Goal: Task Accomplishment & Management: Manage account settings

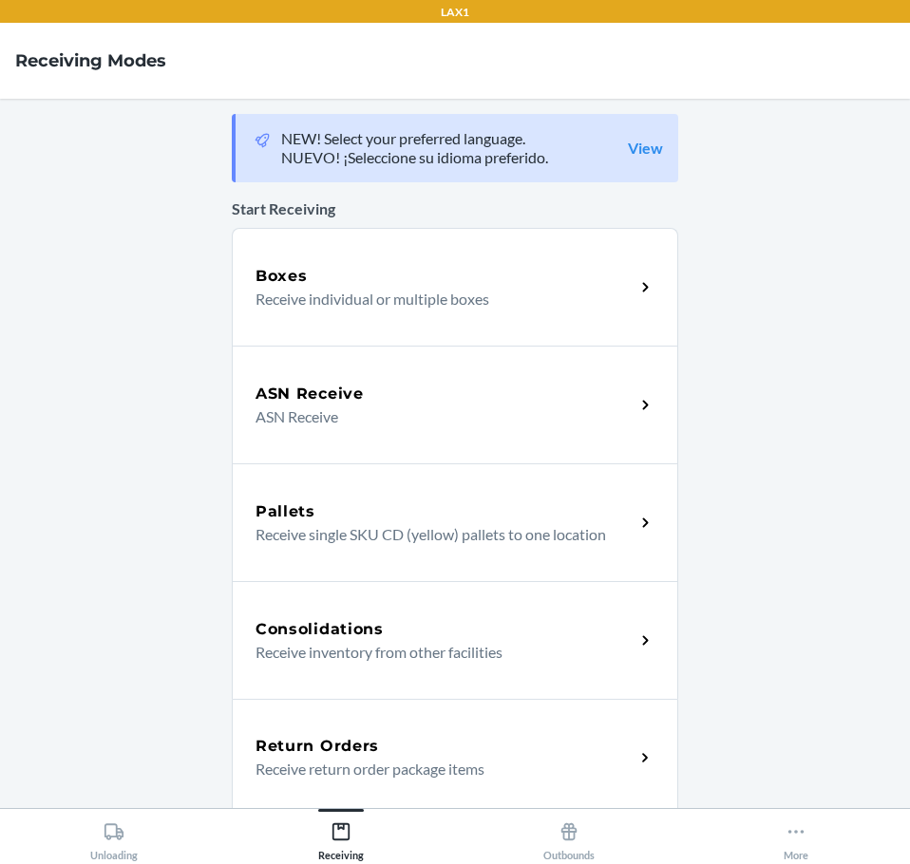
click at [355, 756] on h5 "Return Orders" at bounding box center [316, 746] width 123 height 23
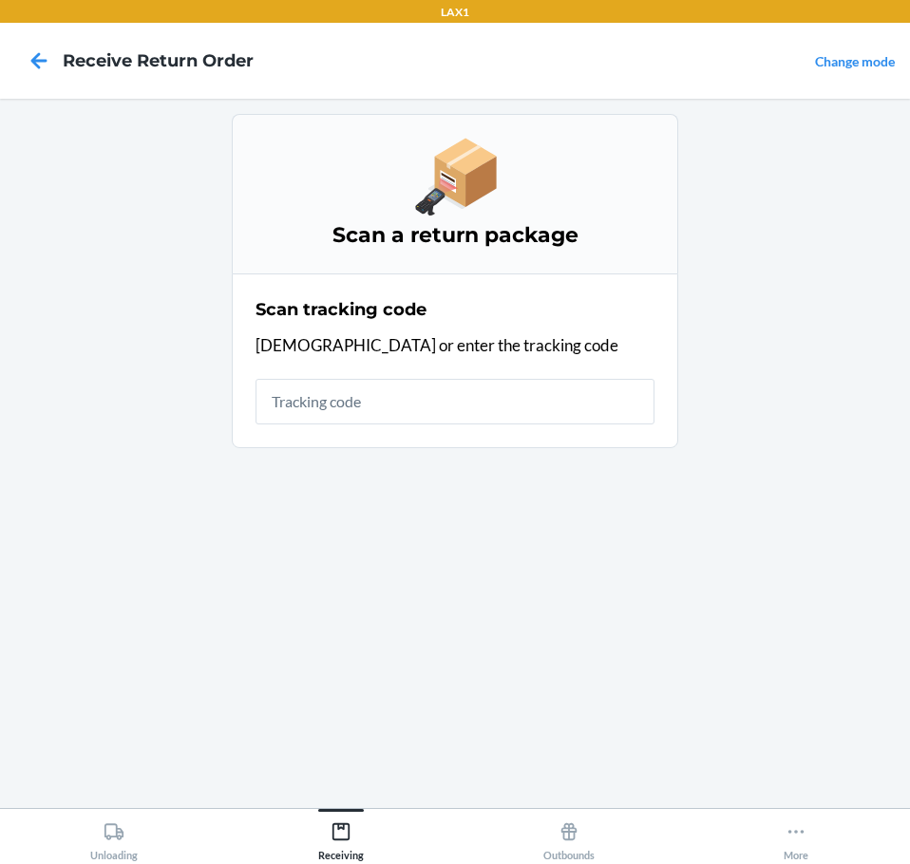
click at [417, 395] on input "text" at bounding box center [454, 402] width 399 height 46
click at [377, 406] on input "text" at bounding box center [454, 402] width 399 height 46
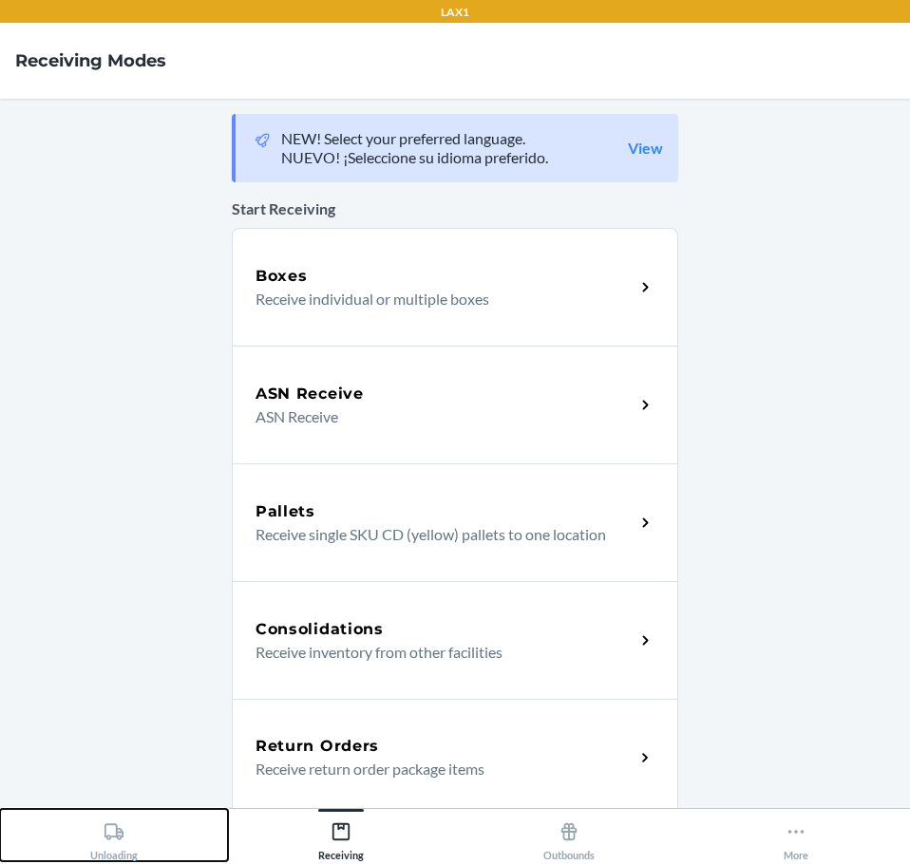
click at [113, 824] on icon at bounding box center [113, 831] width 19 height 16
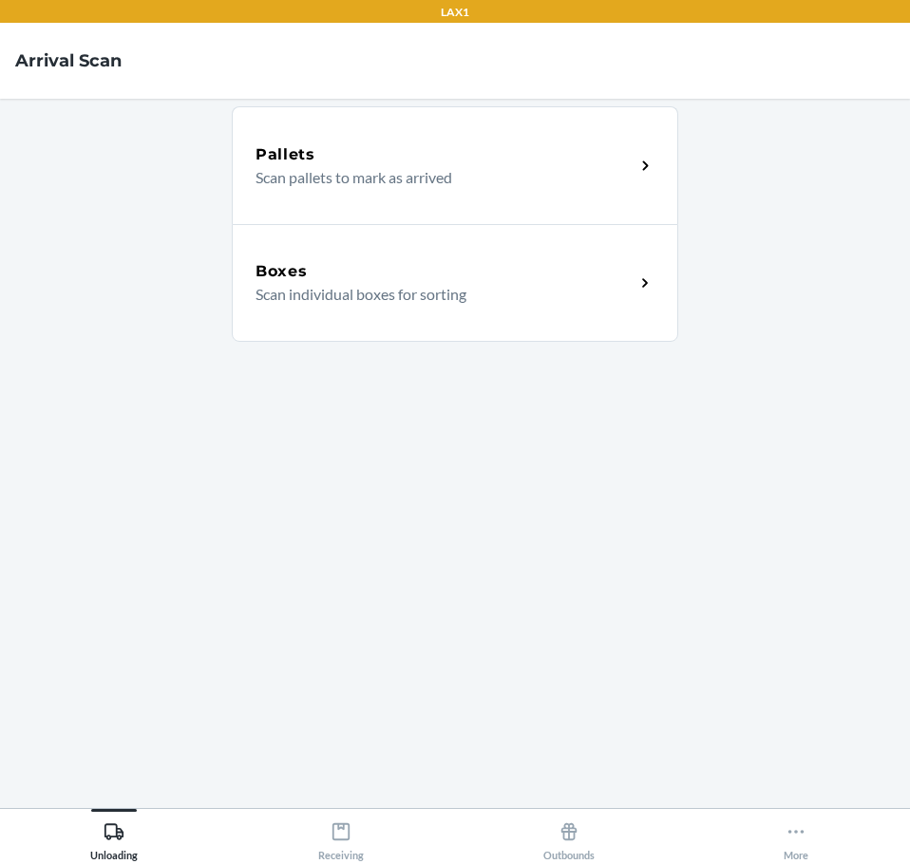
click at [496, 272] on div "Boxes" at bounding box center [444, 271] width 379 height 23
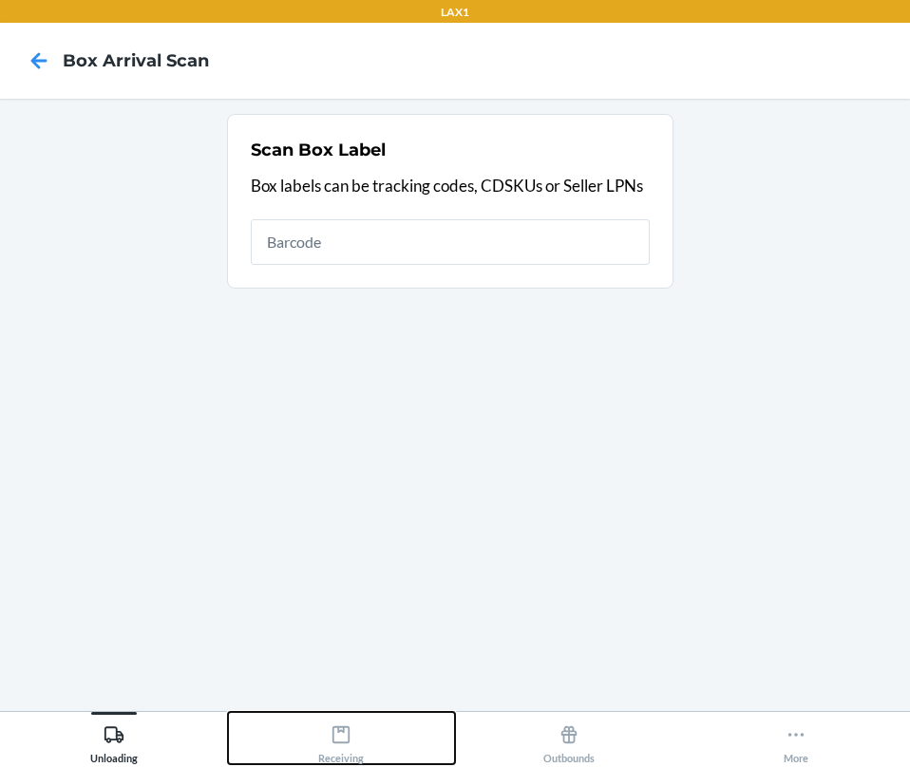
click at [344, 743] on icon at bounding box center [340, 734] width 17 height 17
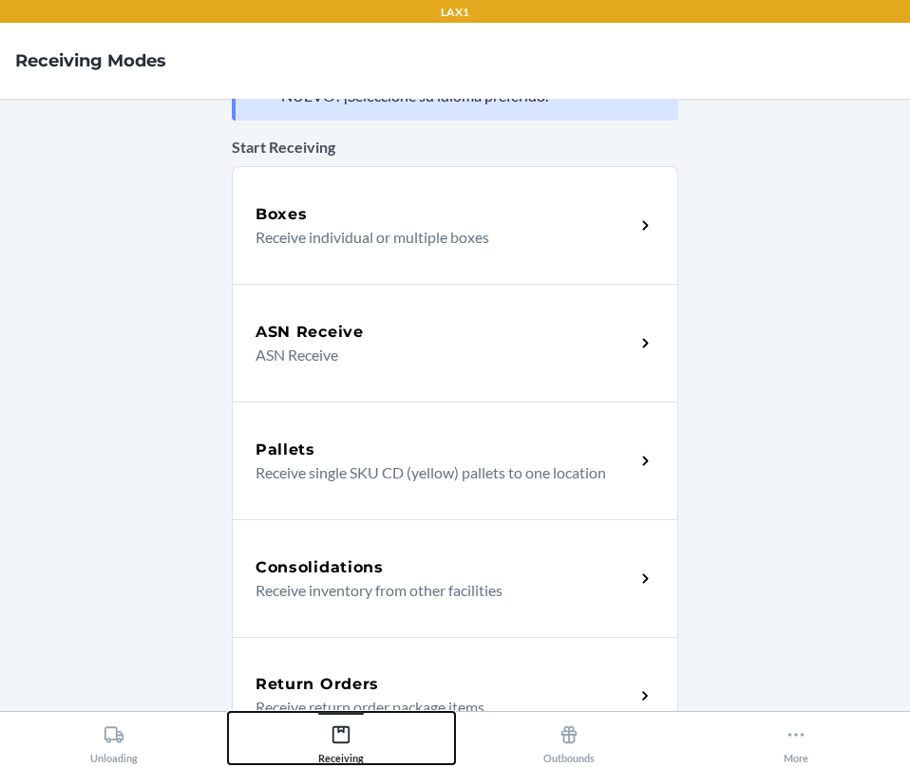
scroll to position [95, 0]
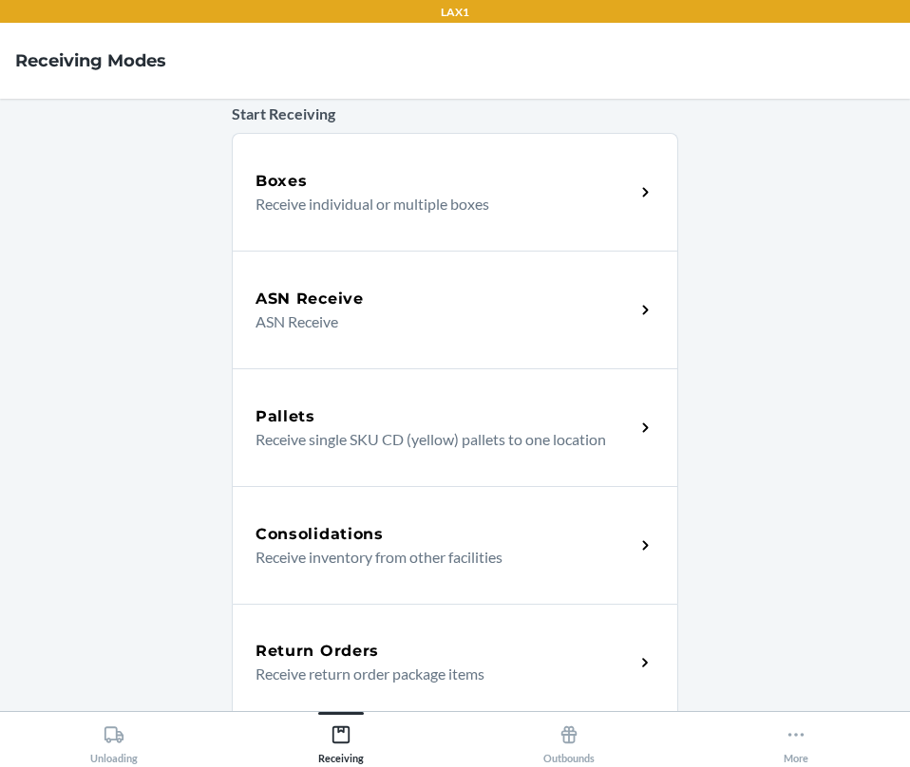
click at [502, 654] on div "Return Orders" at bounding box center [444, 651] width 379 height 23
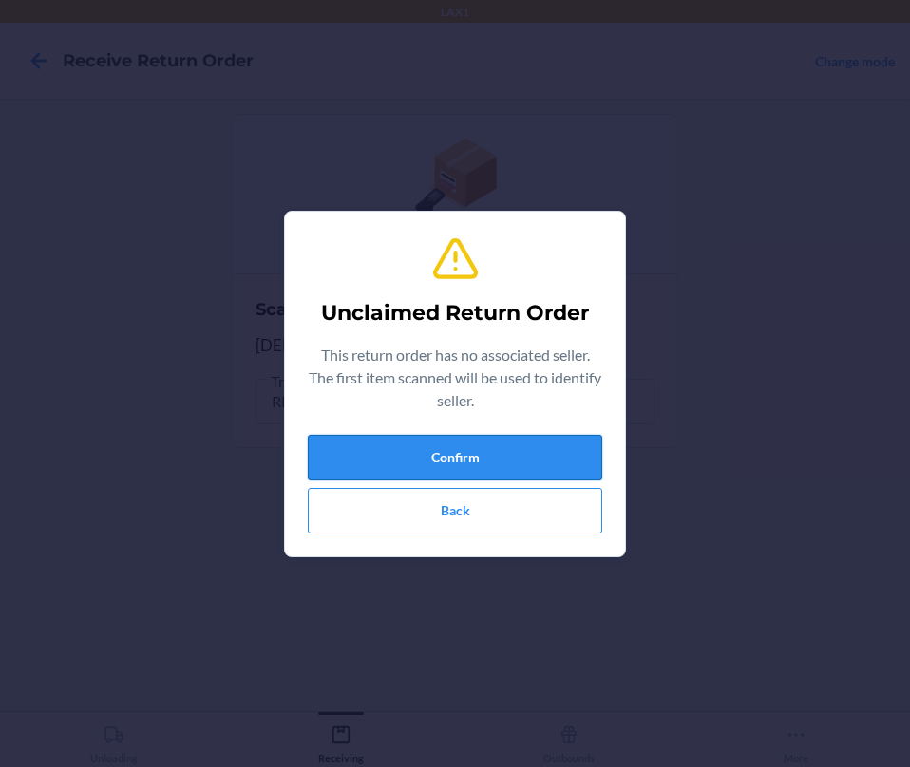
click at [504, 462] on button "Confirm" at bounding box center [455, 458] width 294 height 46
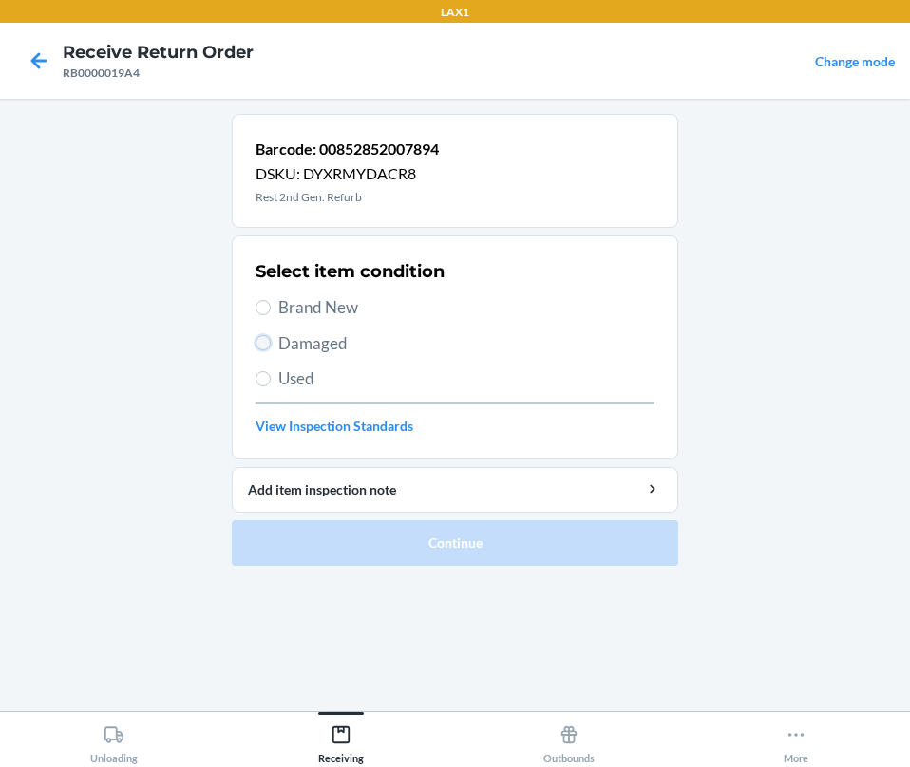
click at [268, 345] on input "Damaged" at bounding box center [262, 342] width 15 height 15
radio input "true"
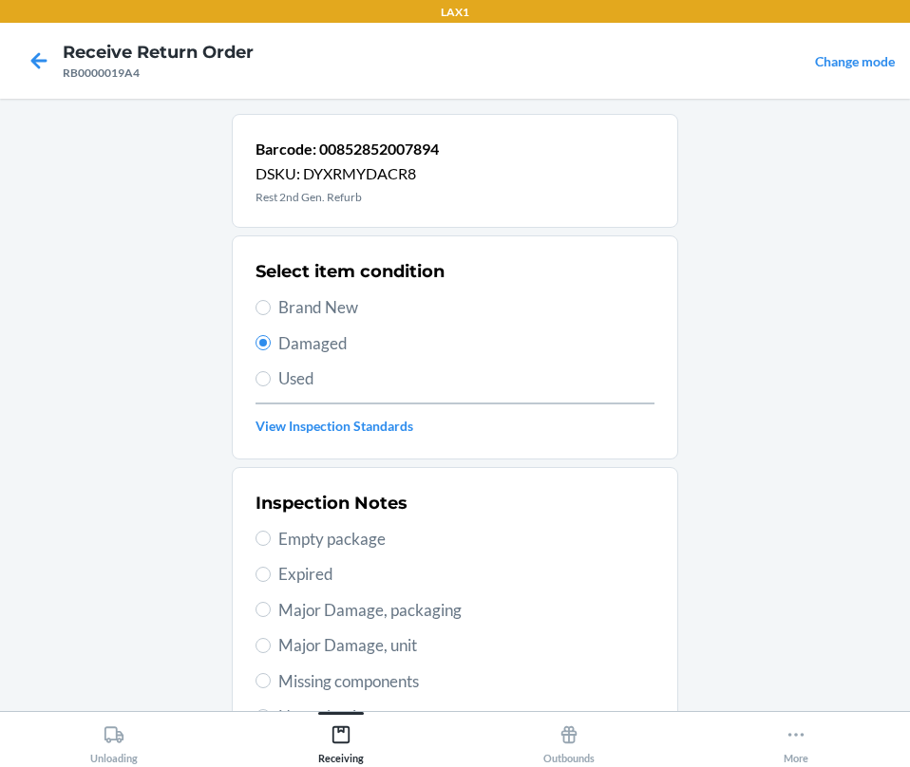
click at [282, 608] on span "Major Damage, packaging" at bounding box center [466, 610] width 376 height 25
click at [271, 608] on input "Major Damage, packaging" at bounding box center [262, 609] width 15 height 15
radio input "true"
click at [291, 644] on span "Major Damage, unit" at bounding box center [466, 645] width 376 height 25
click at [271, 644] on input "Major Damage, unit" at bounding box center [262, 645] width 15 height 15
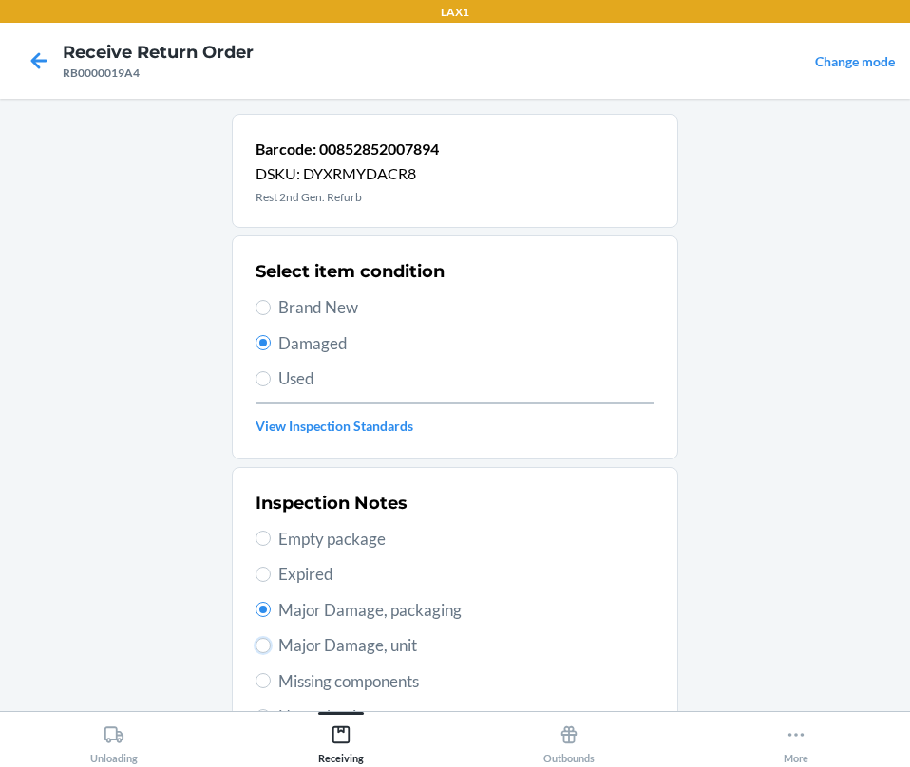
radio input "true"
radio input "false"
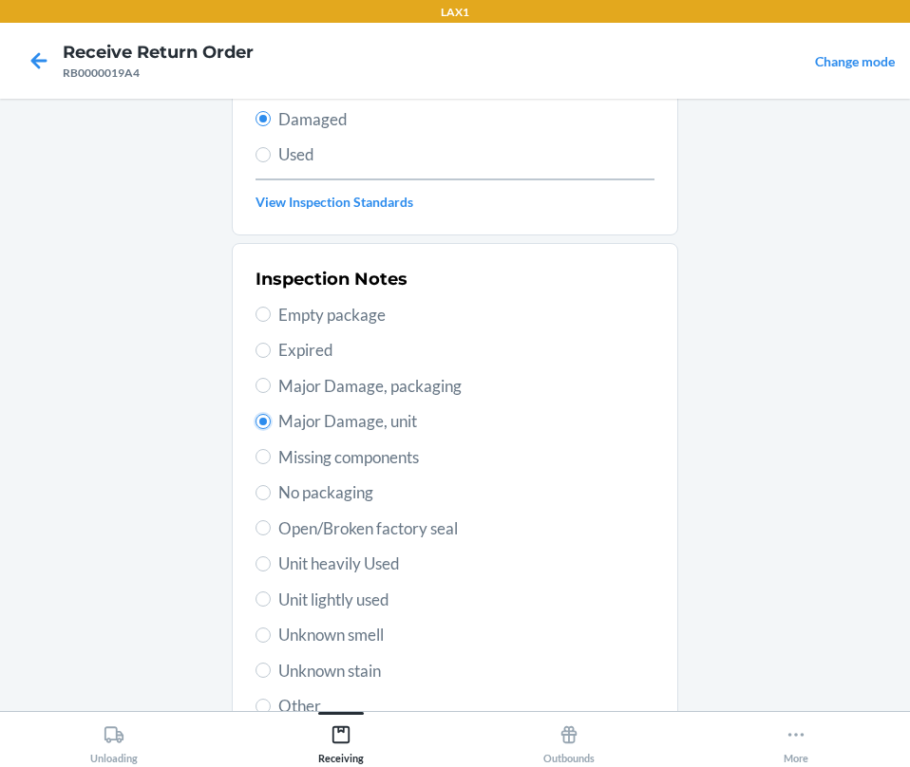
scroll to position [377, 0]
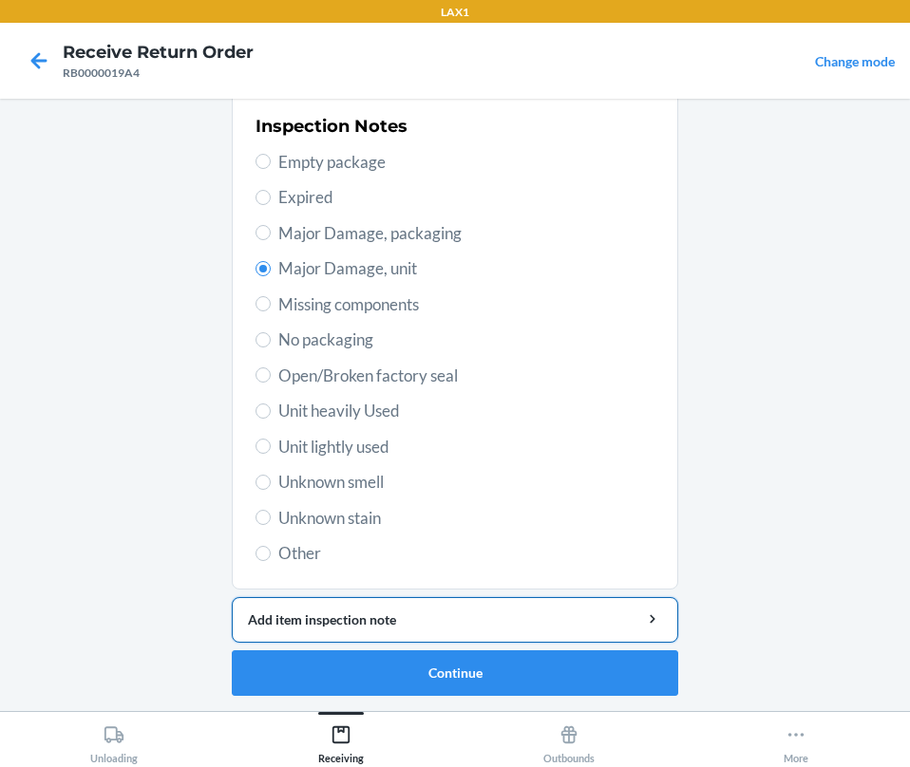
click at [534, 618] on div "Add item inspection note" at bounding box center [455, 620] width 414 height 20
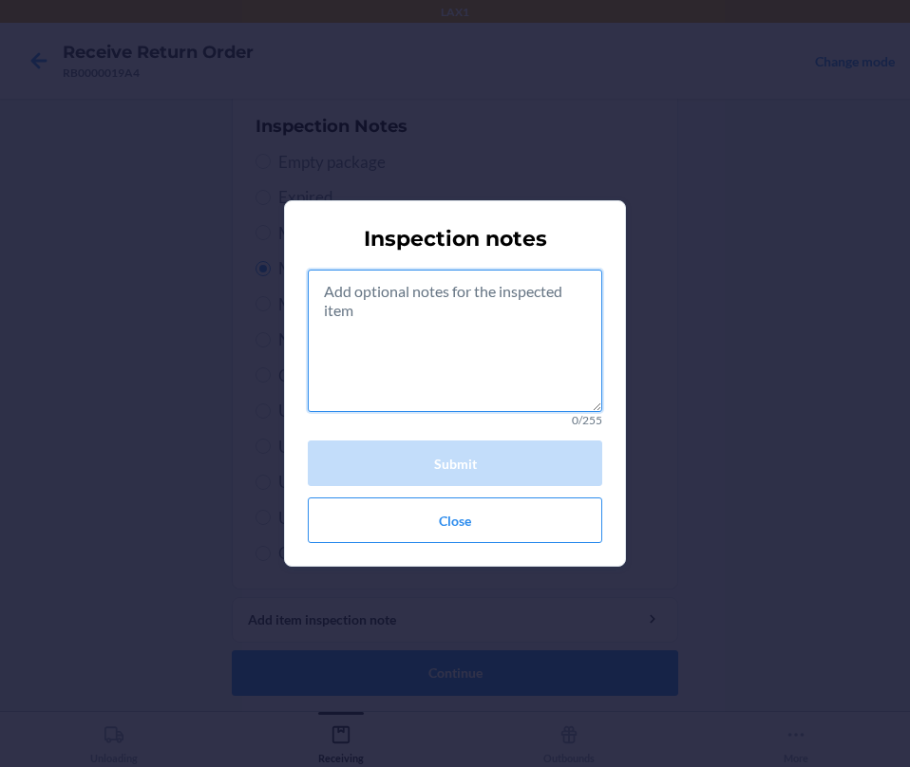
click at [487, 353] on textarea at bounding box center [455, 341] width 294 height 142
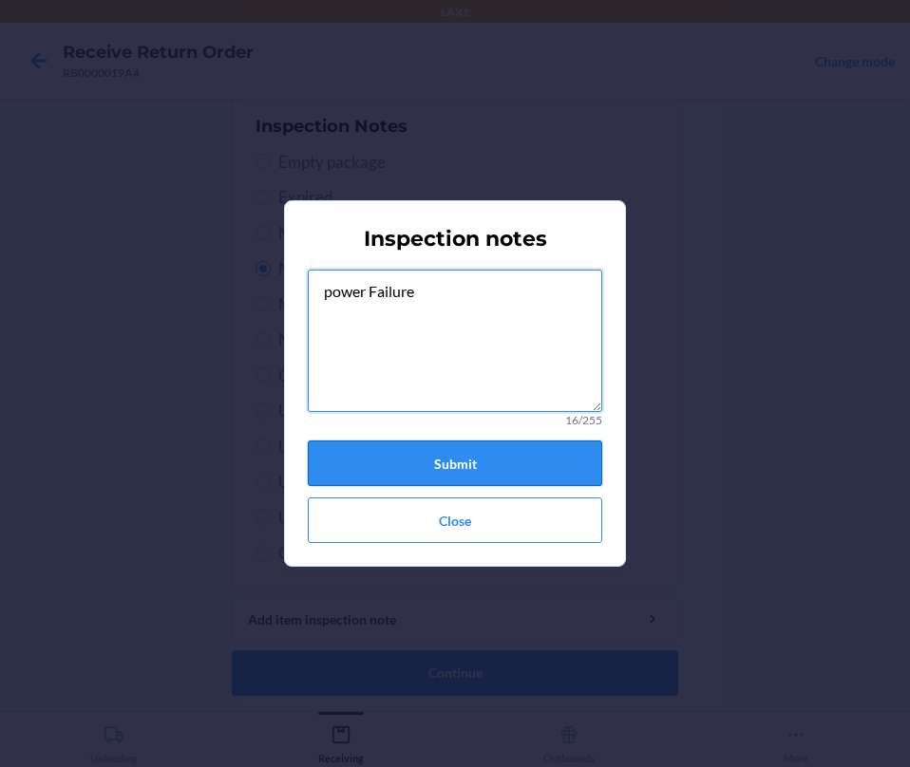
type textarea "power Failure"
click at [481, 467] on button "Submit" at bounding box center [455, 464] width 294 height 46
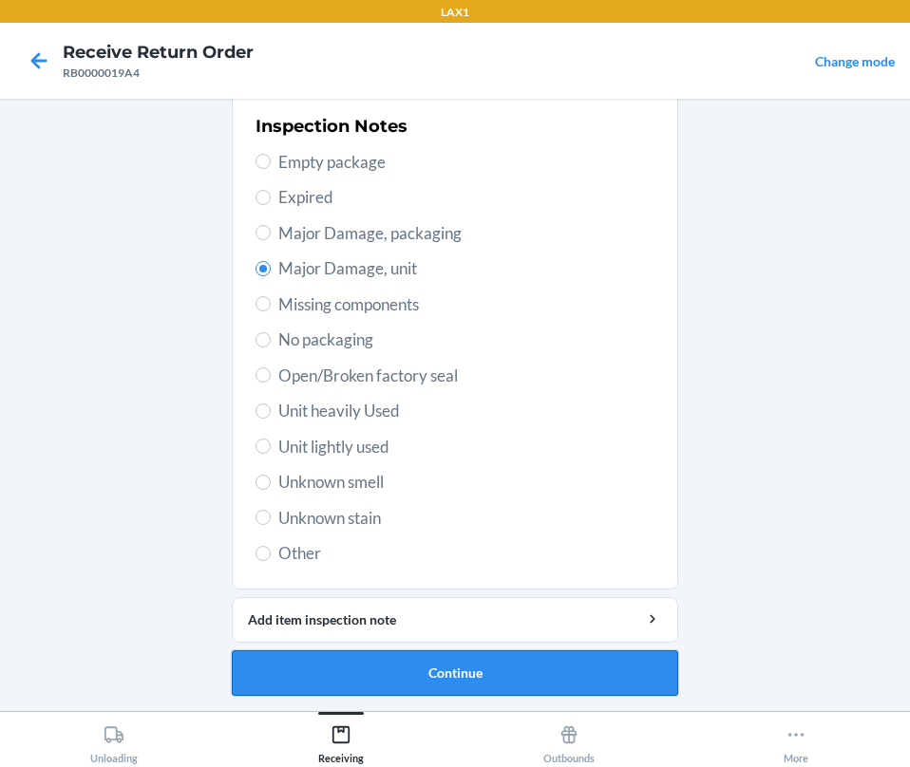
click at [462, 677] on button "Continue" at bounding box center [455, 674] width 446 height 46
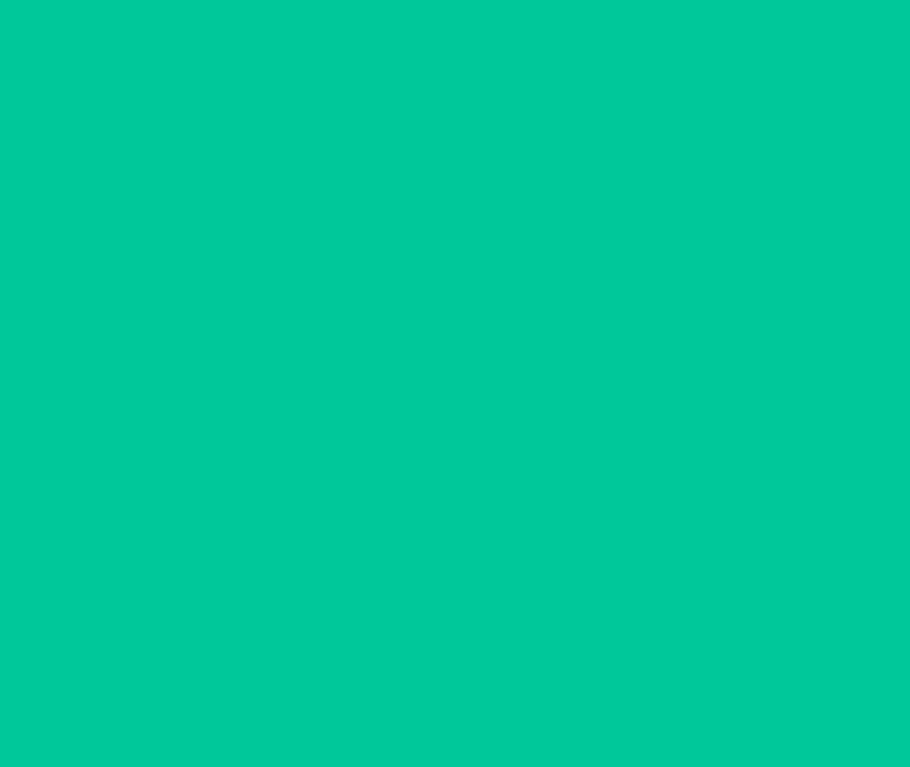
scroll to position [220, 0]
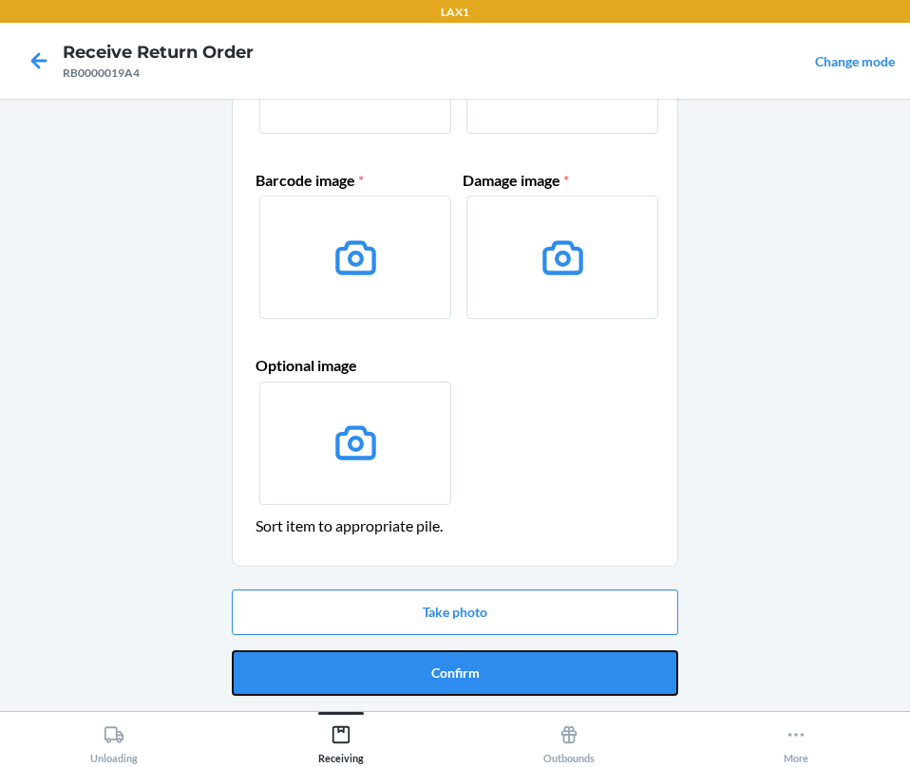
click at [462, 677] on button "Confirm" at bounding box center [455, 674] width 446 height 46
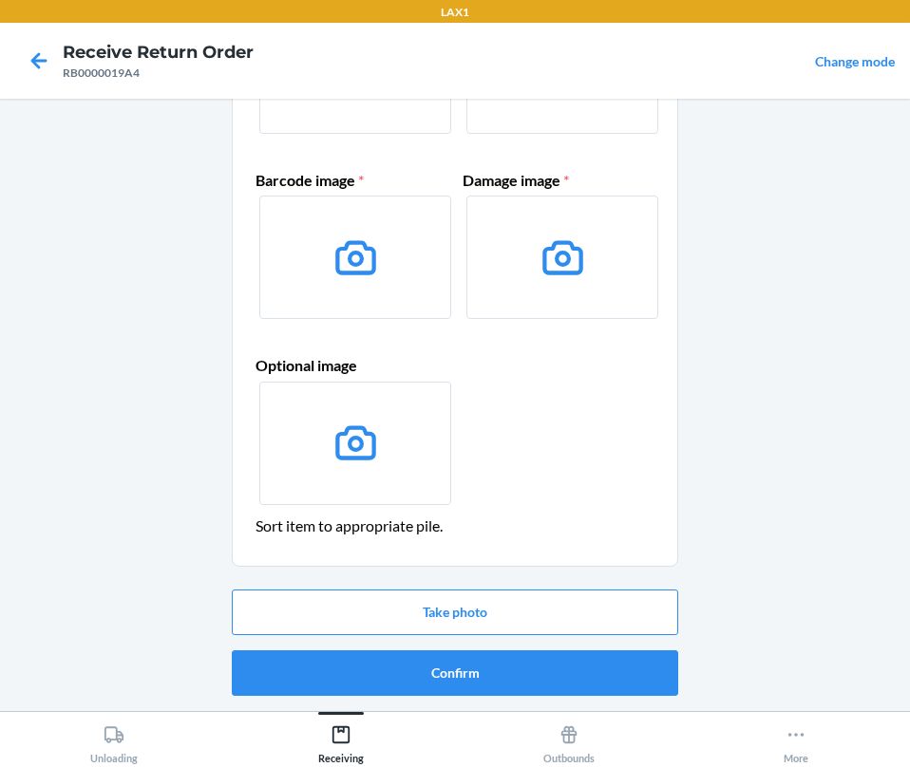
scroll to position [0, 0]
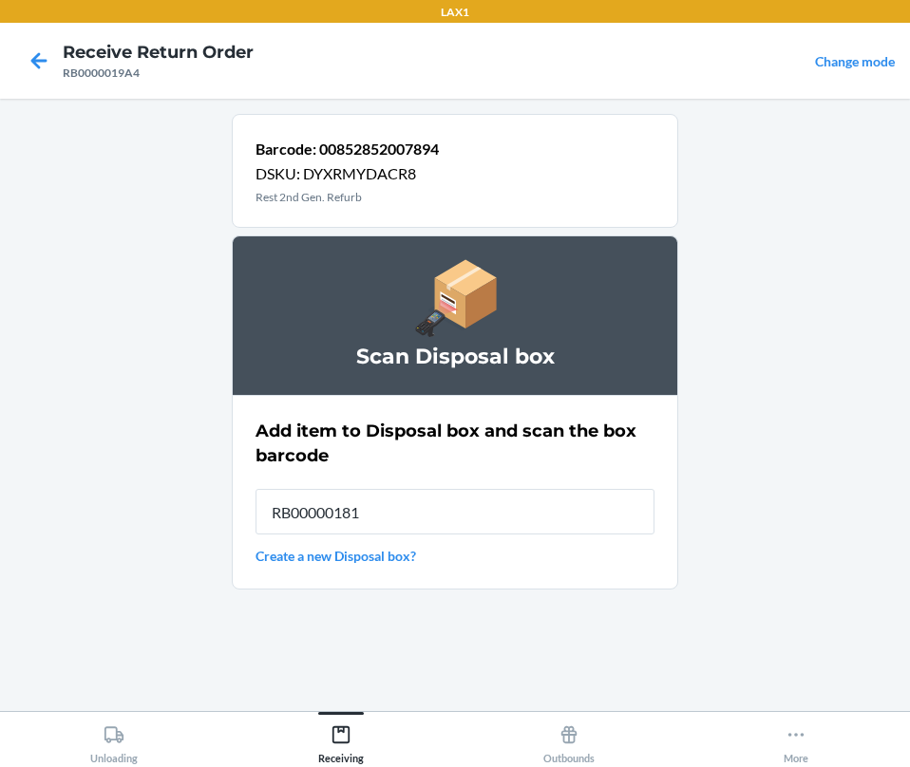
type input "RB000001819"
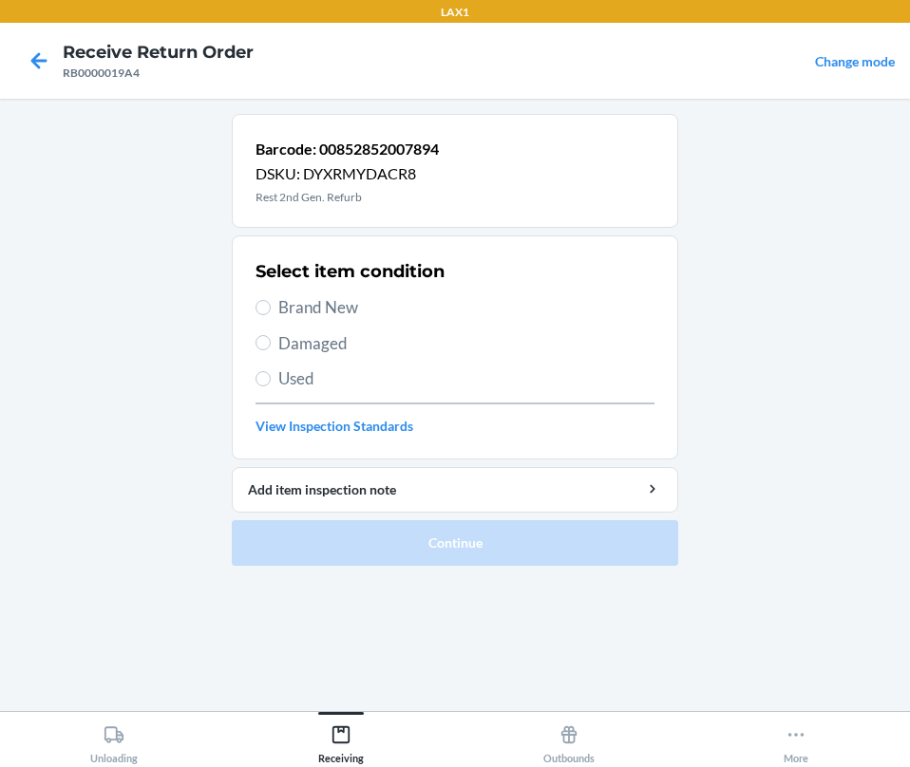
click at [307, 311] on span "Brand New" at bounding box center [466, 307] width 376 height 25
click at [271, 311] on input "Brand New" at bounding box center [262, 307] width 15 height 15
radio input "true"
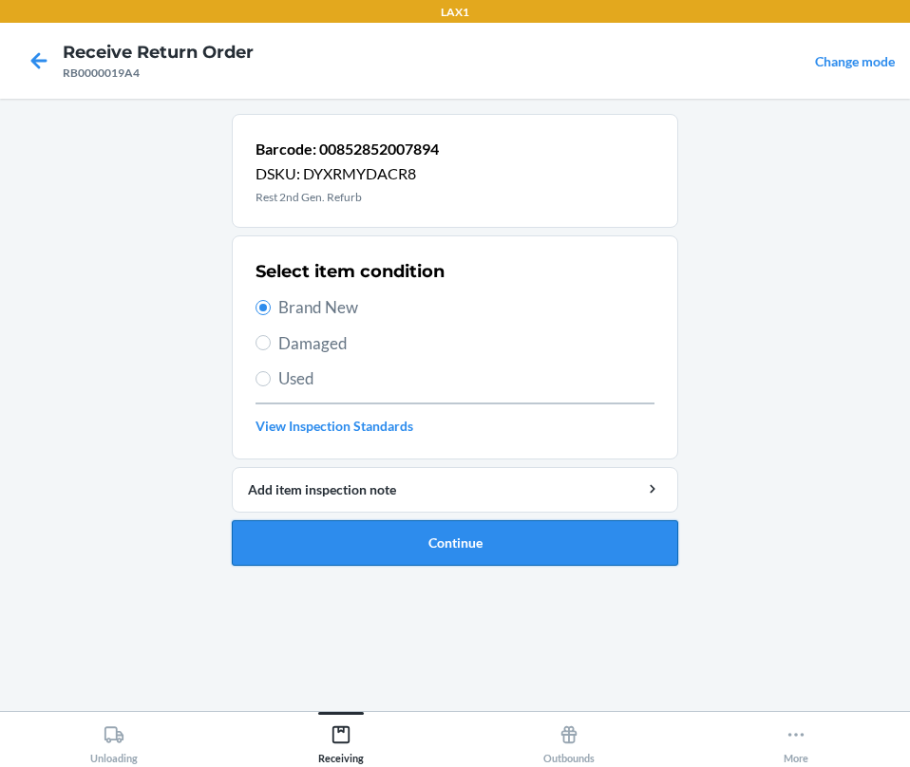
click at [367, 540] on button "Continue" at bounding box center [455, 543] width 446 height 46
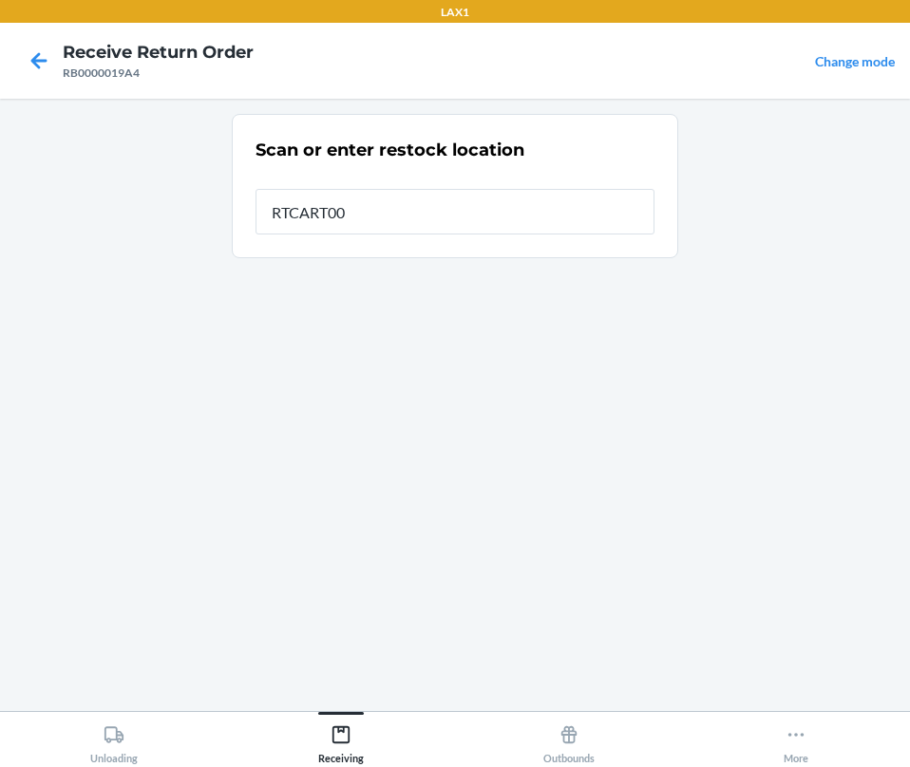
type input "RTCART004"
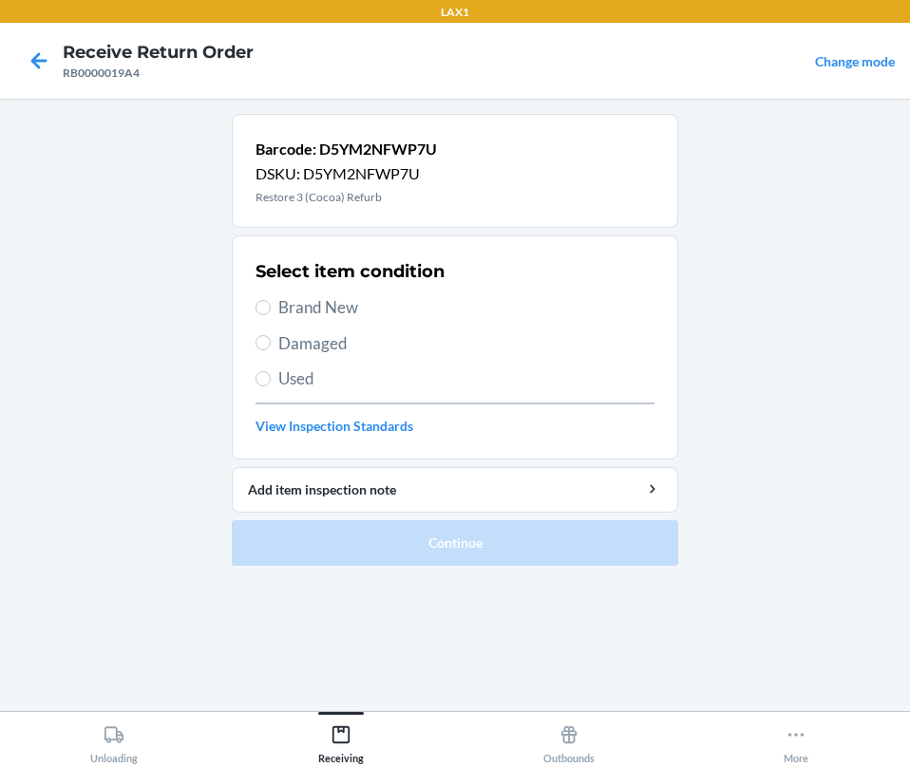
click at [287, 301] on span "Brand New" at bounding box center [466, 307] width 376 height 25
click at [271, 301] on input "Brand New" at bounding box center [262, 307] width 15 height 15
radio input "true"
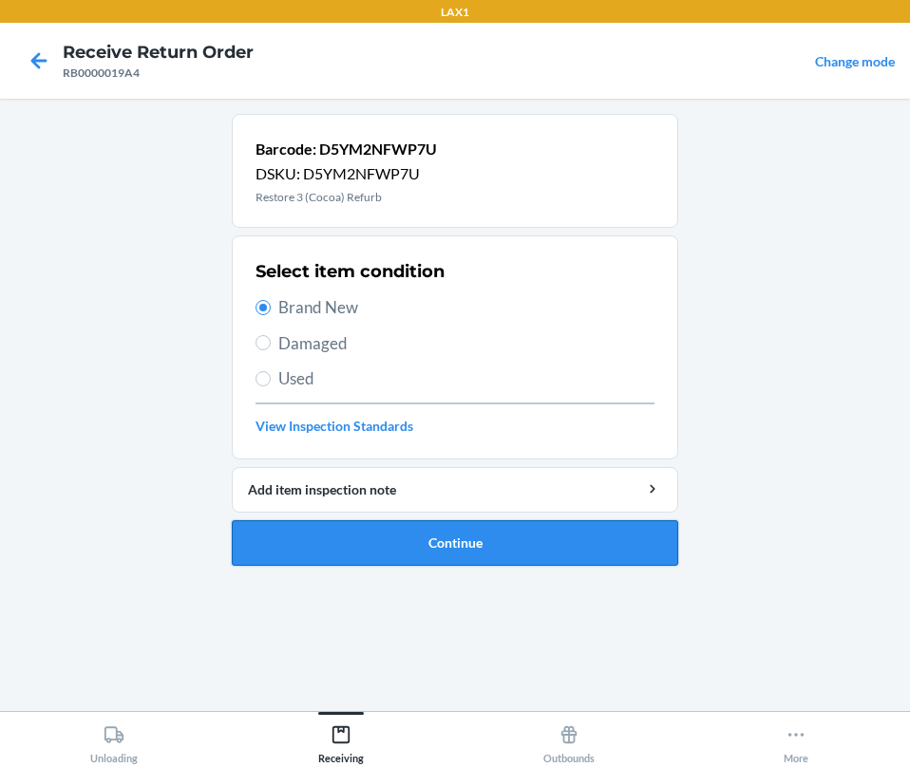
click at [417, 547] on button "Continue" at bounding box center [455, 543] width 446 height 46
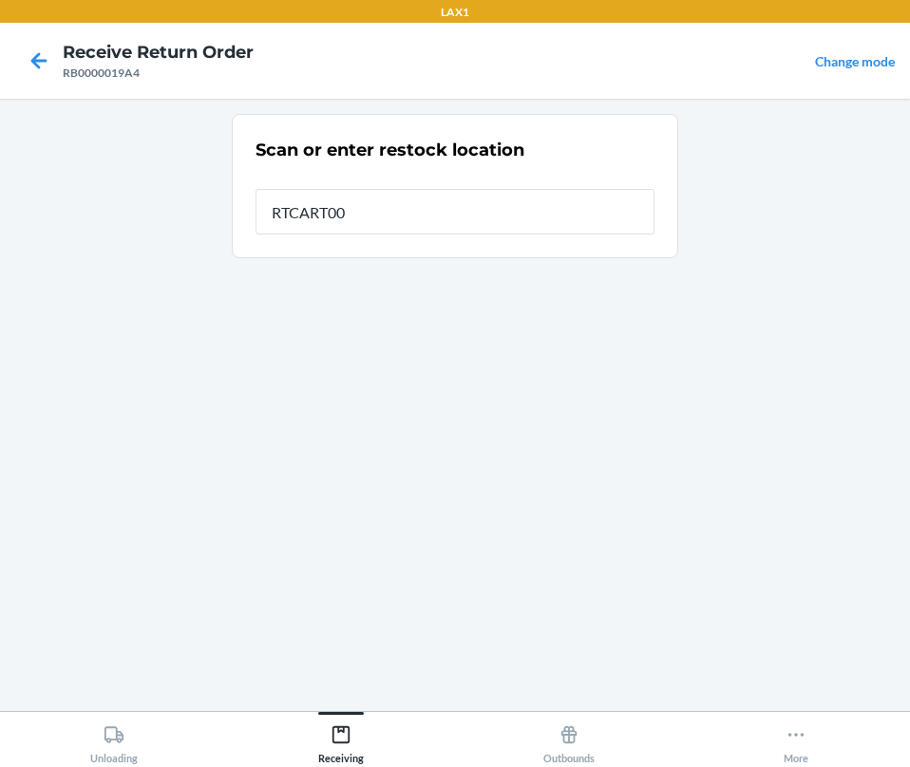
type input "RTCART002"
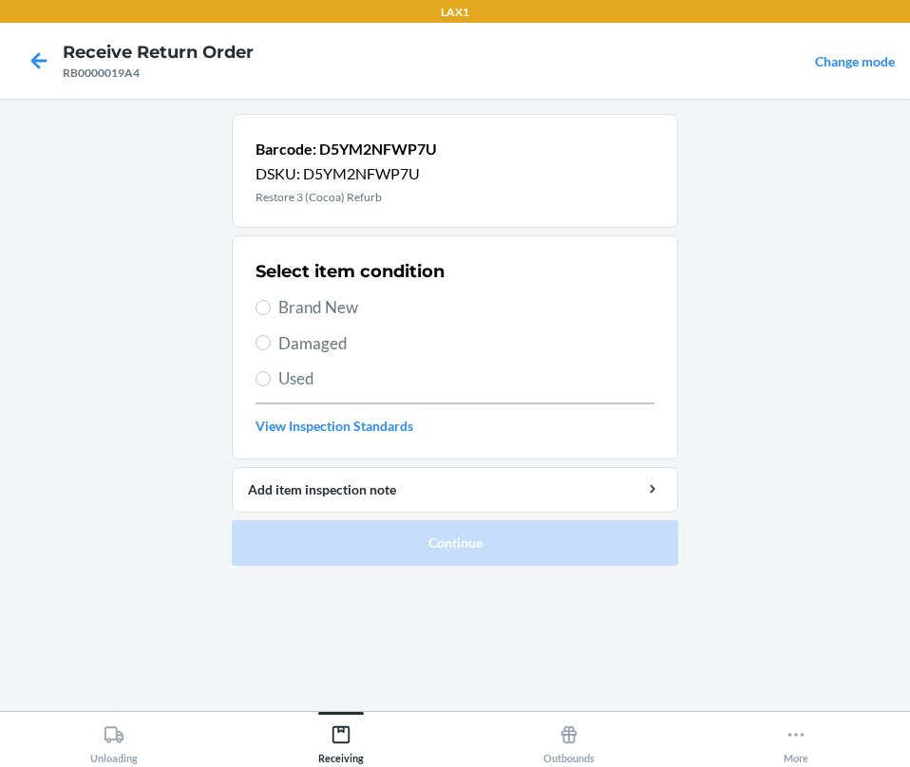
click at [315, 305] on span "Brand New" at bounding box center [466, 307] width 376 height 25
click at [271, 305] on input "Brand New" at bounding box center [262, 307] width 15 height 15
radio input "true"
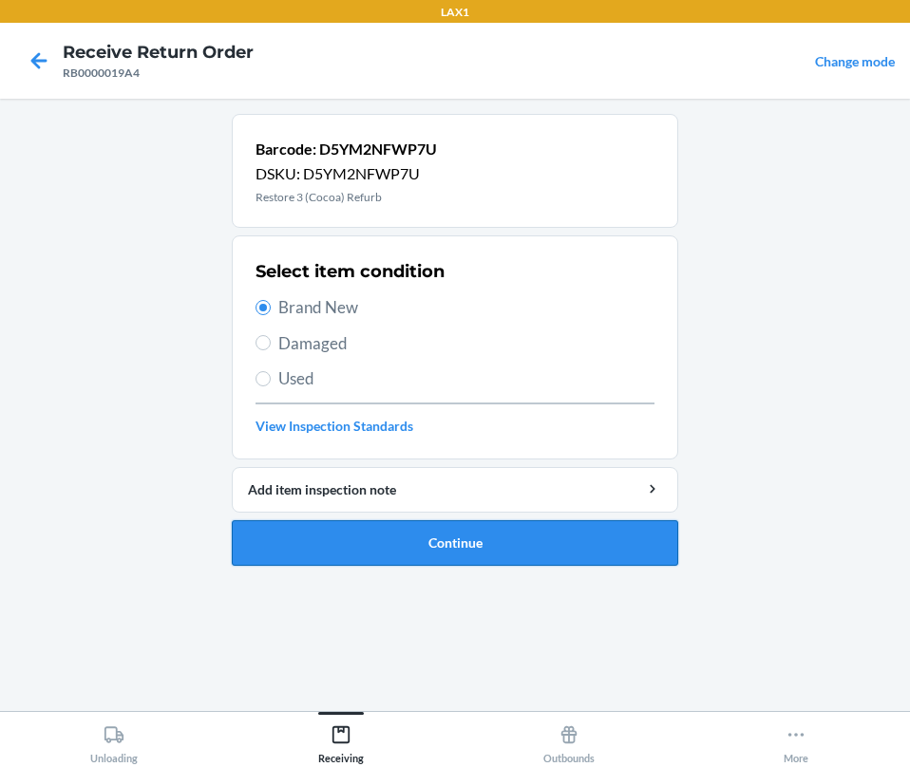
click at [366, 529] on button "Continue" at bounding box center [455, 543] width 446 height 46
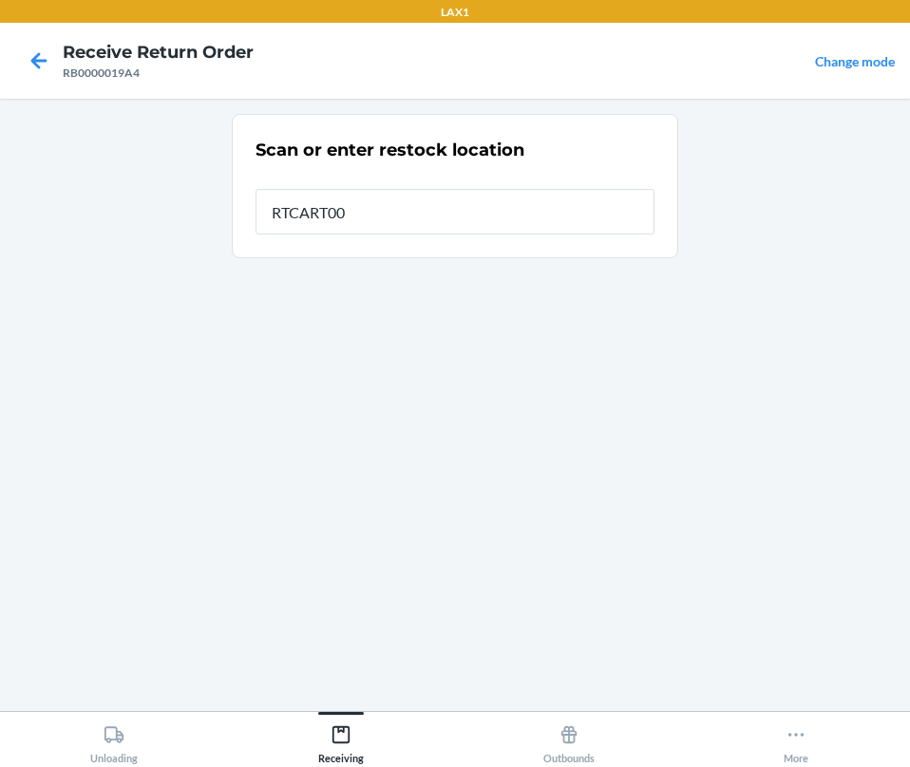
type input "RTCART002"
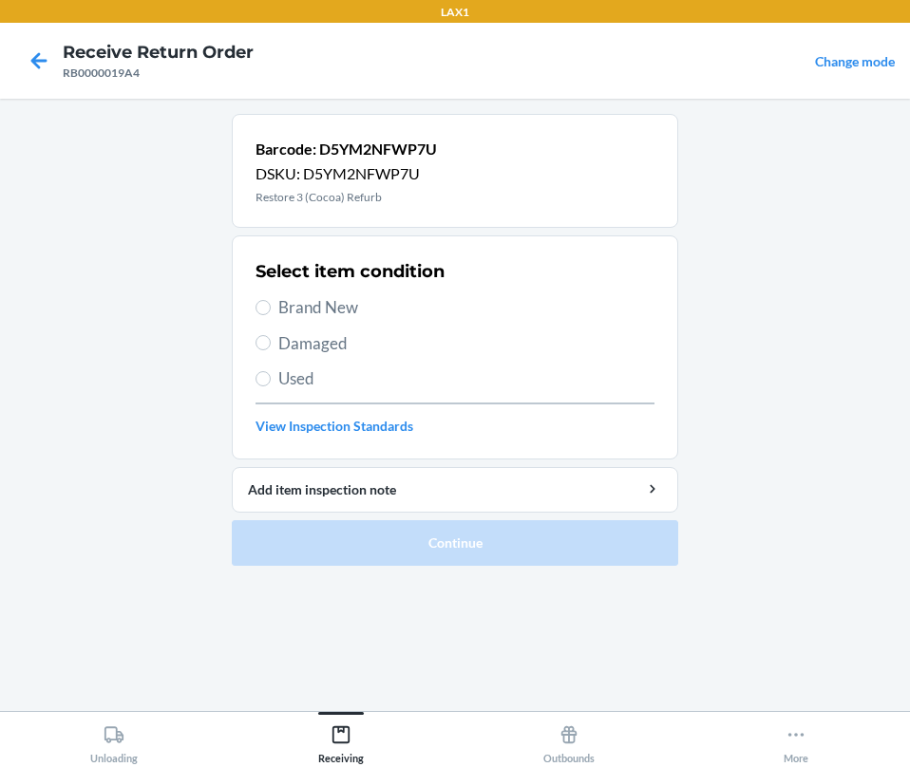
click at [301, 300] on span "Brand New" at bounding box center [466, 307] width 376 height 25
click at [271, 300] on input "Brand New" at bounding box center [262, 307] width 15 height 15
radio input "true"
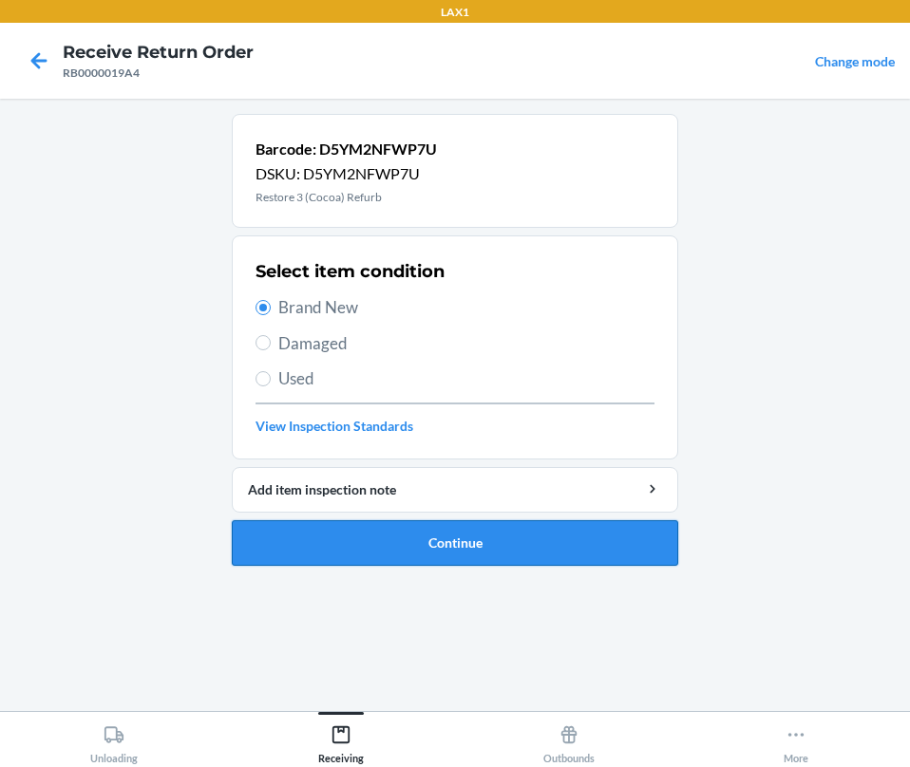
click at [363, 546] on button "Continue" at bounding box center [455, 543] width 446 height 46
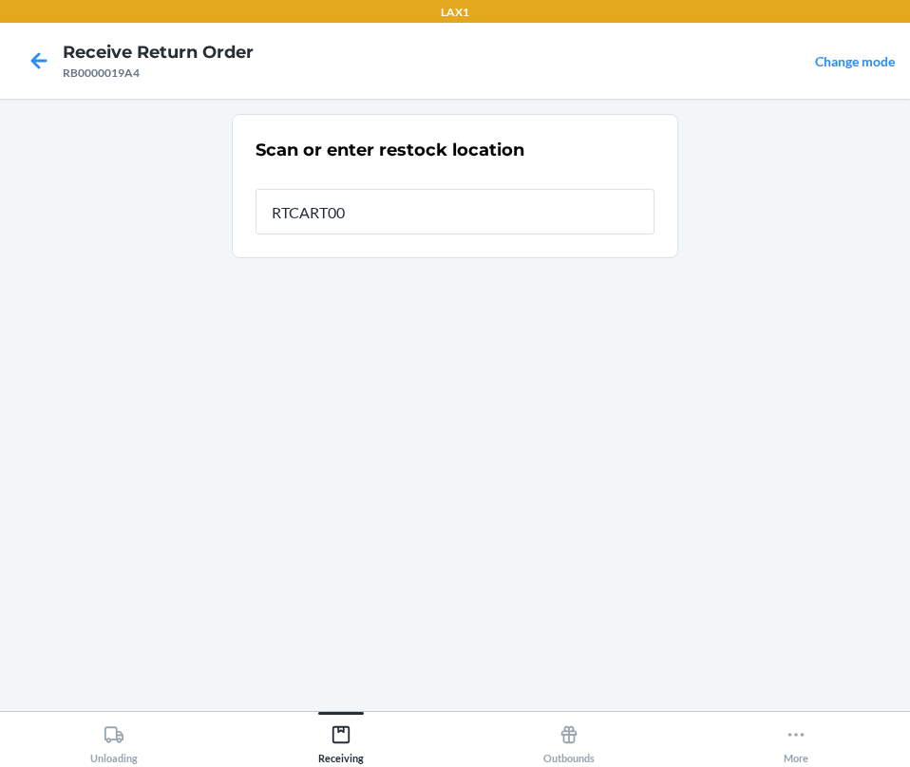
type input "RTCART002"
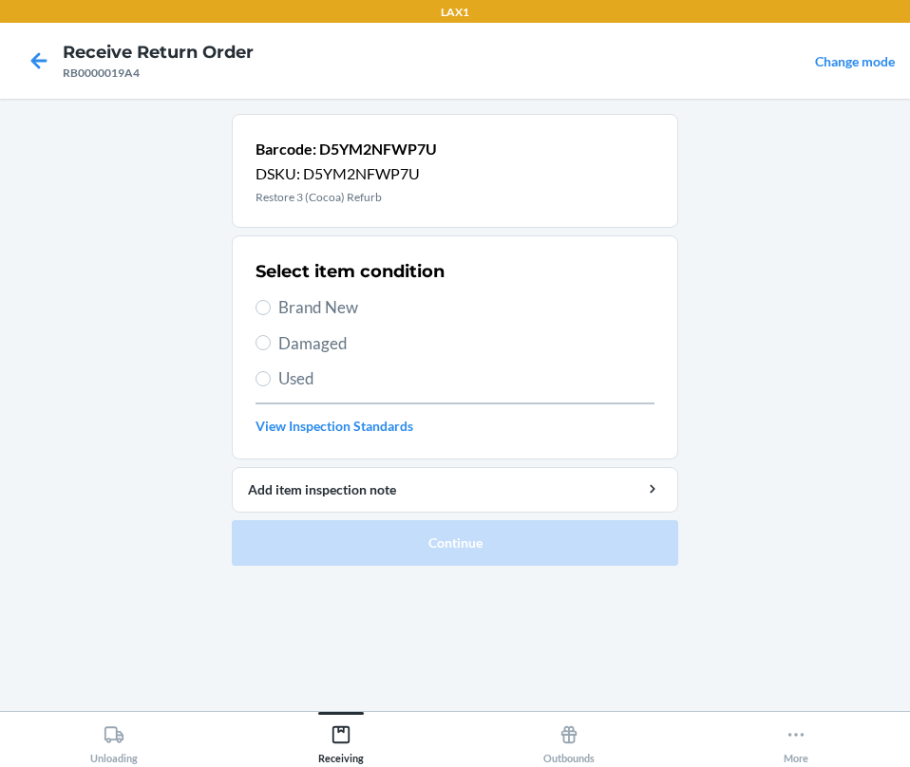
click at [307, 314] on span "Brand New" at bounding box center [466, 307] width 376 height 25
click at [271, 314] on input "Brand New" at bounding box center [262, 307] width 15 height 15
radio input "true"
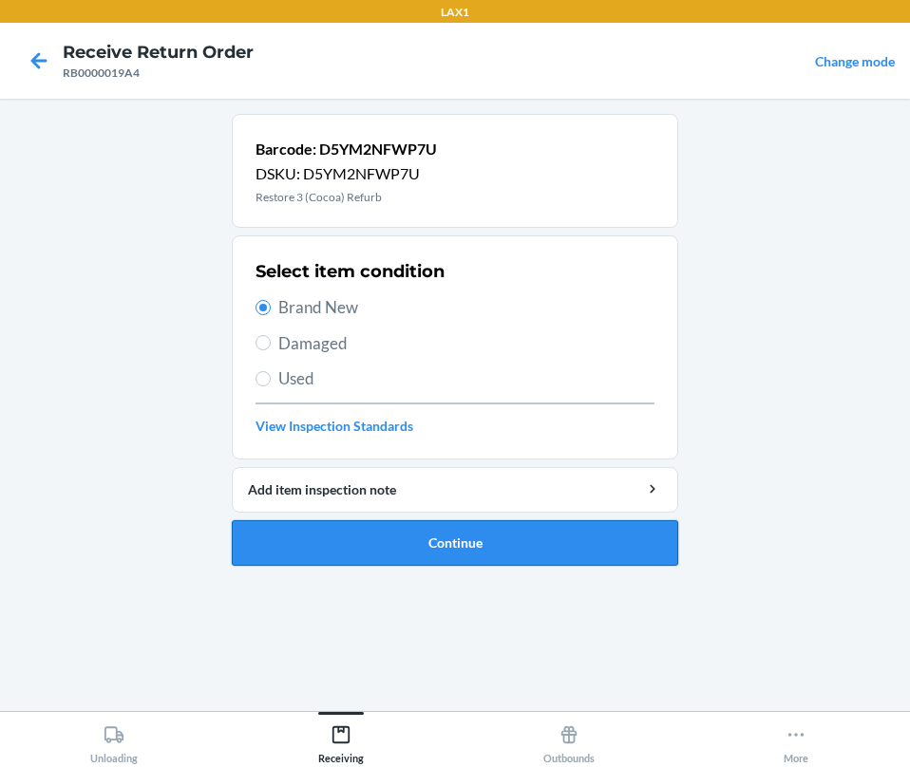
drag, startPoint x: 333, startPoint y: 513, endPoint x: 348, endPoint y: 536, distance: 26.9
click at [348, 536] on li "Barcode: D5YM2NFWP7U DSKU: D5YM2NFWP7U Restore 3 (Cocoa) Refurb Select item con…" at bounding box center [455, 340] width 446 height 452
click at [348, 536] on button "Continue" at bounding box center [455, 543] width 446 height 46
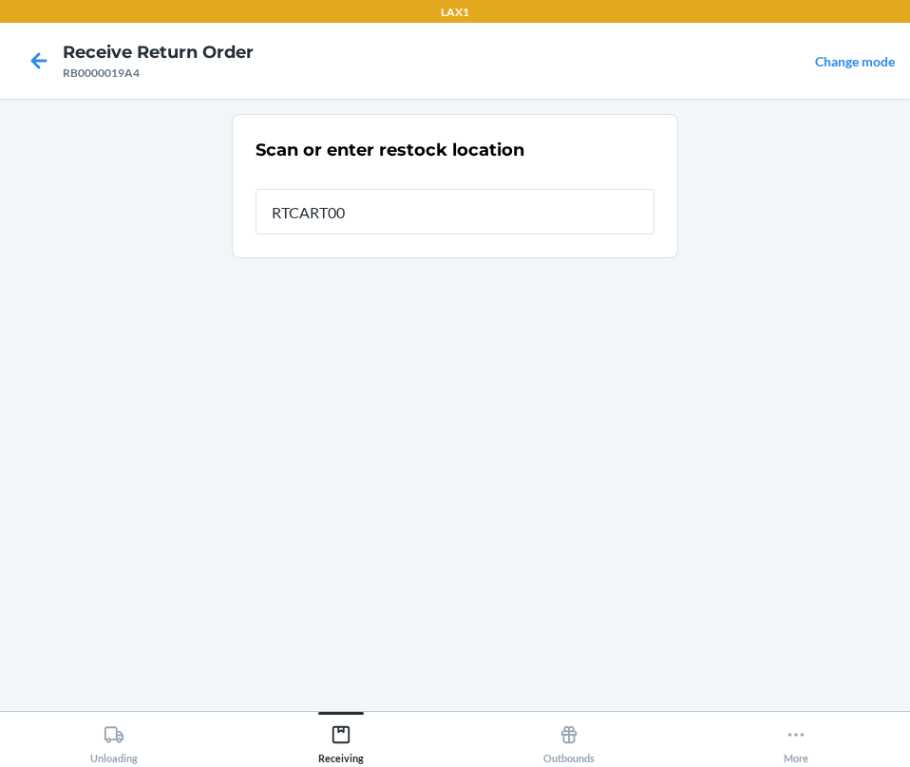
type input "RTCART002"
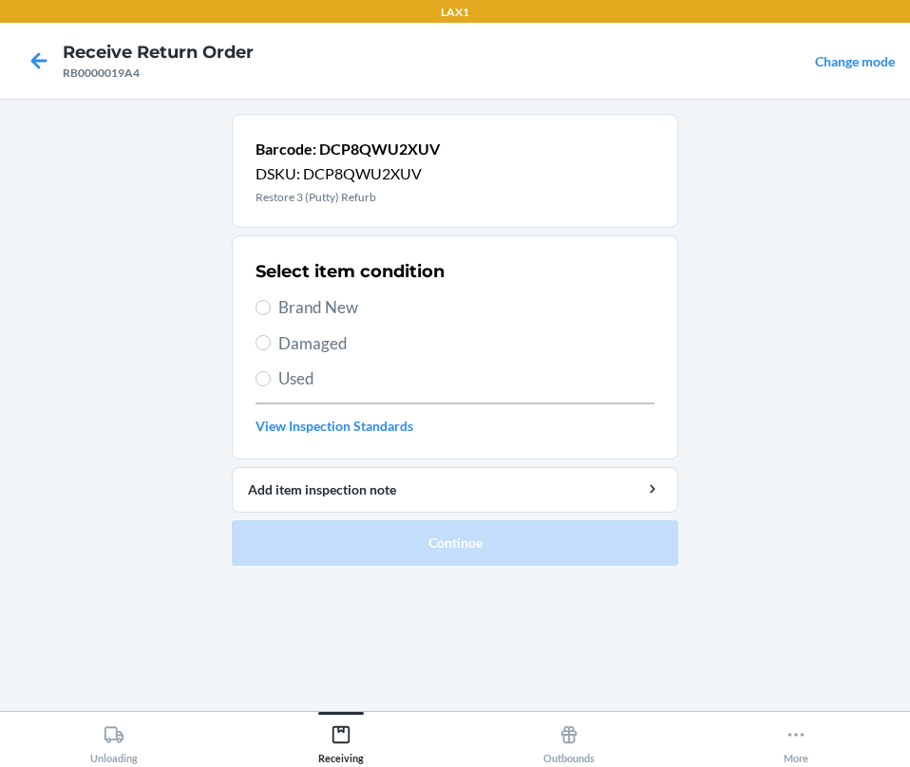
click at [323, 305] on span "Brand New" at bounding box center [466, 307] width 376 height 25
click at [271, 305] on input "Brand New" at bounding box center [262, 307] width 15 height 15
radio input "true"
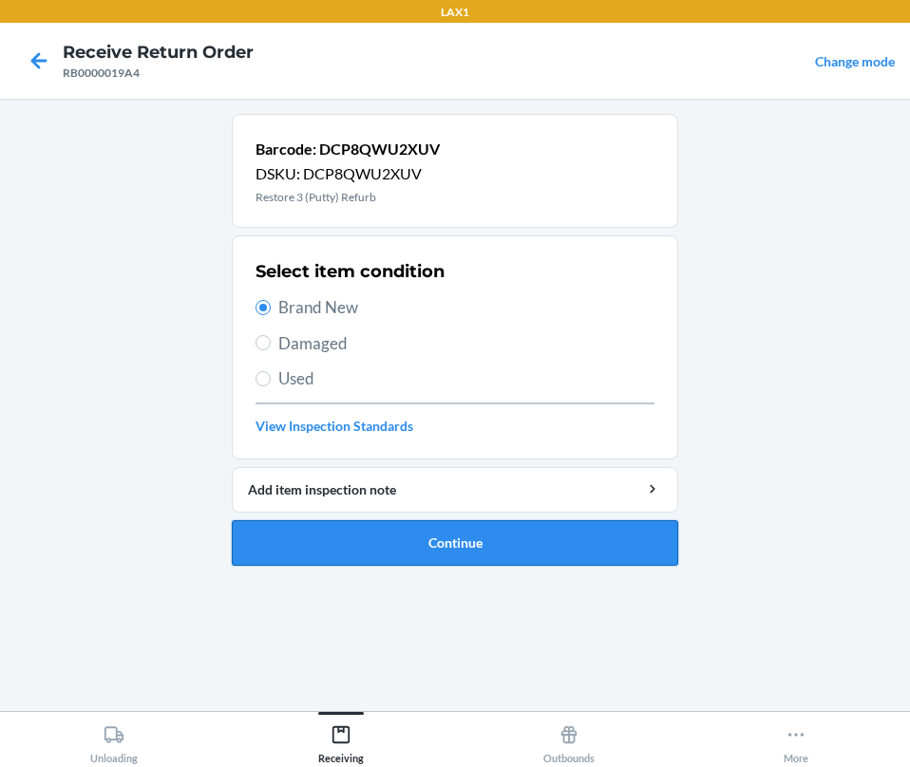
click at [358, 538] on button "Continue" at bounding box center [455, 543] width 446 height 46
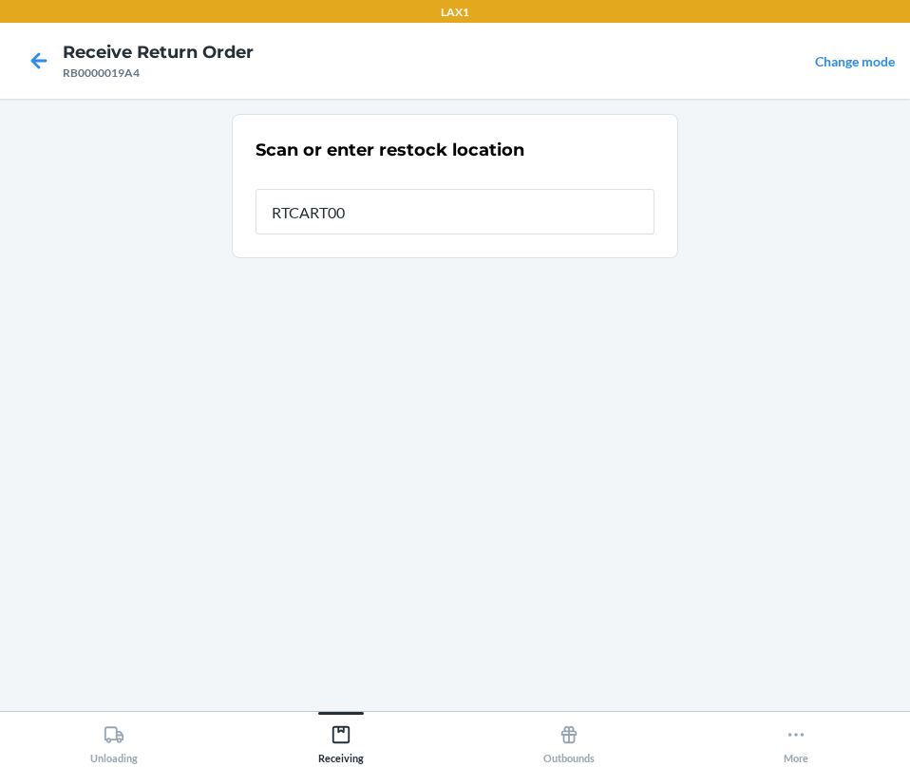
type input "RTCART002"
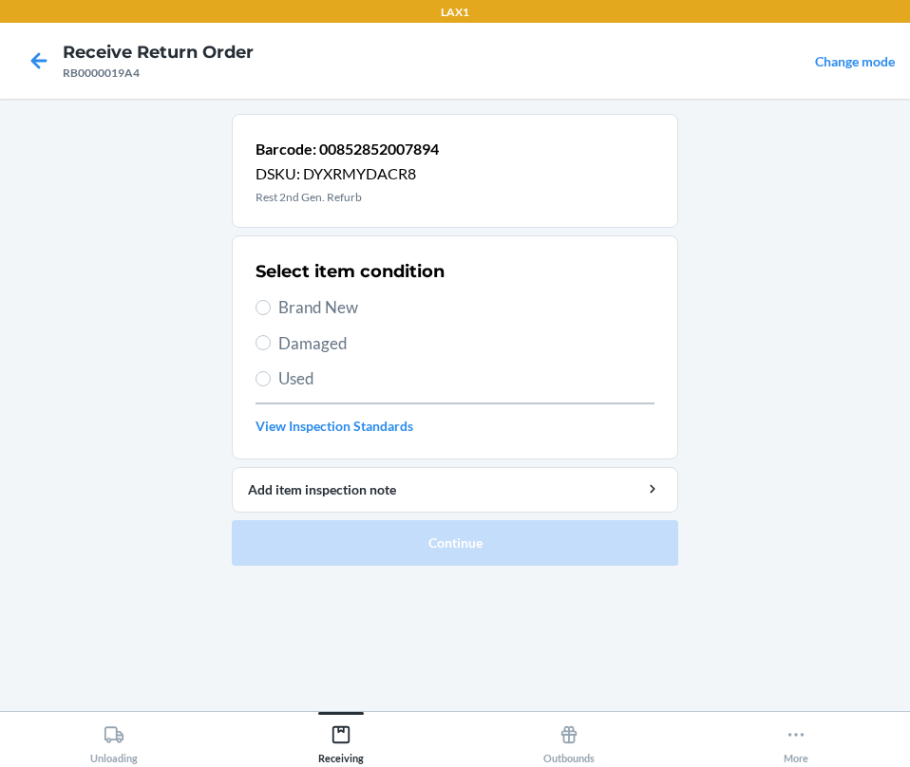
click at [288, 298] on span "Brand New" at bounding box center [466, 307] width 376 height 25
click at [271, 300] on input "Brand New" at bounding box center [262, 307] width 15 height 15
radio input "true"
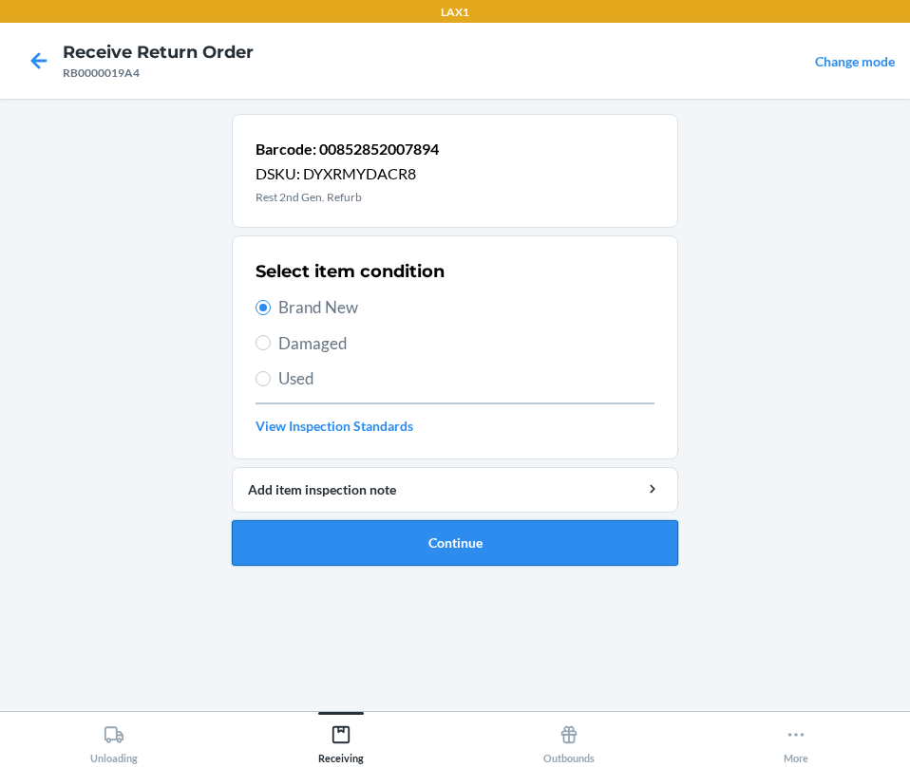
click at [366, 540] on button "Continue" at bounding box center [455, 543] width 446 height 46
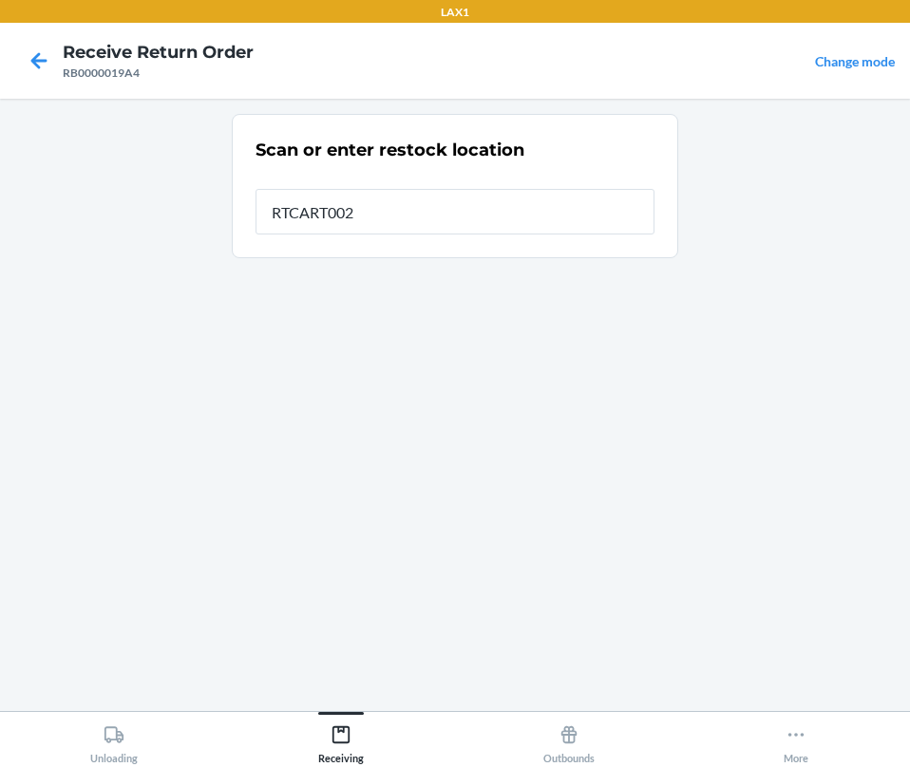
type input "RTCART002"
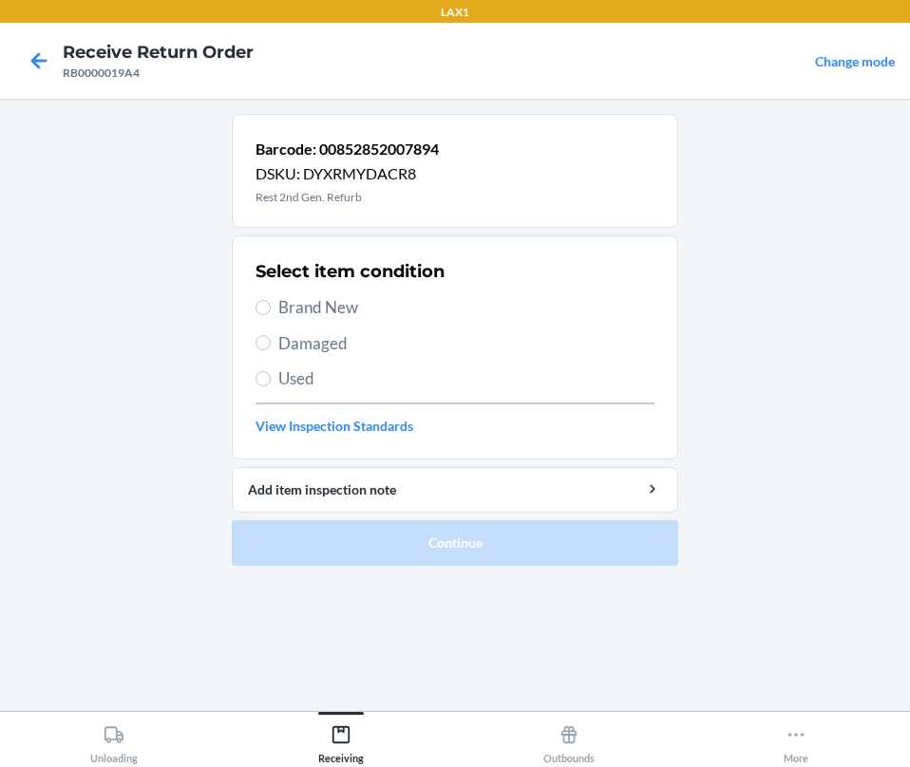
drag, startPoint x: 255, startPoint y: 311, endPoint x: 314, endPoint y: 443, distance: 144.9
click at [257, 316] on section "Select item condition Brand New Damaged Used View Inspection Standards" at bounding box center [455, 348] width 446 height 224
click at [303, 304] on span "Brand New" at bounding box center [466, 307] width 376 height 25
click at [271, 304] on input "Brand New" at bounding box center [262, 307] width 15 height 15
radio input "true"
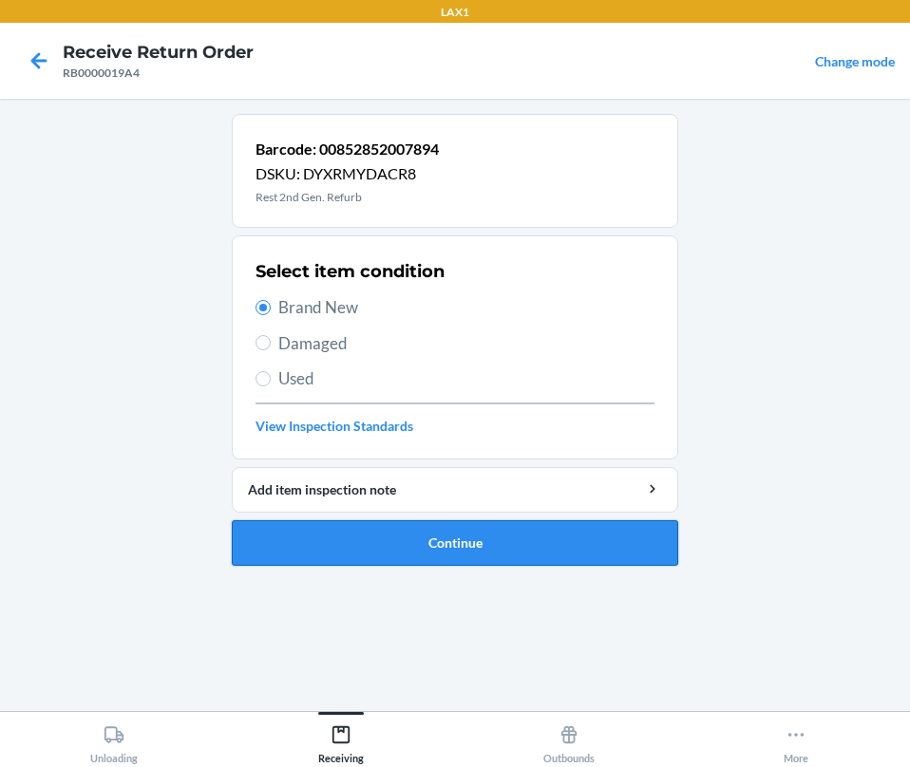
click at [365, 538] on button "Continue" at bounding box center [455, 543] width 446 height 46
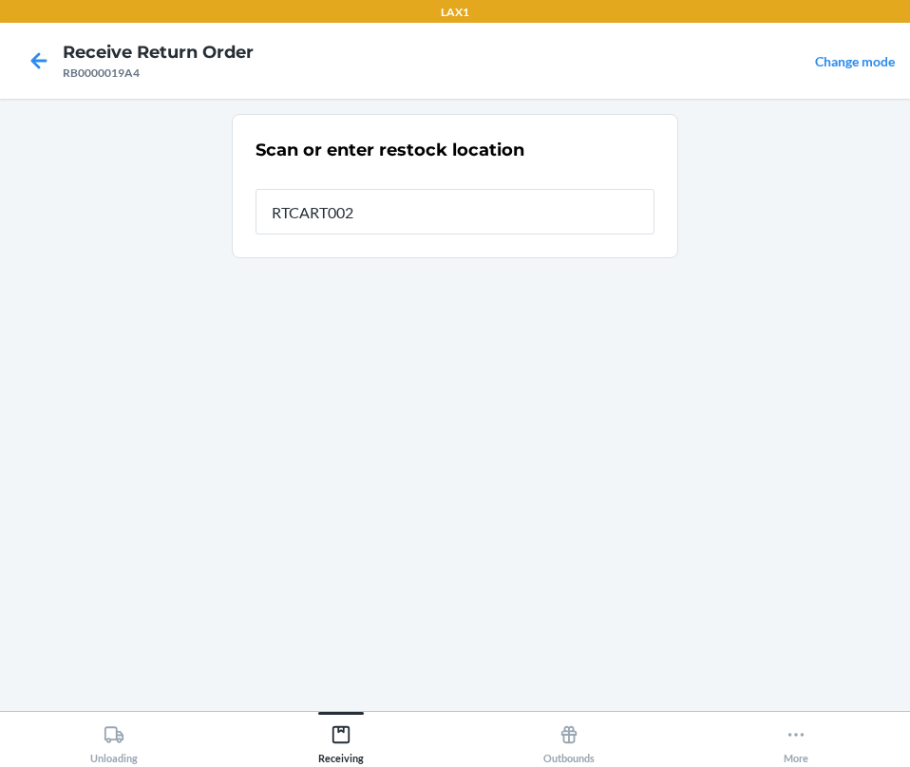
type input "RTCART002"
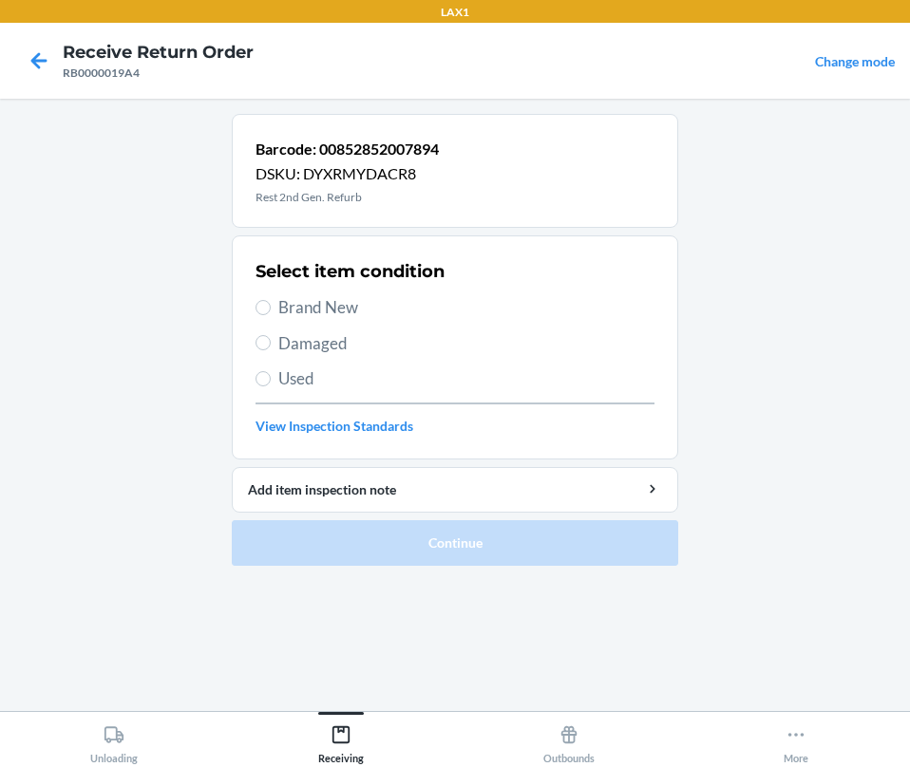
click at [322, 300] on span "Brand New" at bounding box center [466, 307] width 376 height 25
click at [271, 300] on input "Brand New" at bounding box center [262, 307] width 15 height 15
radio input "true"
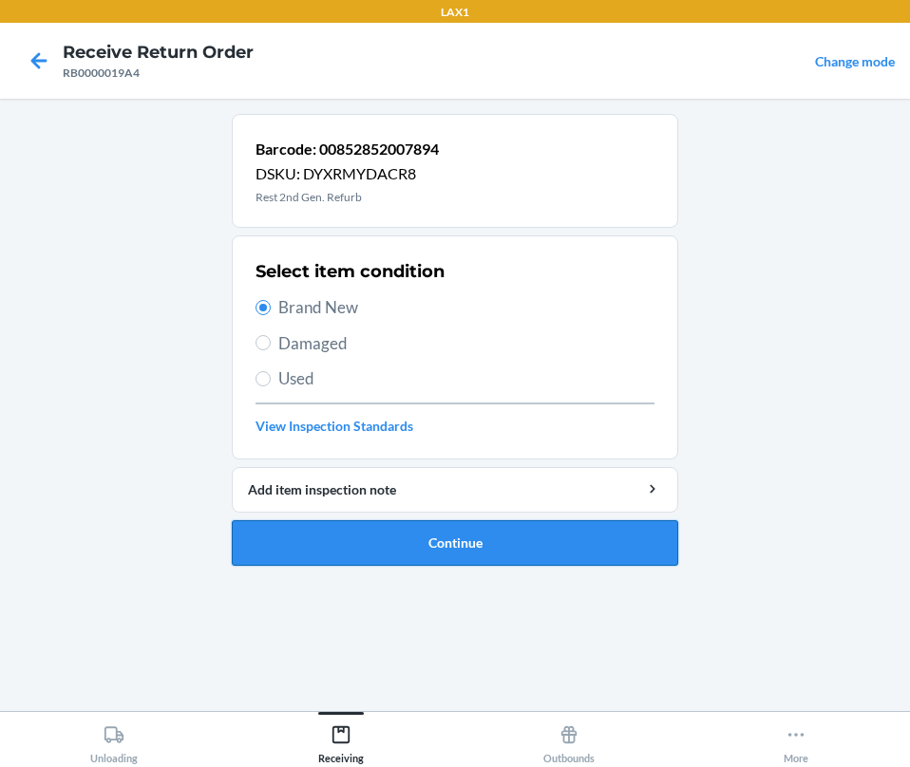
click at [329, 534] on button "Continue" at bounding box center [455, 543] width 446 height 46
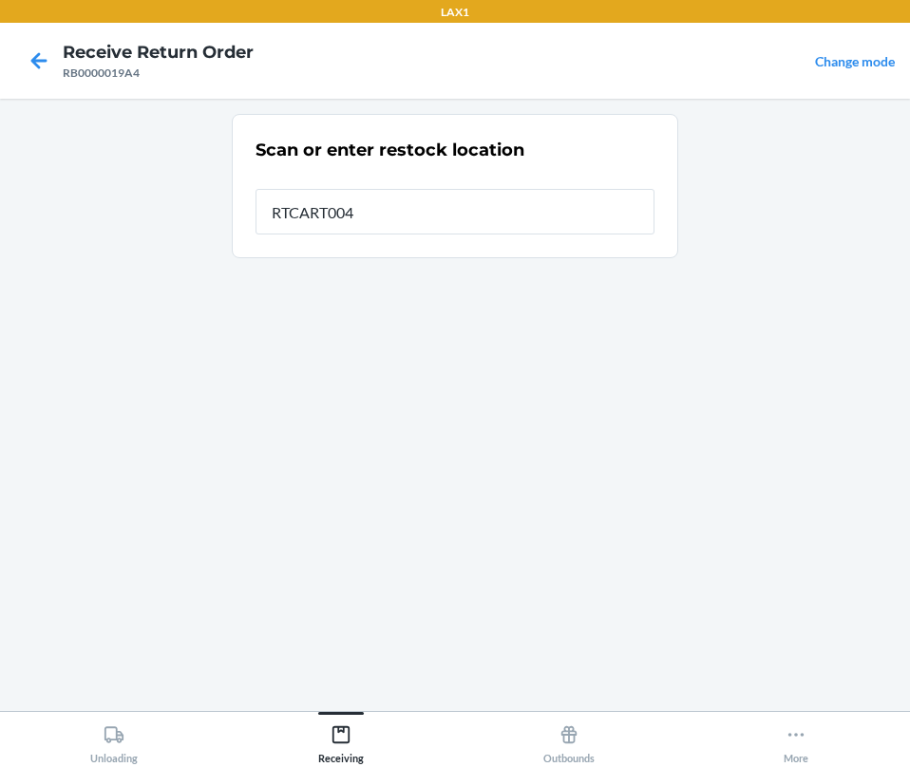
type input "RTCART004"
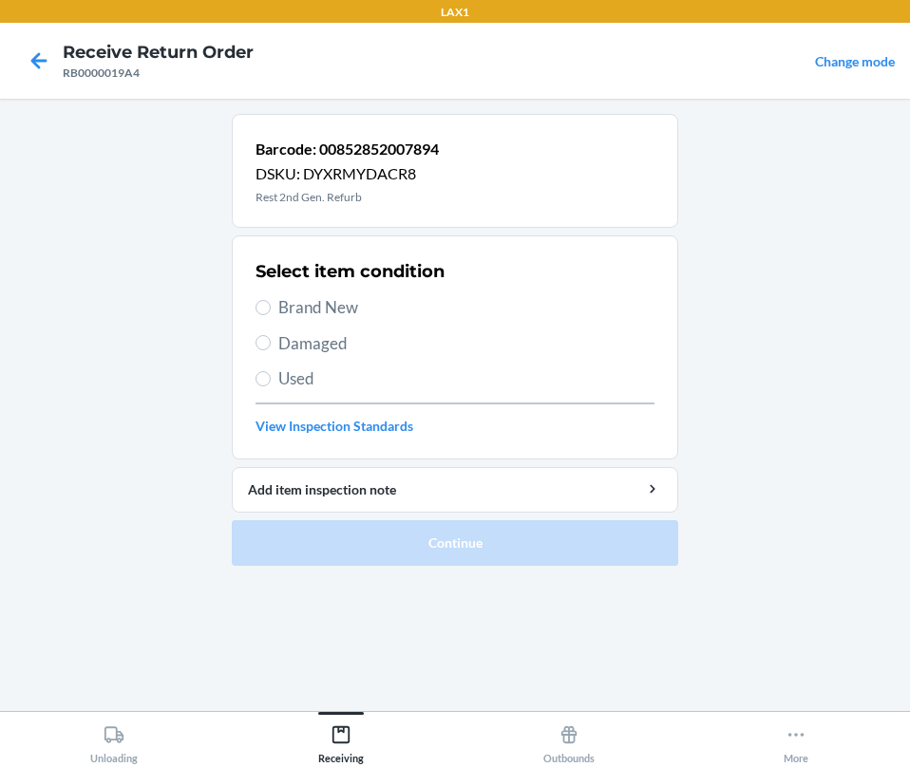
drag, startPoint x: 329, startPoint y: 304, endPoint x: 371, endPoint y: 360, distance: 70.5
click at [336, 315] on span "Brand New" at bounding box center [466, 307] width 376 height 25
click at [299, 308] on span "Brand New" at bounding box center [466, 307] width 376 height 25
click at [271, 308] on input "Brand New" at bounding box center [262, 307] width 15 height 15
radio input "true"
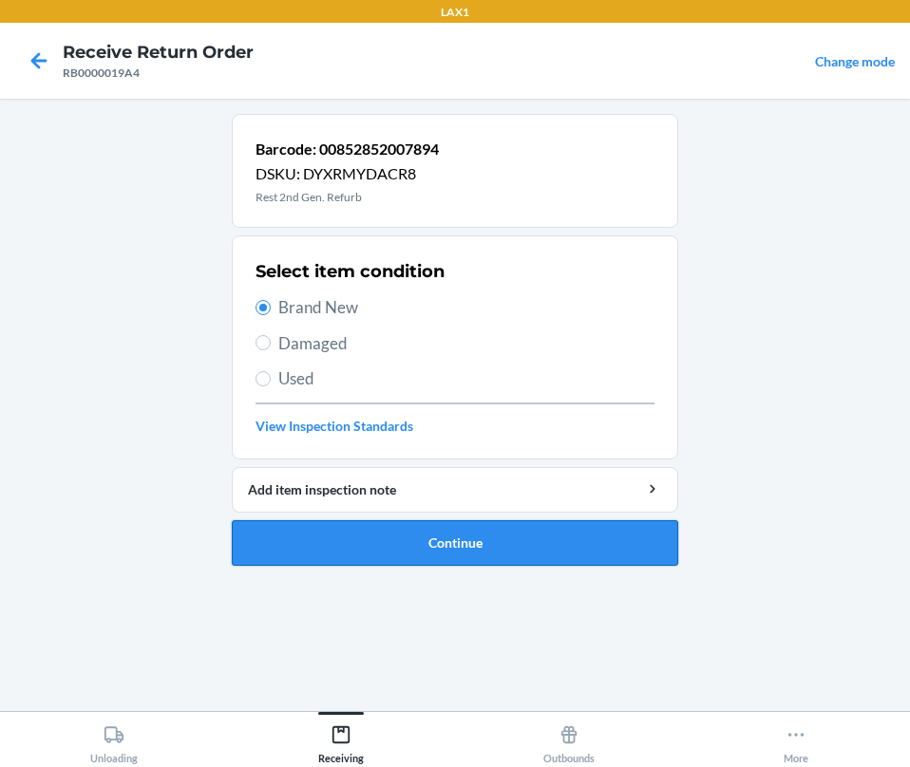
click at [396, 533] on button "Continue" at bounding box center [455, 543] width 446 height 46
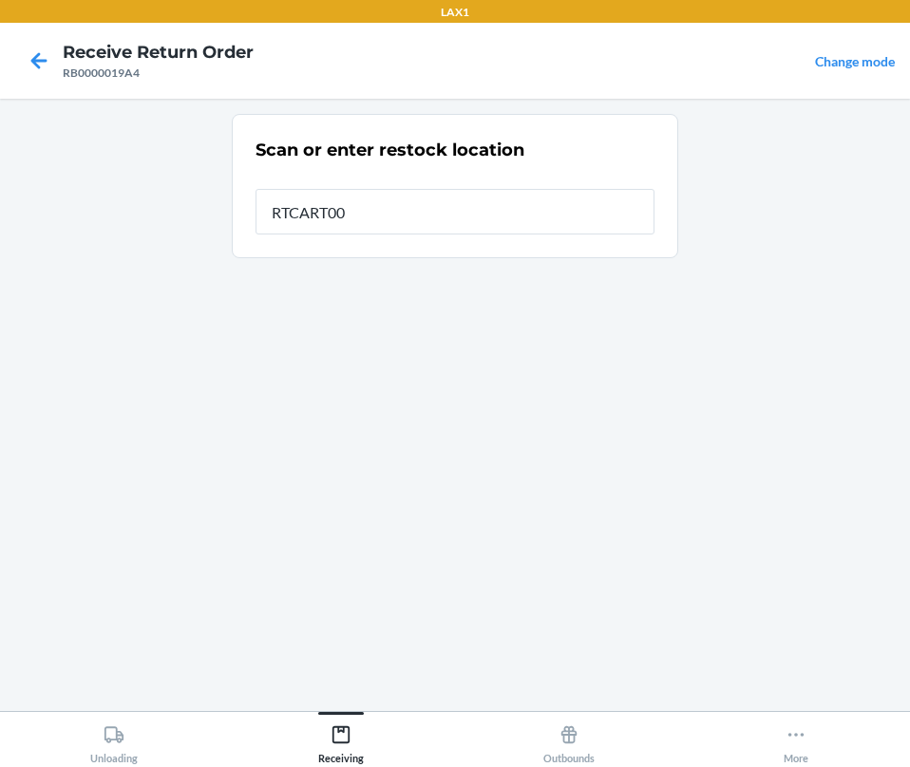
type input "RTCART004"
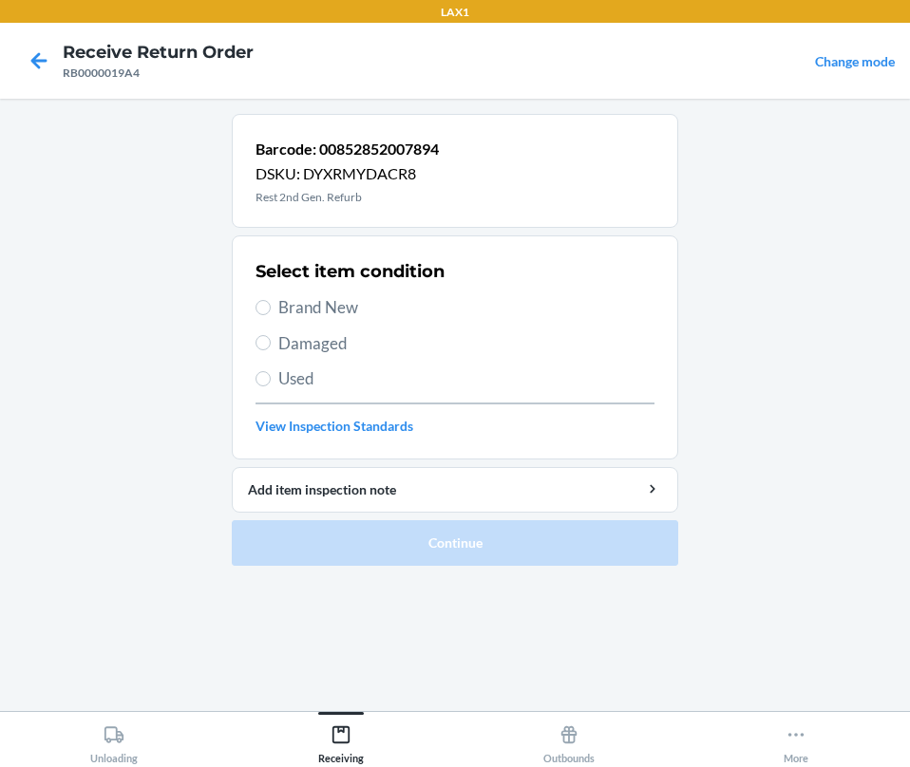
click at [329, 309] on span "Brand New" at bounding box center [466, 307] width 376 height 25
click at [271, 309] on input "Brand New" at bounding box center [262, 307] width 15 height 15
radio input "true"
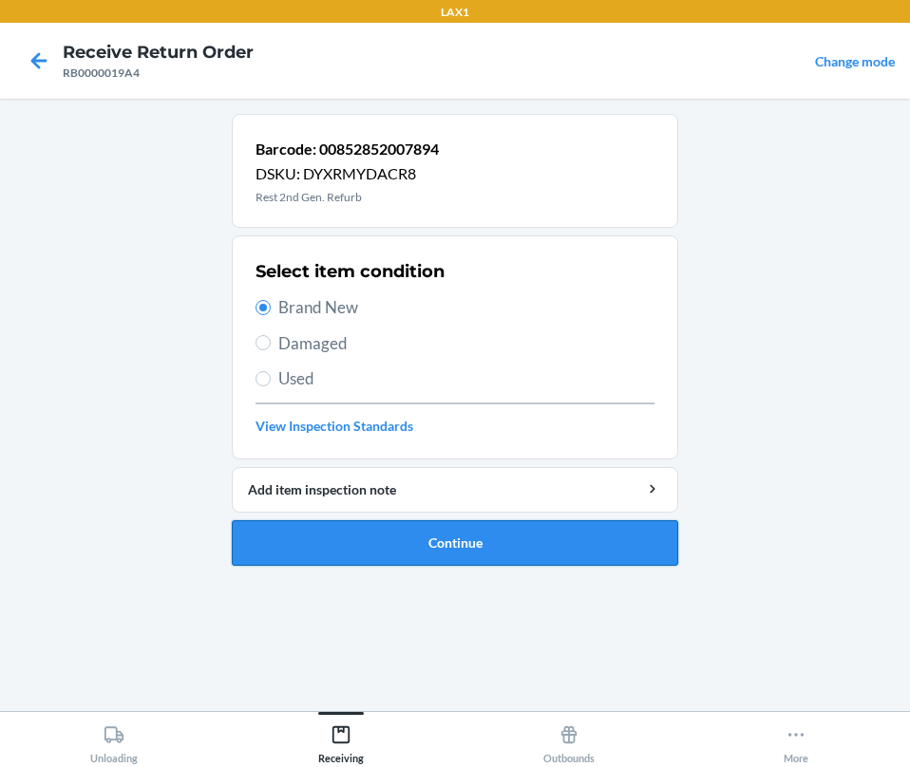
click at [375, 540] on button "Continue" at bounding box center [455, 543] width 446 height 46
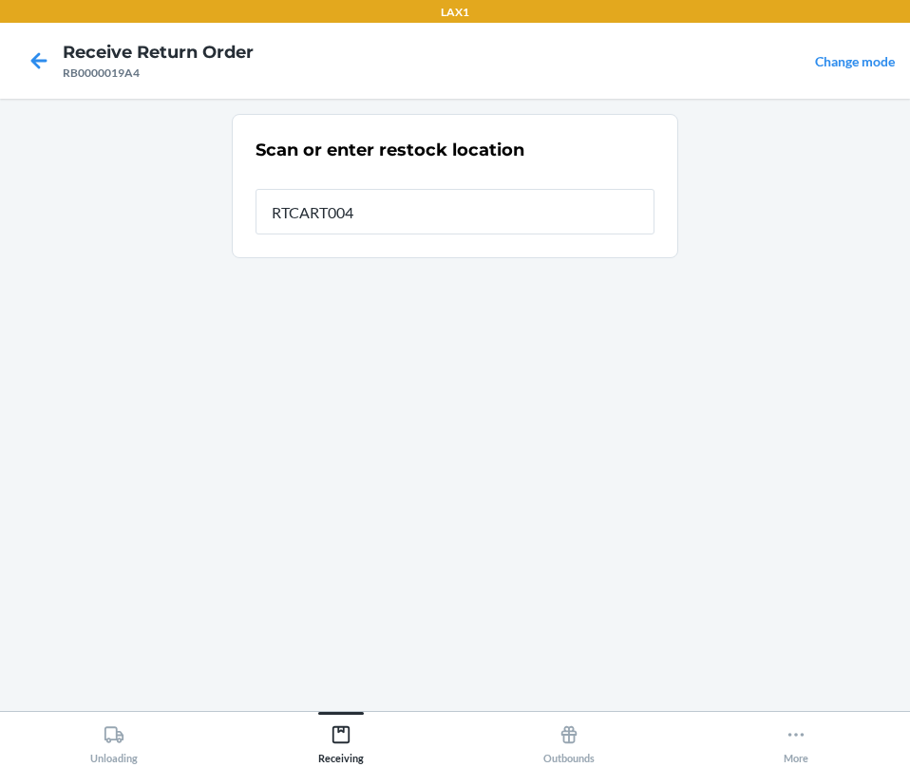
type input "RTCART004"
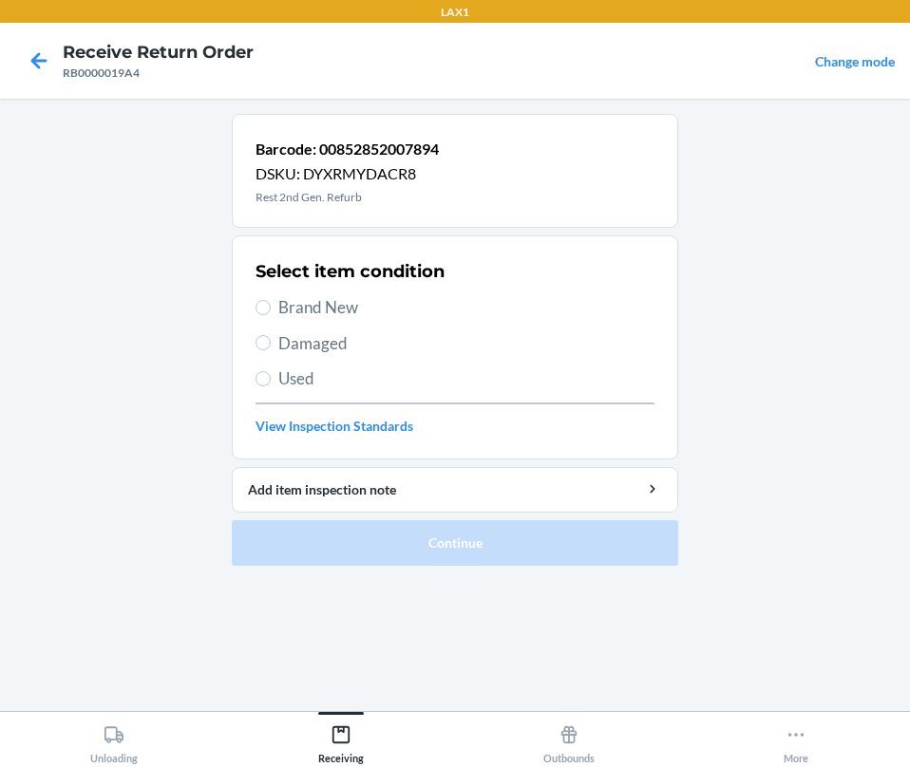
click at [308, 309] on span "Brand New" at bounding box center [466, 307] width 376 height 25
click at [271, 309] on input "Brand New" at bounding box center [262, 307] width 15 height 15
radio input "true"
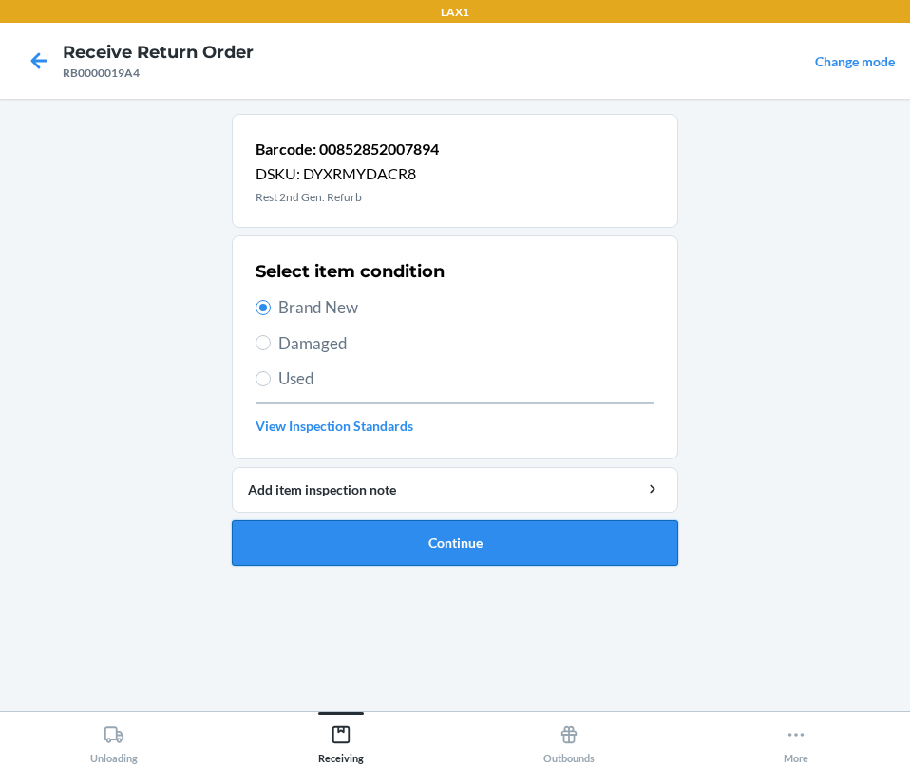
click at [331, 533] on button "Continue" at bounding box center [455, 543] width 446 height 46
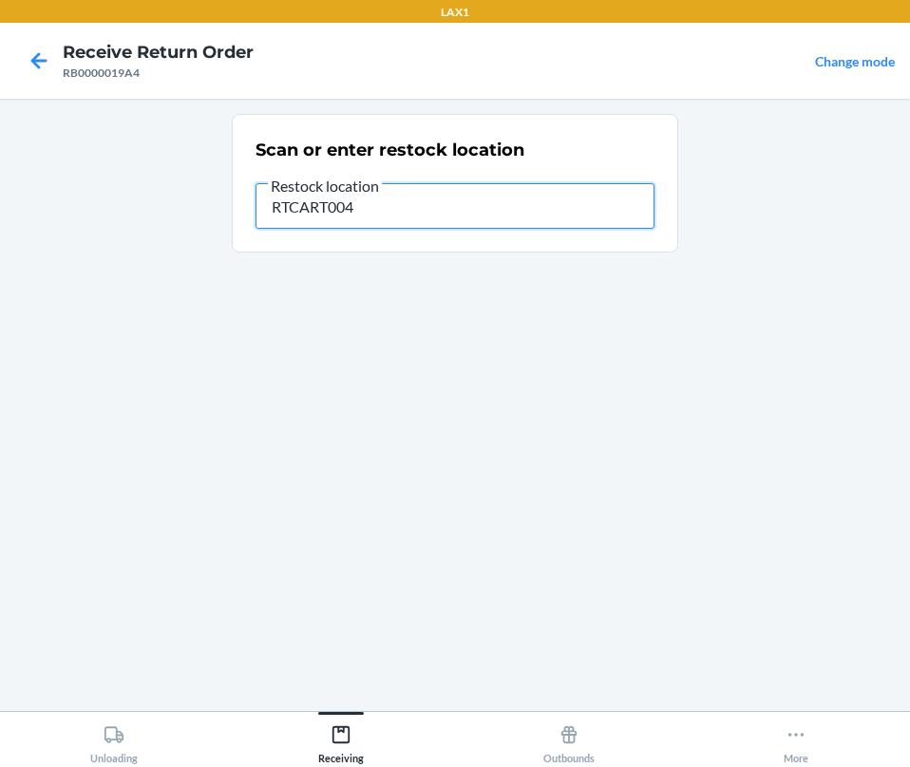
click at [384, 207] on input "RTCART004" at bounding box center [454, 206] width 399 height 46
type input "R"
type input "RTCART004"
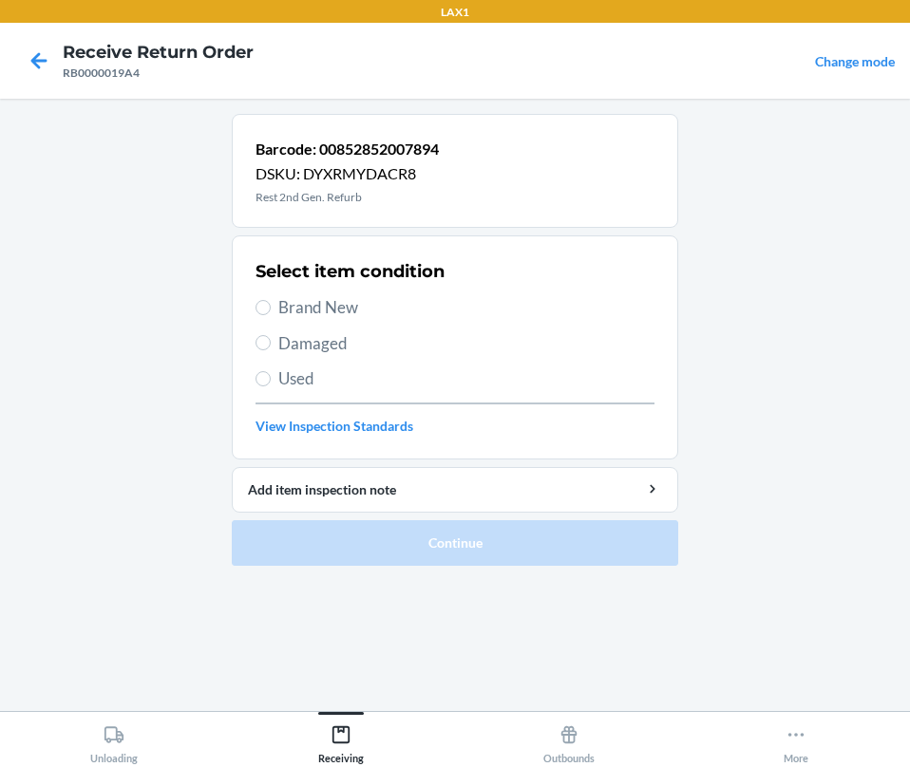
click at [283, 314] on span "Brand New" at bounding box center [466, 307] width 376 height 25
click at [271, 314] on input "Brand New" at bounding box center [262, 307] width 15 height 15
radio input "true"
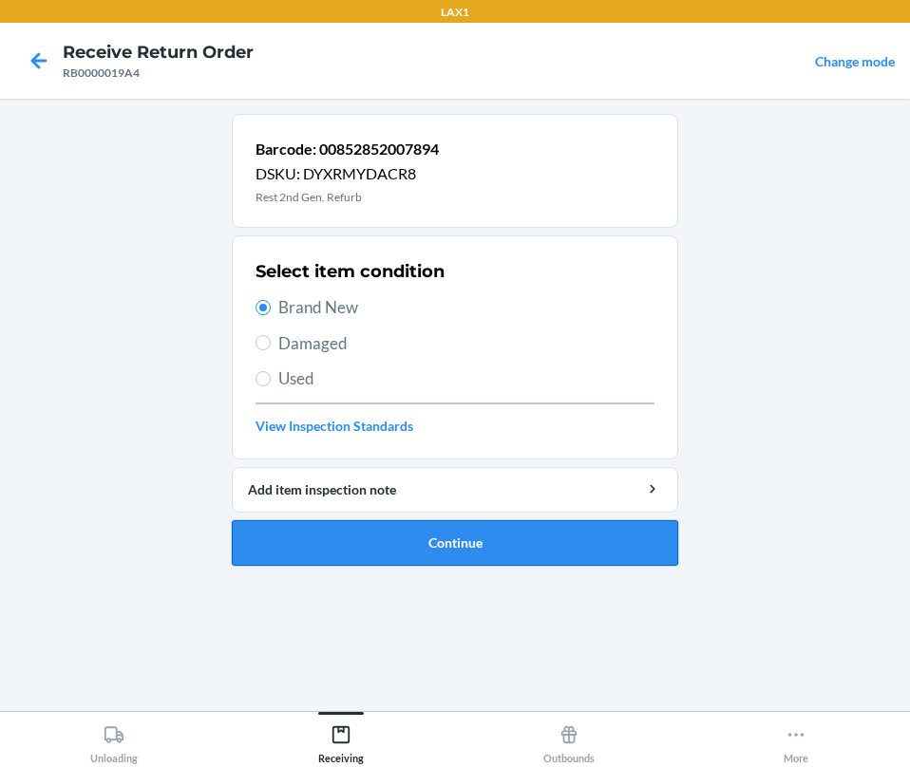
click at [411, 547] on button "Continue" at bounding box center [455, 543] width 446 height 46
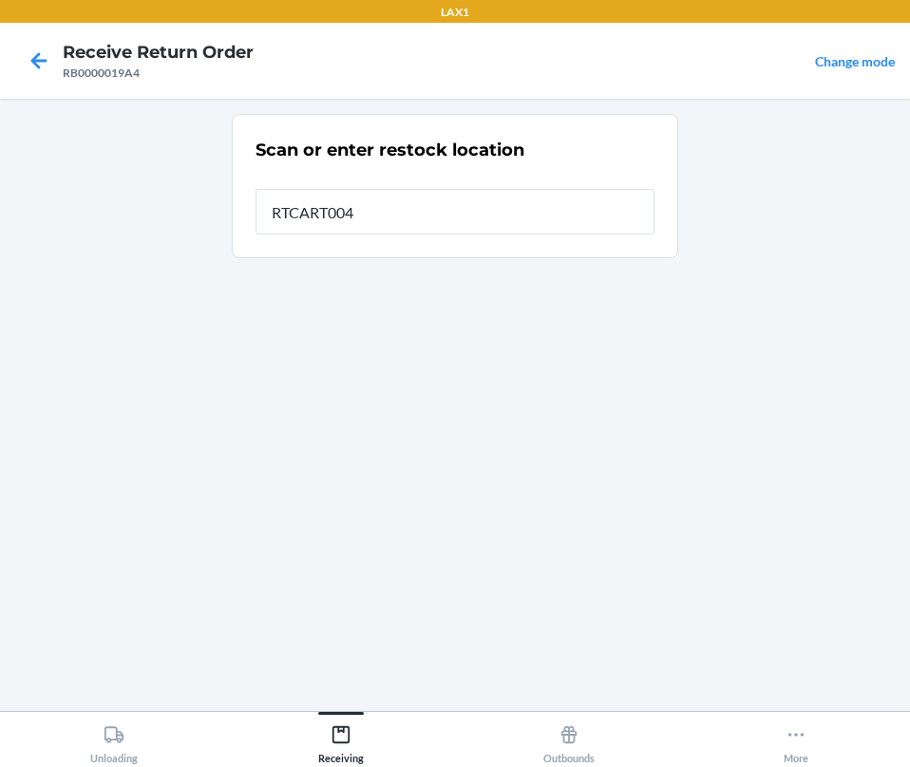
type input "RTCART004"
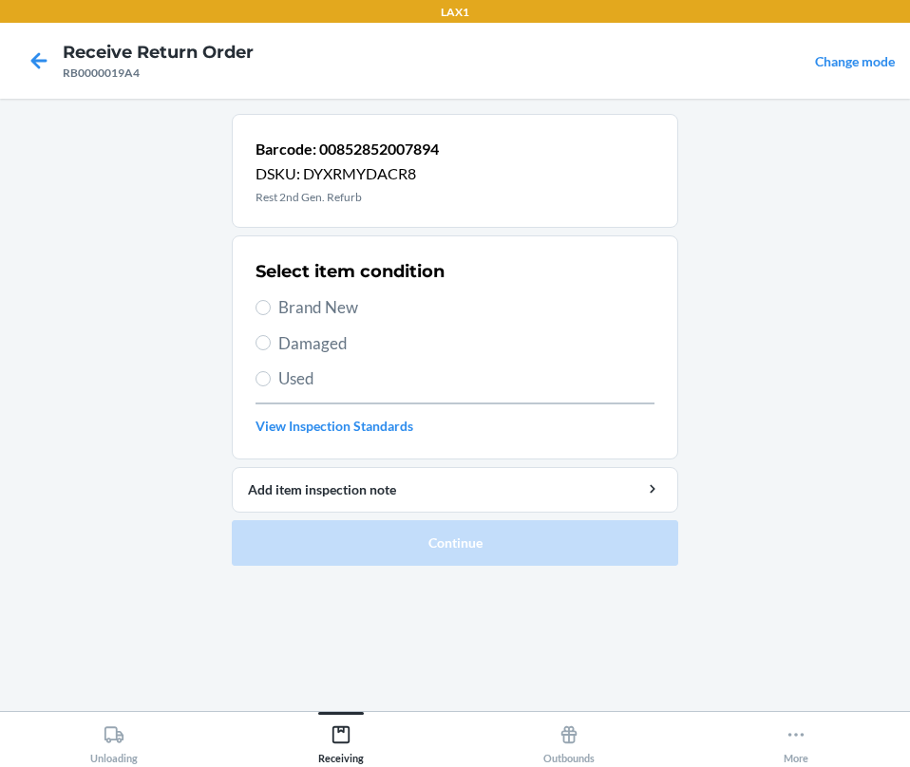
drag, startPoint x: 274, startPoint y: 306, endPoint x: 301, endPoint y: 395, distance: 93.1
click at [280, 312] on label "Brand New" at bounding box center [454, 307] width 399 height 25
click at [271, 312] on input "Brand New" at bounding box center [262, 307] width 15 height 15
radio input "true"
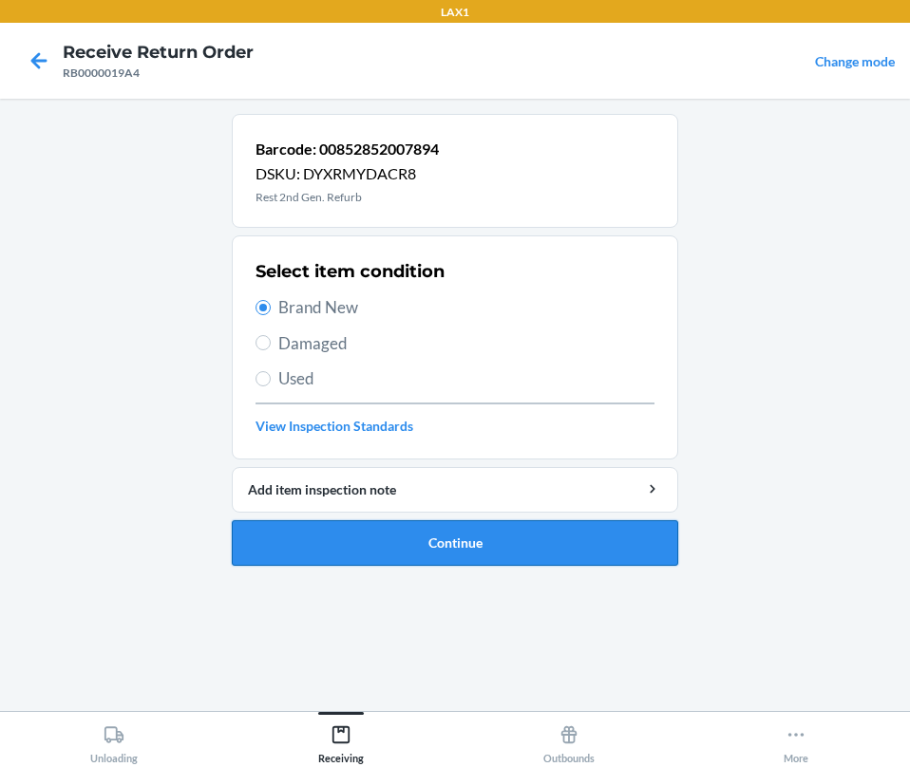
click at [351, 540] on button "Continue" at bounding box center [455, 543] width 446 height 46
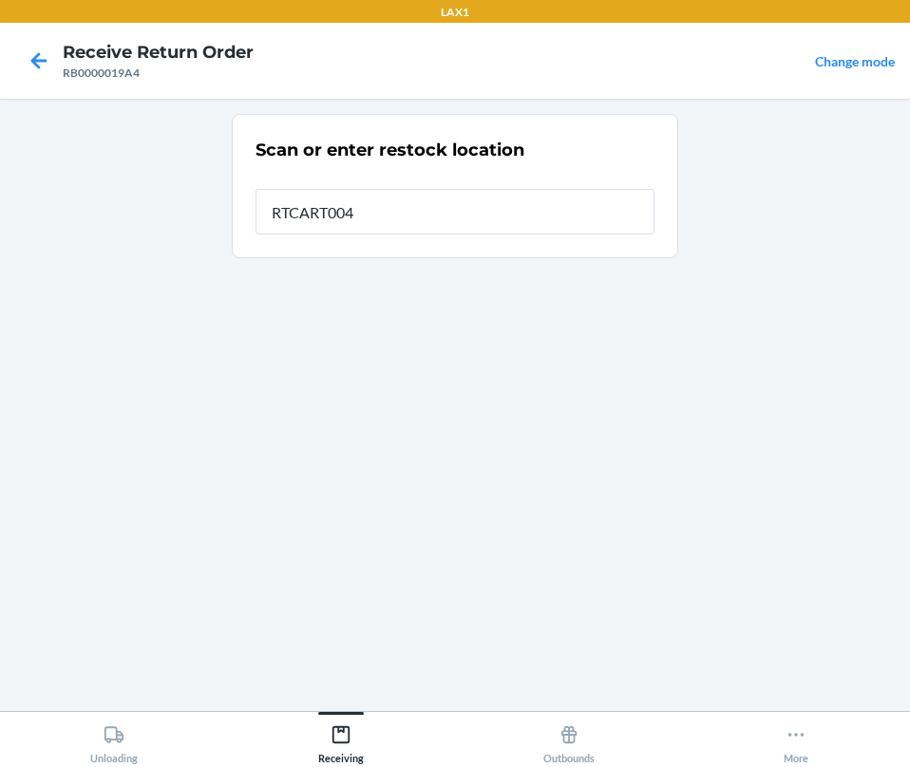
type input "RTCART004"
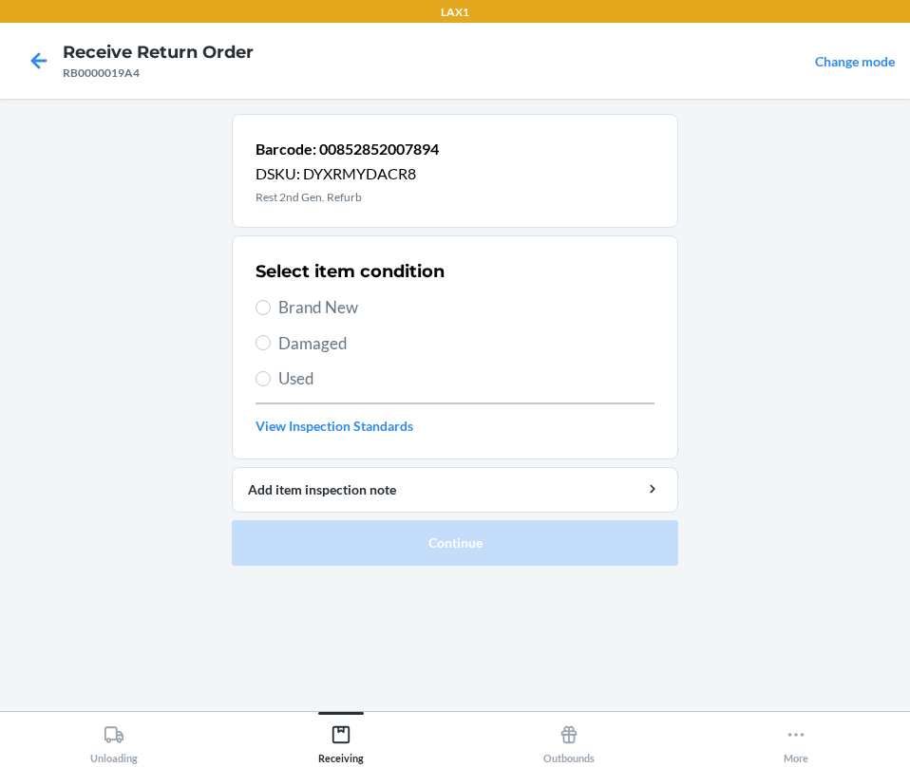
click at [306, 319] on span "Brand New" at bounding box center [466, 307] width 376 height 25
click at [271, 315] on input "Brand New" at bounding box center [262, 307] width 15 height 15
radio input "true"
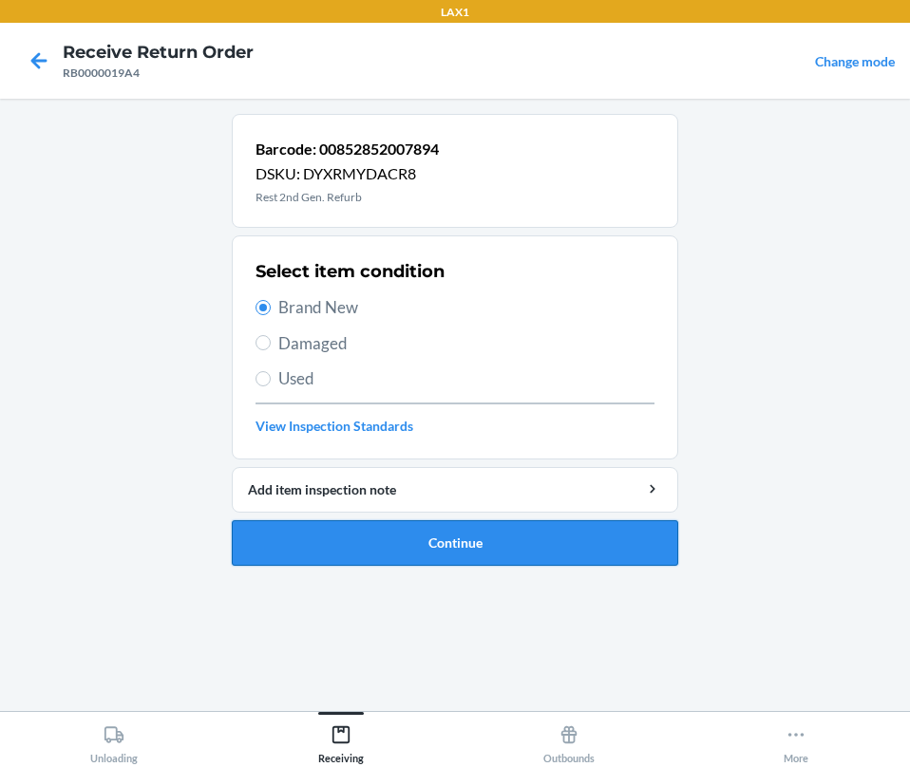
click at [330, 526] on button "Continue" at bounding box center [455, 543] width 446 height 46
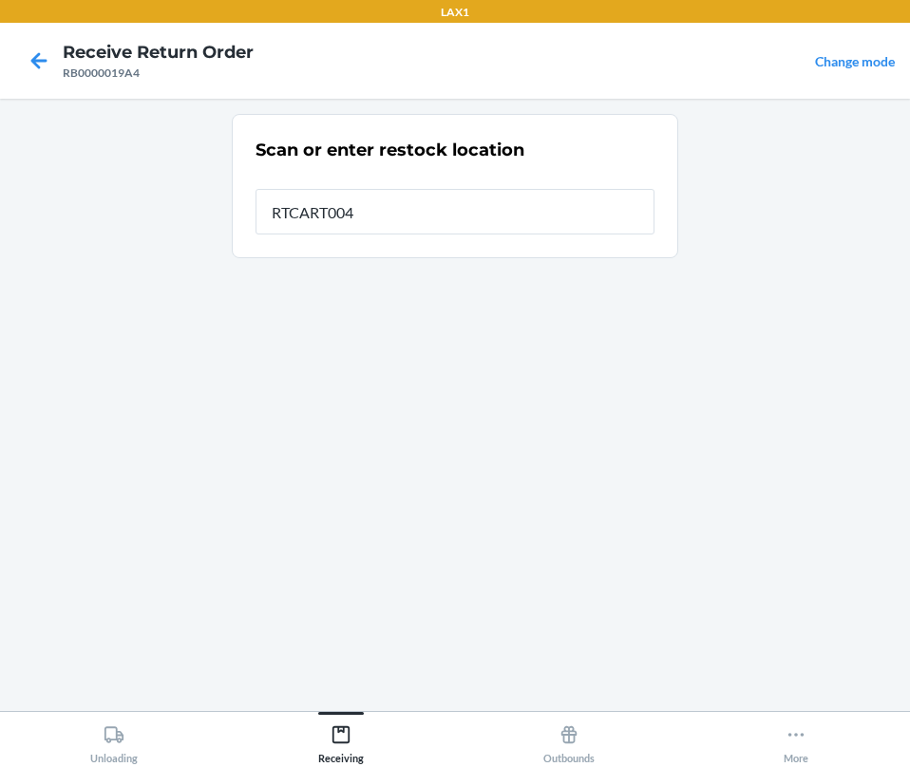
type input "RTCART004"
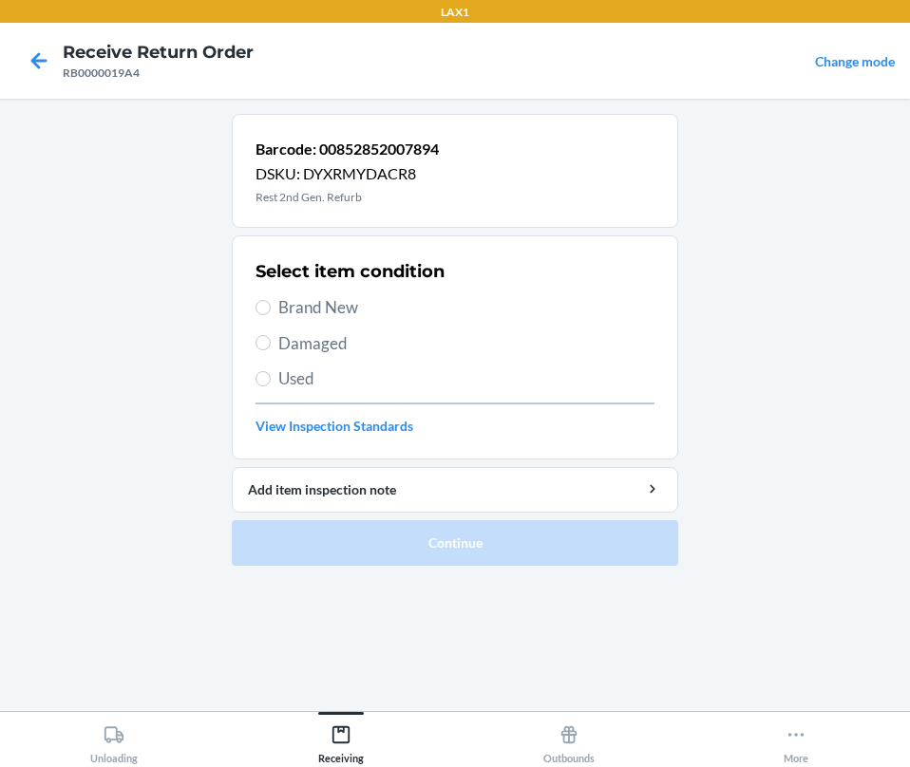
drag, startPoint x: 867, startPoint y: 468, endPoint x: 772, endPoint y: 665, distance: 218.3
click at [772, 665] on main "Barcode: 00852852007894 DSKU: DYXRMYDACR8 Rest 2nd Gen. Refurb Select item cond…" at bounding box center [455, 405] width 910 height 613
click at [269, 335] on label "Damaged" at bounding box center [454, 343] width 399 height 25
click at [269, 335] on input "Damaged" at bounding box center [262, 342] width 15 height 15
radio input "true"
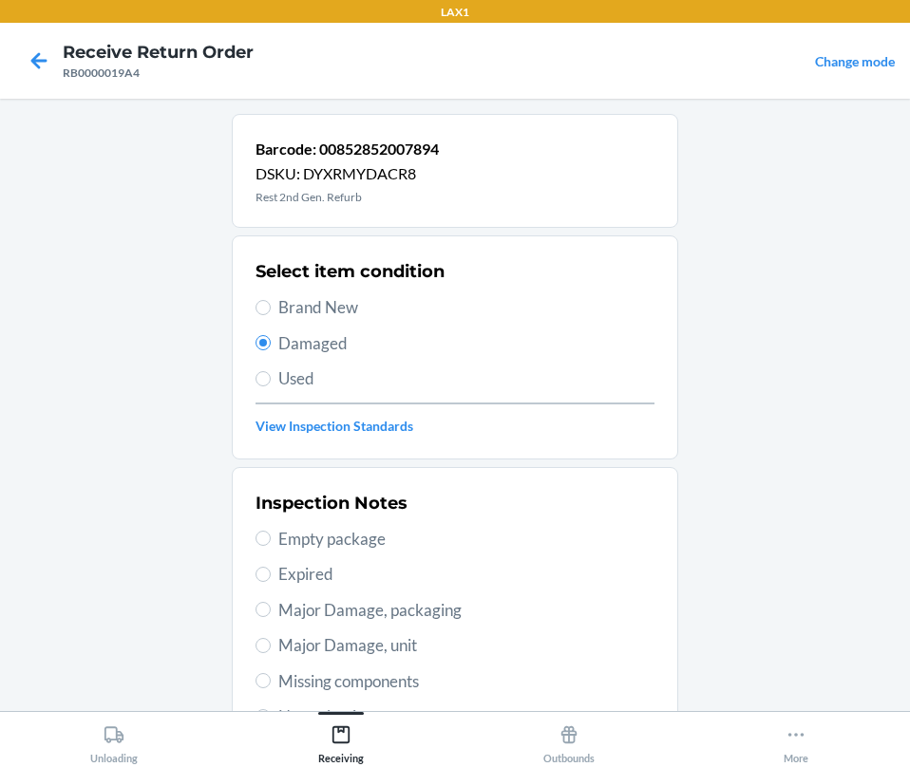
click at [278, 649] on span "Major Damage, unit" at bounding box center [466, 645] width 376 height 25
click at [271, 649] on input "Major Damage, unit" at bounding box center [262, 645] width 15 height 15
radio input "true"
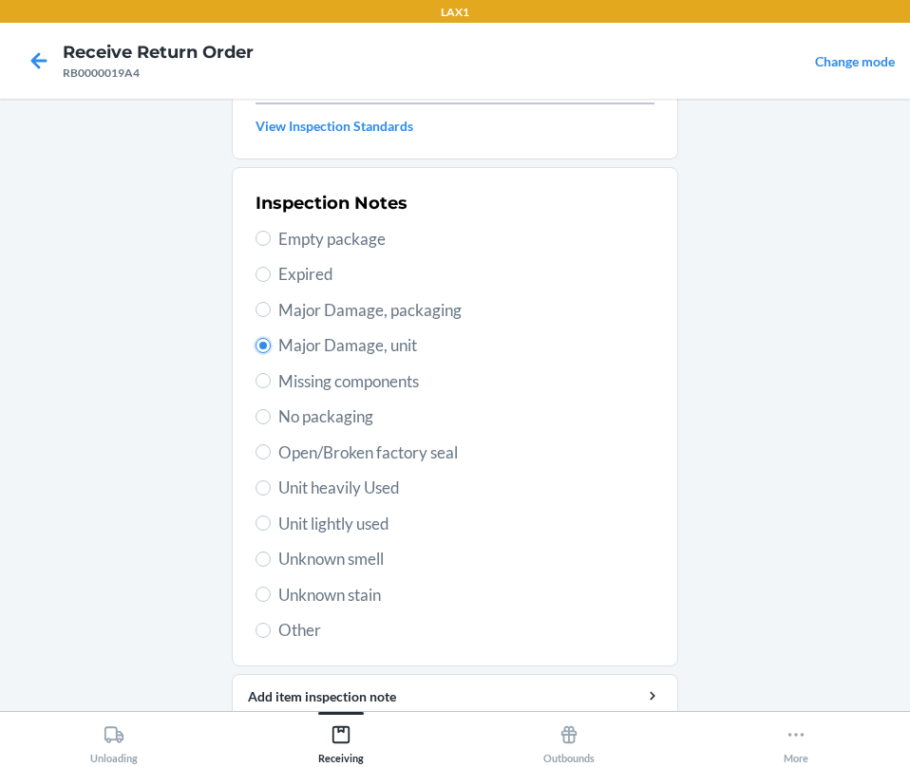
scroll to position [377, 0]
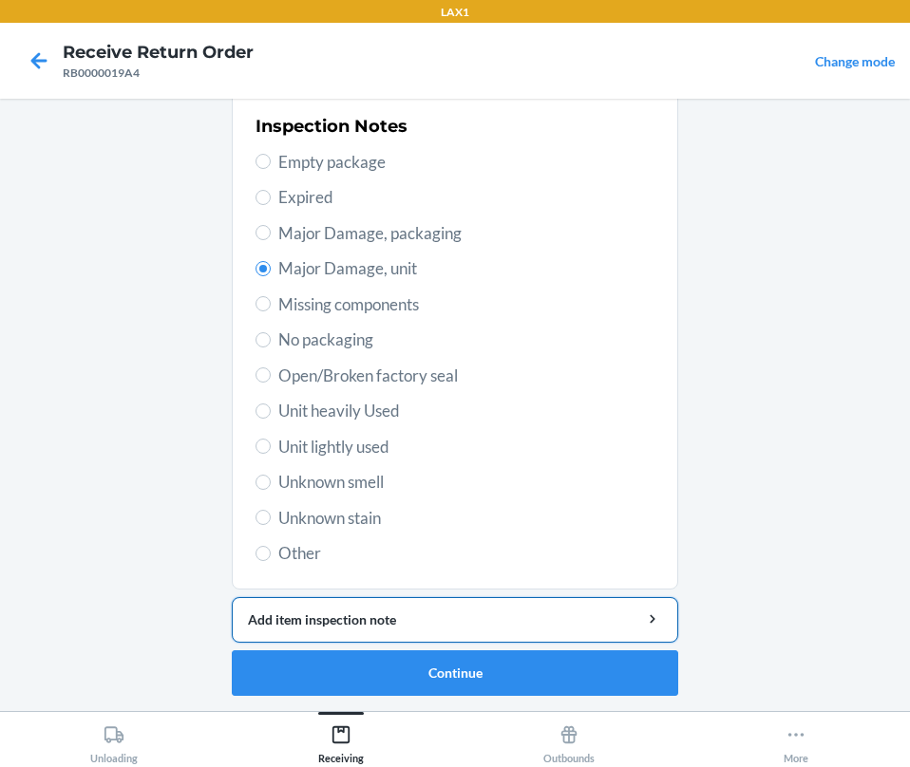
drag, startPoint x: 383, startPoint y: 622, endPoint x: 382, endPoint y: 599, distance: 22.8
click at [382, 608] on button "Add item inspection note" at bounding box center [455, 620] width 446 height 46
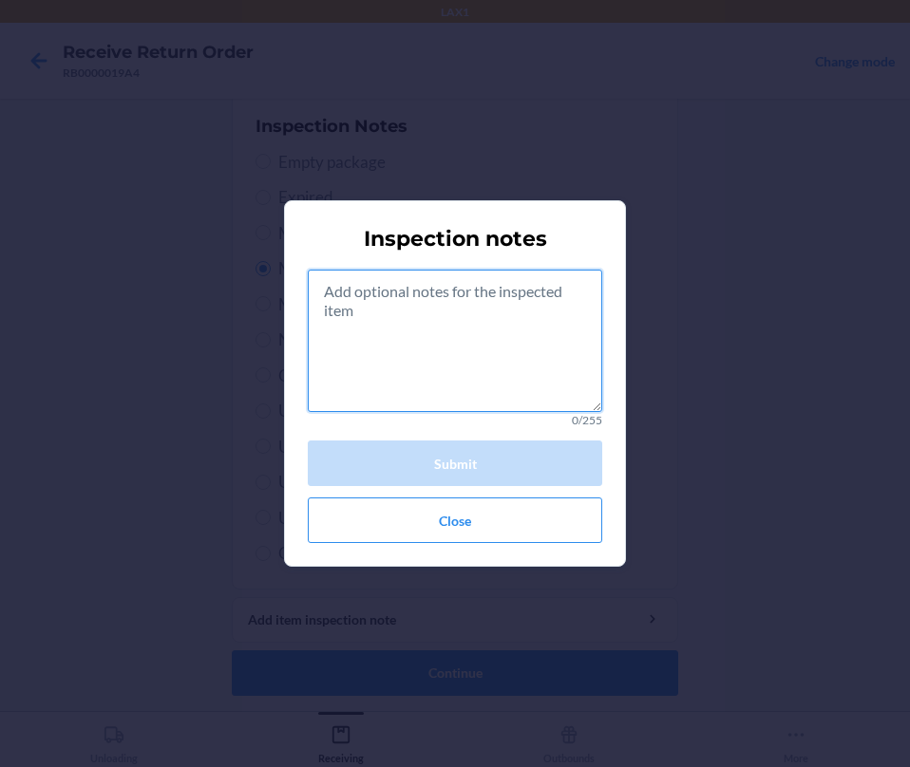
click at [392, 350] on textarea at bounding box center [455, 341] width 294 height 142
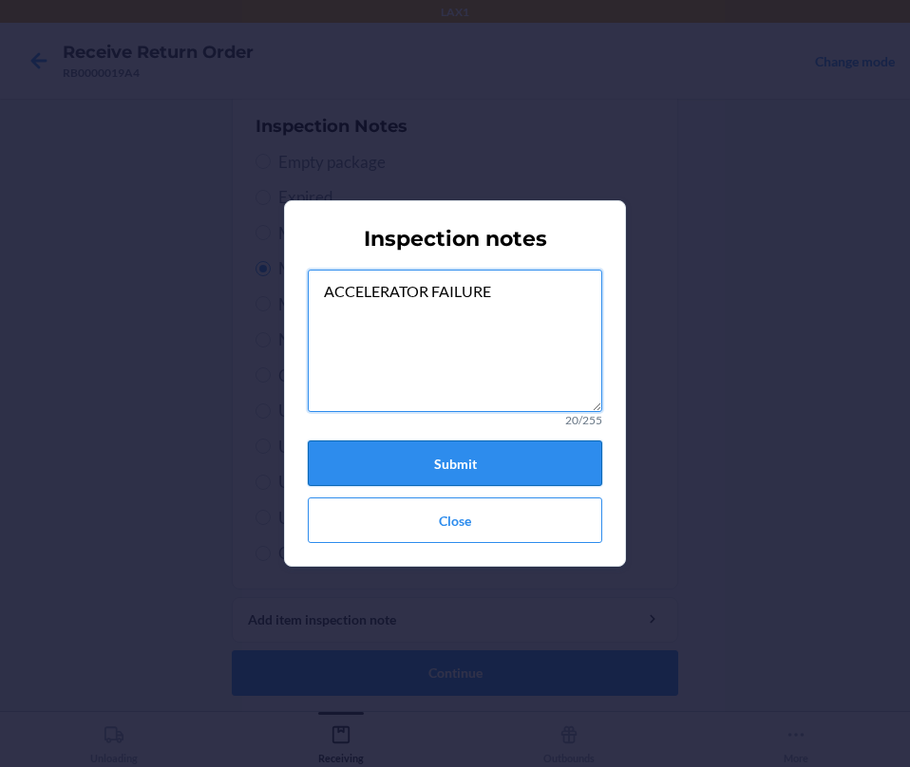
type textarea "ACCELERATOR FAILURE"
click at [443, 469] on button "Submit" at bounding box center [455, 464] width 294 height 46
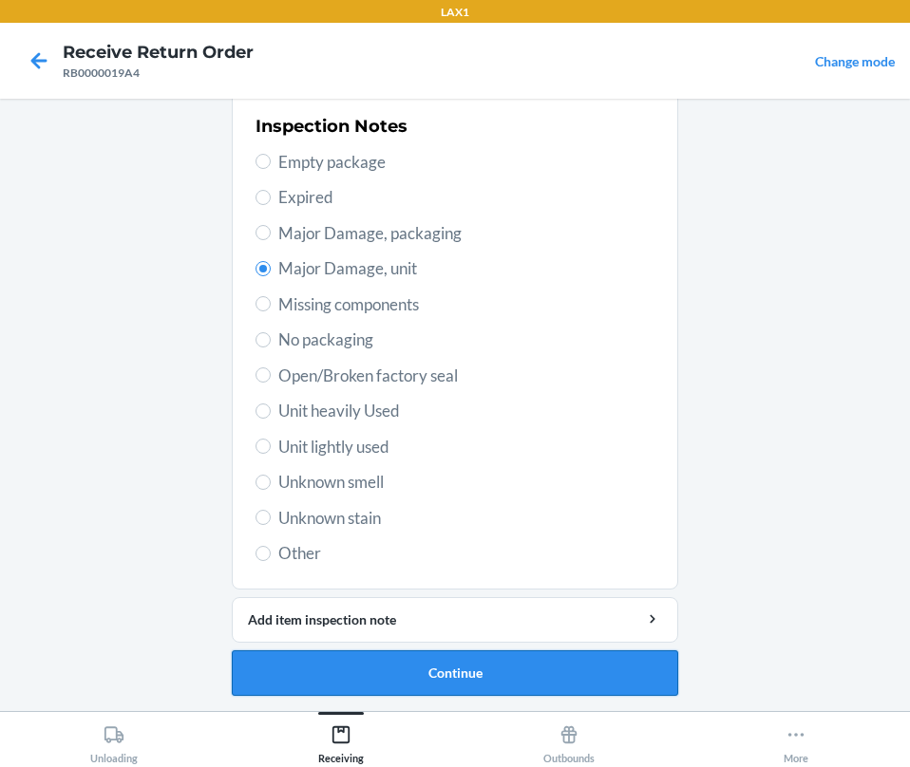
click at [381, 675] on button "Continue" at bounding box center [455, 674] width 446 height 46
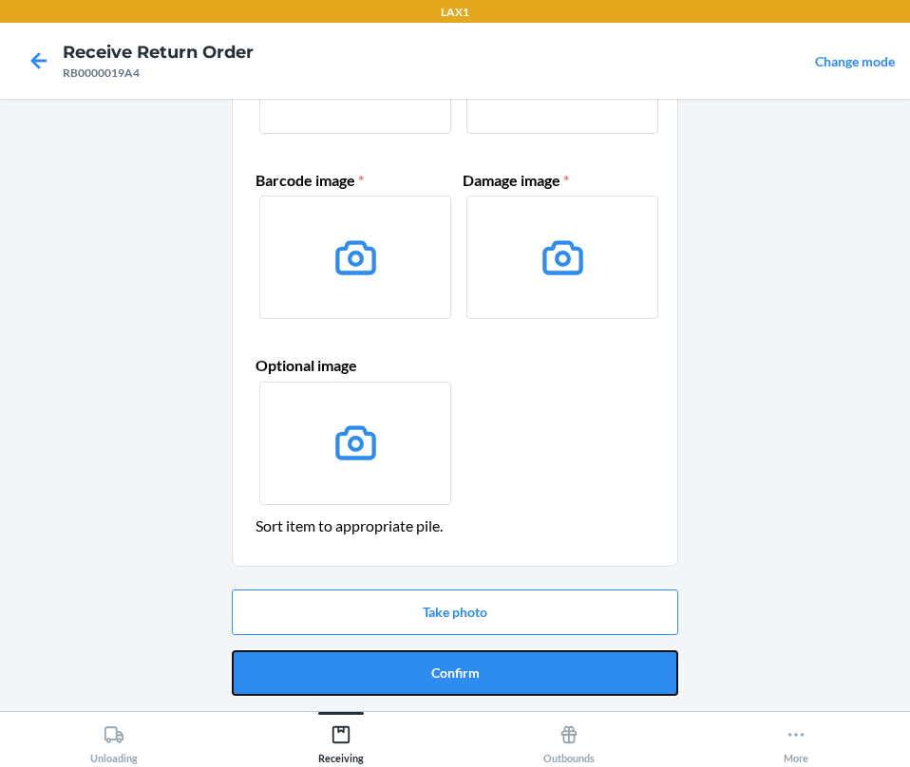
click at [381, 675] on button "Confirm" at bounding box center [455, 674] width 446 height 46
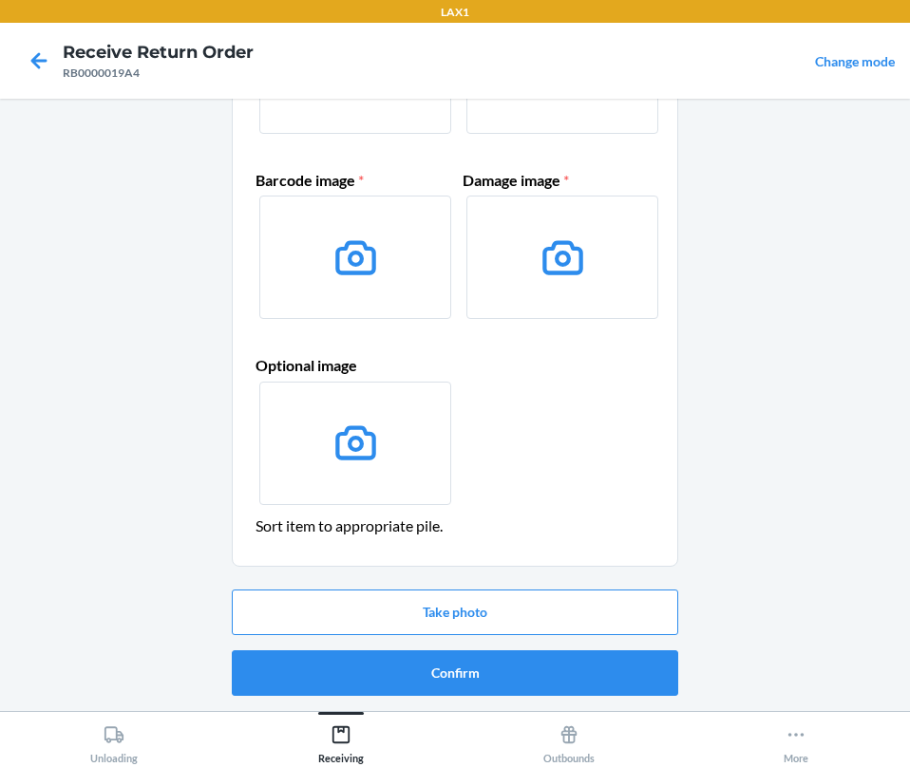
scroll to position [0, 0]
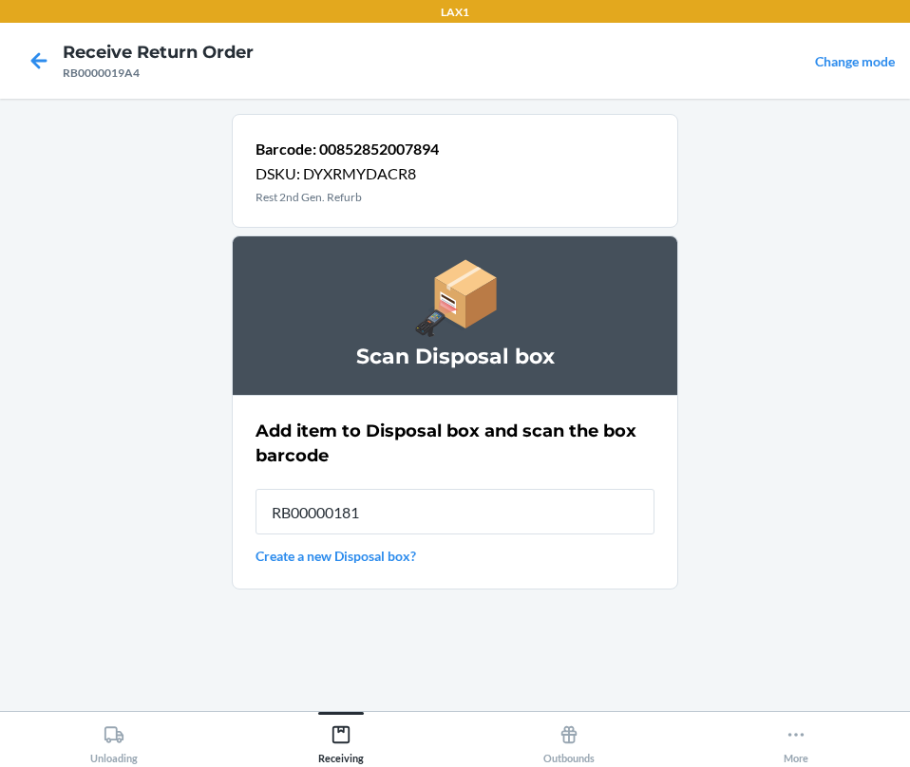
type input "RB000001819"
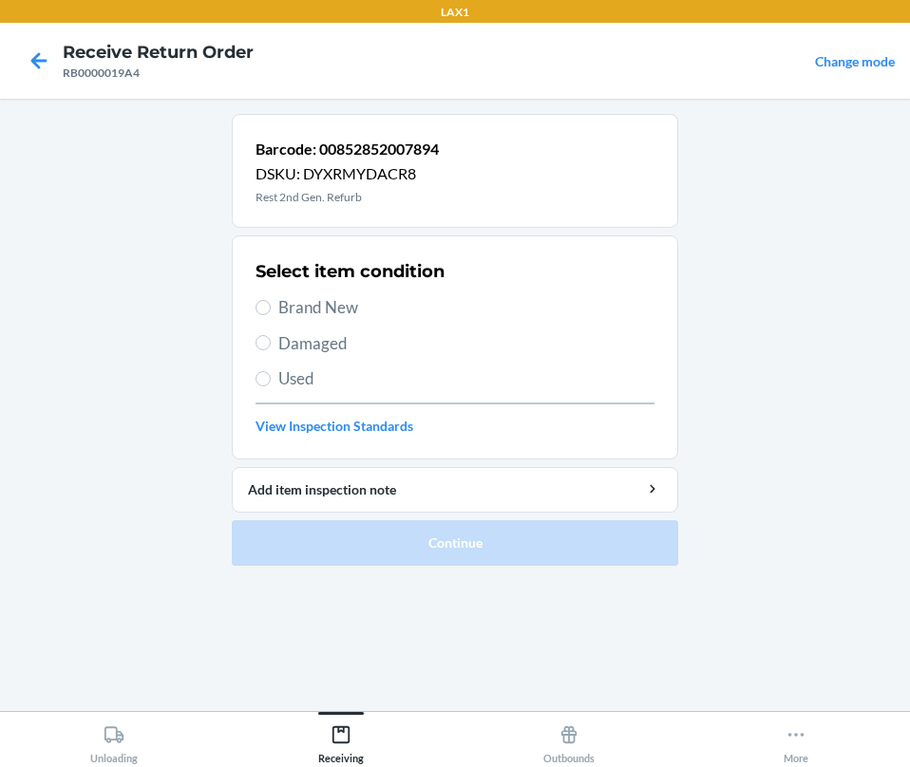
click at [308, 348] on span "Damaged" at bounding box center [466, 343] width 376 height 25
click at [271, 348] on input "Damaged" at bounding box center [262, 342] width 15 height 15
radio input "true"
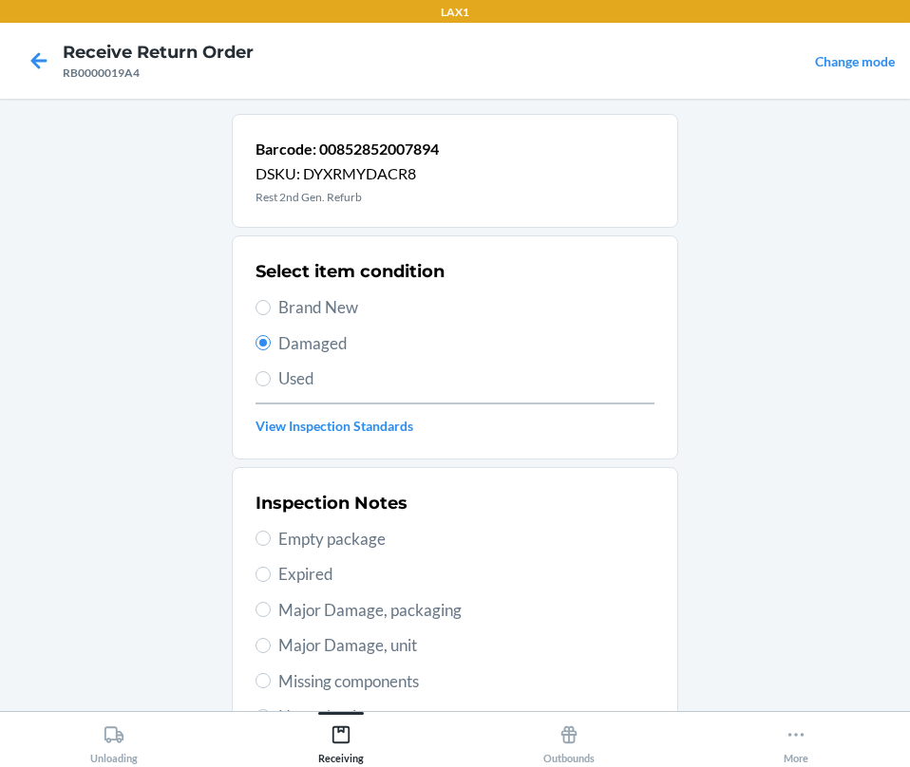
drag, startPoint x: 280, startPoint y: 647, endPoint x: 273, endPoint y: 639, distance: 10.7
click at [278, 640] on span "Major Damage, unit" at bounding box center [466, 645] width 376 height 25
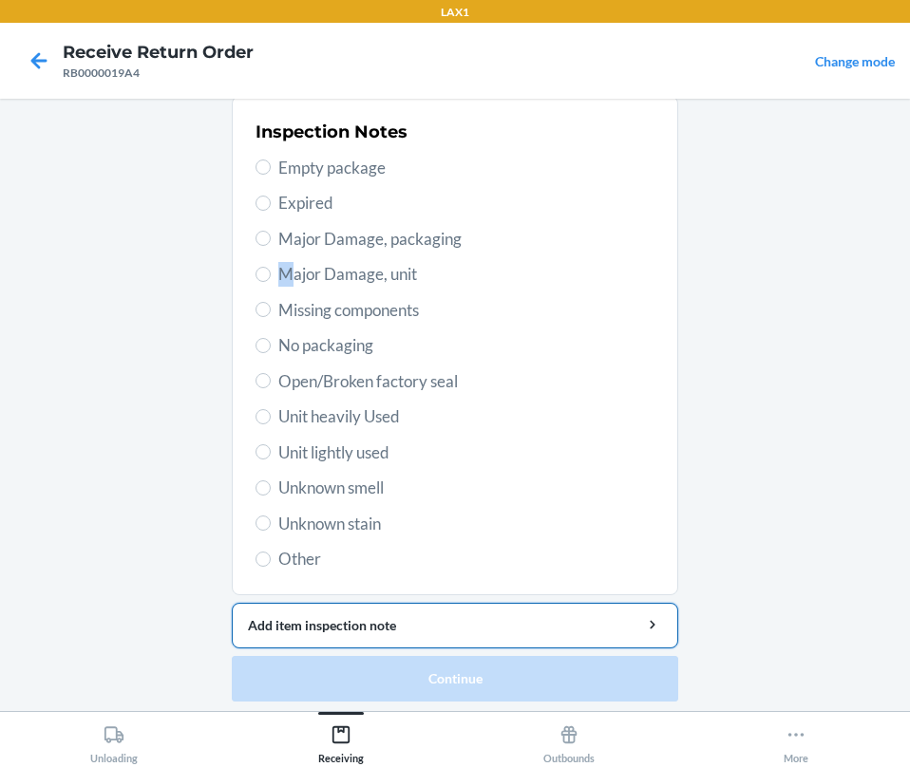
scroll to position [377, 0]
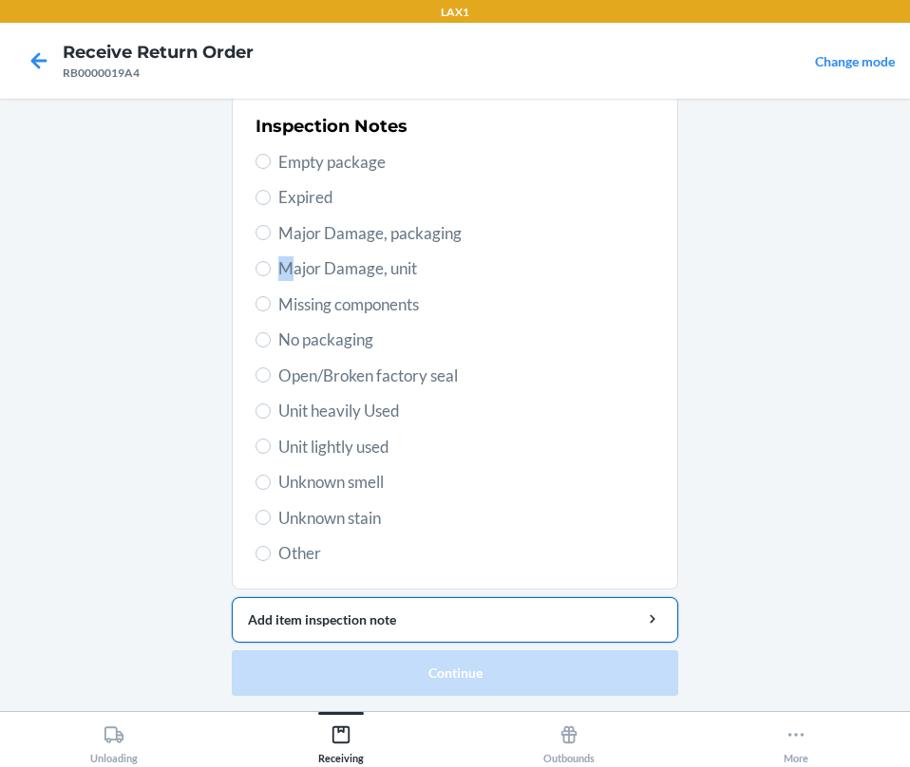
click at [416, 624] on div "Add item inspection note" at bounding box center [455, 620] width 414 height 20
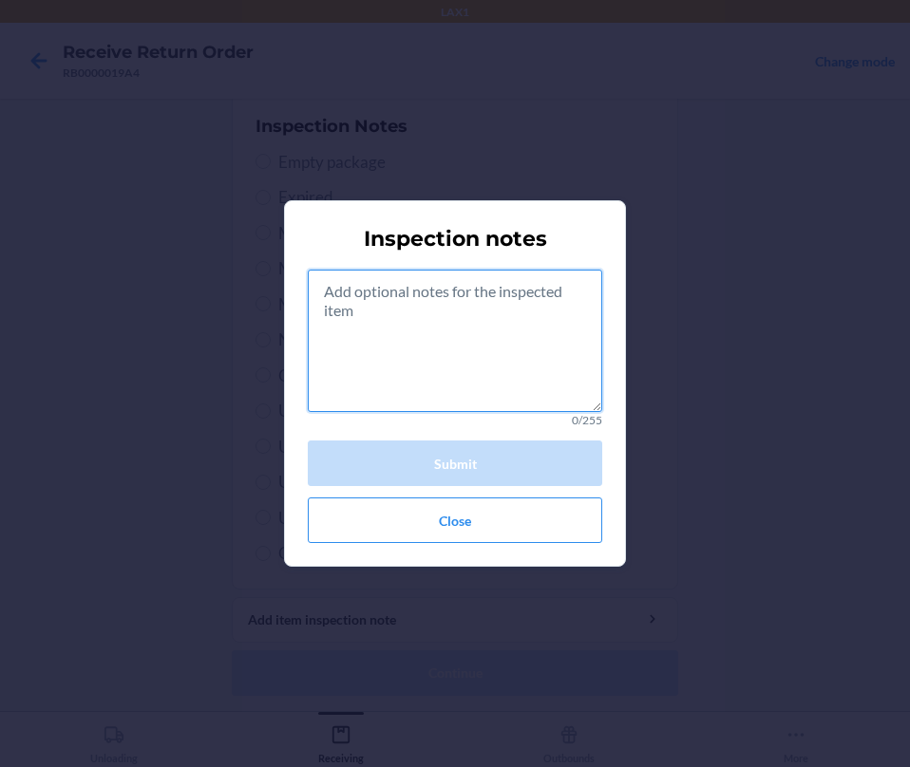
click at [538, 359] on textarea at bounding box center [455, 341] width 294 height 142
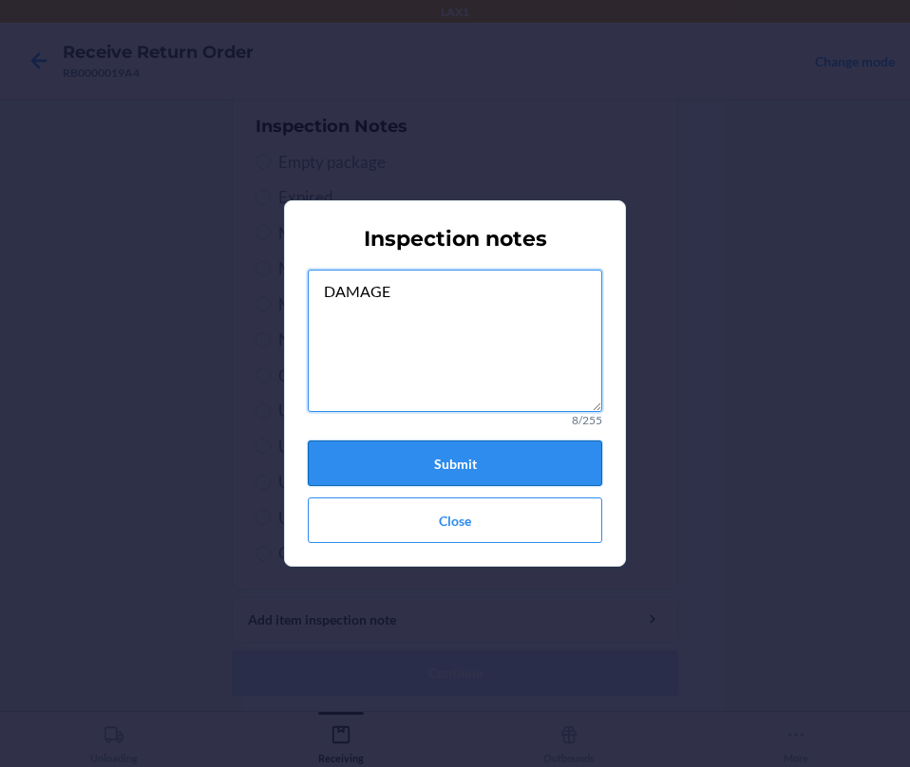
type textarea "DAMAGE"
click at [517, 460] on button "Submit" at bounding box center [455, 464] width 294 height 46
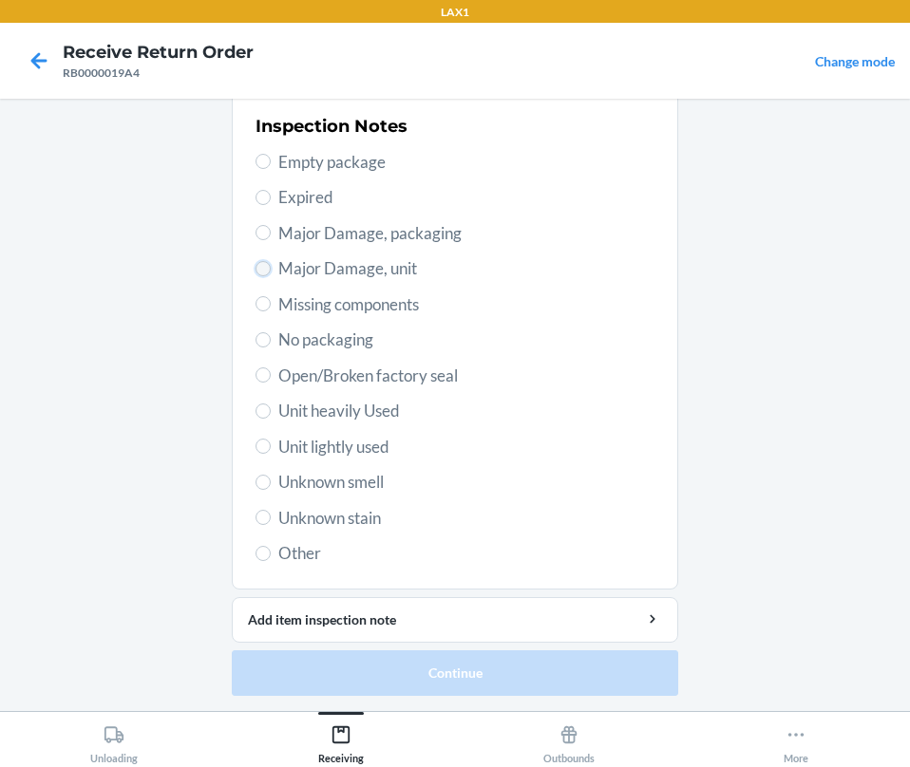
click at [261, 272] on input "Major Damage, unit" at bounding box center [262, 268] width 15 height 15
radio input "true"
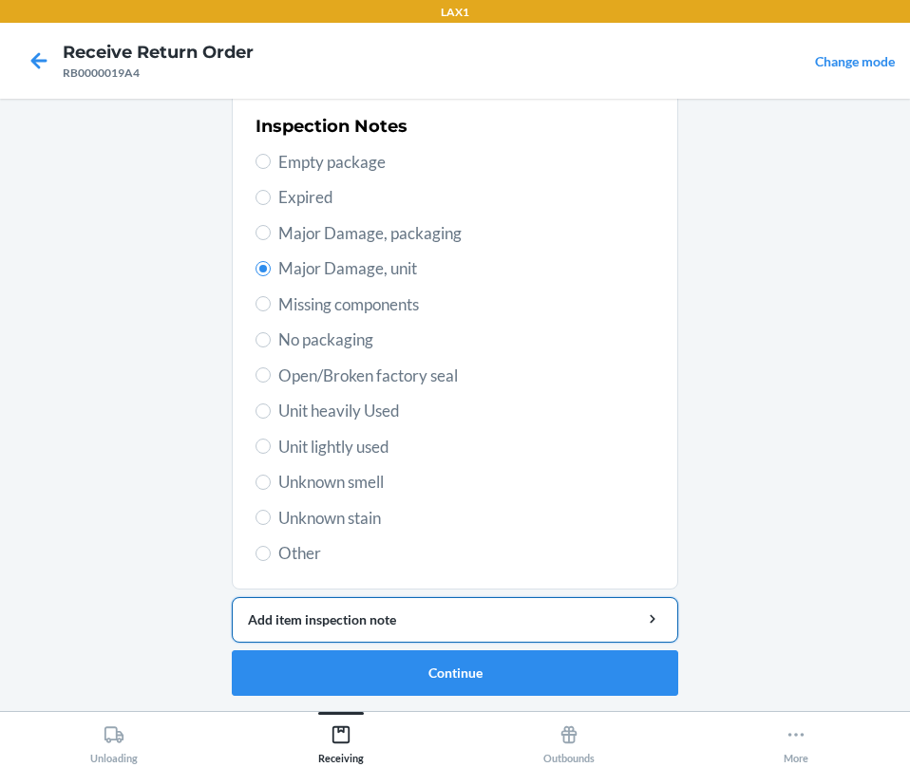
click at [384, 622] on div "Add item inspection note" at bounding box center [455, 620] width 414 height 20
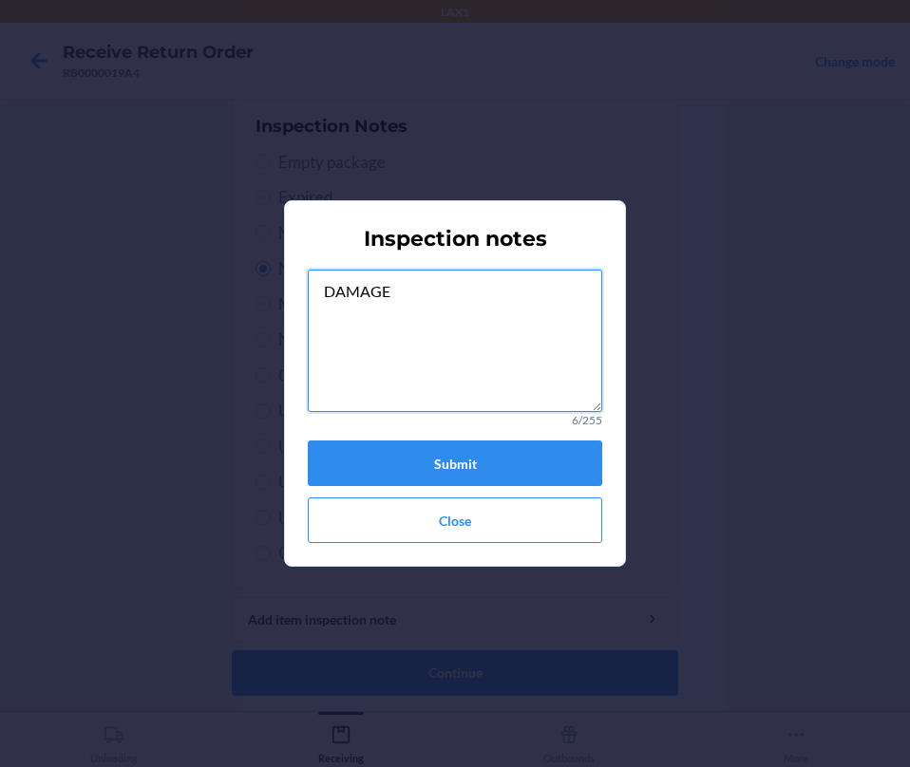
click at [421, 363] on textarea "DAMAGE" at bounding box center [455, 341] width 294 height 142
type textarea "DAMAGEDAMAGE"
click at [484, 457] on button "Submit" at bounding box center [455, 464] width 294 height 46
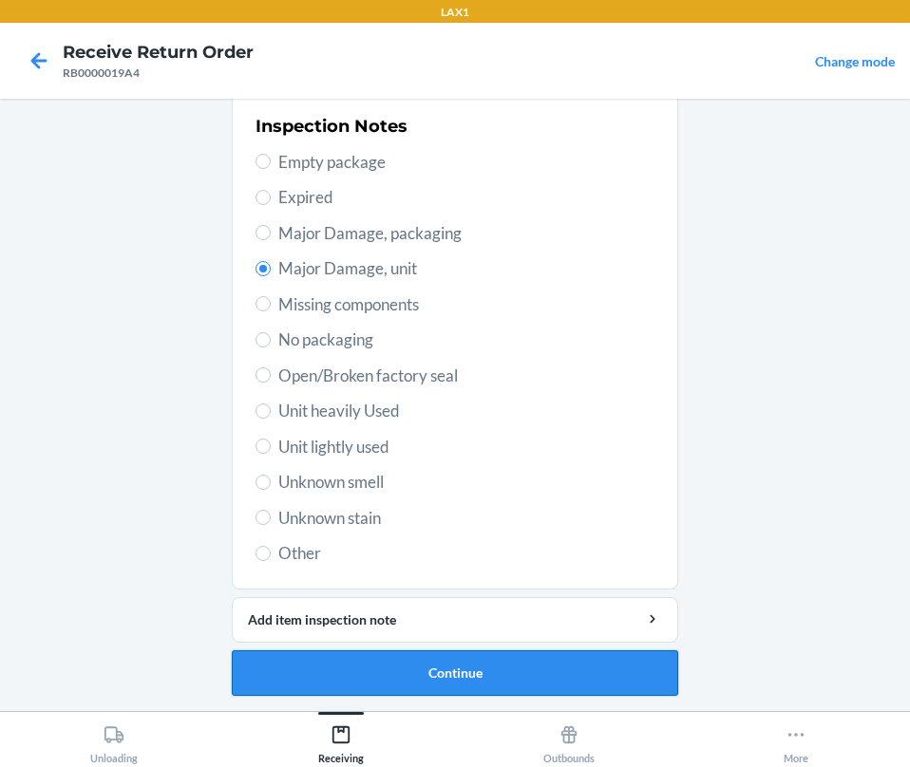
click at [450, 670] on button "Continue" at bounding box center [455, 674] width 446 height 46
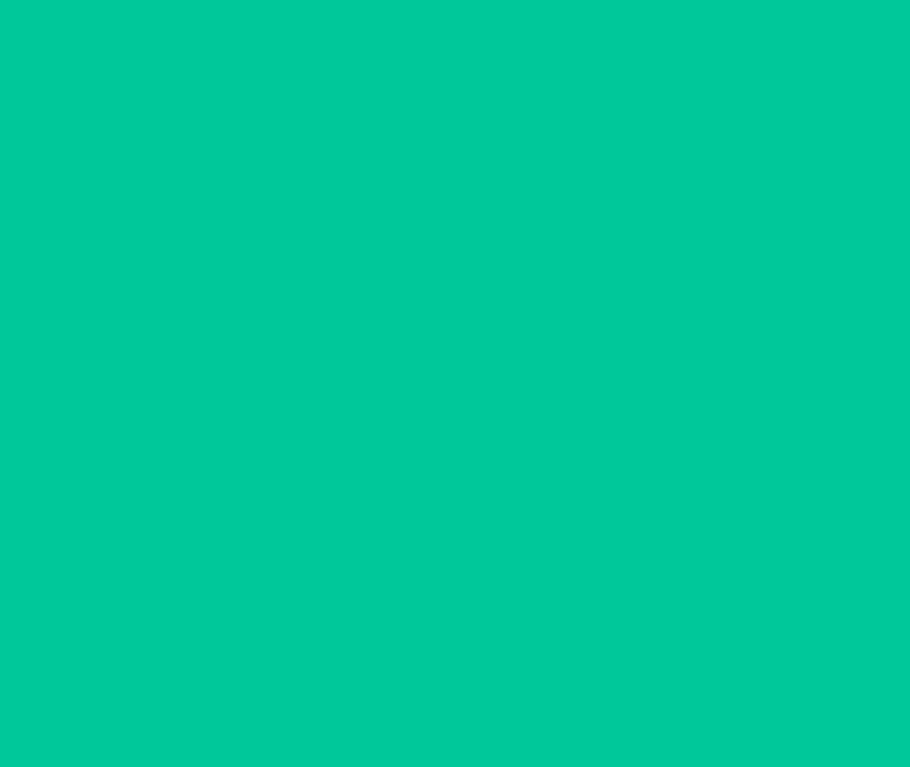
scroll to position [220, 0]
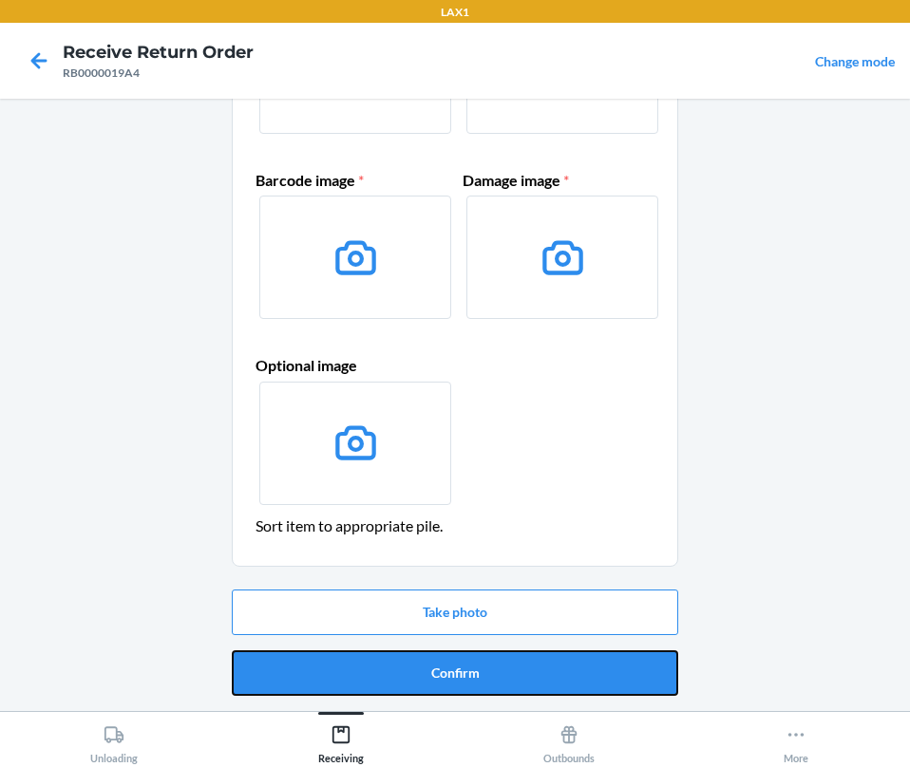
click at [450, 670] on button "Confirm" at bounding box center [455, 674] width 446 height 46
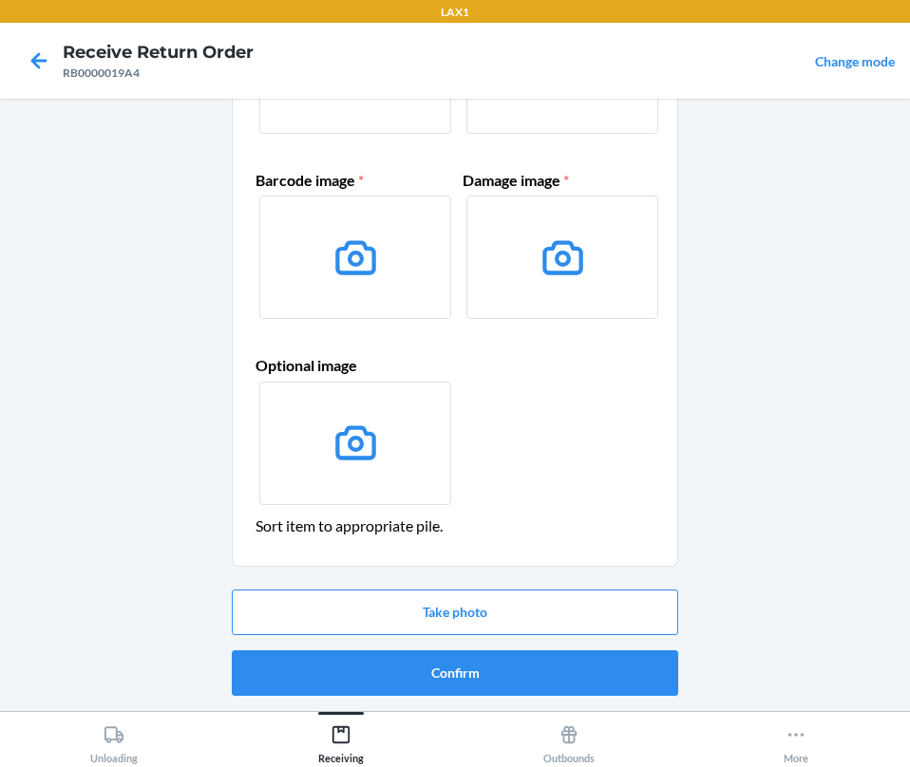
scroll to position [0, 0]
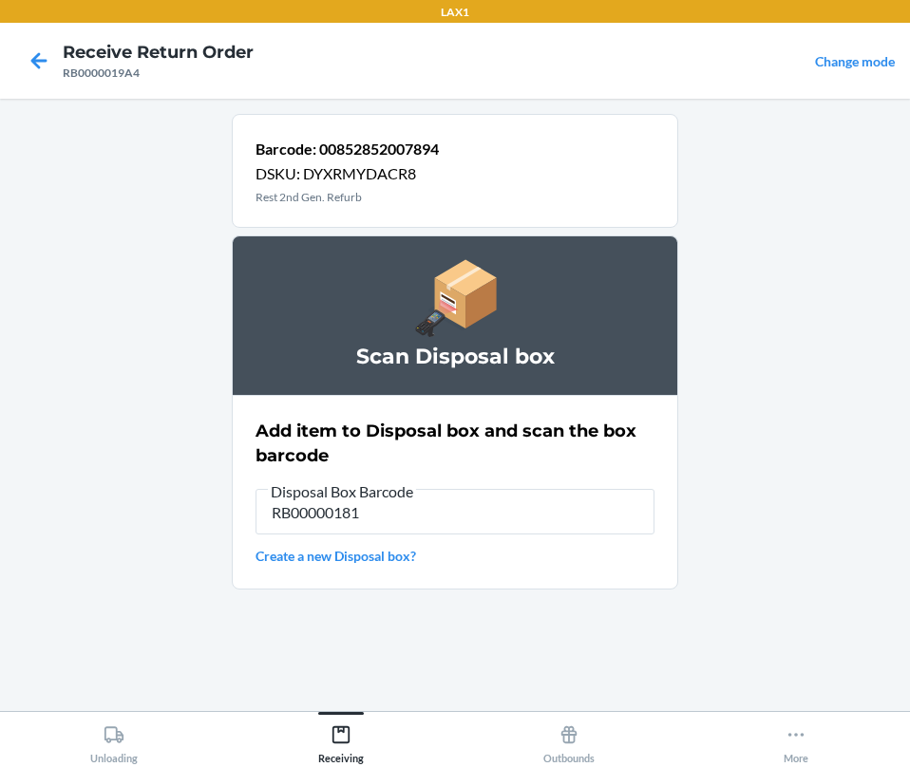
type input "RB000001819"
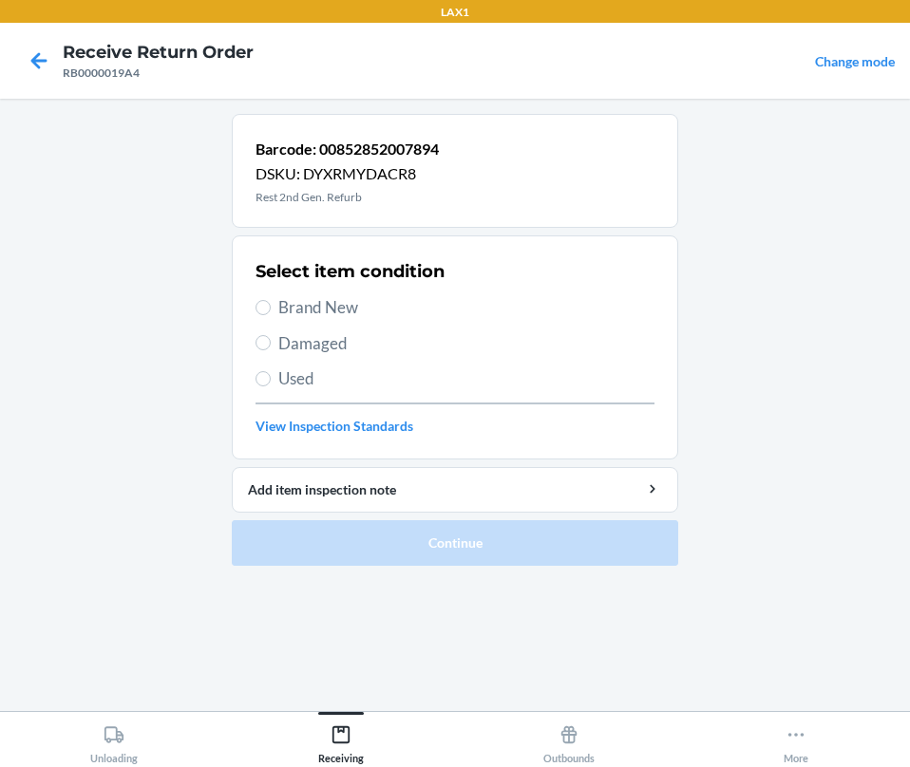
click at [319, 358] on div "Select item condition Brand New Damaged Used View Inspection Standards" at bounding box center [454, 348] width 399 height 188
click at [296, 333] on span "Damaged" at bounding box center [466, 343] width 376 height 25
click at [271, 335] on input "Damaged" at bounding box center [262, 342] width 15 height 15
radio input "true"
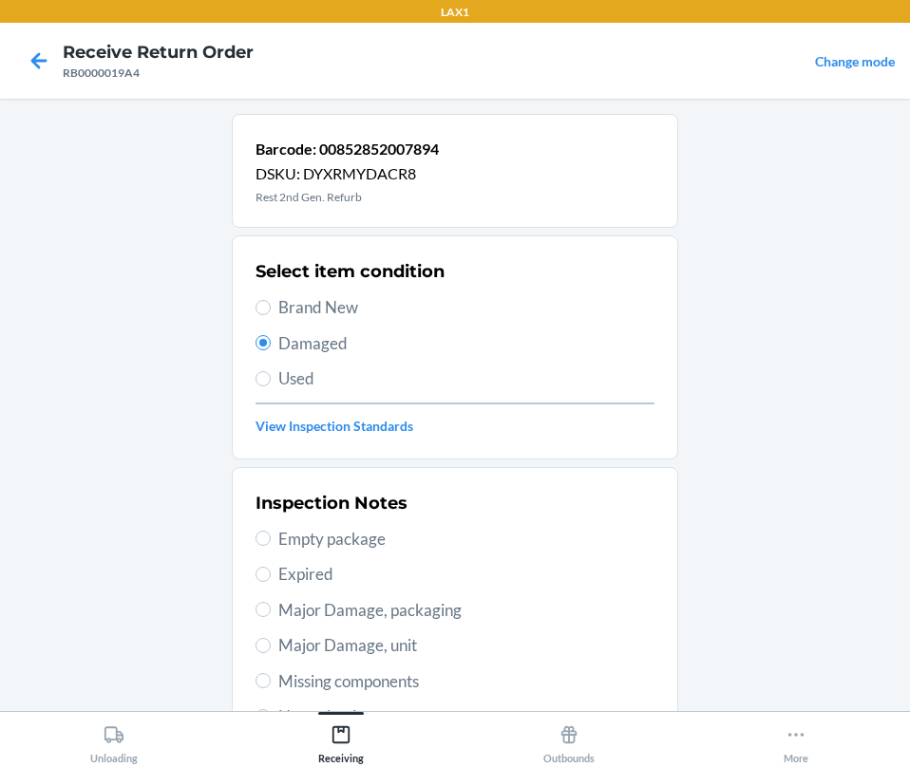
click at [285, 645] on span "Major Damage, unit" at bounding box center [466, 645] width 376 height 25
click at [271, 645] on input "Major Damage, unit" at bounding box center [262, 645] width 15 height 15
radio input "true"
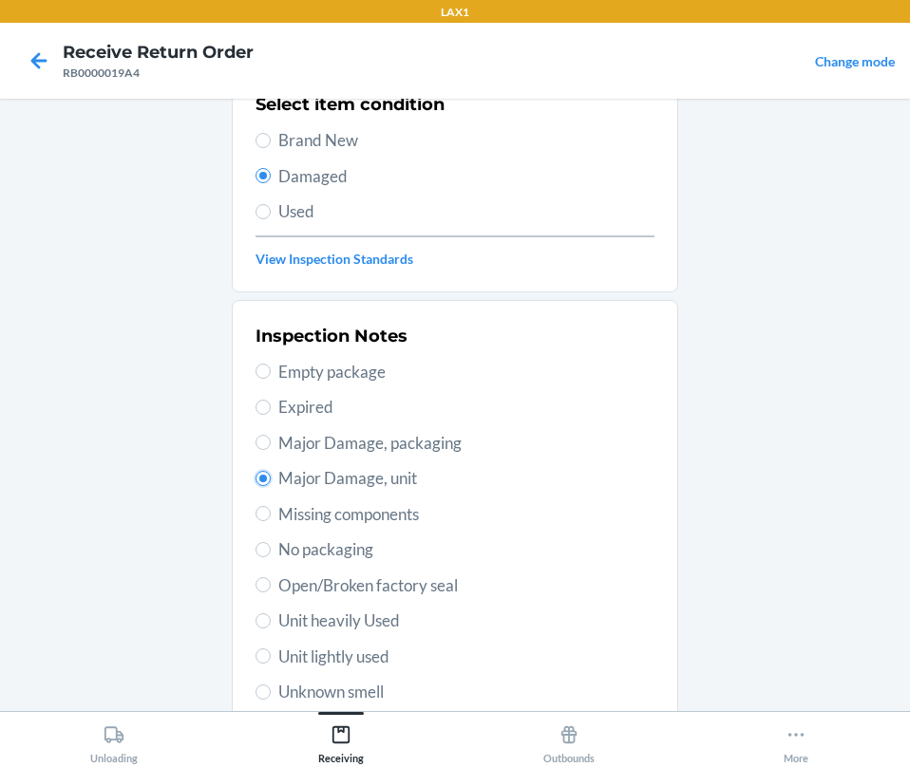
scroll to position [377, 0]
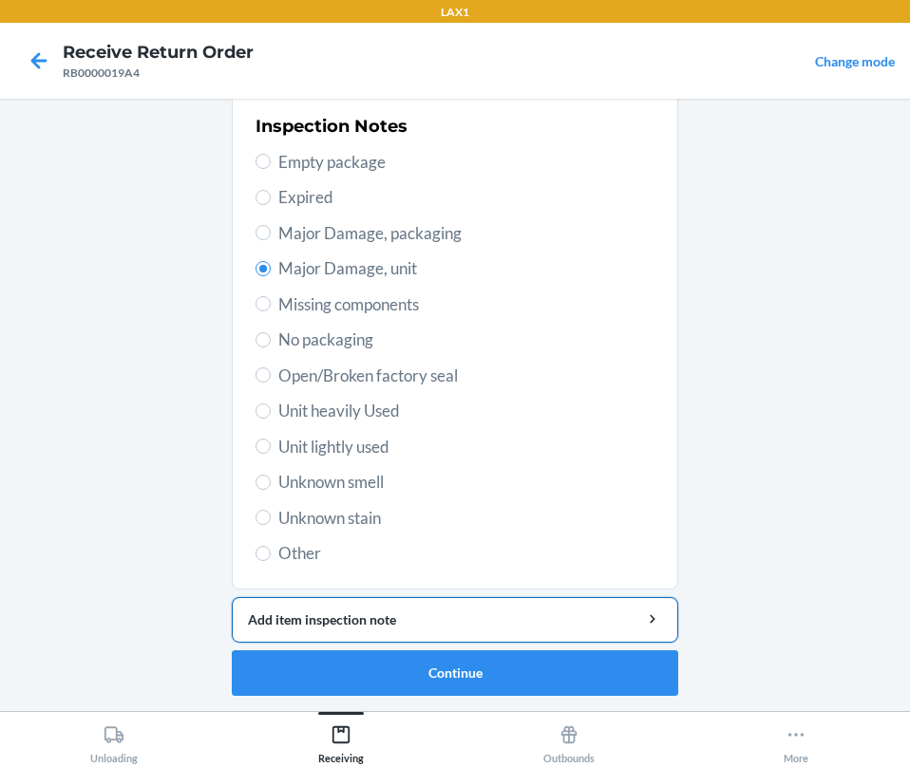
click at [386, 619] on div "Add item inspection note" at bounding box center [455, 620] width 414 height 20
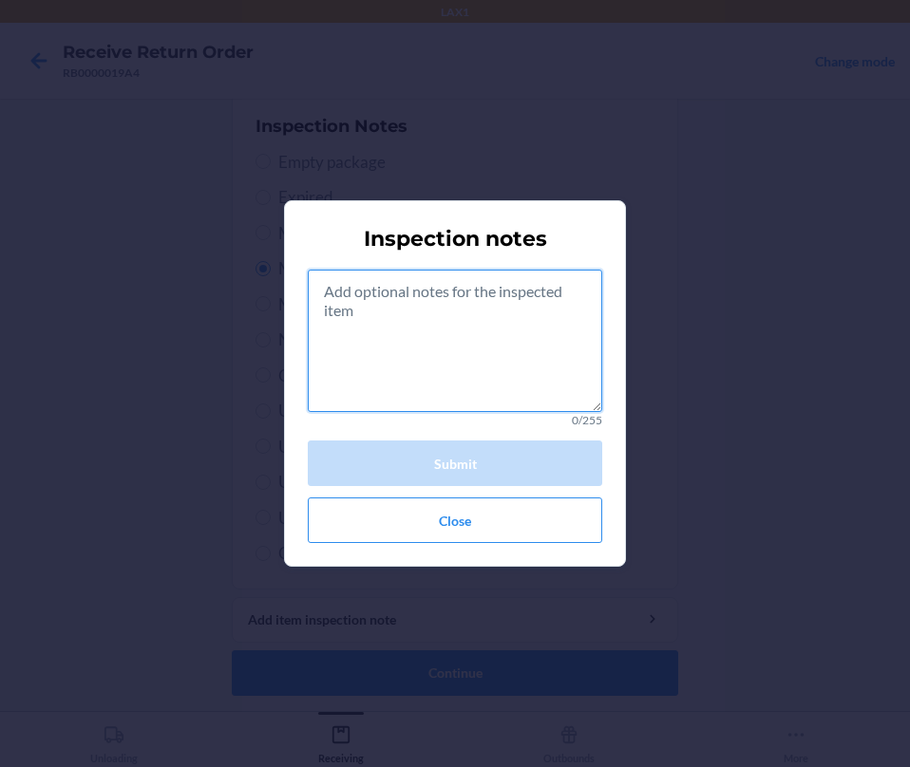
click at [421, 358] on textarea at bounding box center [455, 341] width 294 height 142
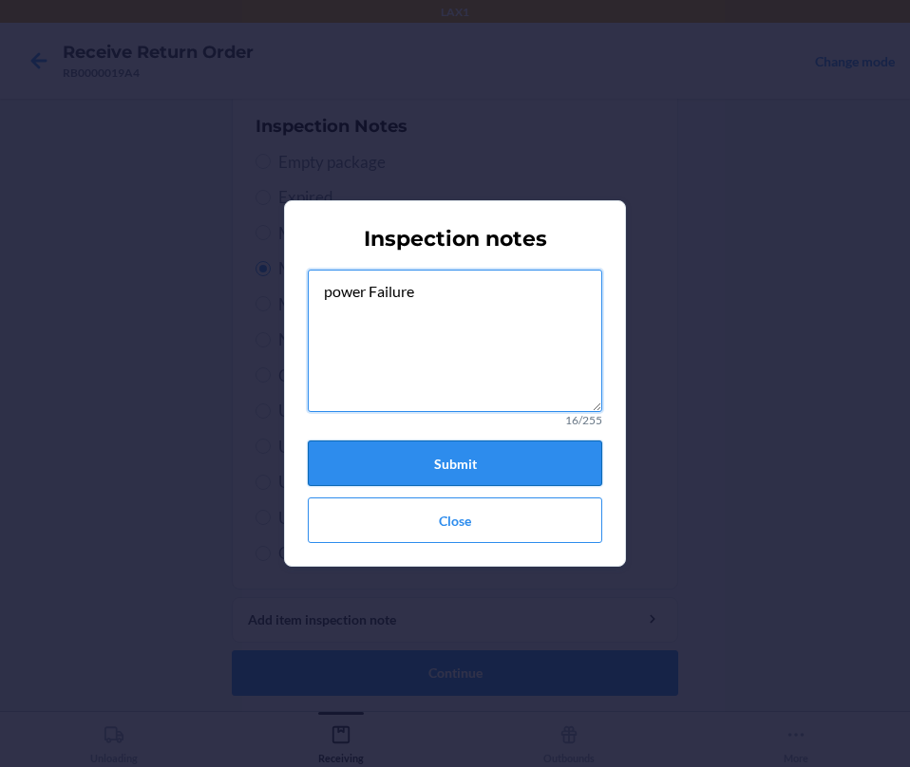
type textarea "power Failure"
click at [453, 459] on button "Submit" at bounding box center [455, 464] width 294 height 46
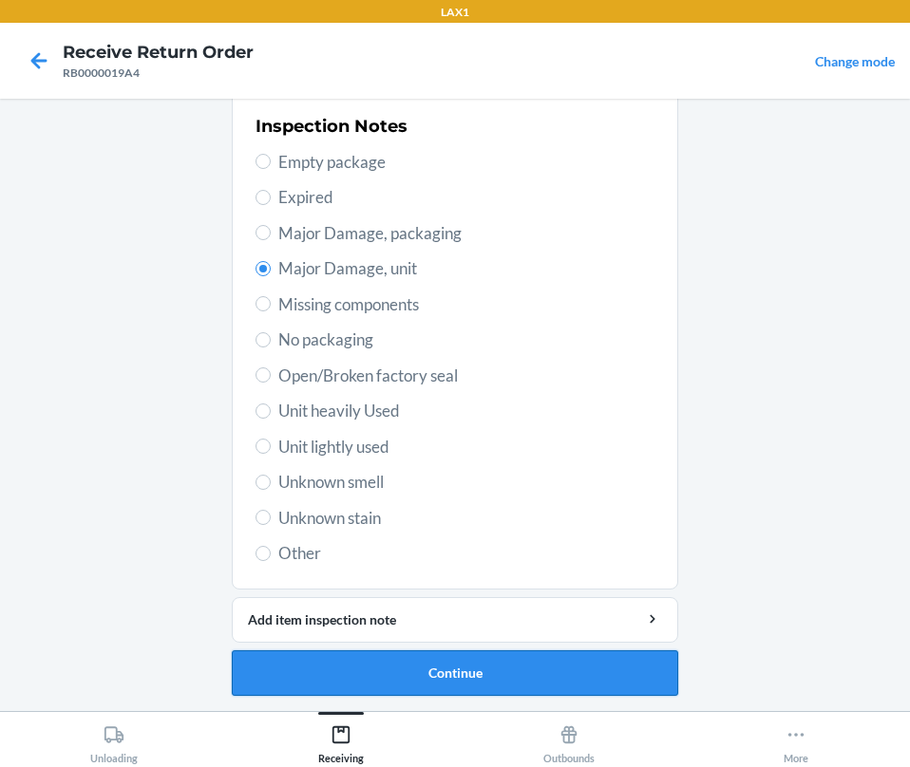
click at [454, 676] on button "Continue" at bounding box center [455, 674] width 446 height 46
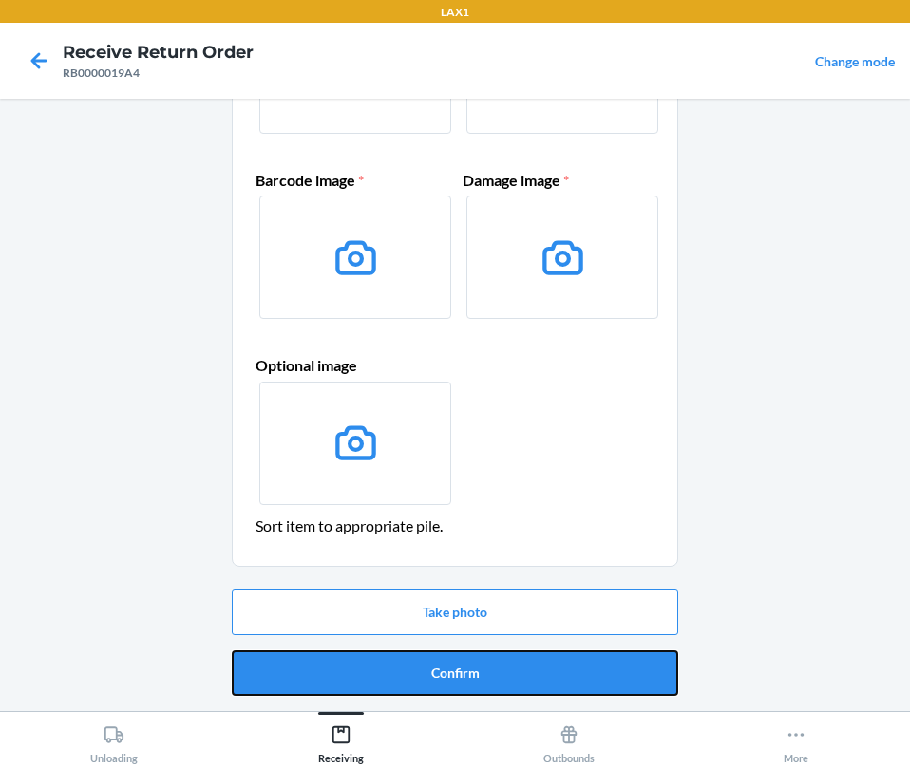
click at [454, 676] on button "Confirm" at bounding box center [455, 674] width 446 height 46
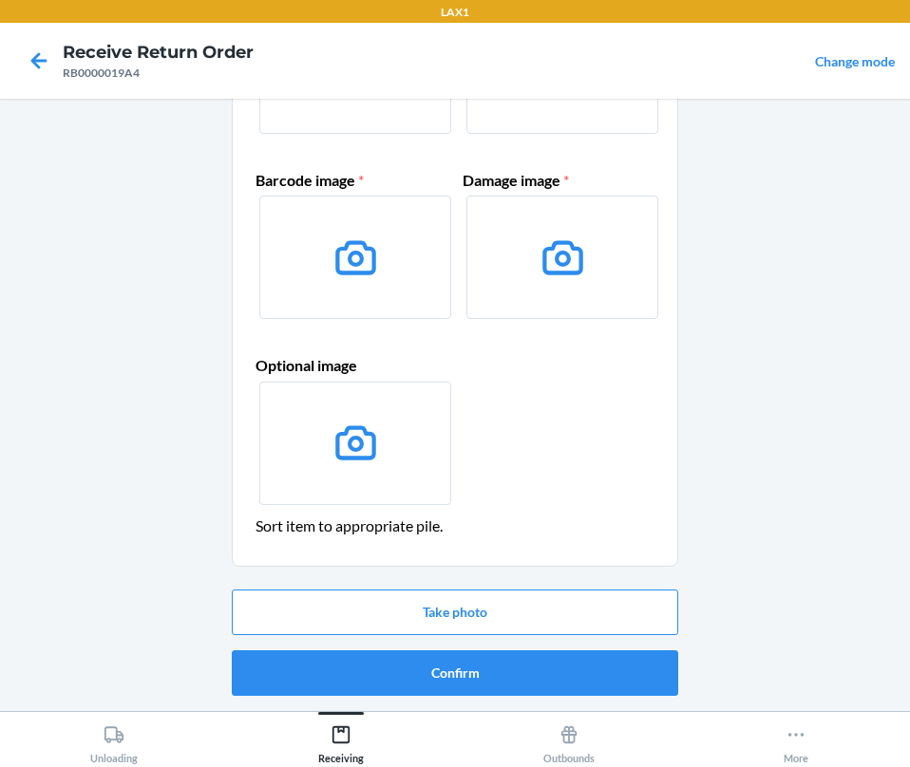
scroll to position [0, 0]
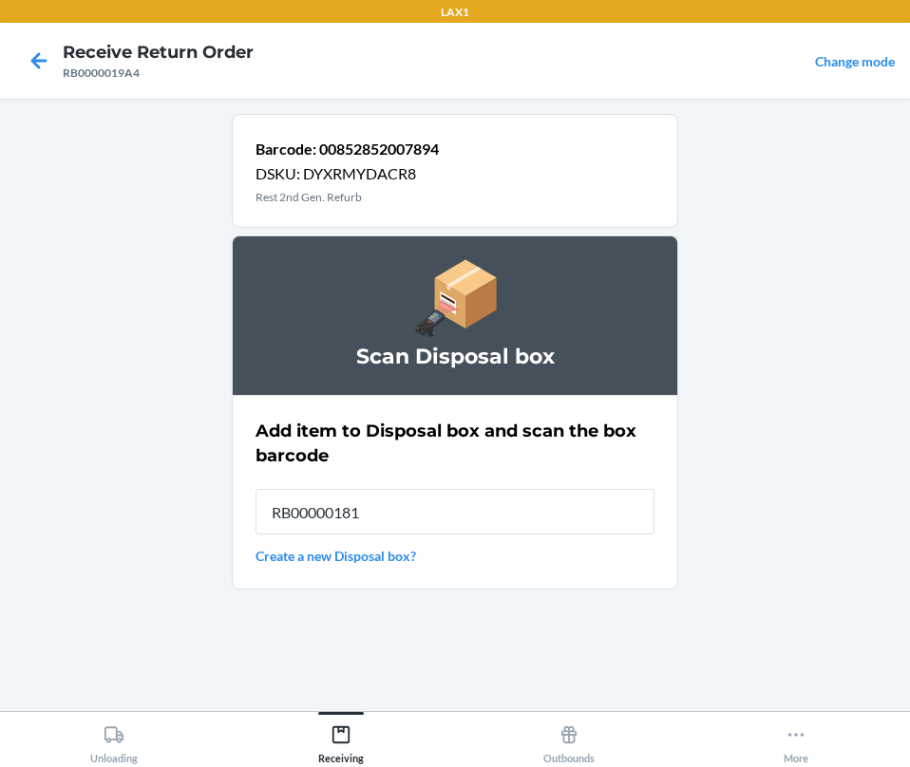
type input "RB000001819"
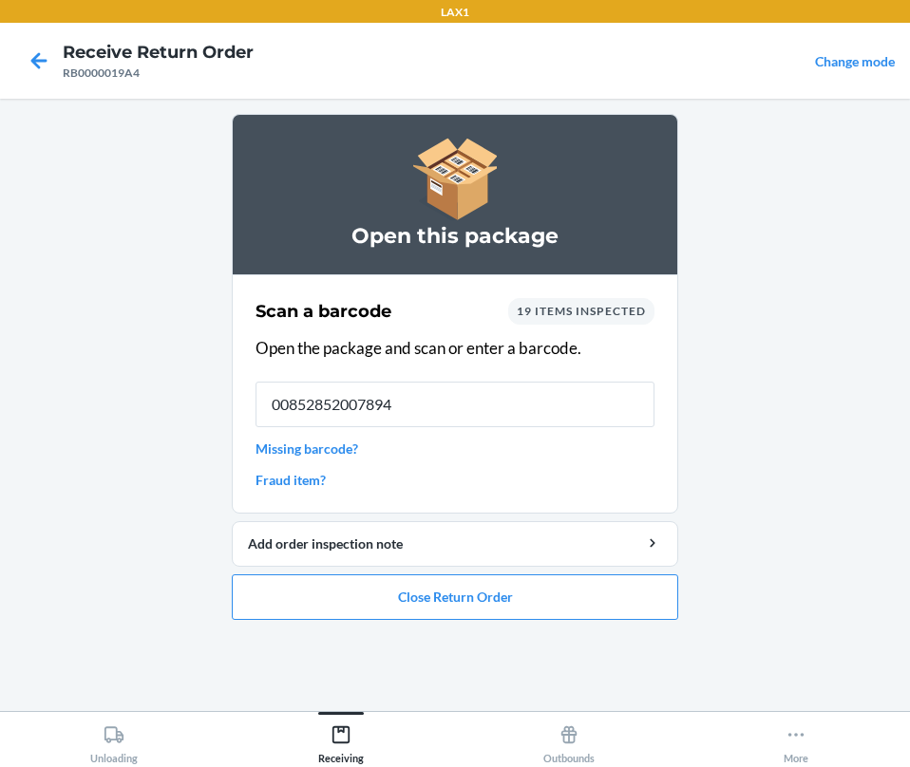
type input "00852852007894"
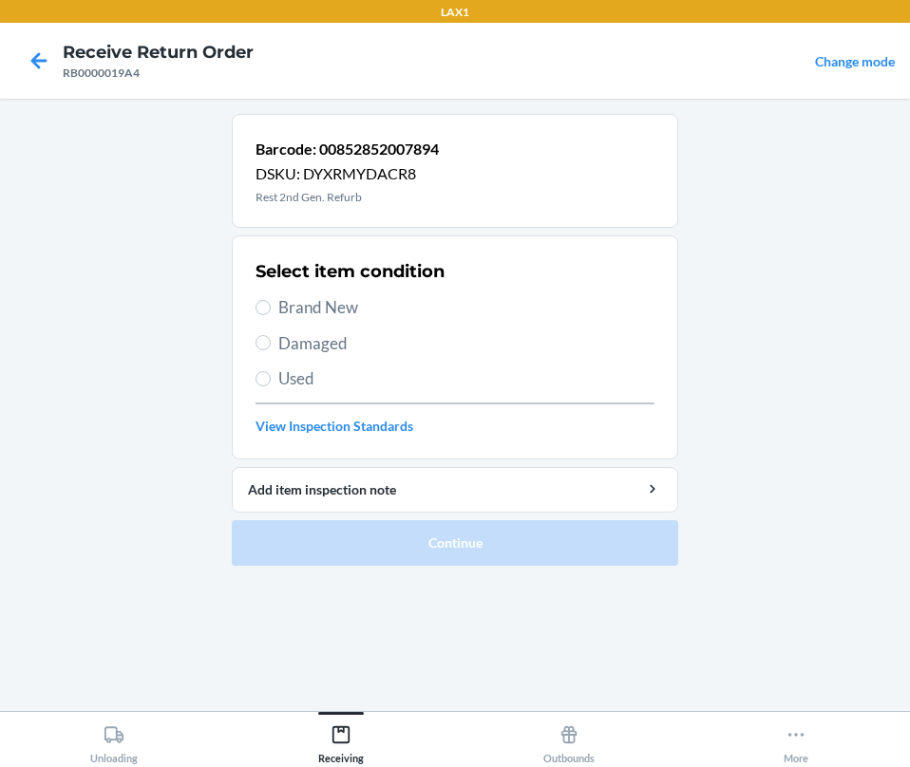
click at [308, 350] on span "Damaged" at bounding box center [466, 343] width 376 height 25
click at [271, 350] on input "Damaged" at bounding box center [262, 342] width 15 height 15
radio input "true"
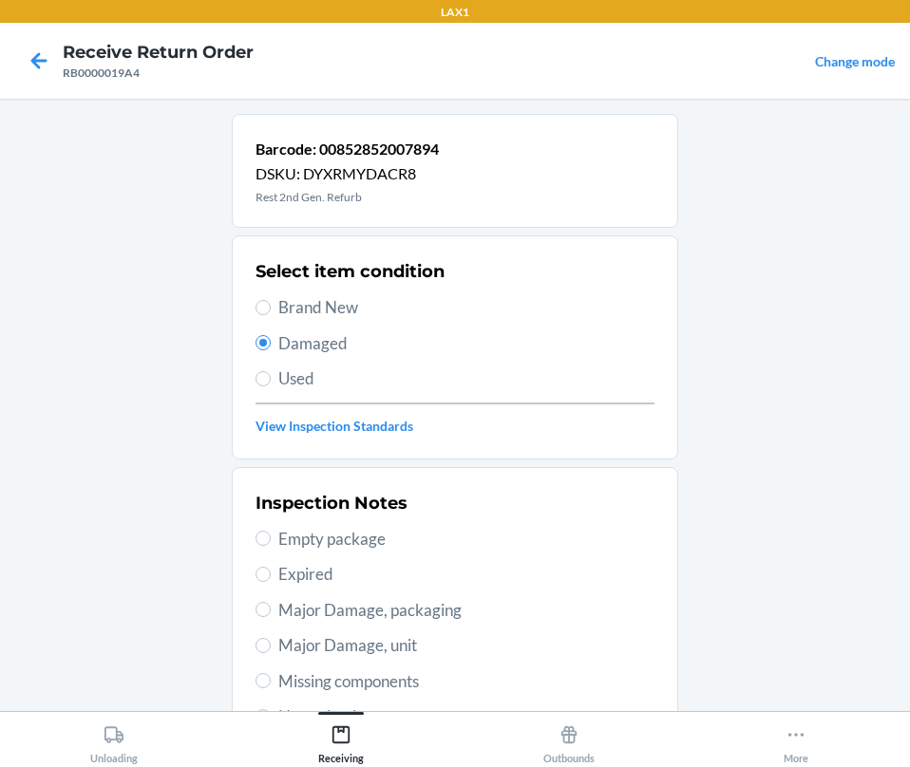
click at [284, 653] on span "Major Damage, unit" at bounding box center [466, 645] width 376 height 25
click at [271, 653] on input "Major Damage, unit" at bounding box center [262, 645] width 15 height 15
radio input "true"
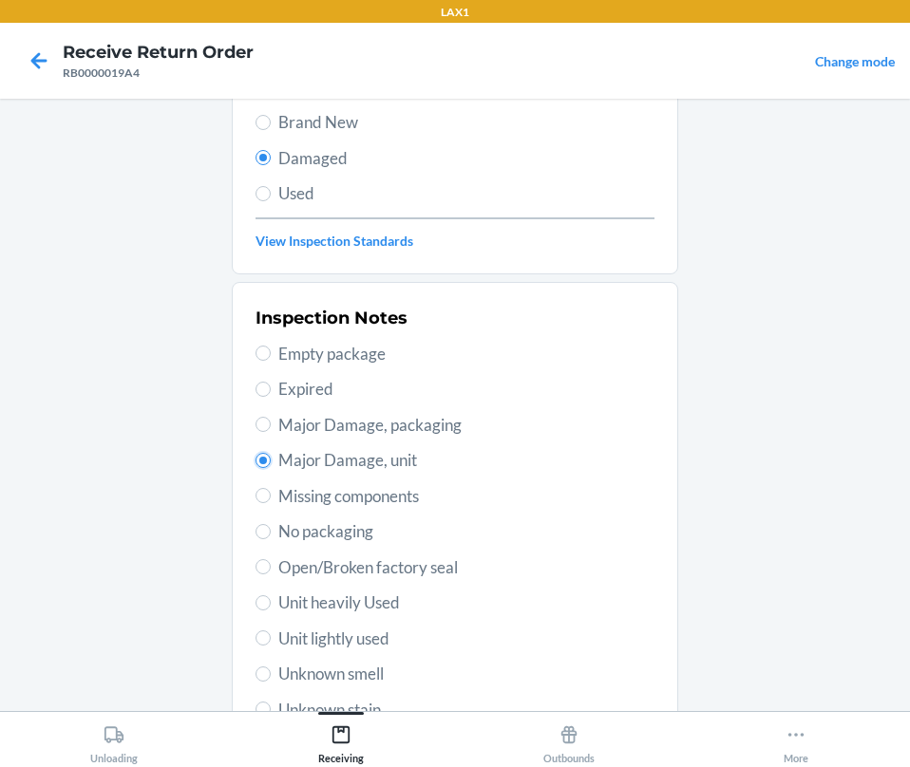
scroll to position [377, 0]
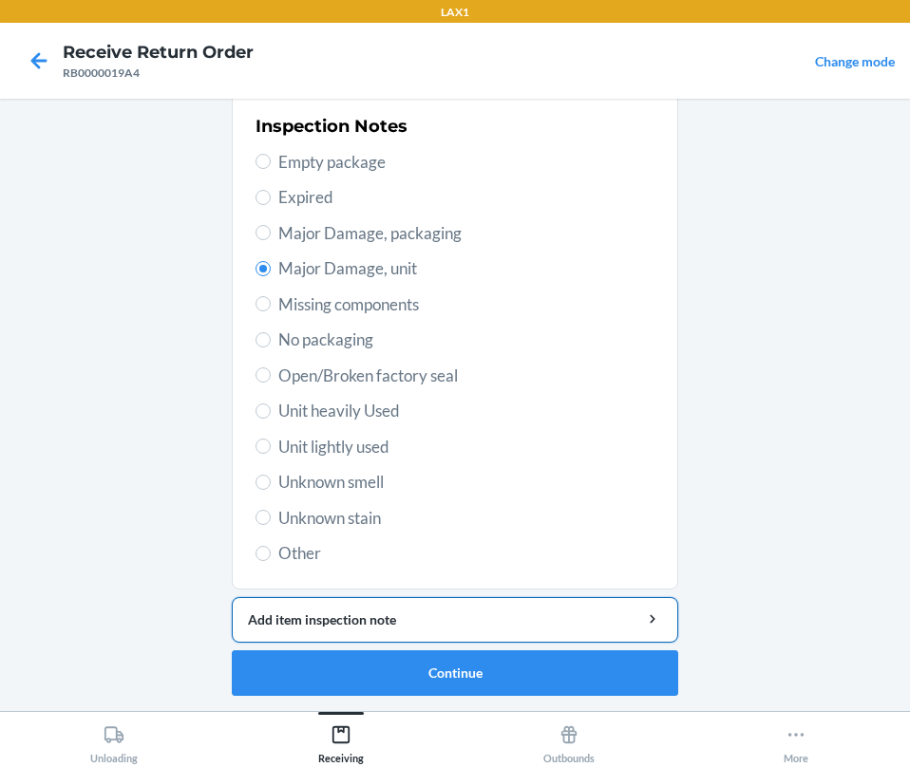
click at [357, 623] on div "Add item inspection note" at bounding box center [455, 620] width 414 height 20
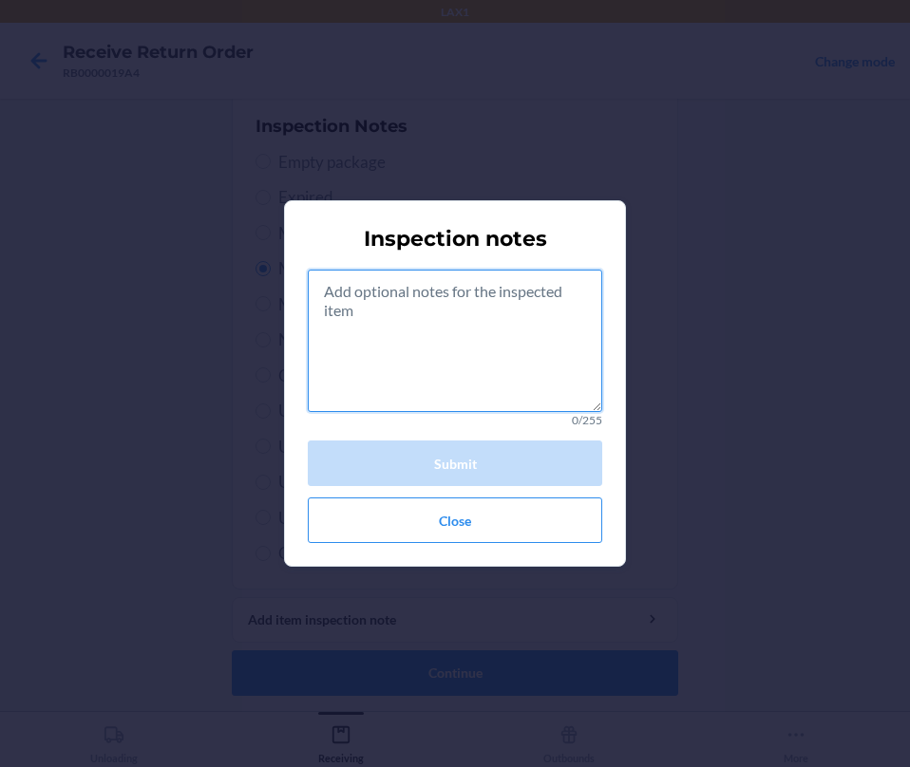
click at [505, 349] on textarea at bounding box center [455, 341] width 294 height 142
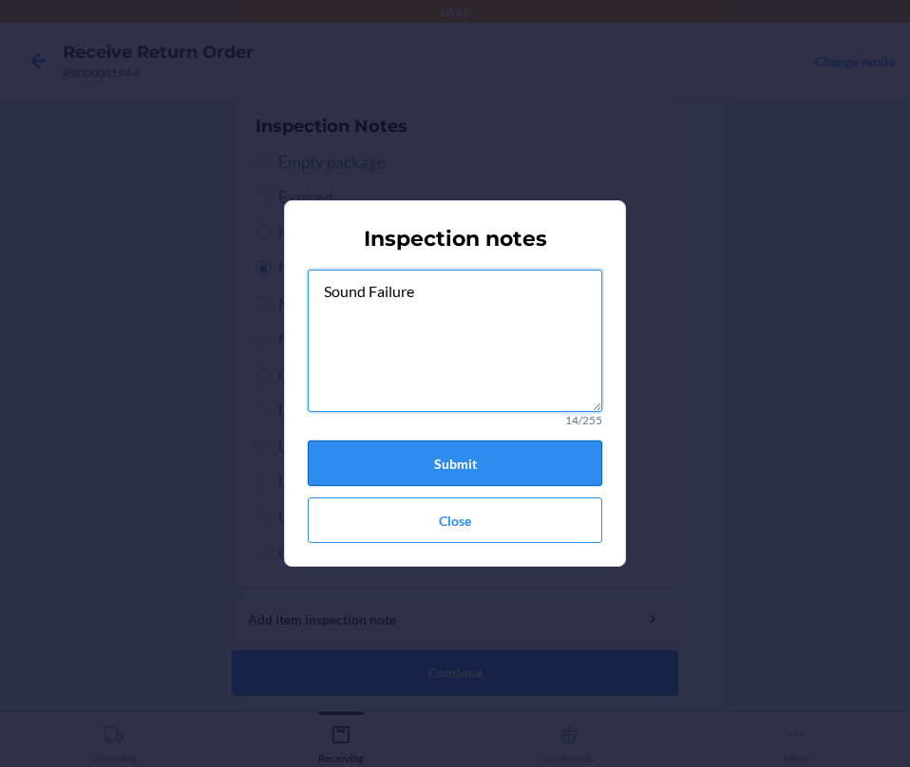
type textarea "Sound Failure"
click at [427, 462] on button "Submit" at bounding box center [455, 464] width 294 height 46
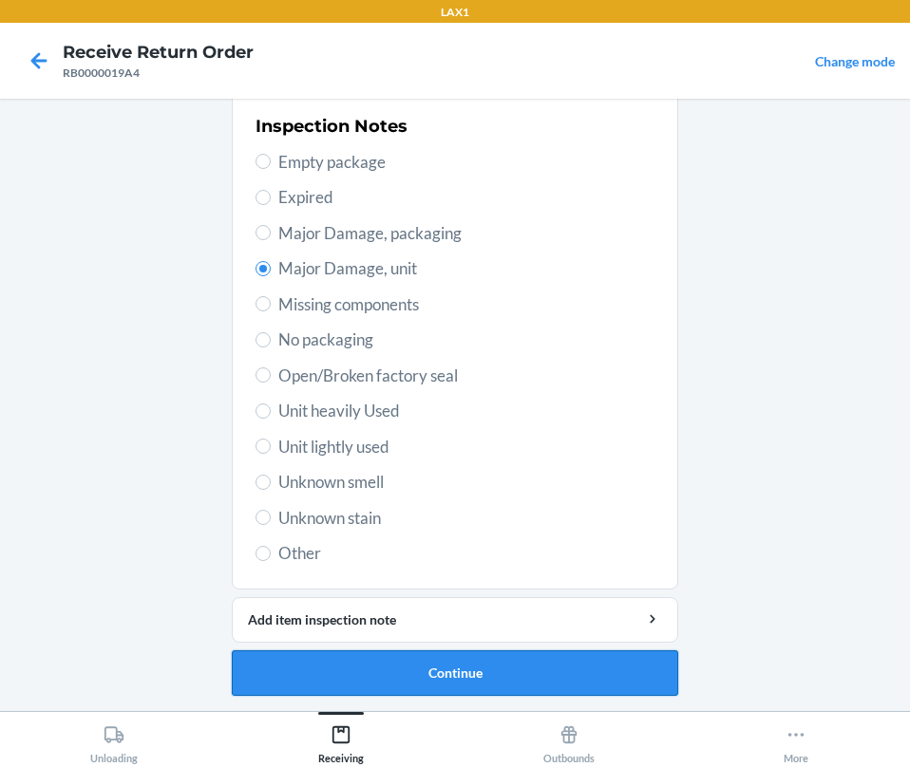
click at [458, 675] on button "Continue" at bounding box center [455, 674] width 446 height 46
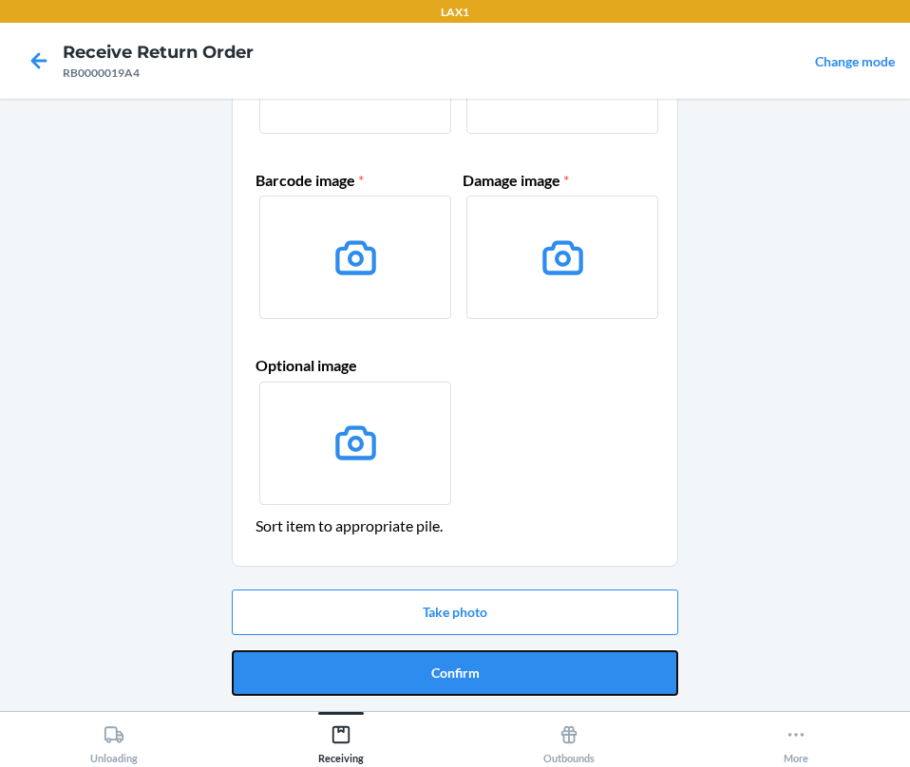
click at [455, 675] on button "Confirm" at bounding box center [455, 674] width 446 height 46
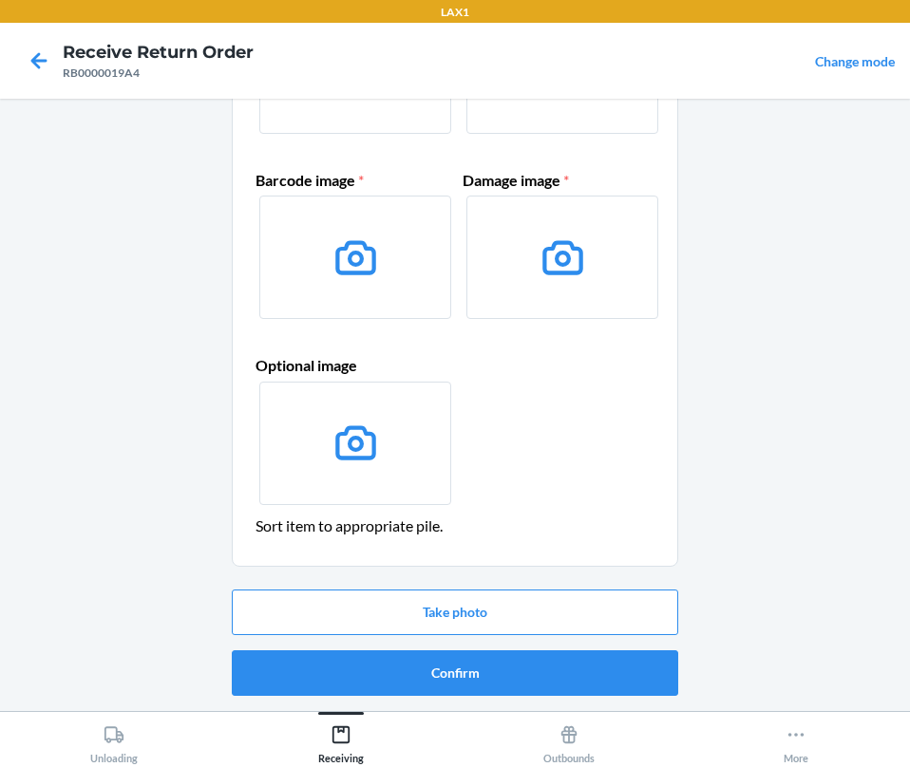
scroll to position [0, 0]
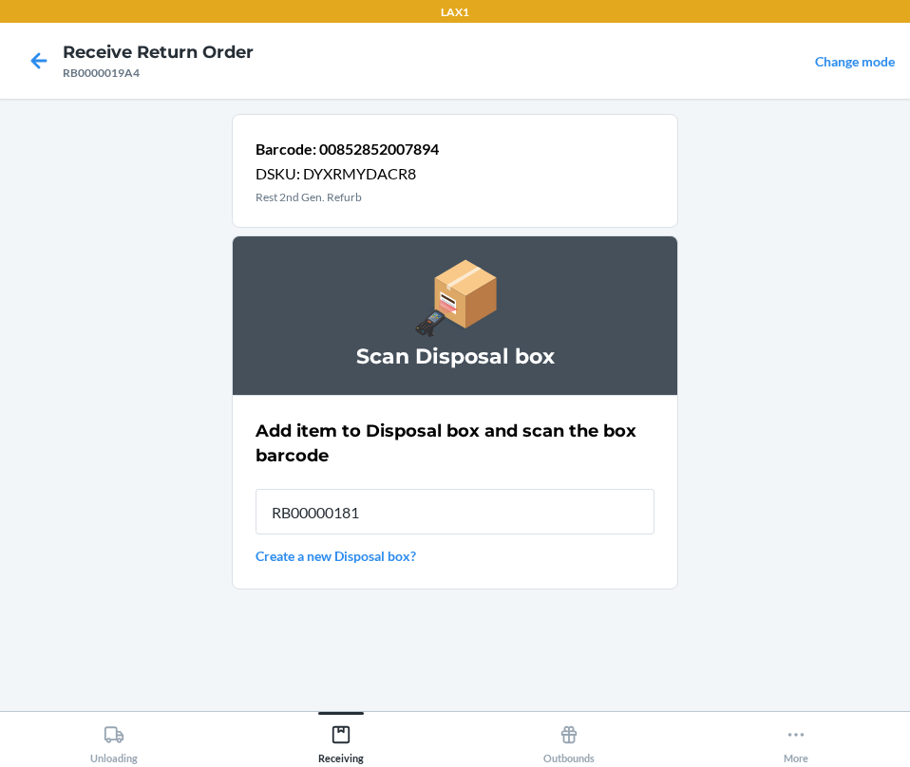
type input "RB000001819"
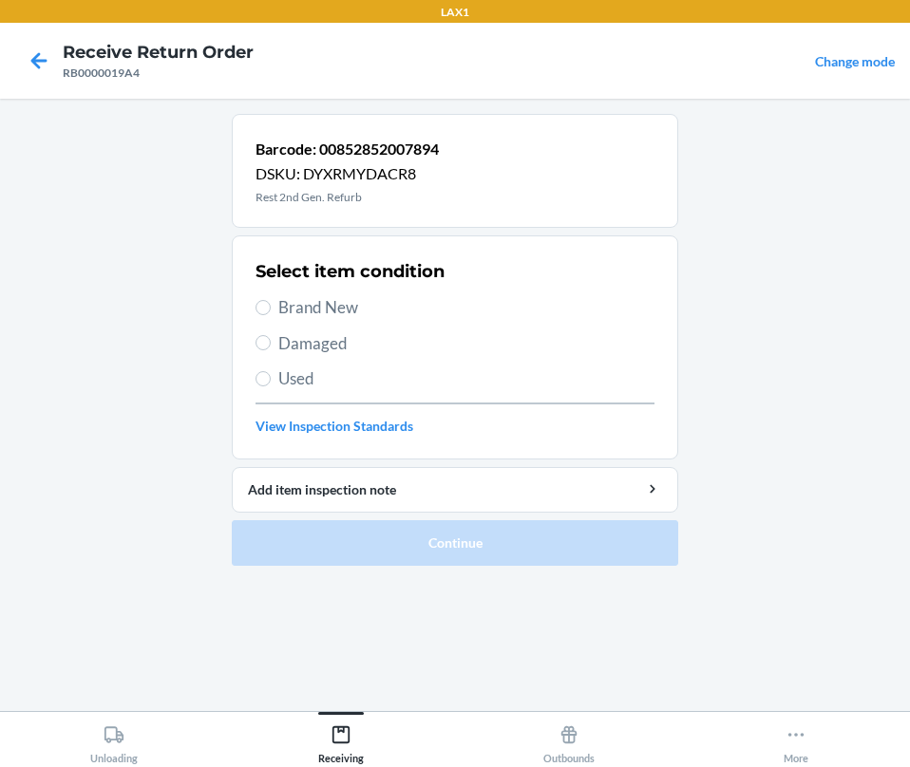
drag, startPoint x: 279, startPoint y: 334, endPoint x: 300, endPoint y: 367, distance: 38.5
click at [283, 342] on span "Damaged" at bounding box center [466, 343] width 376 height 25
click at [271, 342] on input "Damaged" at bounding box center [262, 342] width 15 height 15
radio input "true"
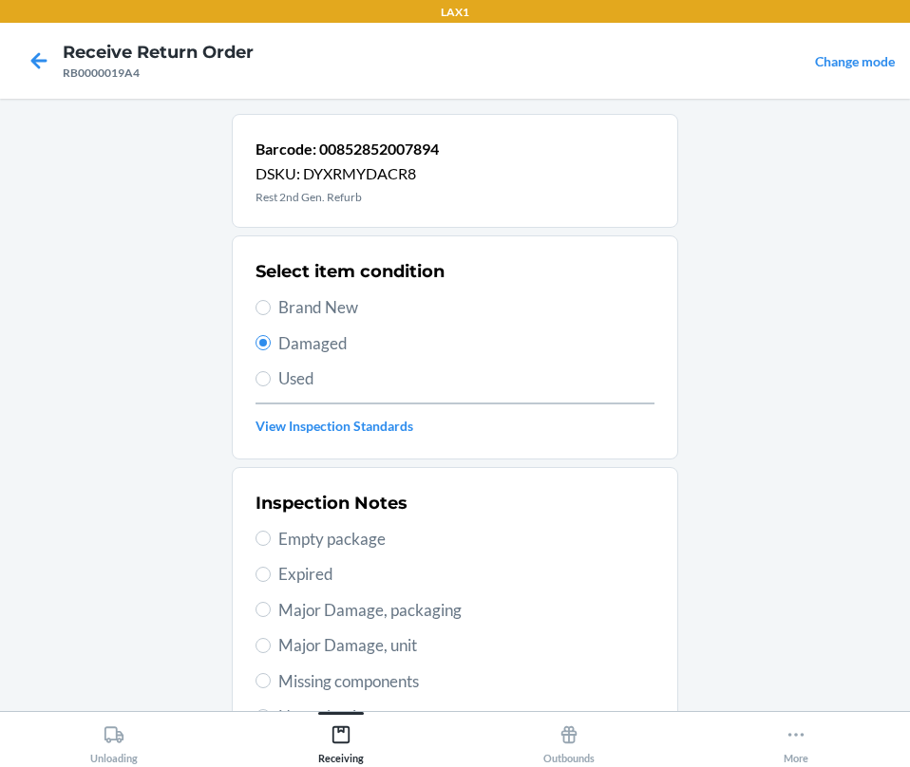
click at [300, 641] on span "Major Damage, unit" at bounding box center [466, 645] width 376 height 25
click at [271, 641] on input "Major Damage, unit" at bounding box center [262, 645] width 15 height 15
radio input "true"
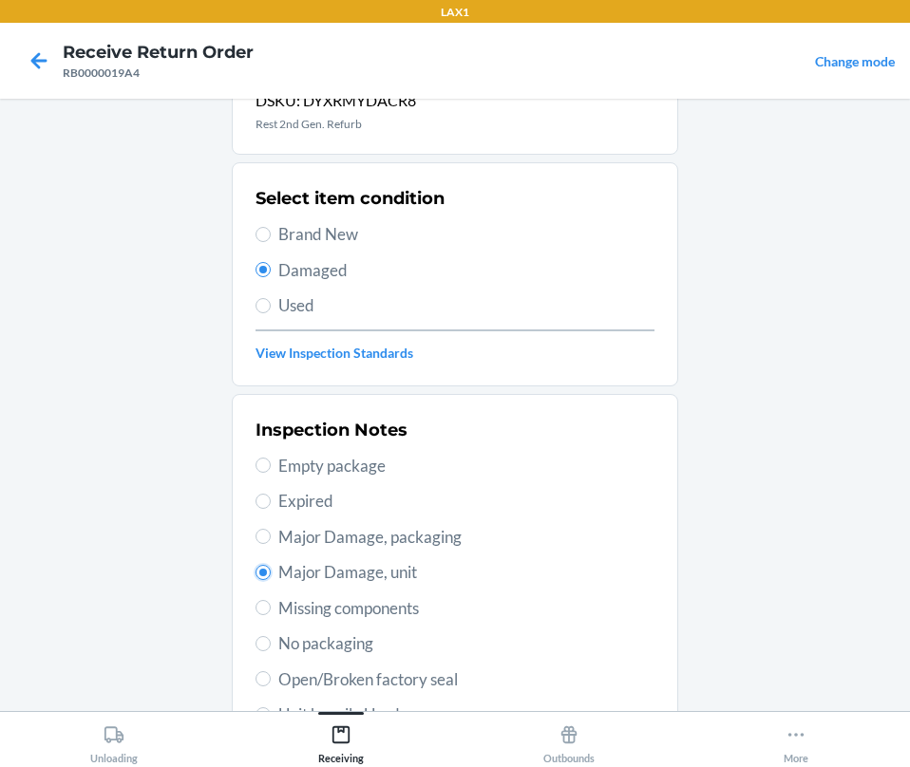
scroll to position [377, 0]
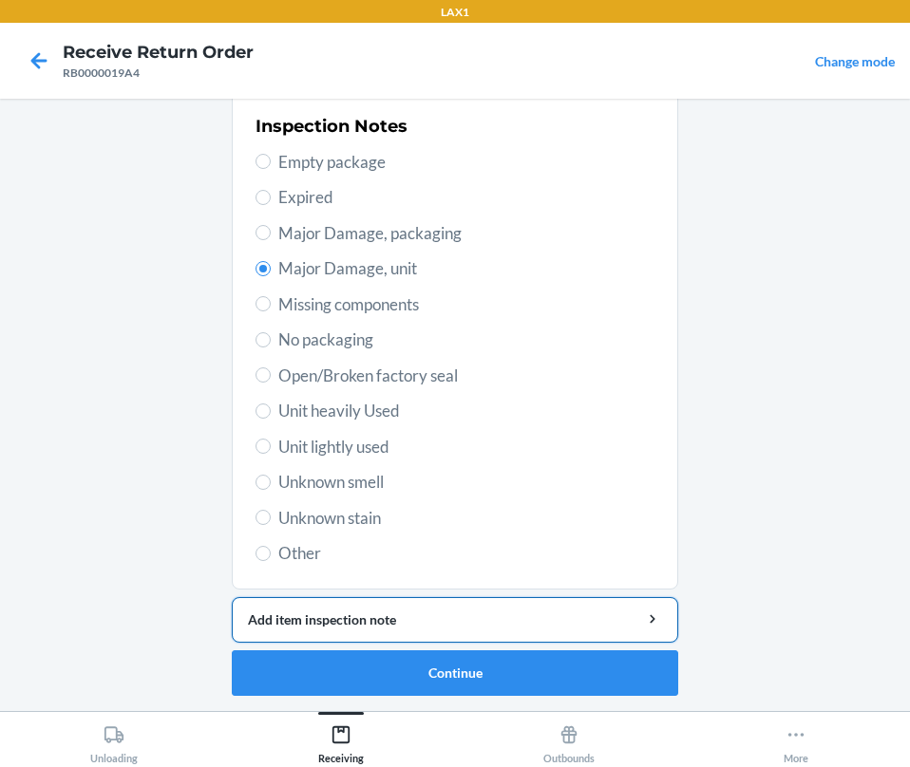
click at [427, 616] on div "Add item inspection note" at bounding box center [455, 620] width 414 height 20
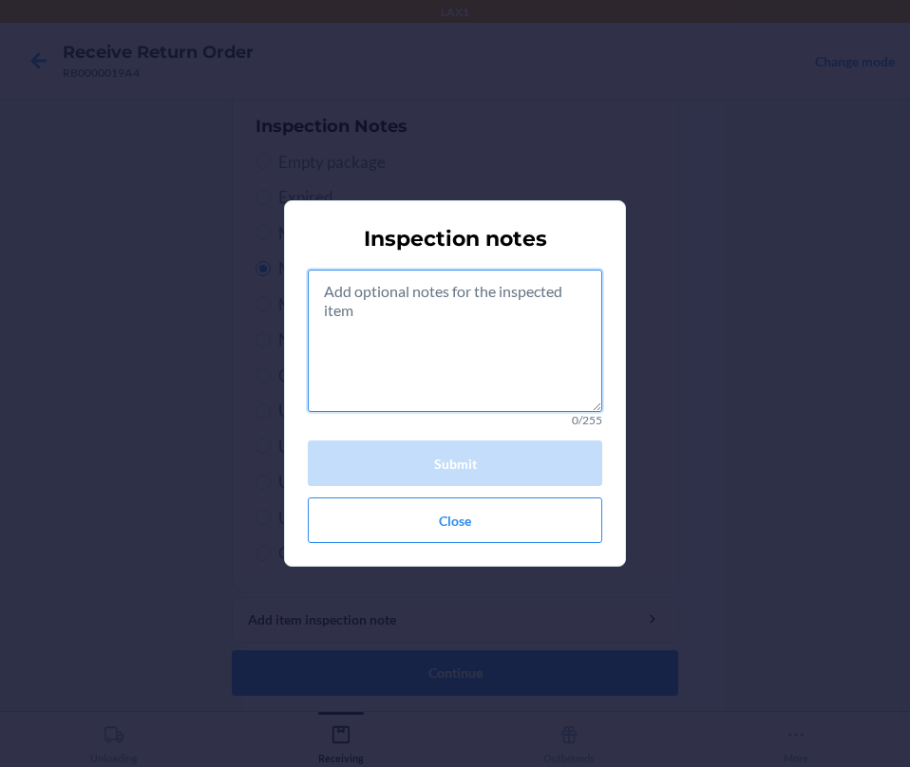
click at [435, 361] on textarea at bounding box center [455, 341] width 294 height 142
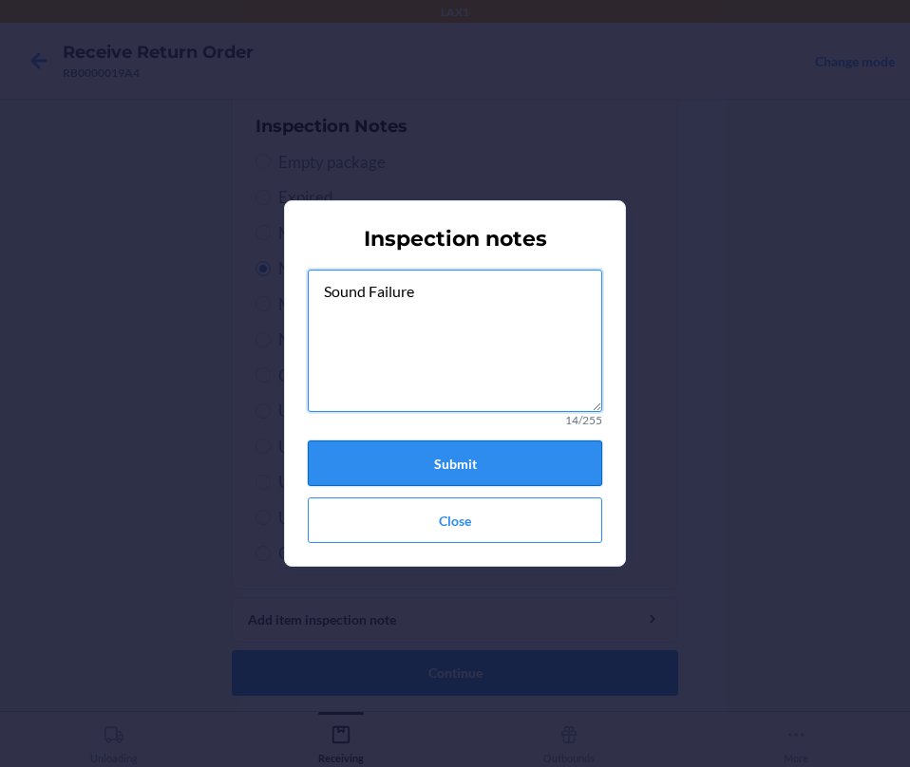
type textarea "Sound Failure"
drag, startPoint x: 499, startPoint y: 447, endPoint x: 509, endPoint y: 471, distance: 25.9
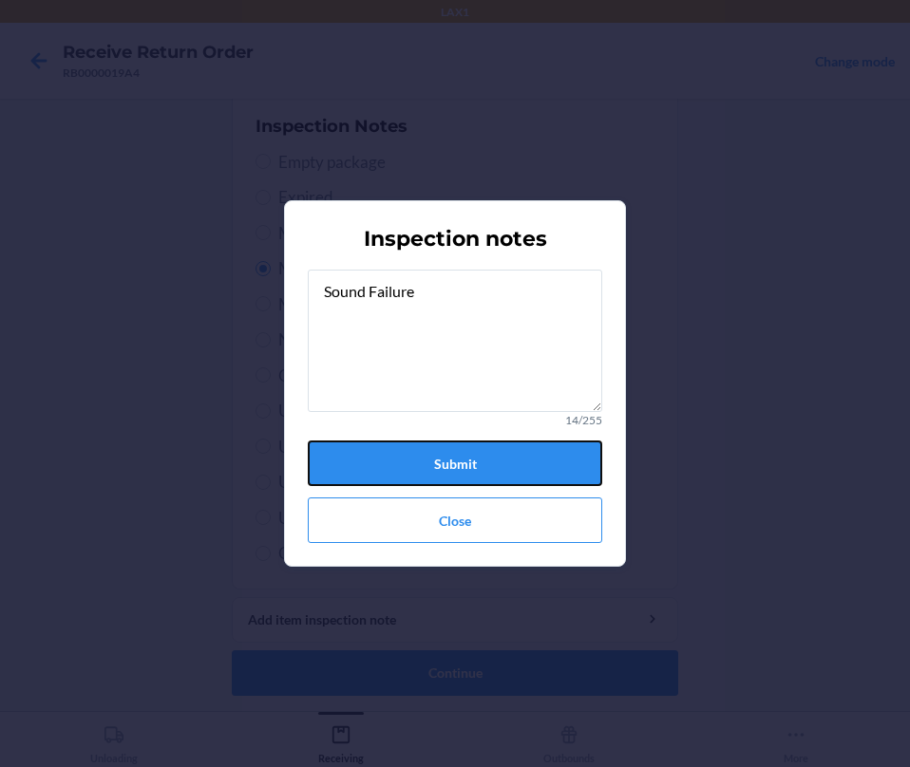
click at [499, 448] on button "Submit" at bounding box center [455, 464] width 294 height 46
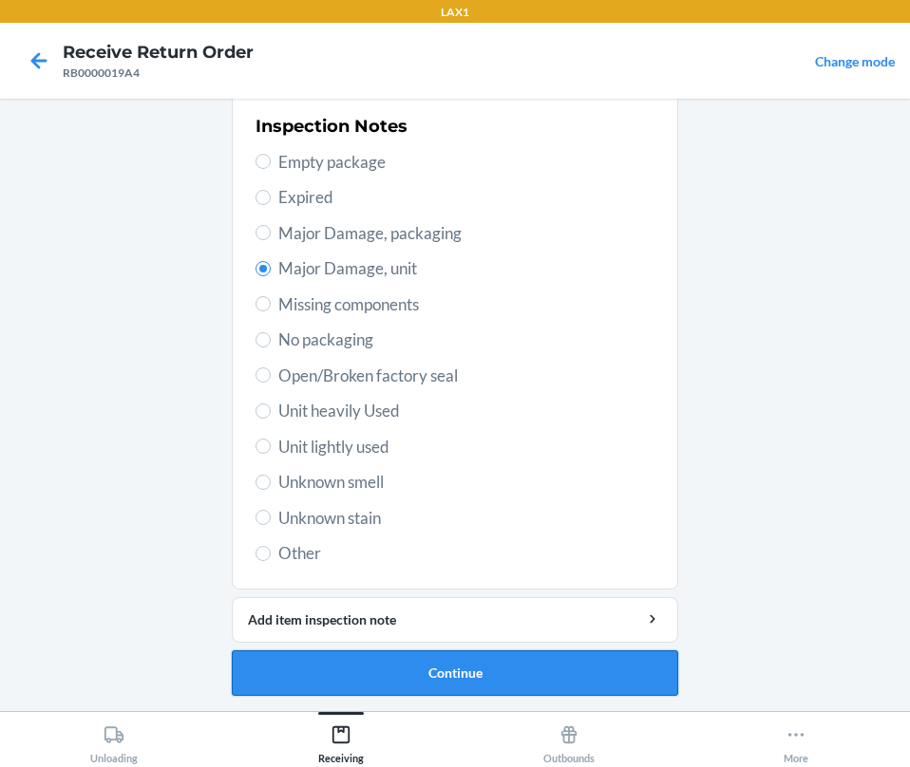
click at [495, 674] on button "Continue" at bounding box center [455, 674] width 446 height 46
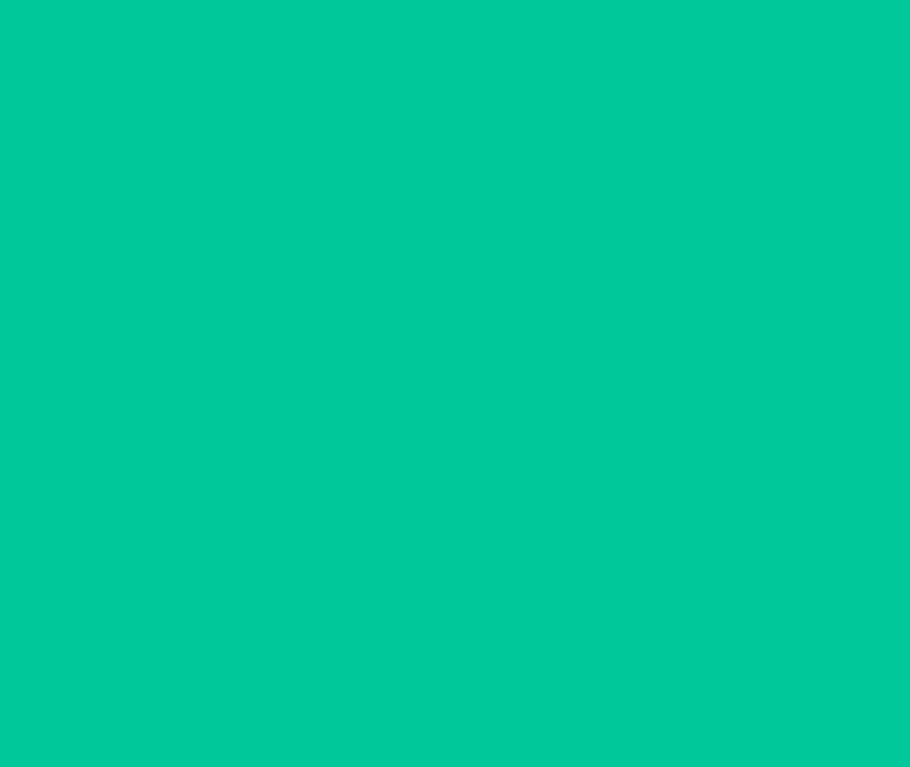
scroll to position [220, 0]
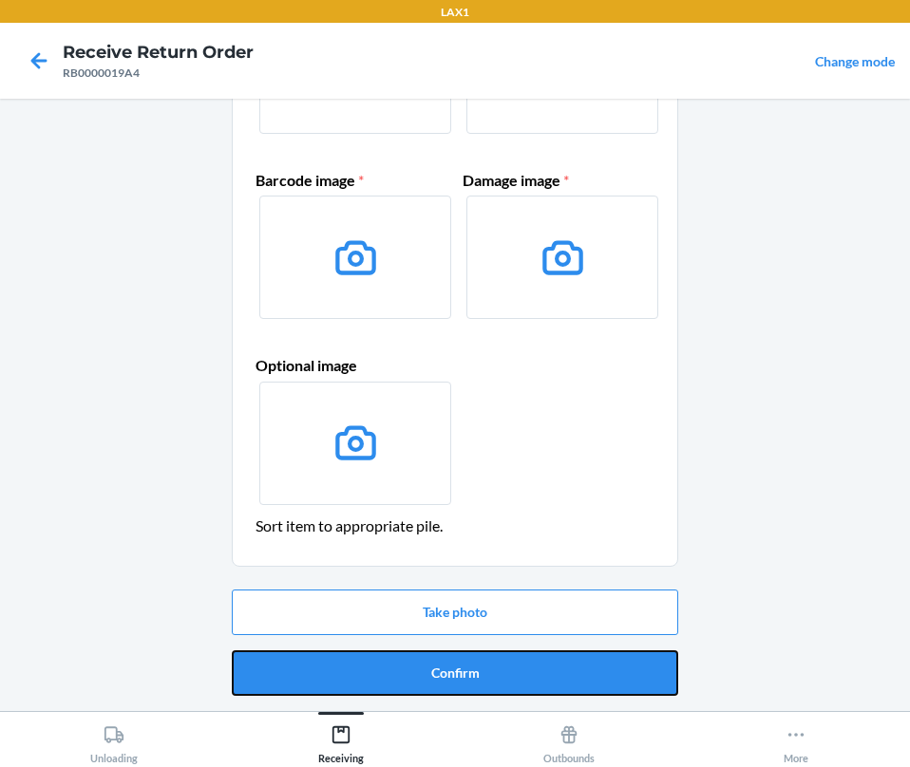
click at [495, 674] on button "Confirm" at bounding box center [455, 674] width 446 height 46
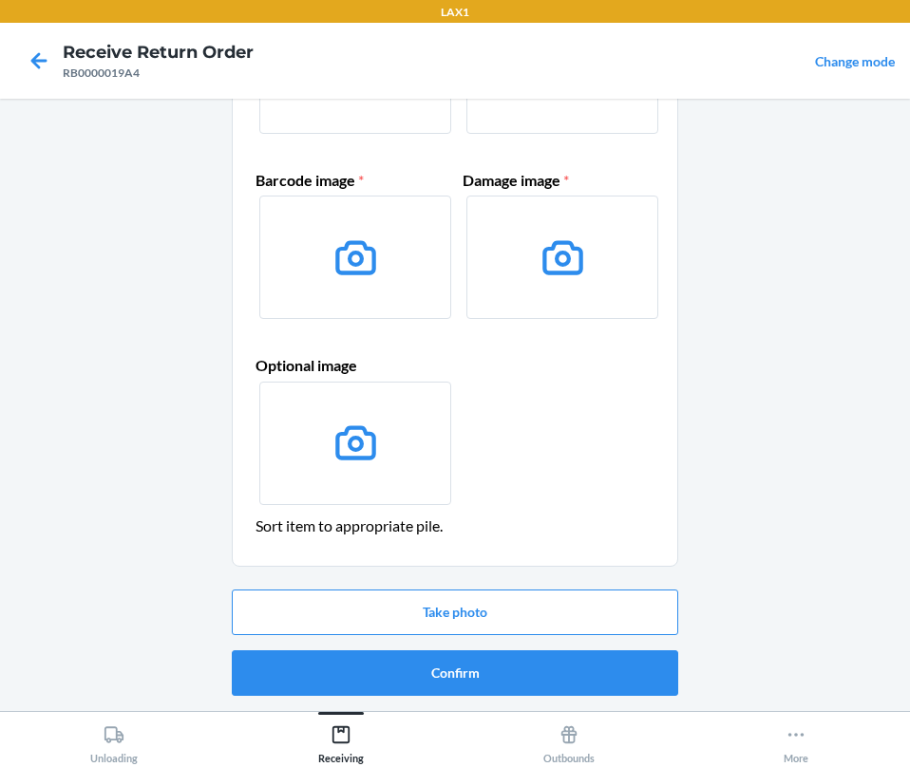
scroll to position [0, 0]
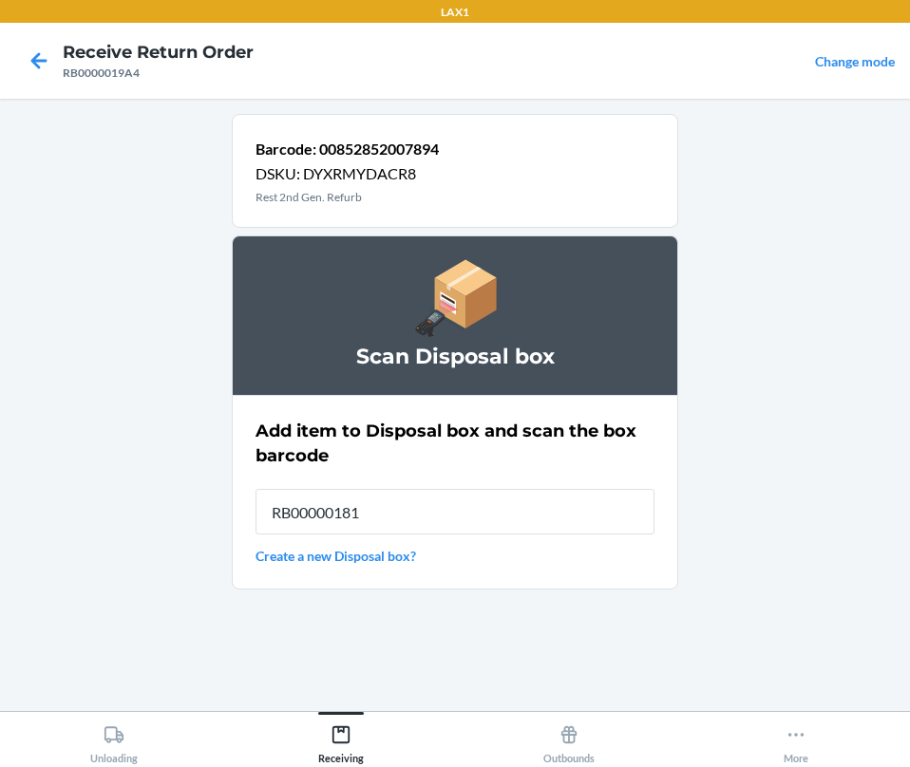
type input "RB000001819"
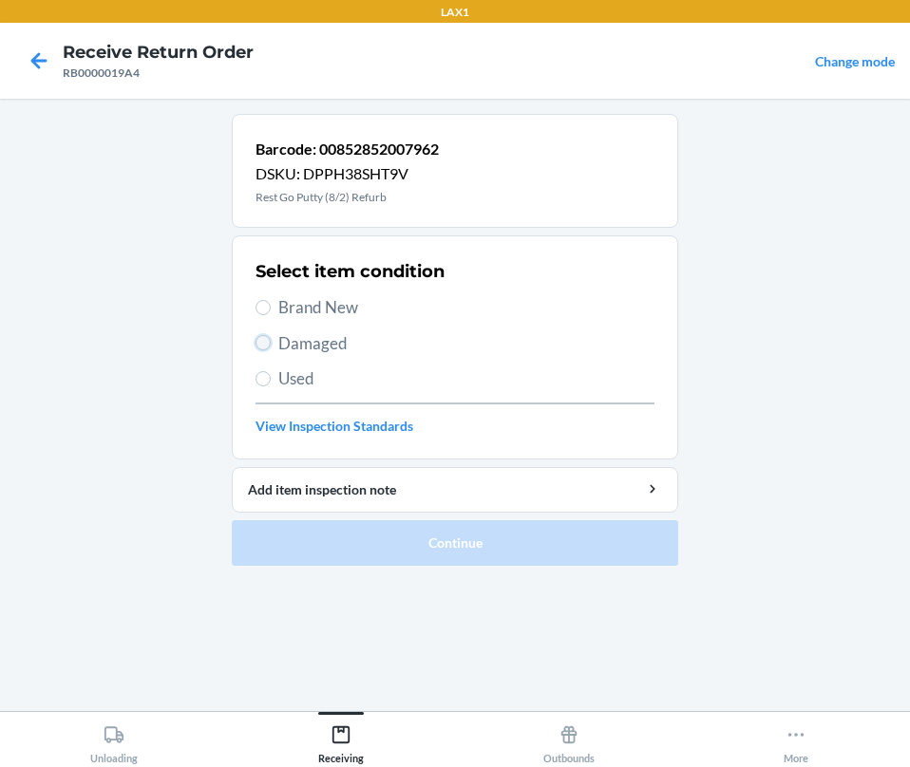
click at [261, 341] on input "Damaged" at bounding box center [262, 342] width 15 height 15
radio input "true"
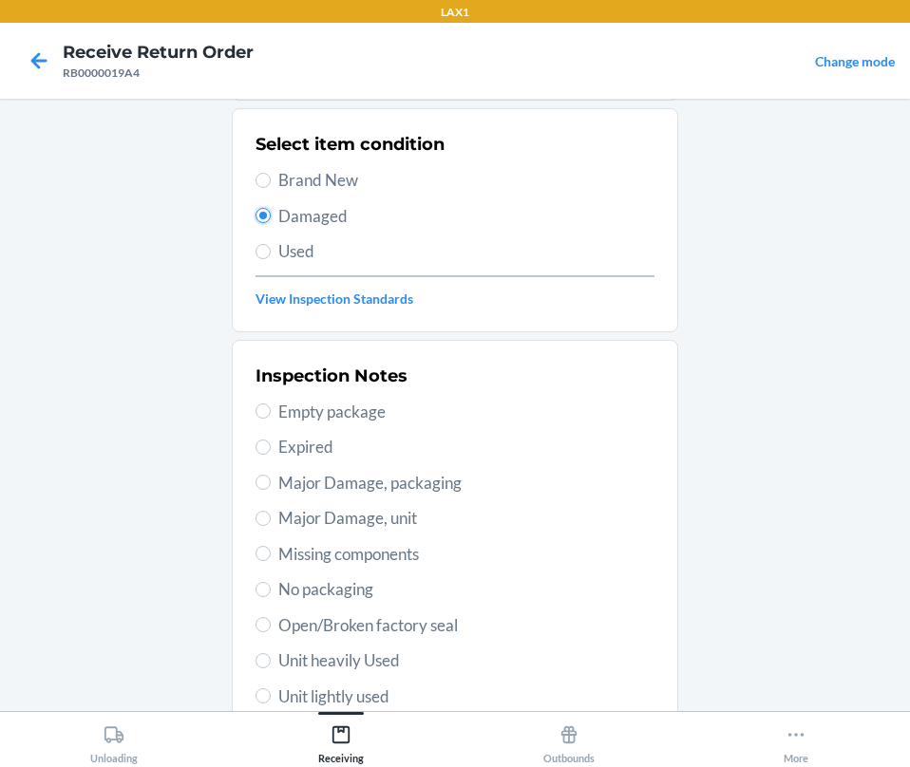
scroll to position [377, 0]
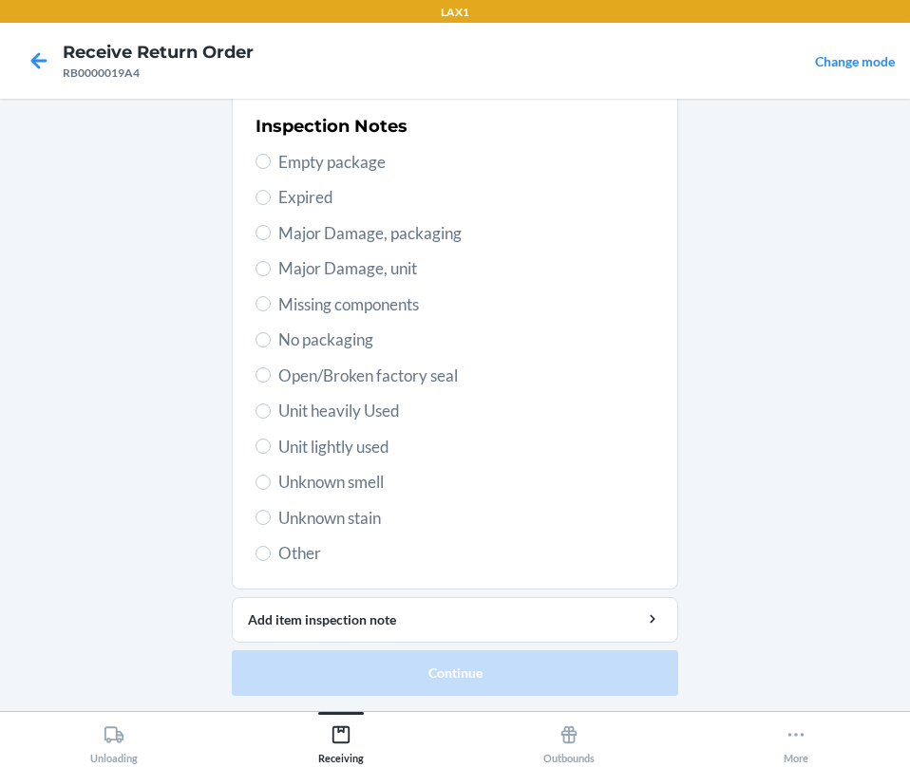
click at [287, 379] on span "Open/Broken factory seal" at bounding box center [466, 376] width 376 height 25
click at [271, 379] on input "Open/Broken factory seal" at bounding box center [262, 375] width 15 height 15
radio input "true"
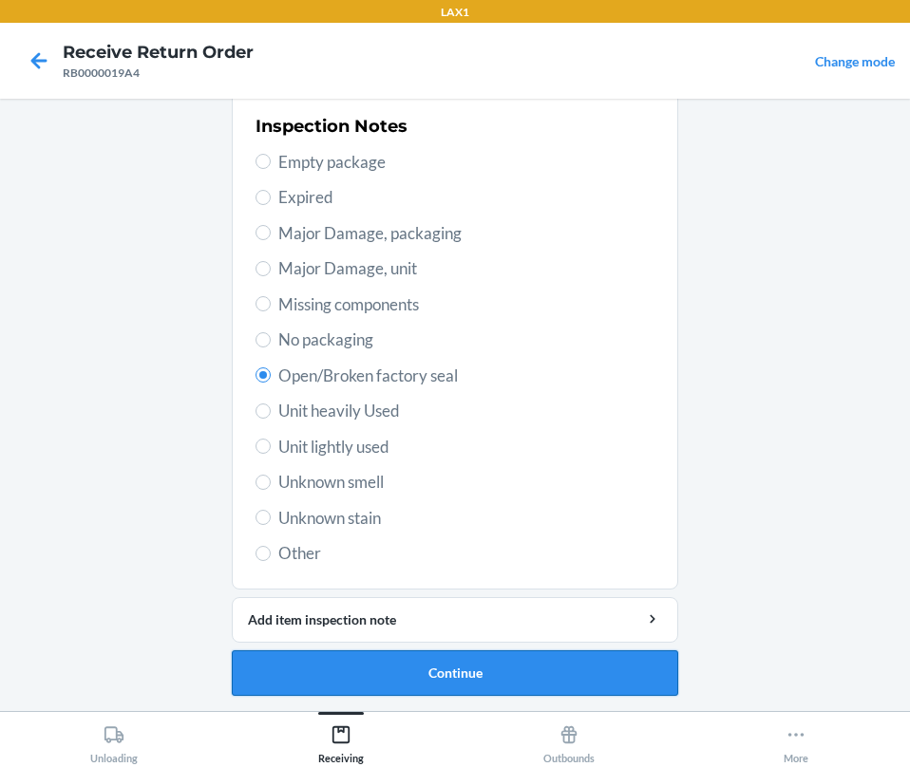
click at [343, 673] on button "Continue" at bounding box center [455, 674] width 446 height 46
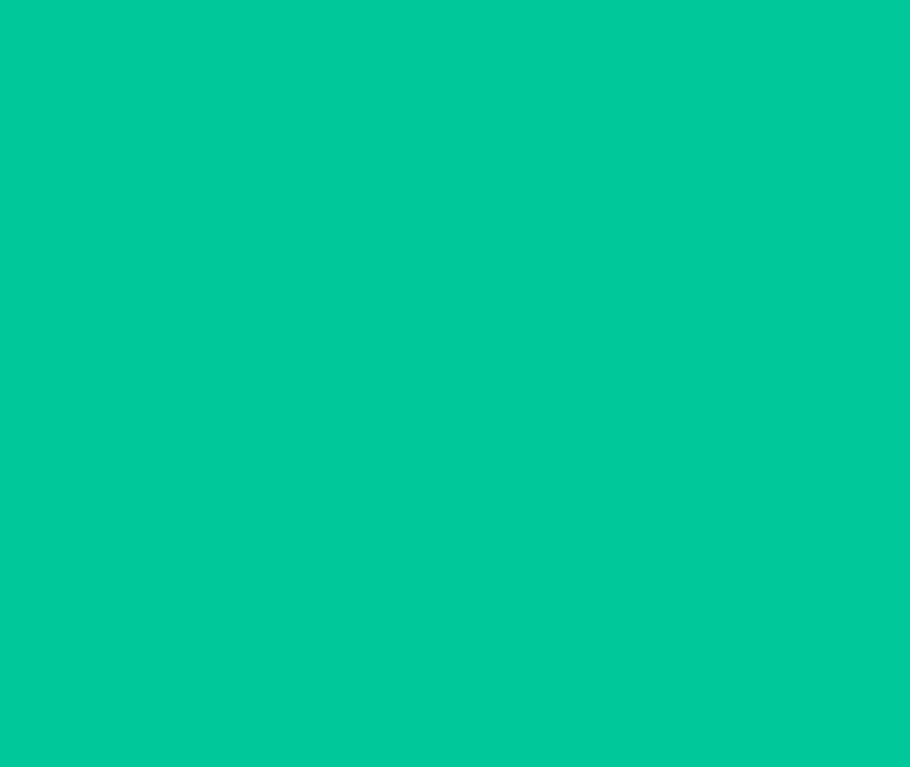
scroll to position [220, 0]
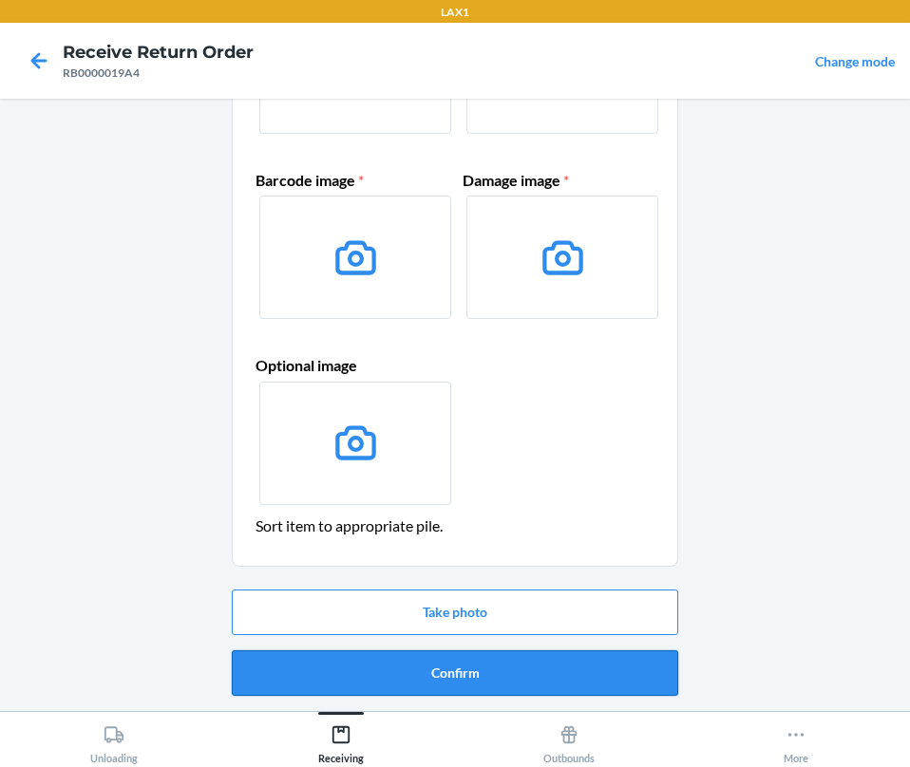
click at [343, 670] on button "Confirm" at bounding box center [455, 674] width 446 height 46
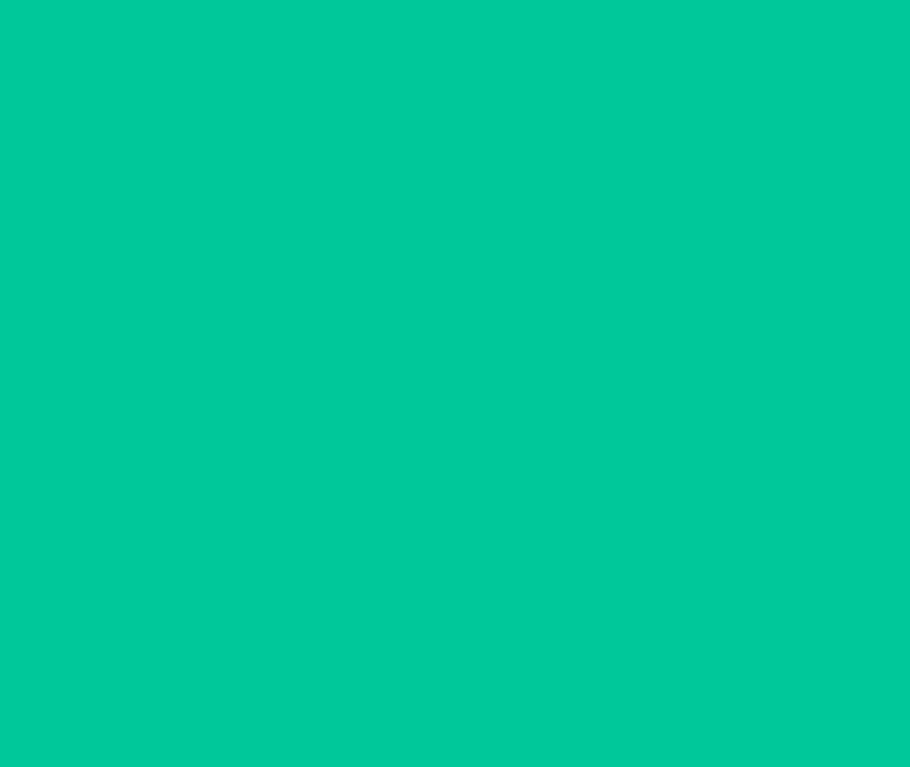
scroll to position [0, 0]
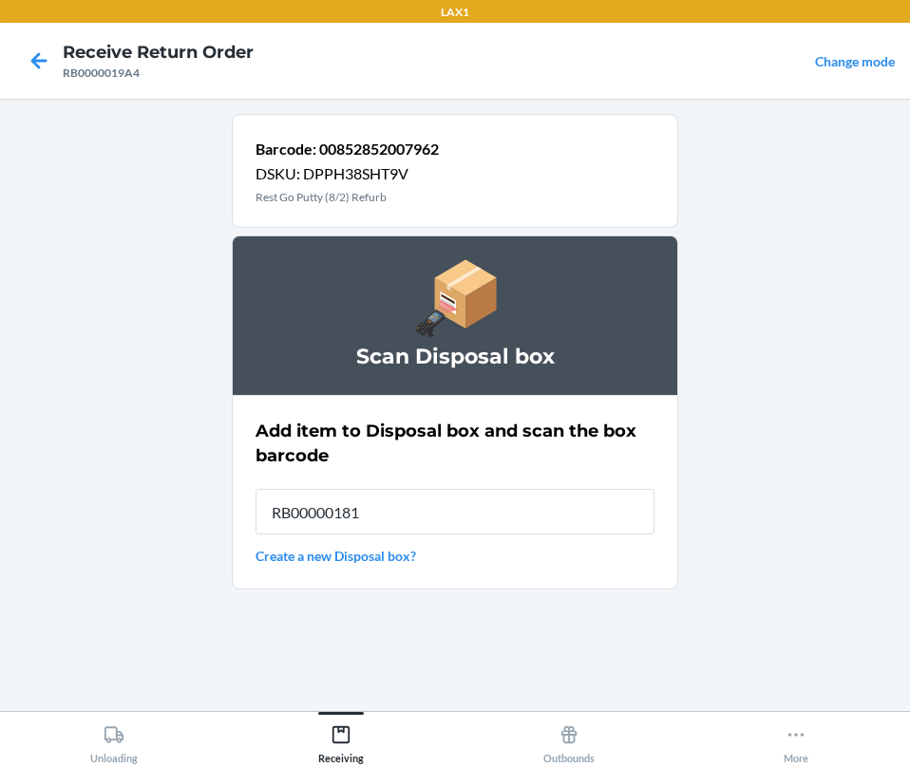
type input "RB000001819"
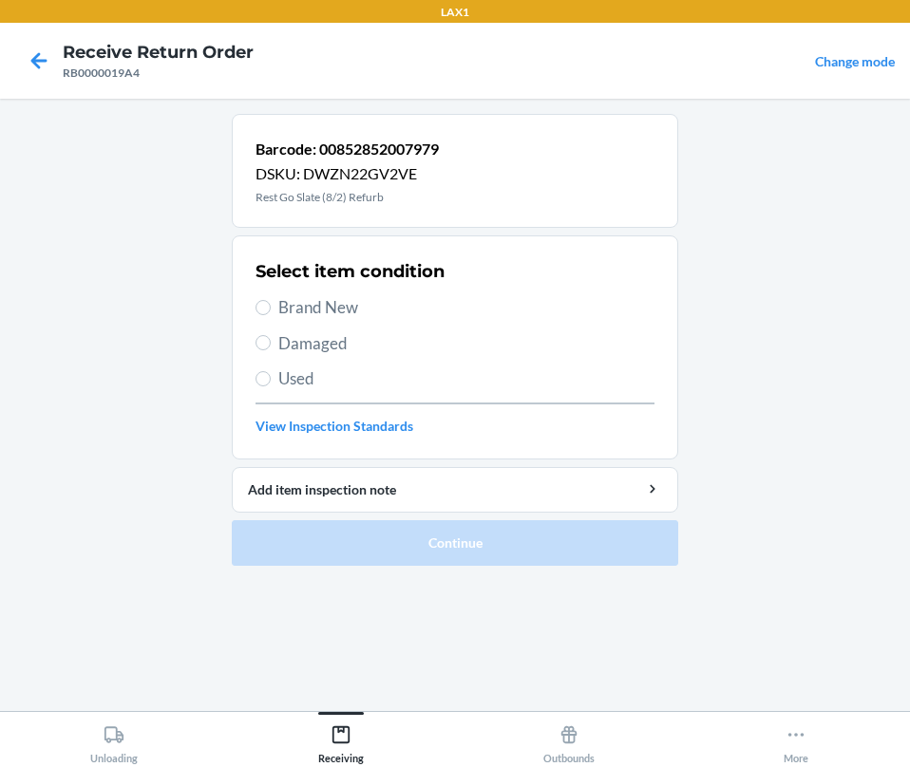
click at [311, 342] on span "Damaged" at bounding box center [466, 343] width 376 height 25
click at [271, 342] on input "Damaged" at bounding box center [262, 342] width 15 height 15
radio input "true"
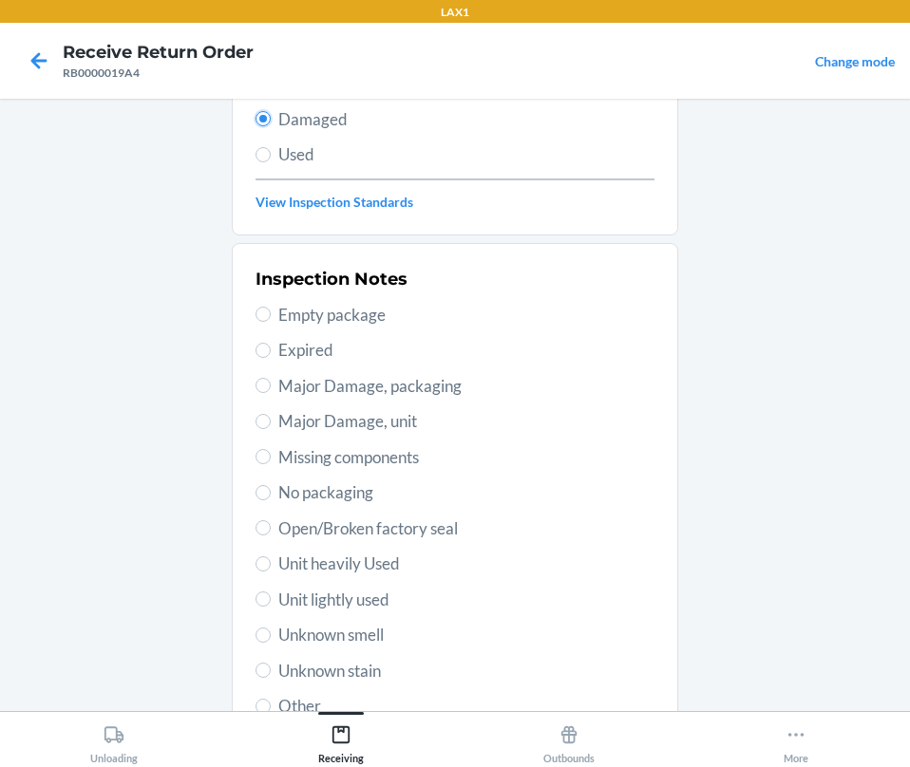
scroll to position [377, 0]
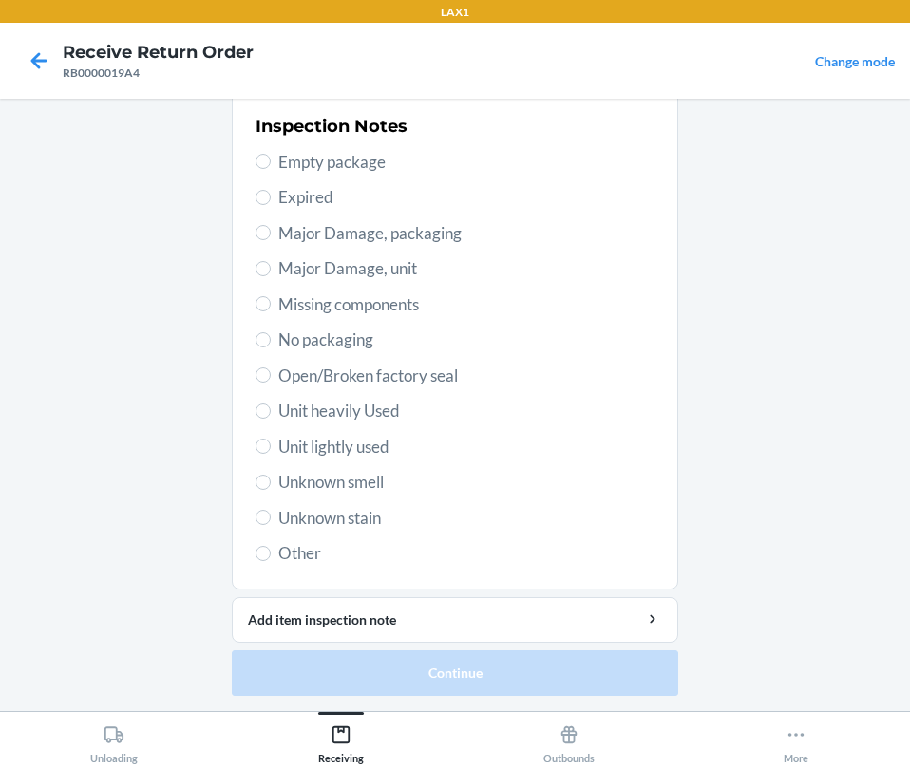
drag, startPoint x: 322, startPoint y: 386, endPoint x: 303, endPoint y: 538, distance: 154.1
click at [330, 402] on div "Inspection Notes Empty package Expired Major Damage, packaging Major Damage, un…" at bounding box center [454, 339] width 399 height 463
drag, startPoint x: 266, startPoint y: 376, endPoint x: 273, endPoint y: 391, distance: 16.6
click at [268, 383] on label "Open/Broken factory seal" at bounding box center [454, 376] width 399 height 25
drag, startPoint x: 259, startPoint y: 374, endPoint x: 247, endPoint y: 481, distance: 107.1
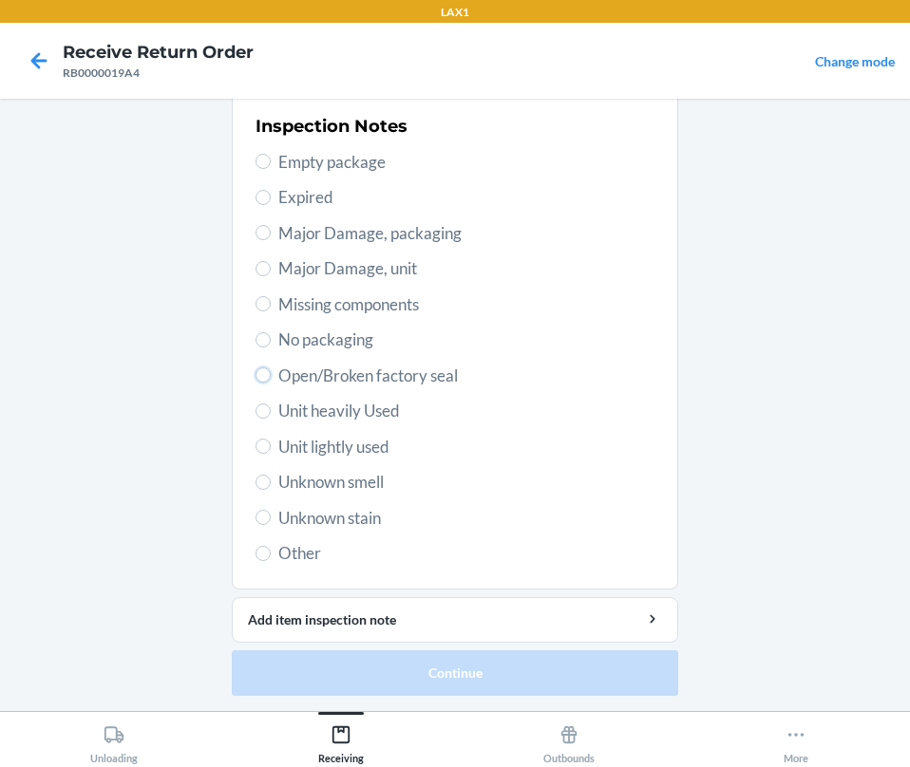
click at [259, 375] on input "Open/Broken factory seal" at bounding box center [262, 375] width 15 height 15
radio input "true"
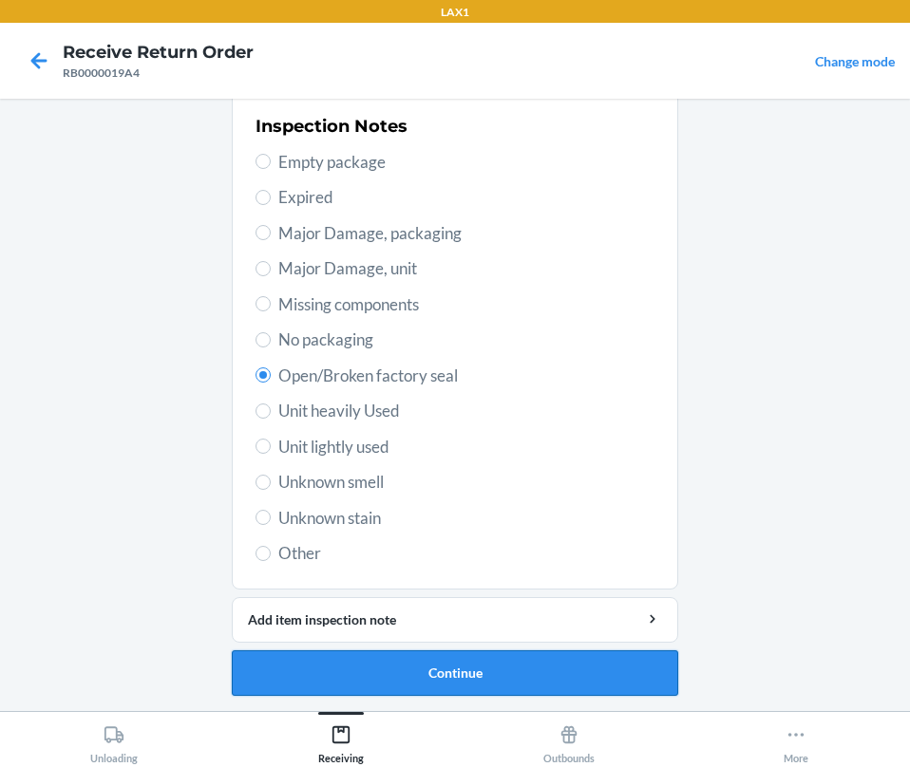
click at [353, 677] on button "Continue" at bounding box center [455, 674] width 446 height 46
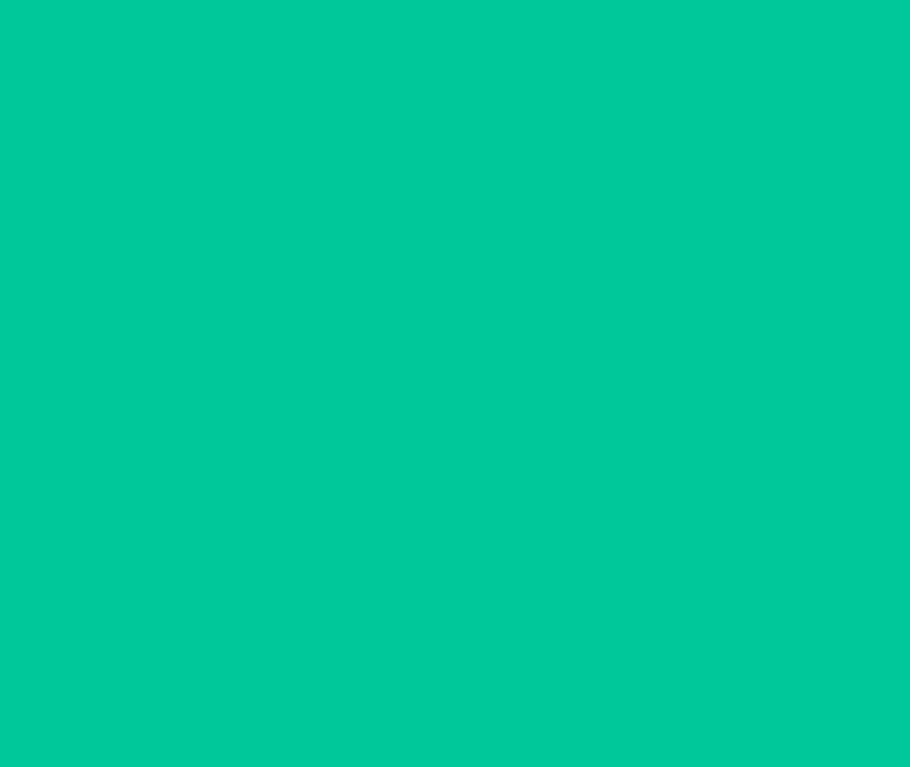
click at [353, 677] on button "Confirm" at bounding box center [455, 674] width 446 height 46
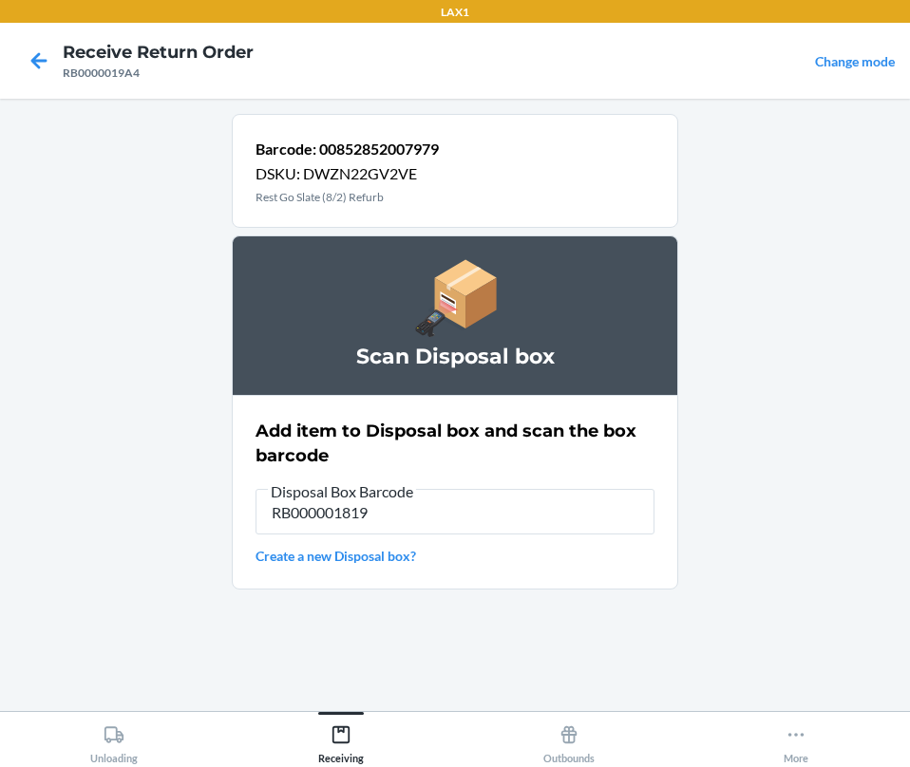
type input "RB000001819"
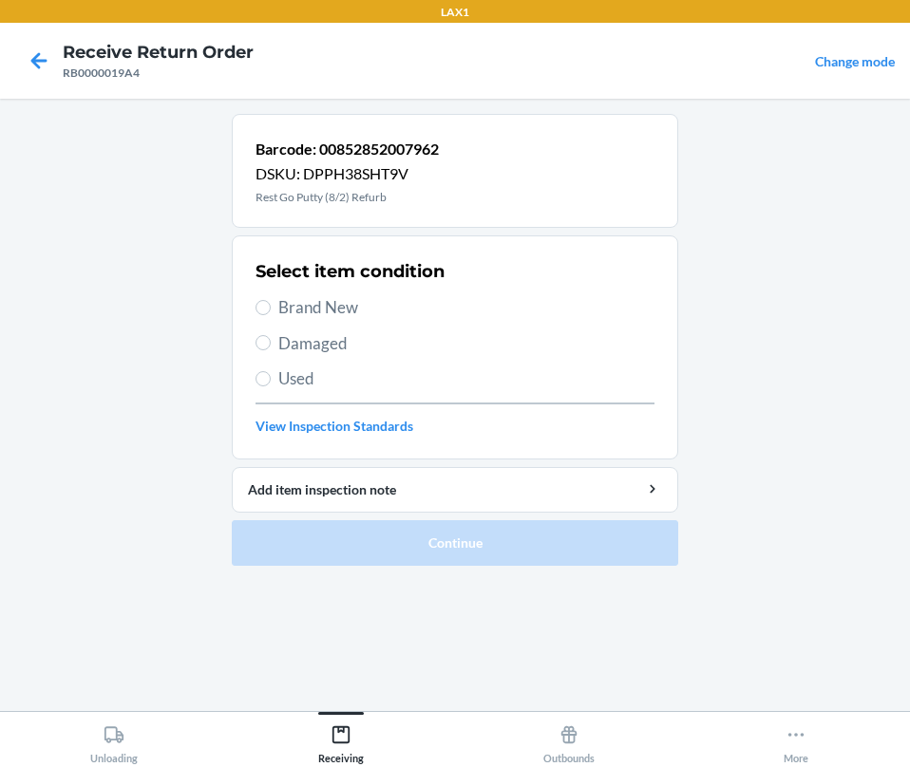
click at [305, 345] on span "Damaged" at bounding box center [466, 343] width 376 height 25
click at [271, 345] on input "Damaged" at bounding box center [262, 342] width 15 height 15
radio input "true"
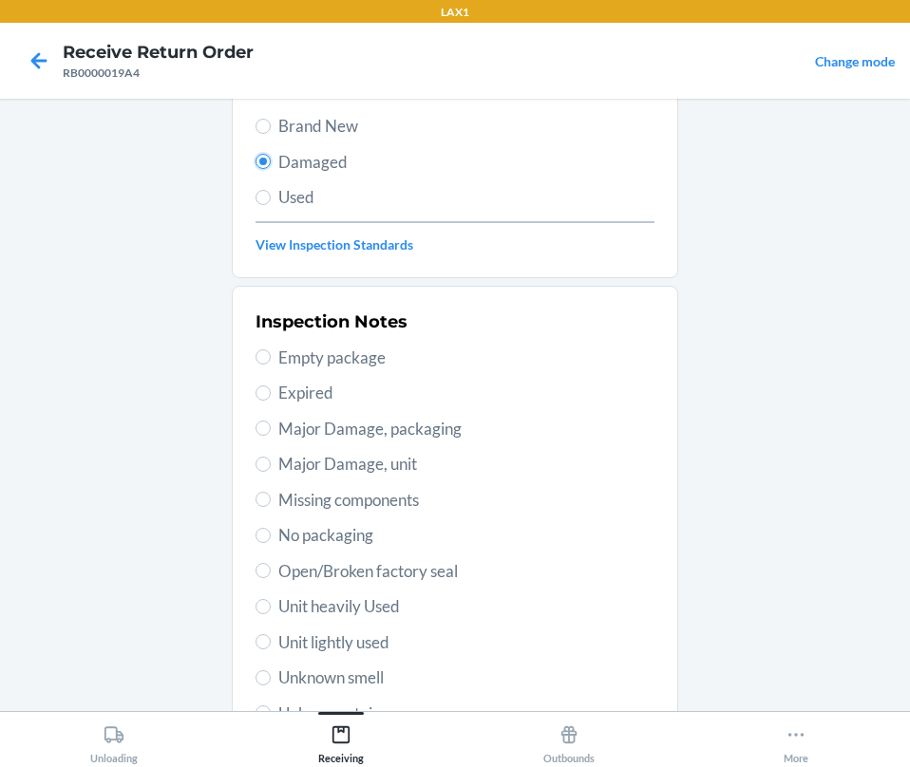
scroll to position [377, 0]
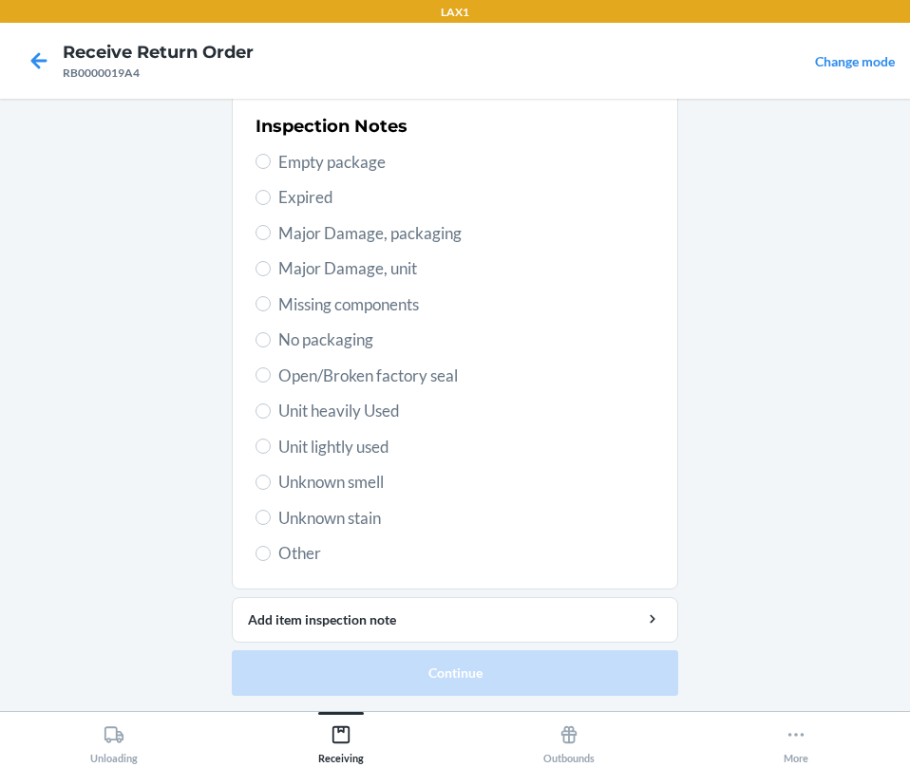
click at [300, 372] on span "Open/Broken factory seal" at bounding box center [466, 376] width 376 height 25
click at [271, 372] on input "Open/Broken factory seal" at bounding box center [262, 375] width 15 height 15
radio input "true"
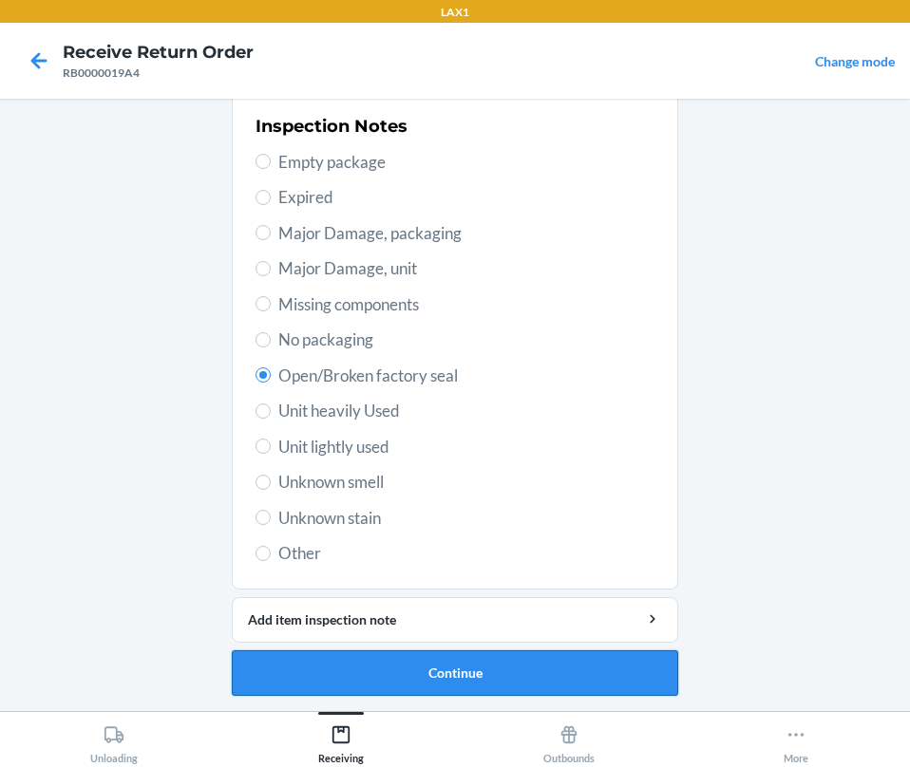
click at [337, 664] on button "Continue" at bounding box center [455, 674] width 446 height 46
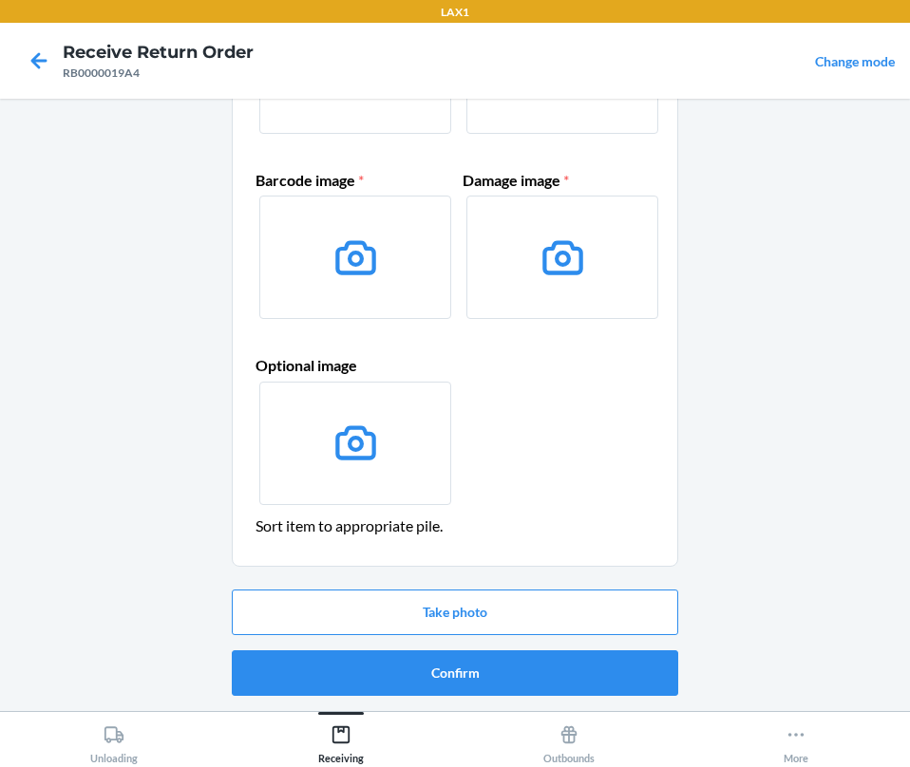
click at [337, 664] on button "Confirm" at bounding box center [455, 674] width 446 height 46
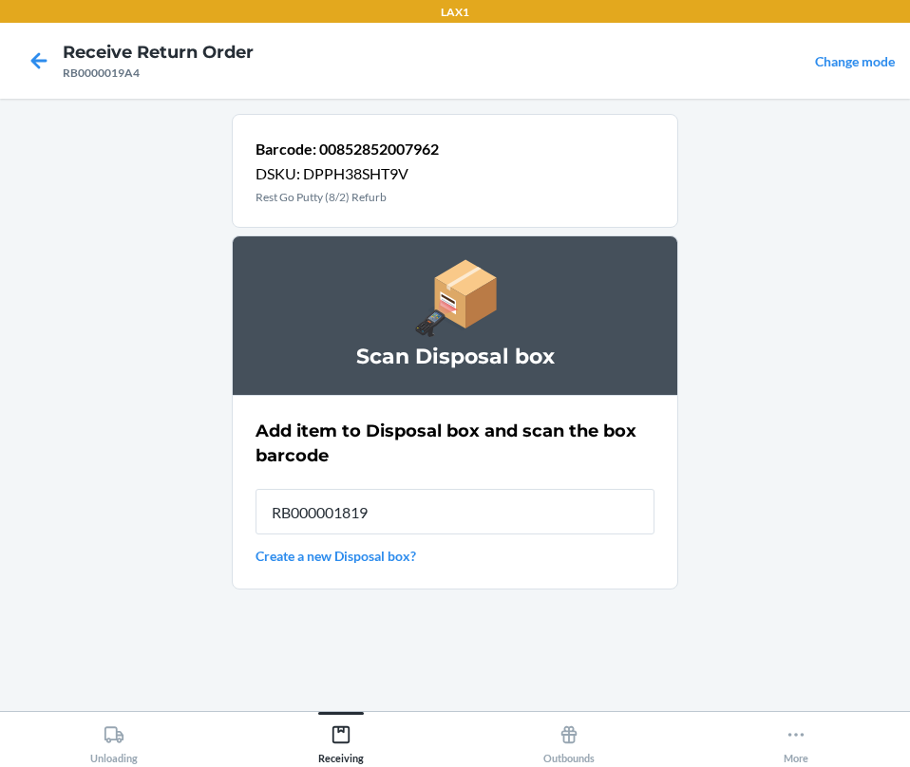
type input "RB000001819"
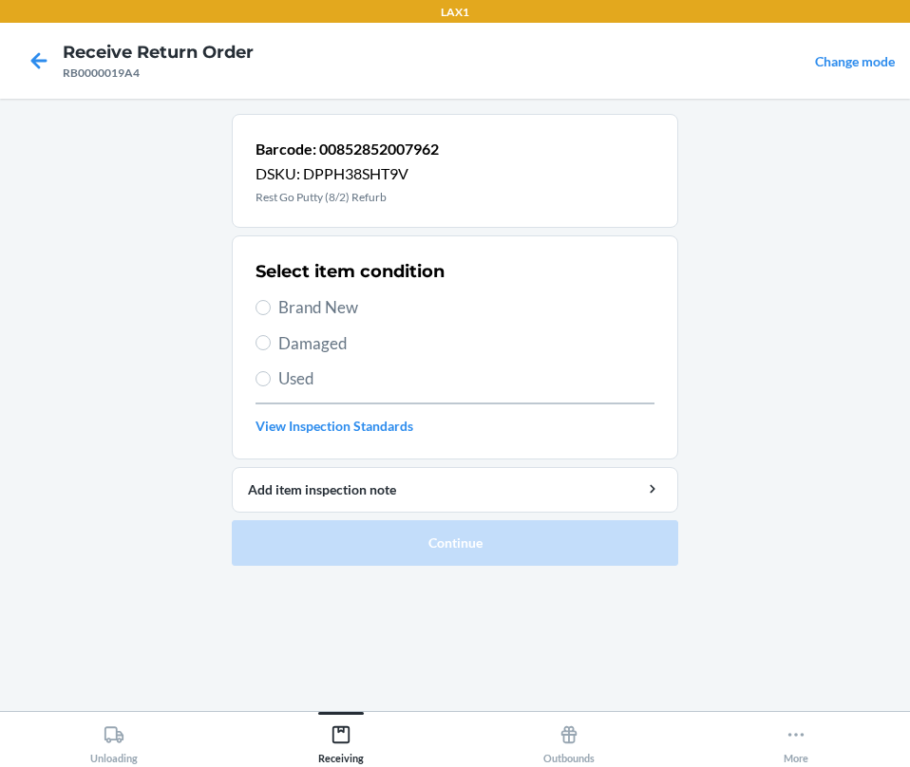
click at [318, 345] on span "Damaged" at bounding box center [466, 343] width 376 height 25
click at [271, 345] on input "Damaged" at bounding box center [262, 342] width 15 height 15
radio input "true"
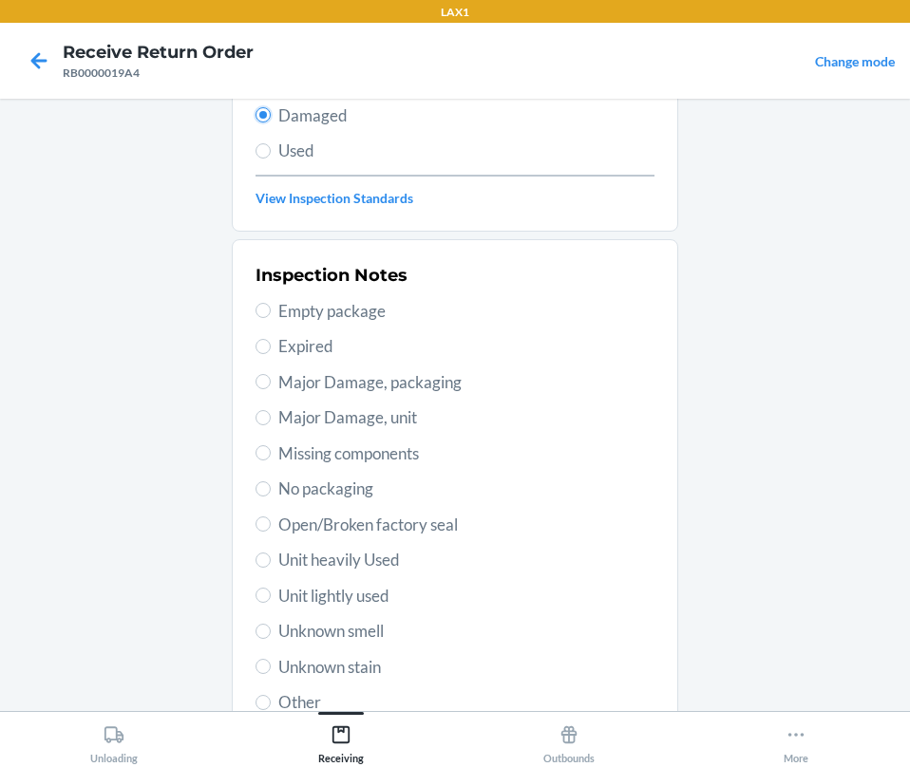
scroll to position [377, 0]
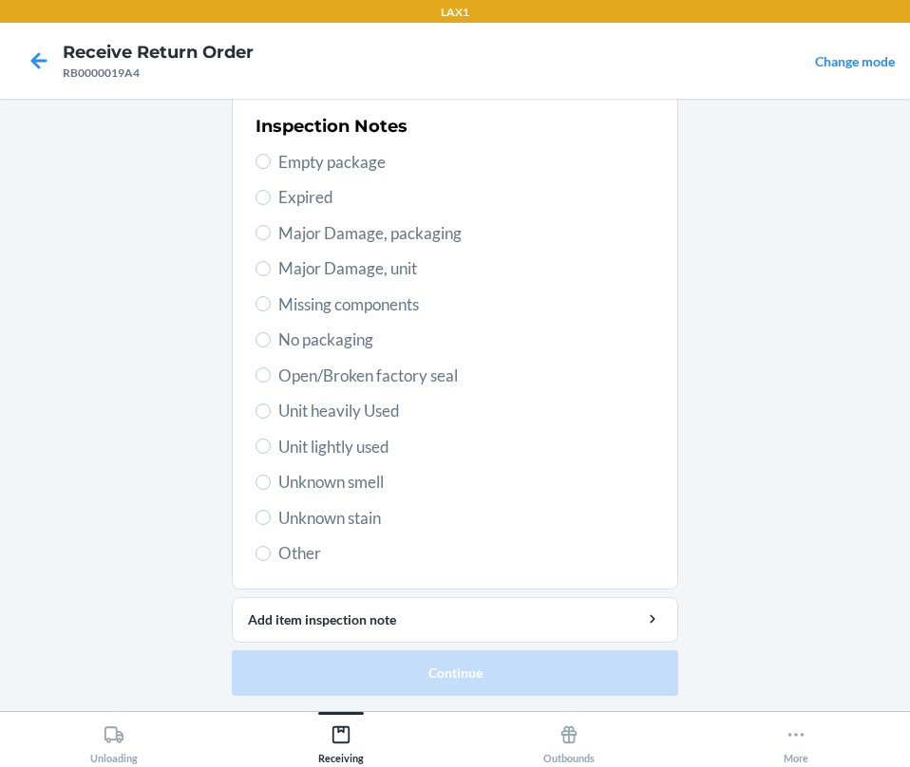
click at [330, 374] on span "Open/Broken factory seal" at bounding box center [466, 376] width 376 height 25
click at [271, 374] on input "Open/Broken factory seal" at bounding box center [262, 375] width 15 height 15
radio input "true"
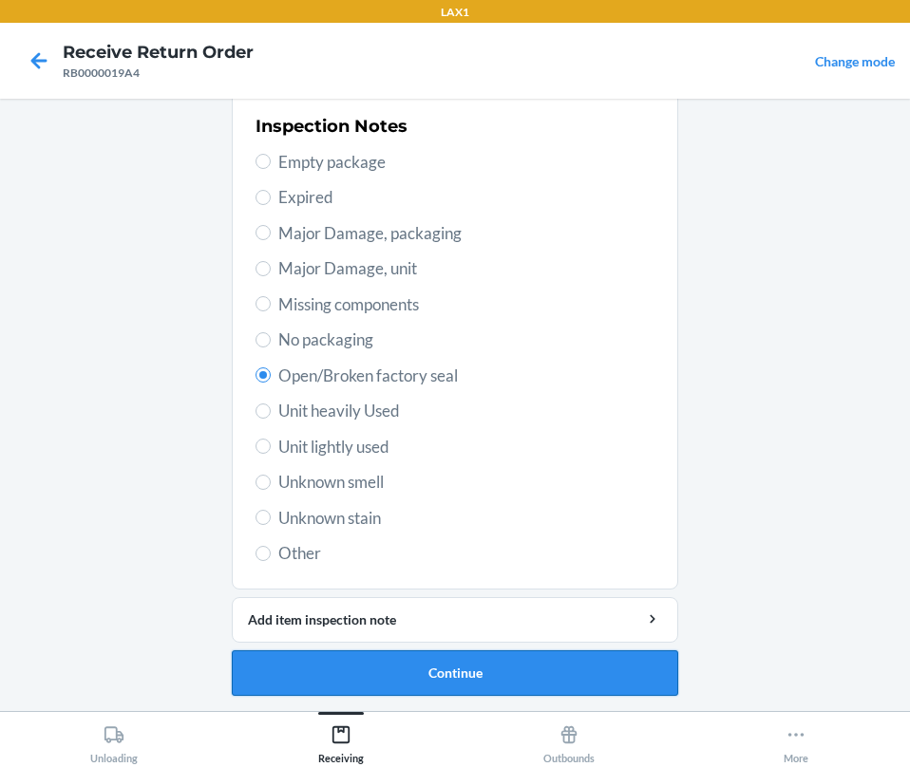
click at [407, 672] on button "Continue" at bounding box center [455, 674] width 446 height 46
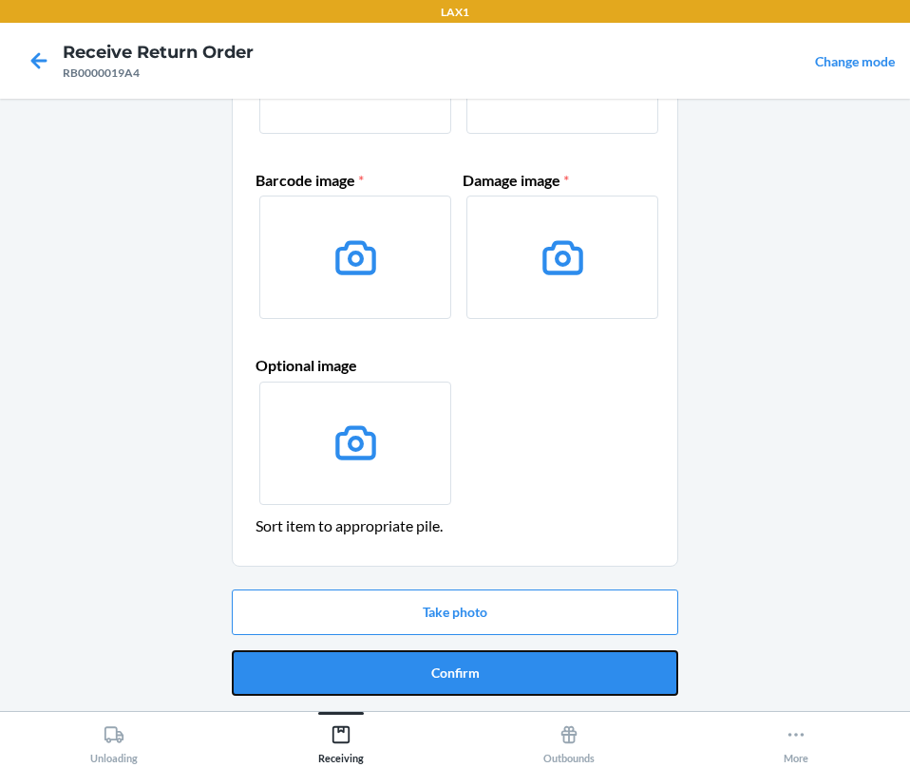
click at [407, 672] on button "Confirm" at bounding box center [455, 674] width 446 height 46
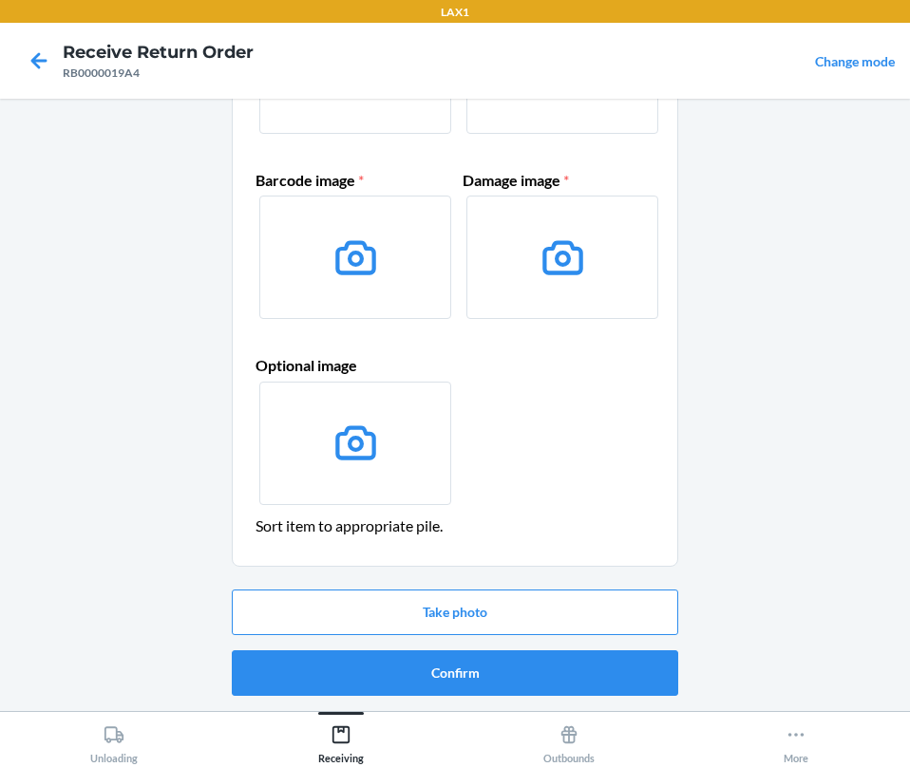
scroll to position [0, 0]
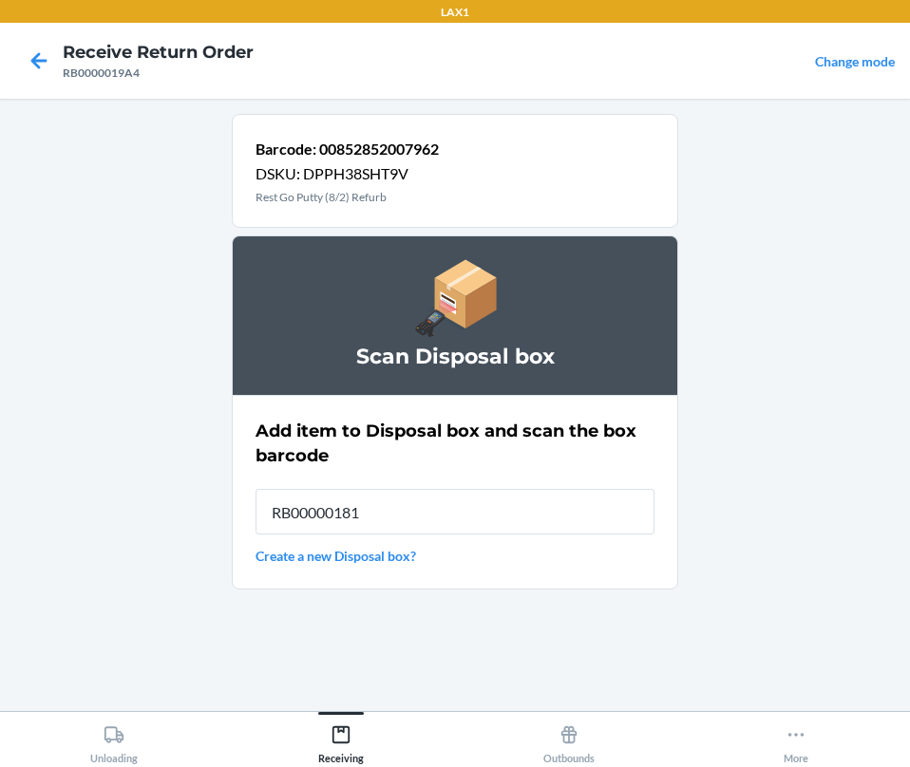
type input "RB000001819"
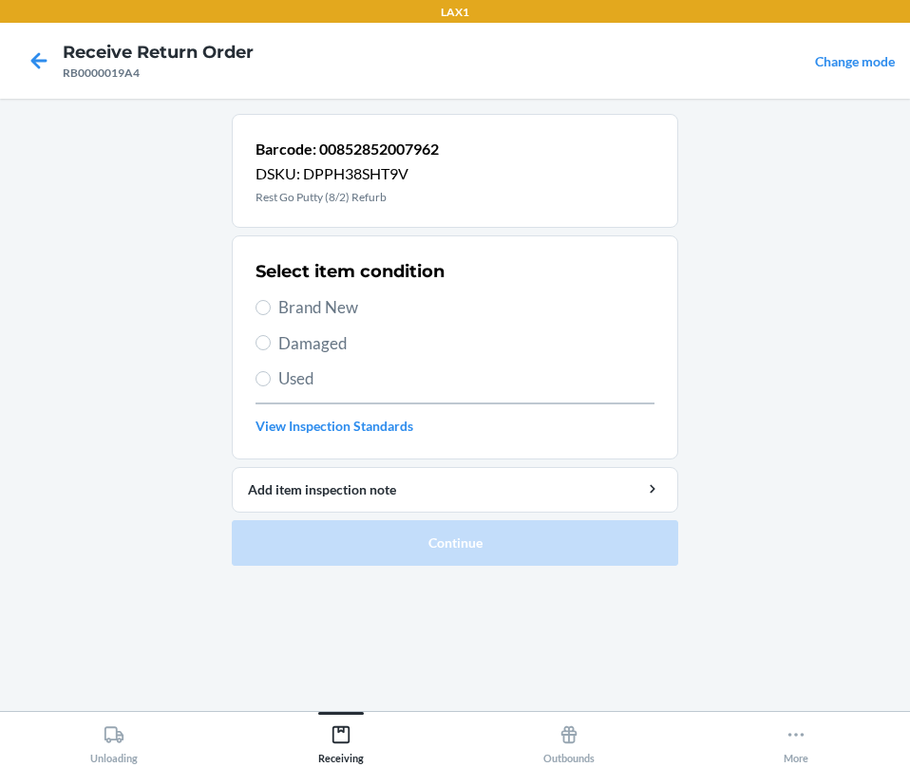
click at [308, 339] on span "Damaged" at bounding box center [466, 343] width 376 height 25
click at [271, 339] on input "Damaged" at bounding box center [262, 342] width 15 height 15
radio input "true"
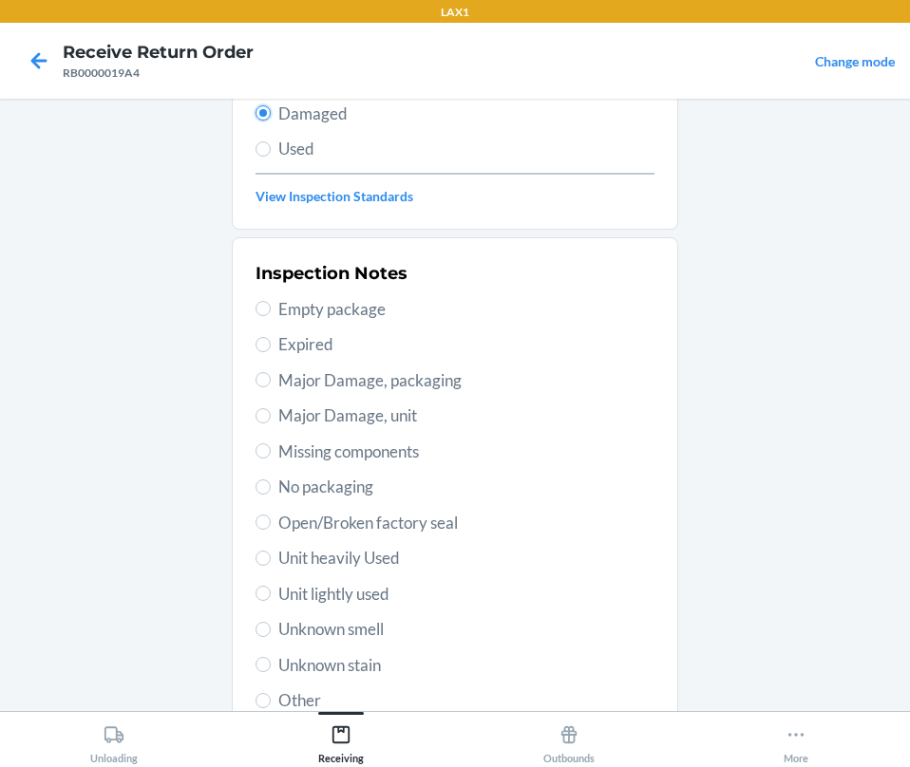
scroll to position [377, 0]
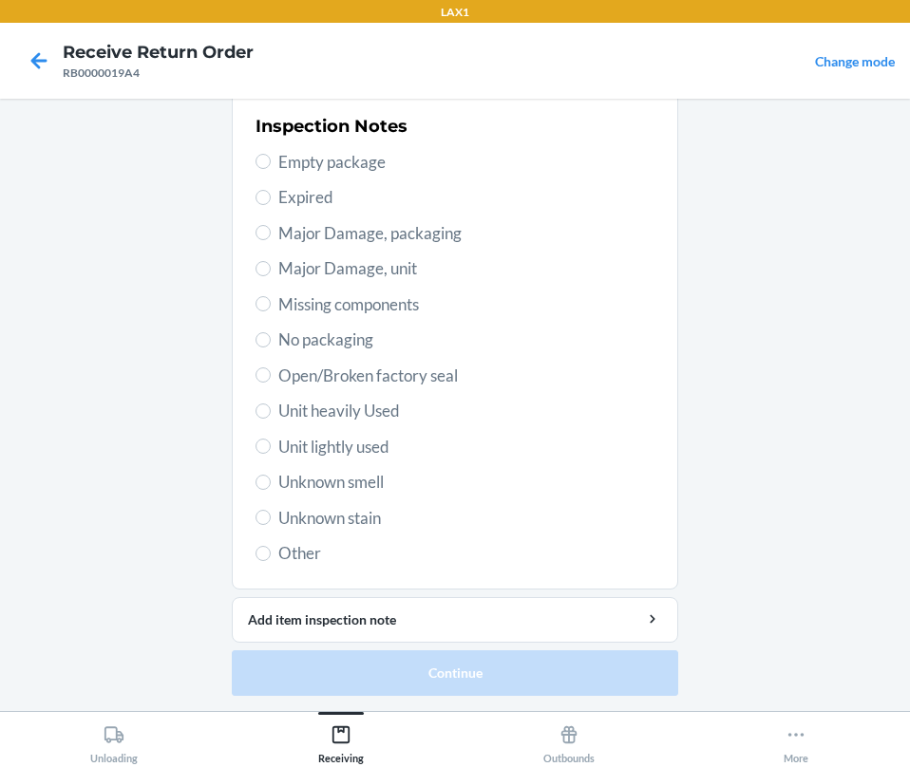
click at [331, 382] on span "Open/Broken factory seal" at bounding box center [466, 376] width 376 height 25
click at [271, 382] on input "Open/Broken factory seal" at bounding box center [262, 375] width 15 height 15
radio input "true"
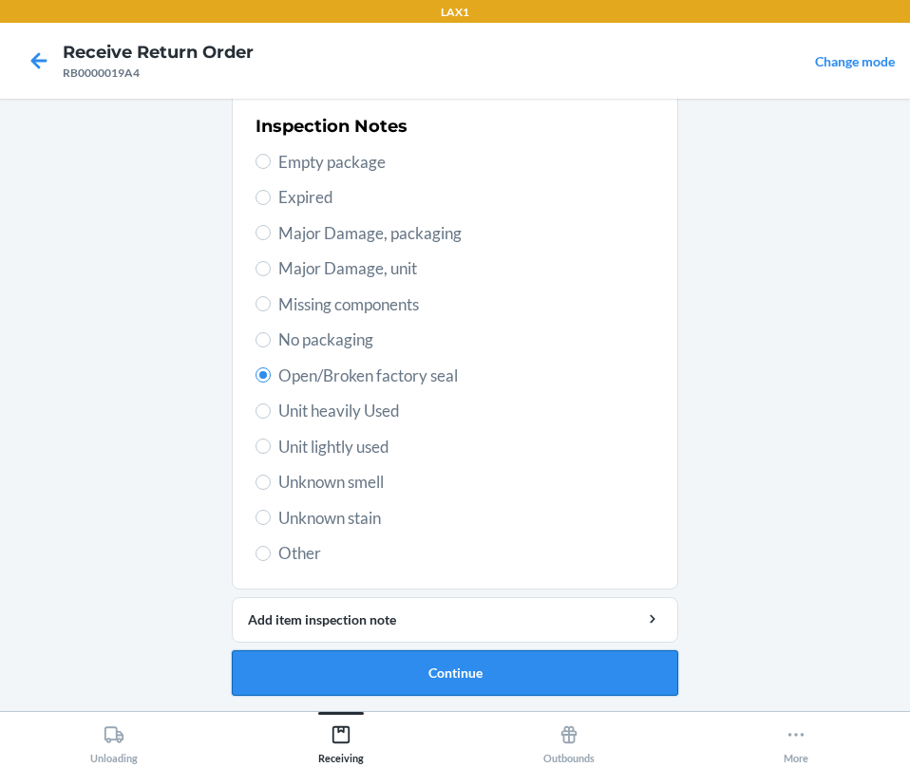
click at [410, 677] on button "Continue" at bounding box center [455, 674] width 446 height 46
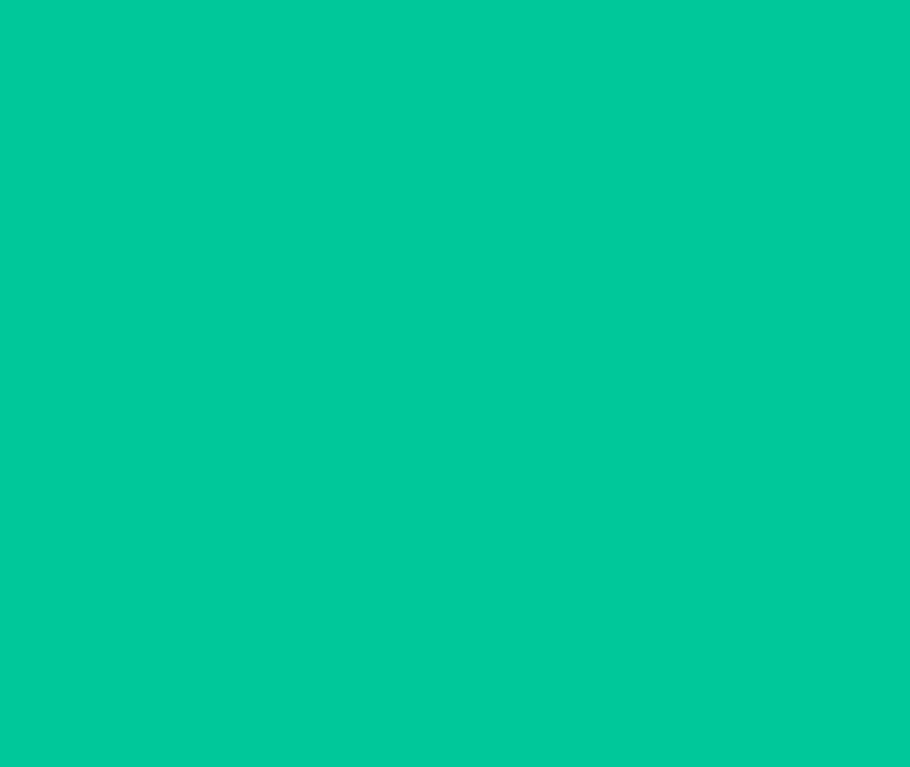
click at [410, 677] on button "Confirm" at bounding box center [455, 674] width 446 height 46
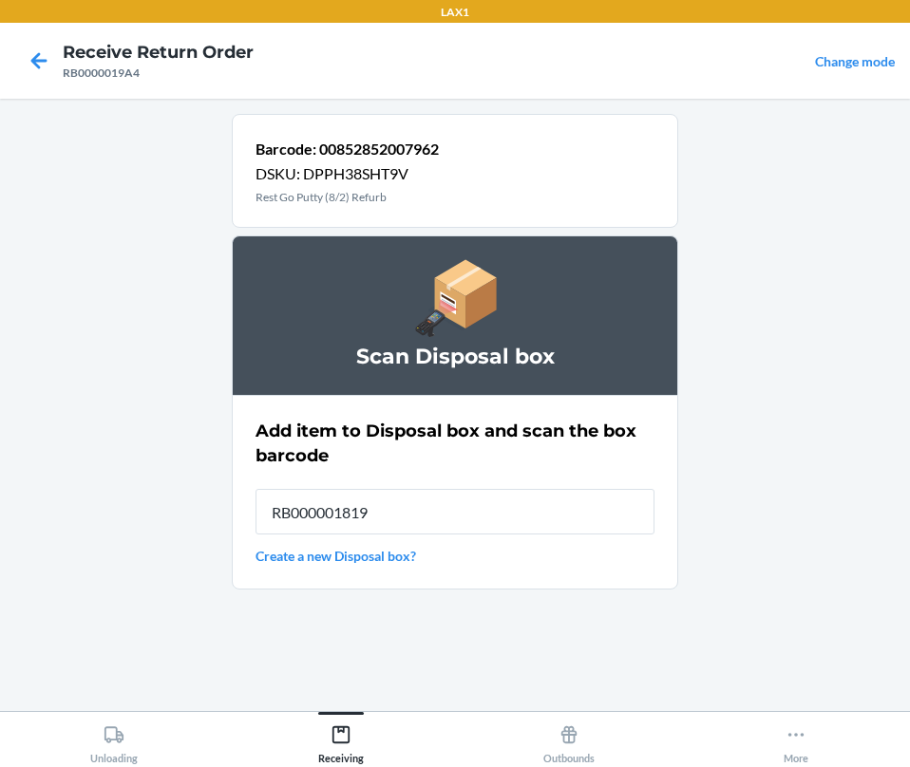
type input "RB000001819"
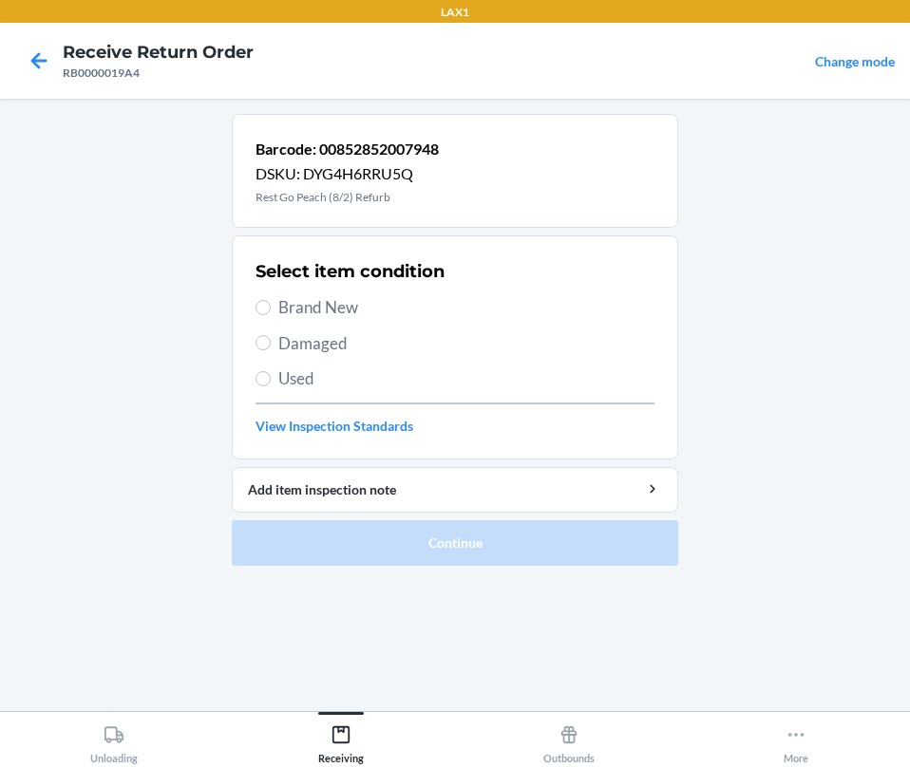
click at [281, 350] on span "Damaged" at bounding box center [466, 343] width 376 height 25
click at [266, 354] on label "Damaged" at bounding box center [454, 343] width 399 height 25
click at [266, 350] on input "Damaged" at bounding box center [262, 342] width 15 height 15
radio input "true"
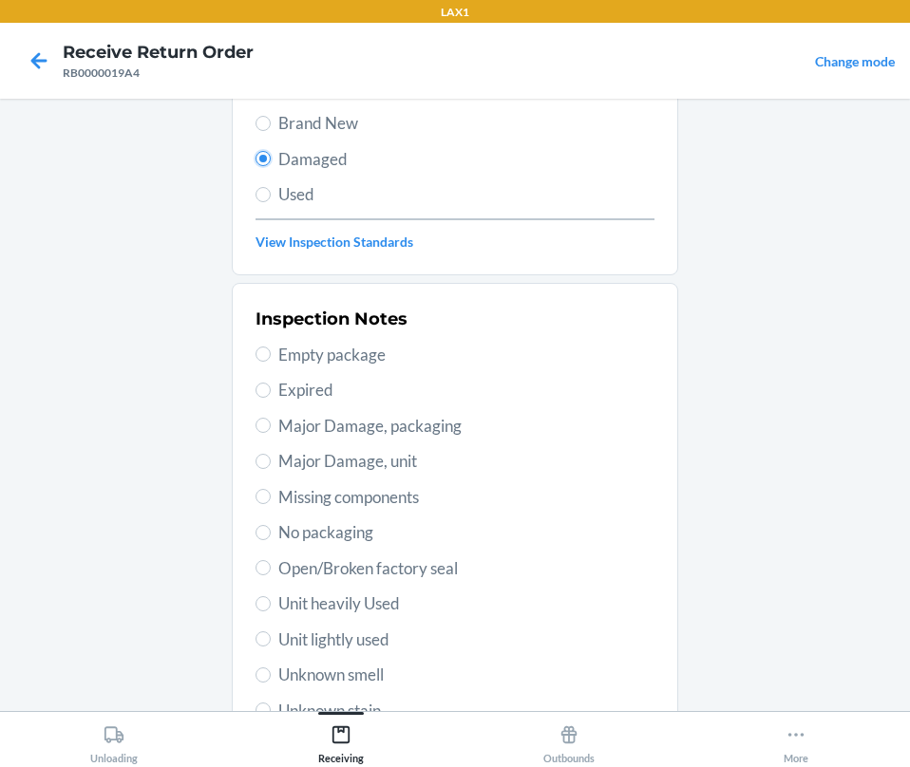
scroll to position [377, 0]
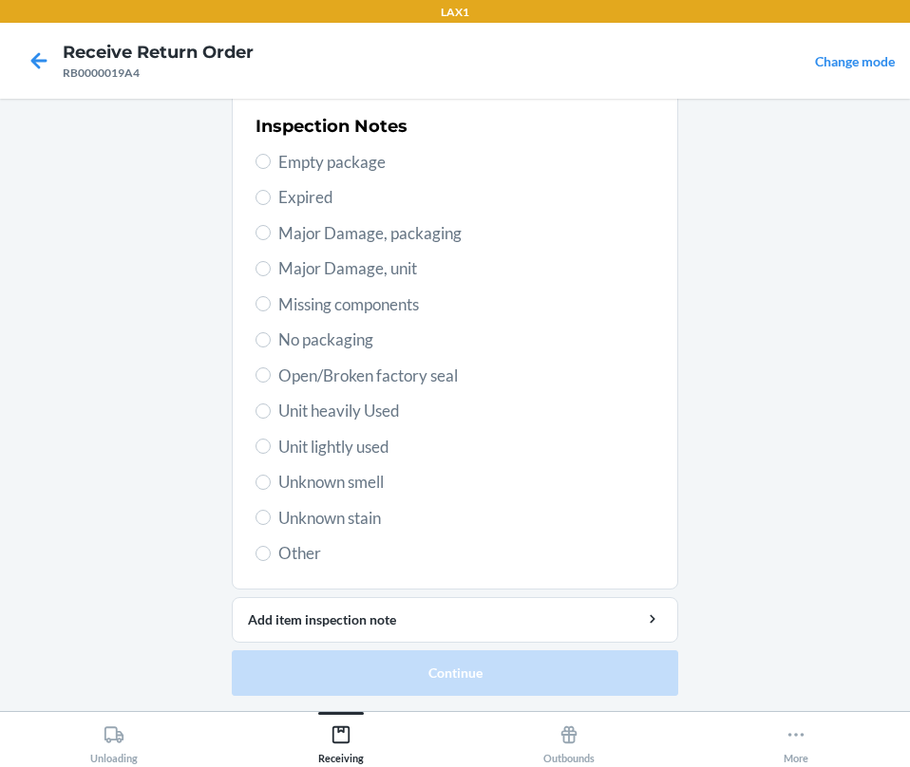
click at [298, 370] on span "Open/Broken factory seal" at bounding box center [466, 376] width 376 height 25
click at [271, 370] on input "Open/Broken factory seal" at bounding box center [262, 375] width 15 height 15
radio input "true"
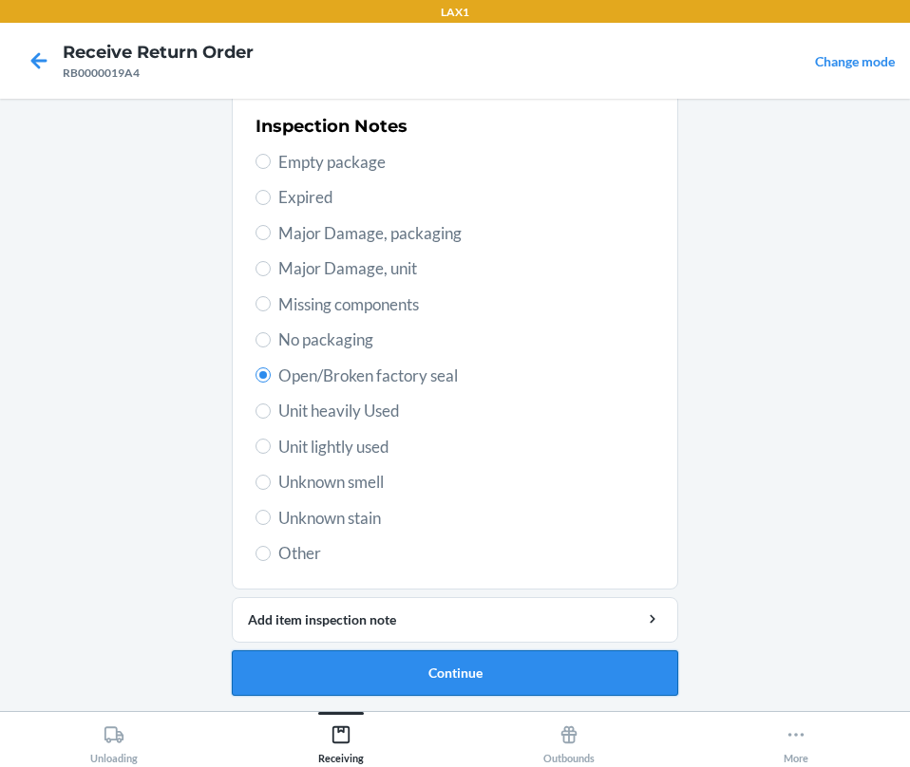
click at [454, 663] on button "Continue" at bounding box center [455, 674] width 446 height 46
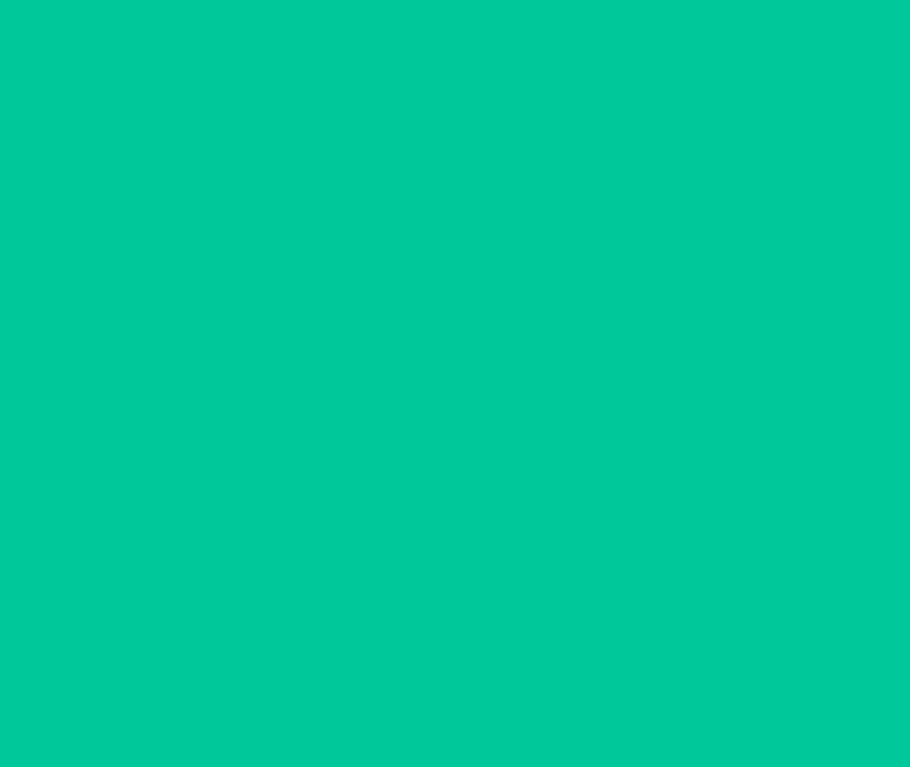
scroll to position [220, 0]
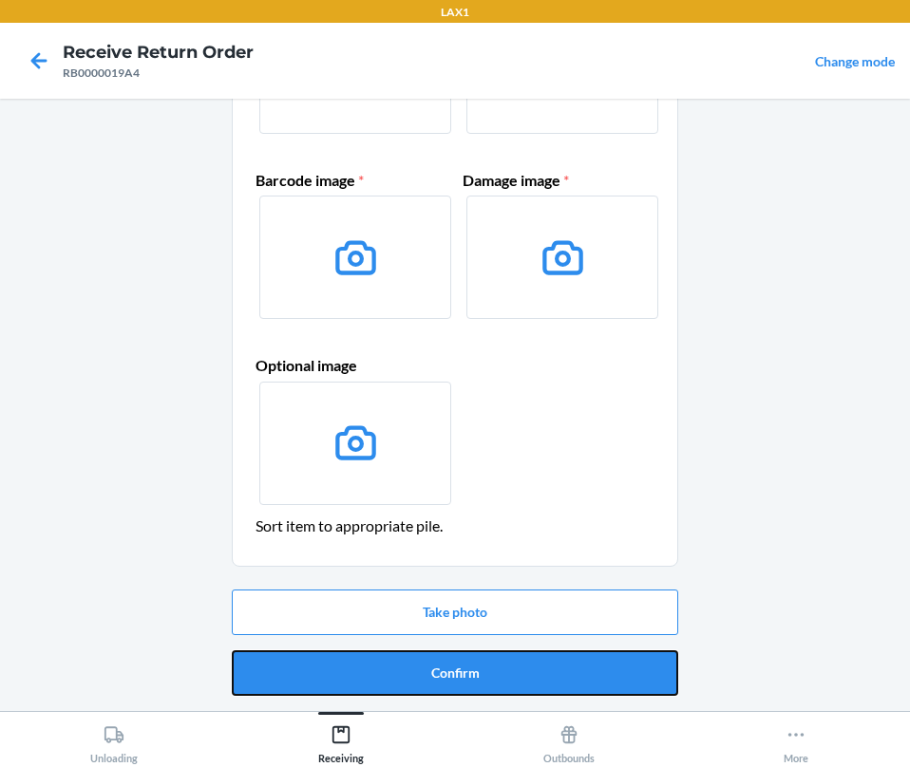
click at [454, 663] on button "Confirm" at bounding box center [455, 674] width 446 height 46
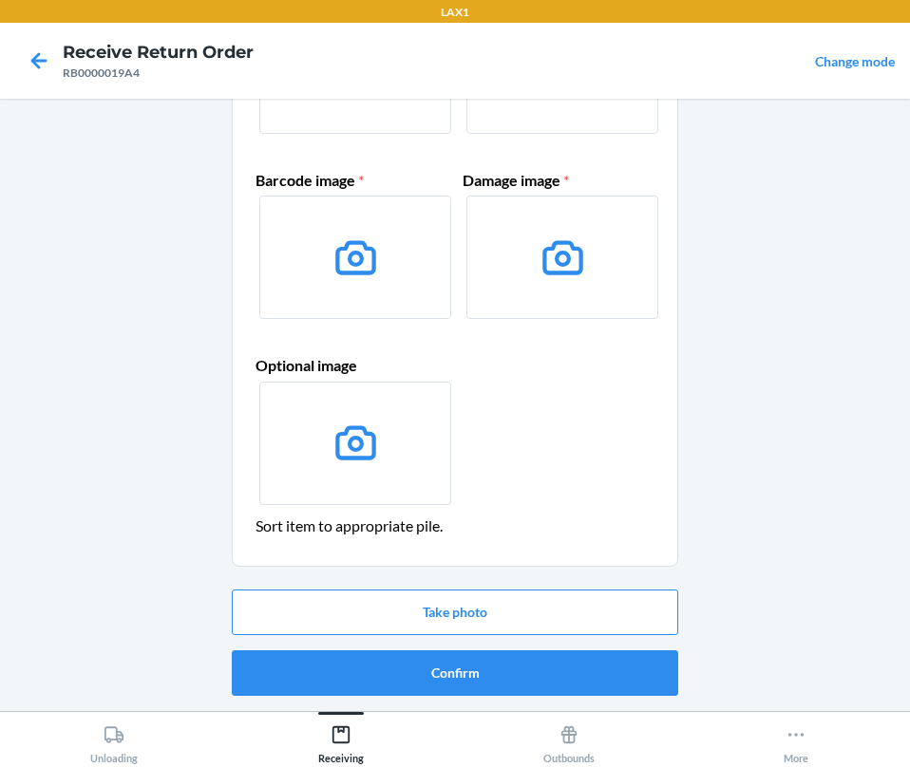
scroll to position [0, 0]
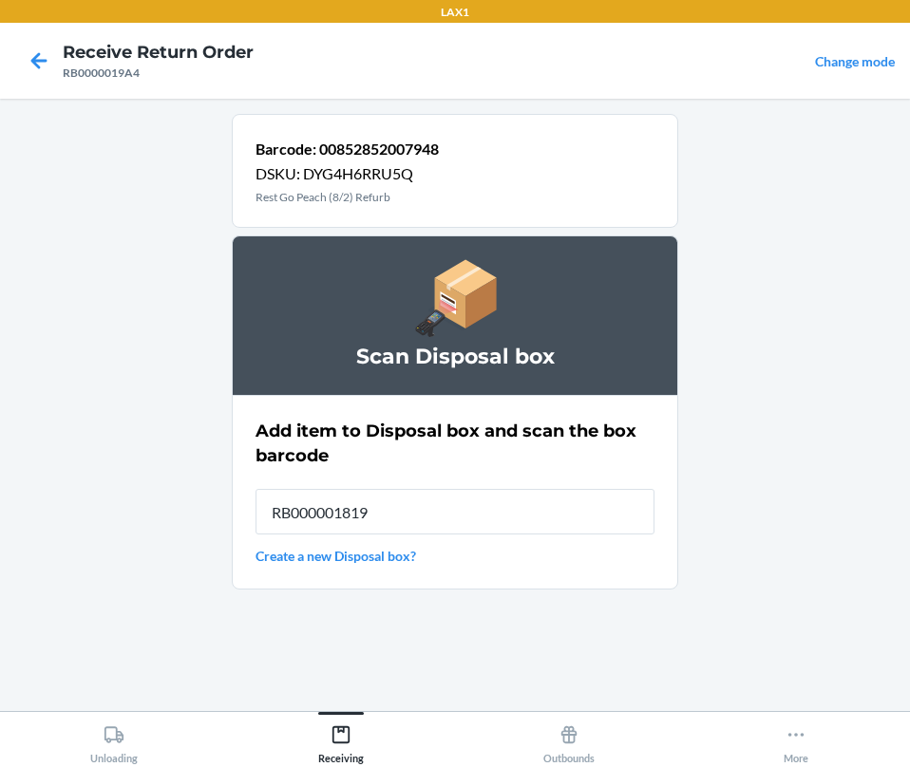
type input "RB000001819"
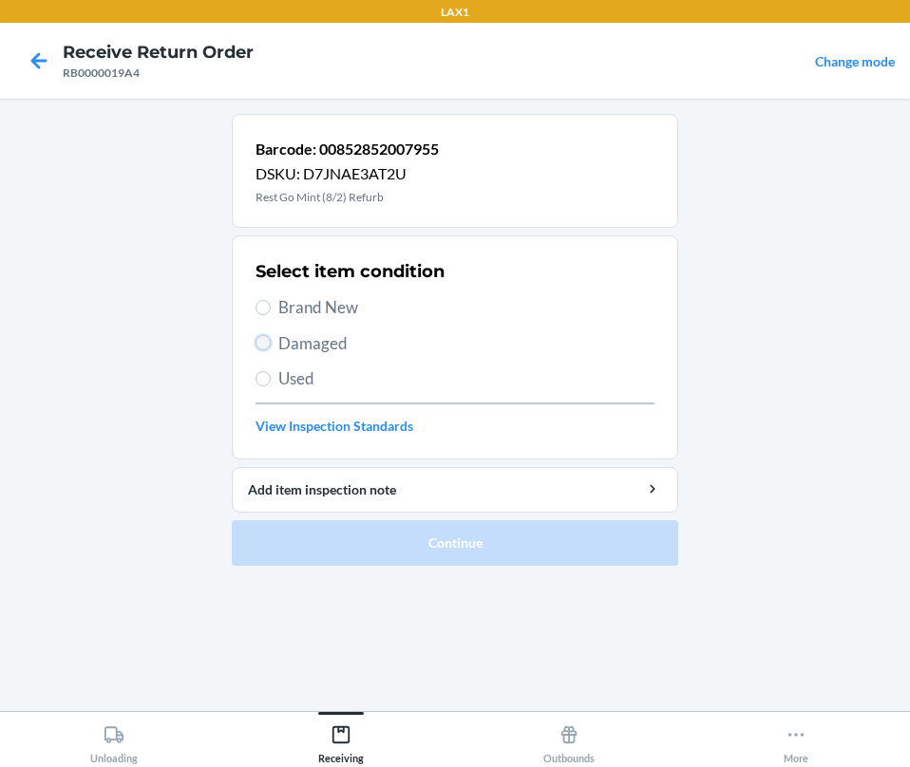
click at [255, 340] on input "Damaged" at bounding box center [262, 342] width 15 height 15
radio input "true"
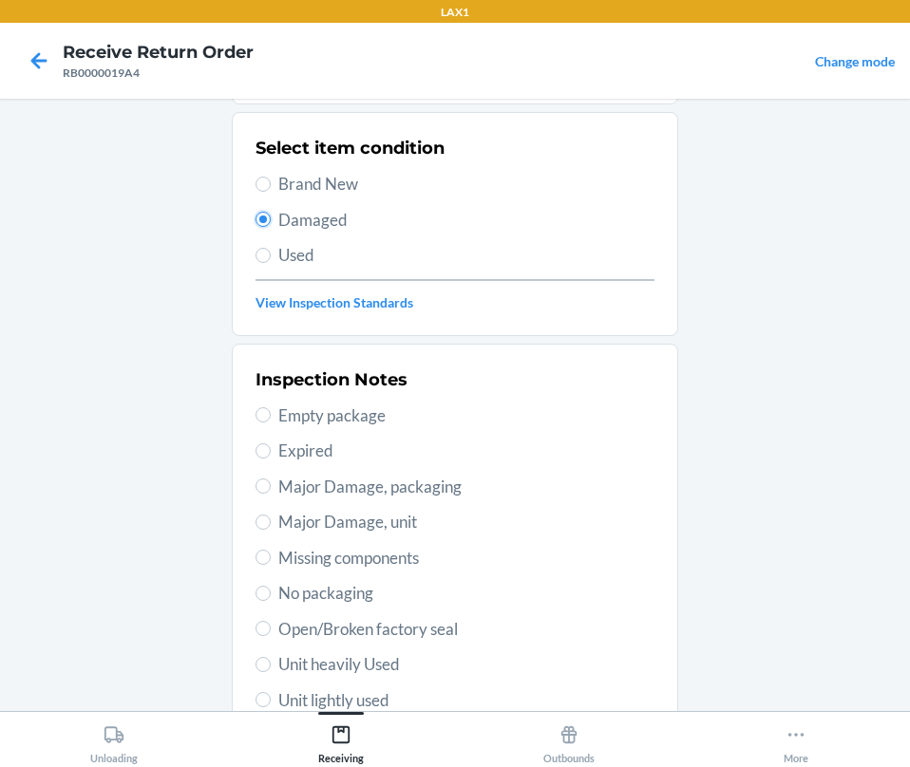
scroll to position [285, 0]
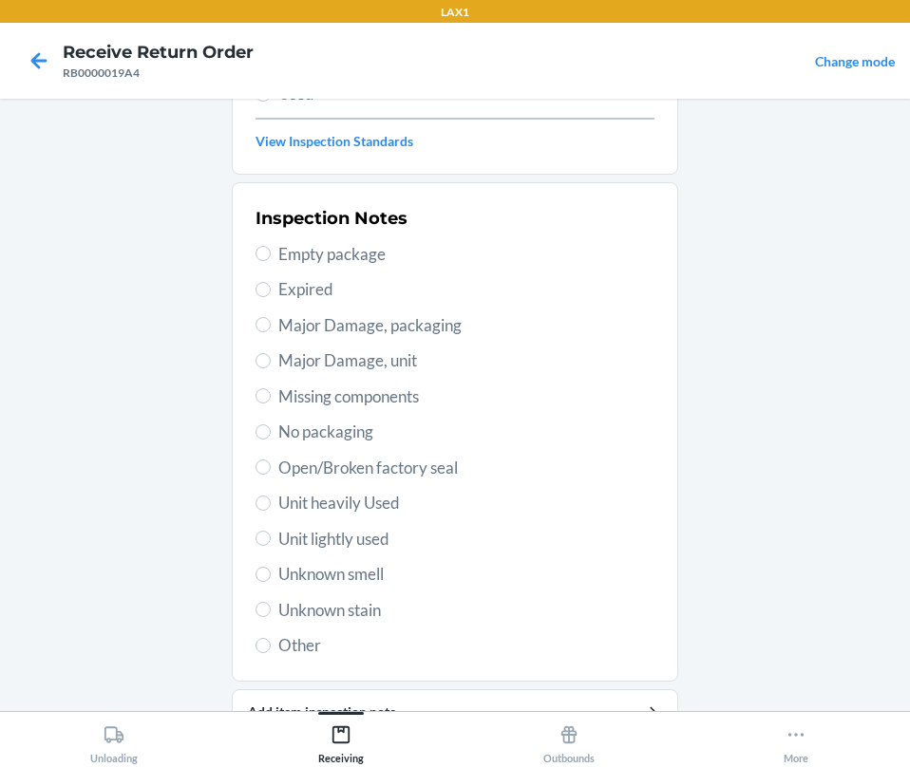
click at [325, 465] on span "Open/Broken factory seal" at bounding box center [466, 468] width 376 height 25
click at [271, 465] on input "Open/Broken factory seal" at bounding box center [262, 467] width 15 height 15
radio input "true"
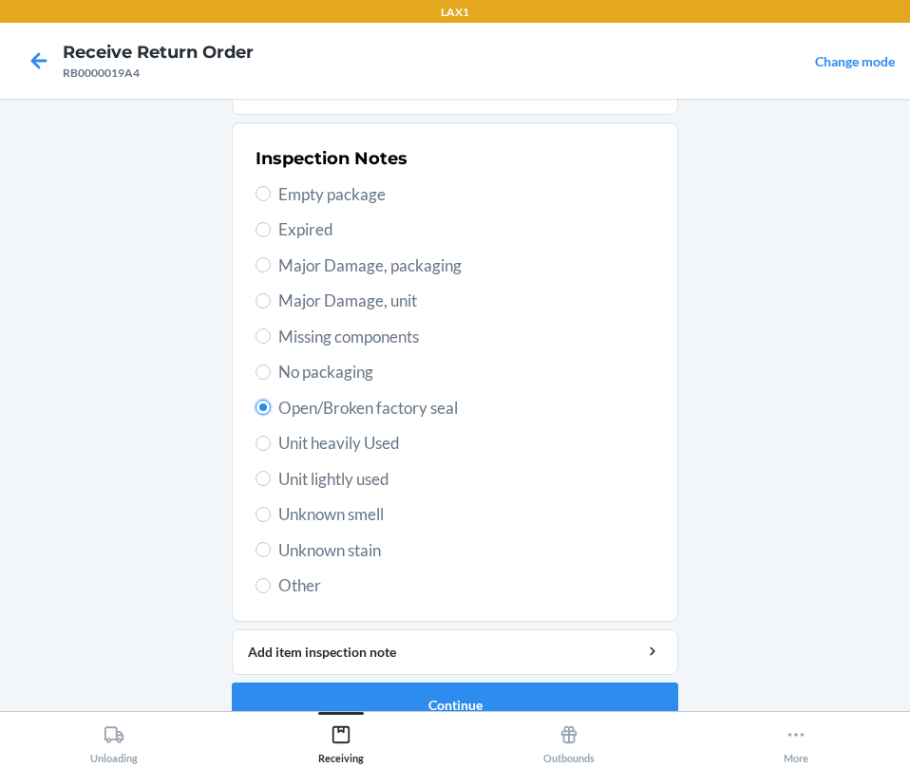
scroll to position [377, 0]
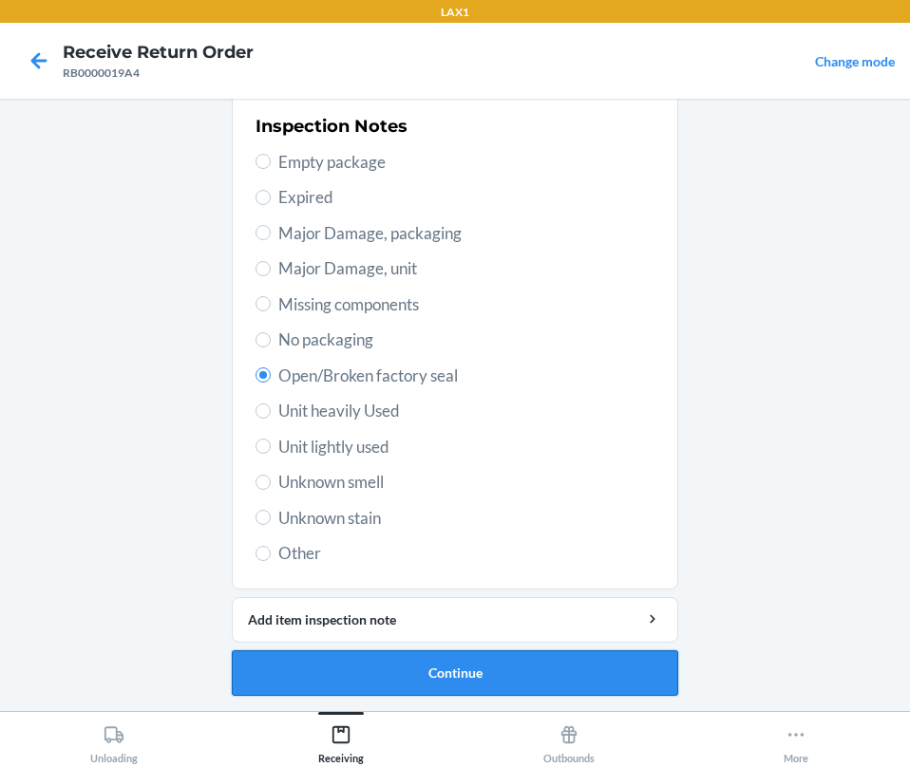
click at [393, 671] on button "Continue" at bounding box center [455, 674] width 446 height 46
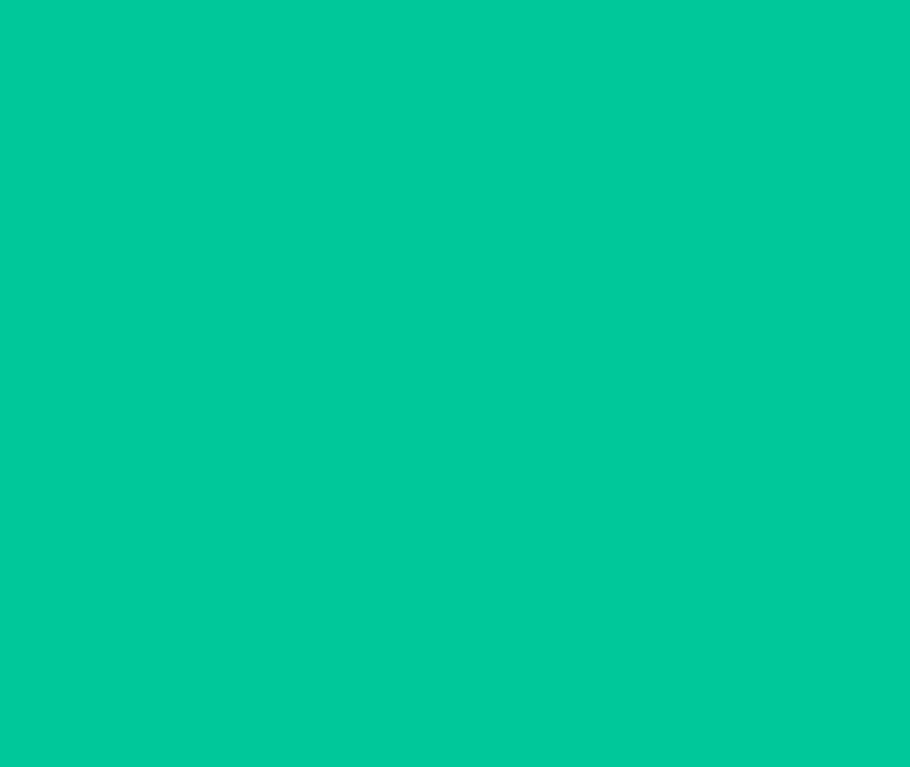
scroll to position [220, 0]
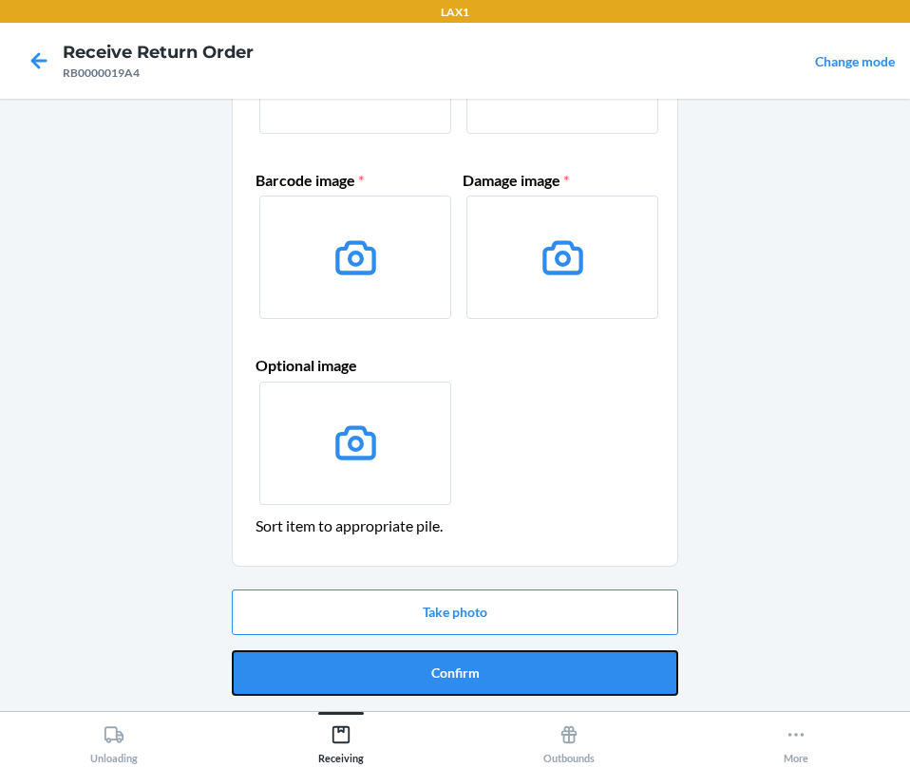
click at [393, 671] on button "Confirm" at bounding box center [455, 674] width 446 height 46
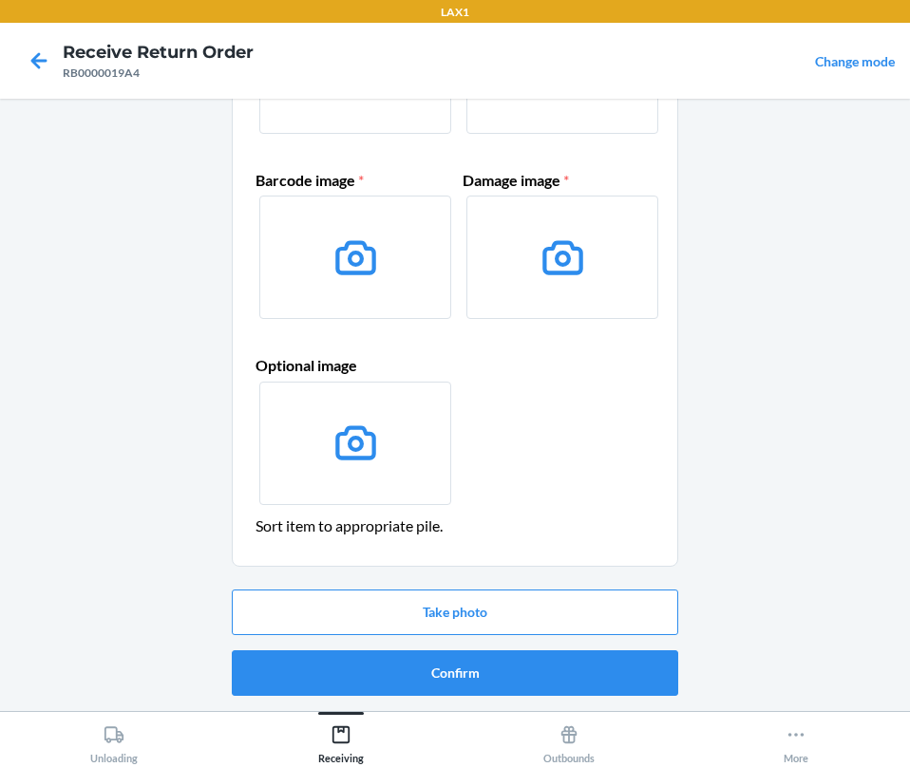
scroll to position [0, 0]
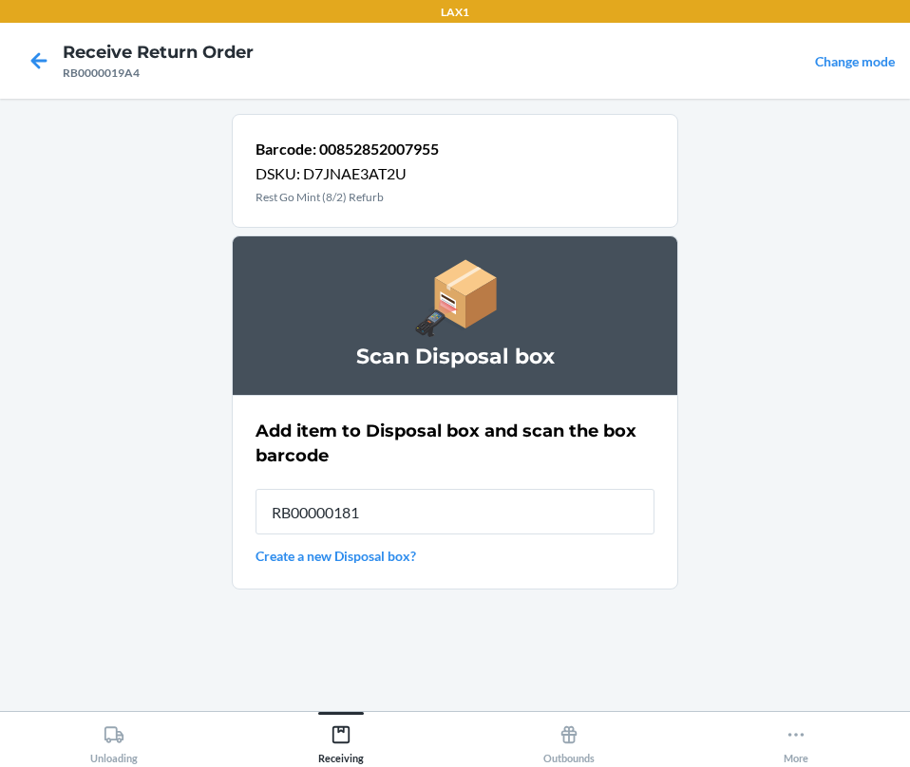
type input "RB000001819"
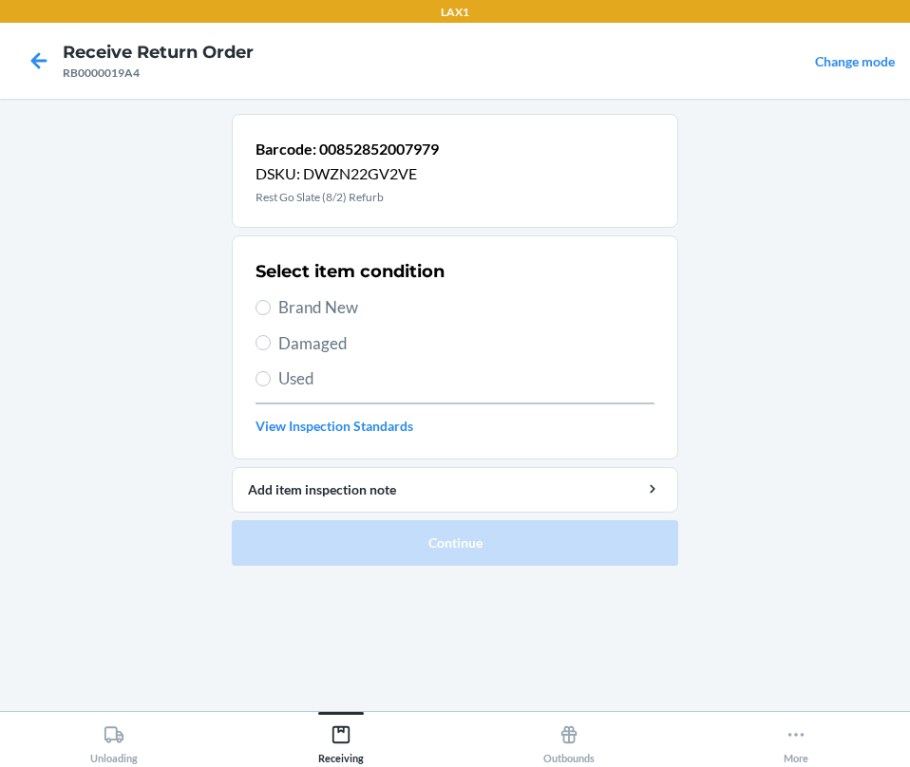
click at [305, 342] on span "Damaged" at bounding box center [466, 343] width 376 height 25
click at [271, 342] on input "Damaged" at bounding box center [262, 342] width 15 height 15
radio input "true"
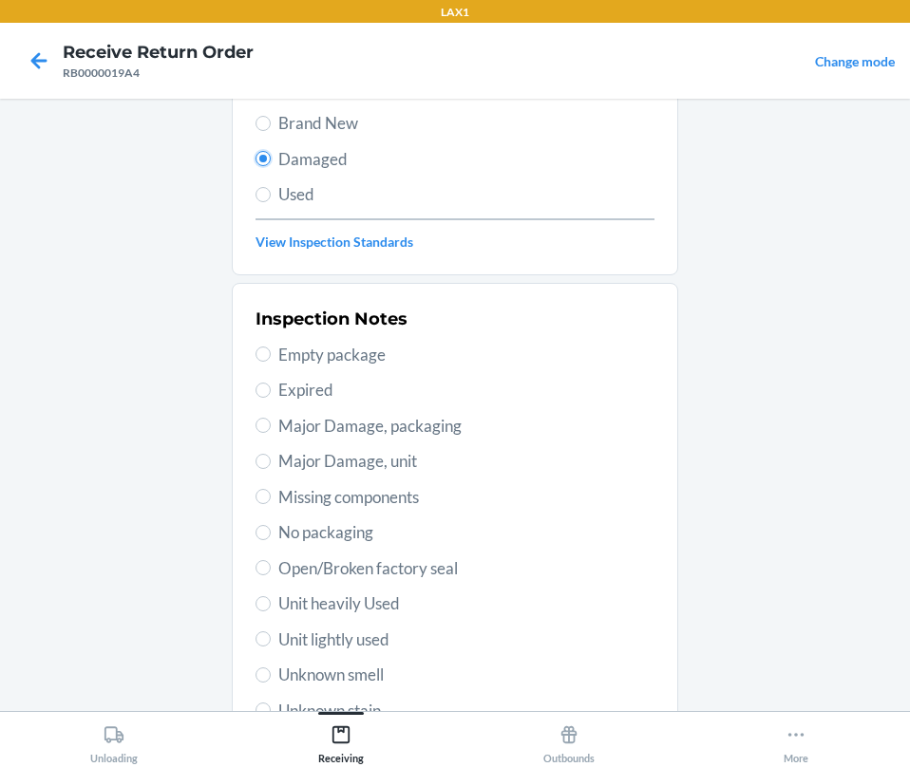
scroll to position [377, 0]
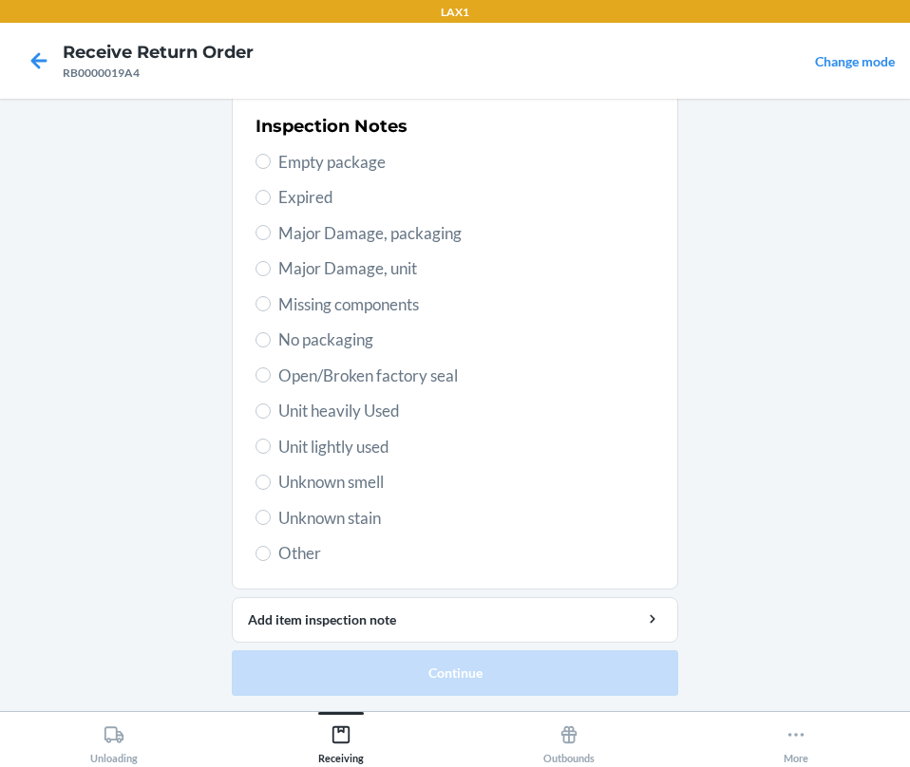
click at [287, 371] on span "Open/Broken factory seal" at bounding box center [466, 376] width 376 height 25
click at [271, 371] on input "Open/Broken factory seal" at bounding box center [262, 375] width 15 height 15
radio input "true"
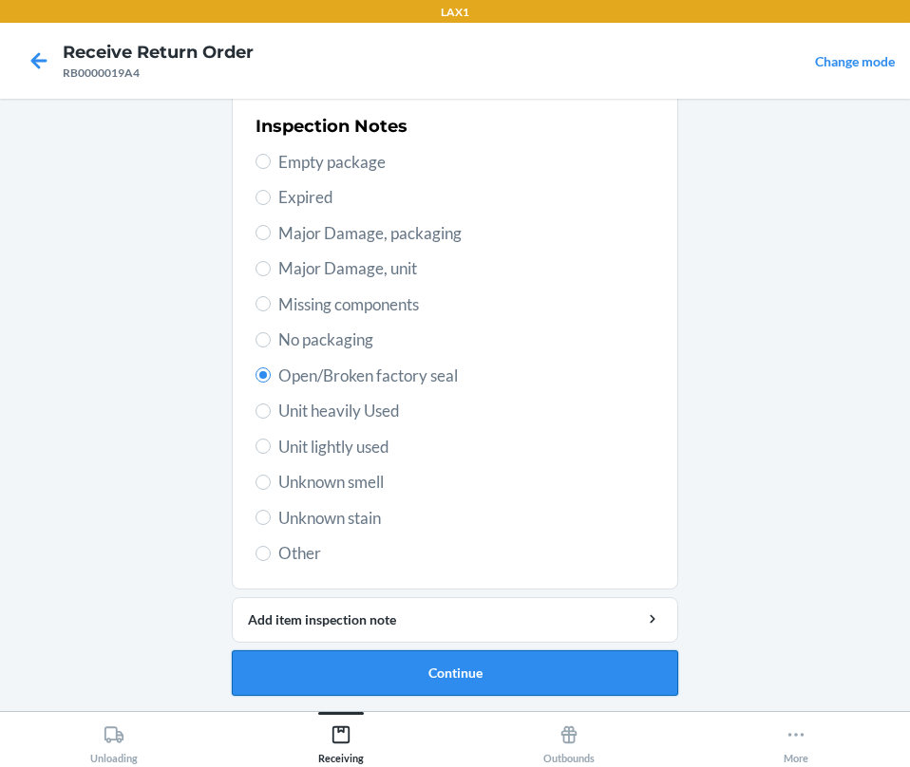
click at [393, 670] on button "Continue" at bounding box center [455, 674] width 446 height 46
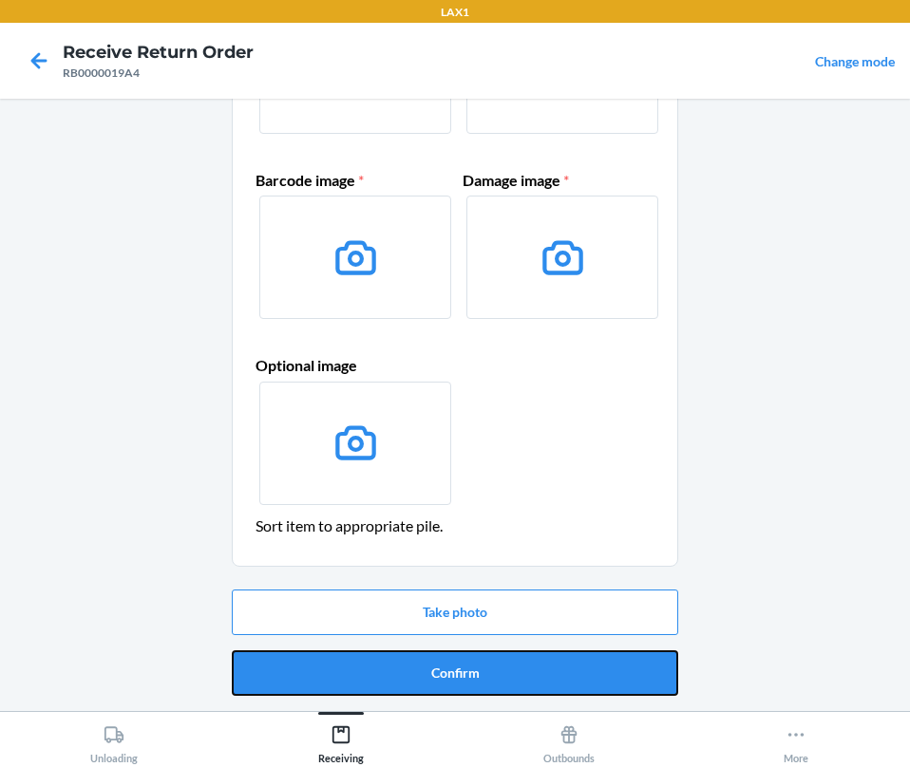
click at [393, 670] on button "Confirm" at bounding box center [455, 674] width 446 height 46
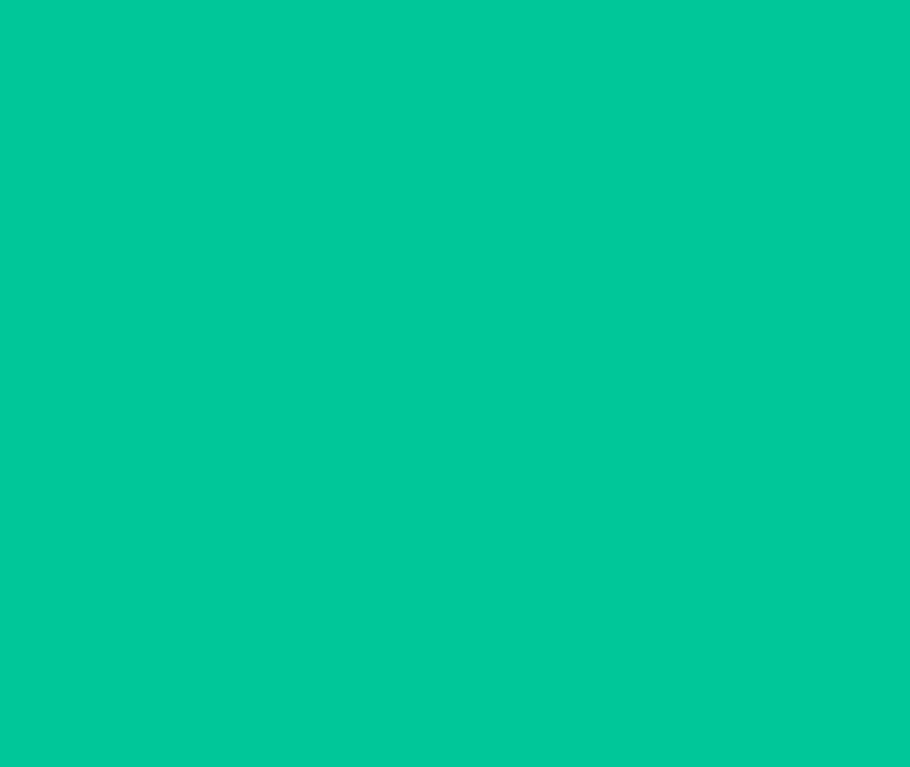
scroll to position [0, 0]
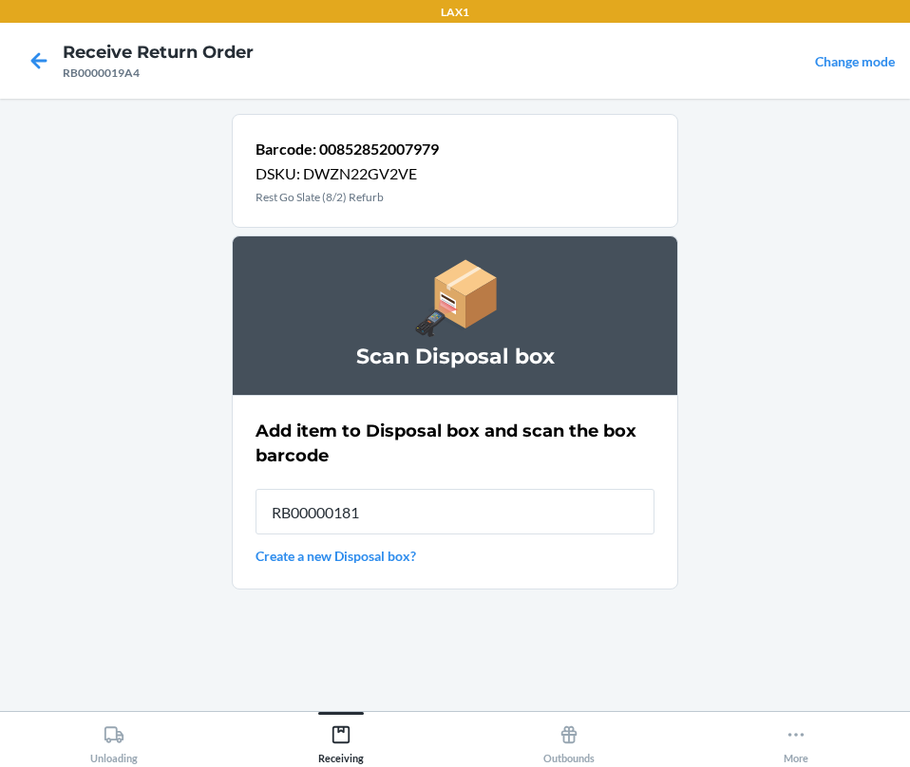
type input "RB000001819"
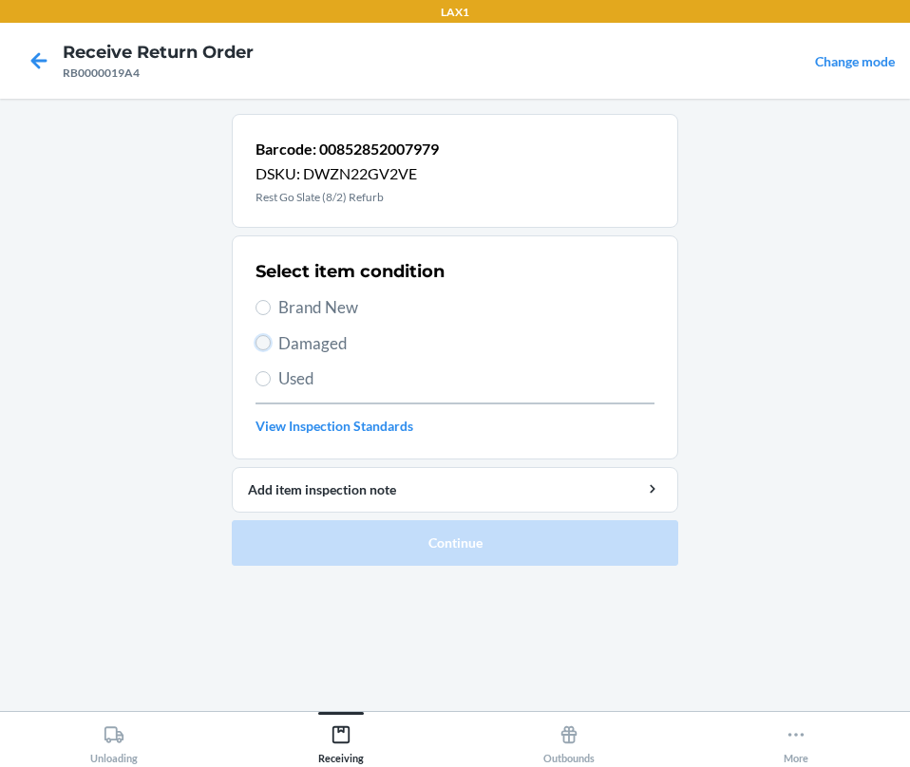
click at [258, 339] on input "Damaged" at bounding box center [262, 342] width 15 height 15
radio input "true"
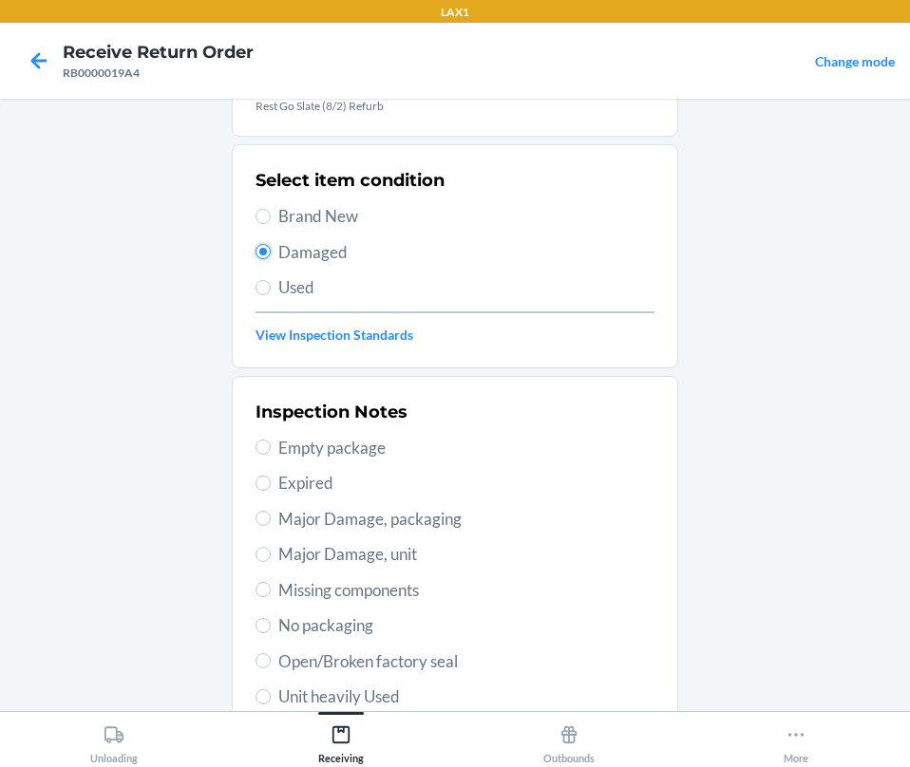
scroll to position [285, 0]
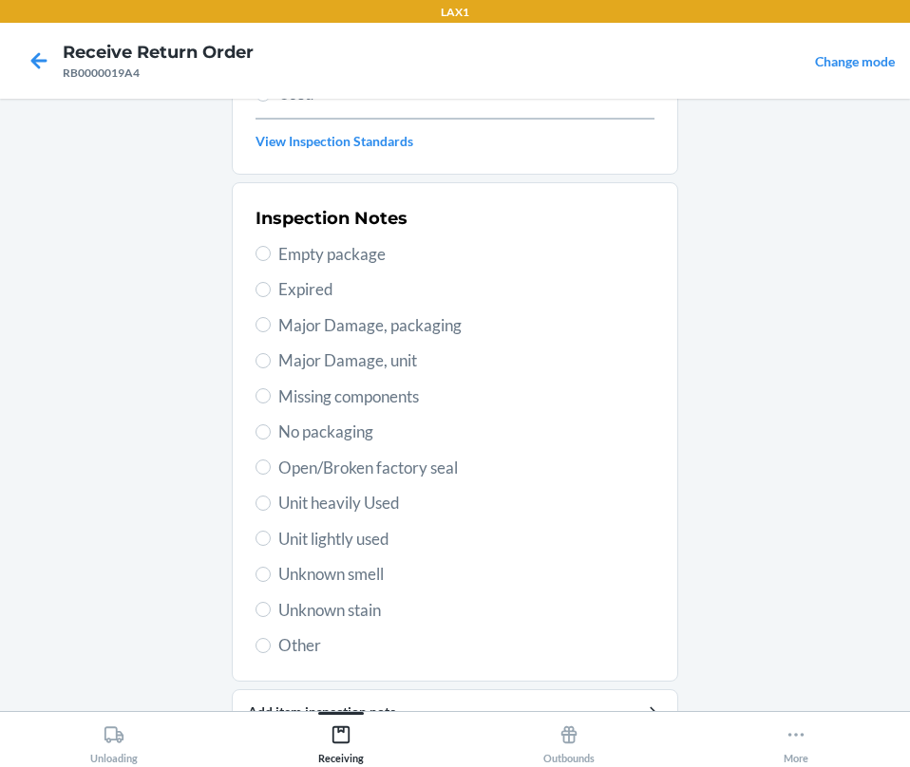
click at [301, 466] on span "Open/Broken factory seal" at bounding box center [466, 468] width 376 height 25
click at [271, 466] on input "Open/Broken factory seal" at bounding box center [262, 467] width 15 height 15
radio input "true"
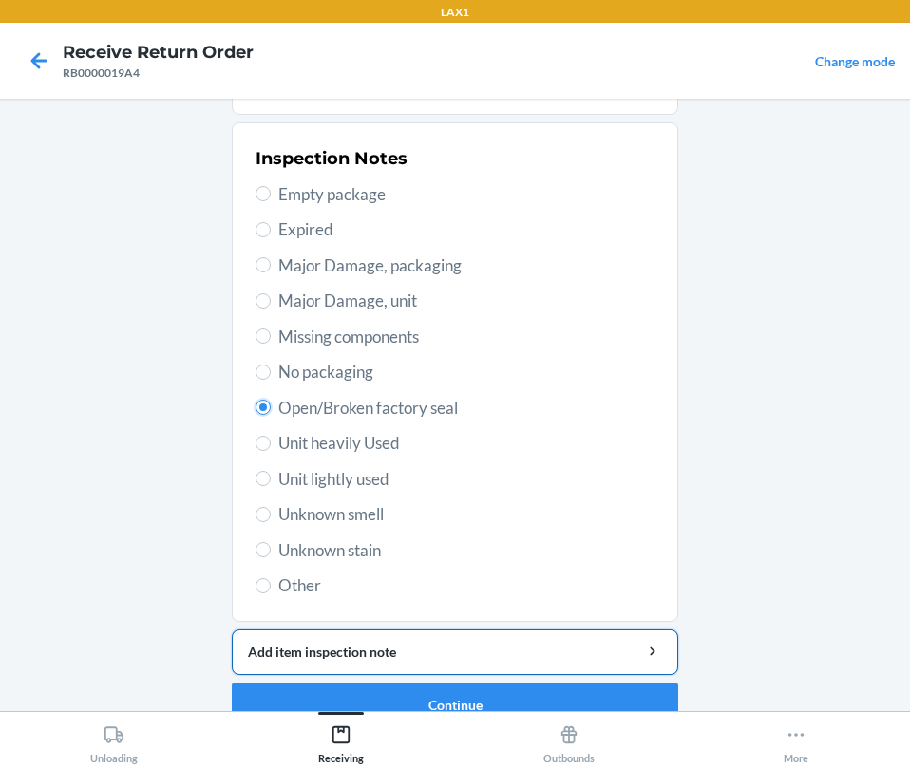
scroll to position [377, 0]
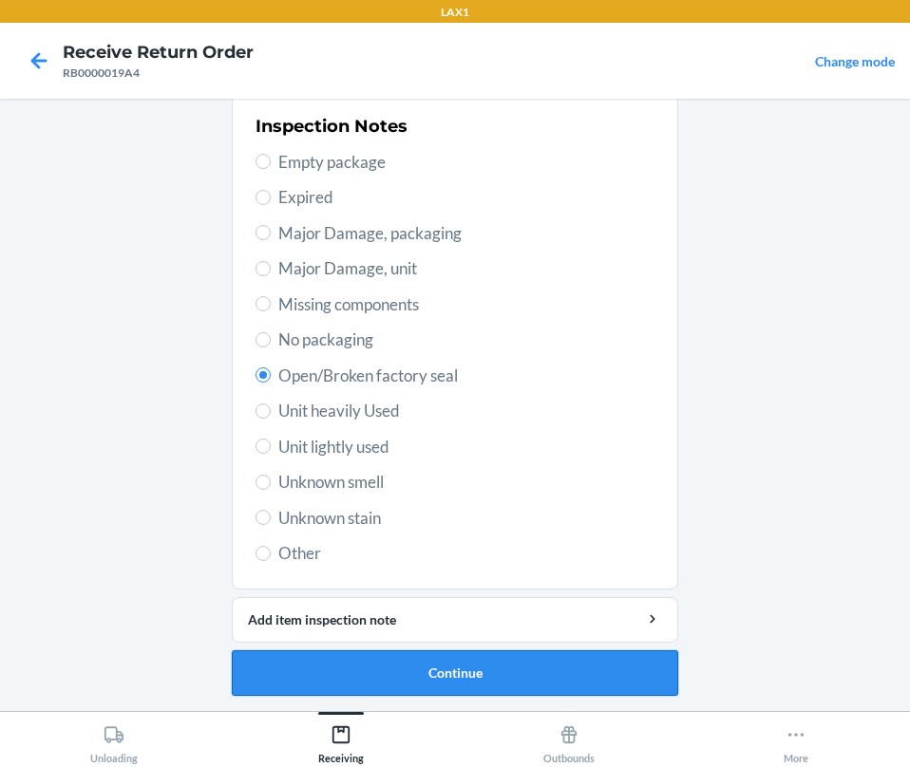
click at [381, 680] on button "Continue" at bounding box center [455, 674] width 446 height 46
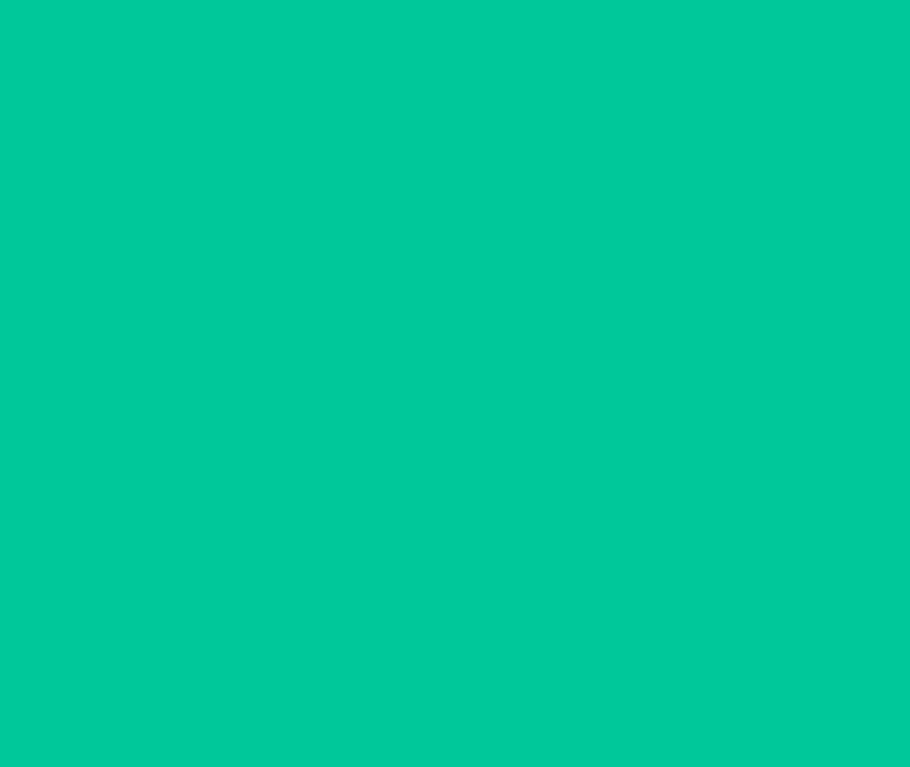
click at [380, 679] on button "Confirm" at bounding box center [455, 674] width 446 height 46
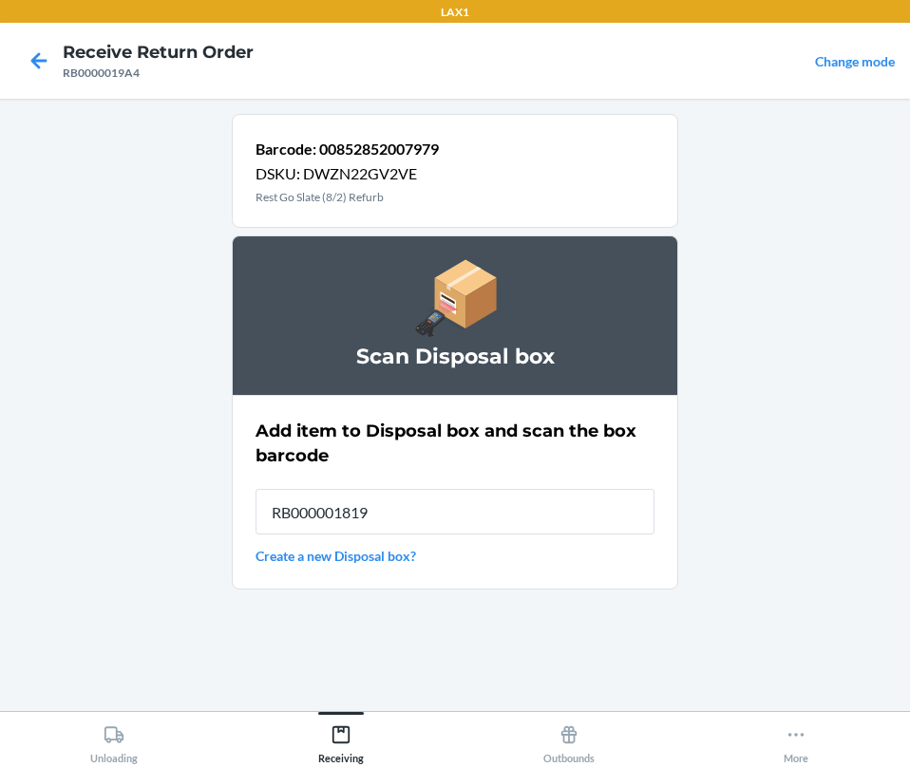
type input "RB000001819"
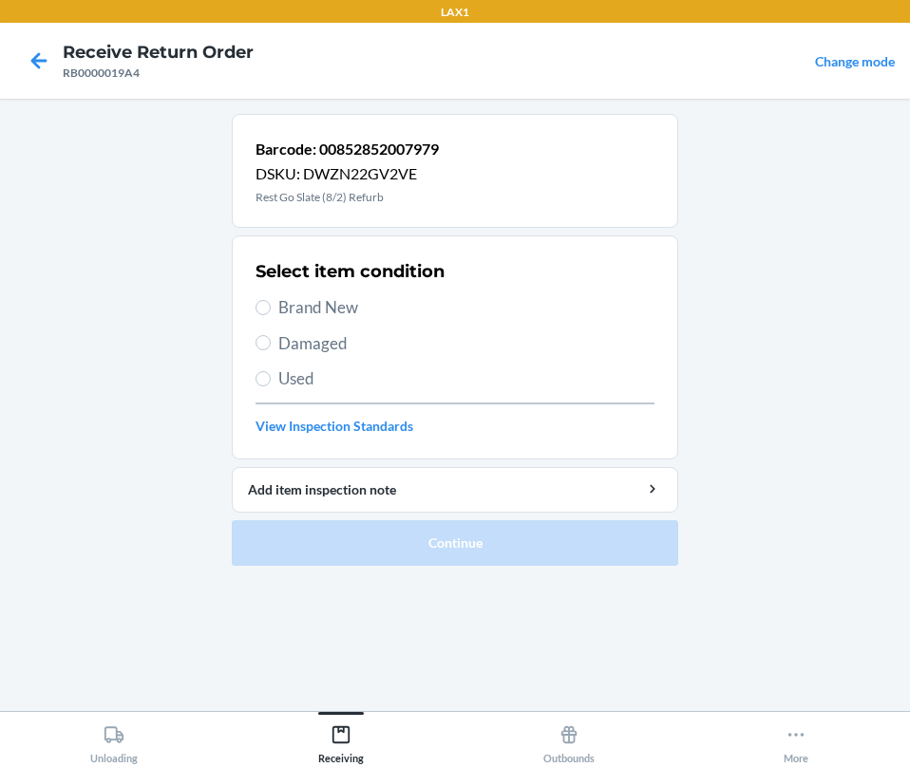
click at [292, 333] on span "Damaged" at bounding box center [466, 343] width 376 height 25
click at [271, 335] on input "Damaged" at bounding box center [262, 342] width 15 height 15
radio input "true"
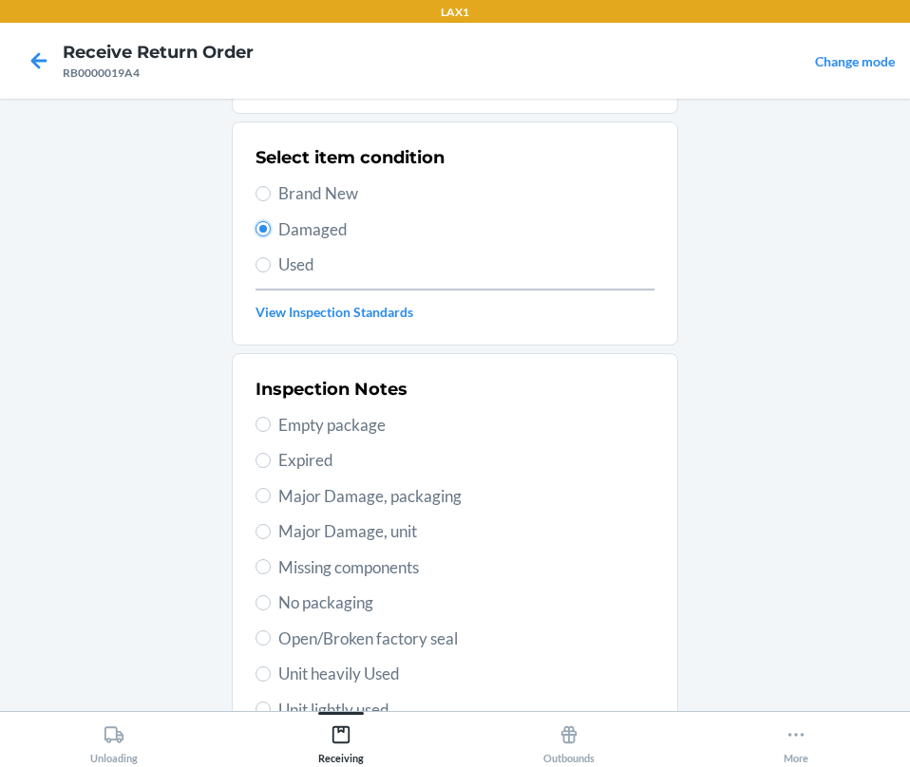
scroll to position [377, 0]
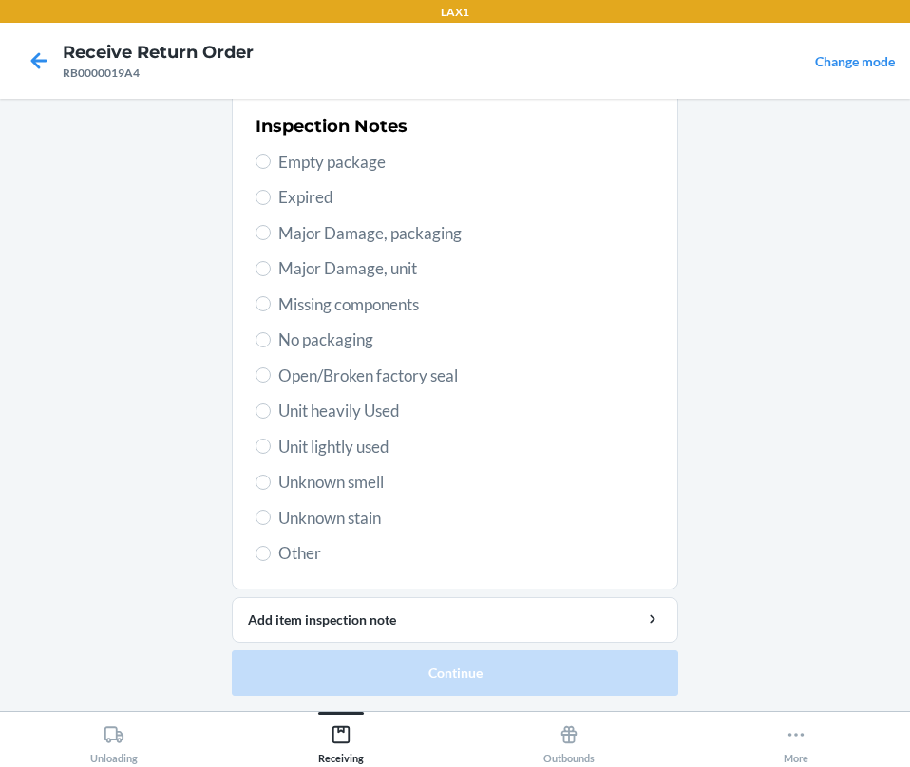
click at [339, 380] on span "Open/Broken factory seal" at bounding box center [466, 376] width 376 height 25
click at [271, 380] on input "Open/Broken factory seal" at bounding box center [262, 375] width 15 height 15
radio input "true"
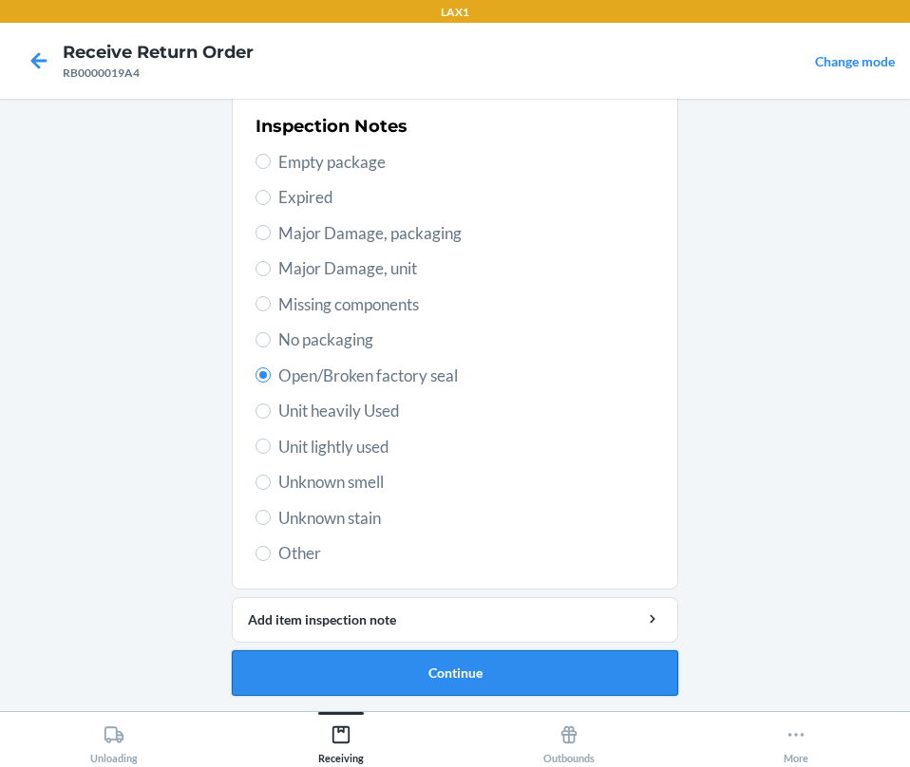
click at [355, 670] on button "Continue" at bounding box center [455, 674] width 446 height 46
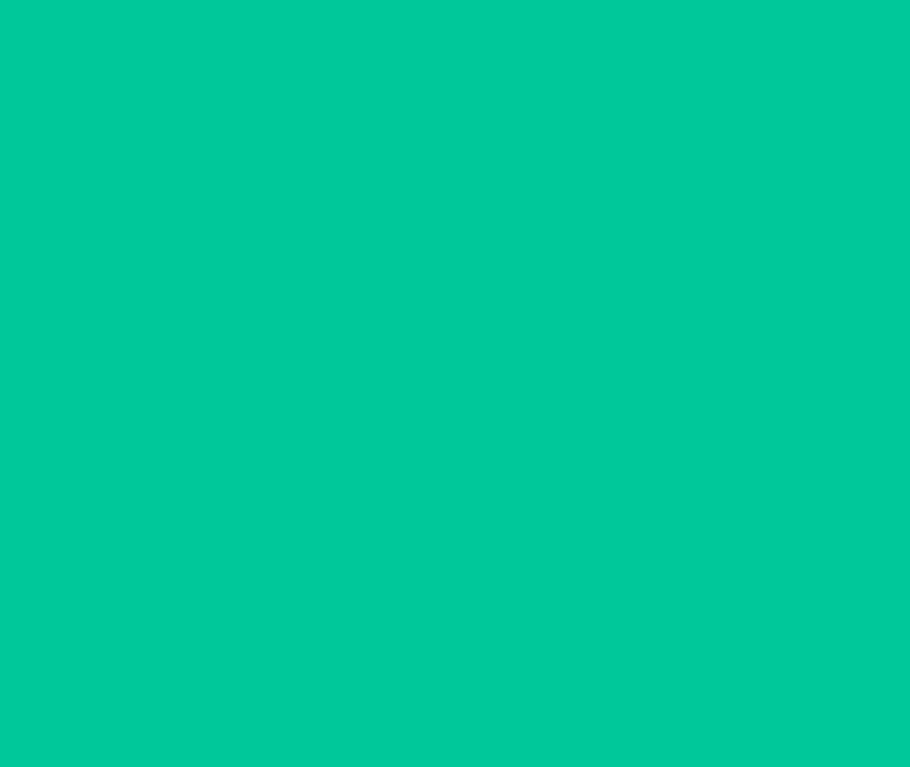
scroll to position [220, 0]
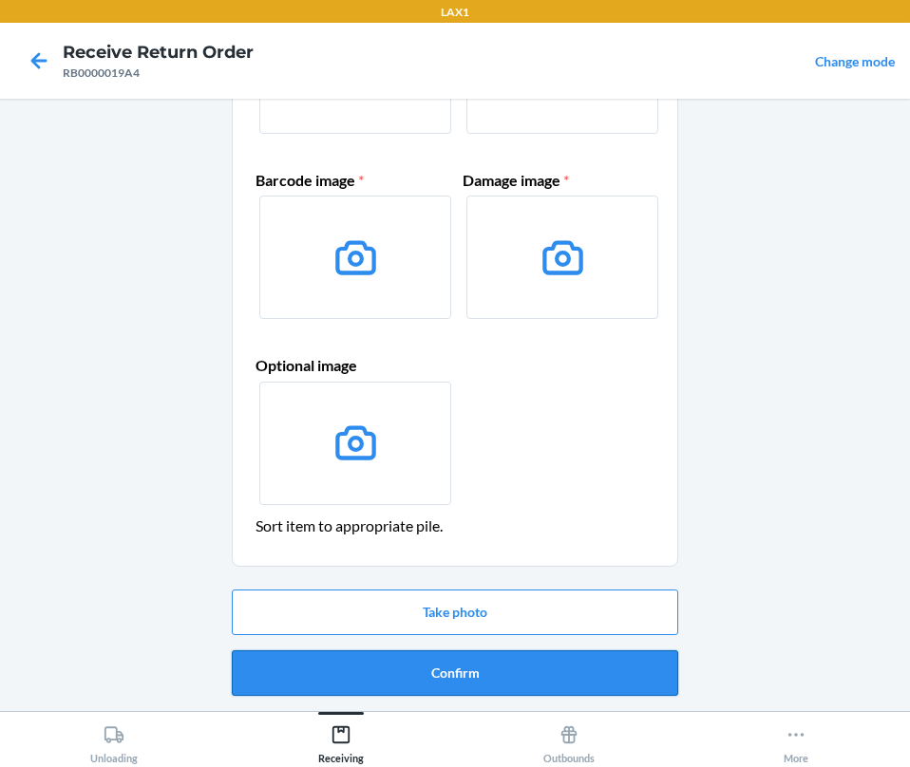
click at [356, 670] on button "Confirm" at bounding box center [455, 674] width 446 height 46
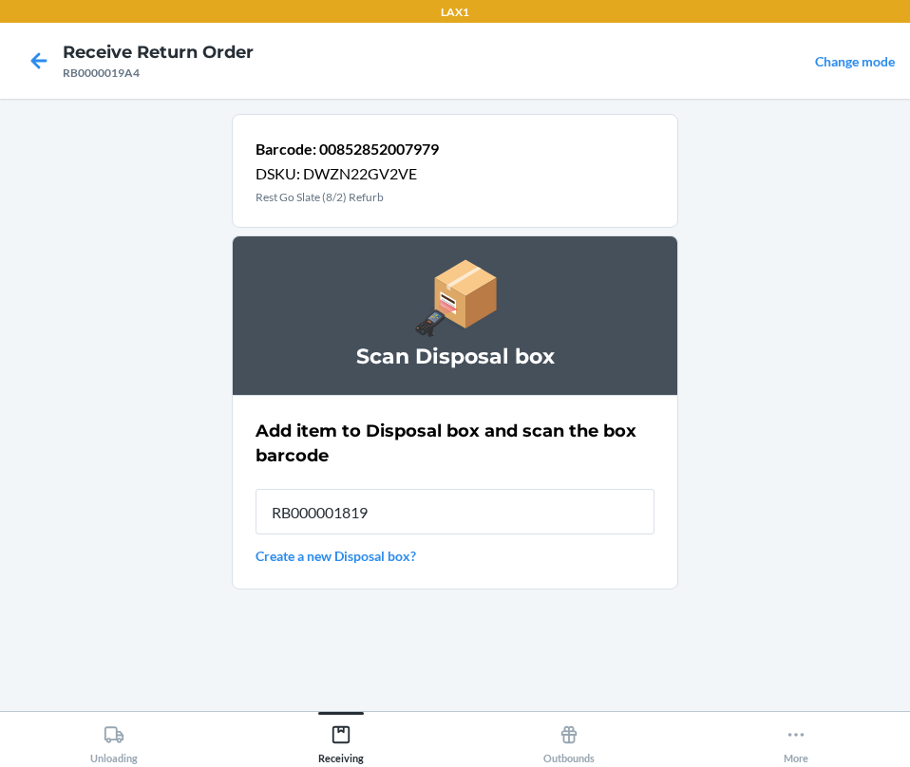
type input "RB000001819"
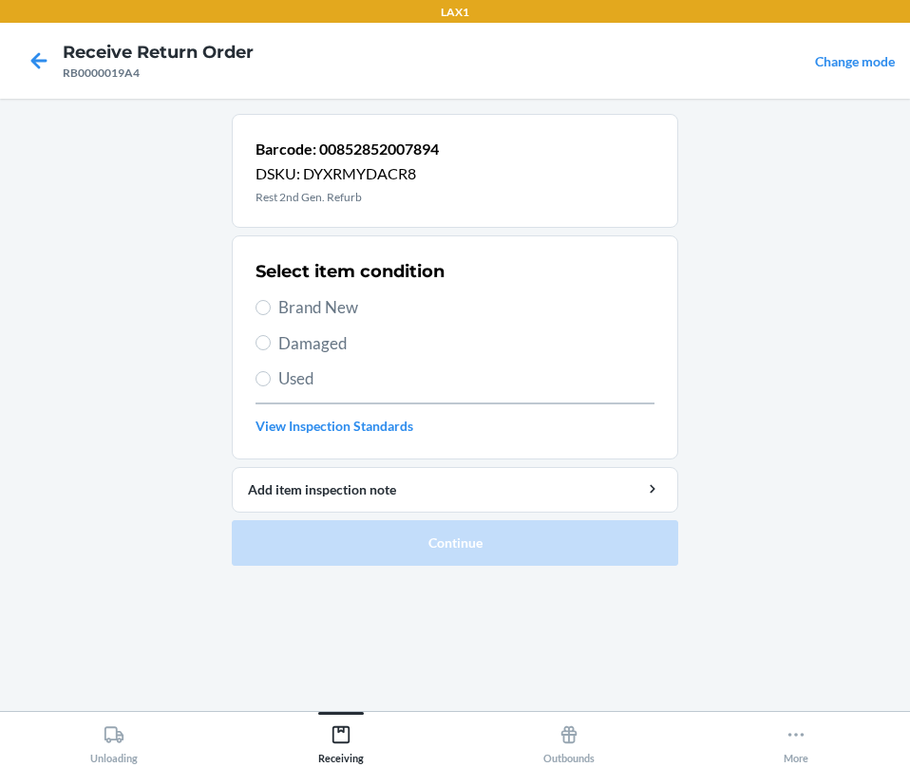
click at [314, 349] on span "Damaged" at bounding box center [466, 343] width 376 height 25
click at [271, 349] on input "Damaged" at bounding box center [262, 342] width 15 height 15
radio input "true"
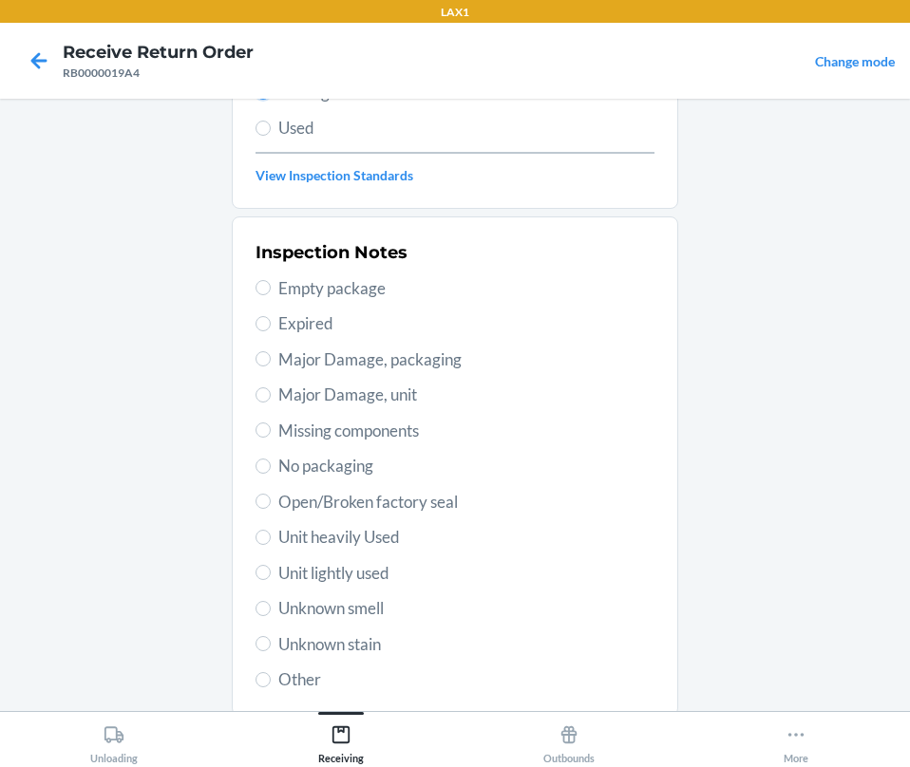
scroll to position [377, 0]
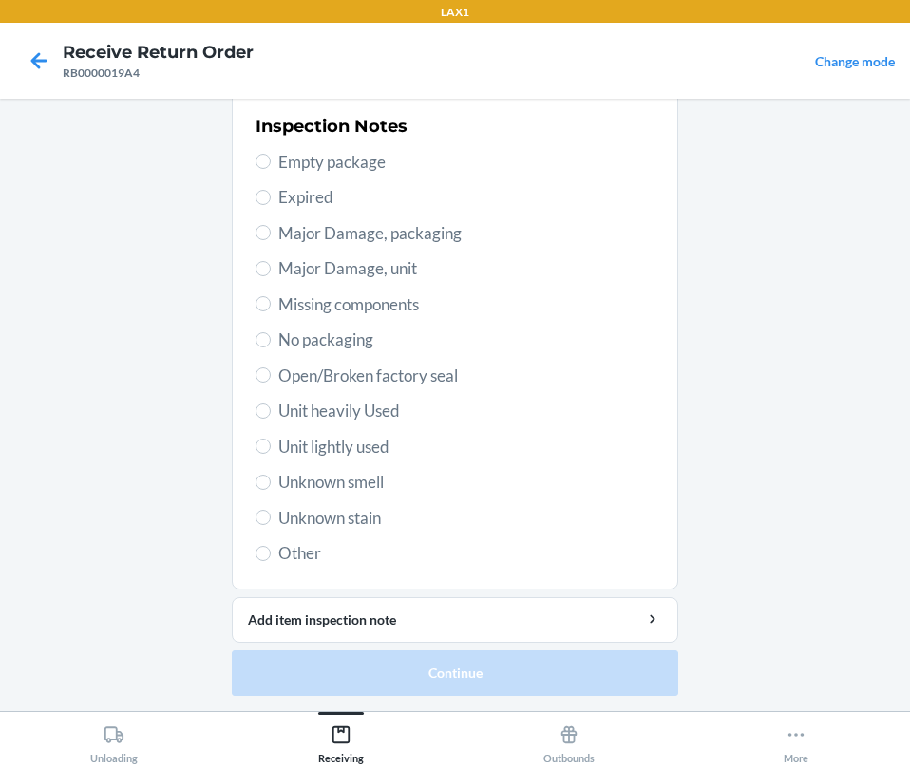
click at [278, 266] on span "Major Damage, unit" at bounding box center [466, 268] width 376 height 25
click at [271, 266] on input "Major Damage, unit" at bounding box center [262, 268] width 15 height 15
radio input "true"
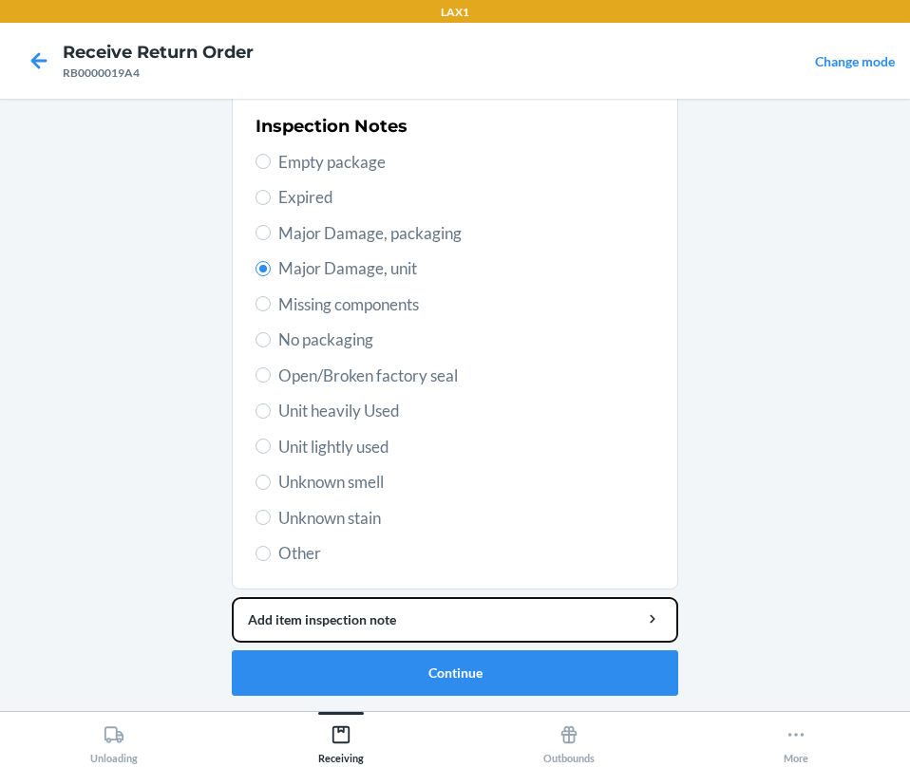
drag, startPoint x: 349, startPoint y: 610, endPoint x: 341, endPoint y: 564, distance: 46.2
click at [347, 593] on li "Barcode: 00852852007894 DSKU: DYXRMYDACR8 Rest 2nd Gen. Refurb Select item cond…" at bounding box center [455, 216] width 446 height 959
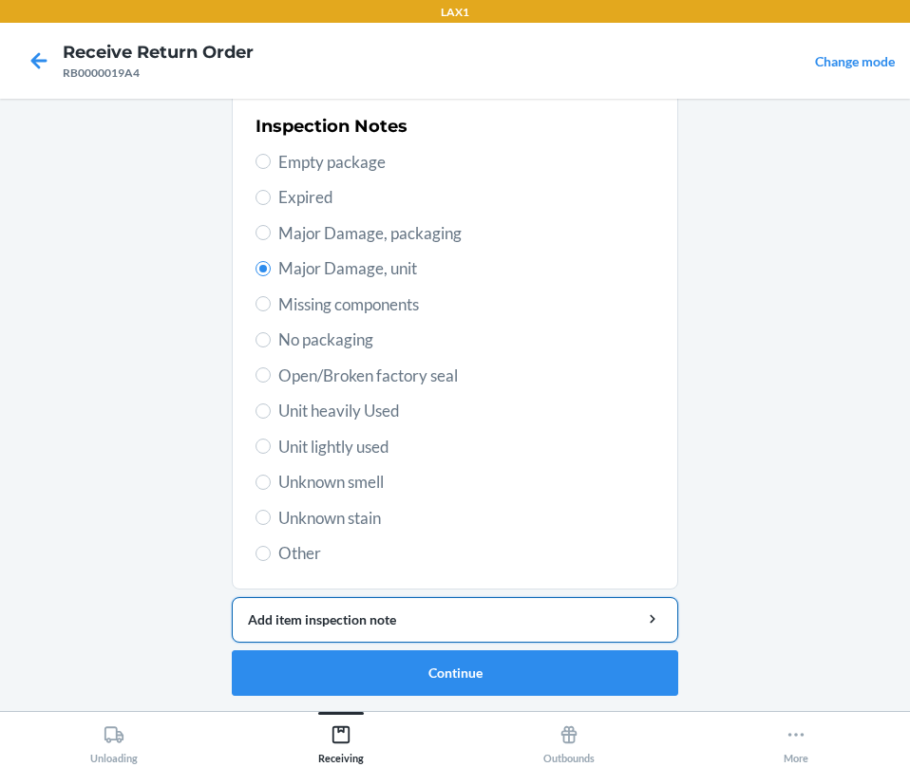
click at [395, 620] on div "Add item inspection note" at bounding box center [455, 620] width 414 height 20
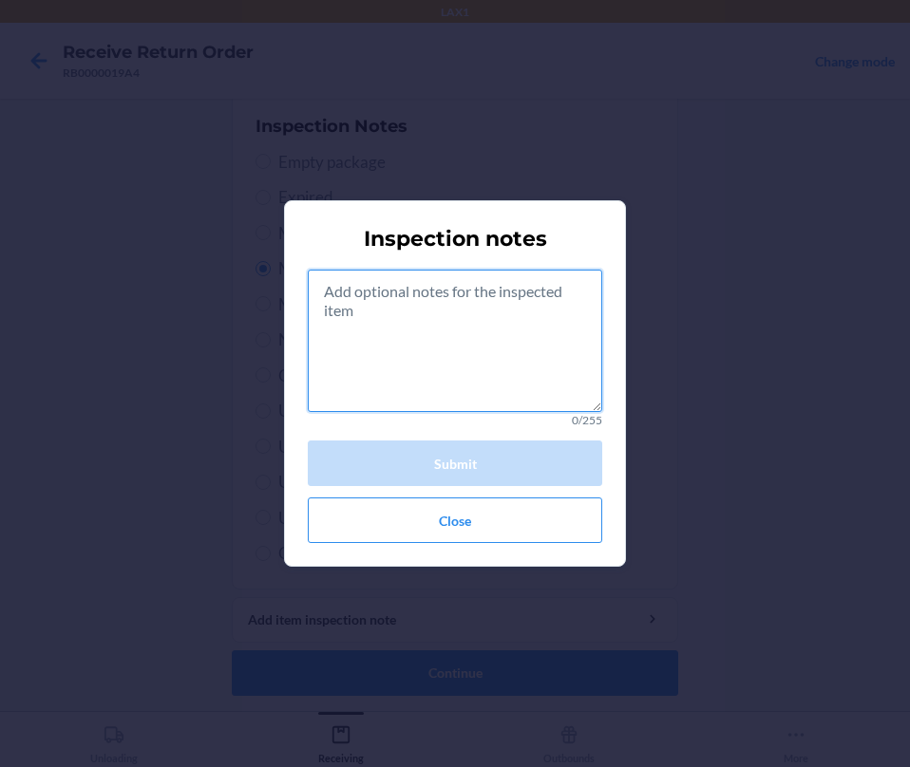
click at [374, 350] on textarea at bounding box center [455, 341] width 294 height 142
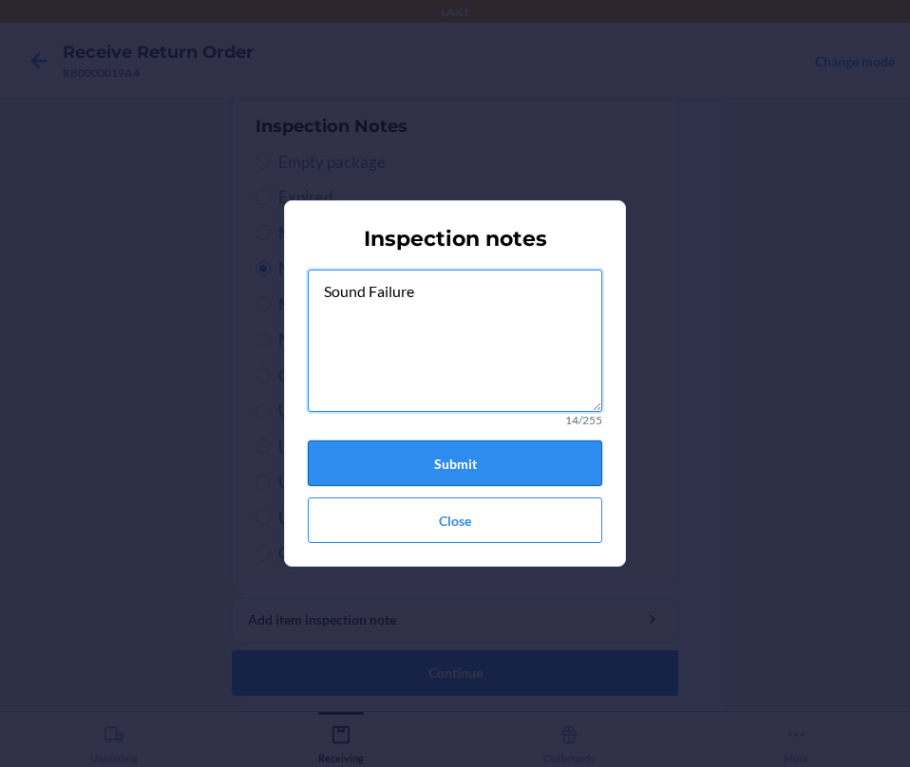
type textarea "Sound Failure"
click at [410, 468] on button "Submit" at bounding box center [455, 464] width 294 height 46
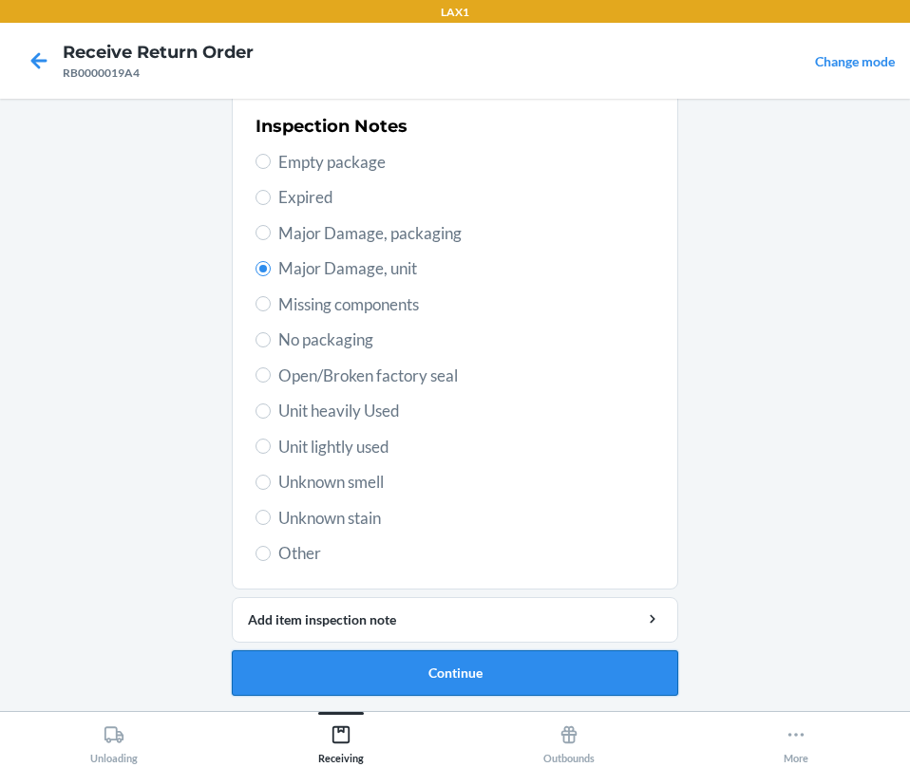
click at [448, 686] on button "Continue" at bounding box center [455, 674] width 446 height 46
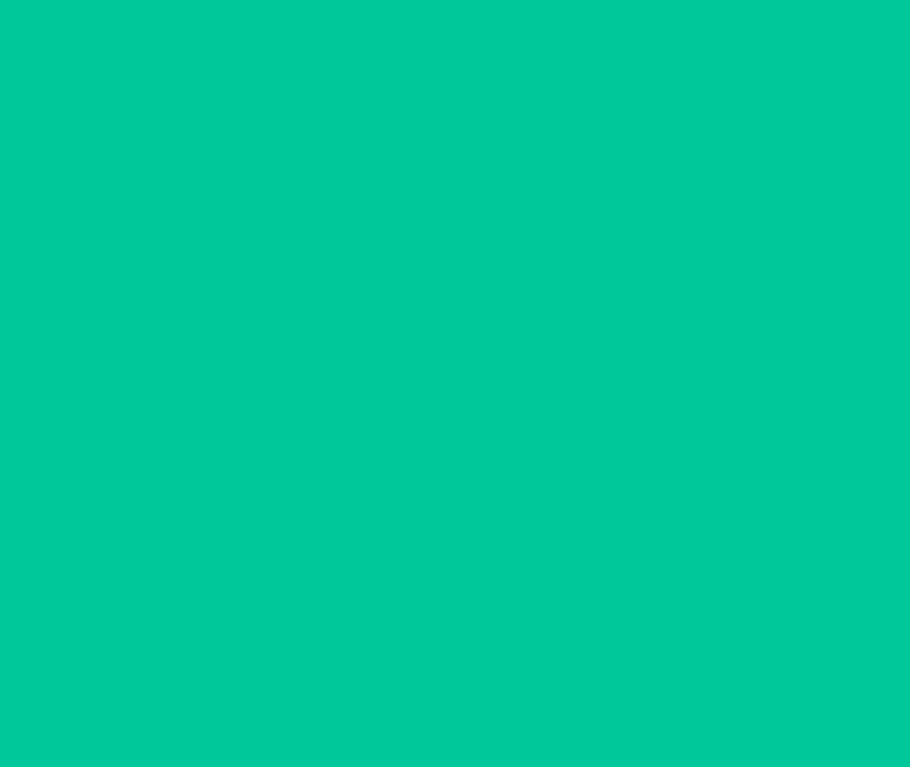
scroll to position [220, 0]
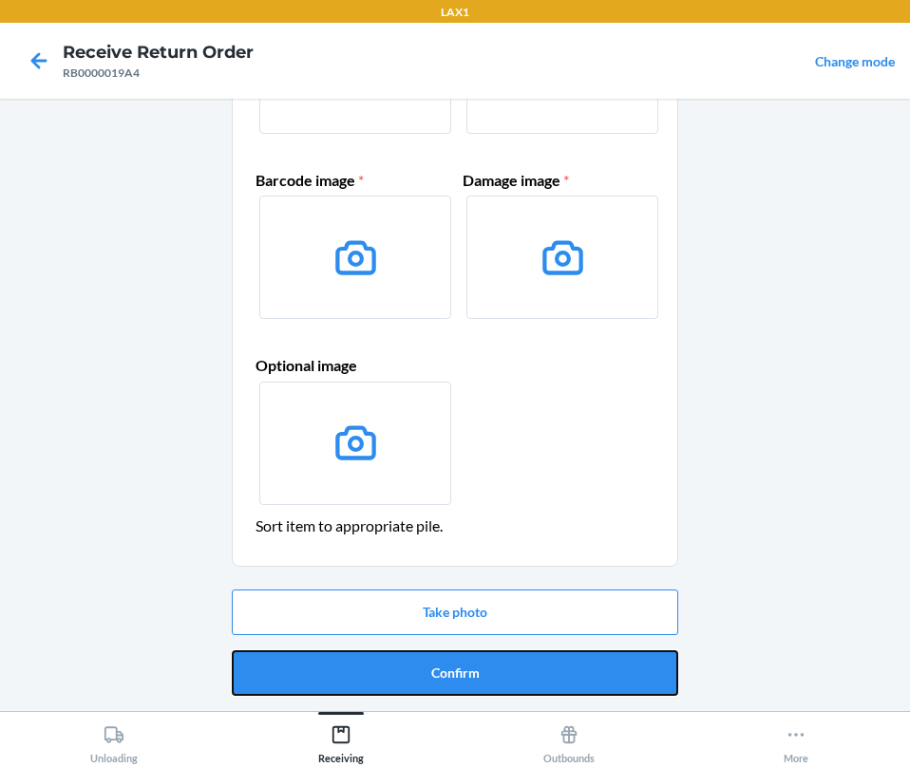
click at [449, 686] on button "Confirm" at bounding box center [455, 674] width 446 height 46
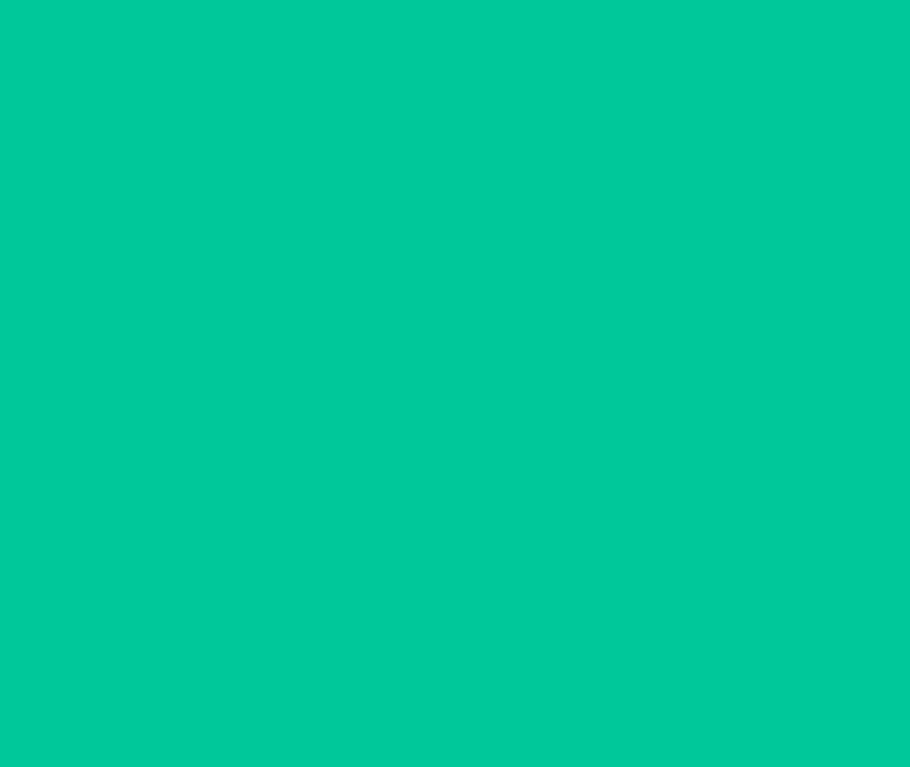
scroll to position [0, 0]
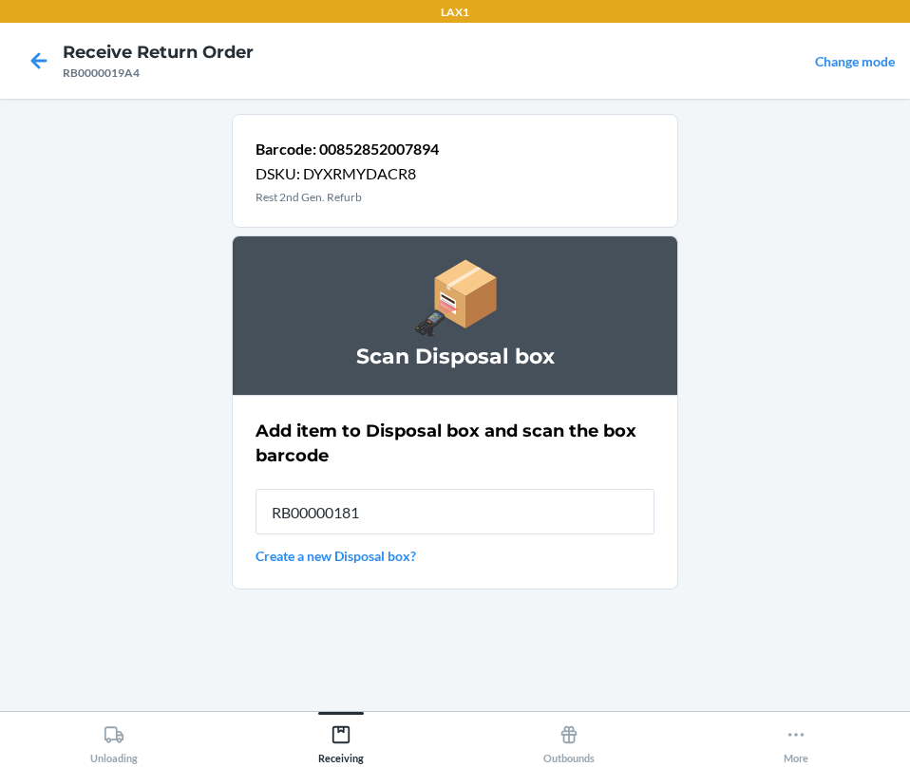
type input "RB000001819"
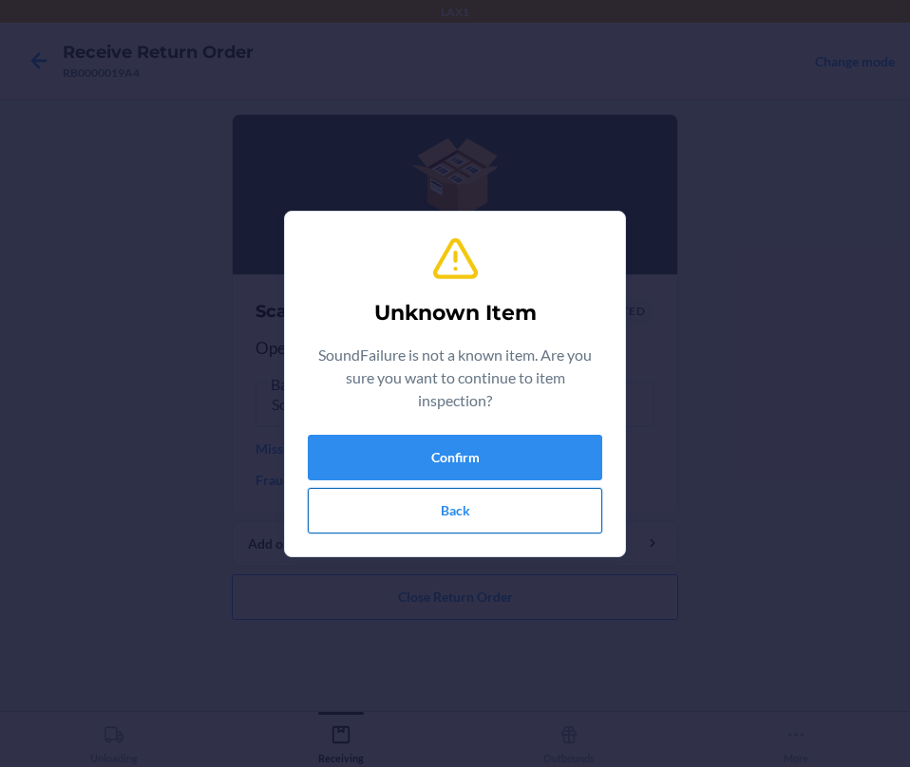
click at [432, 502] on button "Back" at bounding box center [455, 511] width 294 height 46
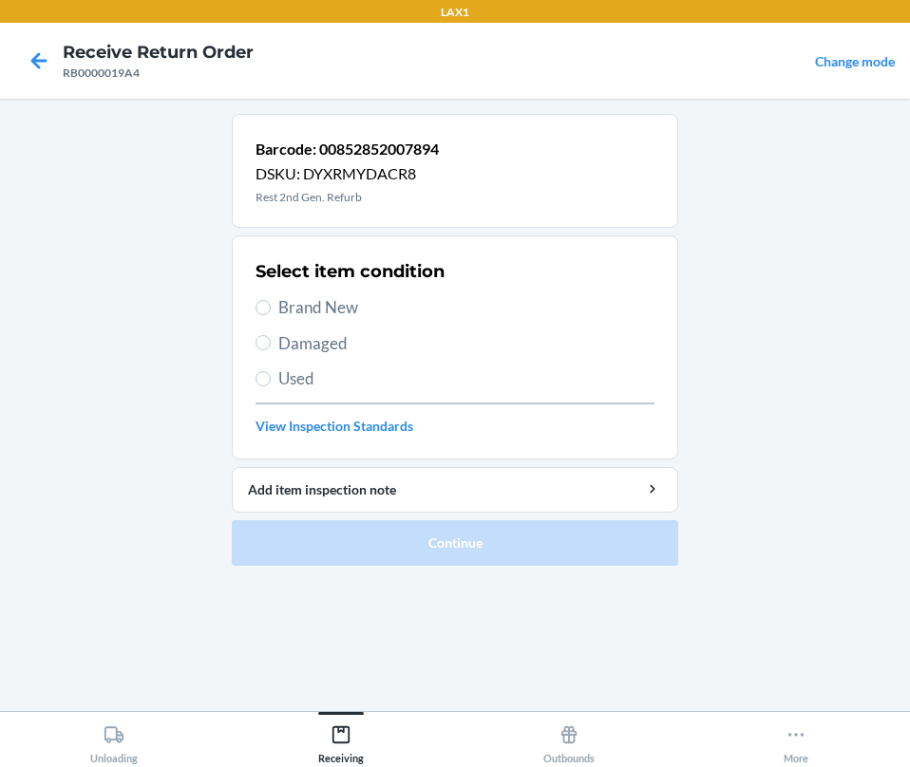
drag, startPoint x: 292, startPoint y: 331, endPoint x: 307, endPoint y: 430, distance: 99.8
click at [293, 337] on span "Damaged" at bounding box center [466, 343] width 376 height 25
click at [271, 337] on input "Damaged" at bounding box center [262, 342] width 15 height 15
radio input "true"
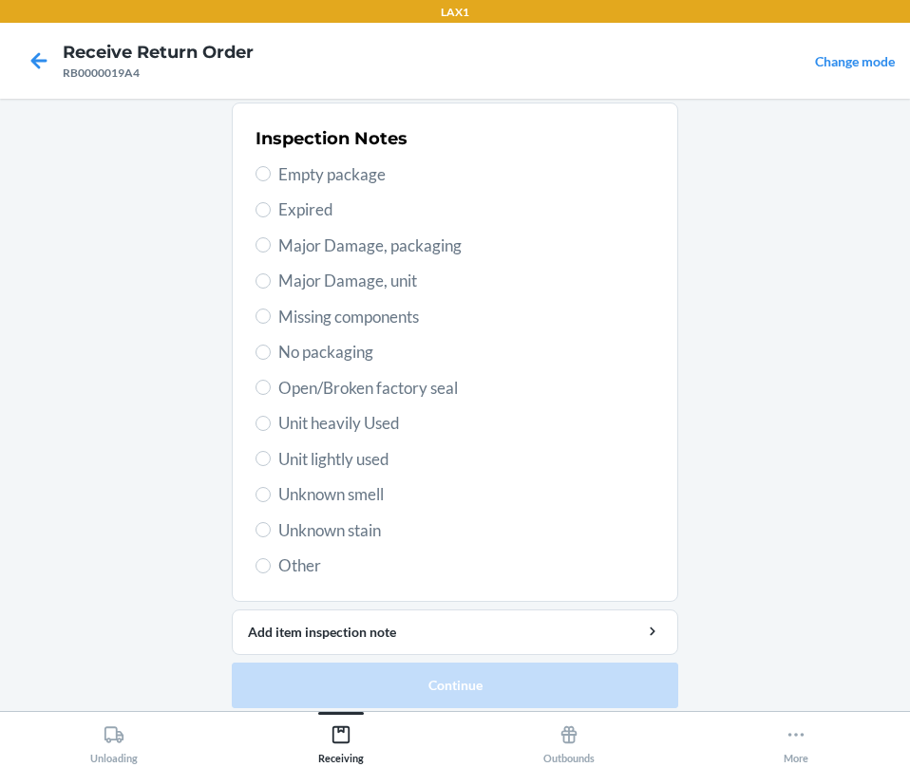
scroll to position [377, 0]
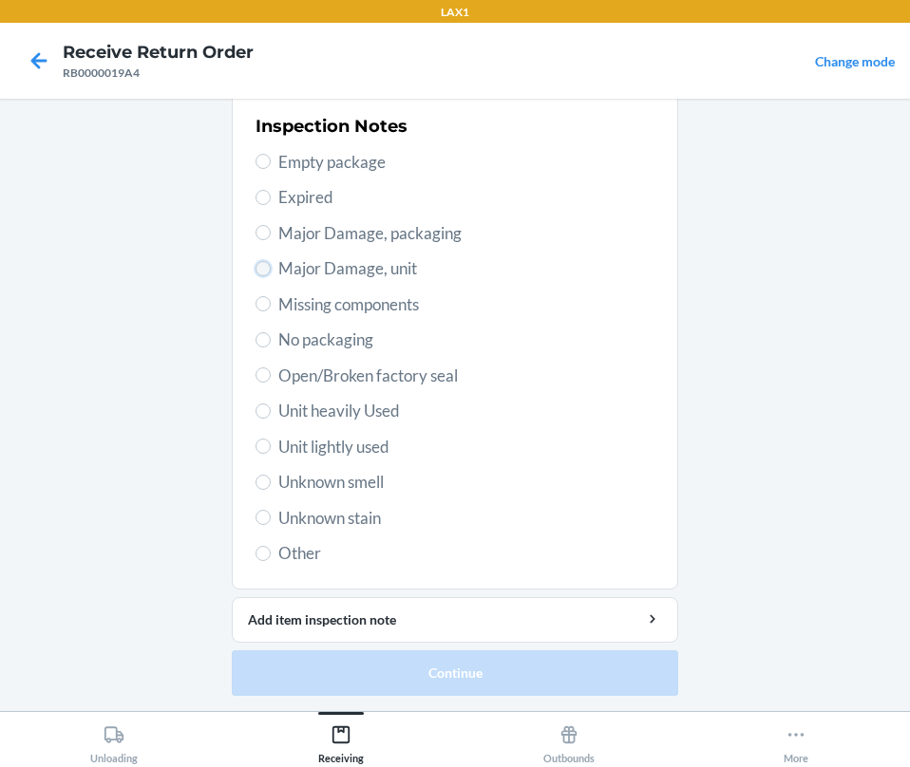
click at [263, 269] on input "Major Damage, unit" at bounding box center [262, 268] width 15 height 15
radio input "true"
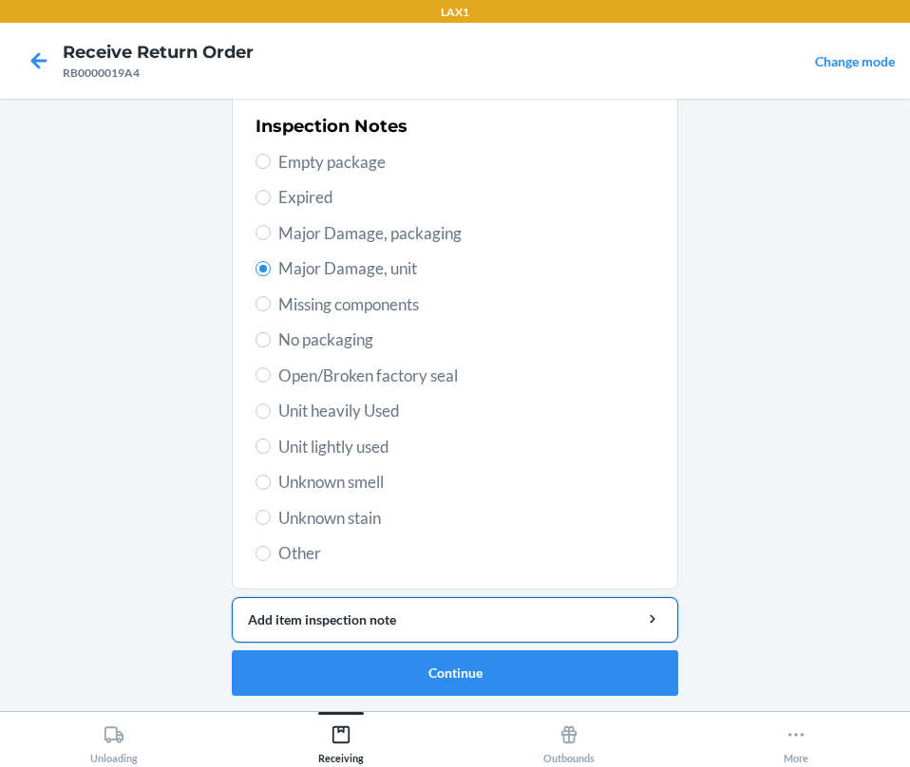
click at [383, 619] on div "Add item inspection note" at bounding box center [455, 620] width 414 height 20
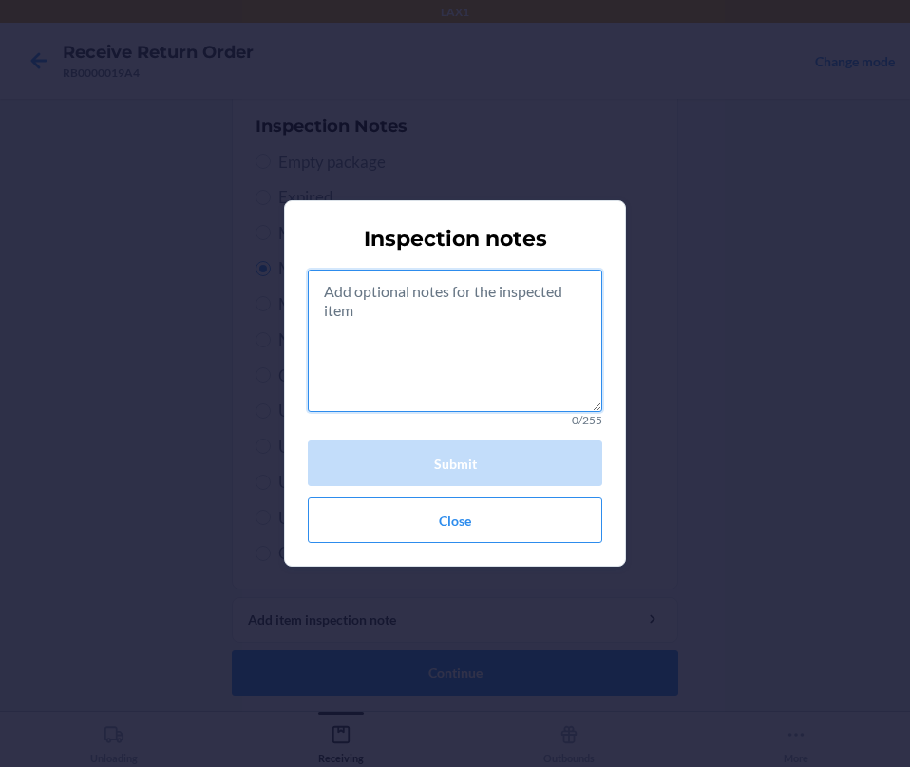
click at [411, 374] on textarea at bounding box center [455, 341] width 294 height 142
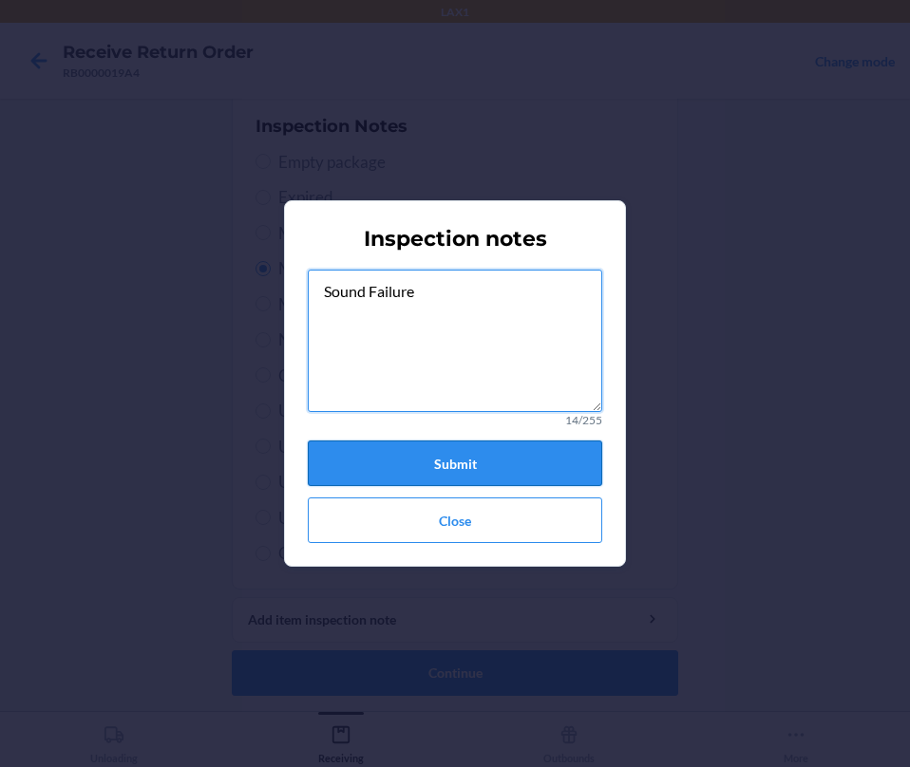
type textarea "Sound Failure"
click at [455, 464] on button "Submit" at bounding box center [455, 464] width 294 height 46
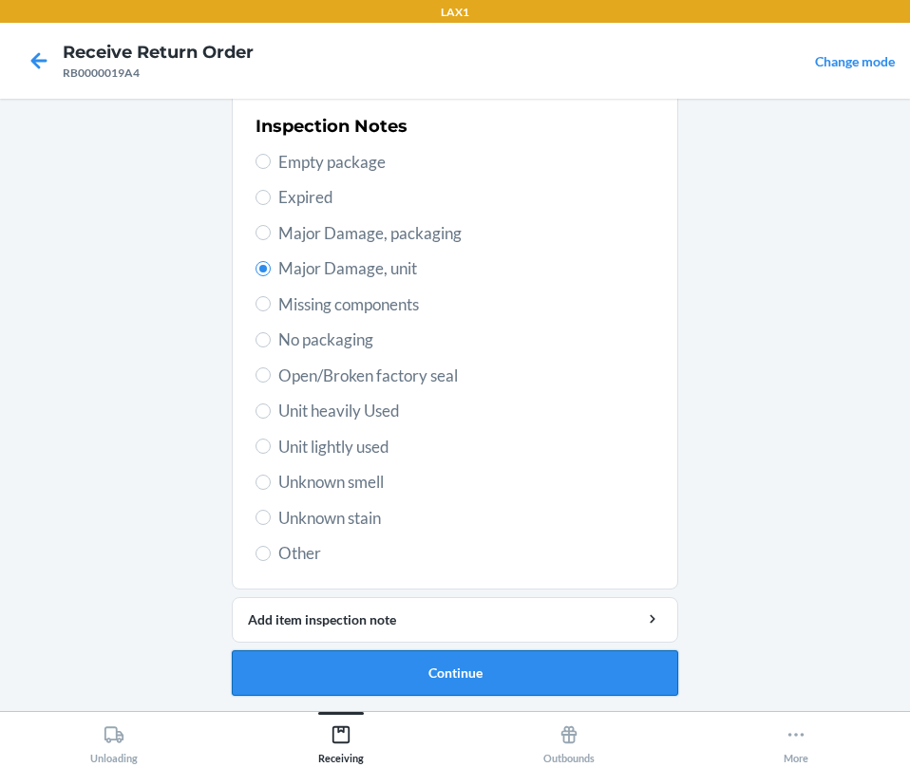
click at [451, 673] on button "Continue" at bounding box center [455, 674] width 446 height 46
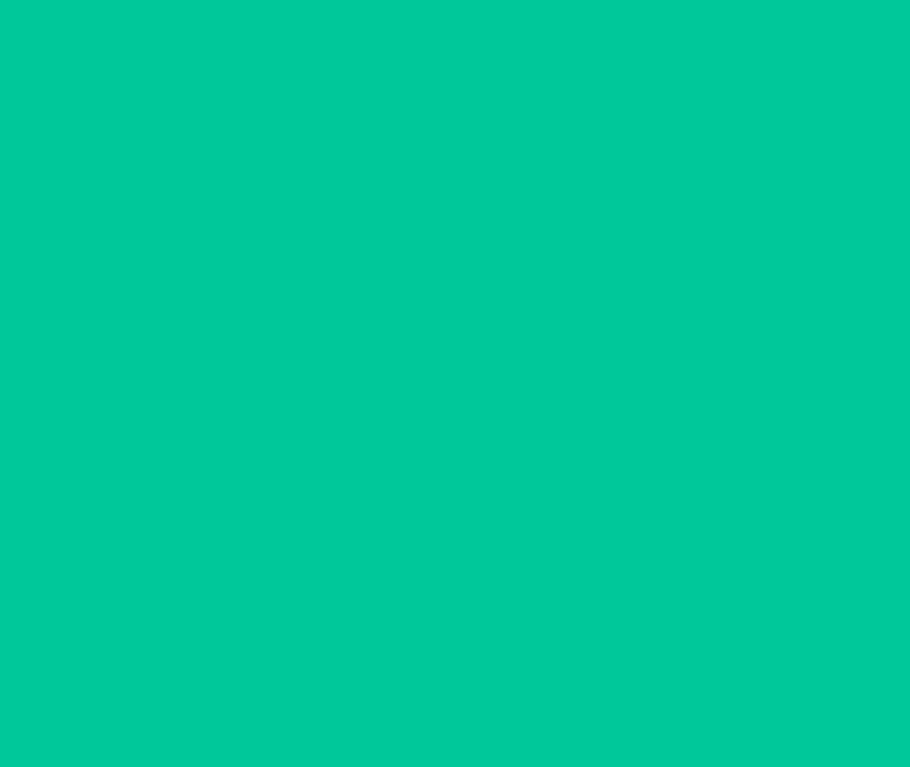
scroll to position [220, 0]
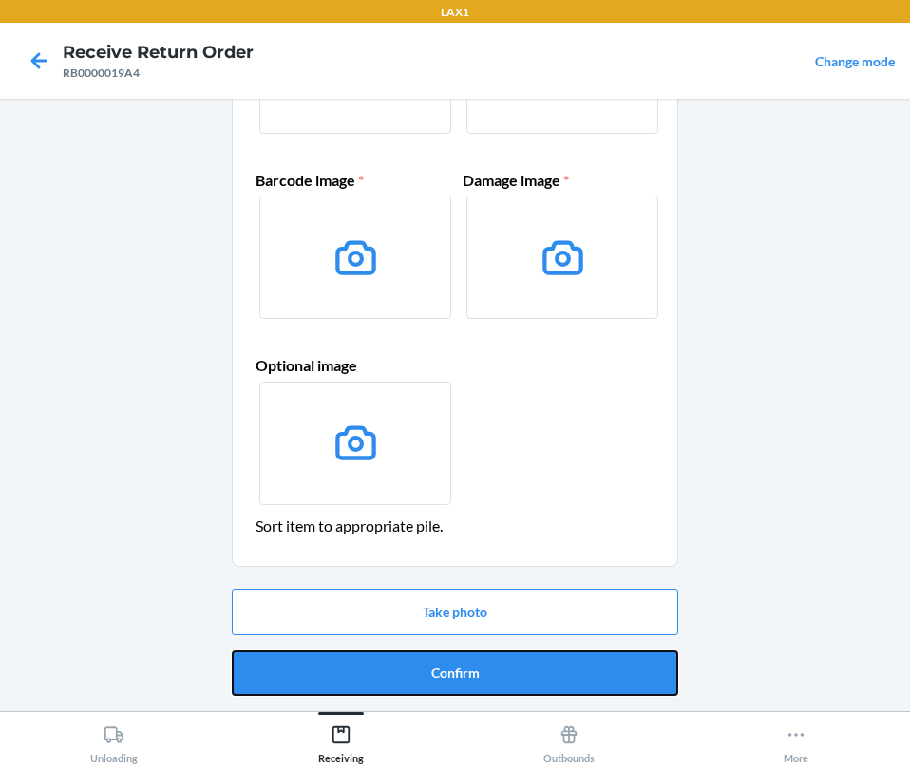
click at [451, 673] on button "Confirm" at bounding box center [455, 674] width 446 height 46
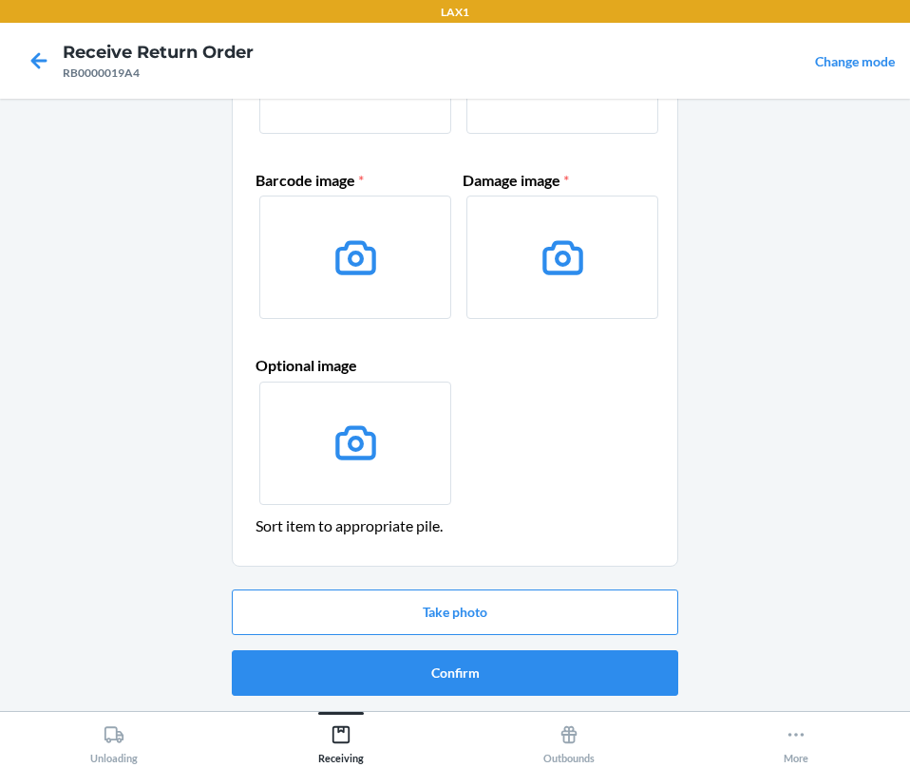
scroll to position [0, 0]
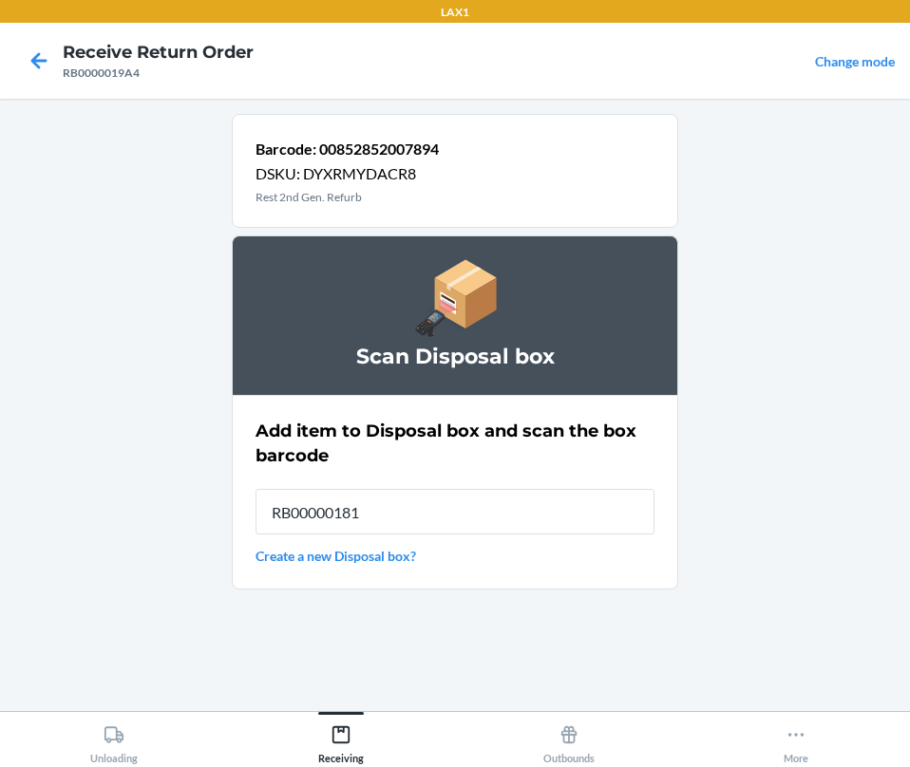
type input "RB000001819"
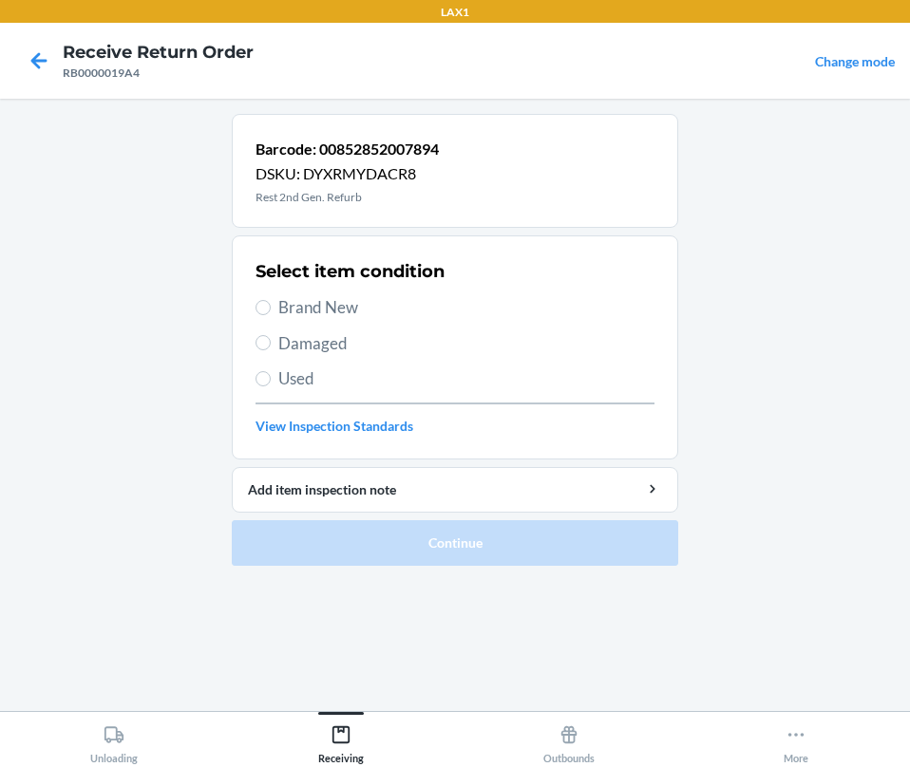
click at [298, 345] on span "Damaged" at bounding box center [466, 343] width 376 height 25
click at [271, 345] on input "Damaged" at bounding box center [262, 342] width 15 height 15
radio input "true"
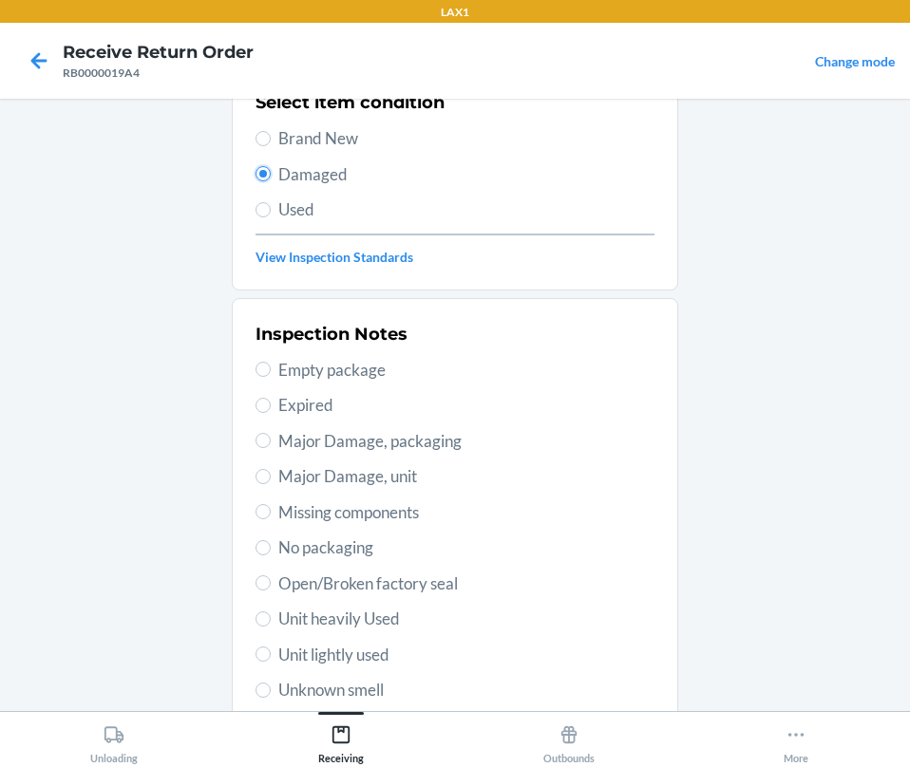
scroll to position [377, 0]
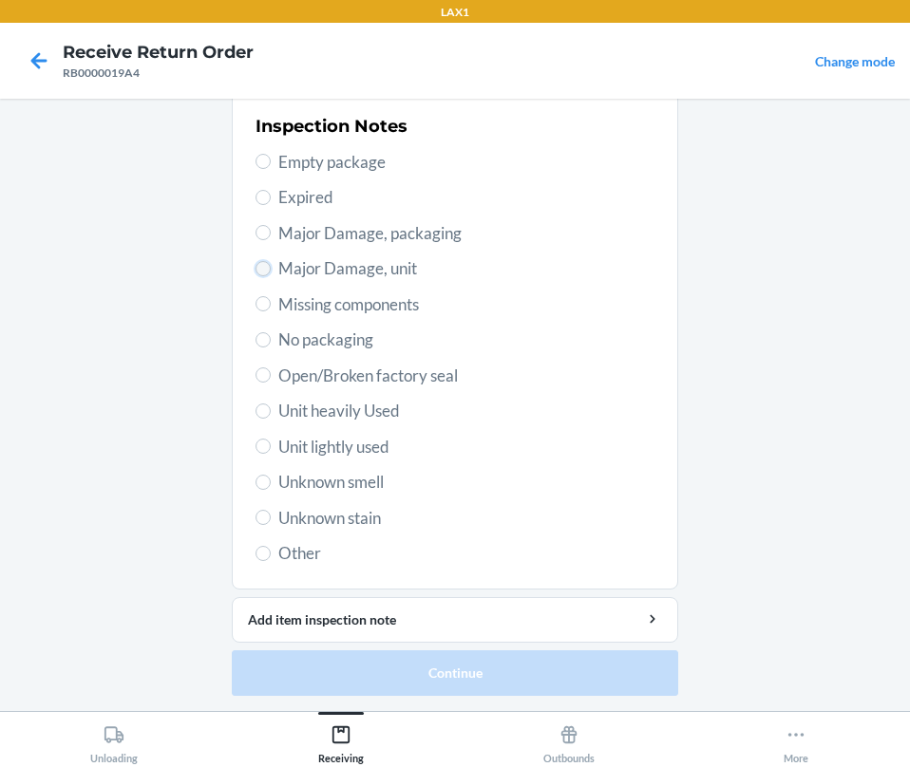
click at [259, 264] on input "Major Damage, unit" at bounding box center [262, 268] width 15 height 15
radio input "true"
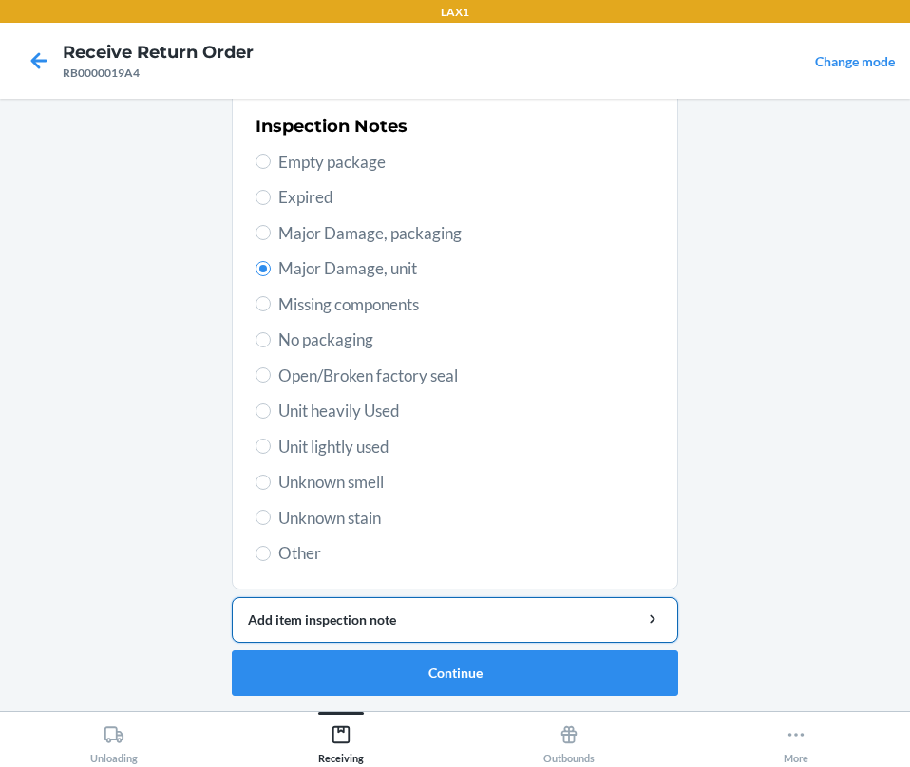
click at [414, 612] on div "Add item inspection note" at bounding box center [455, 620] width 414 height 20
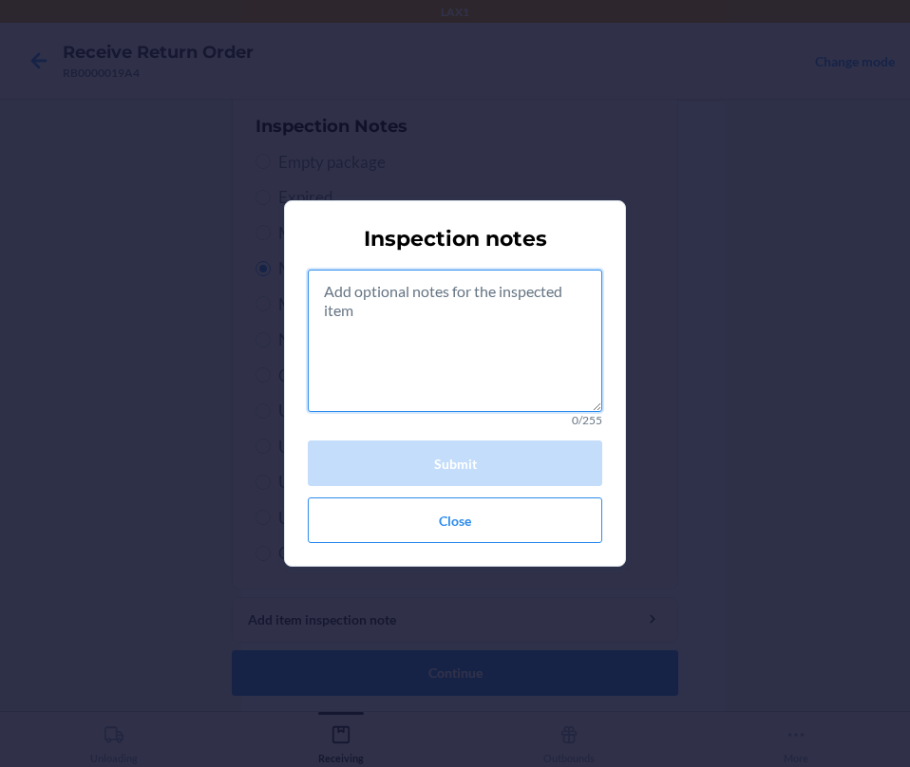
click at [410, 319] on textarea at bounding box center [455, 341] width 294 height 142
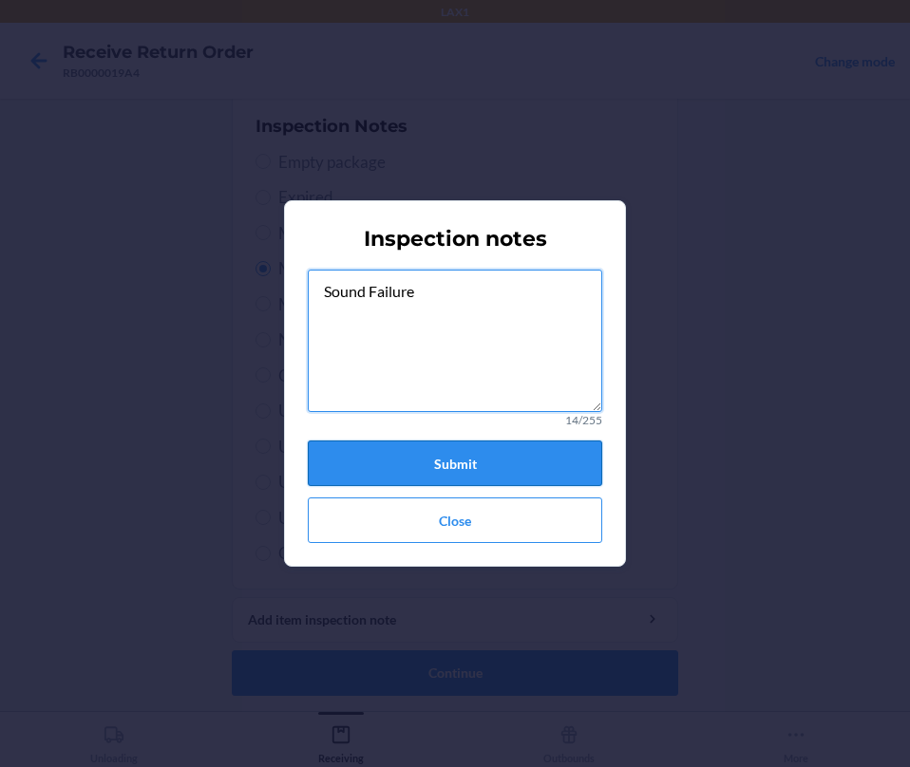
type textarea "Sound Failure"
click at [492, 459] on button "Submit" at bounding box center [455, 464] width 294 height 46
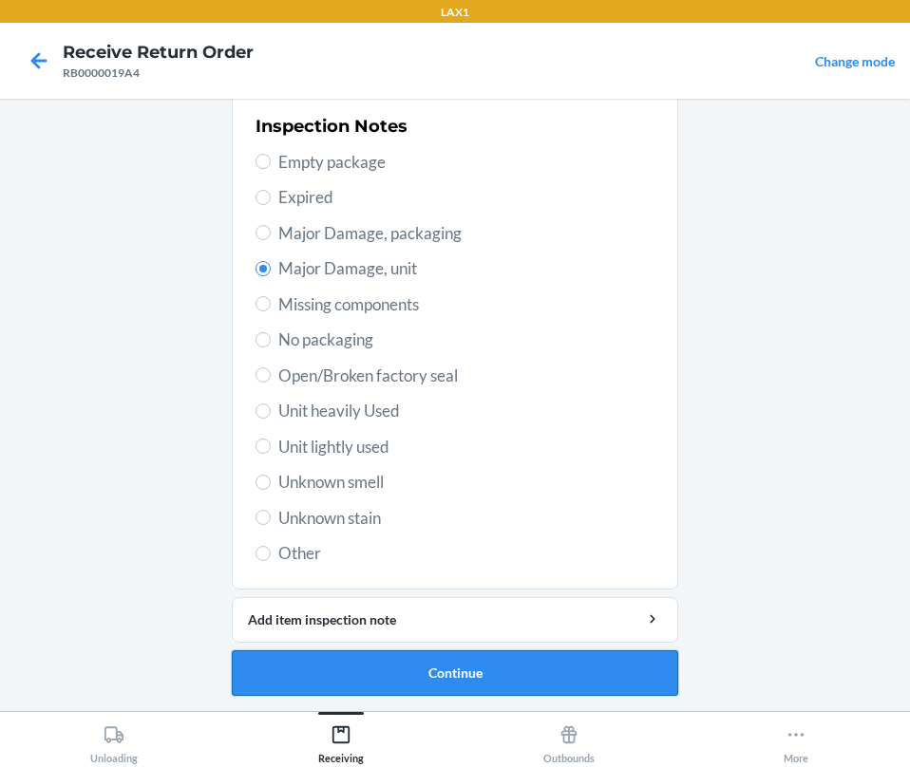
click at [424, 673] on button "Continue" at bounding box center [455, 674] width 446 height 46
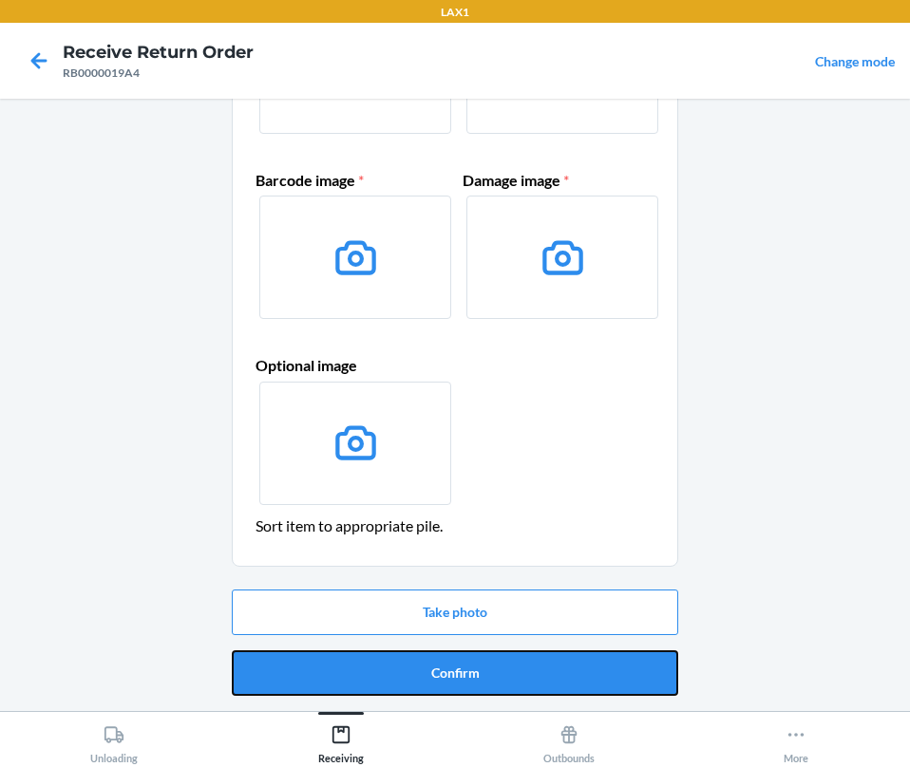
click at [424, 673] on button "Confirm" at bounding box center [455, 674] width 446 height 46
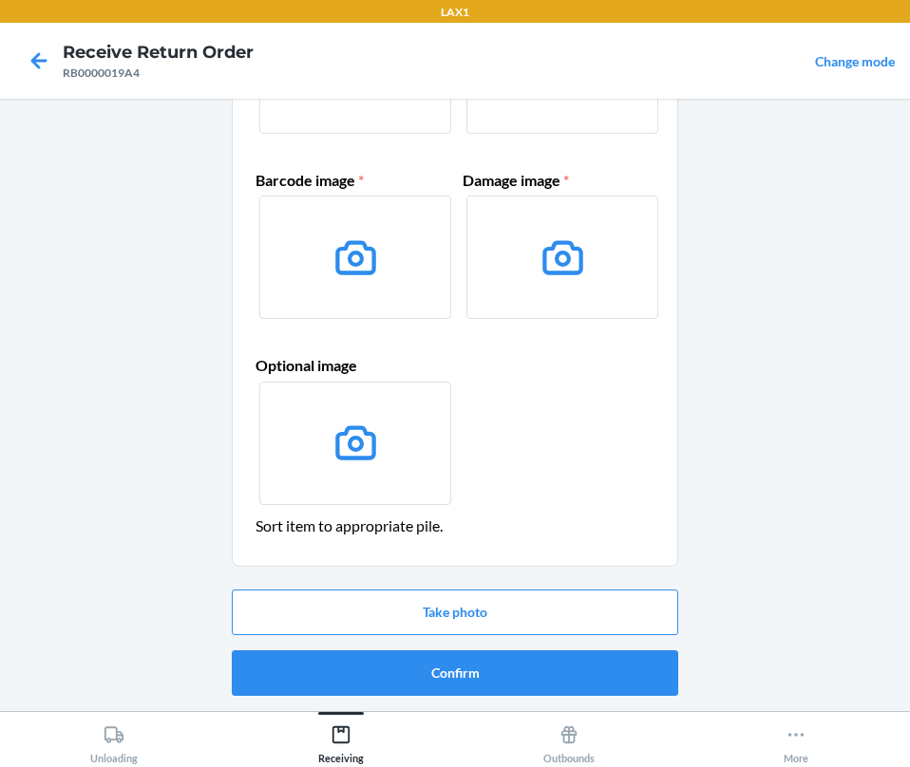
scroll to position [0, 0]
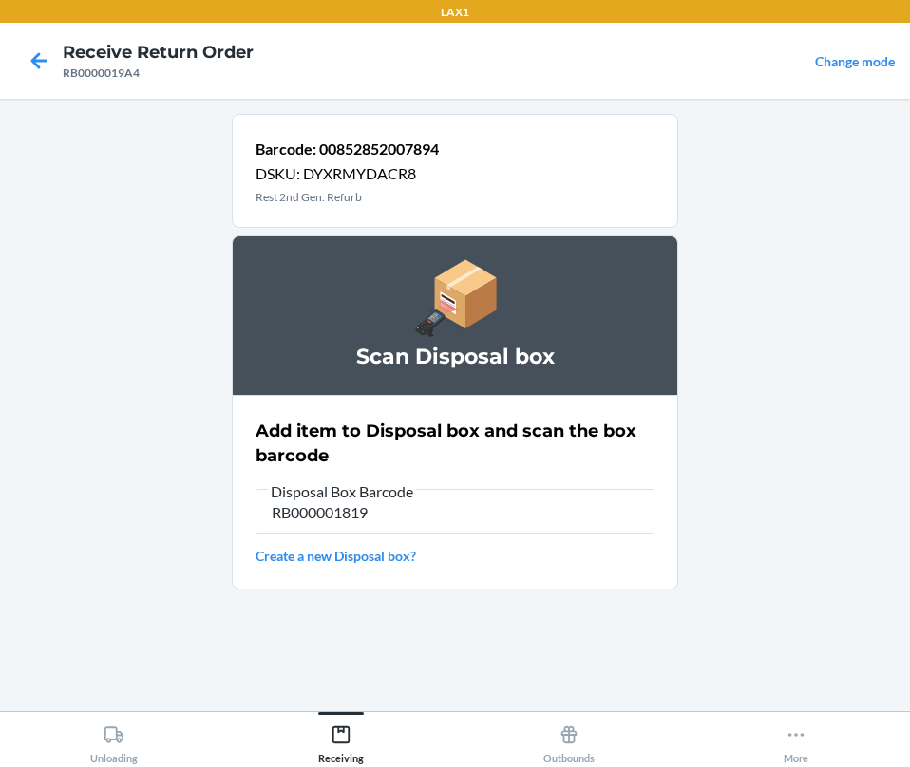
type input "RB000001819"
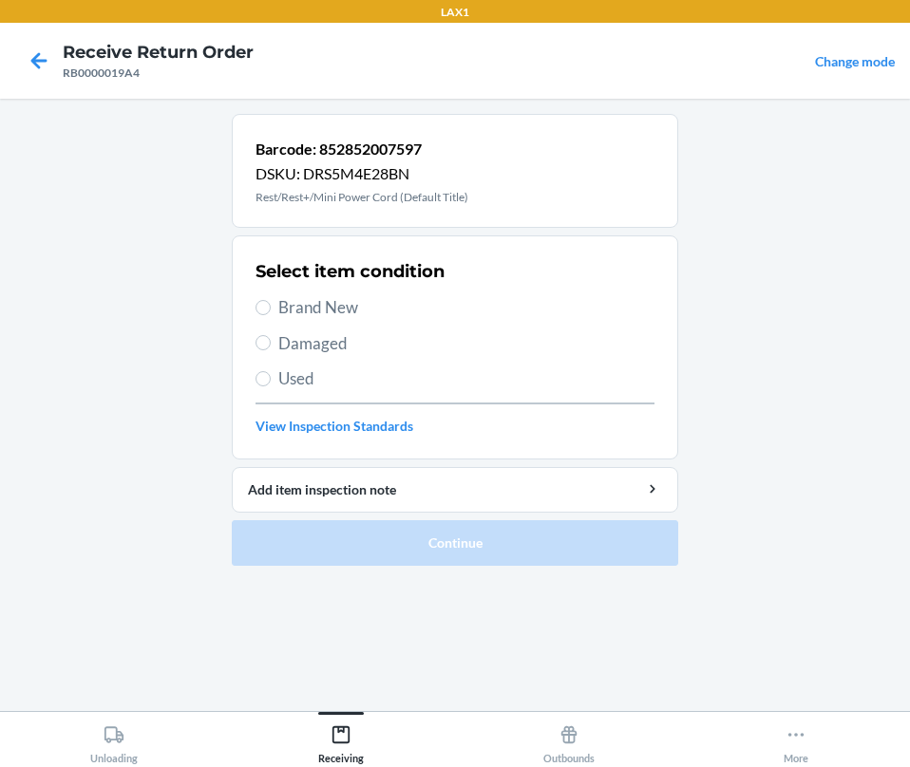
click at [288, 349] on span "Damaged" at bounding box center [466, 343] width 376 height 25
click at [271, 349] on input "Damaged" at bounding box center [262, 342] width 15 height 15
radio input "true"
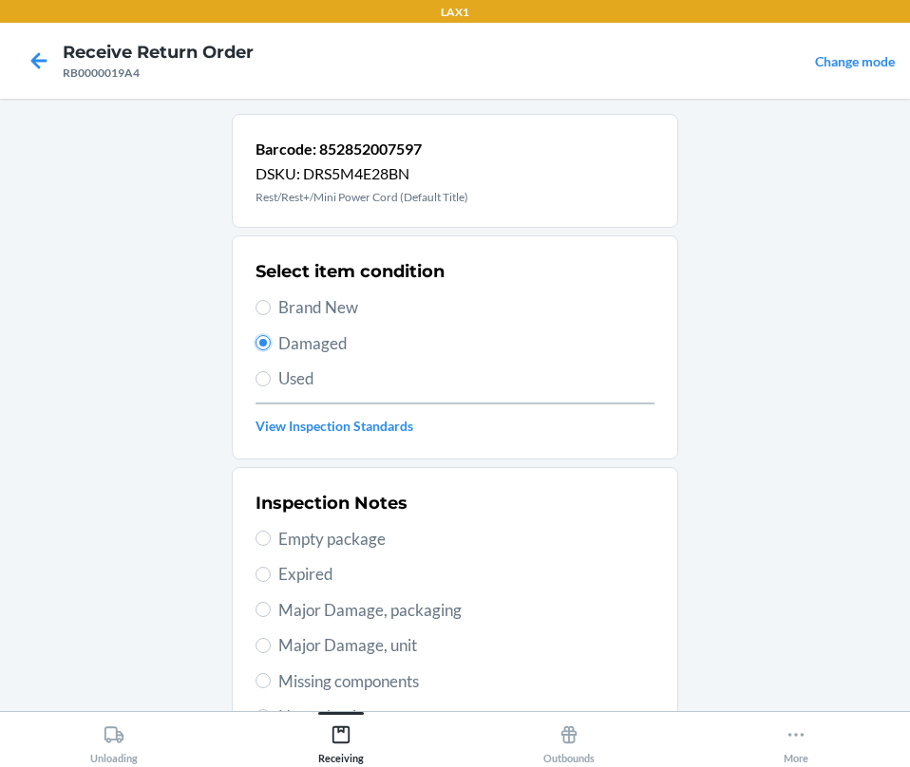
scroll to position [377, 0]
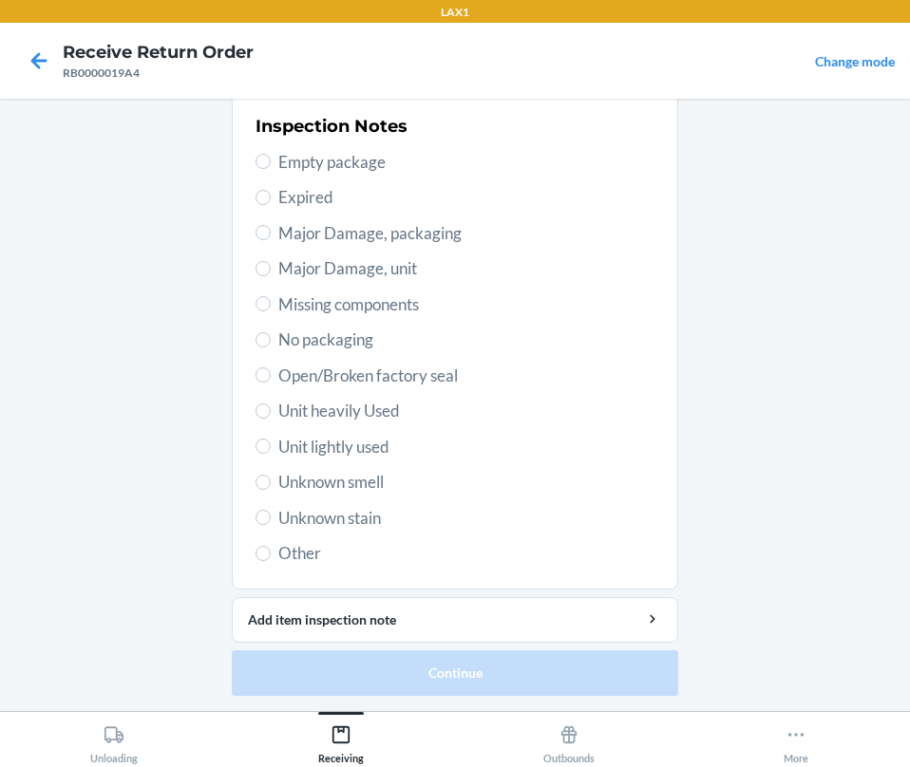
click at [301, 378] on span "Open/Broken factory seal" at bounding box center [466, 376] width 376 height 25
click at [271, 378] on input "Open/Broken factory seal" at bounding box center [262, 375] width 15 height 15
radio input "true"
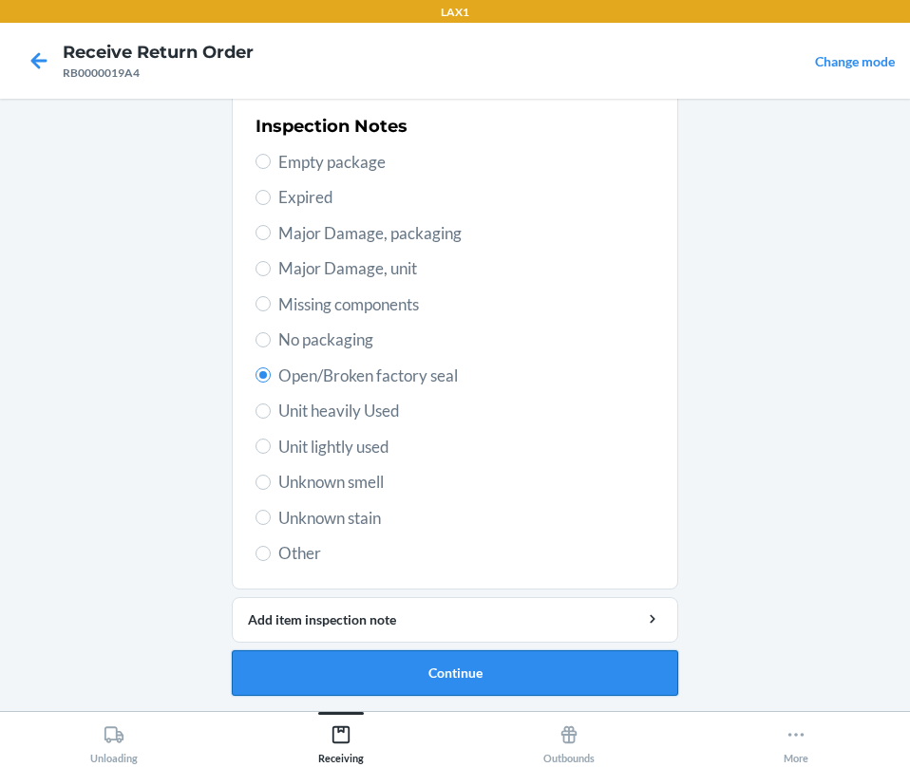
click at [378, 681] on button "Continue" at bounding box center [455, 674] width 446 height 46
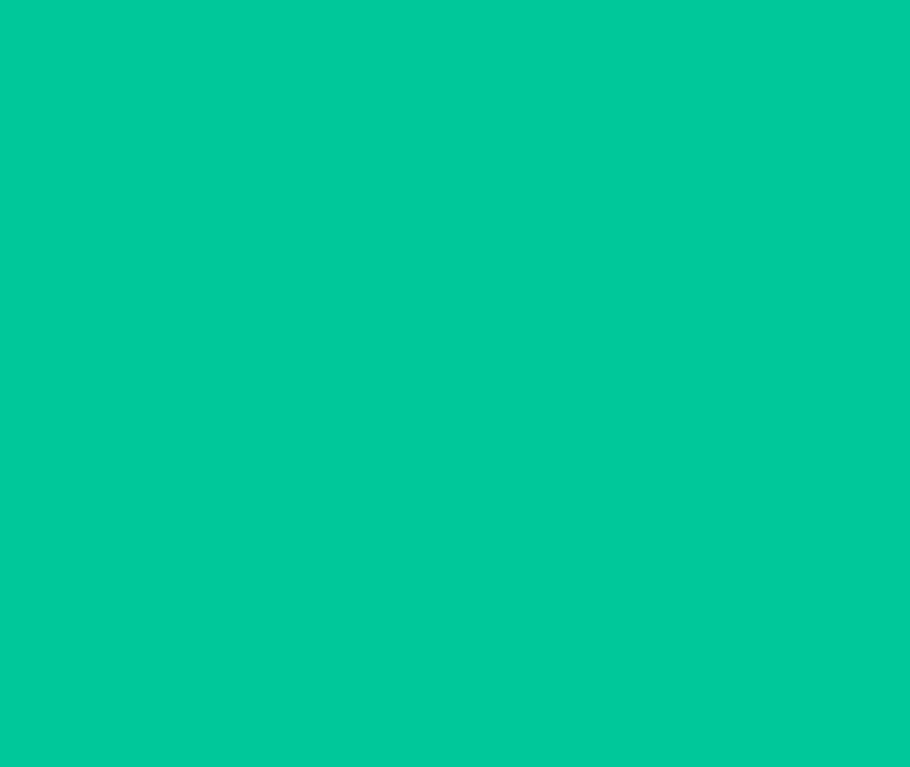
scroll to position [220, 0]
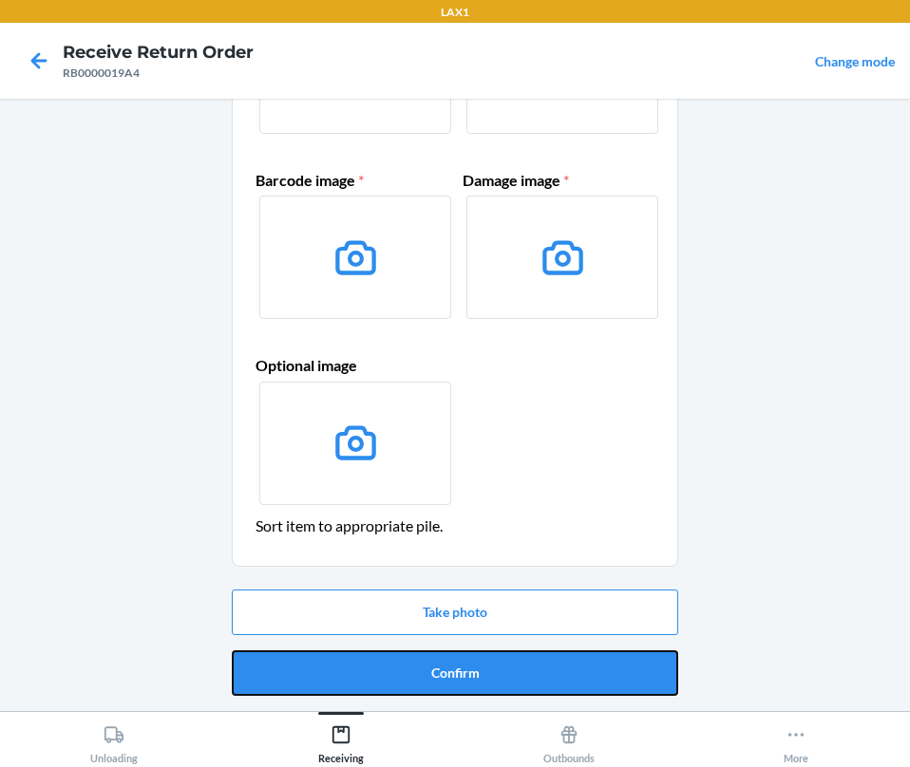
click at [381, 679] on button "Confirm" at bounding box center [455, 674] width 446 height 46
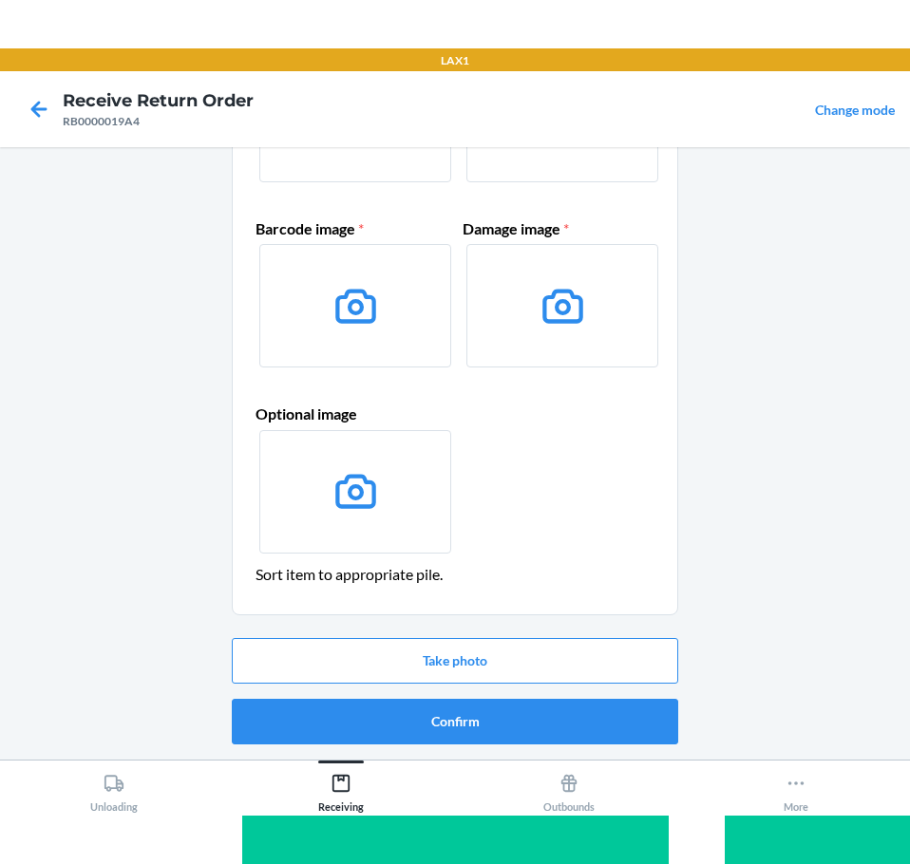
scroll to position [0, 0]
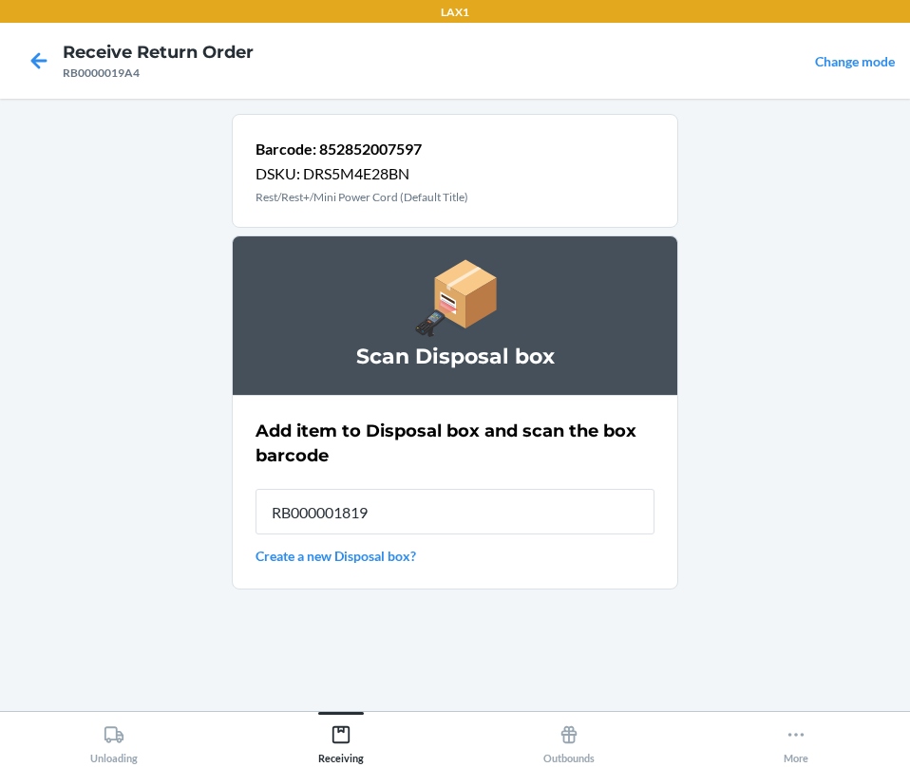
type input "RB000001819"
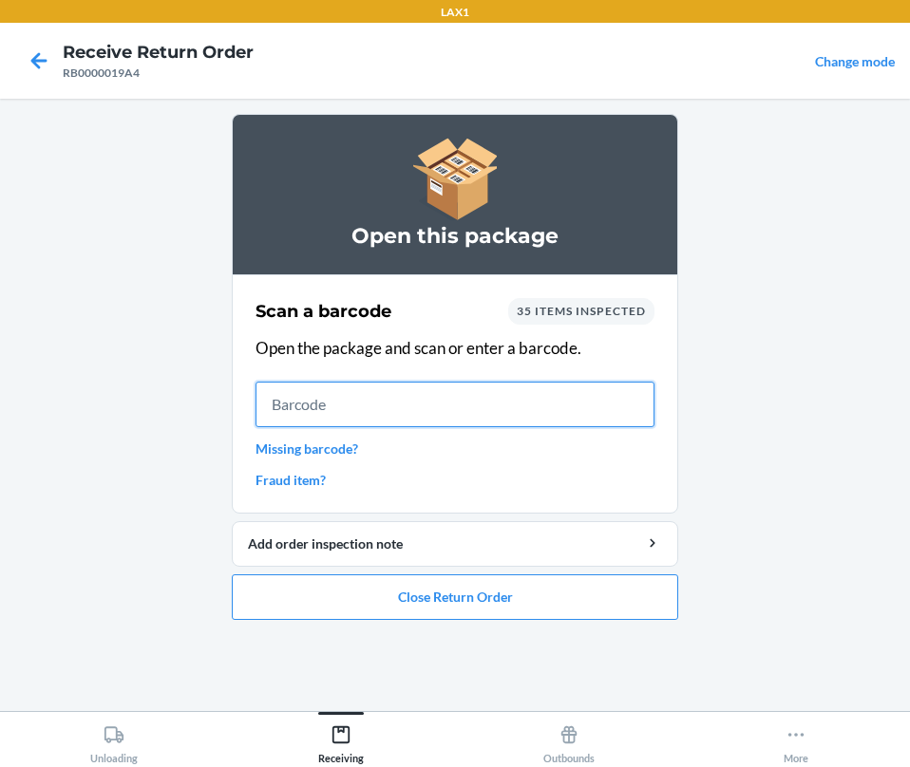
click at [531, 391] on input "text" at bounding box center [454, 405] width 399 height 46
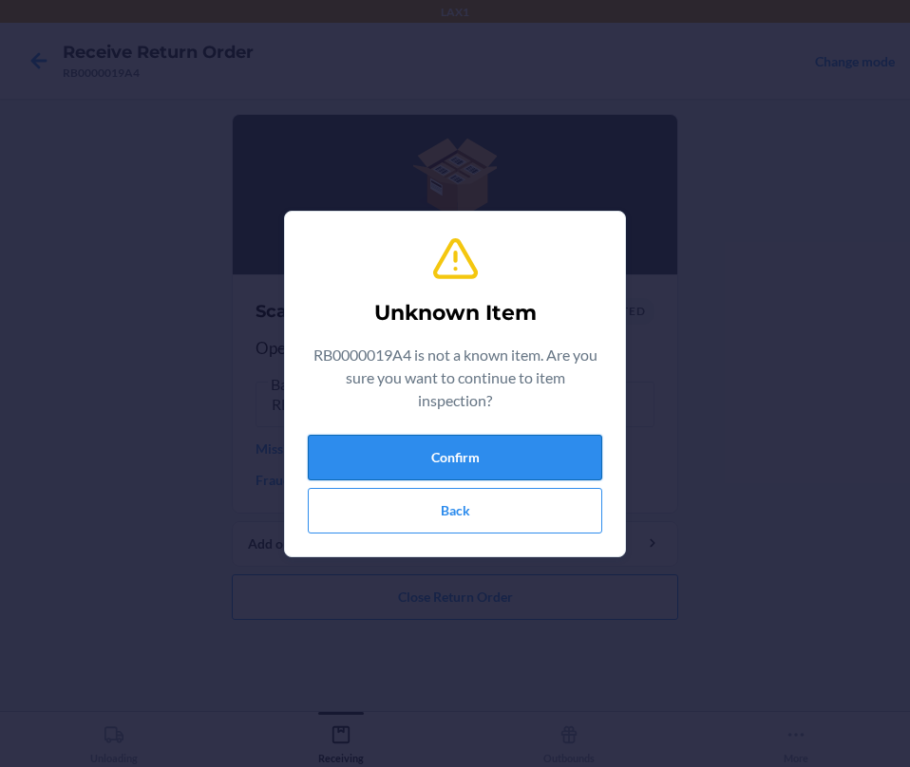
click at [511, 459] on button "Confirm" at bounding box center [455, 458] width 294 height 46
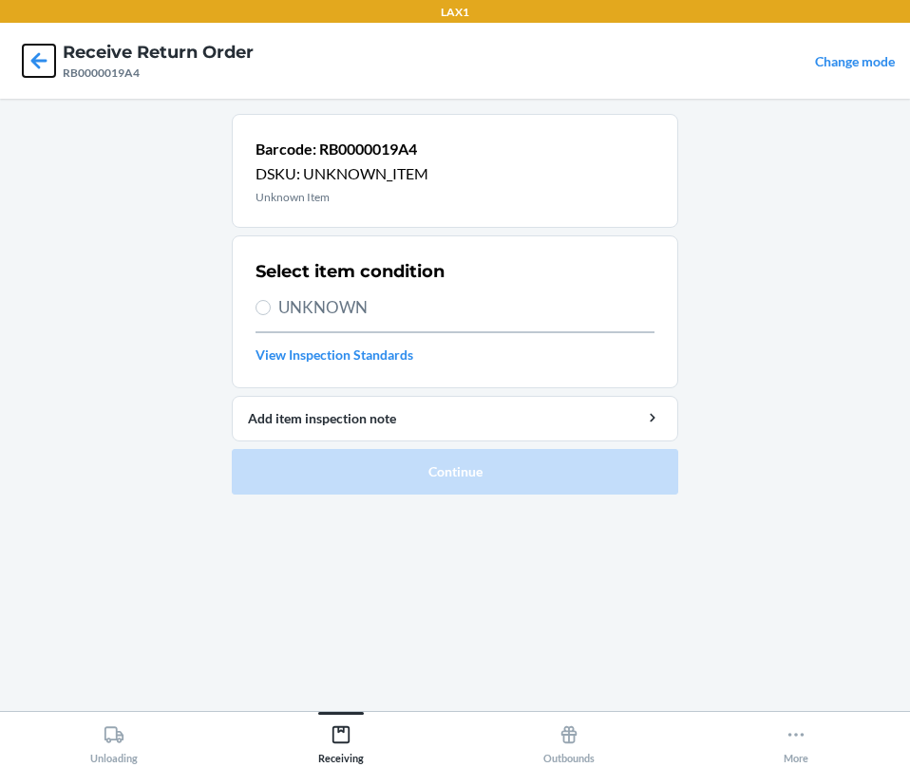
click at [29, 56] on icon at bounding box center [39, 61] width 32 height 32
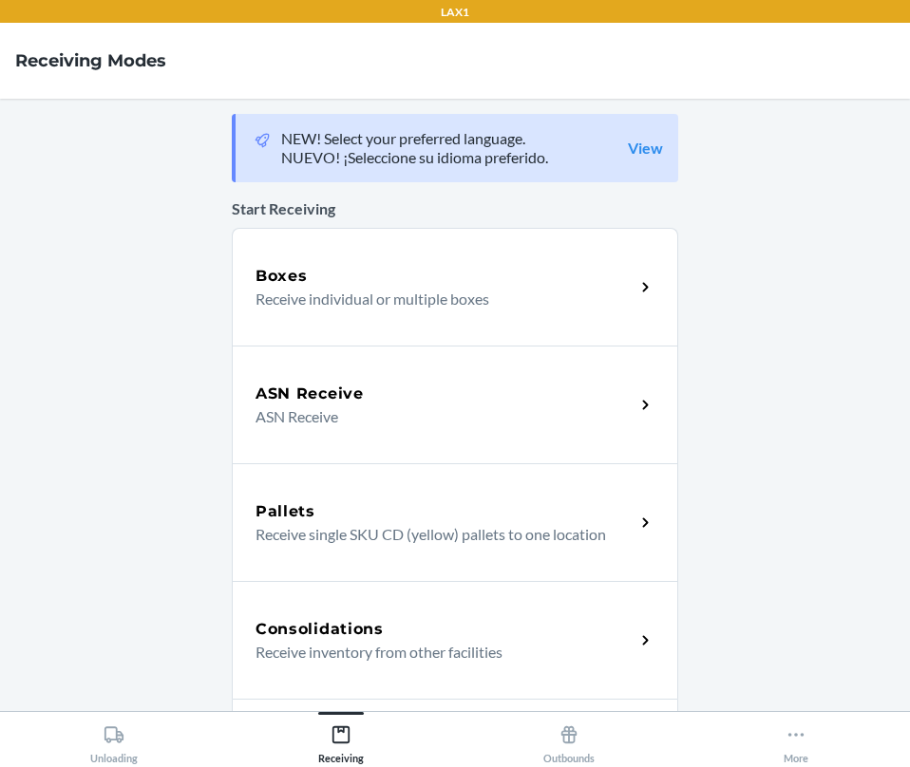
click at [270, 626] on h5 "Consolidations" at bounding box center [319, 629] width 128 height 23
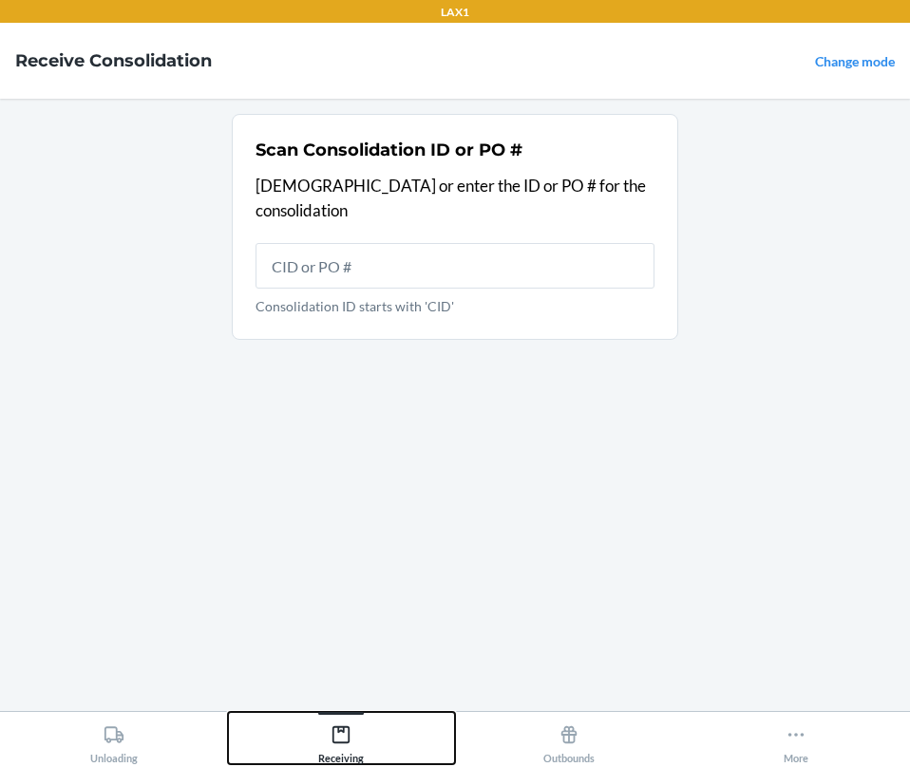
click at [363, 756] on div "Receiving" at bounding box center [341, 740] width 46 height 47
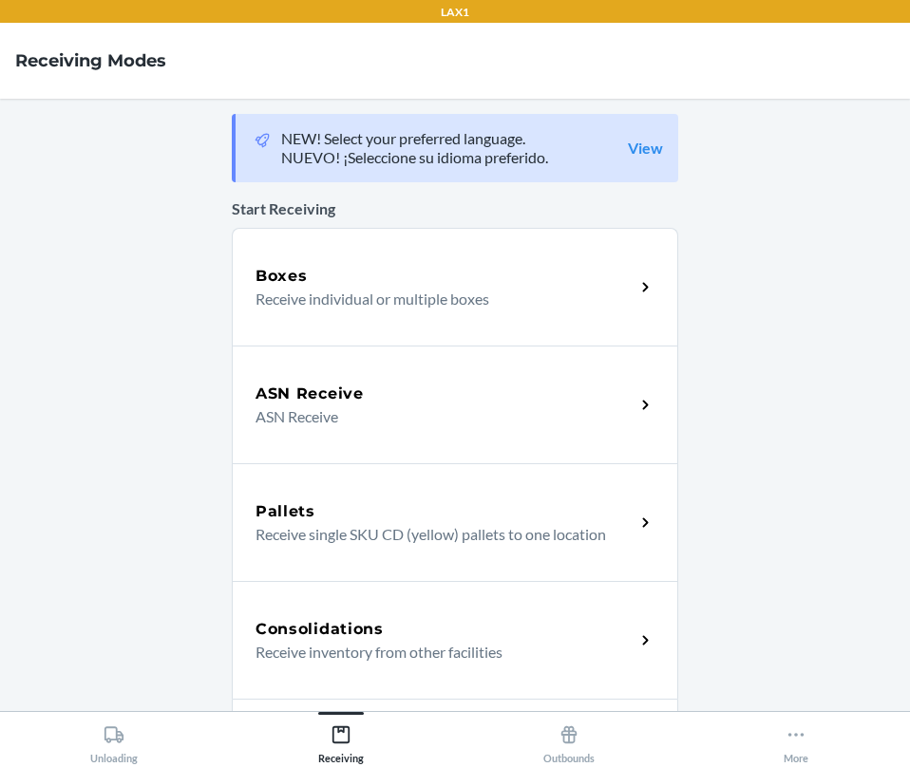
click at [398, 618] on div "Consolidations" at bounding box center [444, 629] width 379 height 23
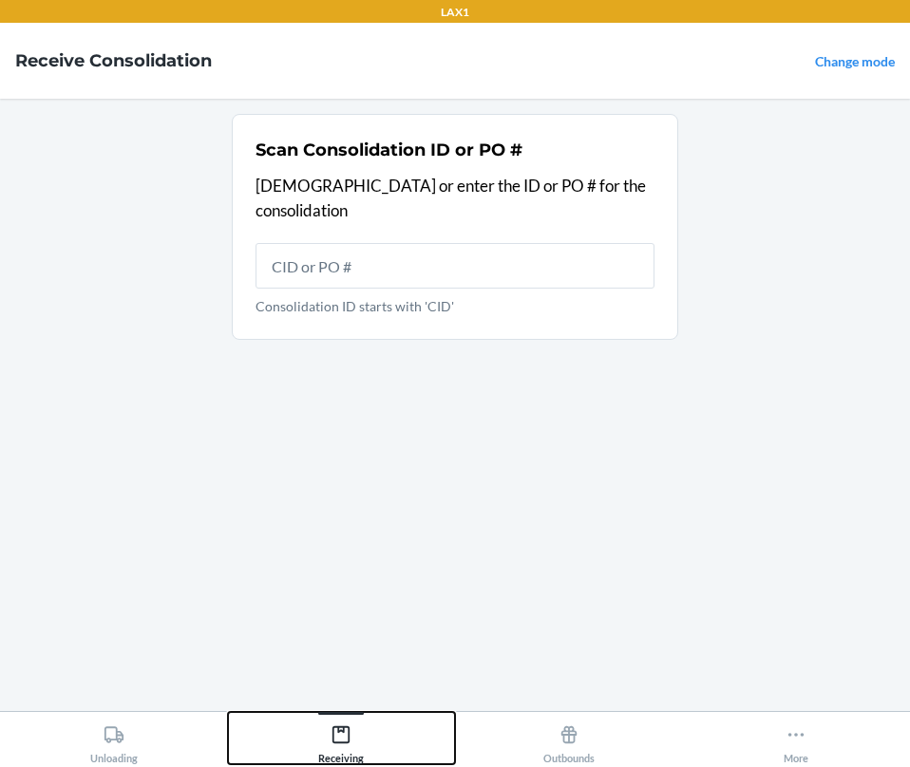
click at [334, 744] on icon at bounding box center [340, 734] width 17 height 17
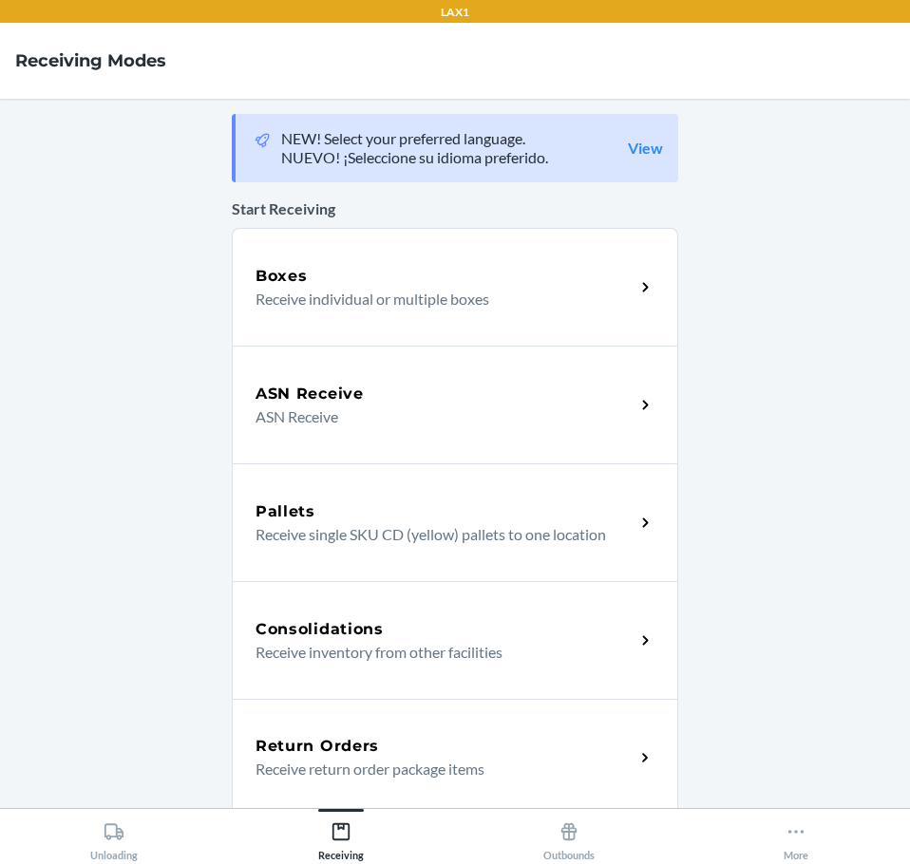
click at [508, 745] on div "Return Orders" at bounding box center [444, 746] width 379 height 23
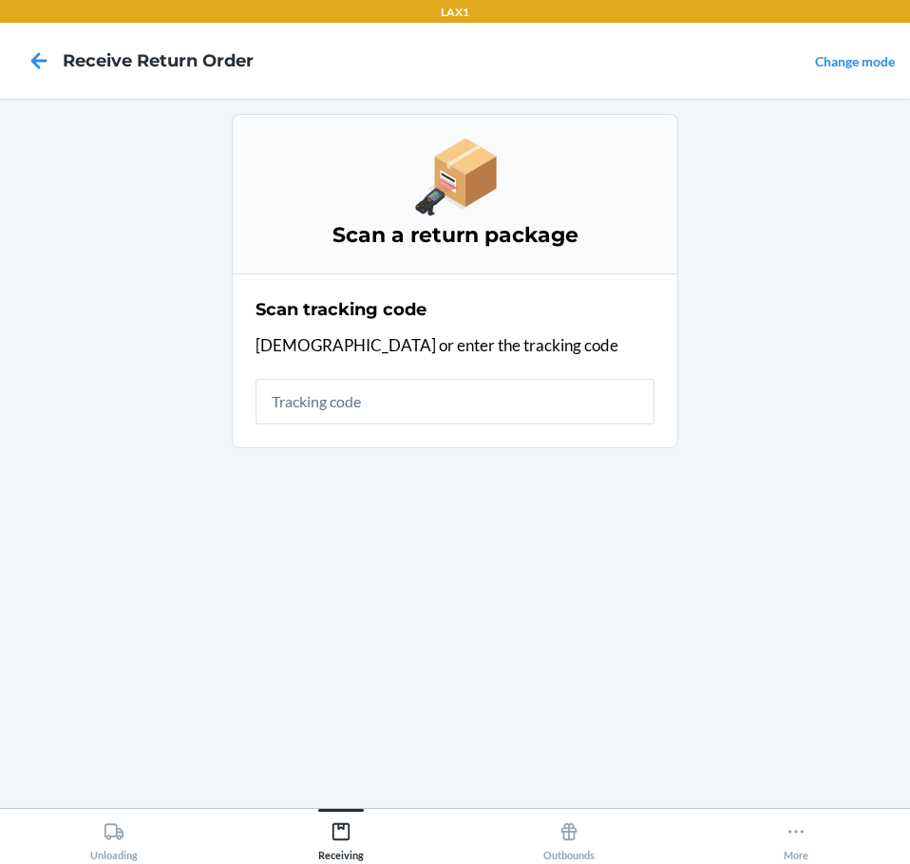
click at [560, 415] on input "text" at bounding box center [454, 402] width 399 height 46
type input "RB0000019A4"
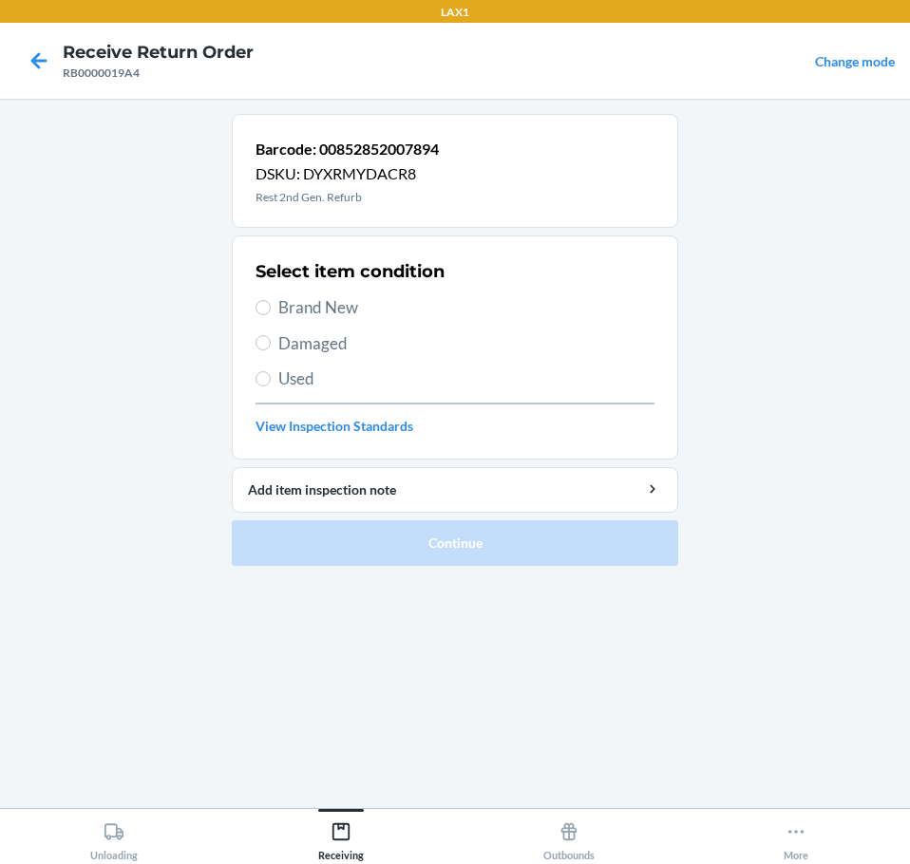
click at [294, 344] on span "Damaged" at bounding box center [466, 343] width 376 height 25
click at [271, 344] on input "Damaged" at bounding box center [262, 342] width 15 height 15
radio input "true"
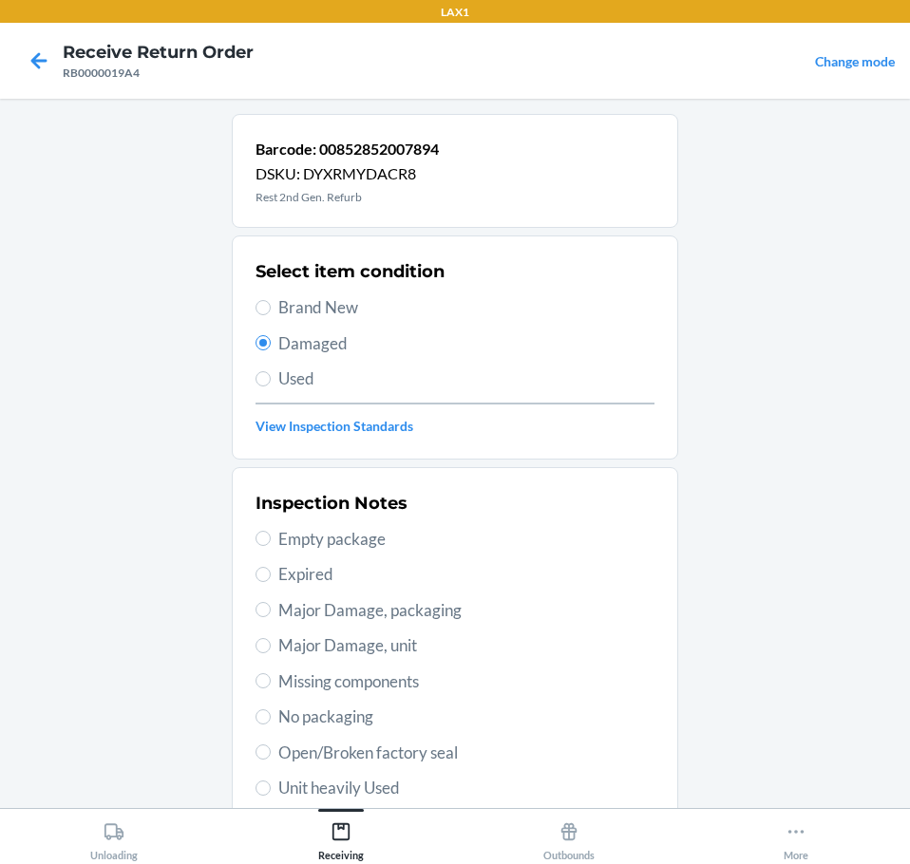
click at [318, 617] on span "Major Damage, packaging" at bounding box center [466, 610] width 376 height 25
click at [271, 617] on input "Major Damage, packaging" at bounding box center [262, 609] width 15 height 15
radio input "true"
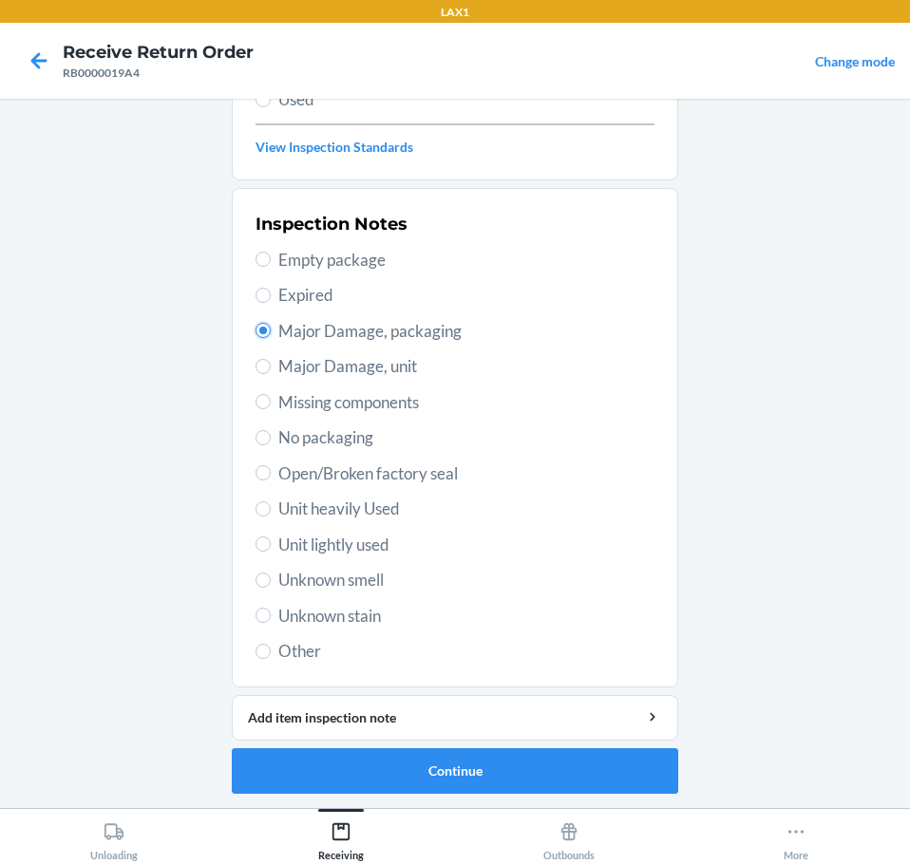
scroll to position [280, 0]
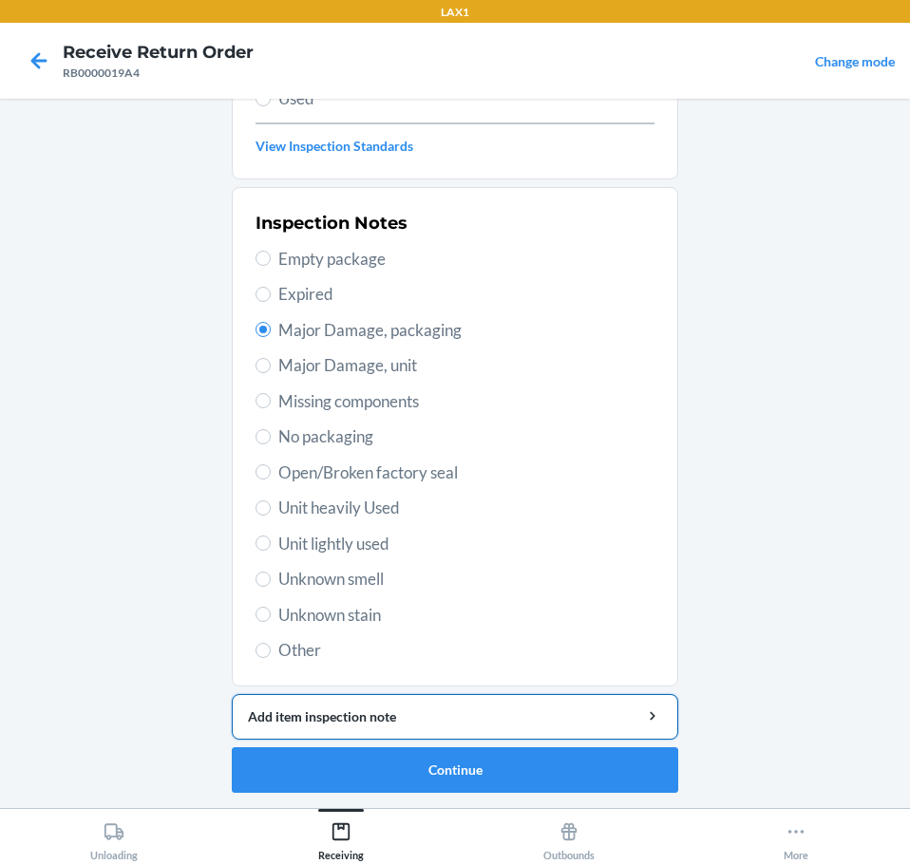
click at [452, 723] on div "Add item inspection note" at bounding box center [455, 717] width 414 height 20
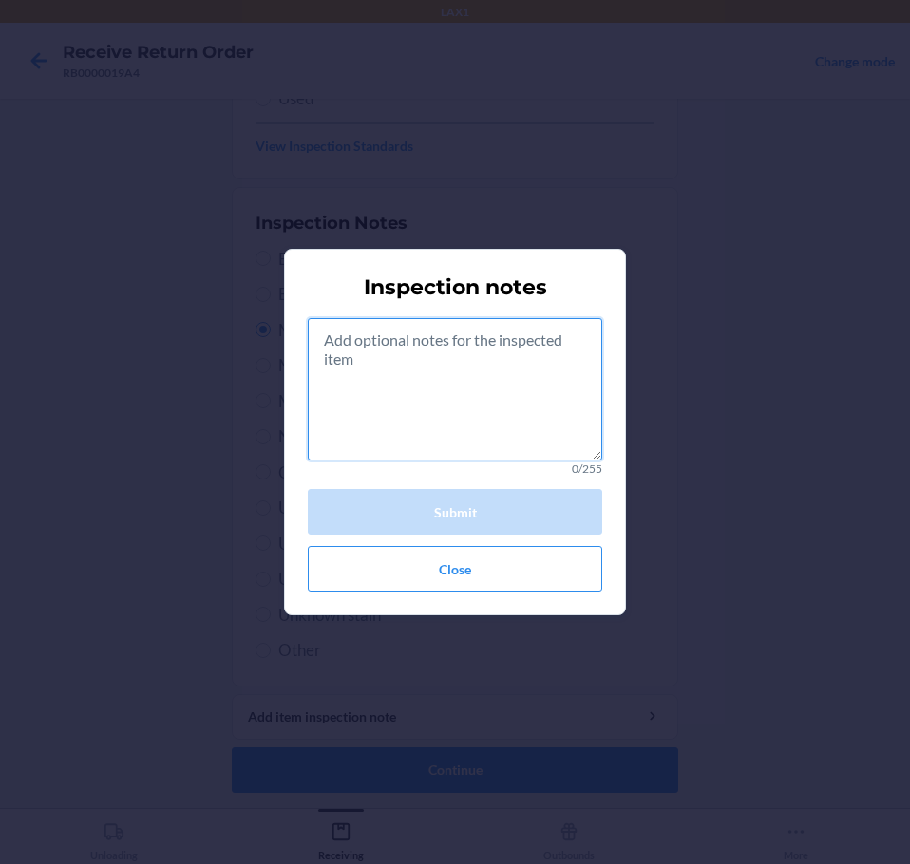
click at [526, 371] on textarea at bounding box center [455, 389] width 294 height 142
click at [369, 375] on textarea at bounding box center [455, 389] width 294 height 142
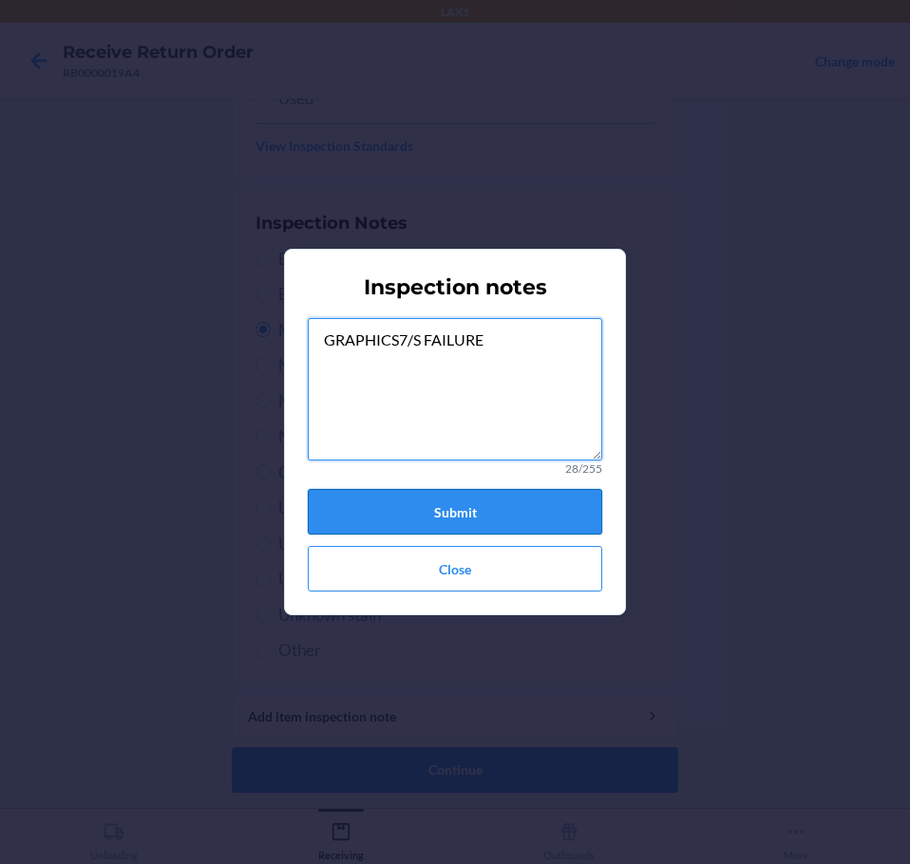
type textarea "GRAPHICS7/S FAILURE"
click at [512, 514] on button "Submit" at bounding box center [455, 512] width 294 height 46
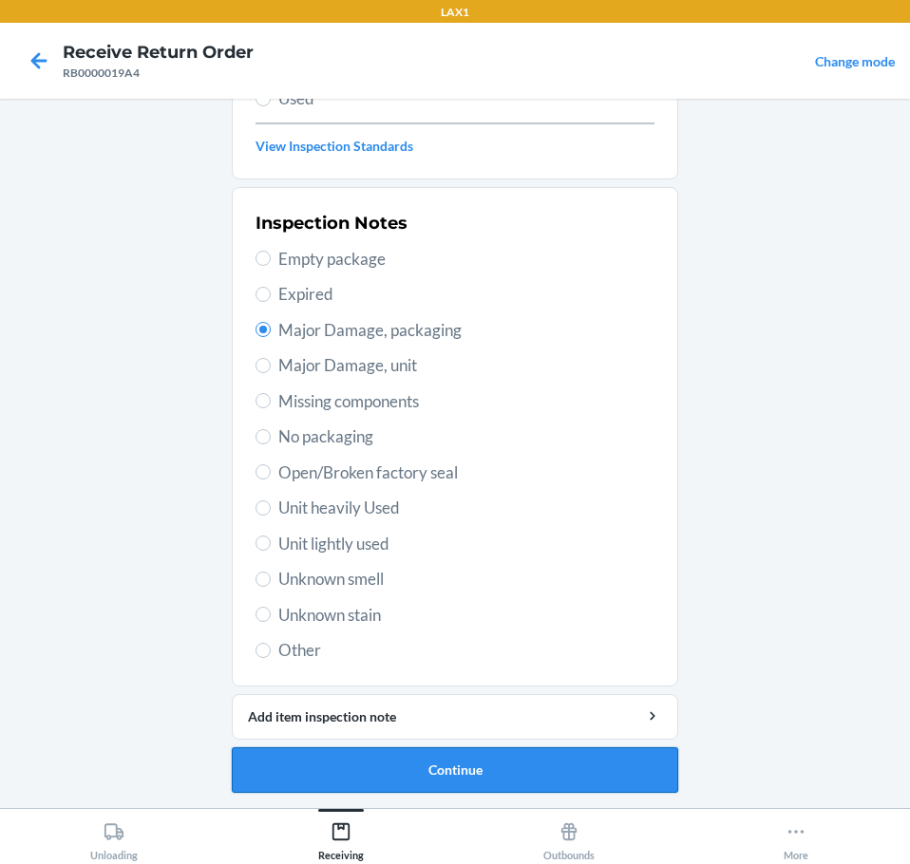
click at [592, 777] on button "Continue" at bounding box center [455, 770] width 446 height 46
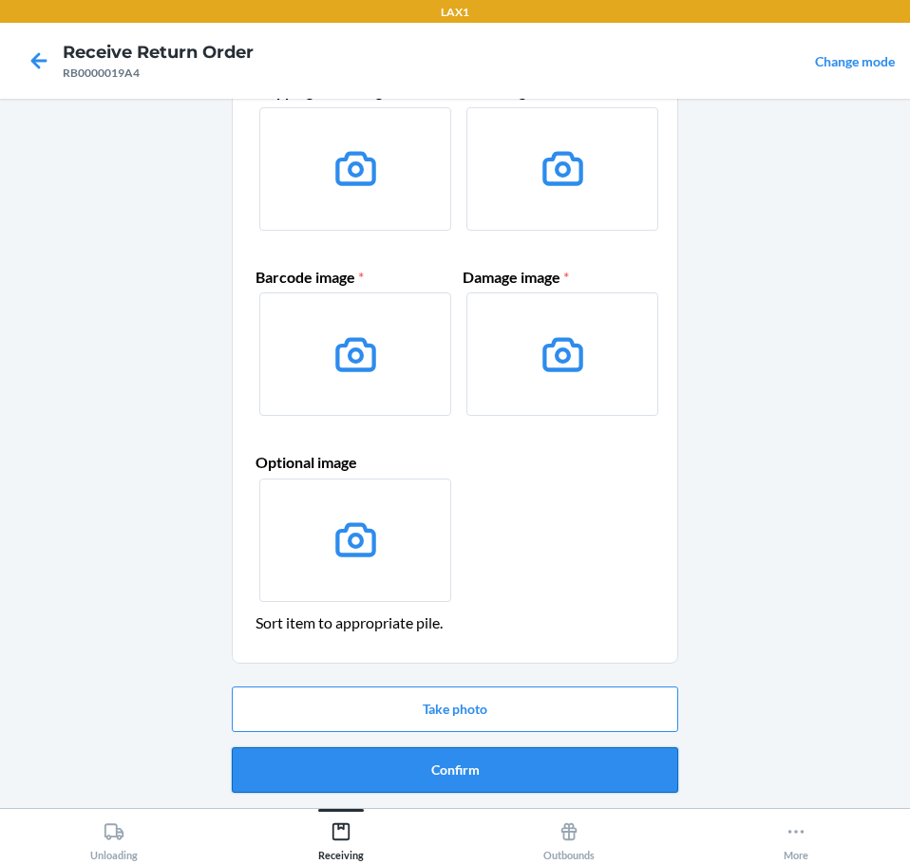
click at [610, 777] on button "Confirm" at bounding box center [455, 770] width 446 height 46
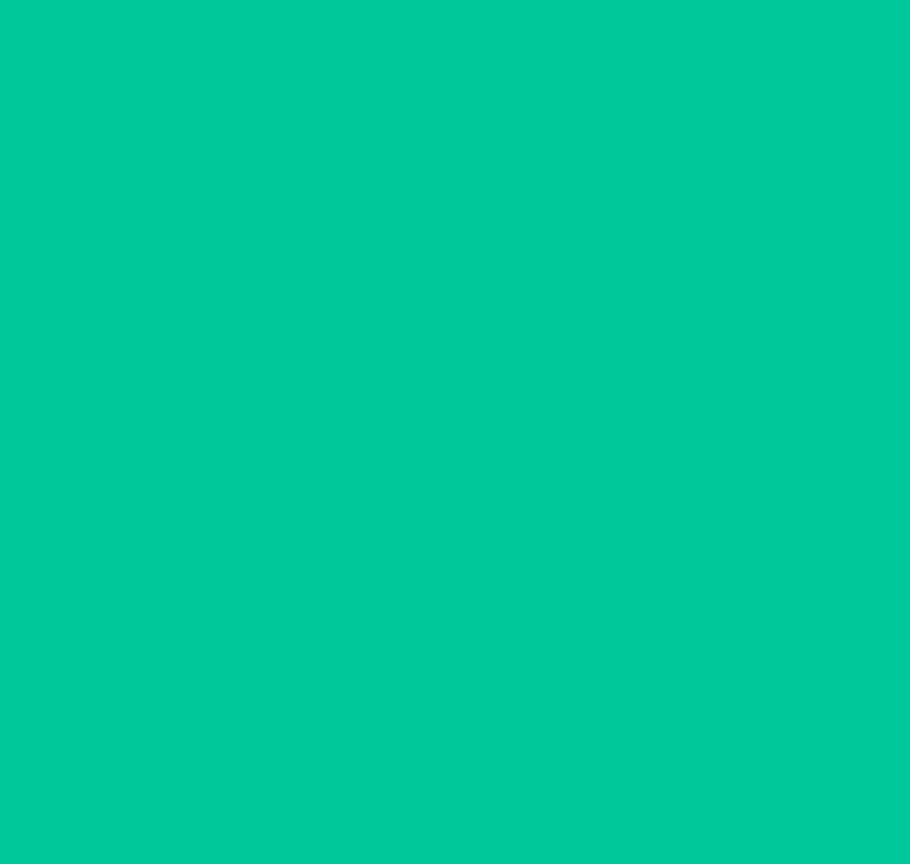
scroll to position [0, 0]
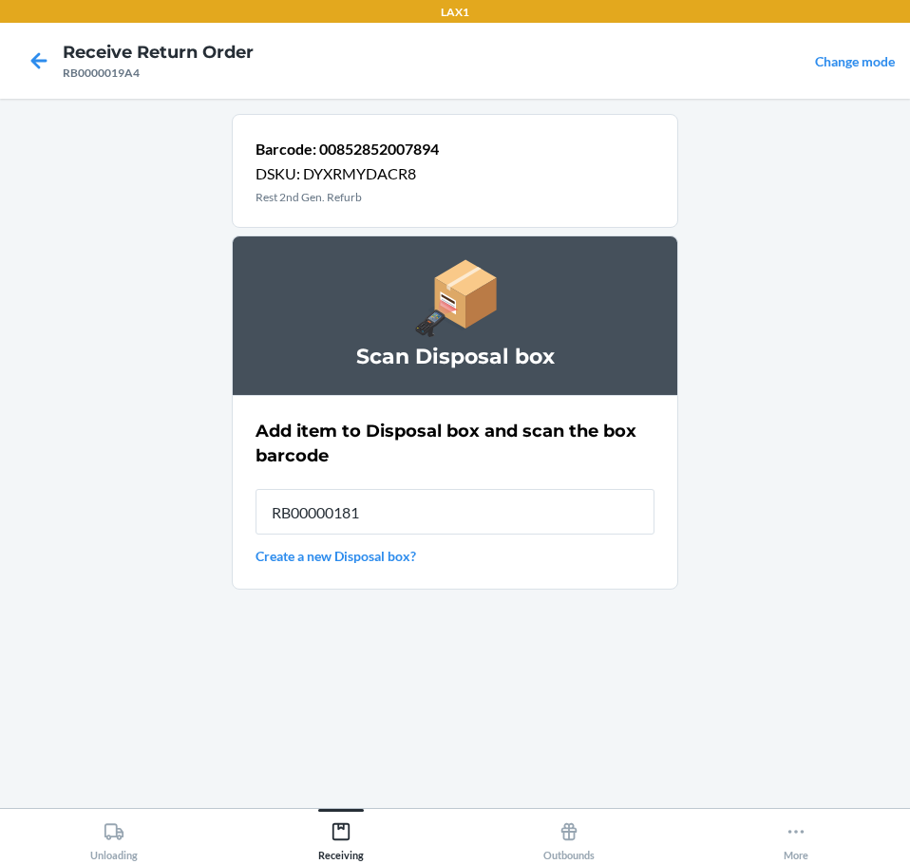
type input "RB000001819"
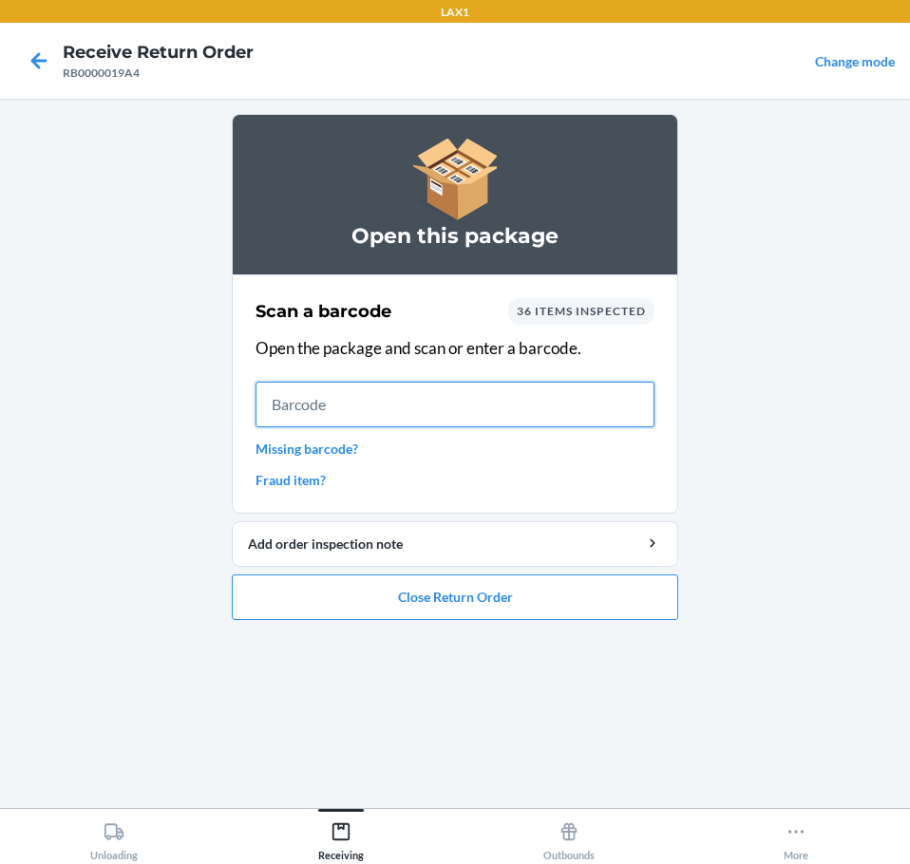
click at [580, 406] on input "text" at bounding box center [454, 405] width 399 height 46
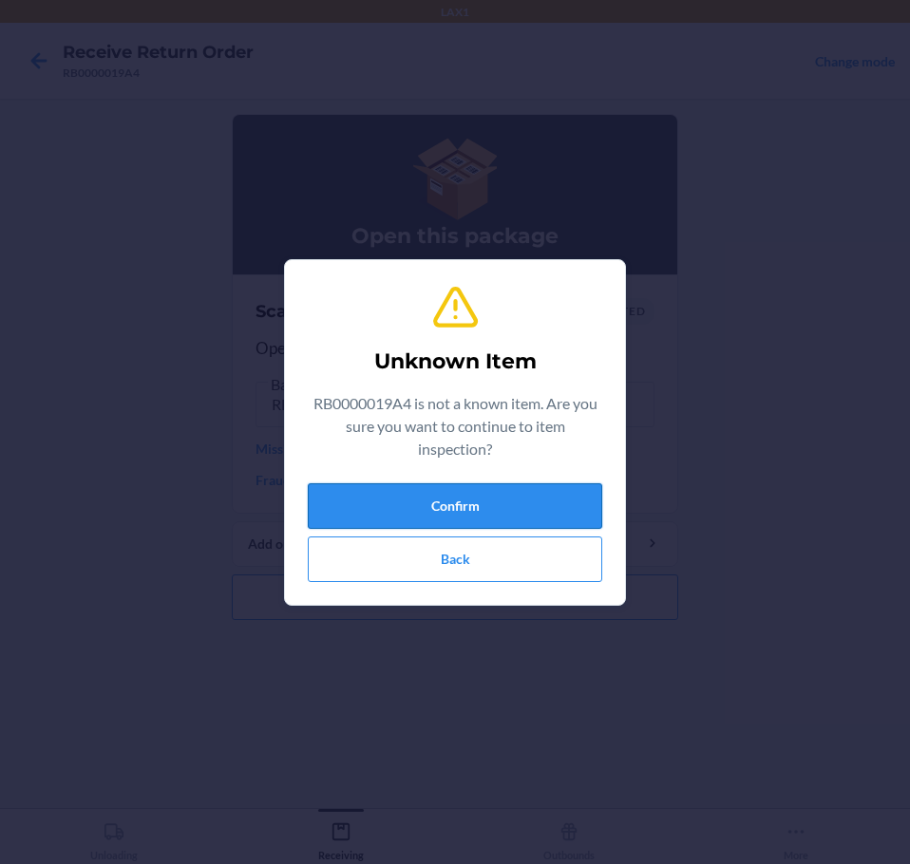
click at [543, 489] on button "Confirm" at bounding box center [455, 506] width 294 height 46
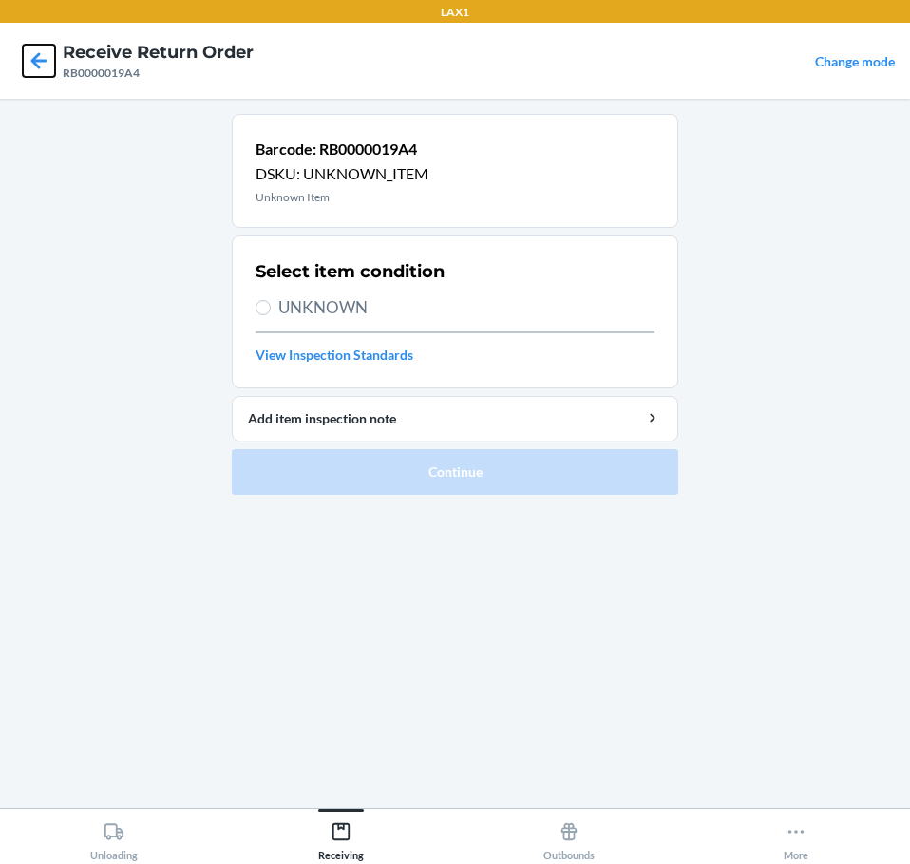
click at [36, 46] on icon at bounding box center [39, 61] width 32 height 32
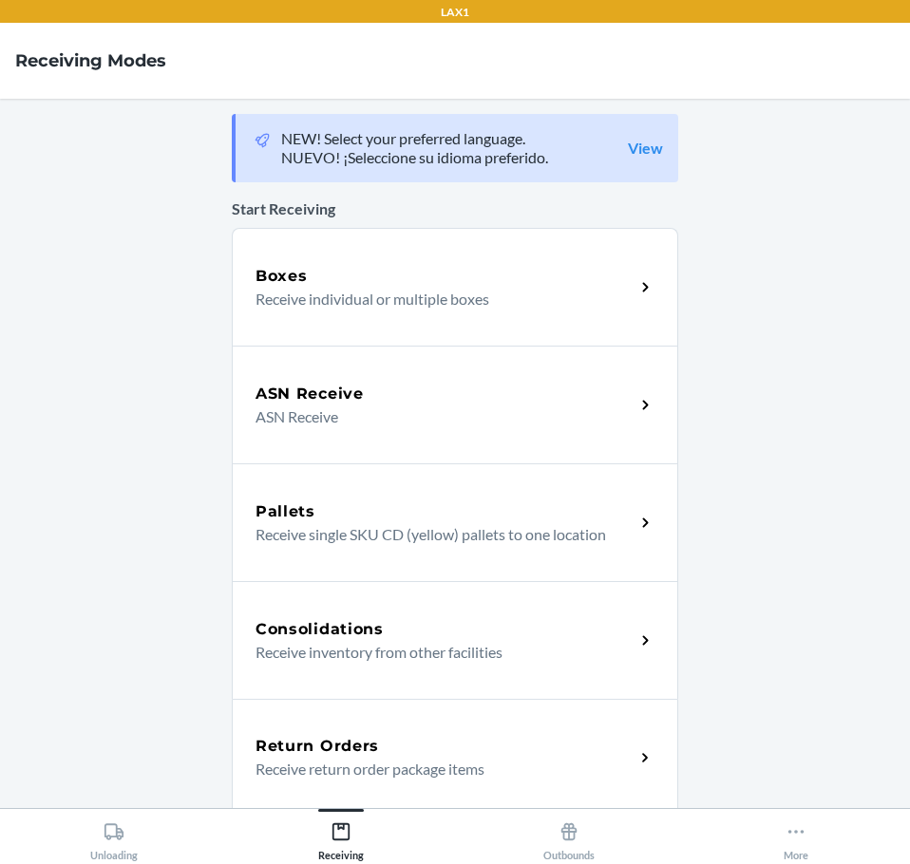
click at [418, 733] on div "Return Orders Receive return order package items" at bounding box center [455, 758] width 446 height 118
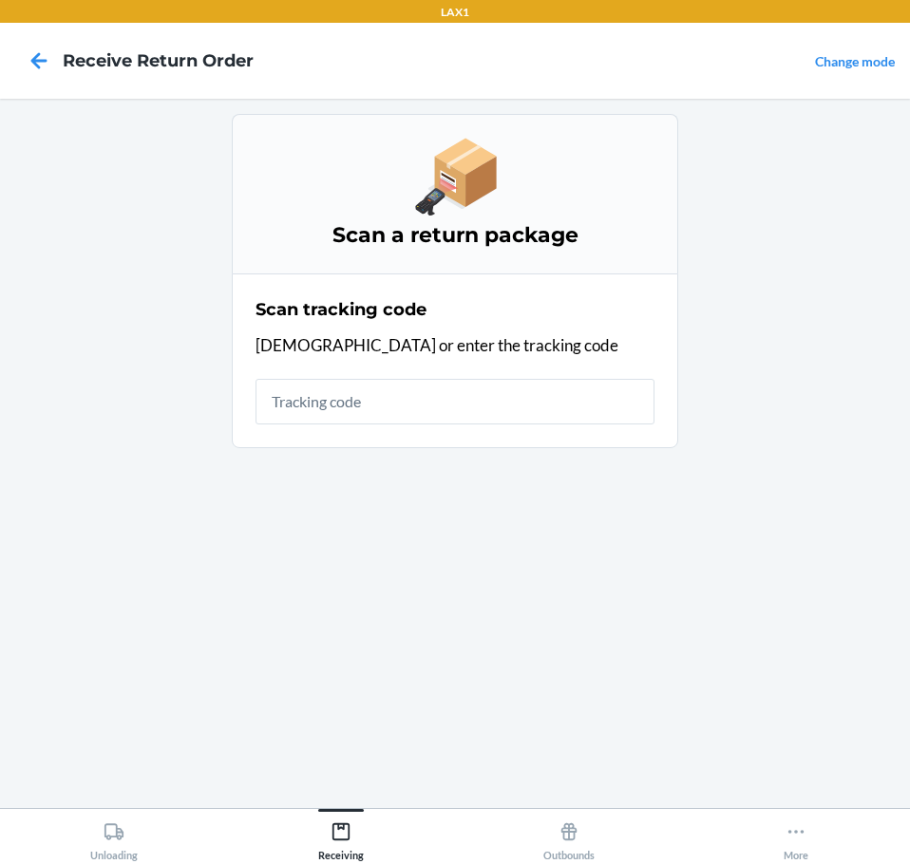
click at [440, 418] on input "text" at bounding box center [454, 402] width 399 height 46
type input "RB0000"
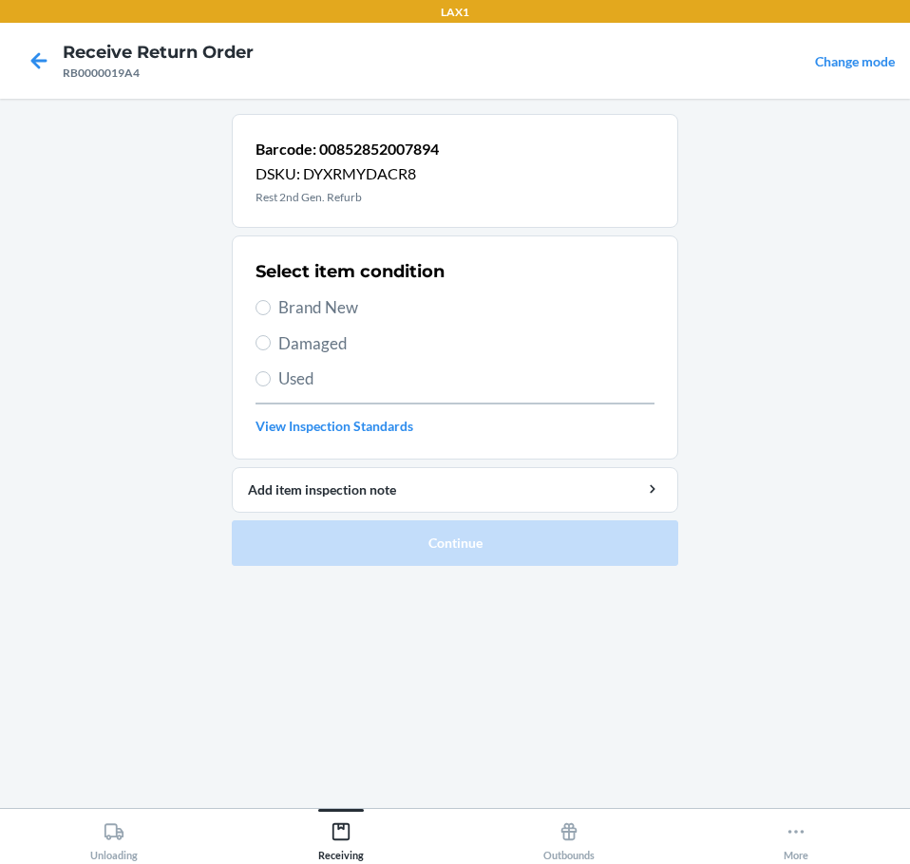
click at [273, 349] on label "Damaged" at bounding box center [454, 343] width 399 height 25
click at [271, 349] on input "Damaged" at bounding box center [262, 342] width 15 height 15
radio input "true"
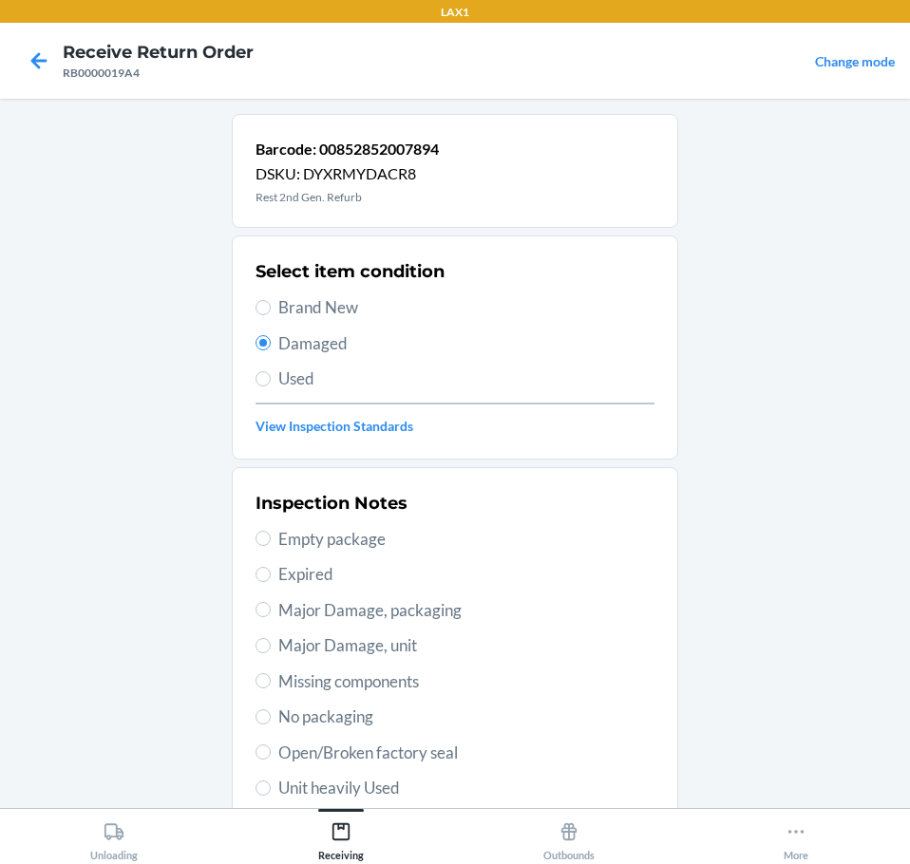
click at [354, 605] on span "Major Damage, packaging" at bounding box center [466, 610] width 376 height 25
click at [271, 605] on input "Major Damage, packaging" at bounding box center [262, 609] width 15 height 15
radio input "true"
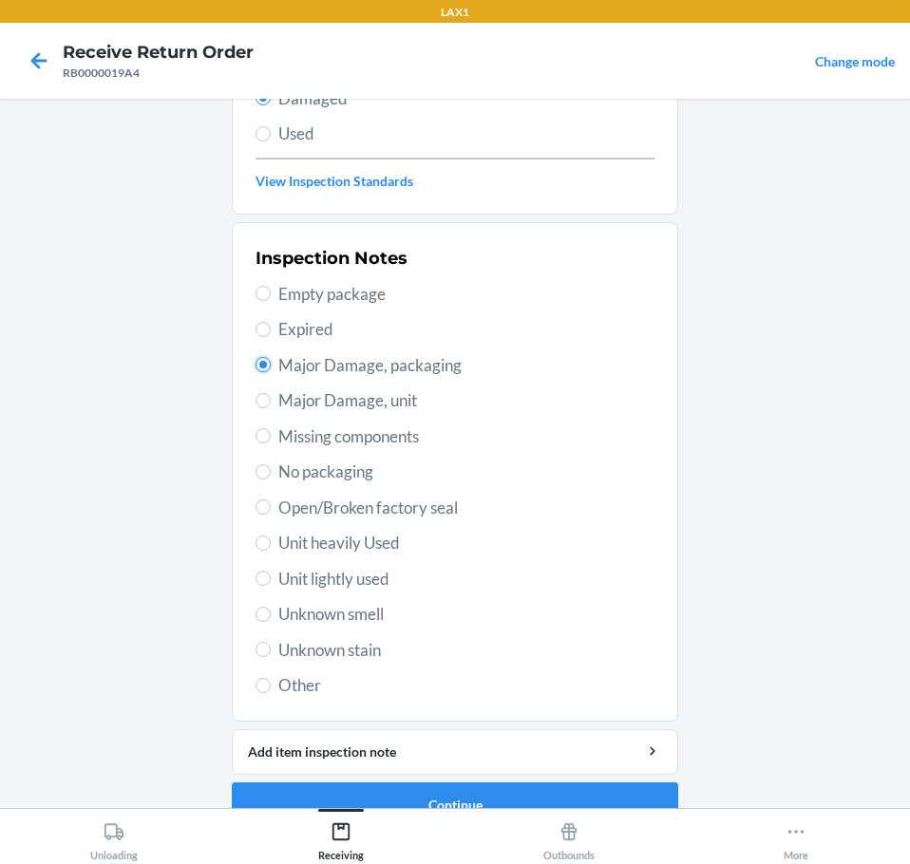
scroll to position [280, 0]
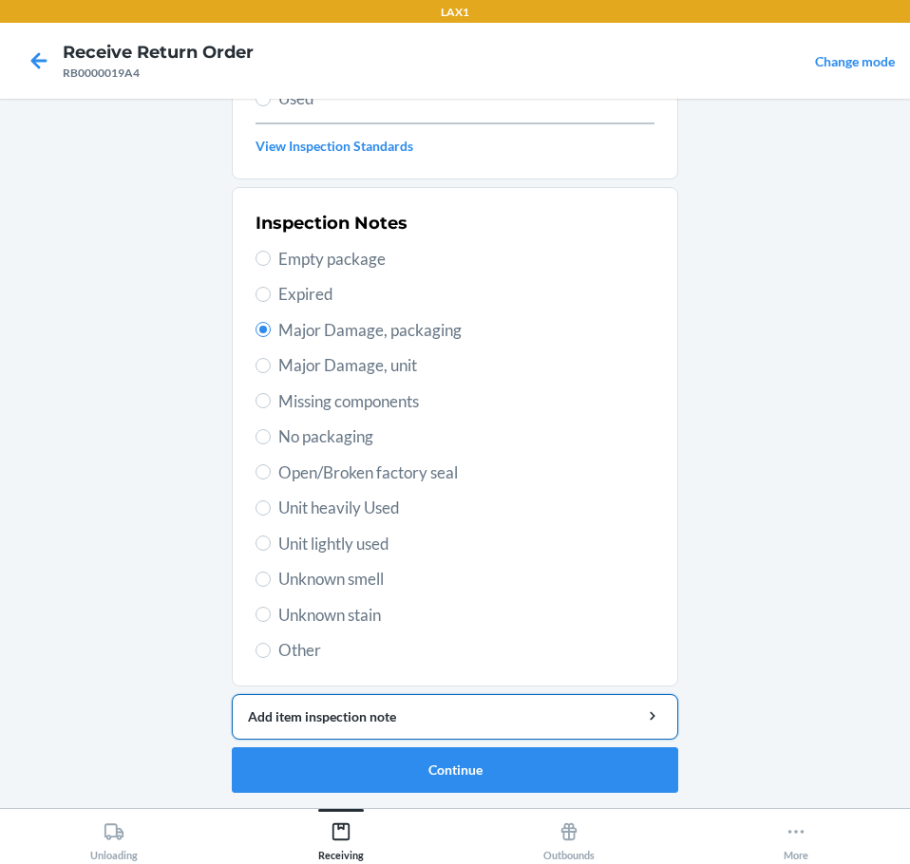
click at [389, 708] on div "Add item inspection note" at bounding box center [455, 717] width 414 height 20
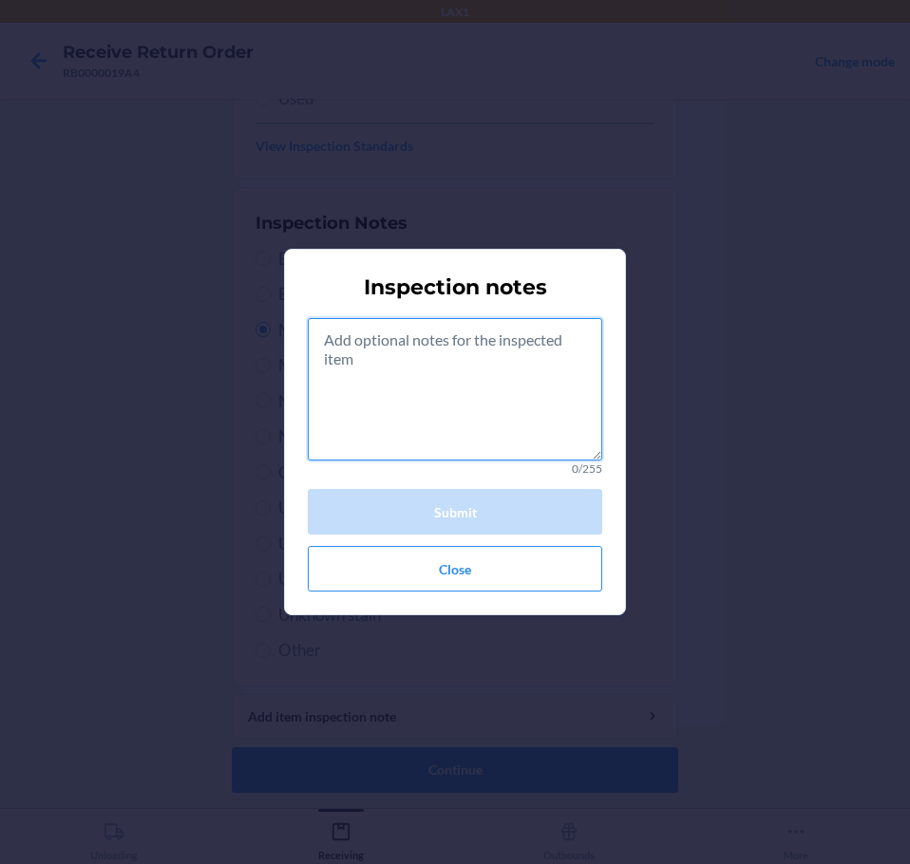
click at [511, 364] on textarea at bounding box center [455, 389] width 294 height 142
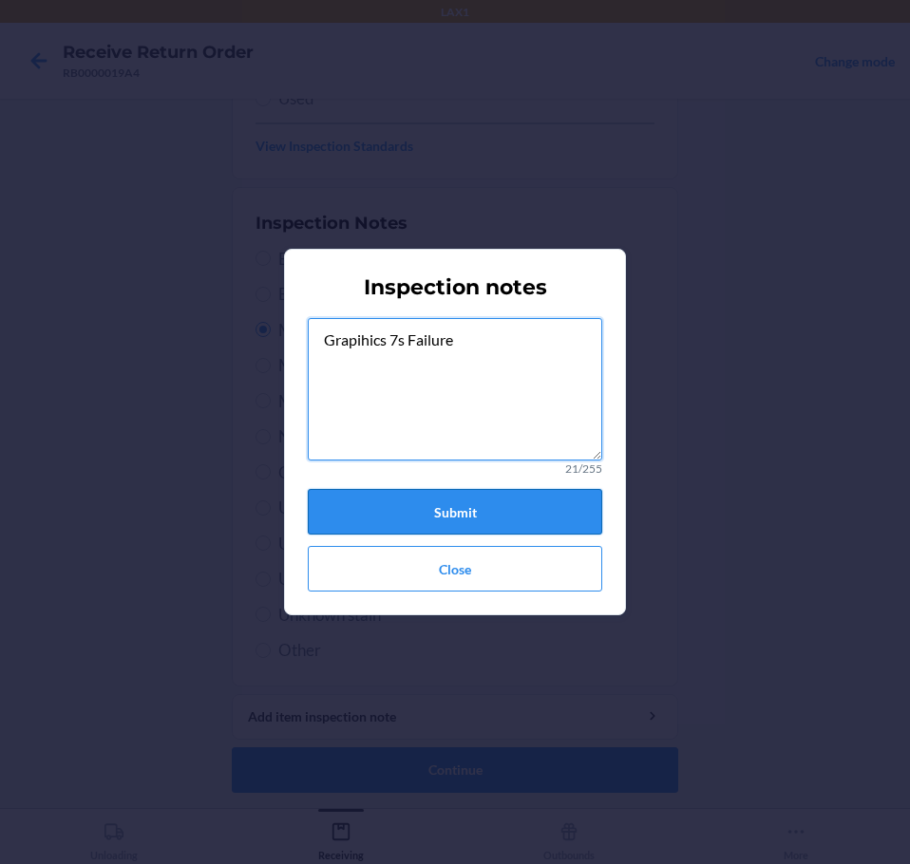
type textarea "Grapihics 7s Failure"
click at [538, 511] on button "Submit" at bounding box center [455, 512] width 294 height 46
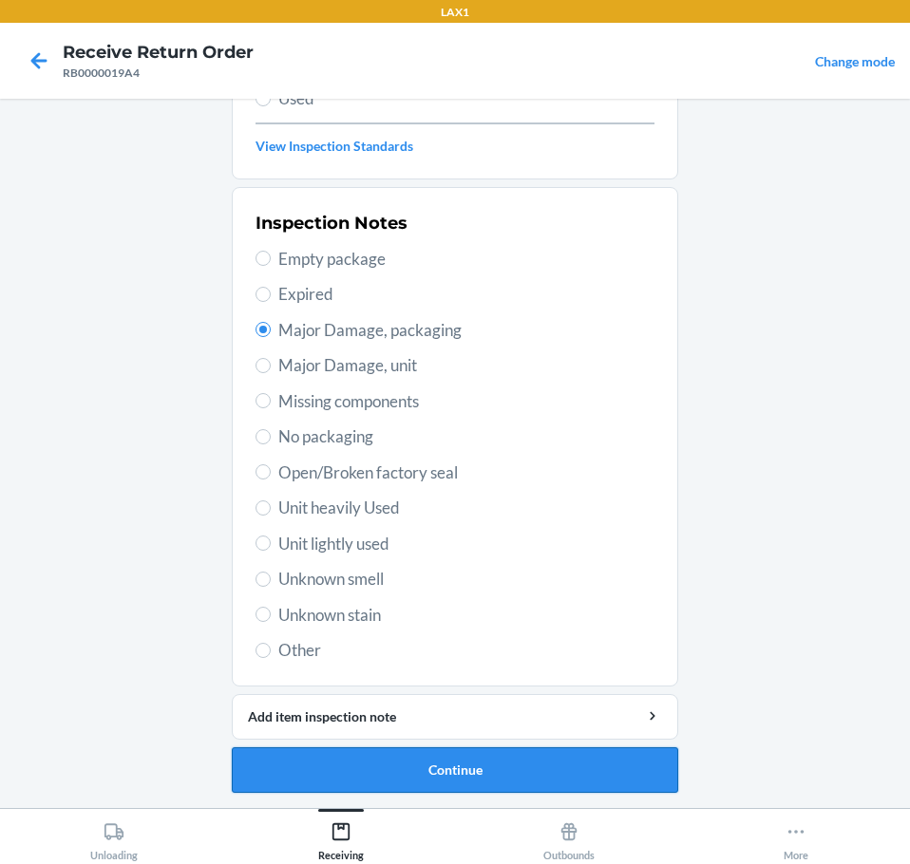
click at [445, 766] on button "Continue" at bounding box center [455, 770] width 446 height 46
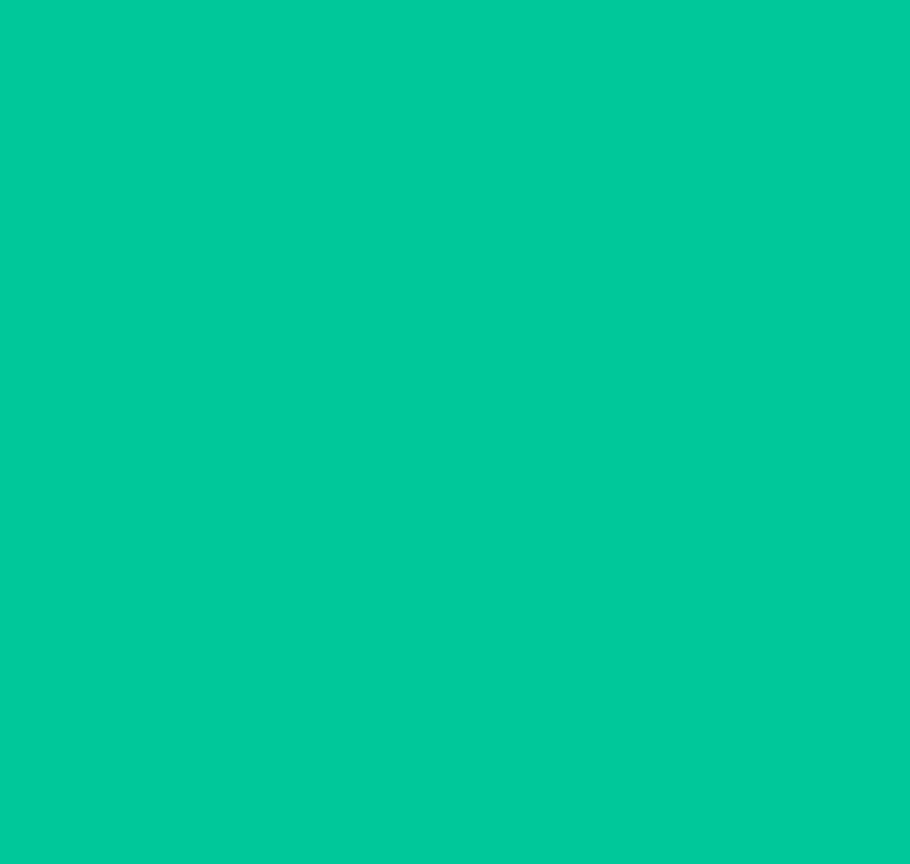
scroll to position [123, 0]
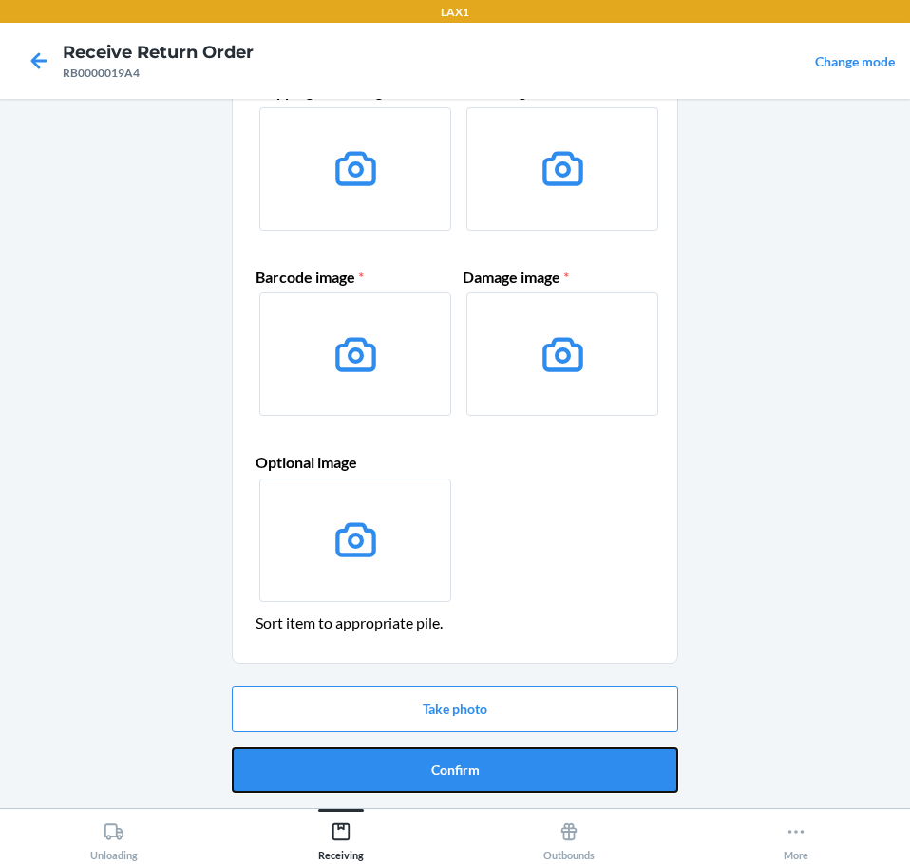
click at [445, 766] on button "Confirm" at bounding box center [455, 770] width 446 height 46
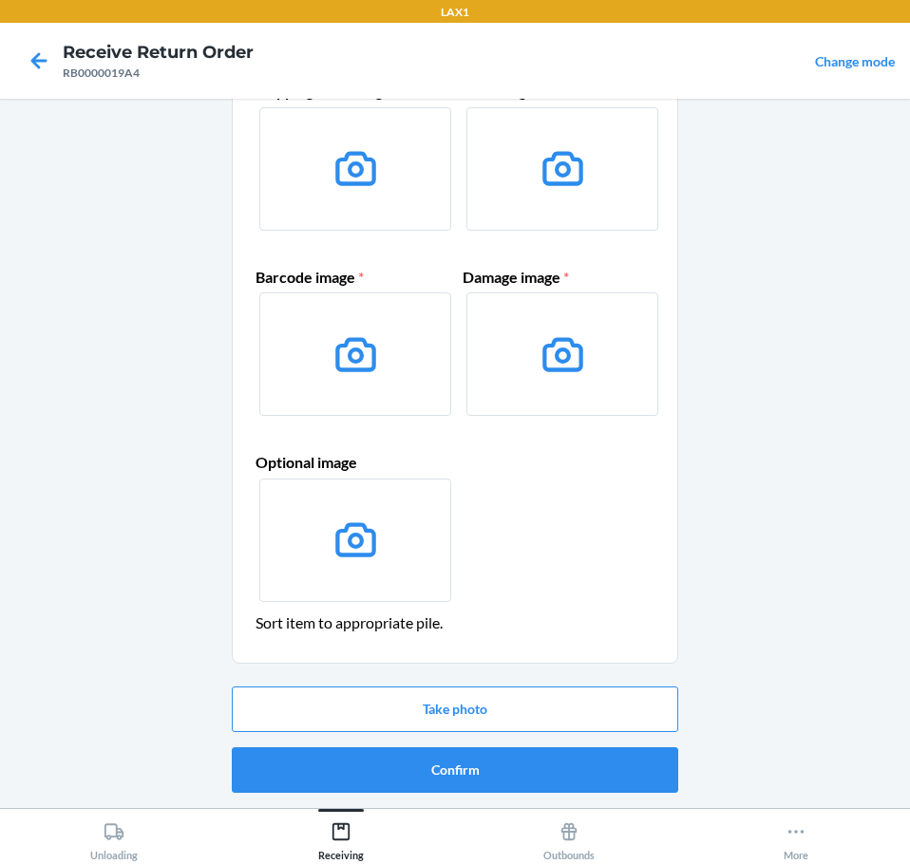
scroll to position [0, 0]
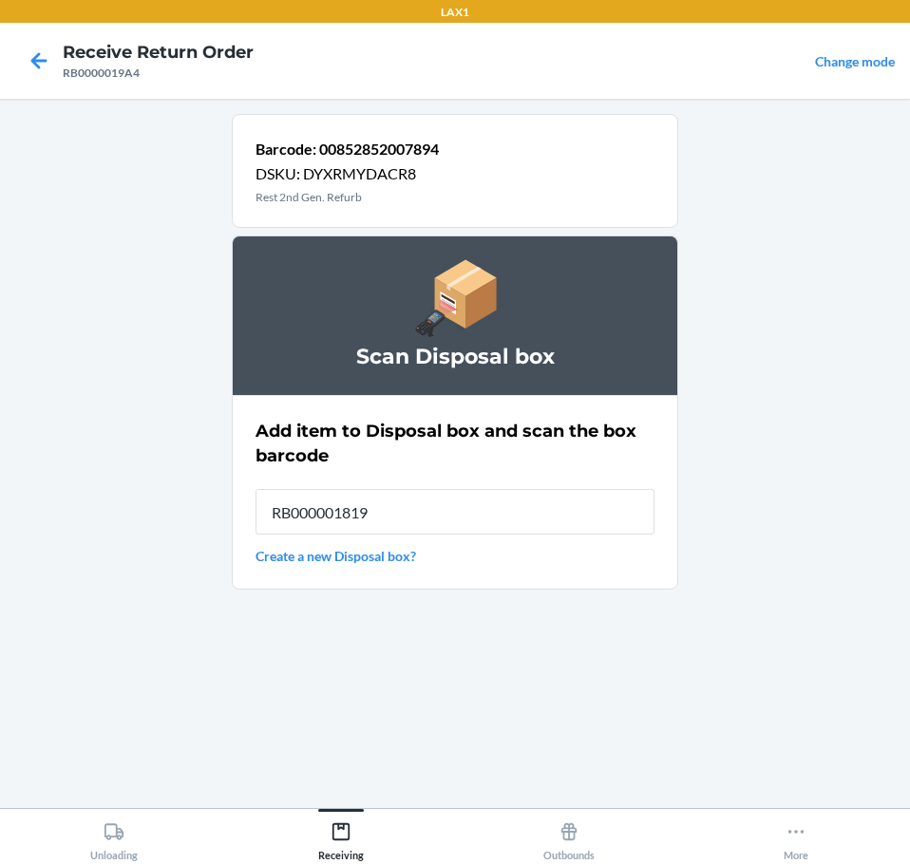
type input "RB000001819"
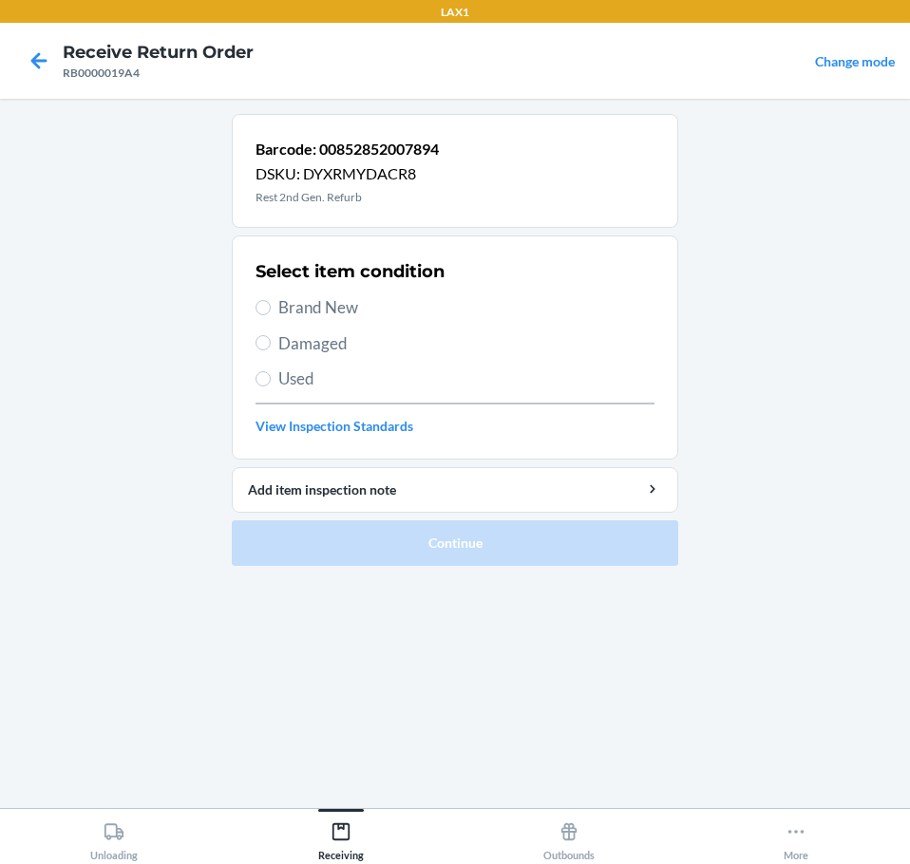
click at [292, 337] on span "Damaged" at bounding box center [466, 343] width 376 height 25
click at [271, 337] on input "Damaged" at bounding box center [262, 342] width 15 height 15
radio input "true"
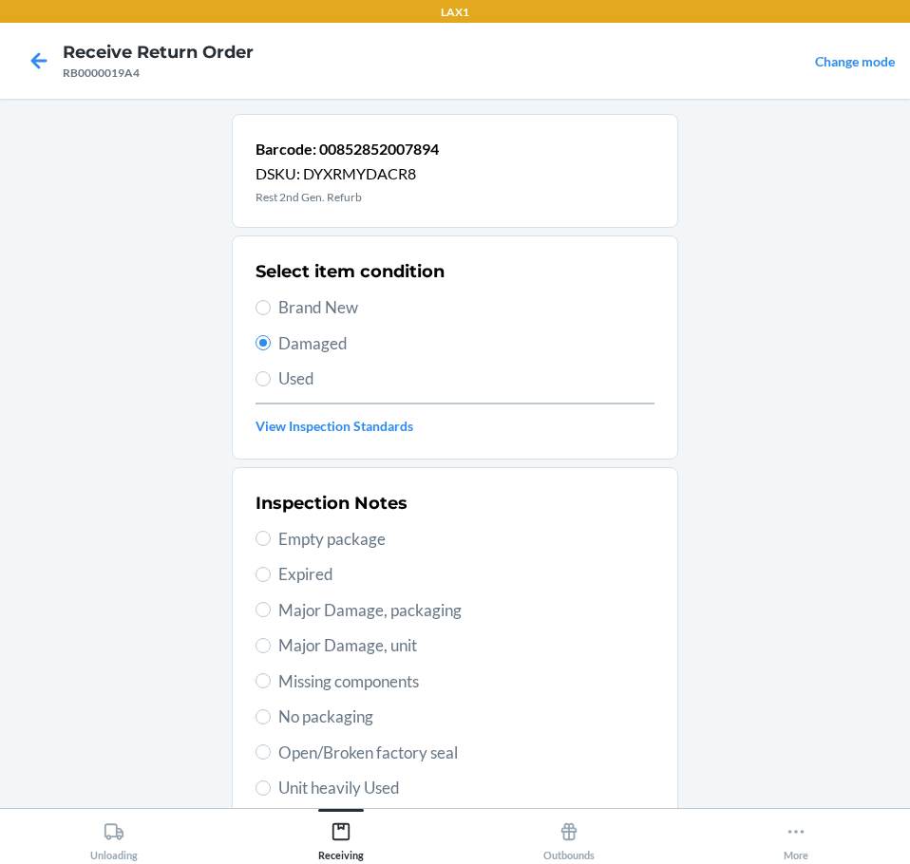
click at [312, 628] on div "Inspection Notes Empty package Expired Major Damage, packaging Major Damage, un…" at bounding box center [454, 716] width 399 height 463
click at [303, 638] on span "Major Damage, unit" at bounding box center [466, 645] width 376 height 25
click at [271, 638] on input "Major Damage, unit" at bounding box center [262, 645] width 15 height 15
radio input "true"
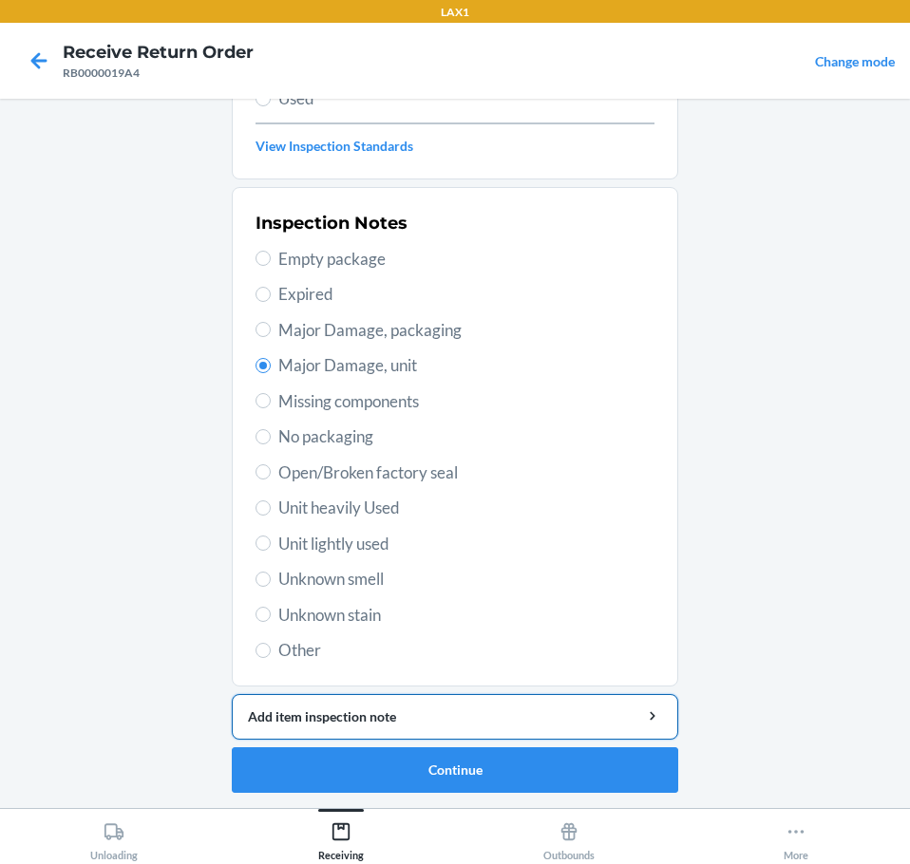
click at [358, 710] on div "Add item inspection note" at bounding box center [455, 717] width 414 height 20
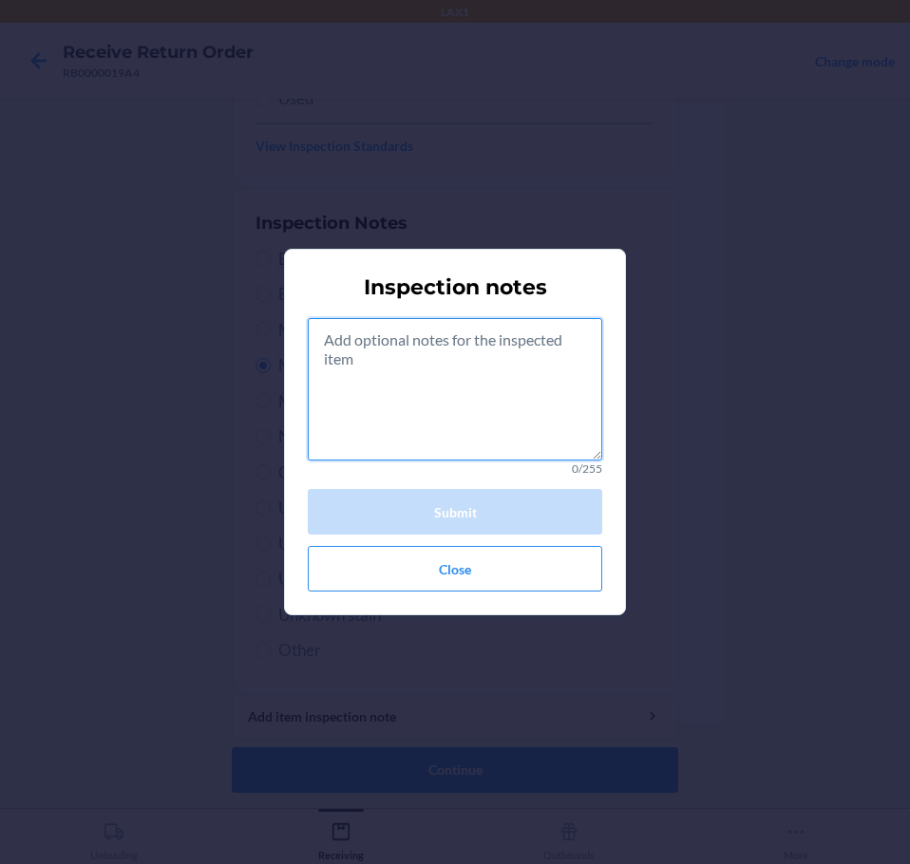
click at [421, 409] on textarea at bounding box center [455, 389] width 294 height 142
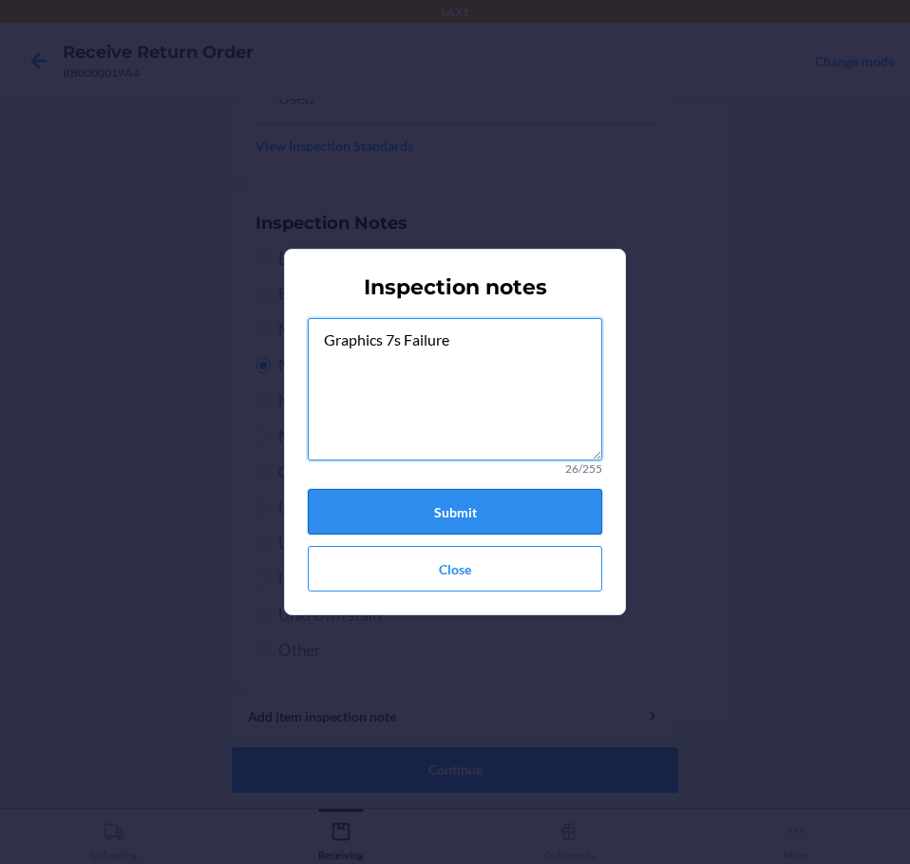
type textarea "Graphics 7s Failure"
click at [523, 515] on button "Submit" at bounding box center [455, 512] width 294 height 46
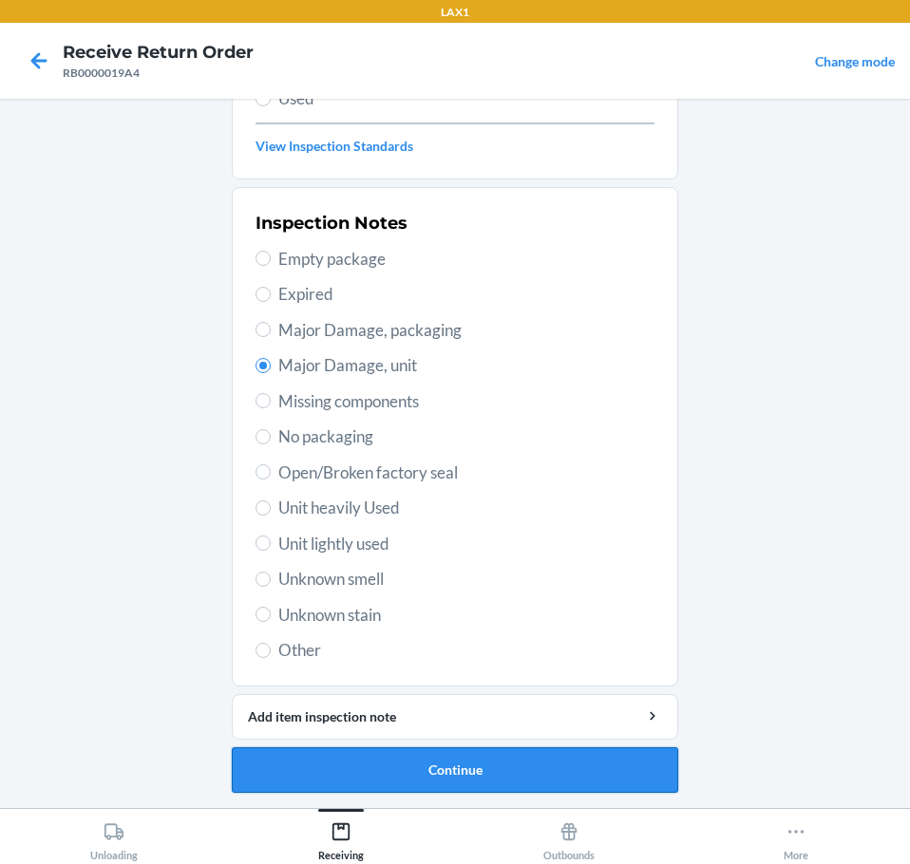
click at [406, 764] on button "Continue" at bounding box center [455, 770] width 446 height 46
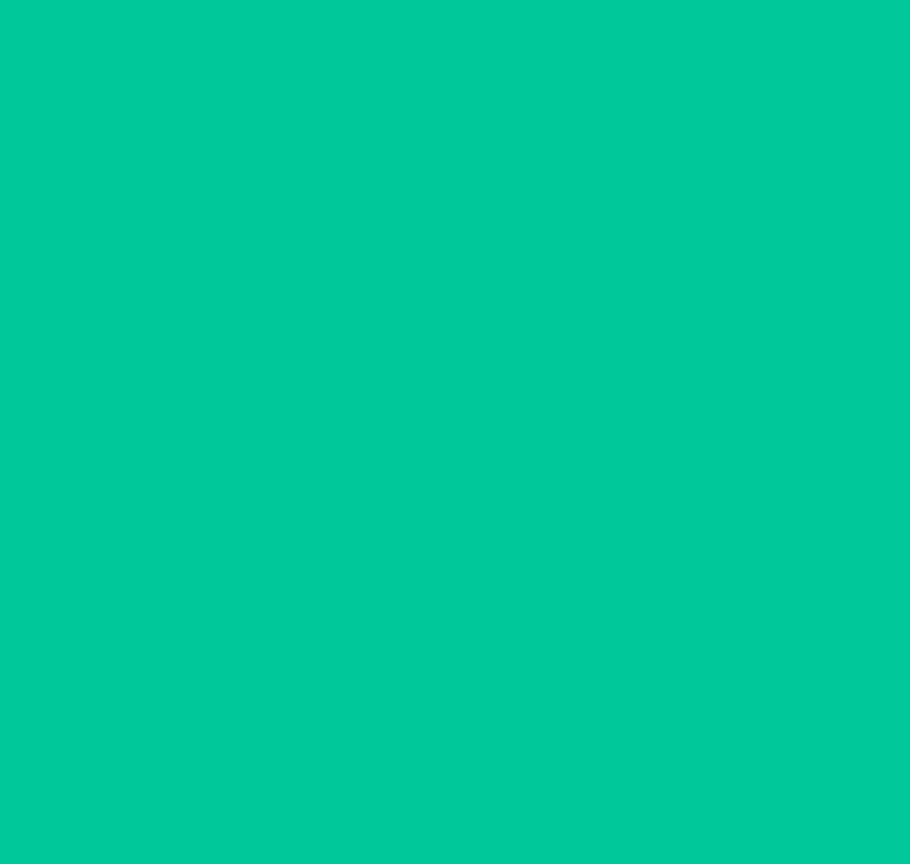
click at [406, 764] on button "Confirm" at bounding box center [455, 770] width 446 height 46
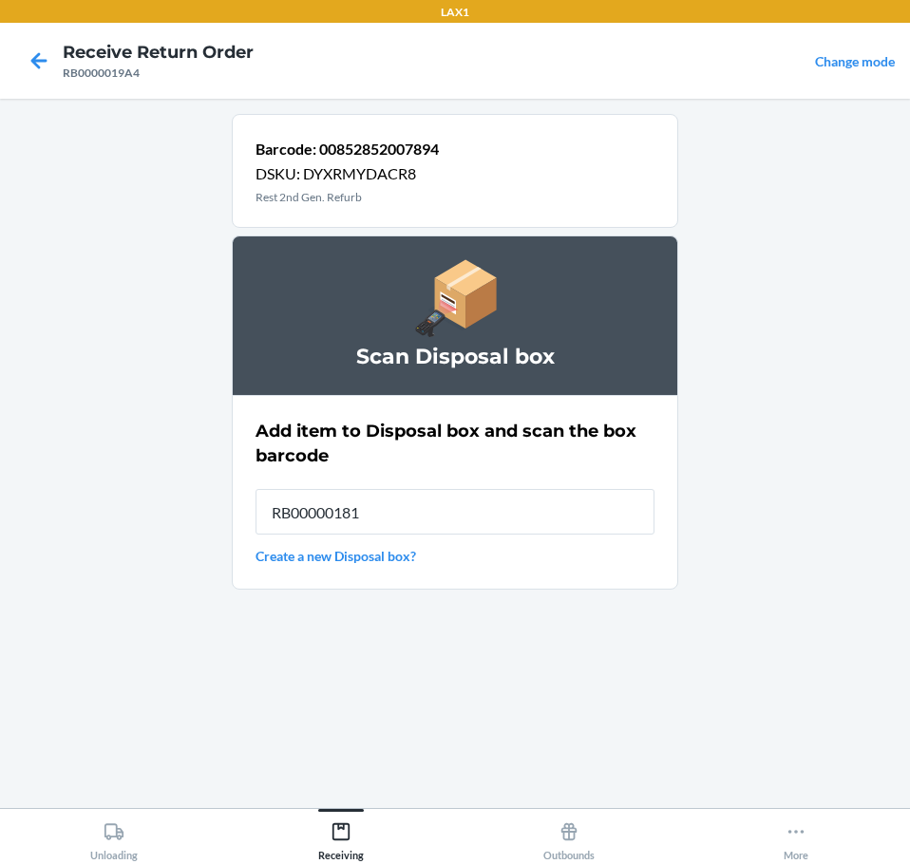
type input "RB000001819"
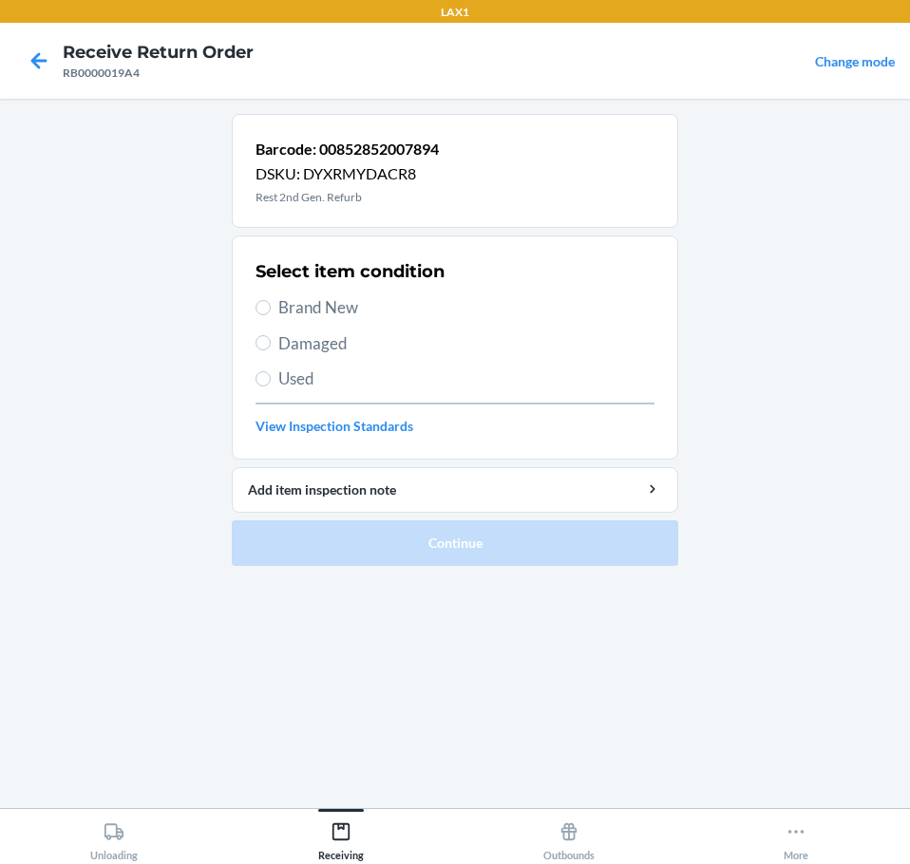
click at [287, 297] on span "Brand New" at bounding box center [466, 307] width 376 height 25
click at [271, 300] on input "Brand New" at bounding box center [262, 307] width 15 height 15
radio input "true"
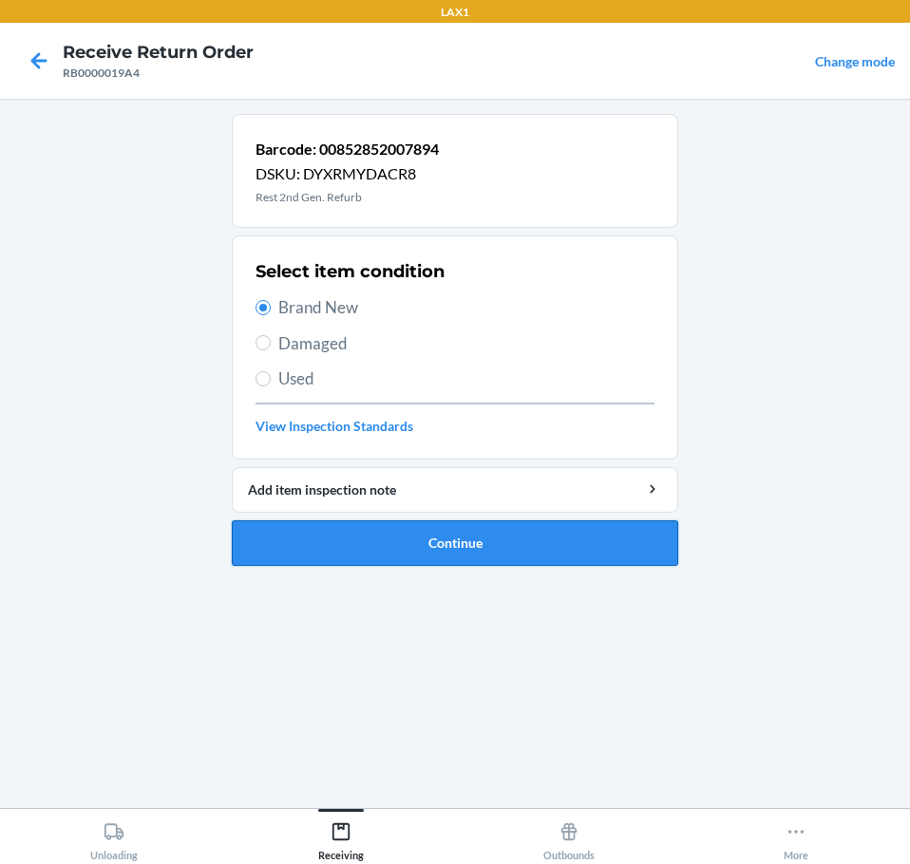
click at [427, 546] on button "Continue" at bounding box center [455, 543] width 446 height 46
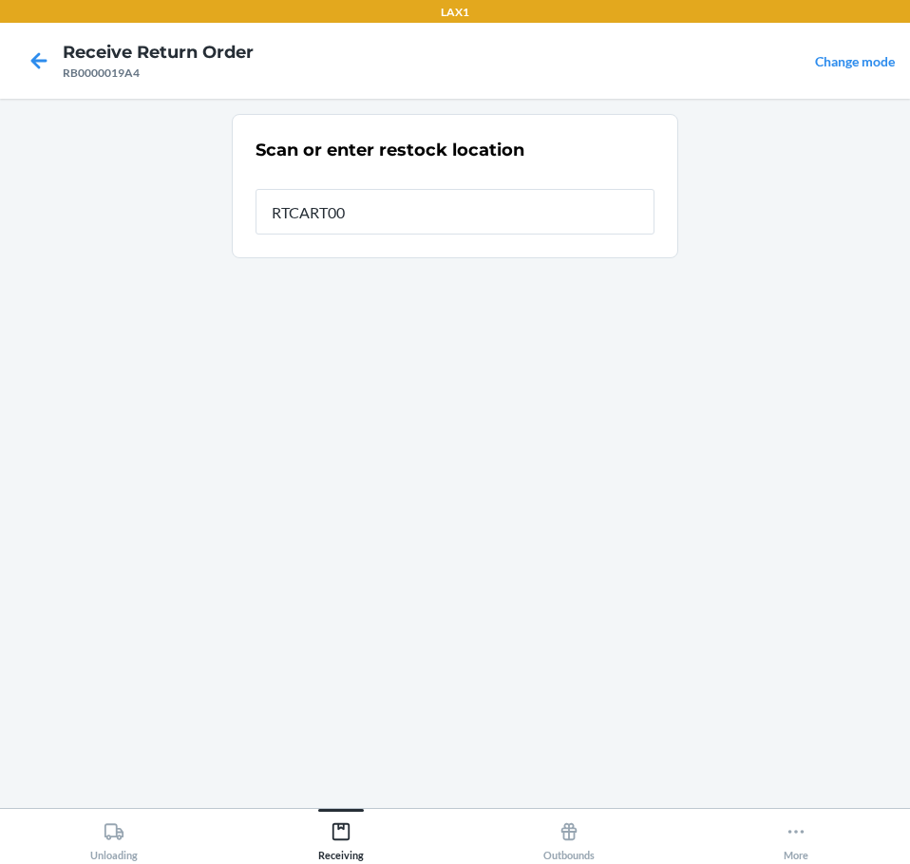
type input "RTCART004"
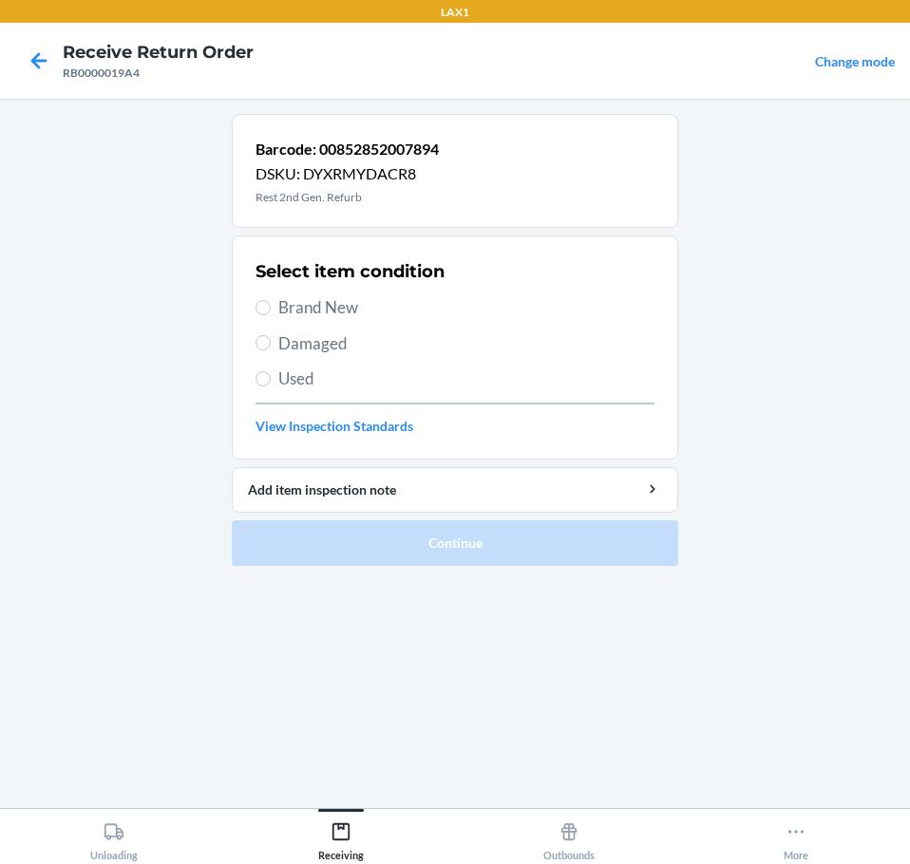
click at [329, 301] on span "Brand New" at bounding box center [466, 307] width 376 height 25
click at [271, 301] on input "Brand New" at bounding box center [262, 307] width 15 height 15
radio input "true"
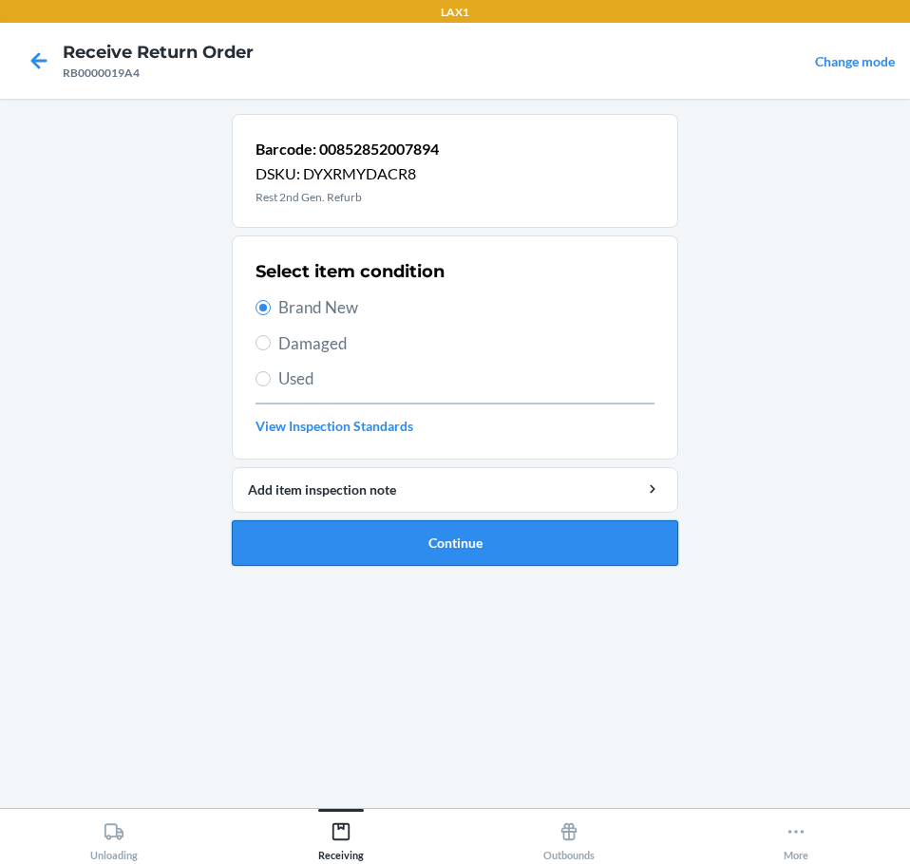
click at [375, 550] on button "Continue" at bounding box center [455, 543] width 446 height 46
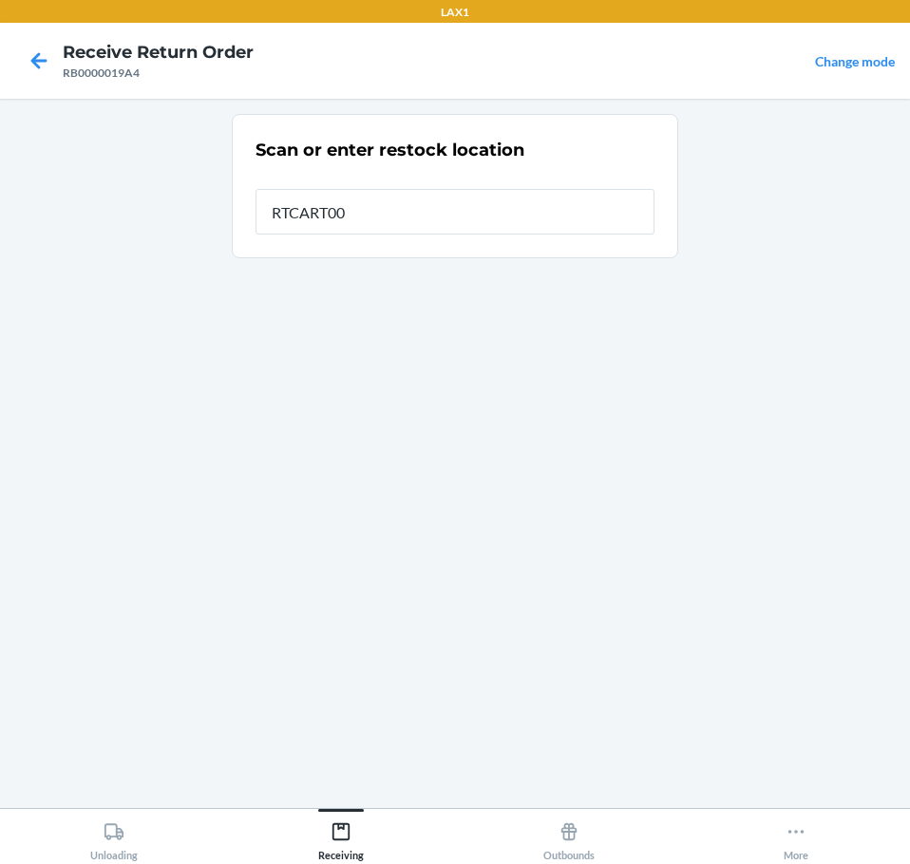
type input "RTCART004"
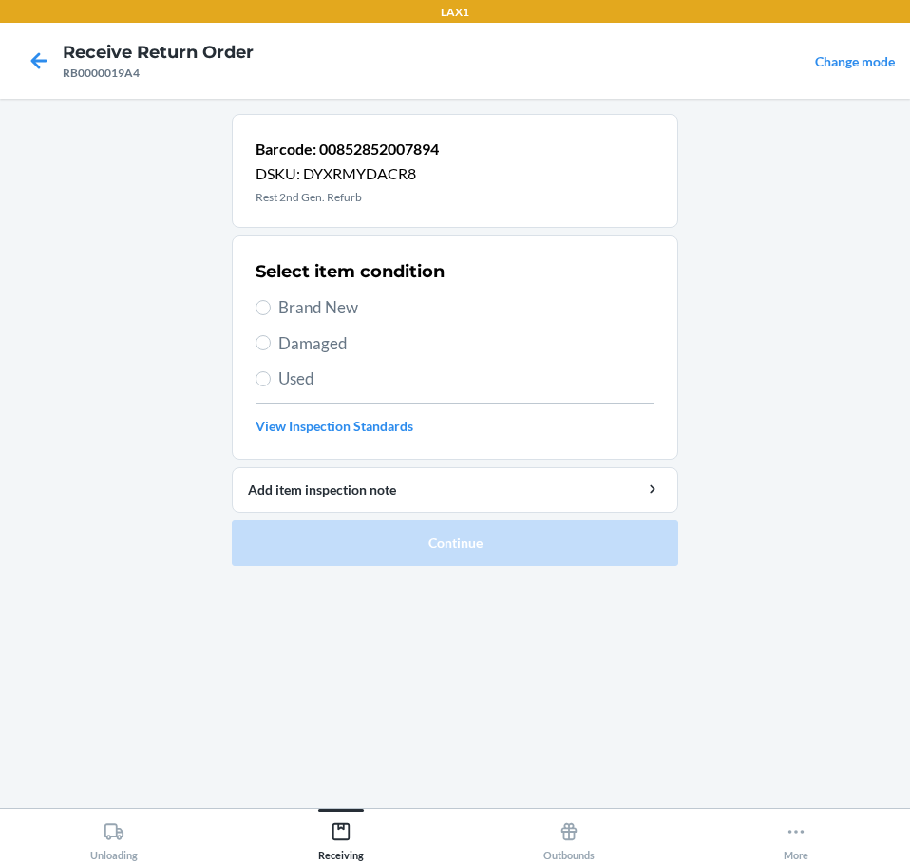
click at [321, 309] on span "Brand New" at bounding box center [466, 307] width 376 height 25
click at [271, 309] on input "Brand New" at bounding box center [262, 307] width 15 height 15
radio input "true"
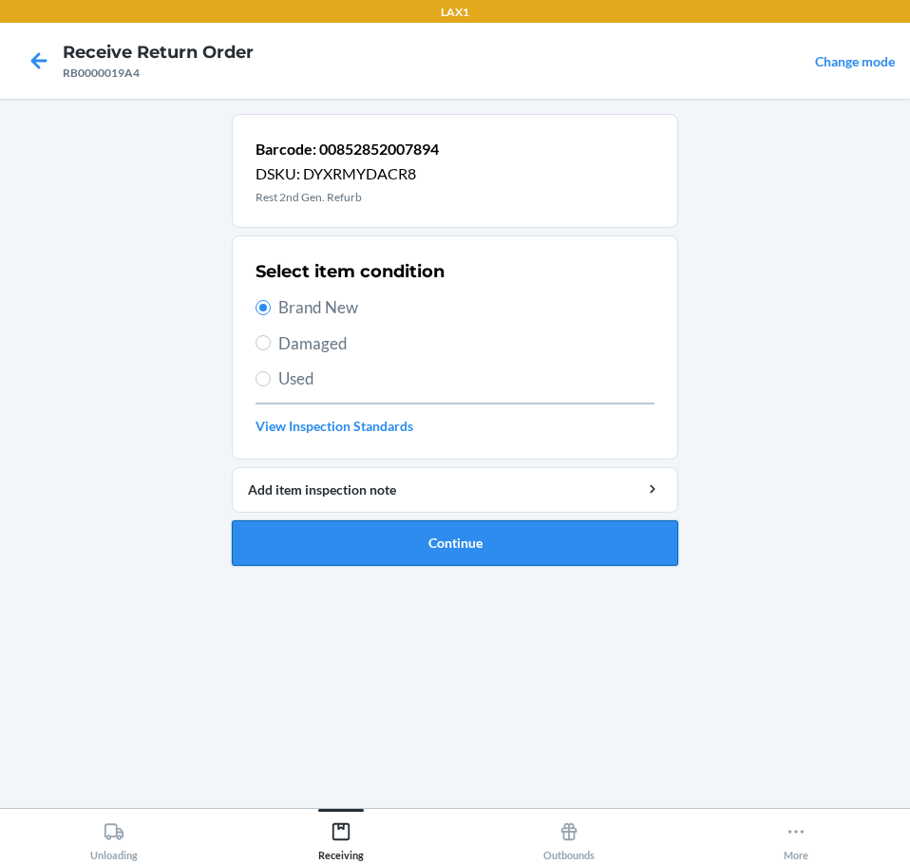
click at [373, 527] on button "Continue" at bounding box center [455, 543] width 446 height 46
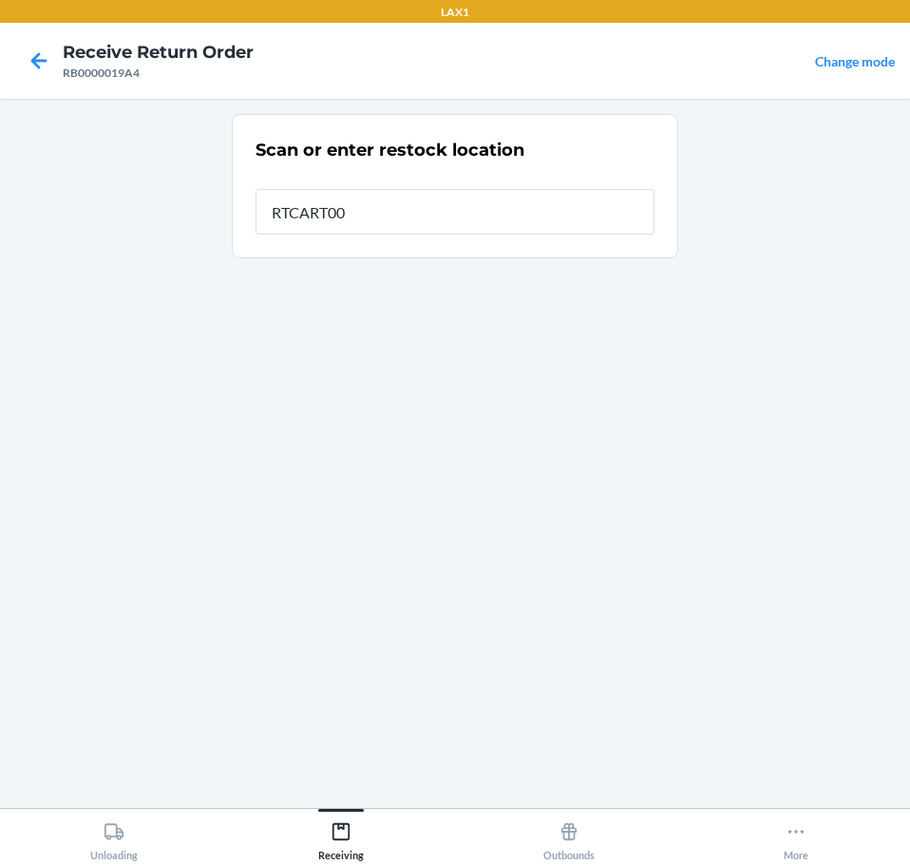
type input "RTCART004"
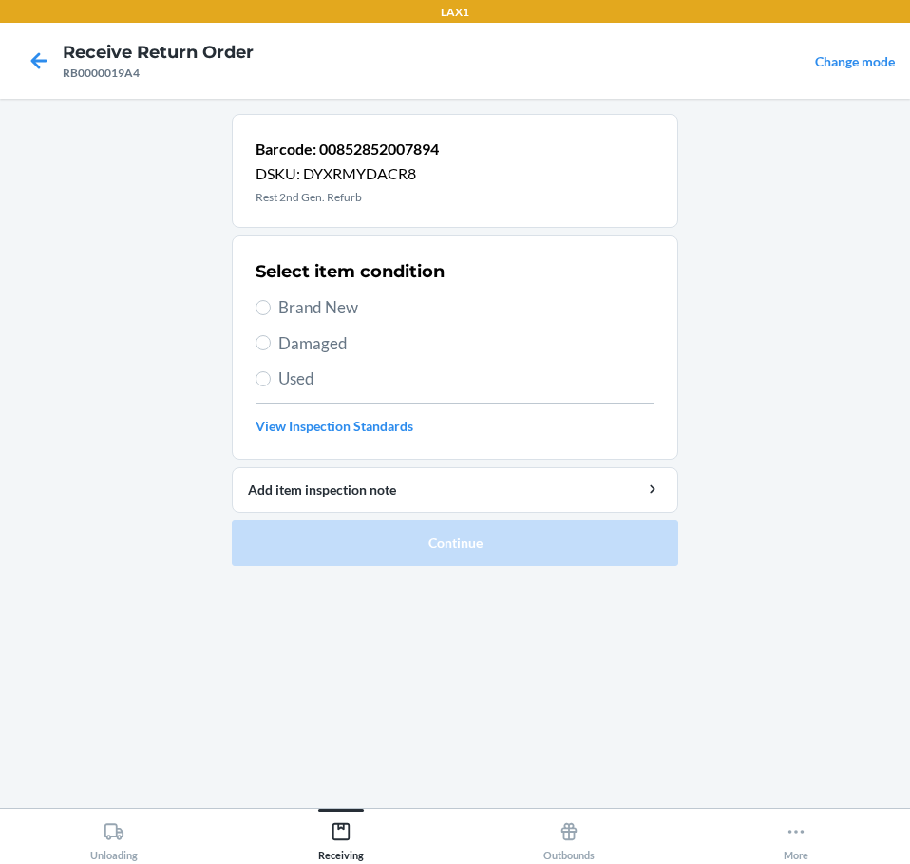
click at [342, 307] on span "Brand New" at bounding box center [466, 307] width 376 height 25
click at [271, 307] on input "Brand New" at bounding box center [262, 307] width 15 height 15
radio input "true"
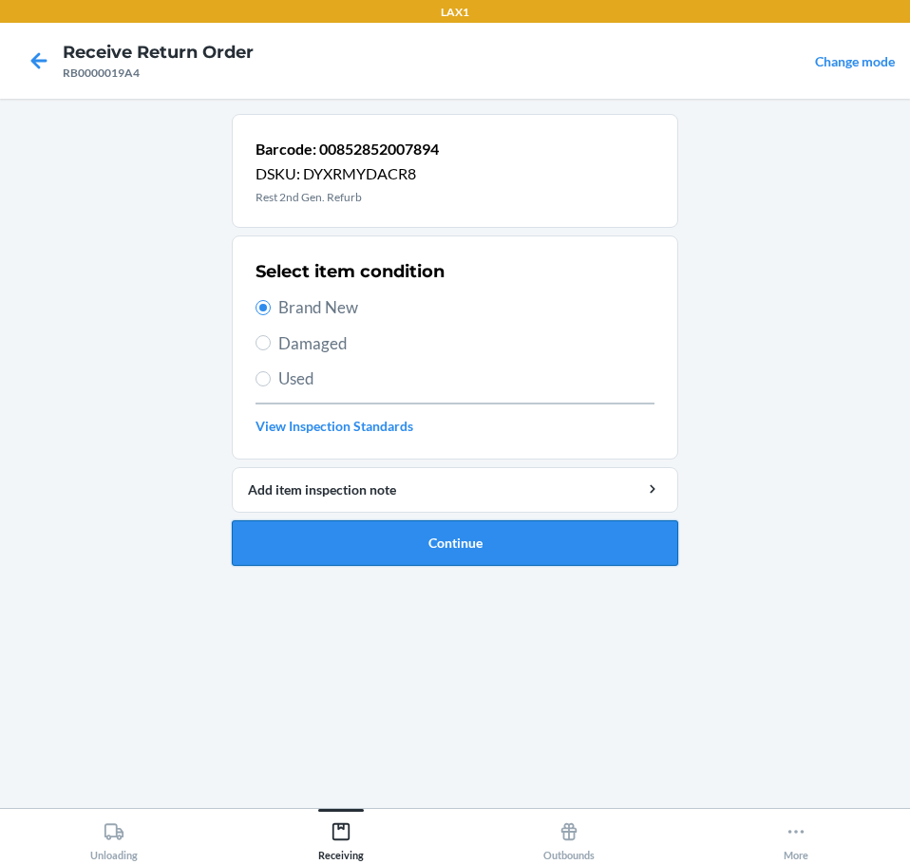
click at [367, 538] on button "Continue" at bounding box center [455, 543] width 446 height 46
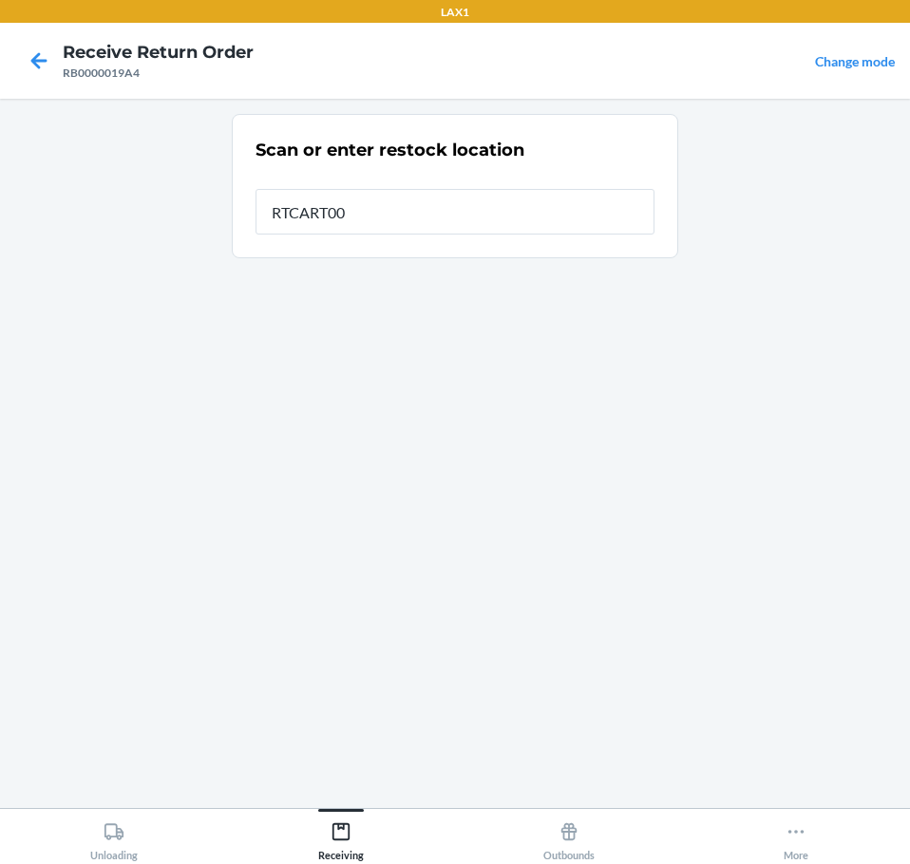
type input "RTCART004"
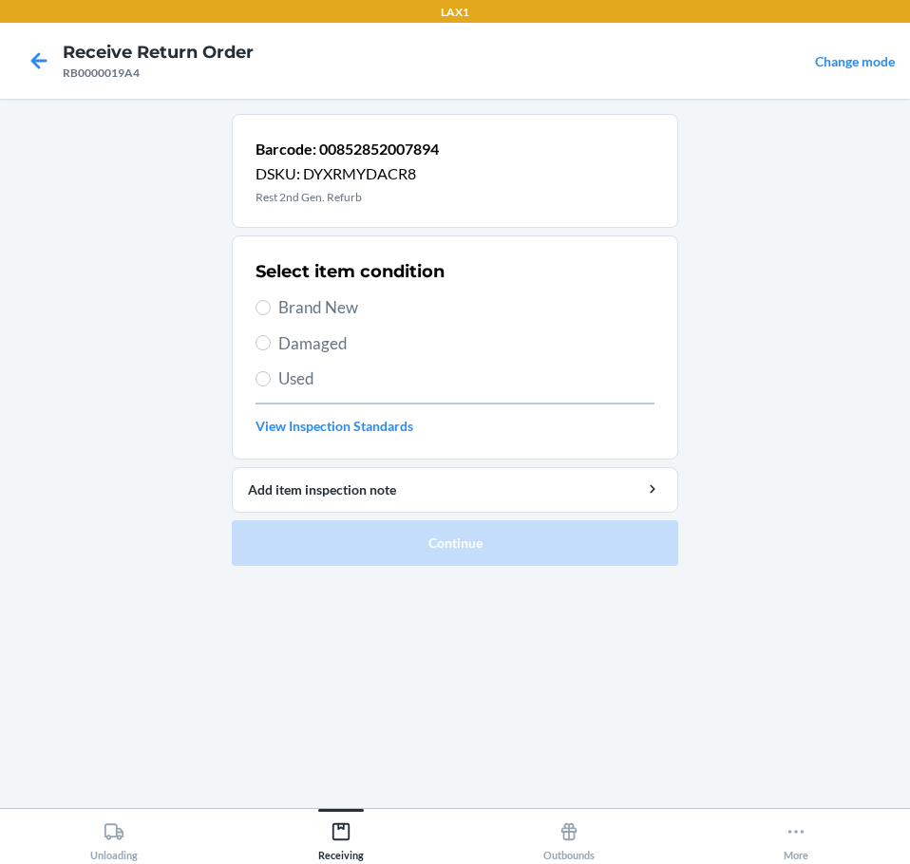
click at [302, 302] on span "Brand New" at bounding box center [466, 307] width 376 height 25
click at [271, 302] on input "Brand New" at bounding box center [262, 307] width 15 height 15
radio input "true"
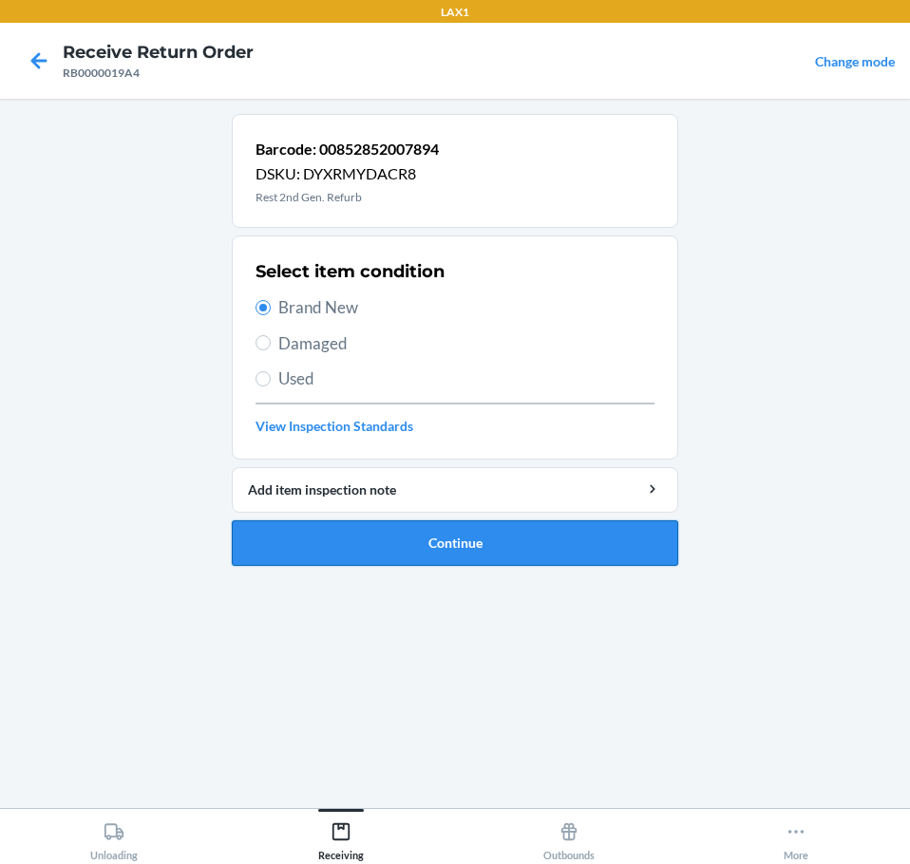
click at [361, 536] on button "Continue" at bounding box center [455, 543] width 446 height 46
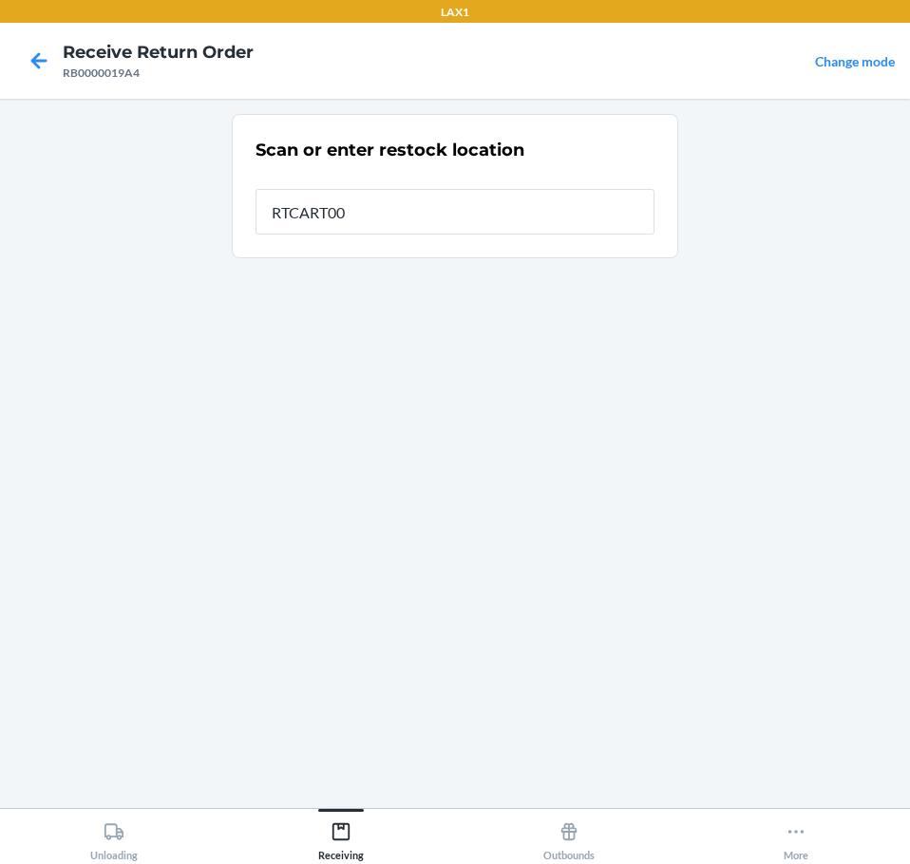
type input "RTCART004"
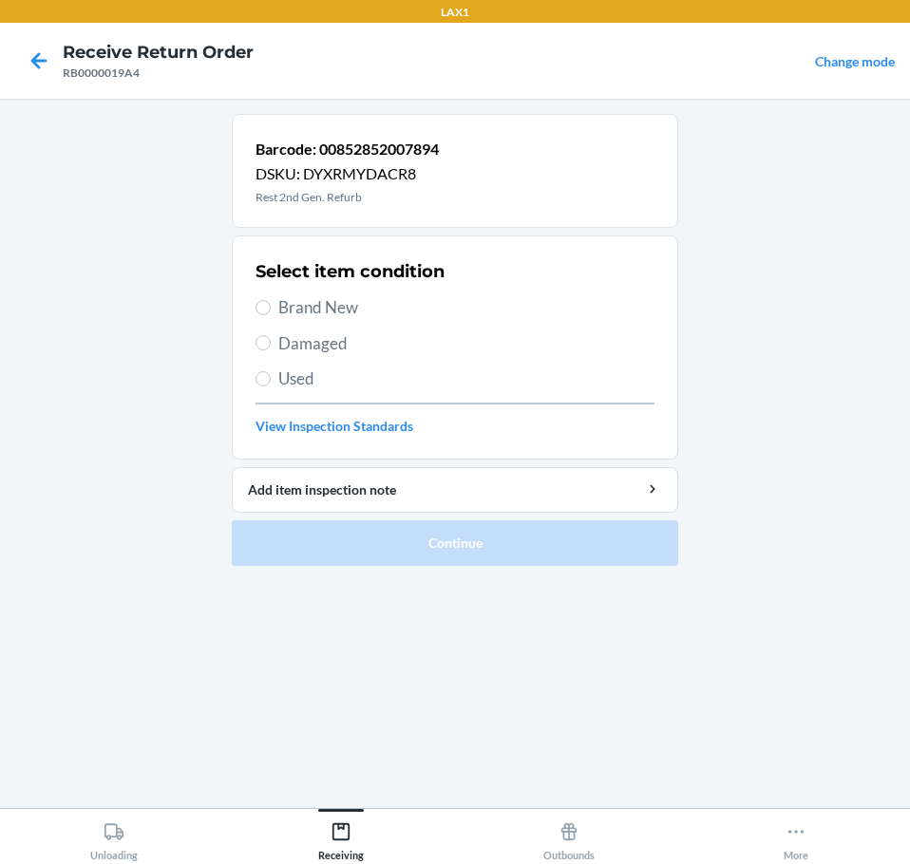
click at [287, 311] on span "Brand New" at bounding box center [466, 307] width 376 height 25
click at [271, 311] on input "Brand New" at bounding box center [262, 307] width 15 height 15
radio input "true"
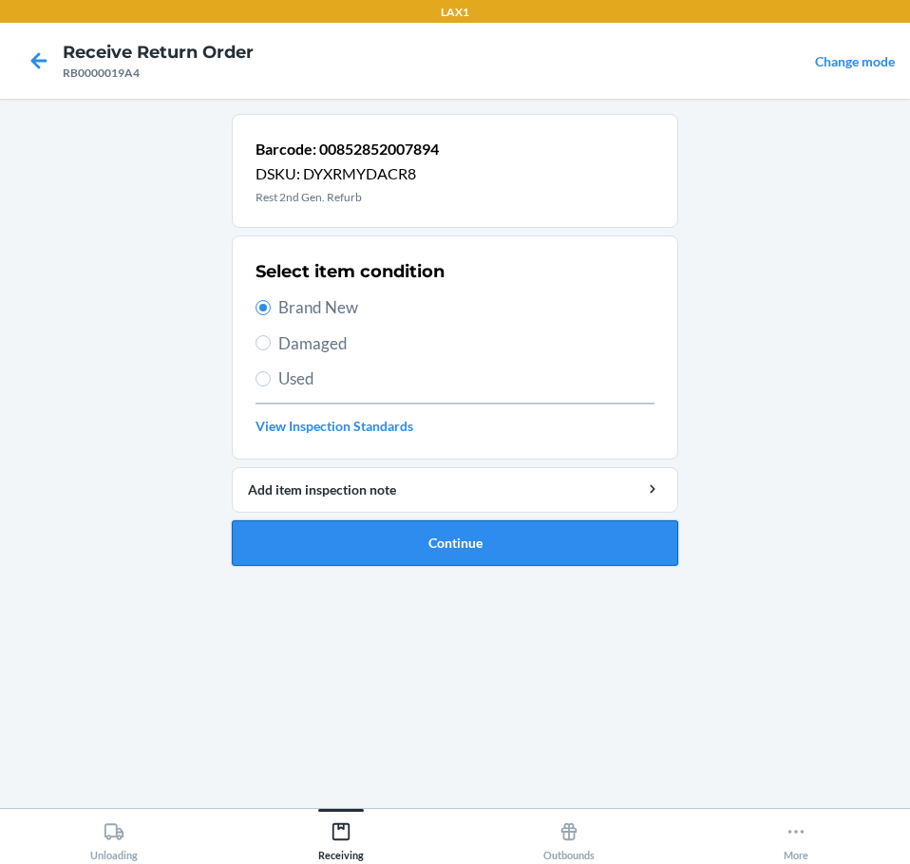
click at [346, 543] on button "Continue" at bounding box center [455, 543] width 446 height 46
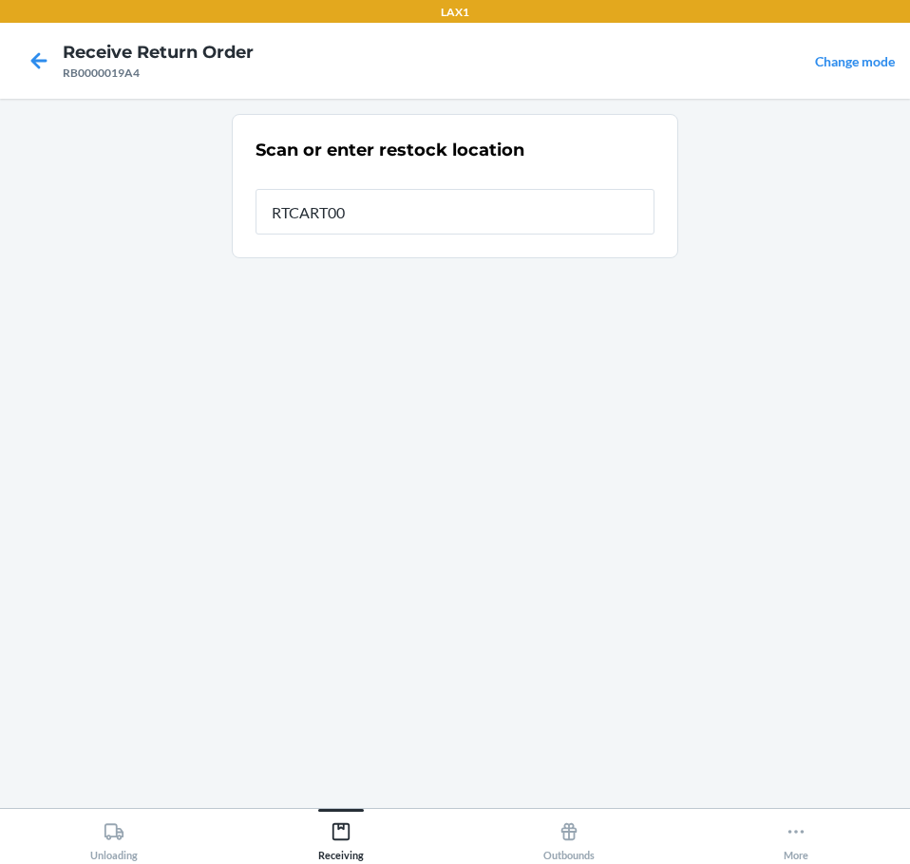
type input "RTCART004"
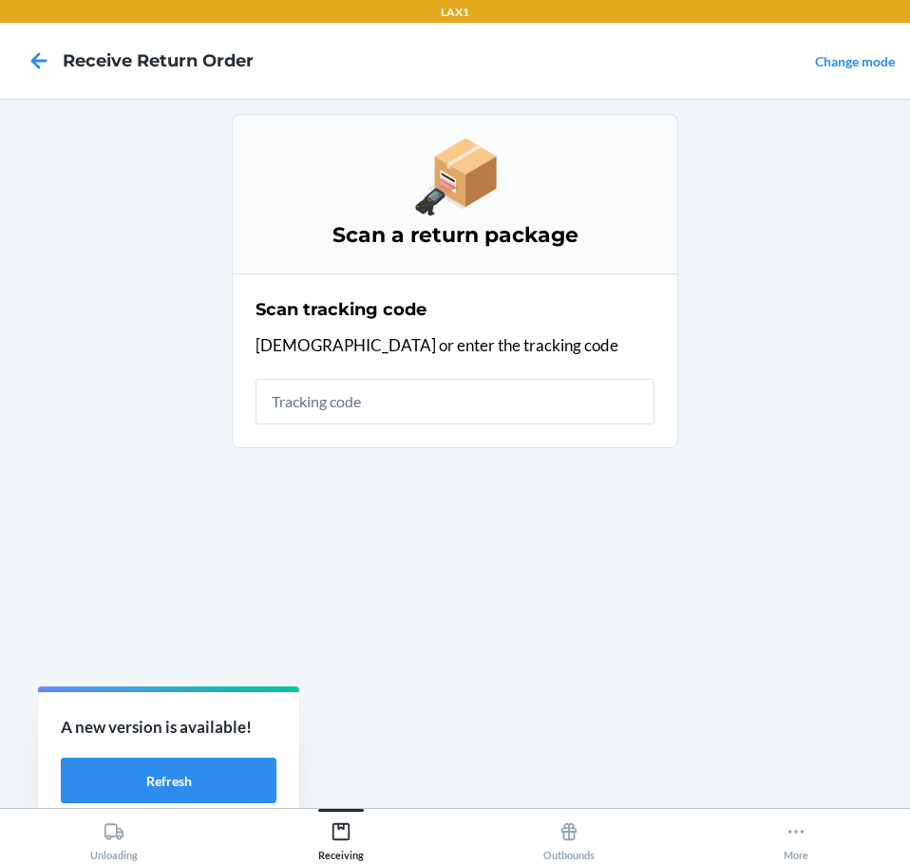
click at [517, 590] on div "Scan a return package Scan tracking code Scan or enter the tracking code" at bounding box center [455, 453] width 446 height 679
click at [182, 777] on button "Refresh" at bounding box center [169, 781] width 216 height 46
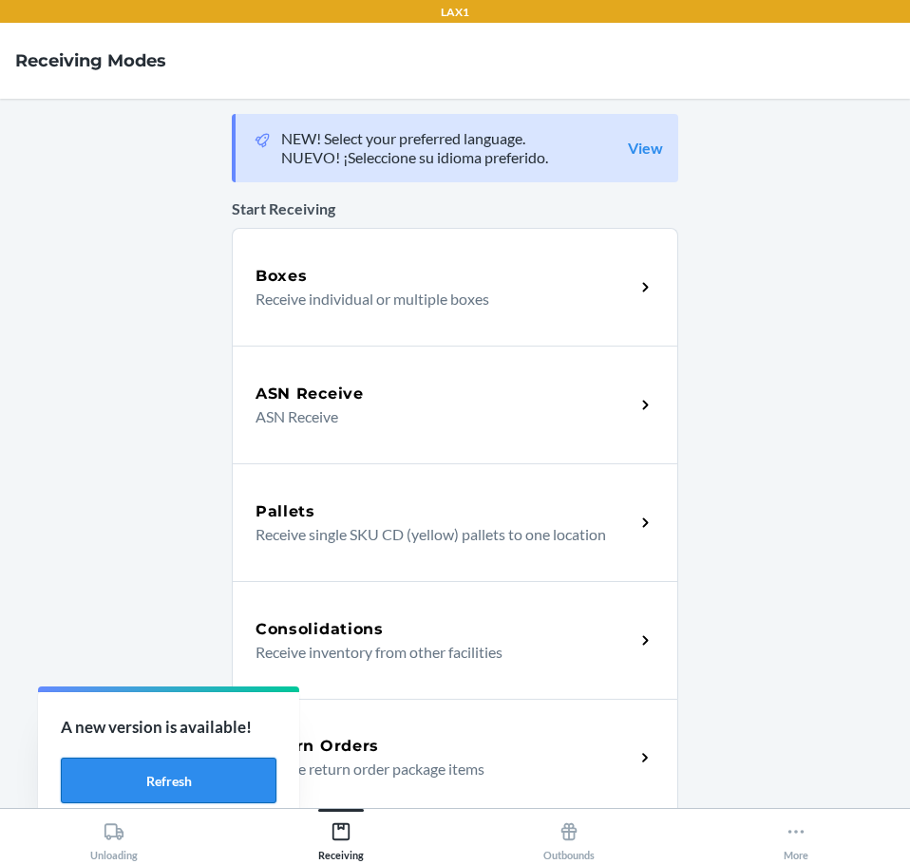
click at [172, 784] on button "Refresh" at bounding box center [169, 781] width 216 height 46
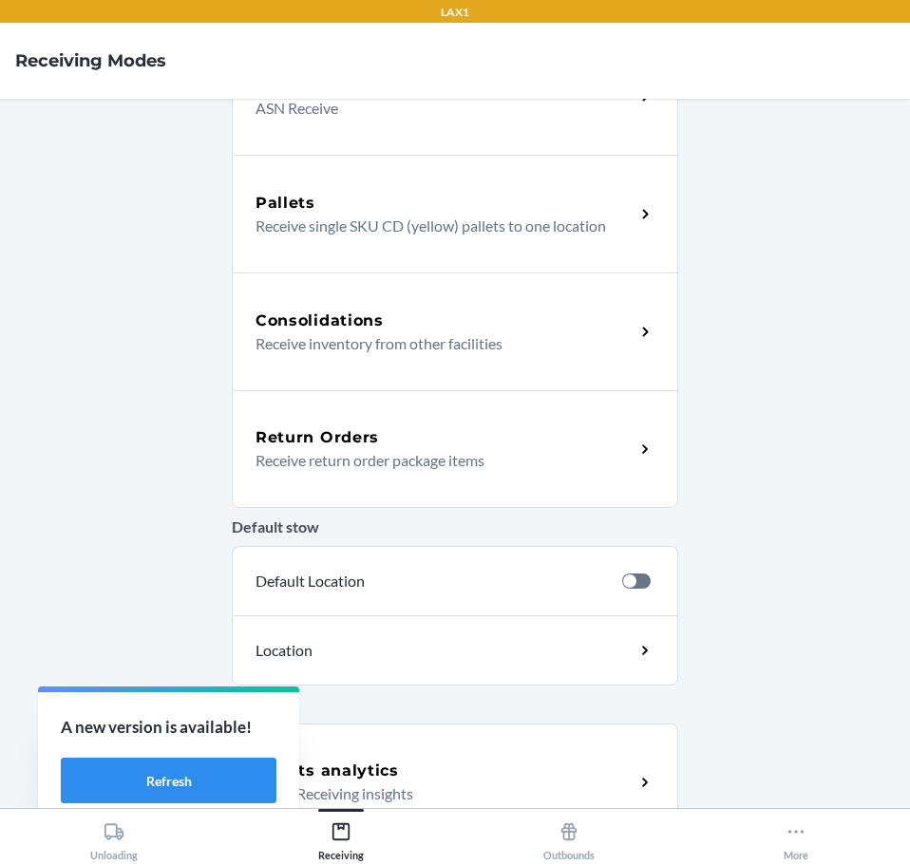
scroll to position [342, 0]
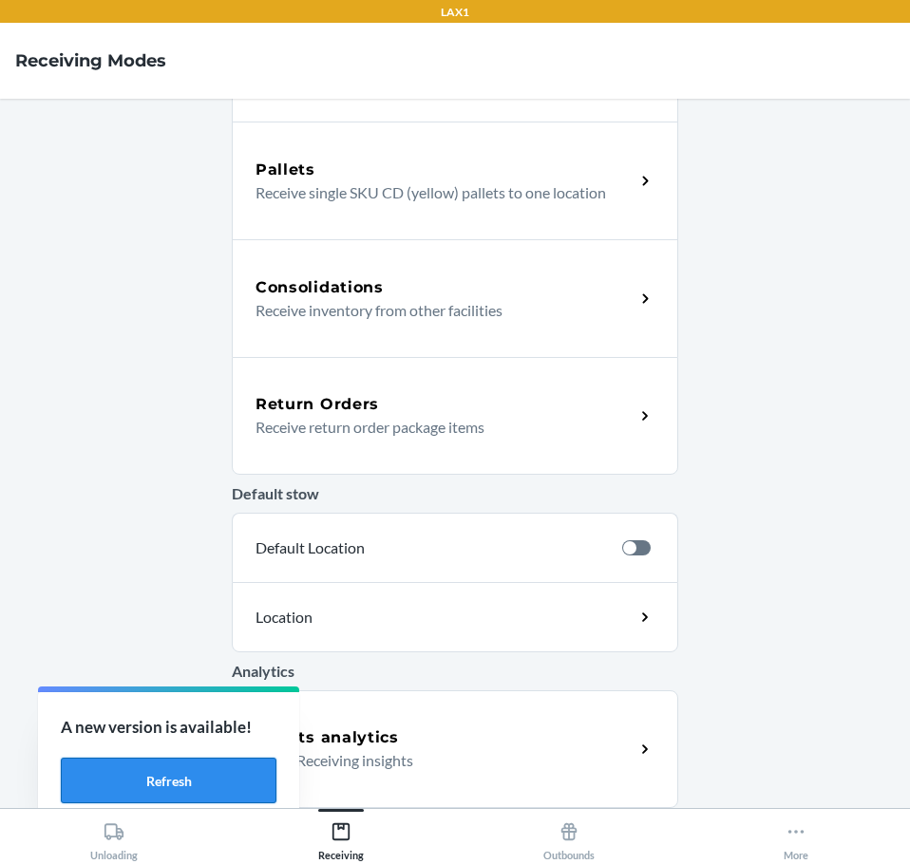
click at [230, 780] on button "Refresh" at bounding box center [169, 781] width 216 height 46
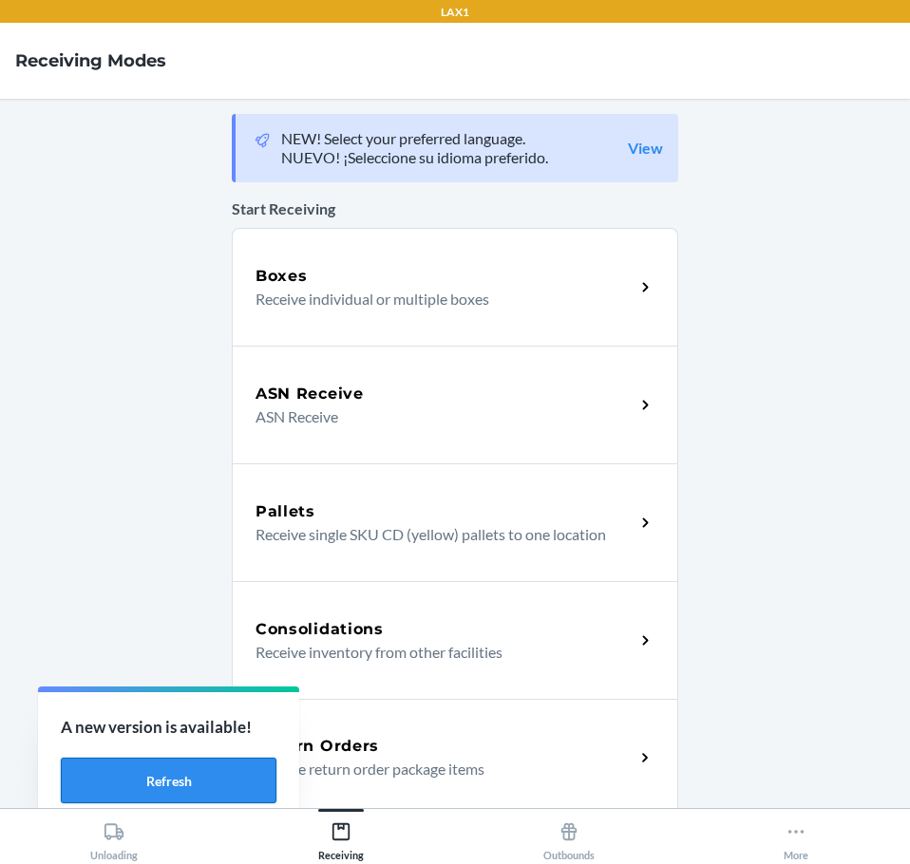
drag, startPoint x: 0, startPoint y: 0, endPoint x: 230, endPoint y: 781, distance: 813.8
click at [230, 781] on button "Refresh" at bounding box center [169, 781] width 216 height 46
click at [441, 760] on p "Receive return order package items" at bounding box center [437, 769] width 364 height 23
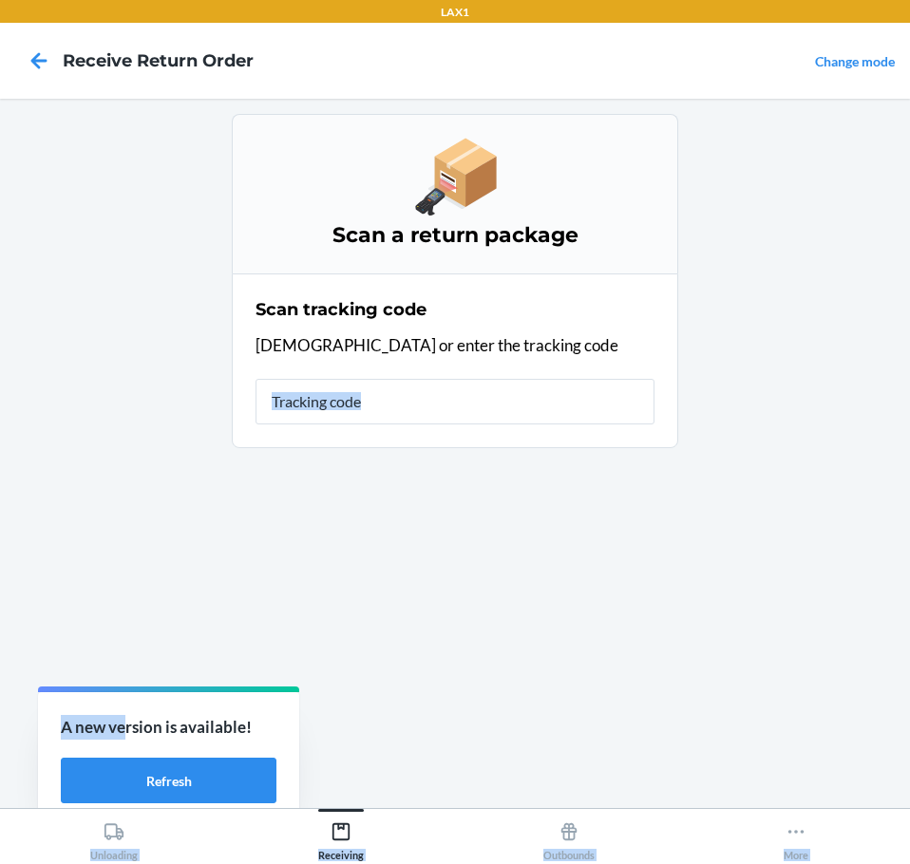
drag, startPoint x: 129, startPoint y: 703, endPoint x: -341, endPoint y: 633, distance: 475.2
click at [0, 633] on html "LAX1 Receive Return Order Change mode Scan a return package Scan tracking code …" at bounding box center [455, 432] width 910 height 864
click at [152, 517] on main "Scan a return package Scan tracking code Scan or enter the tracking code" at bounding box center [455, 453] width 910 height 709
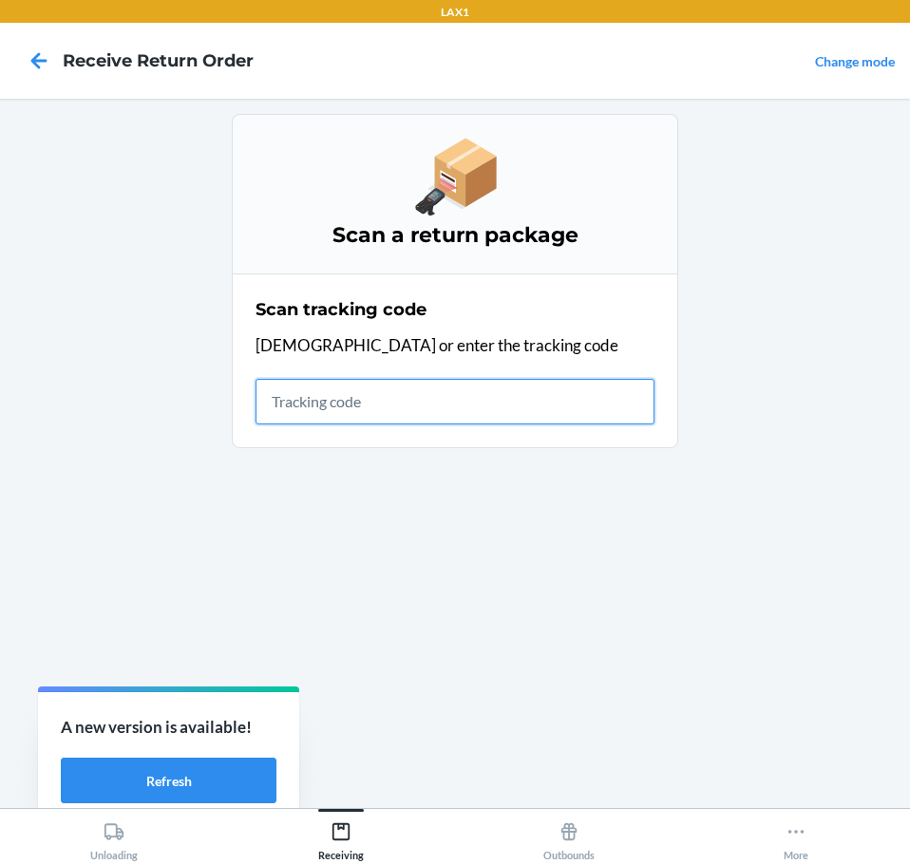
click at [440, 409] on input "text" at bounding box center [454, 402] width 399 height 46
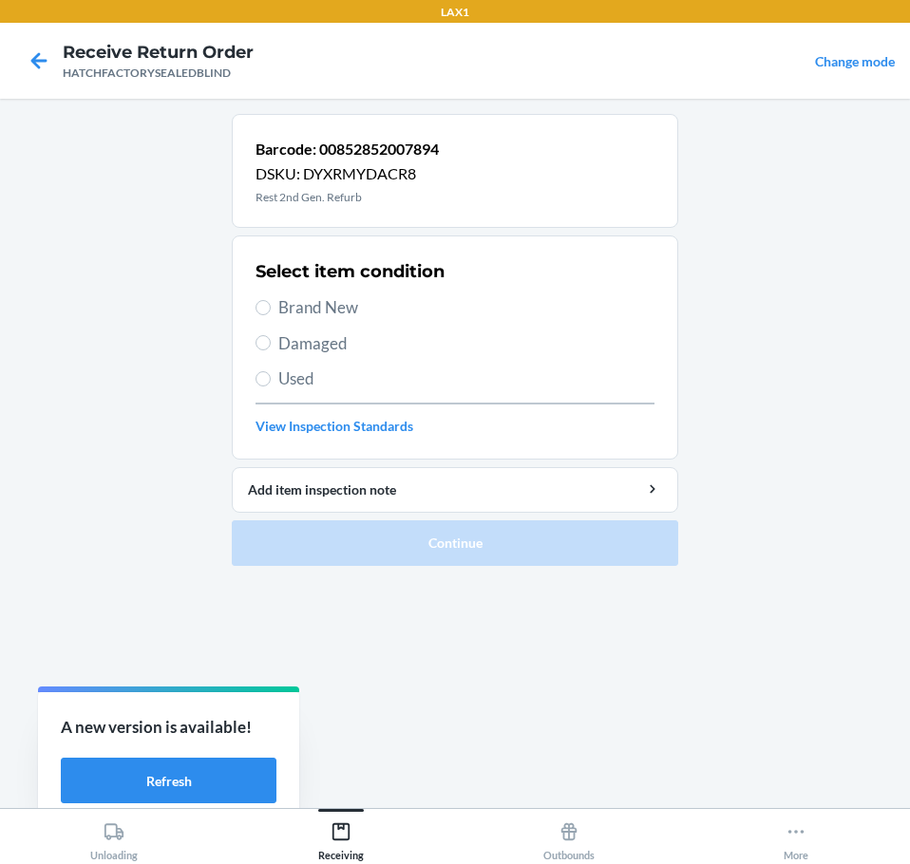
click at [304, 336] on span "Damaged" at bounding box center [466, 343] width 376 height 25
click at [271, 336] on input "Damaged" at bounding box center [262, 342] width 15 height 15
radio input "true"
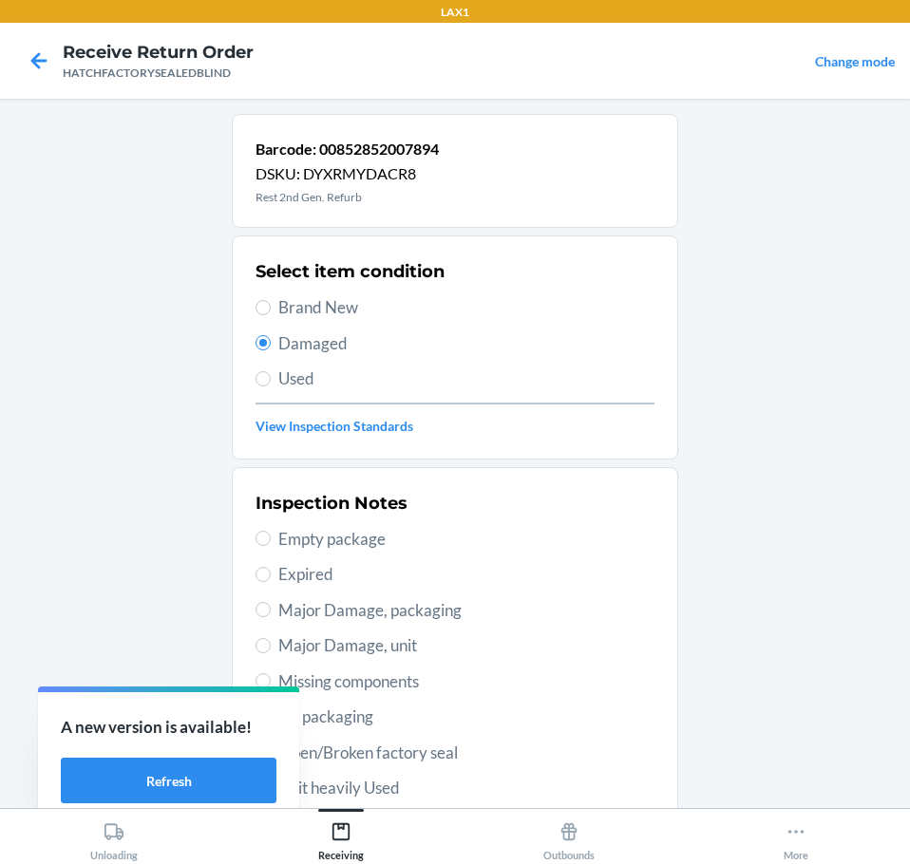
click at [339, 643] on span "Major Damage, unit" at bounding box center [466, 645] width 376 height 25
click at [271, 643] on input "Major Damage, unit" at bounding box center [262, 645] width 15 height 15
radio input "true"
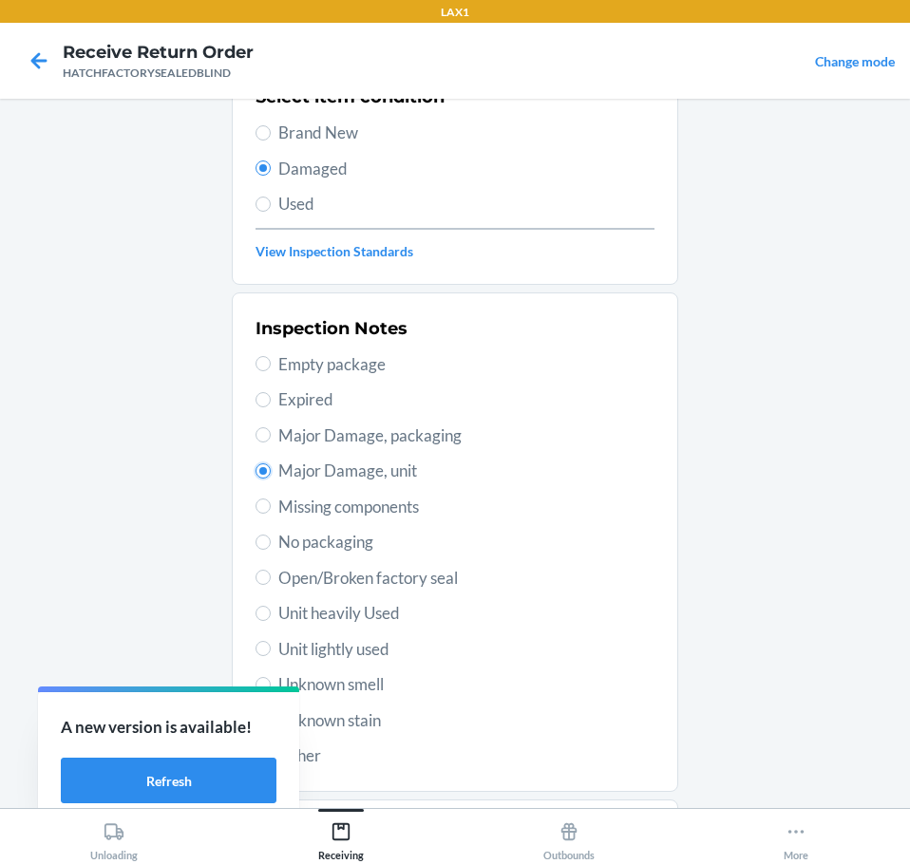
scroll to position [280, 0]
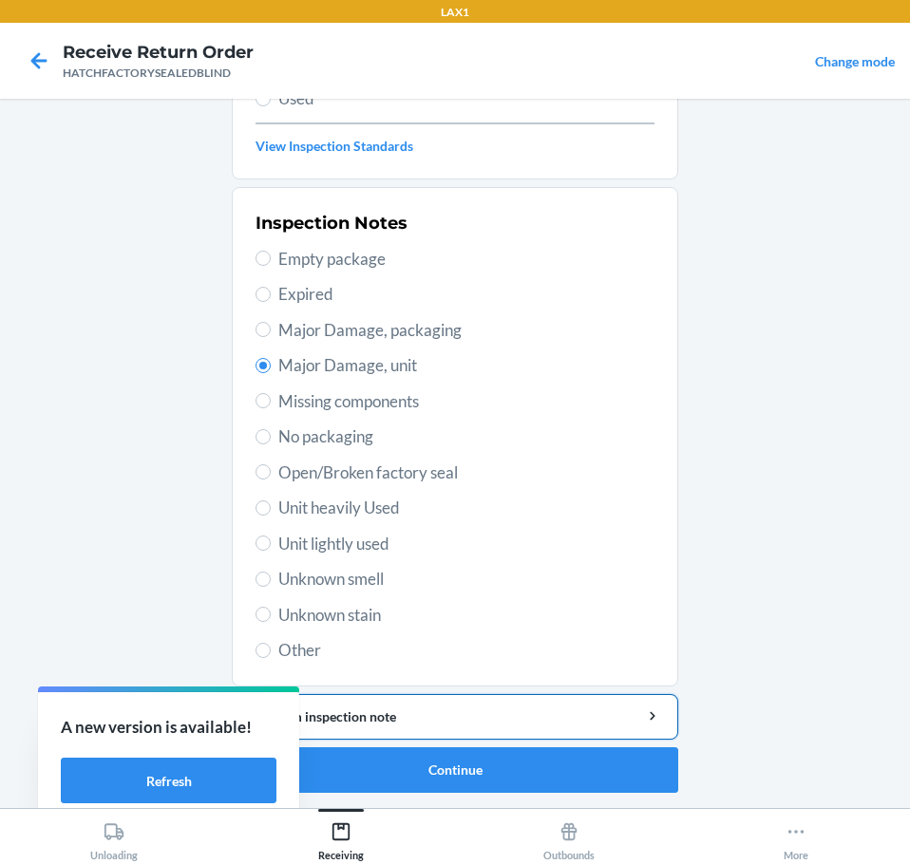
click at [428, 709] on div "Add item inspection note" at bounding box center [455, 717] width 414 height 20
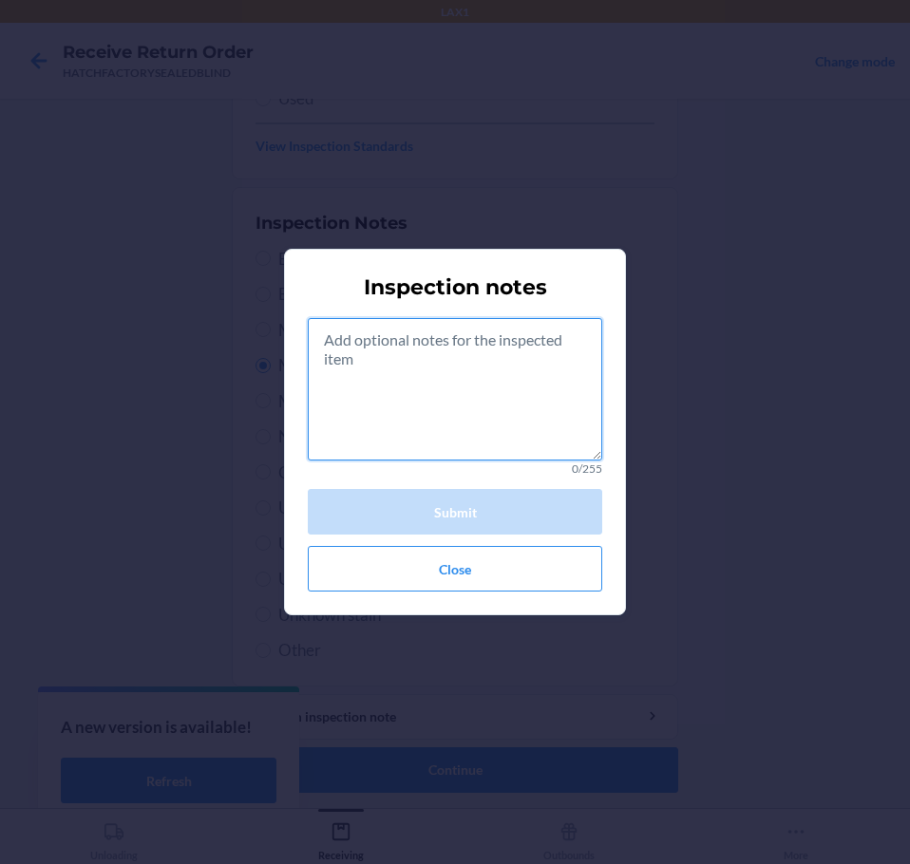
click at [461, 420] on textarea at bounding box center [455, 389] width 294 height 142
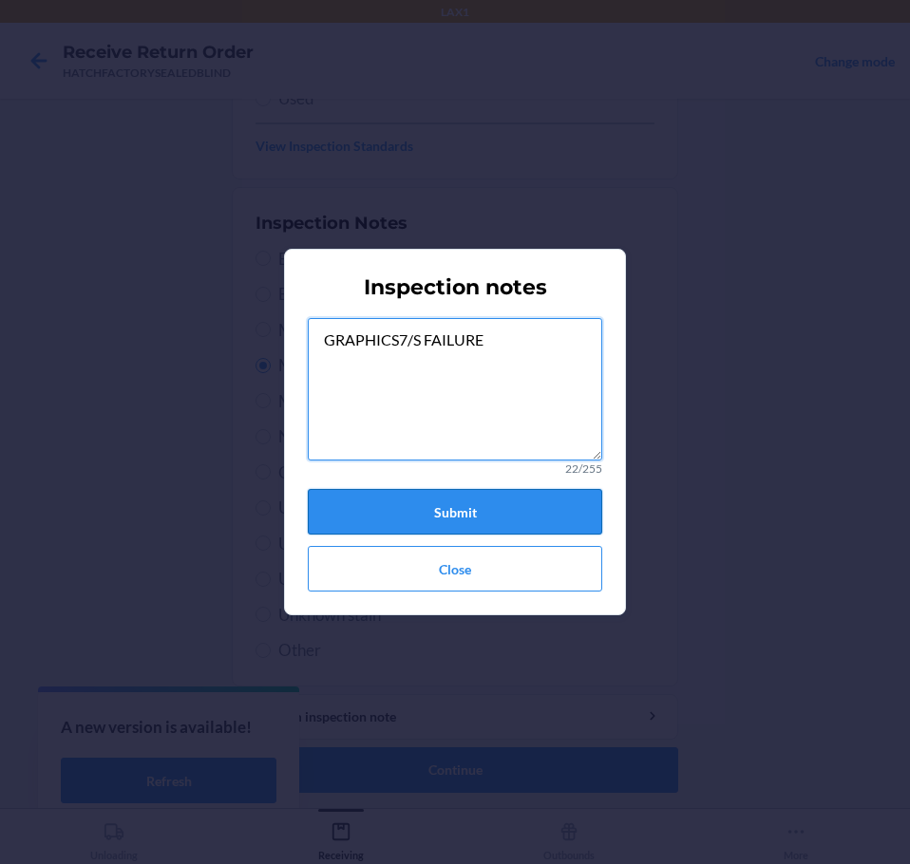
type textarea "GRAPHICS7/S FAILURE"
click at [479, 519] on button "Submit" at bounding box center [455, 512] width 294 height 46
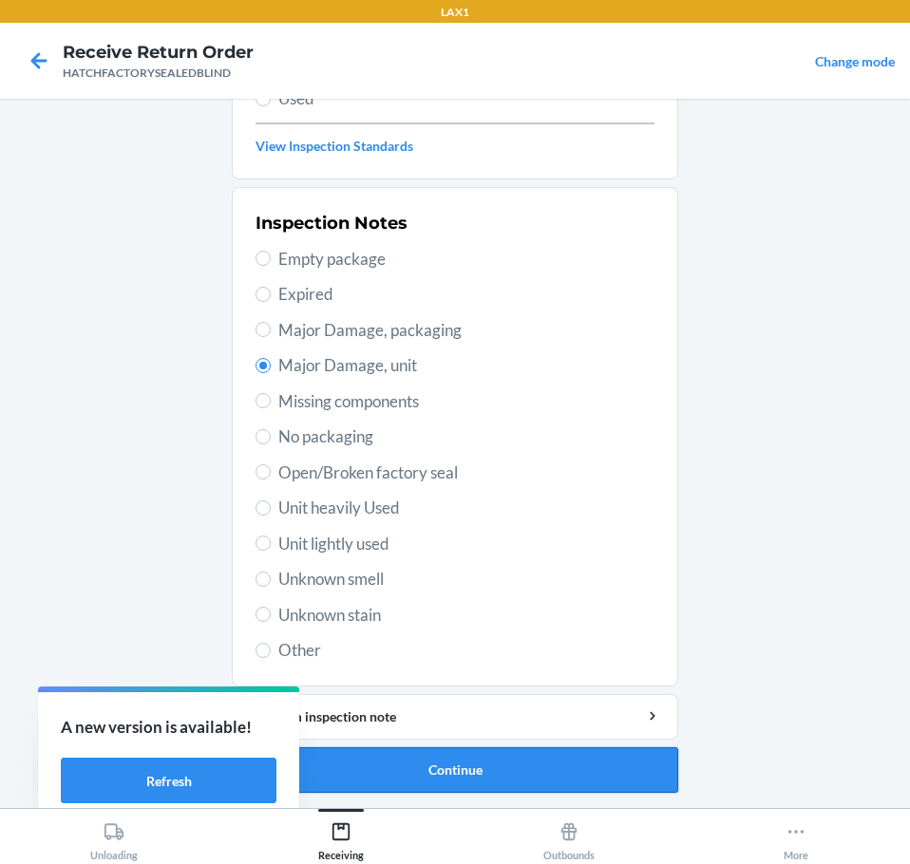
click at [450, 776] on button "Continue" at bounding box center [455, 770] width 446 height 46
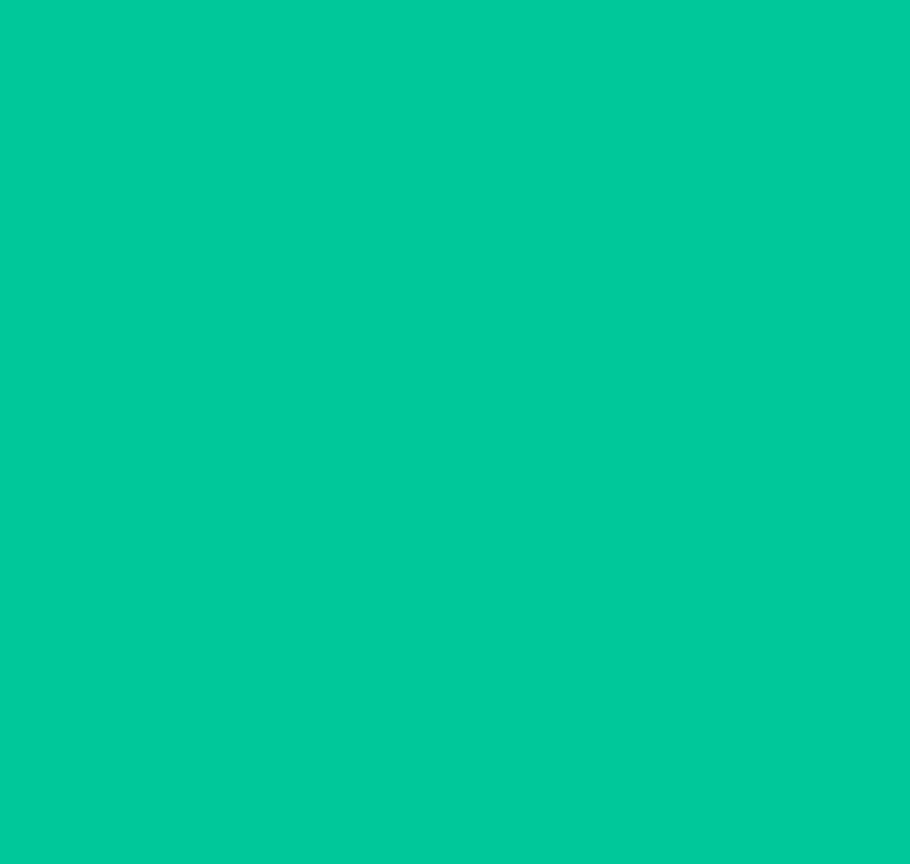
scroll to position [123, 0]
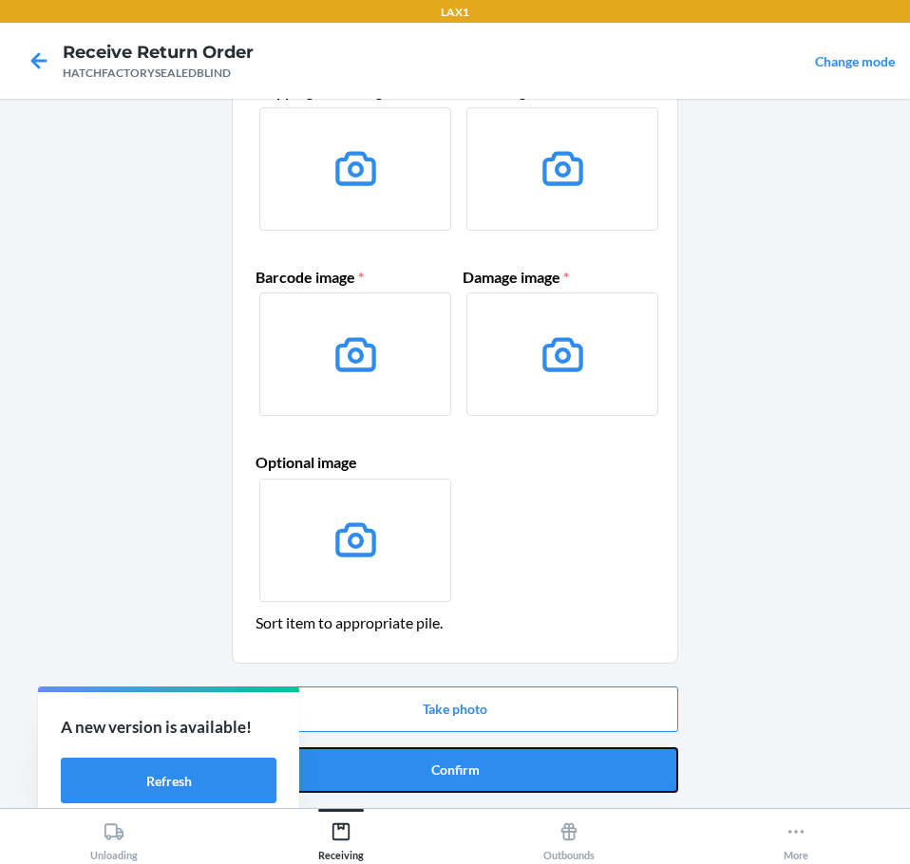
click at [450, 776] on button "Confirm" at bounding box center [455, 770] width 446 height 46
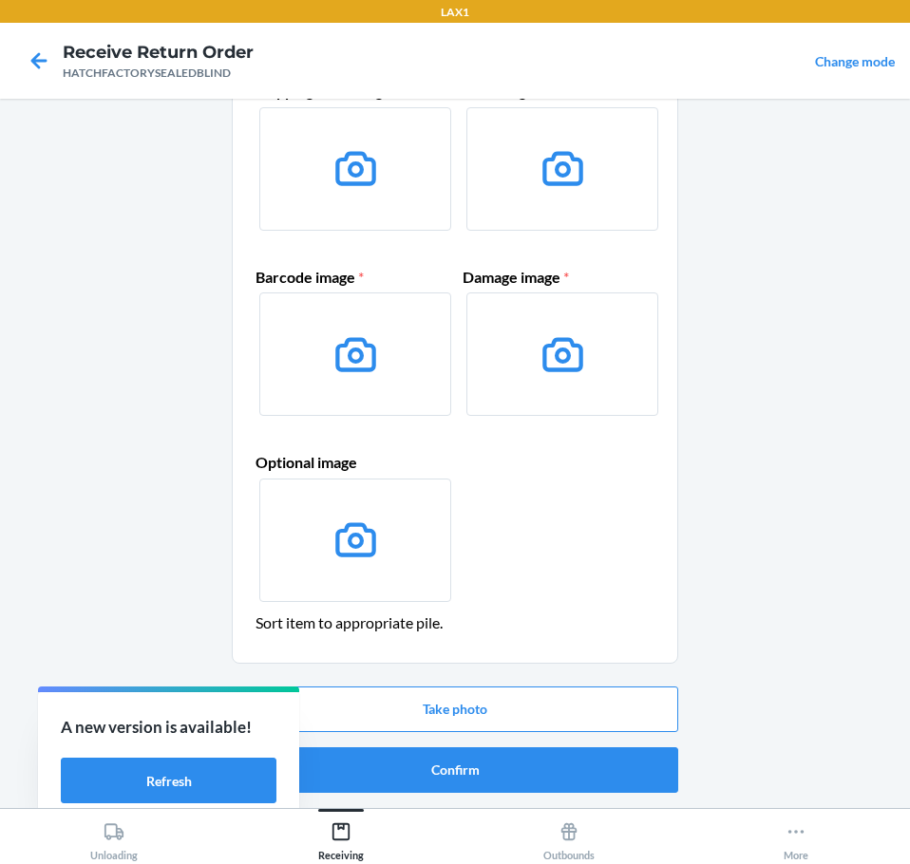
scroll to position [0, 0]
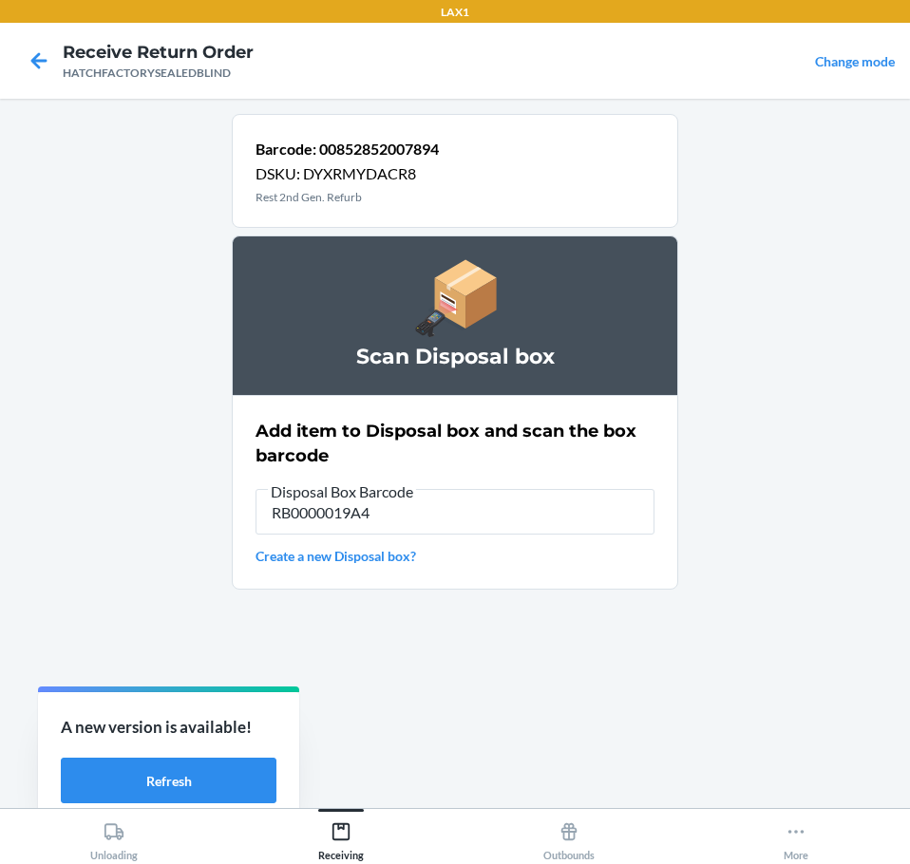
type input "RB0000019A4"
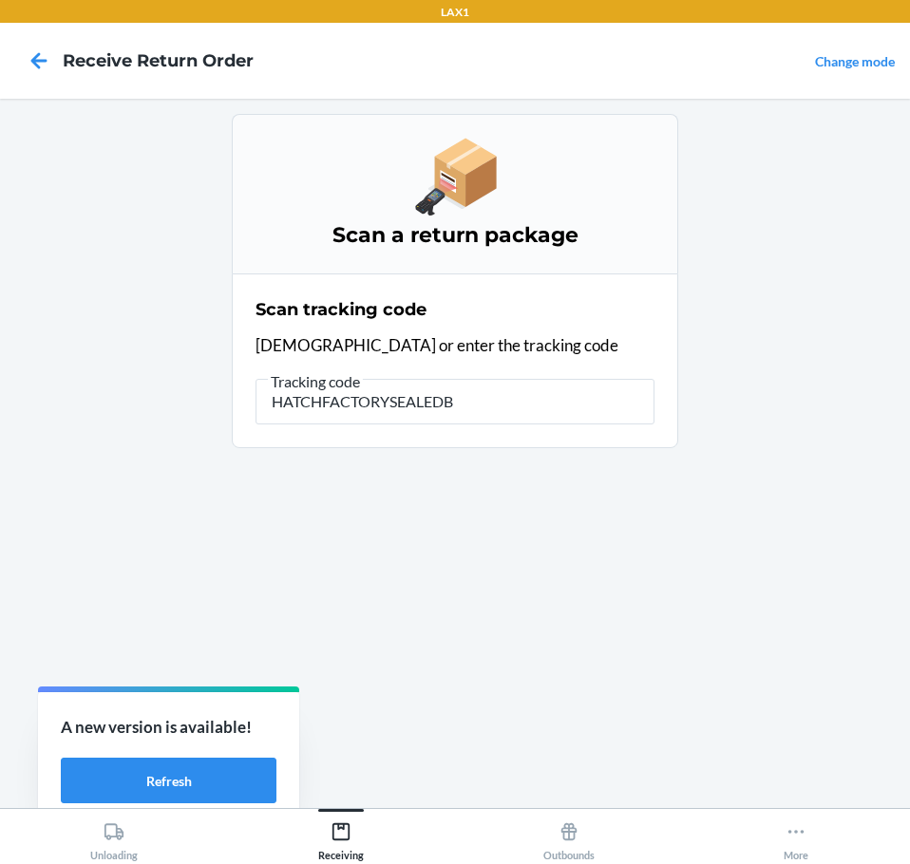
type input "HATCHFACTORYSEALEDBL"
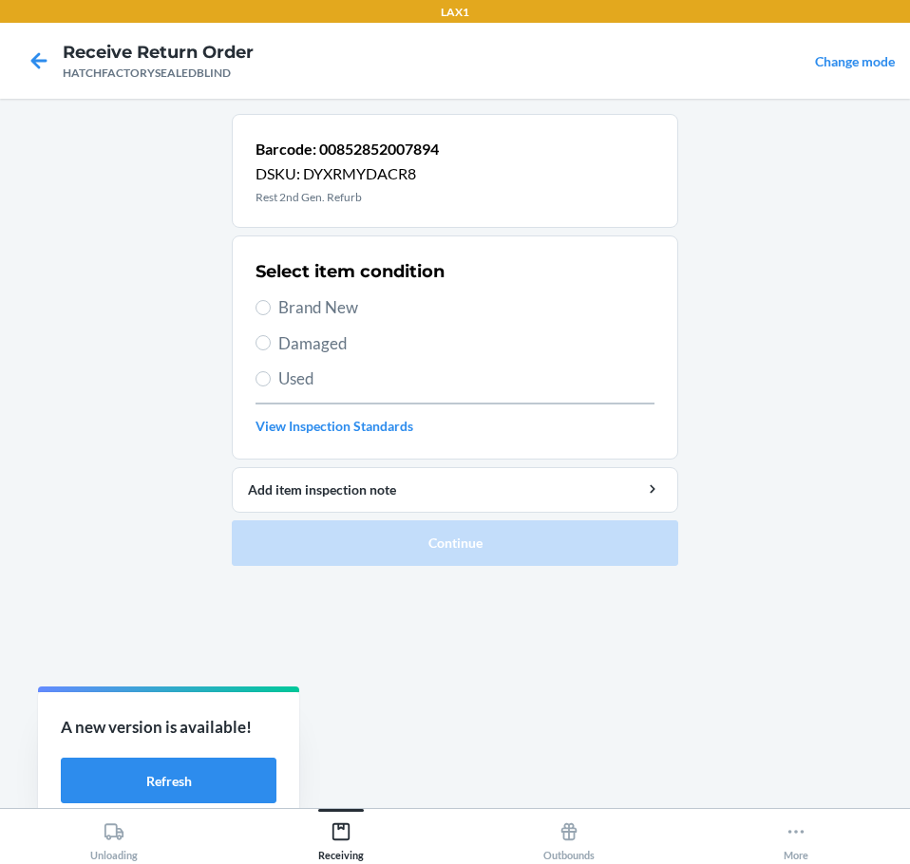
click at [295, 341] on span "Damaged" at bounding box center [466, 343] width 376 height 25
click at [271, 341] on input "Damaged" at bounding box center [262, 342] width 15 height 15
radio input "true"
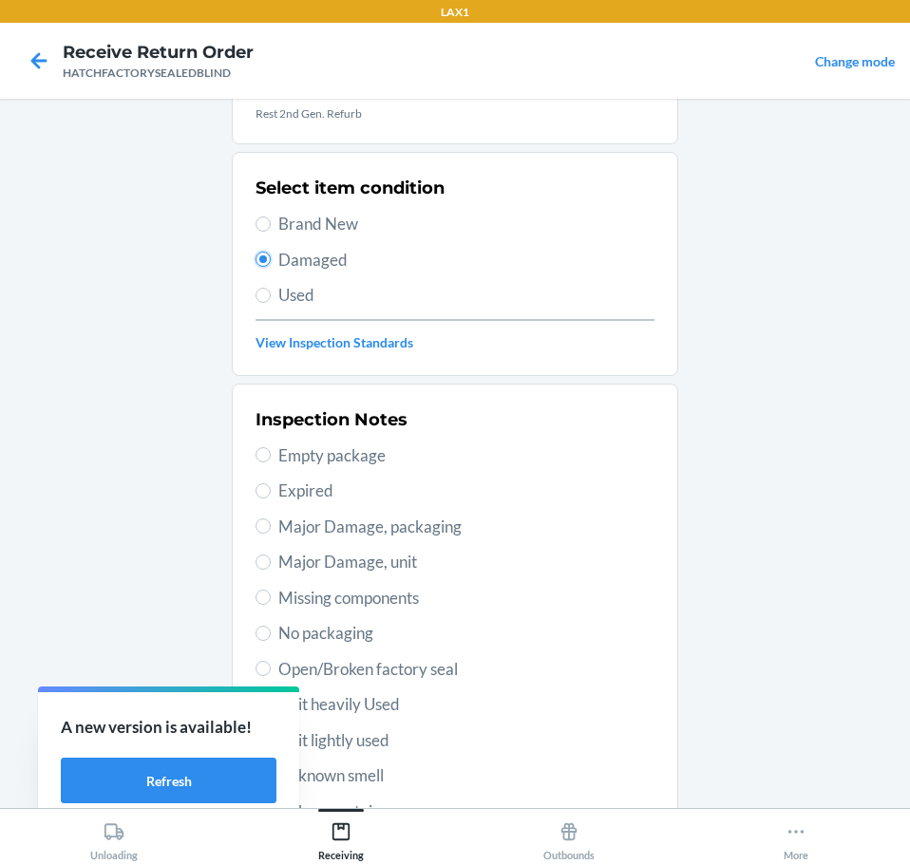
scroll to position [280, 0]
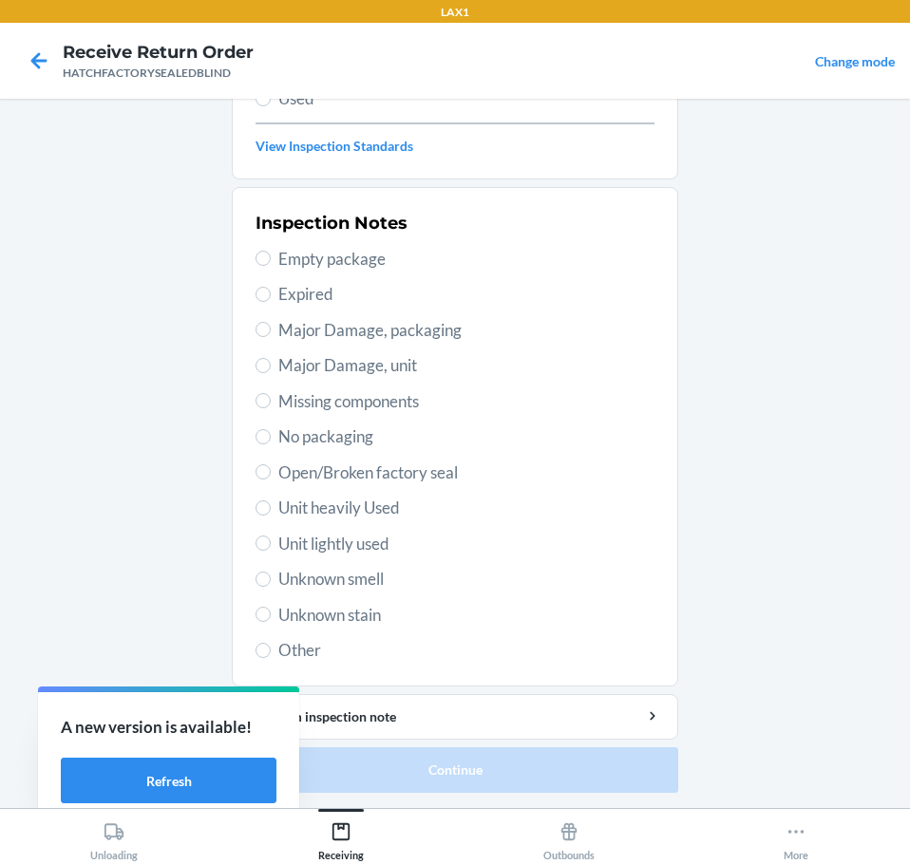
click at [278, 375] on span "Major Damage, unit" at bounding box center [466, 365] width 376 height 25
click at [271, 373] on input "Major Damage, unit" at bounding box center [262, 365] width 15 height 15
radio input "true"
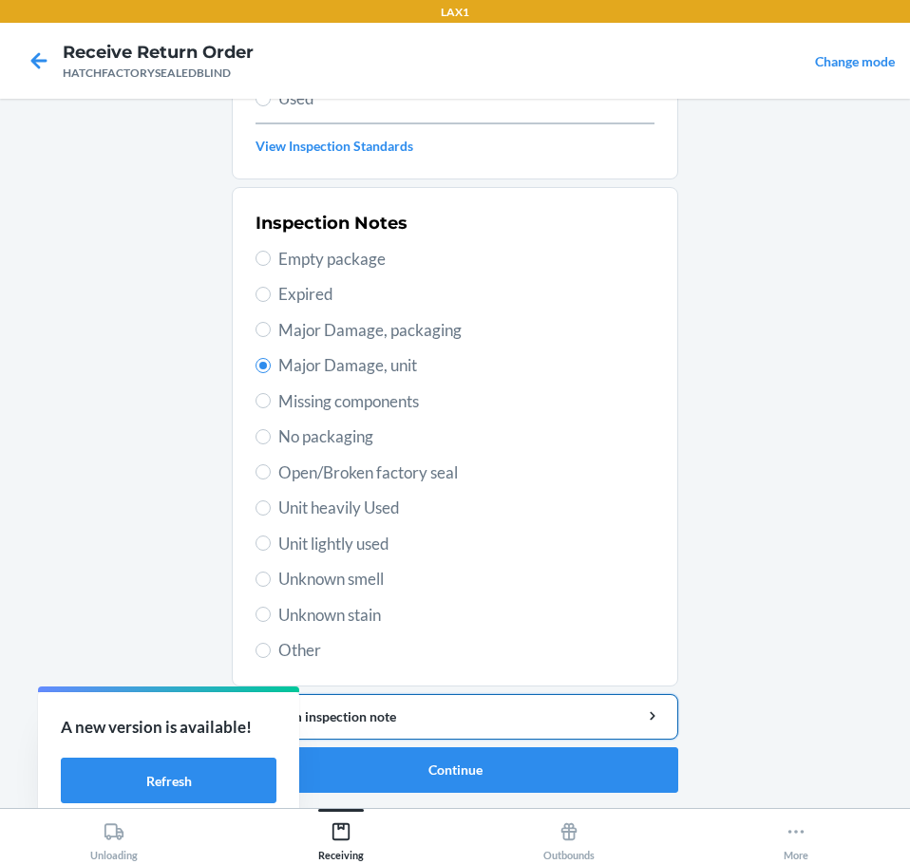
click at [500, 716] on div "Add item inspection note" at bounding box center [455, 717] width 414 height 20
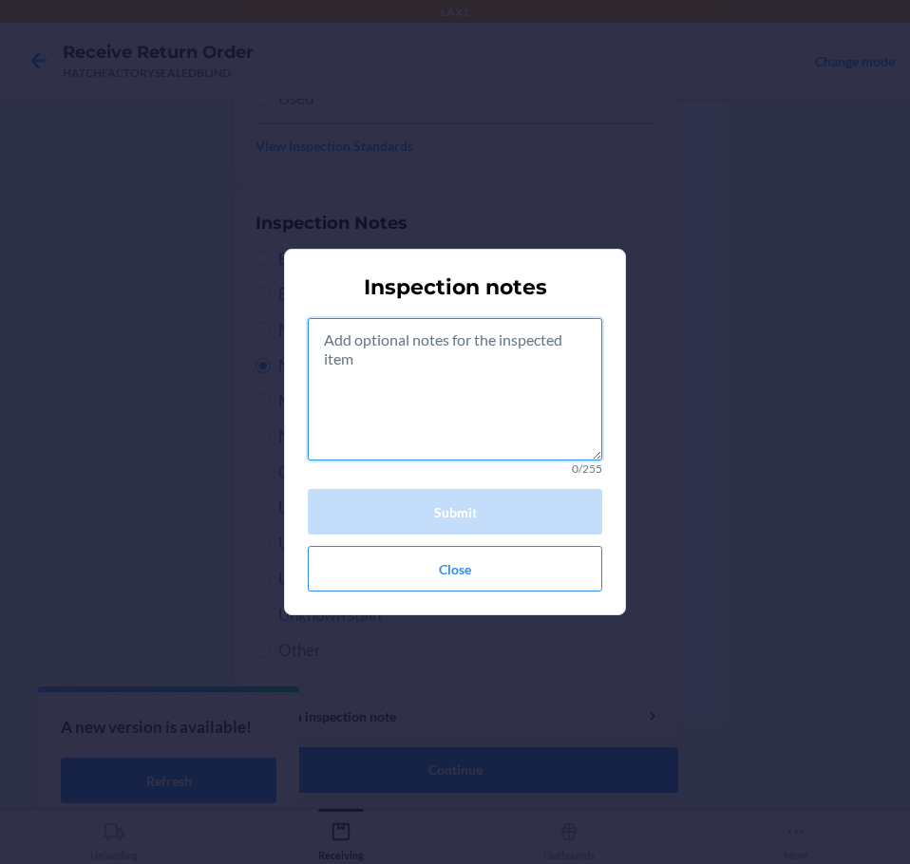
click at [490, 417] on textarea at bounding box center [455, 389] width 294 height 142
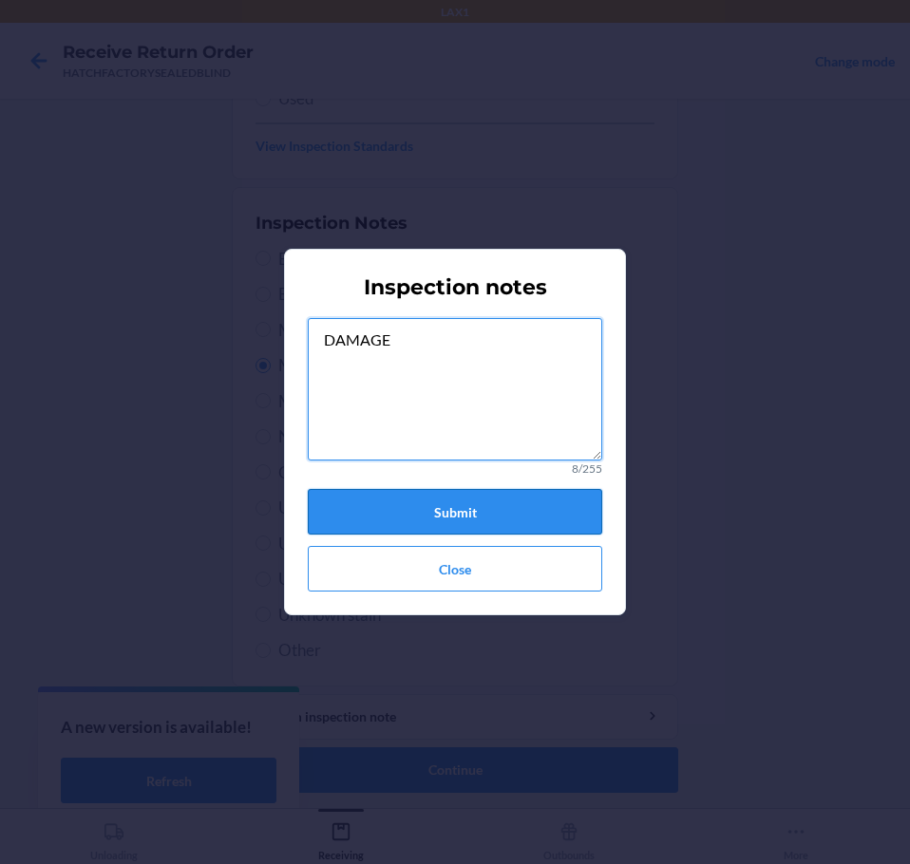
type textarea "DAMAGE"
click at [520, 514] on button "Submit" at bounding box center [455, 512] width 294 height 46
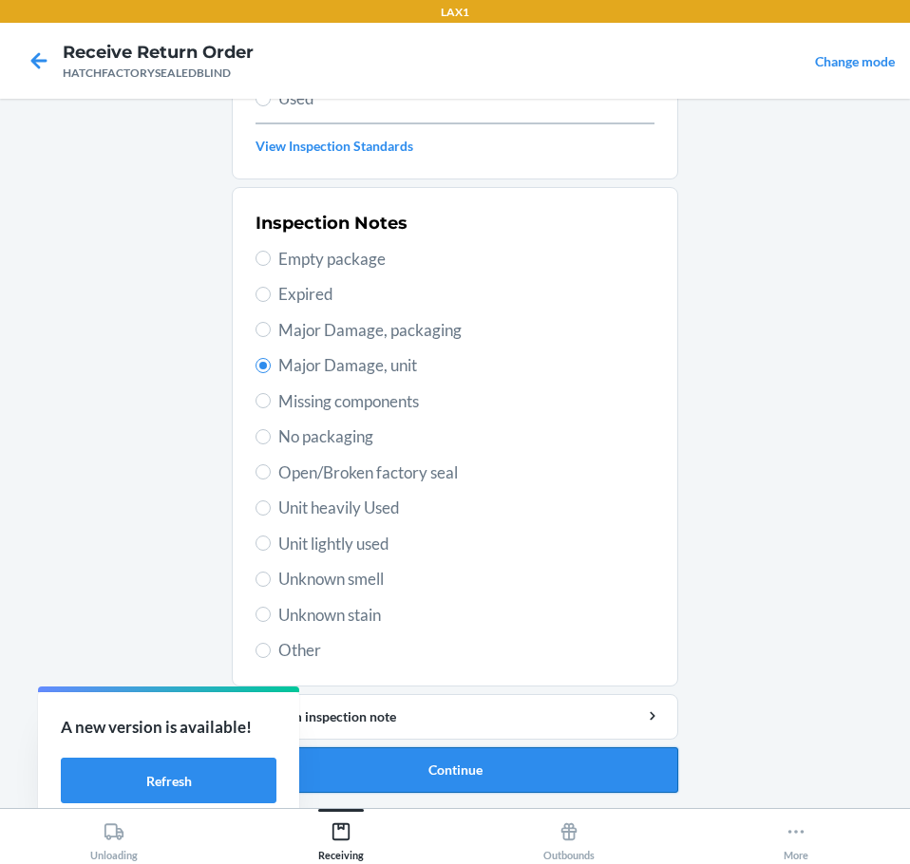
click at [491, 775] on button "Continue" at bounding box center [455, 770] width 446 height 46
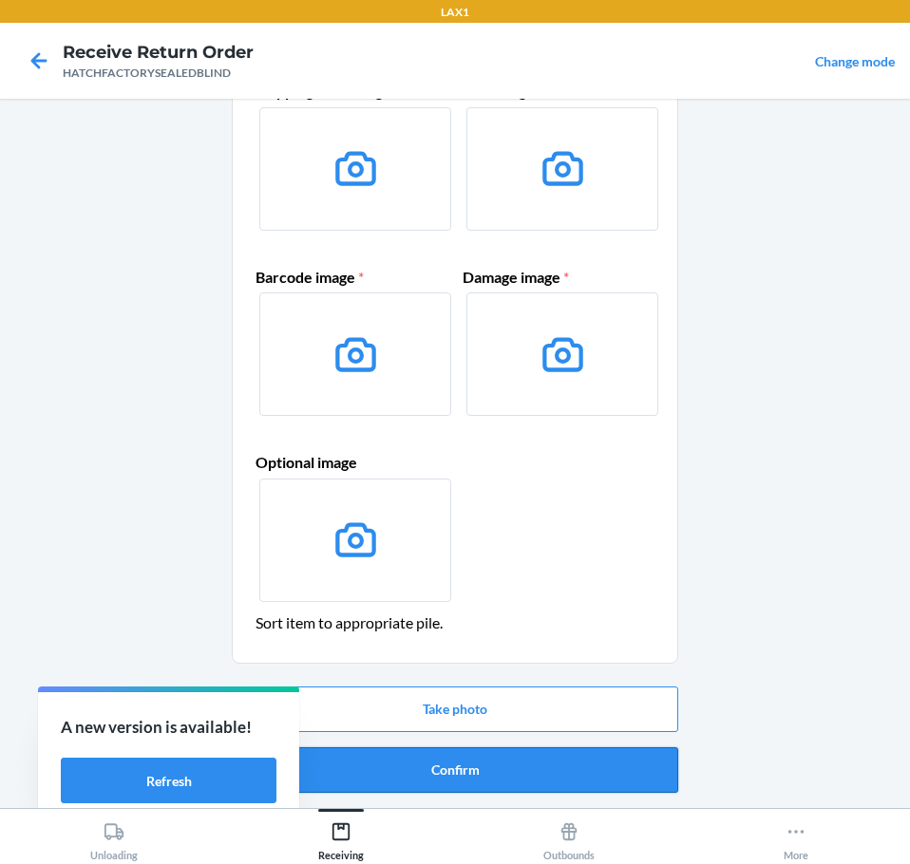
click at [488, 768] on button "Confirm" at bounding box center [455, 770] width 446 height 46
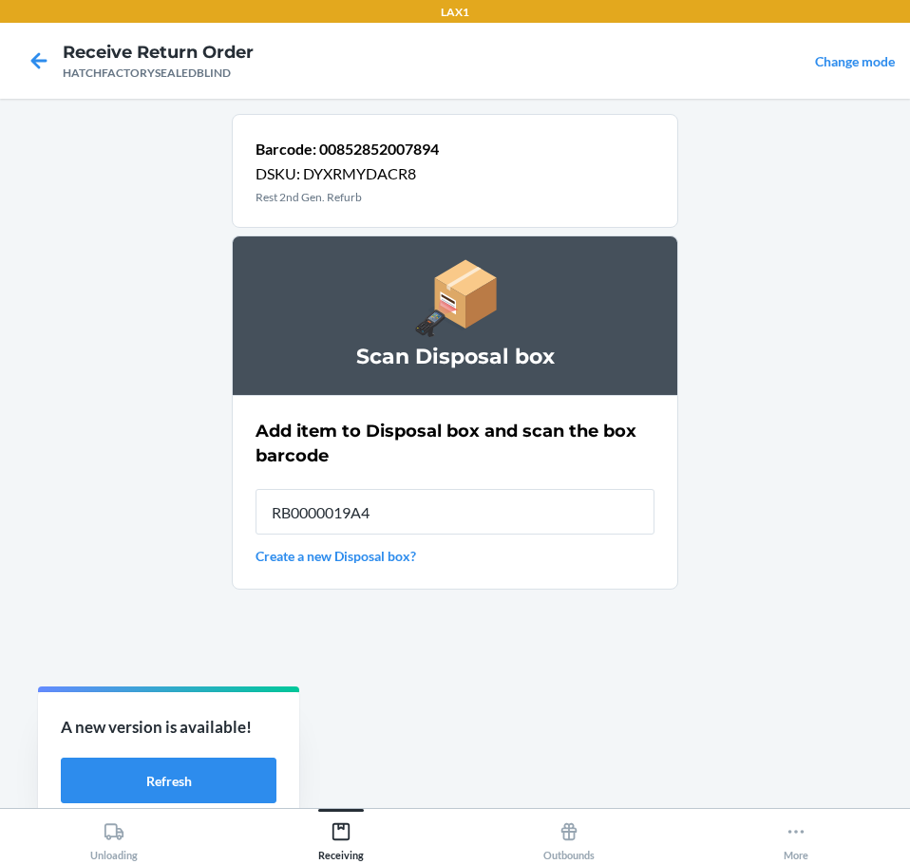
type input "RB0000019A4"
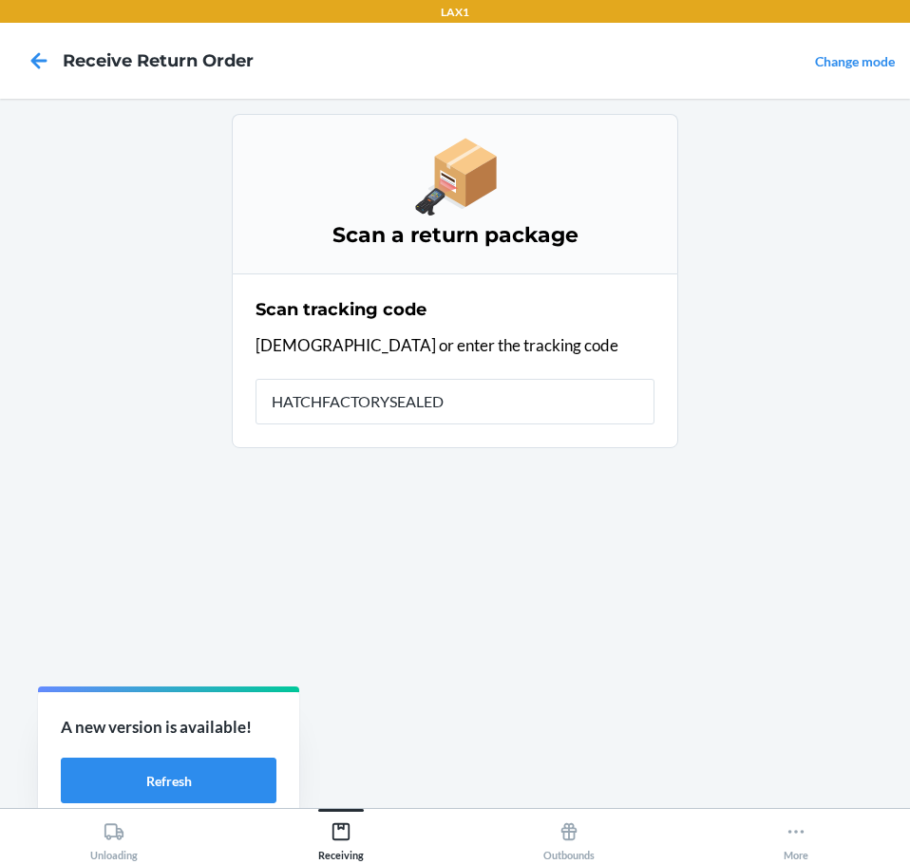
type input "HATCHFACTORYSEALEDB"
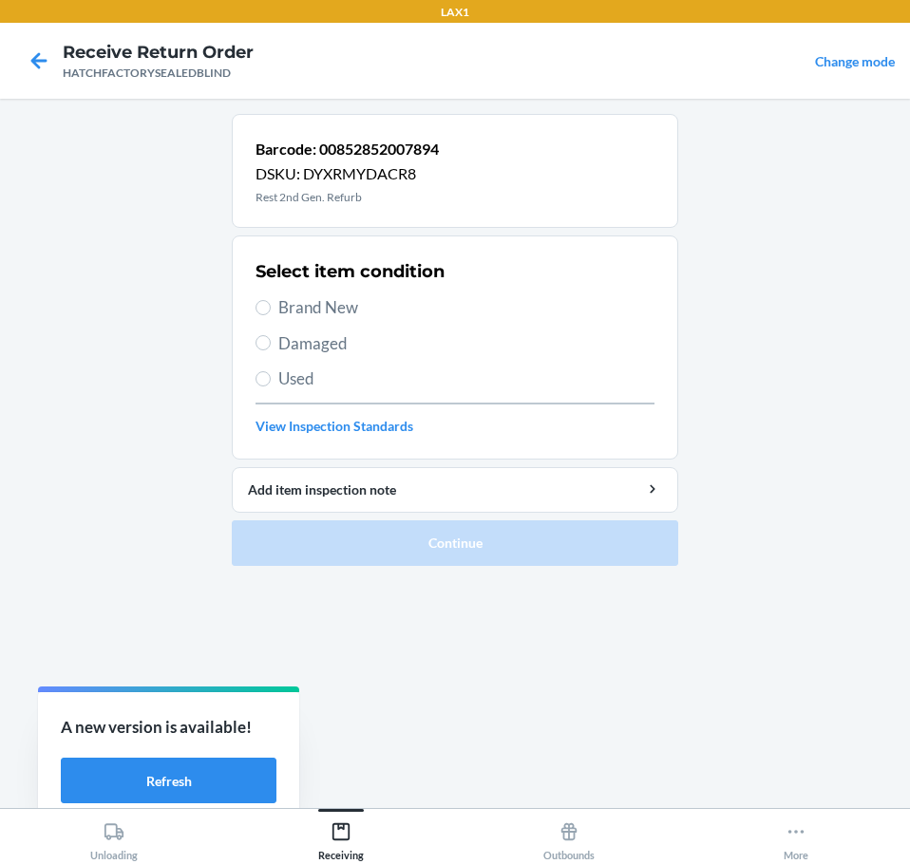
click at [312, 303] on span "Brand New" at bounding box center [466, 307] width 376 height 25
click at [271, 303] on input "Brand New" at bounding box center [262, 307] width 15 height 15
radio input "true"
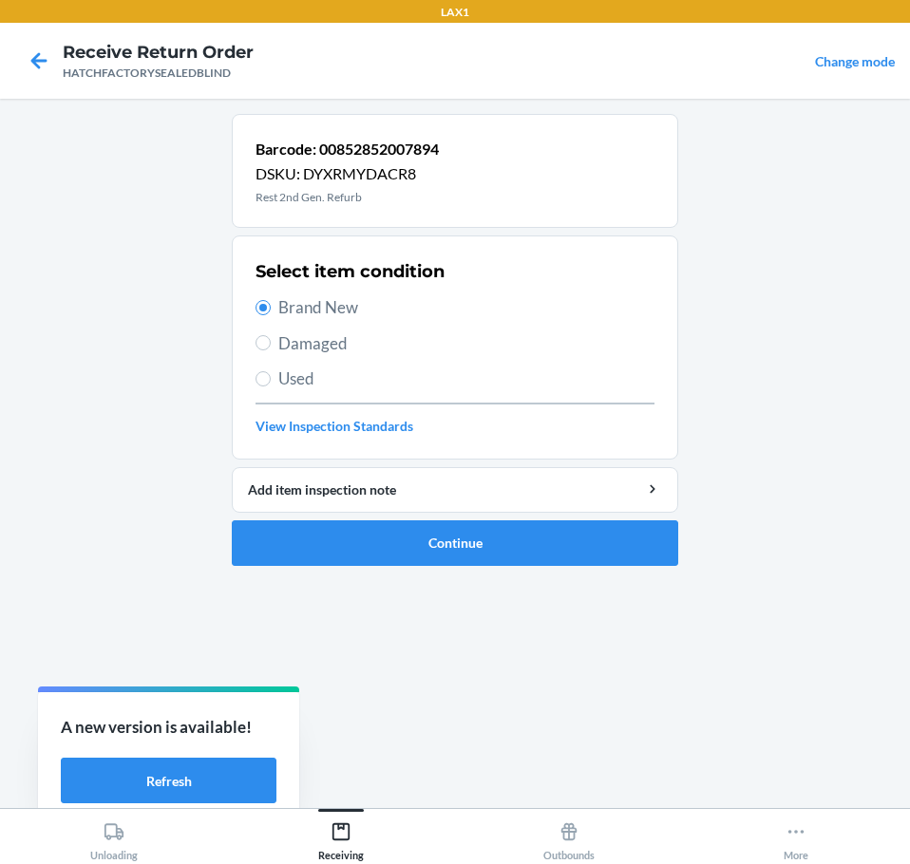
click at [280, 348] on span "Damaged" at bounding box center [466, 343] width 376 height 25
click at [271, 348] on input "Damaged" at bounding box center [262, 342] width 15 height 15
radio input "true"
radio input "false"
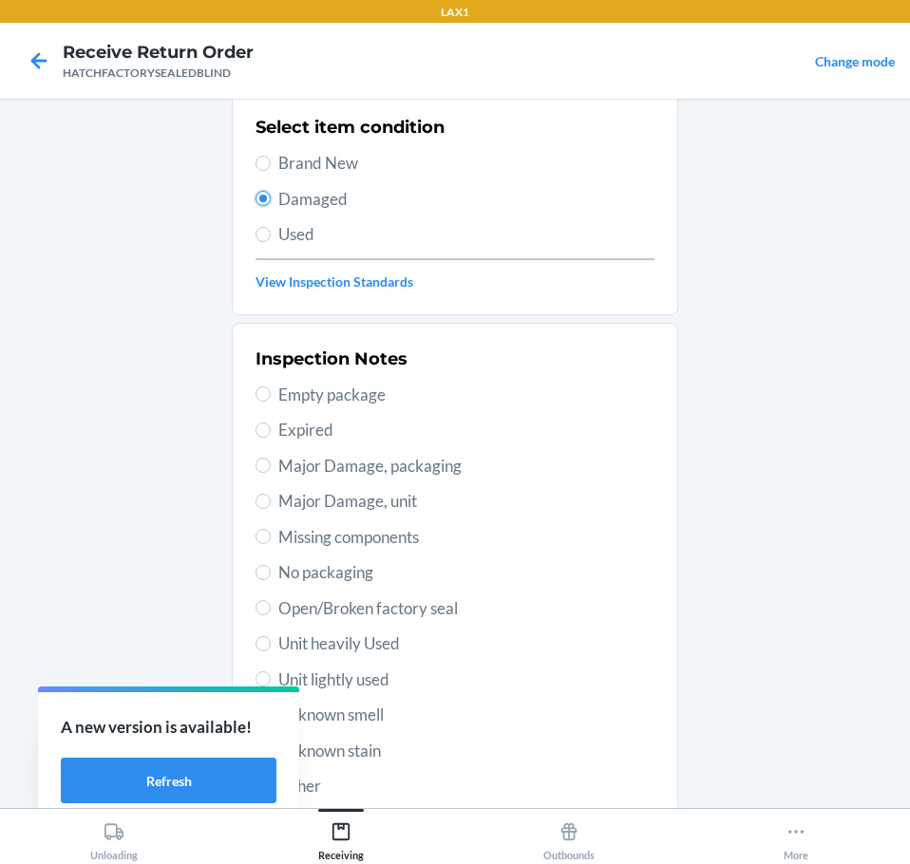
scroll to position [280, 0]
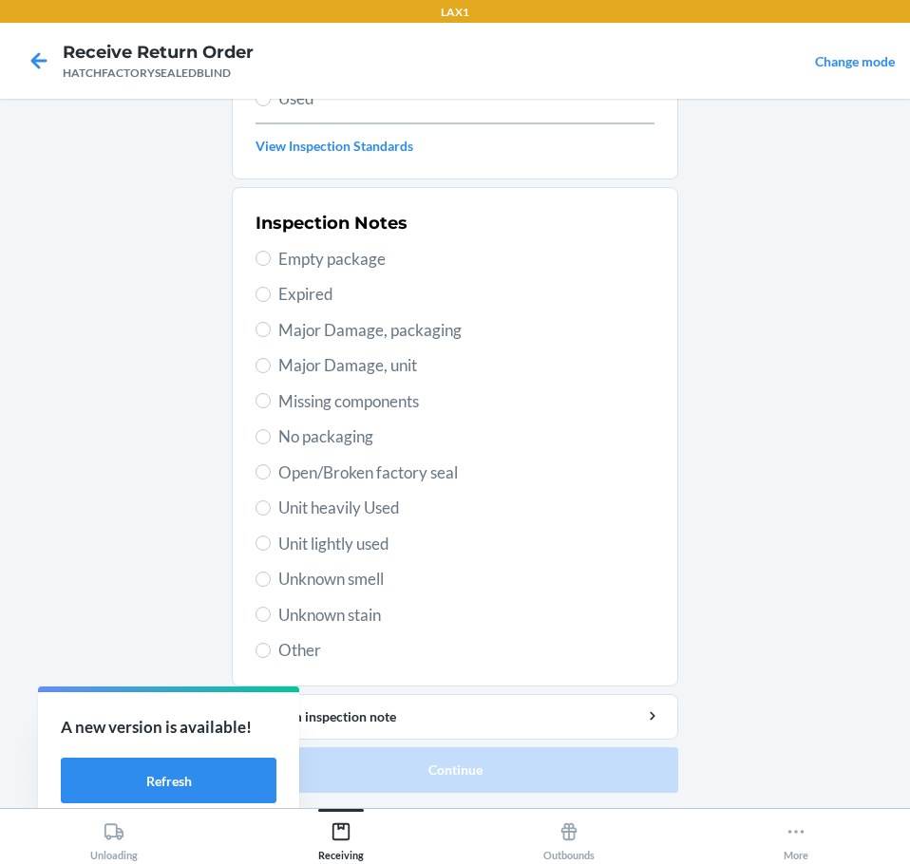
click at [296, 368] on span "Major Damage, unit" at bounding box center [466, 365] width 376 height 25
click at [271, 368] on input "Major Damage, unit" at bounding box center [262, 365] width 15 height 15
radio input "true"
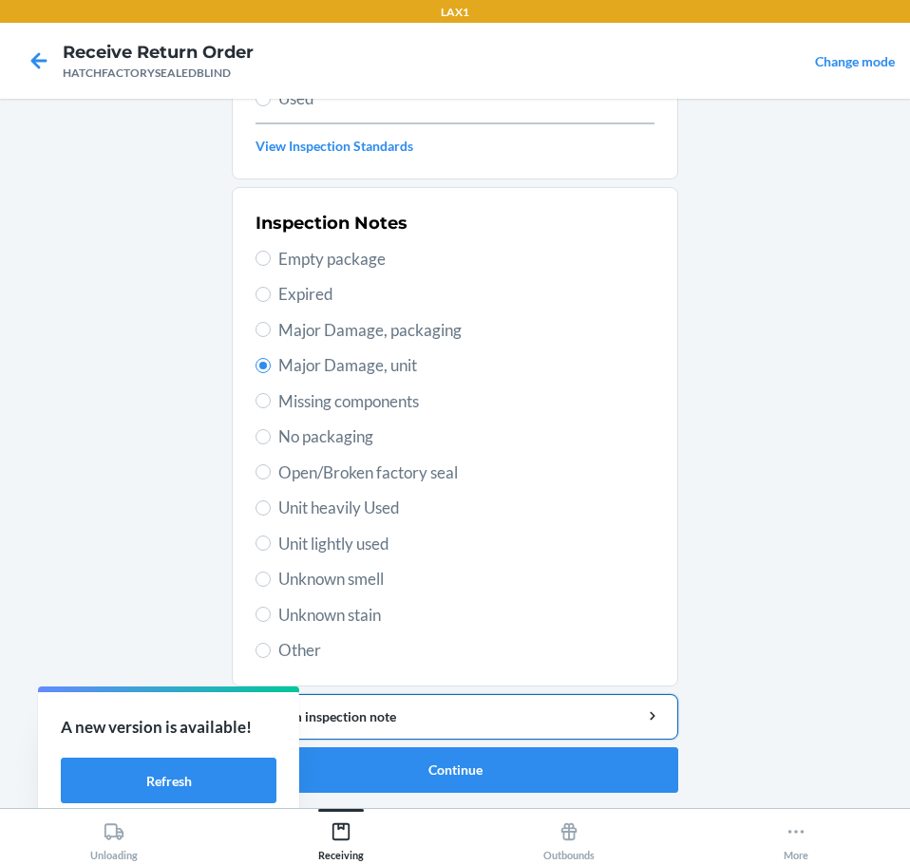
click at [483, 712] on div "Add item inspection note" at bounding box center [455, 717] width 414 height 20
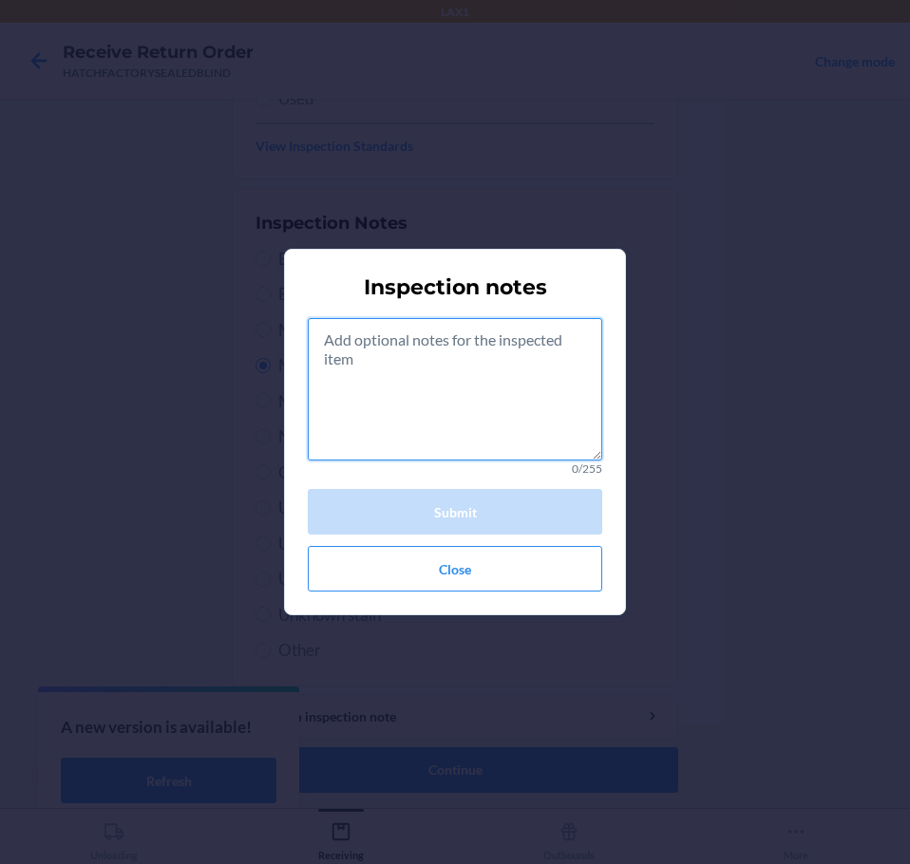
click at [433, 371] on textarea at bounding box center [455, 389] width 294 height 142
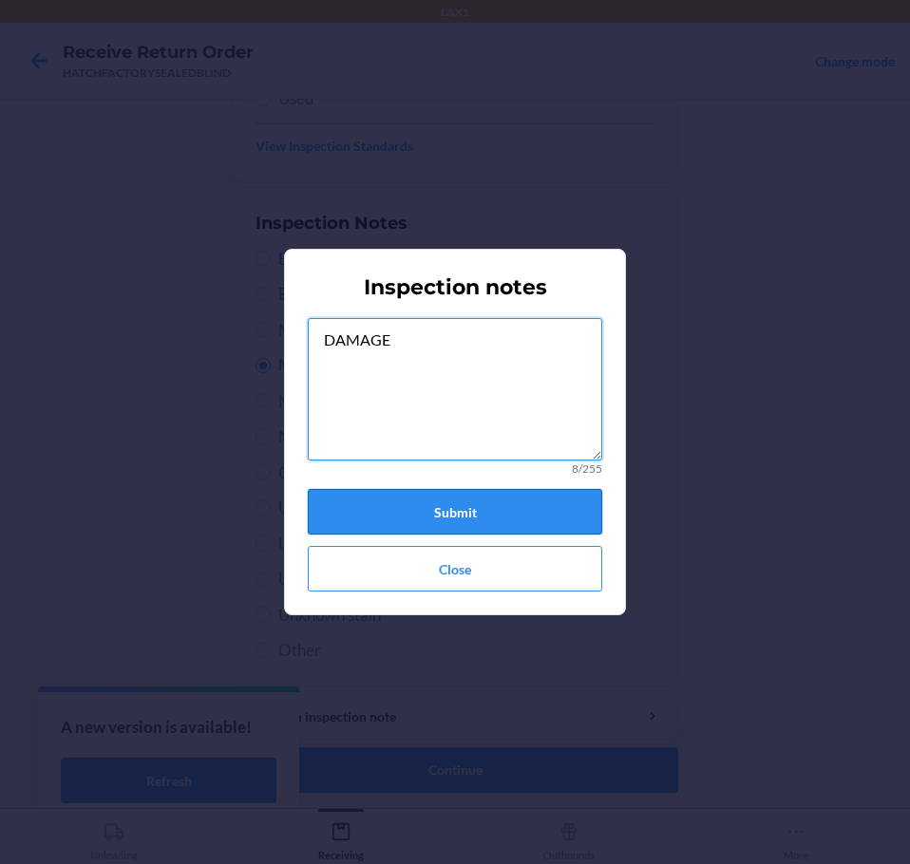
type textarea "DAMAGE"
click at [473, 505] on button "Submit" at bounding box center [455, 512] width 294 height 46
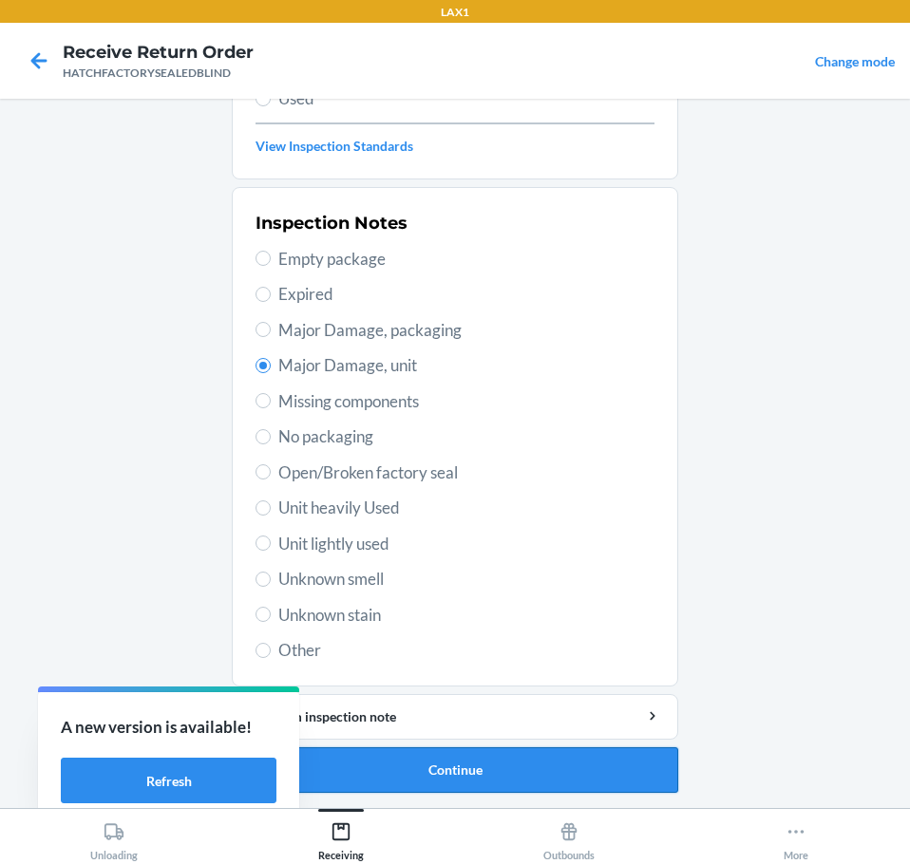
click at [476, 772] on button "Continue" at bounding box center [455, 770] width 446 height 46
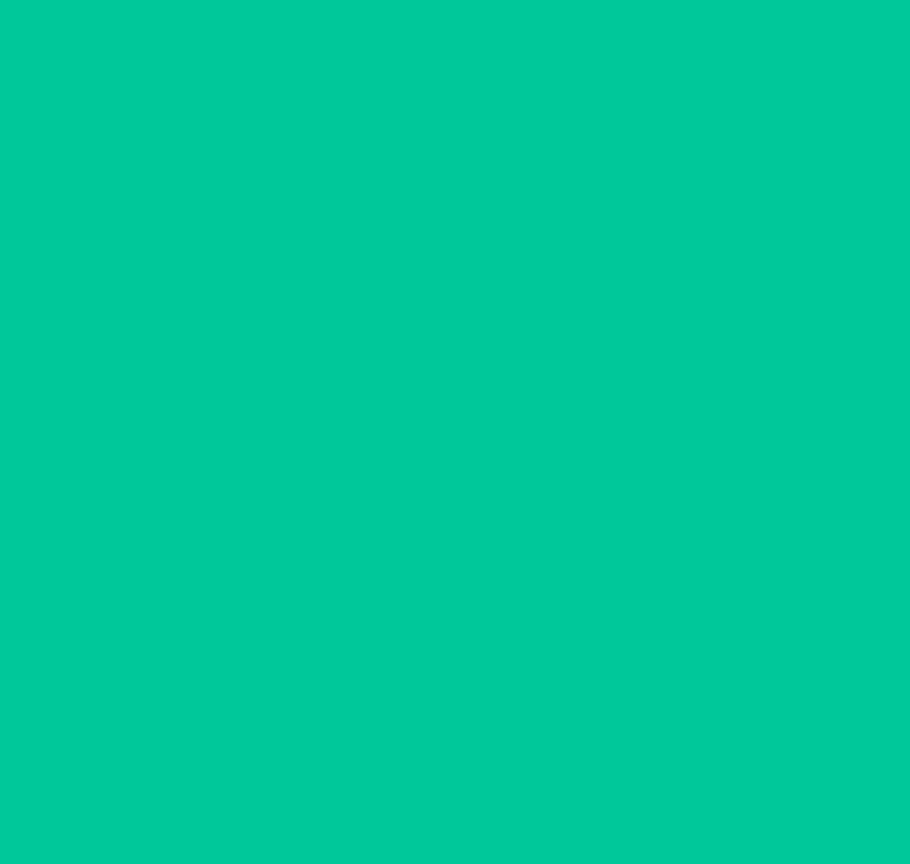
scroll to position [123, 0]
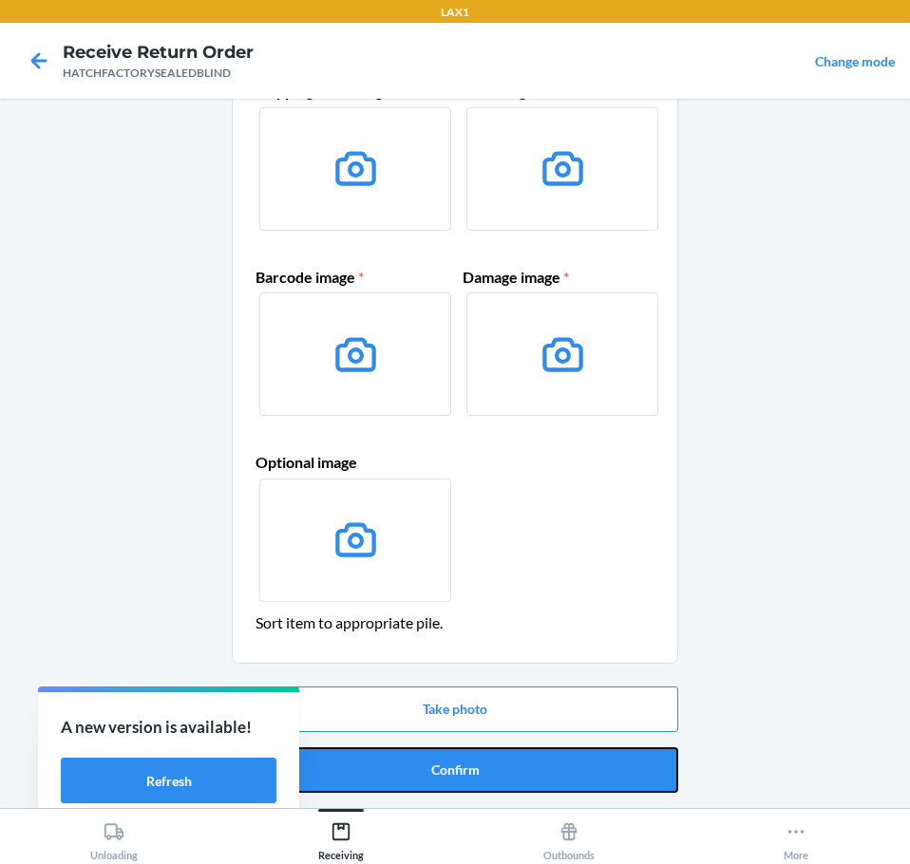
click at [476, 772] on button "Confirm" at bounding box center [455, 770] width 446 height 46
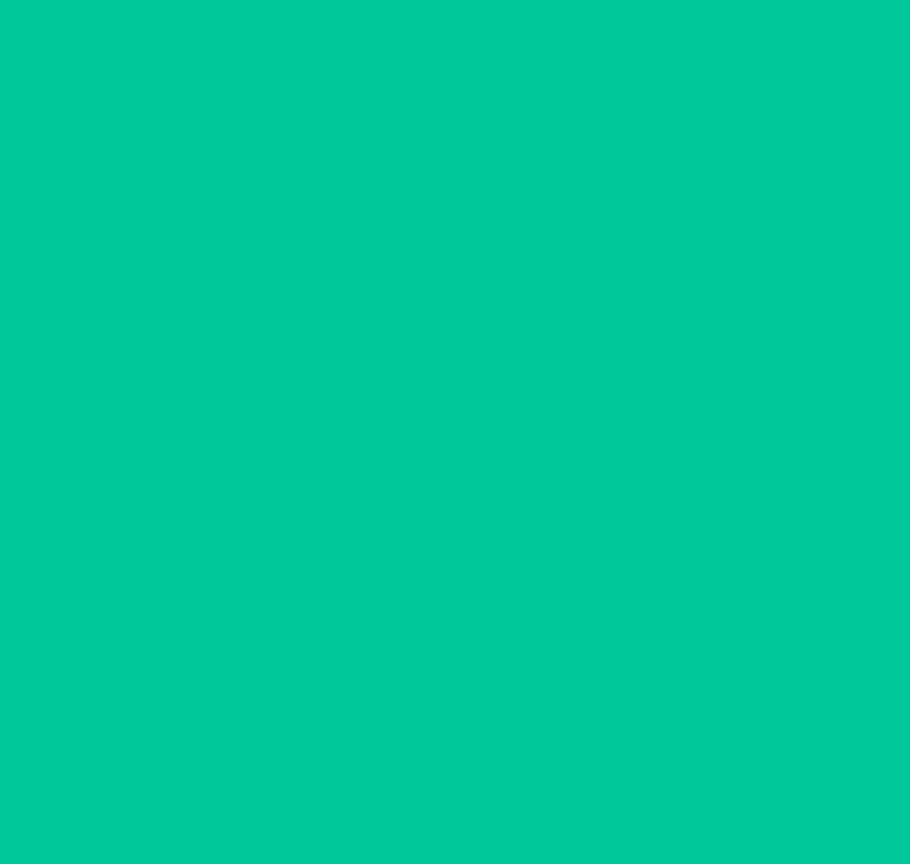
scroll to position [0, 0]
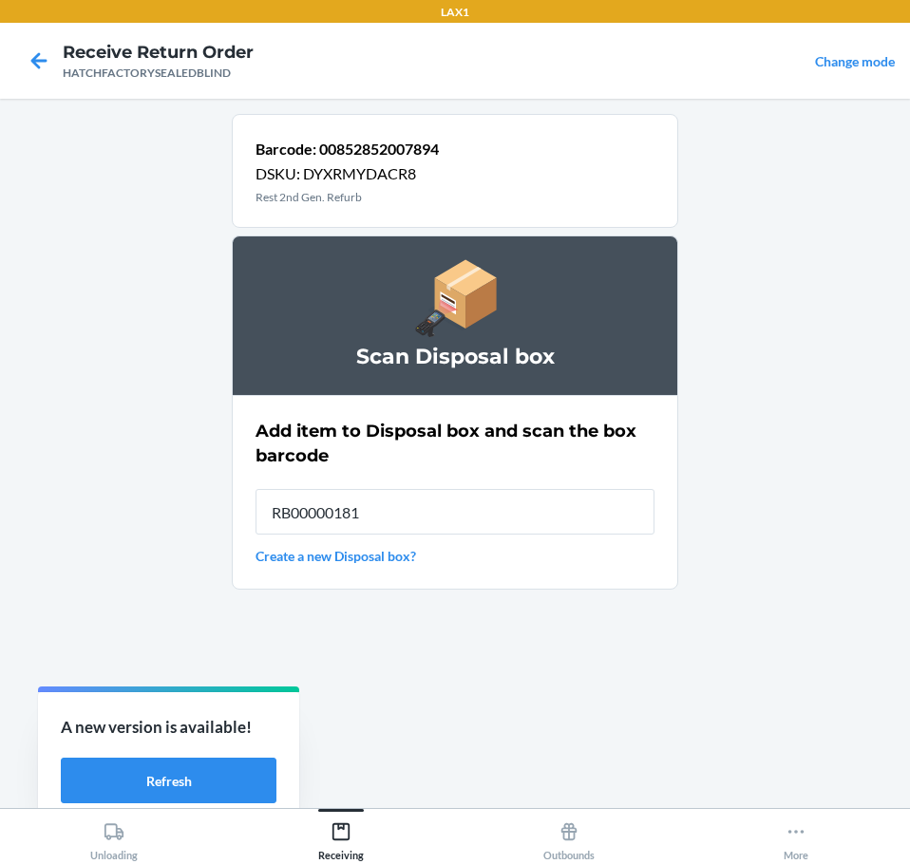
type input "RB000001819"
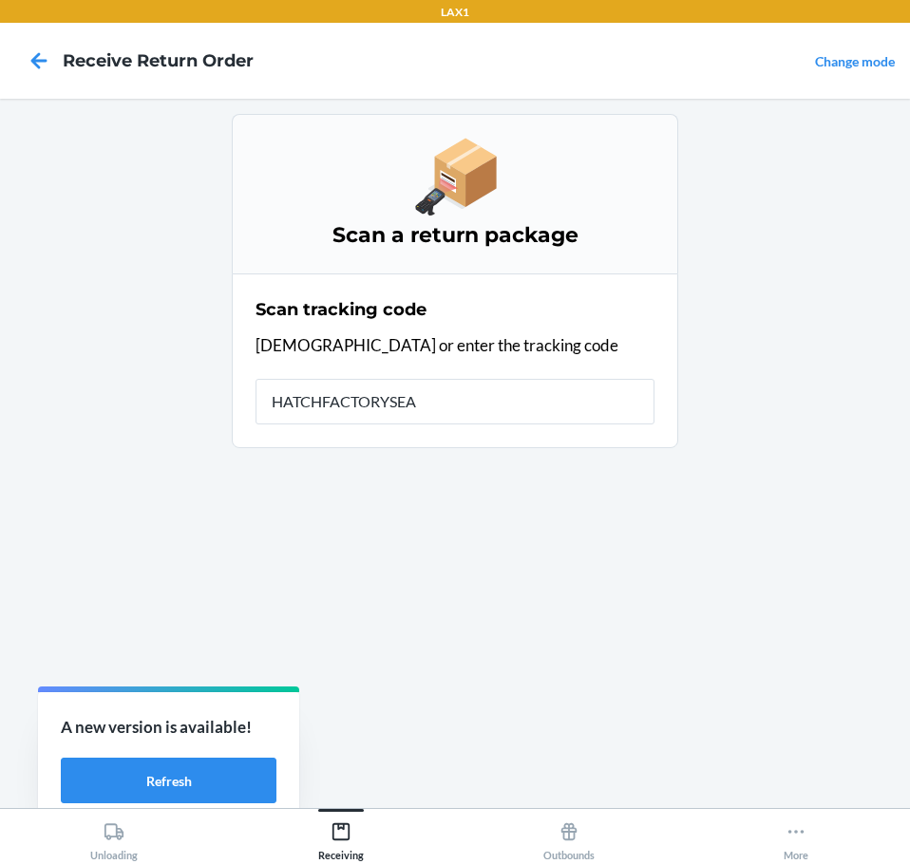
type input "HATCHFACTORYSEAL"
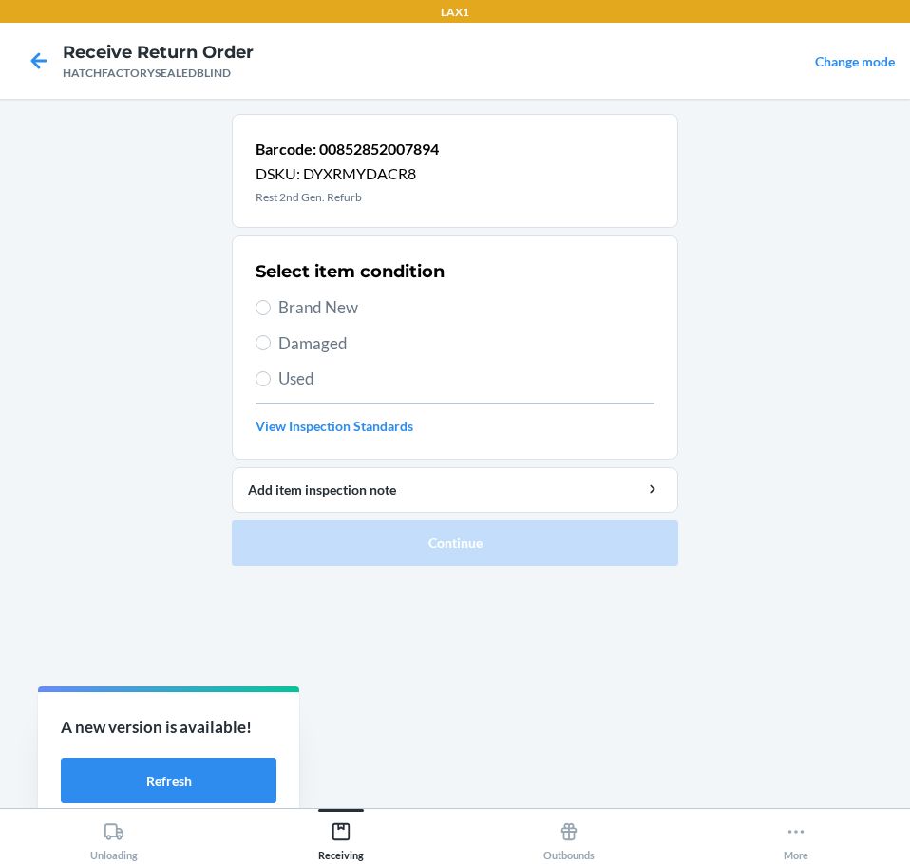
click at [300, 342] on span "Damaged" at bounding box center [466, 343] width 376 height 25
click at [271, 342] on input "Damaged" at bounding box center [262, 342] width 15 height 15
radio input "true"
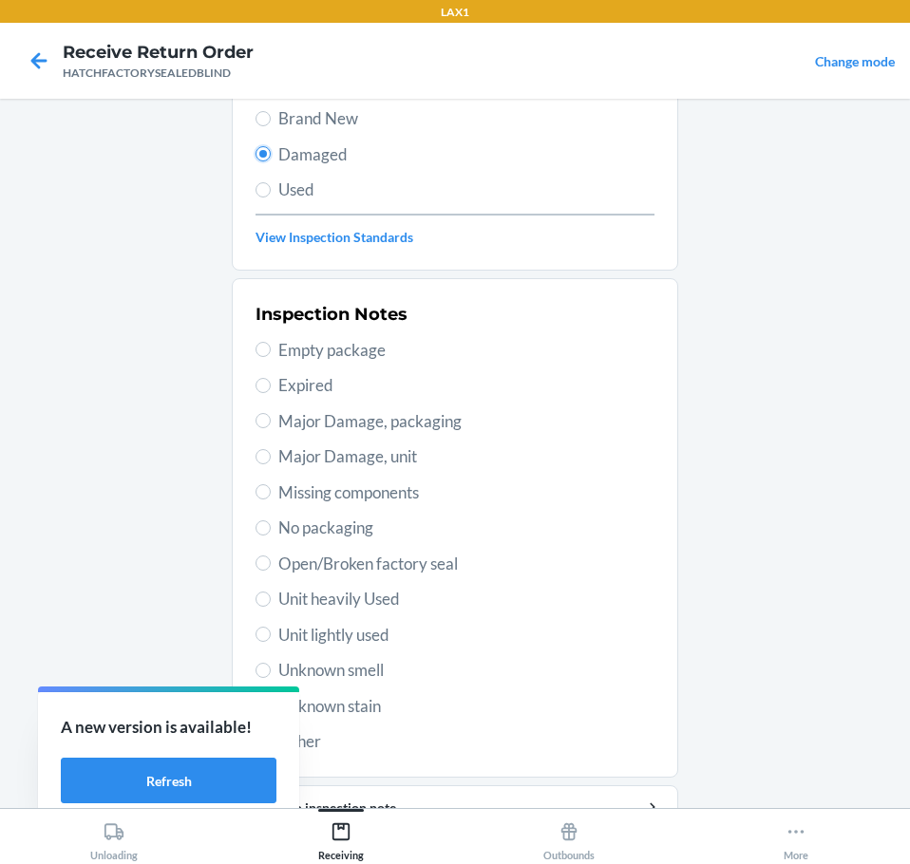
scroll to position [190, 0]
click at [312, 460] on span "Major Damage, unit" at bounding box center [466, 455] width 376 height 25
click at [271, 460] on input "Major Damage, unit" at bounding box center [262, 455] width 15 height 15
radio input "true"
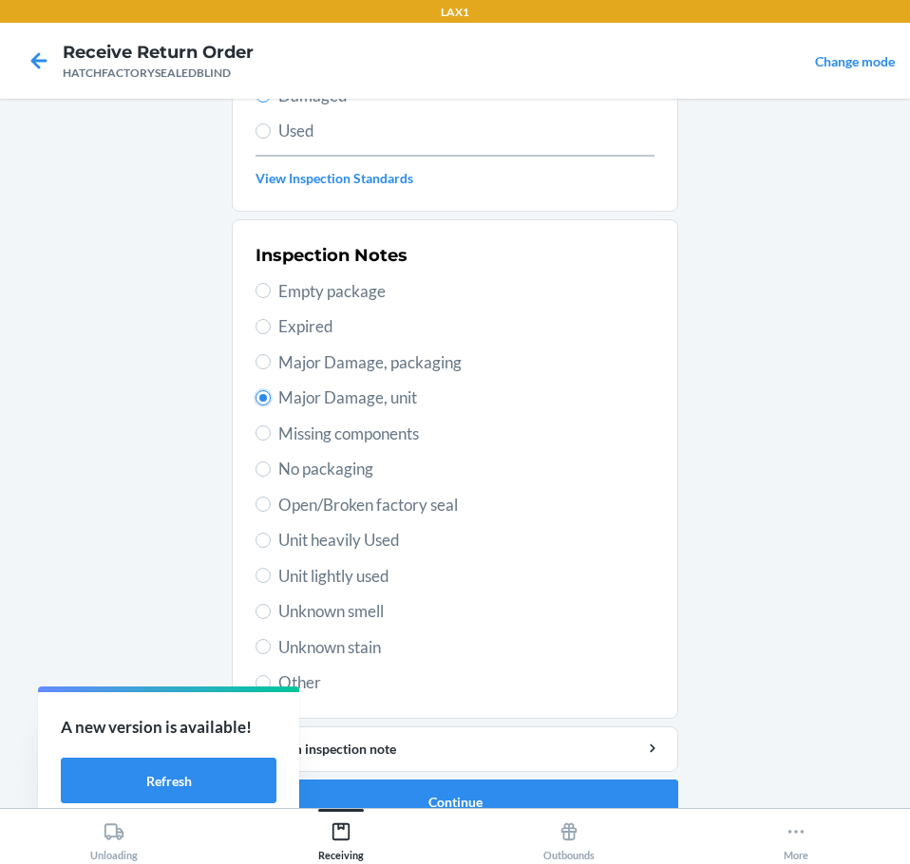
scroll to position [280, 0]
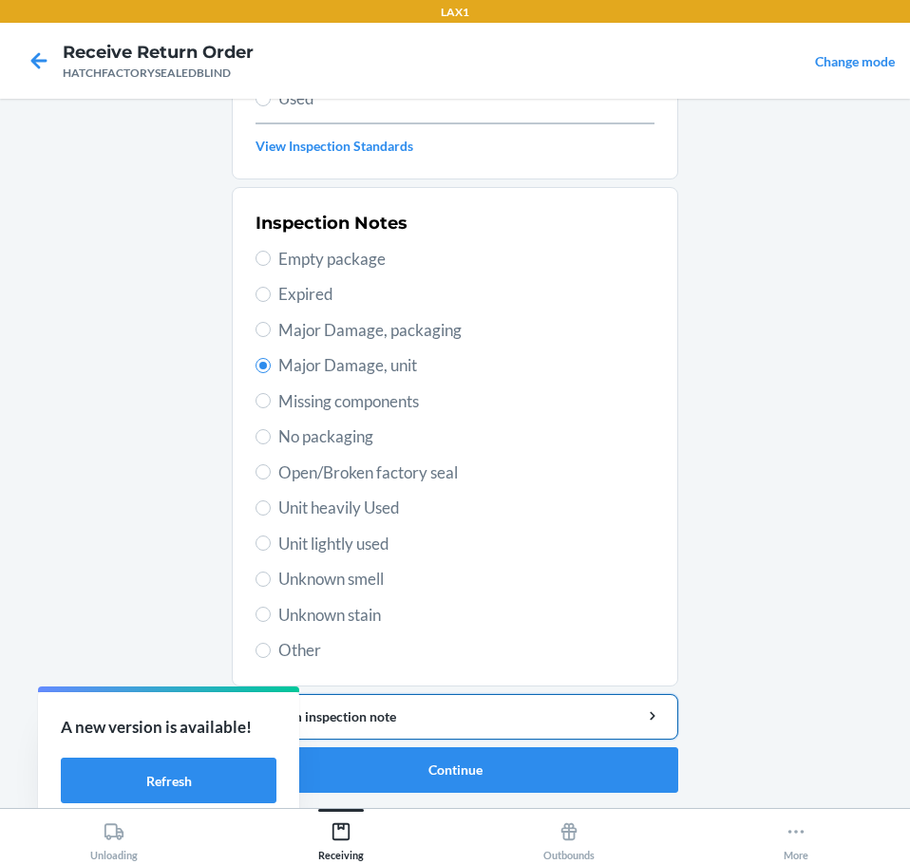
click at [450, 711] on div "Add item inspection note" at bounding box center [455, 717] width 414 height 20
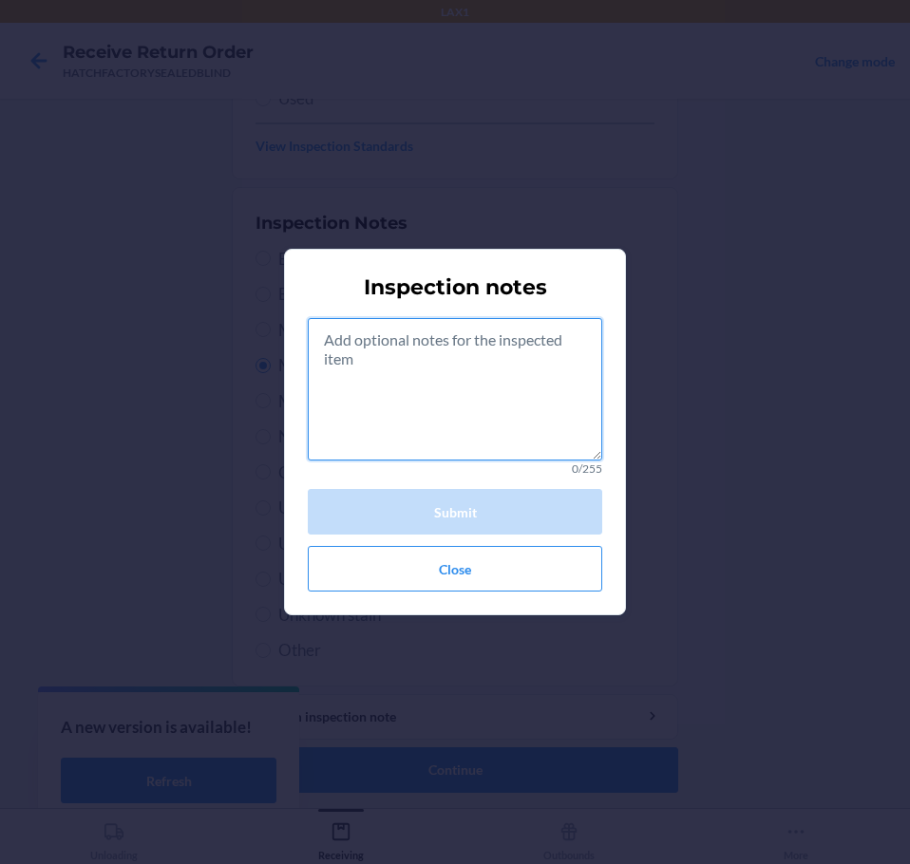
click at [483, 406] on textarea at bounding box center [455, 389] width 294 height 142
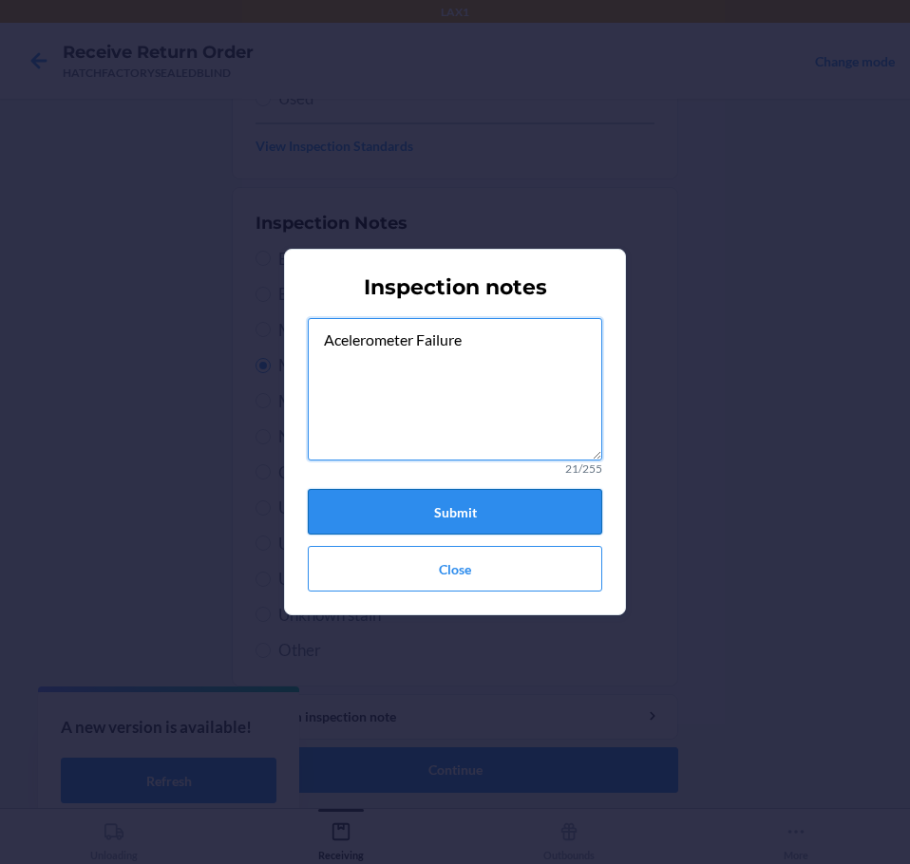
type textarea "Acelerometer Failure"
click at [433, 508] on button "Submit" at bounding box center [455, 512] width 294 height 46
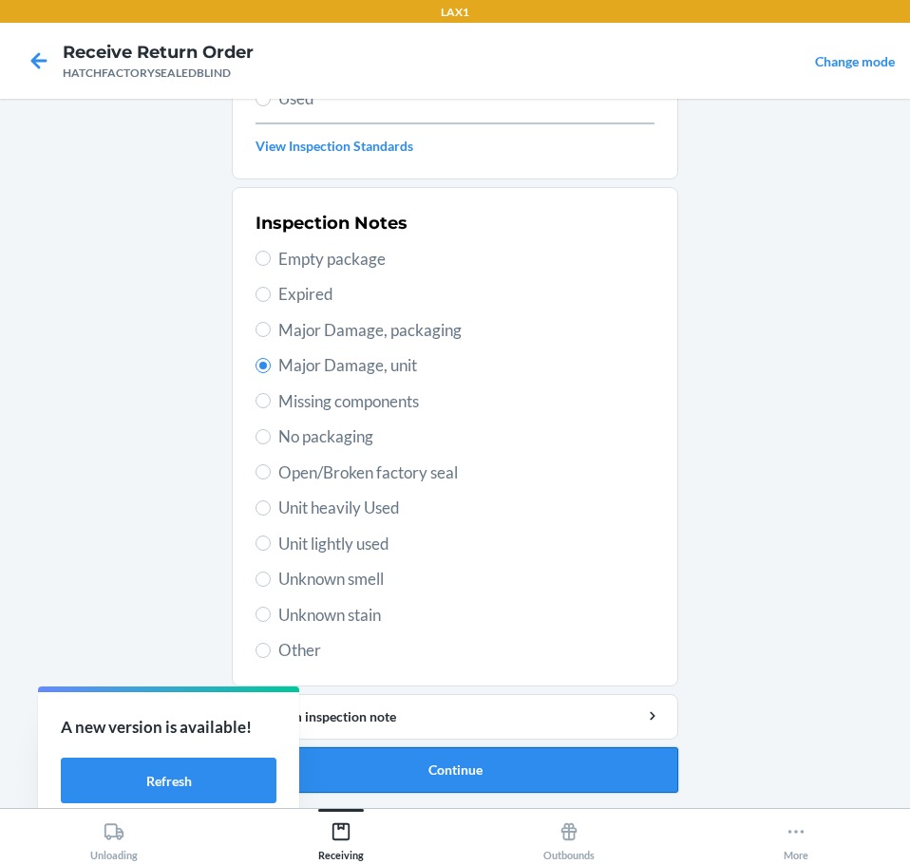
click at [475, 769] on button "Continue" at bounding box center [455, 770] width 446 height 46
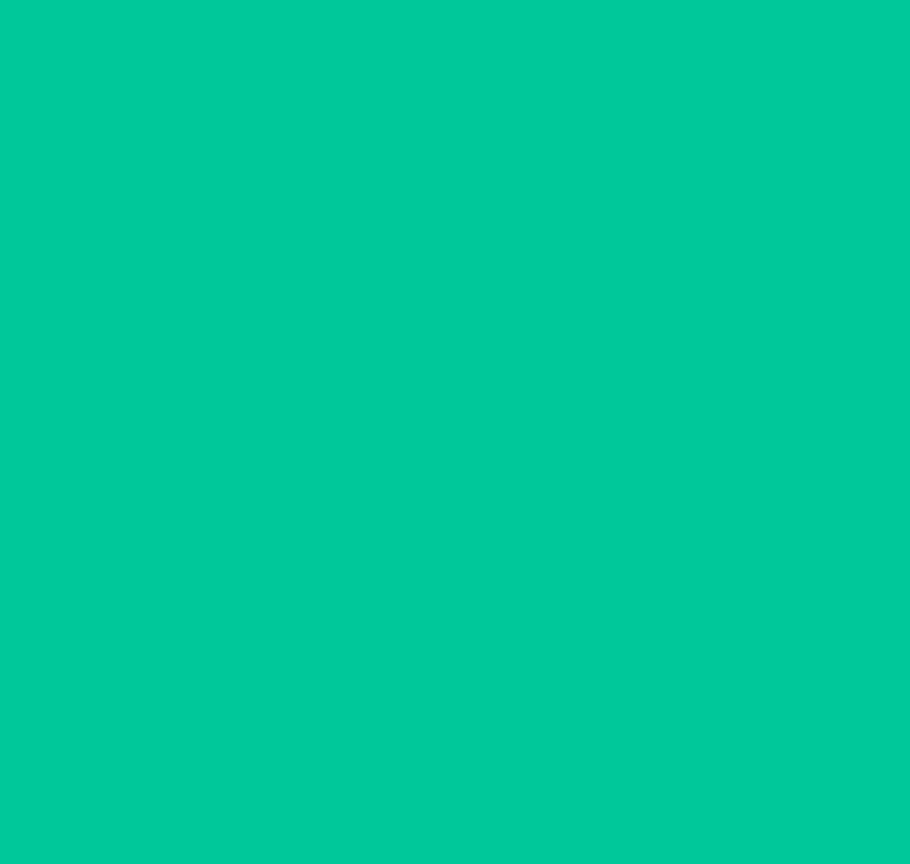
scroll to position [123, 0]
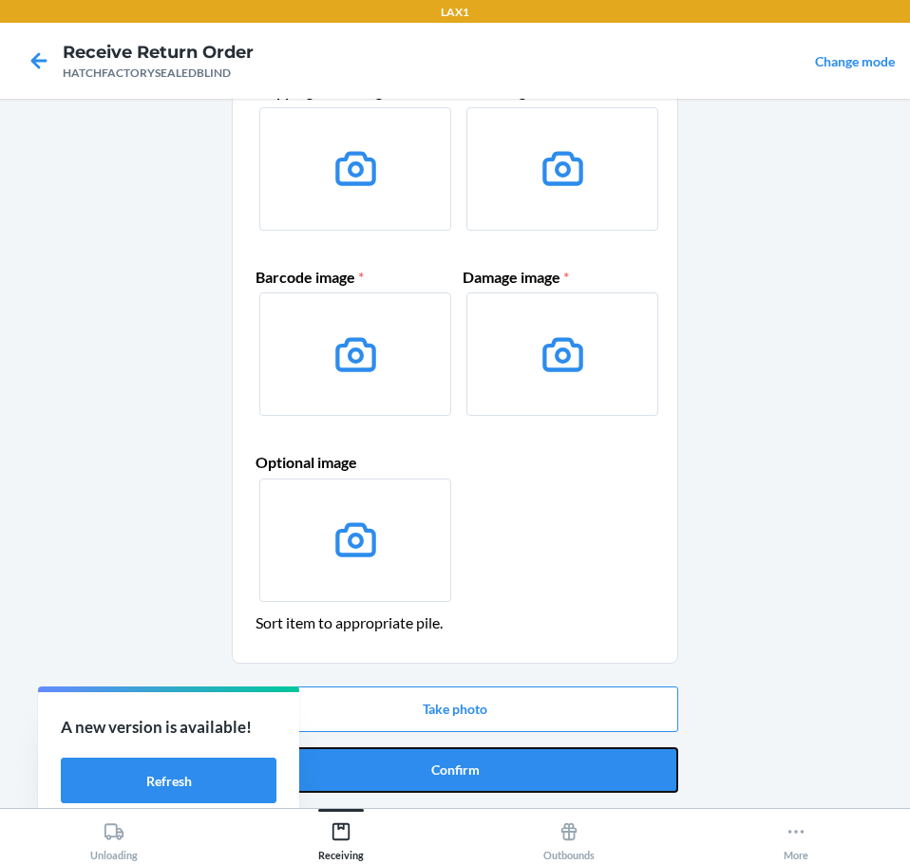
click at [475, 763] on button "Confirm" at bounding box center [455, 770] width 446 height 46
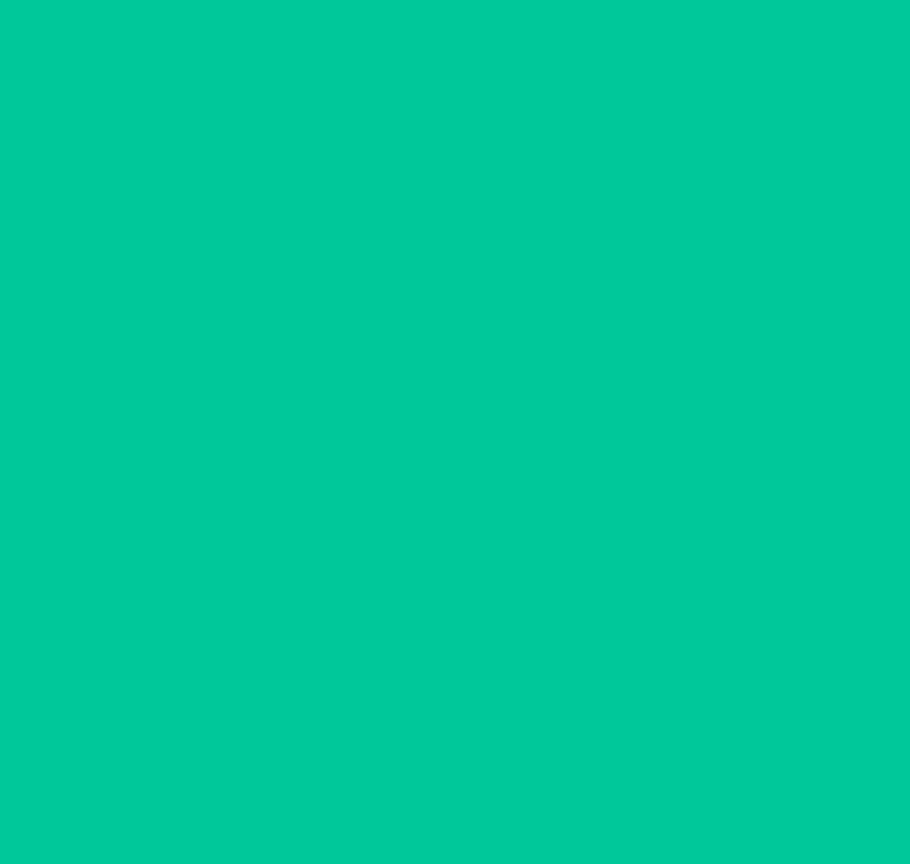
scroll to position [0, 0]
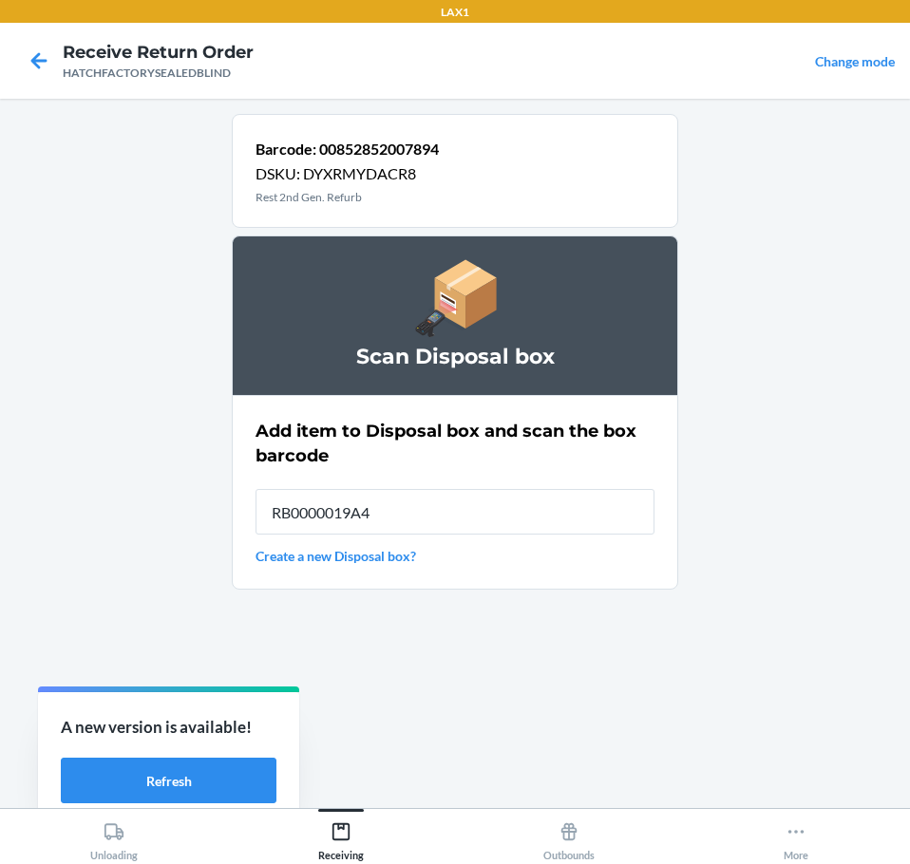
type input "RB0000019A4"
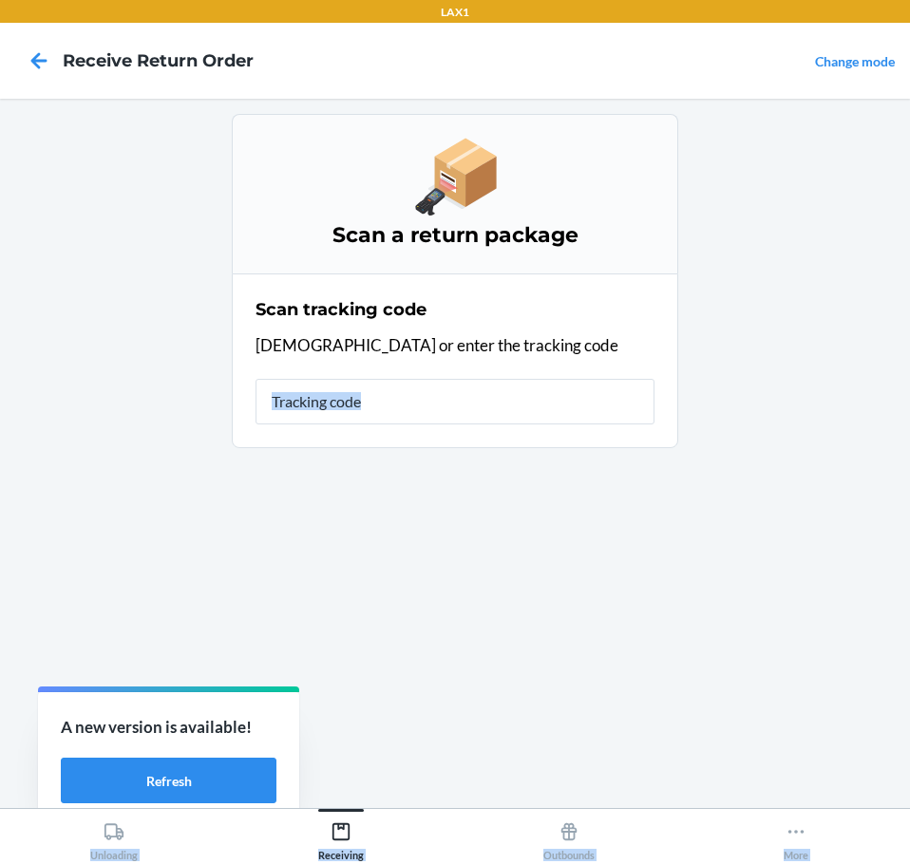
drag, startPoint x: 56, startPoint y: 701, endPoint x: -395, endPoint y: 678, distance: 451.7
click at [0, 678] on html "LAX1 Receive Return Order Change mode Scan a return package Scan tracking code …" at bounding box center [455, 432] width 910 height 864
click at [618, 530] on div "Scan a return package Scan tracking code Scan or enter the tracking code" at bounding box center [455, 453] width 446 height 679
click at [480, 375] on div "Scan tracking code Scan or enter the tracking code" at bounding box center [454, 361] width 399 height 139
click at [469, 406] on input "text" at bounding box center [454, 402] width 399 height 46
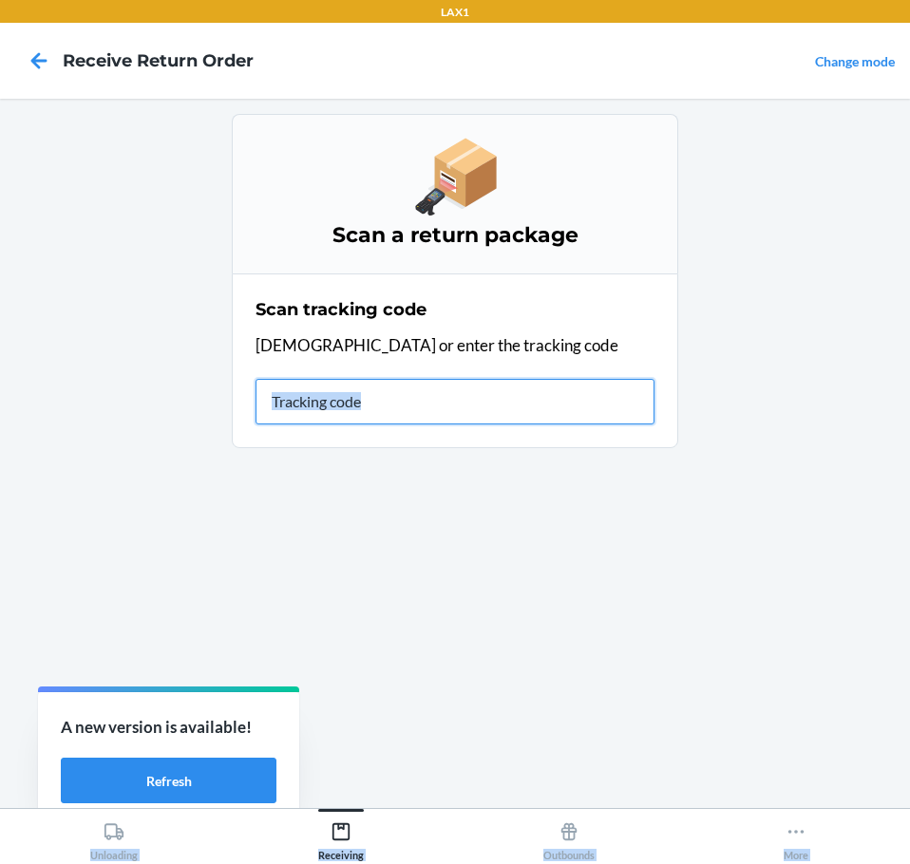
click at [425, 406] on input "text" at bounding box center [454, 402] width 399 height 46
type input "HATCHFACTORYSEA"
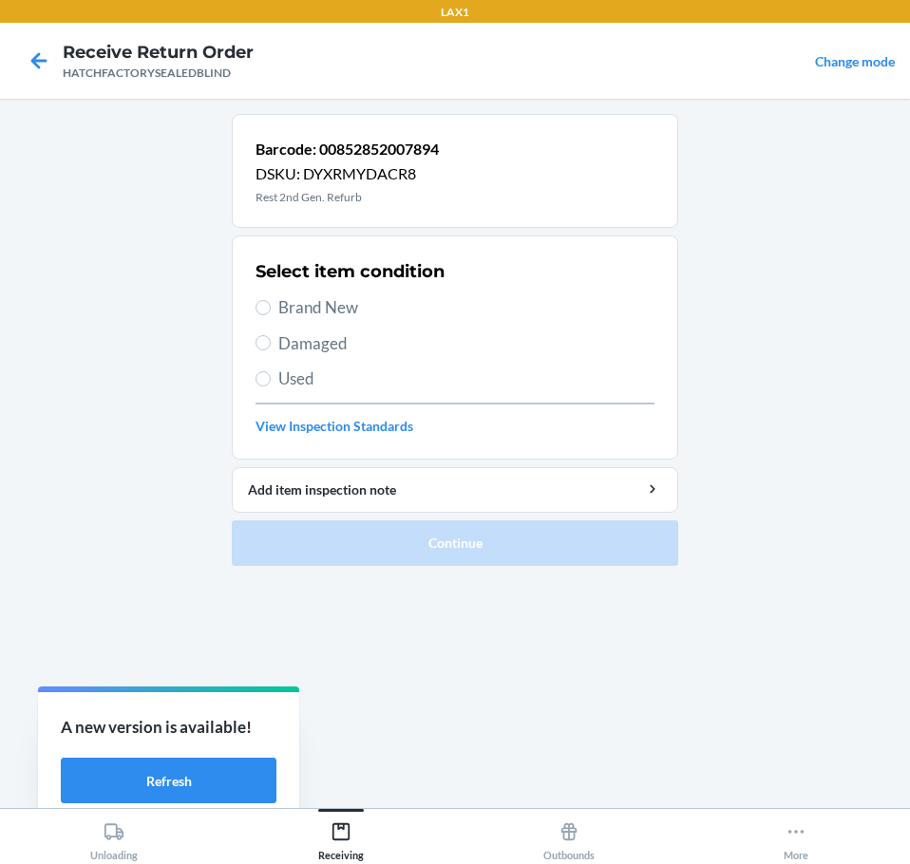
click at [309, 341] on span "Damaged" at bounding box center [466, 343] width 376 height 25
click at [271, 341] on input "Damaged" at bounding box center [262, 342] width 15 height 15
radio input "true"
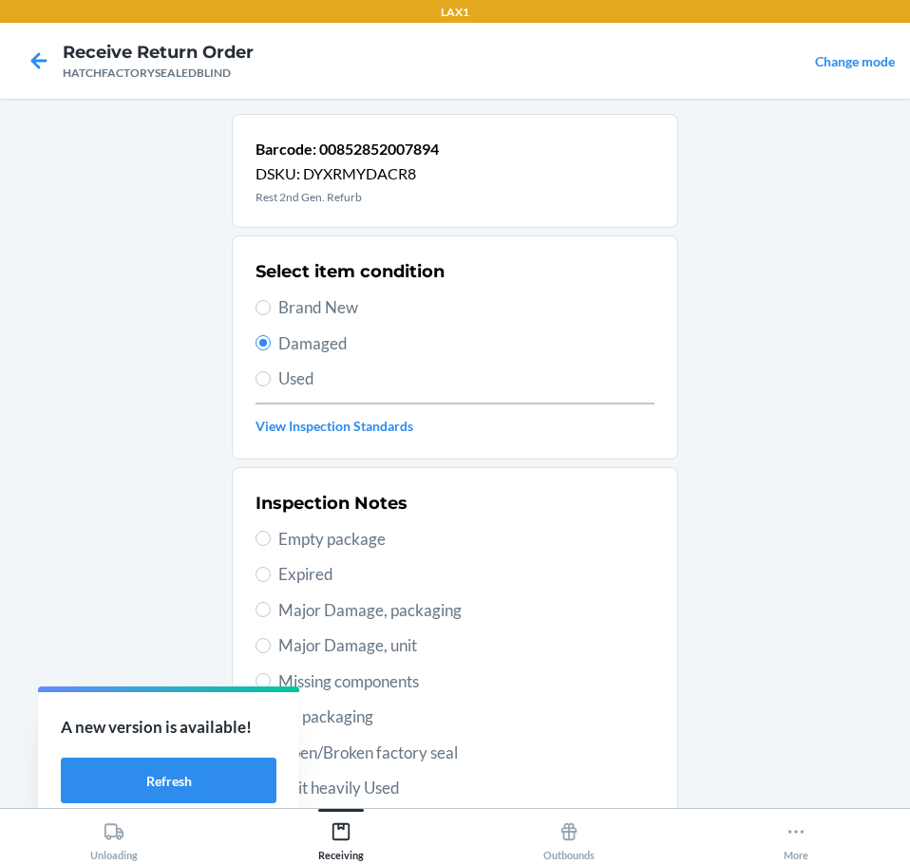
click at [305, 636] on span "Major Damage, unit" at bounding box center [466, 645] width 376 height 25
click at [271, 638] on input "Major Damage, unit" at bounding box center [262, 645] width 15 height 15
radio input "true"
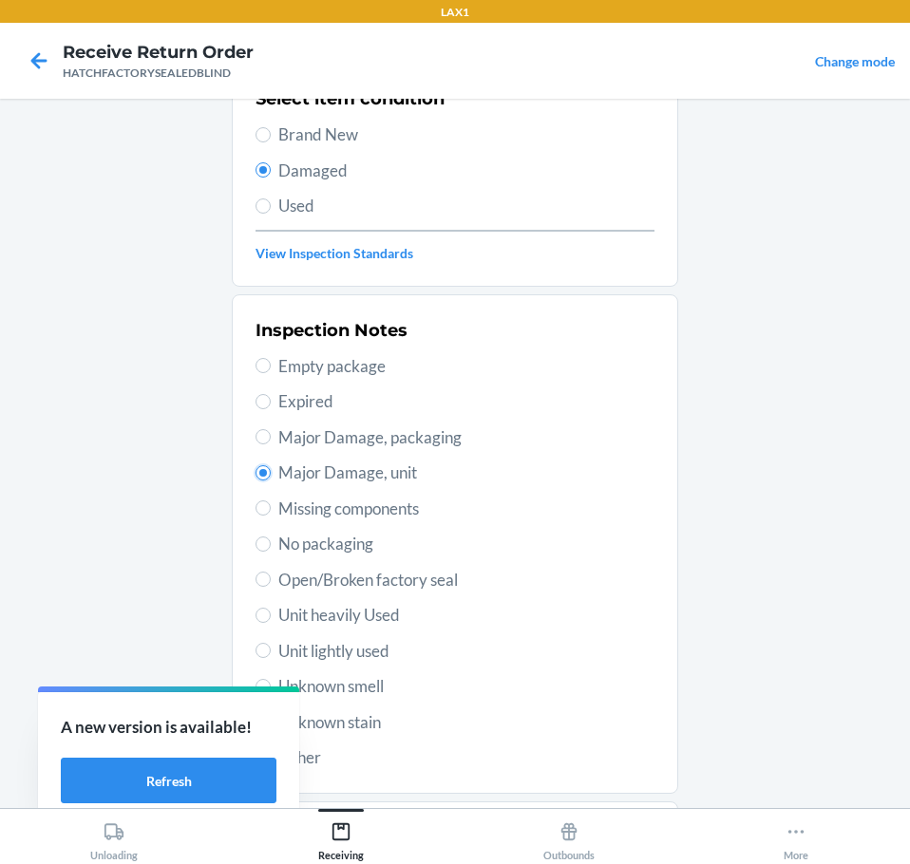
scroll to position [280, 0]
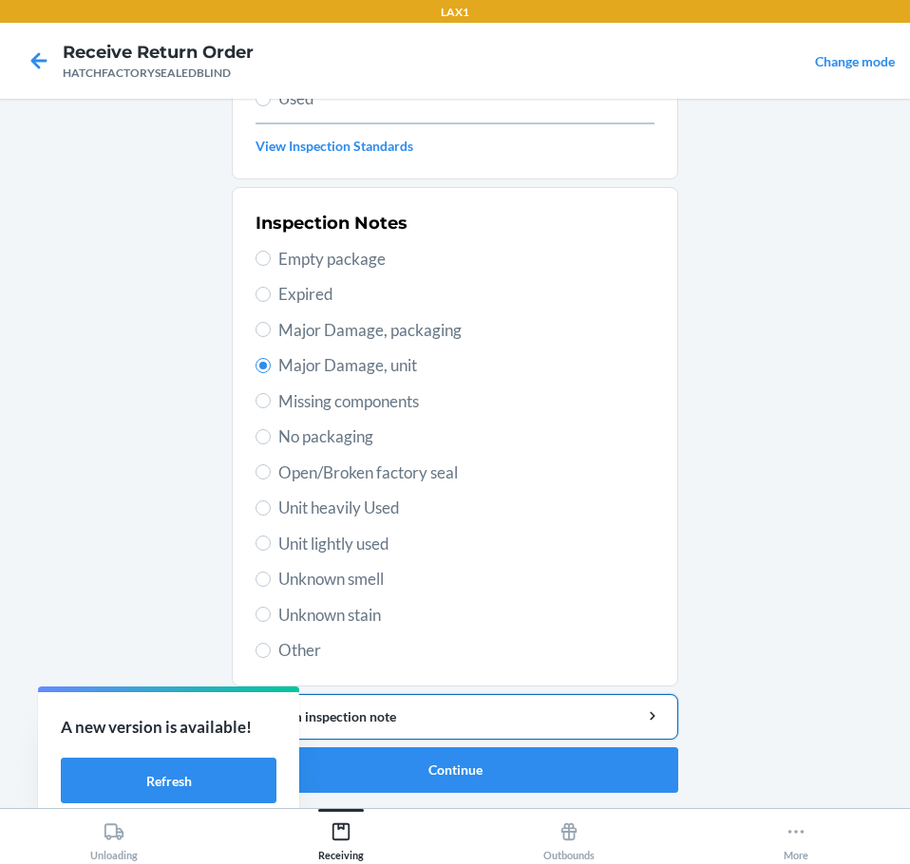
click at [406, 708] on div "Add item inspection note" at bounding box center [455, 717] width 414 height 20
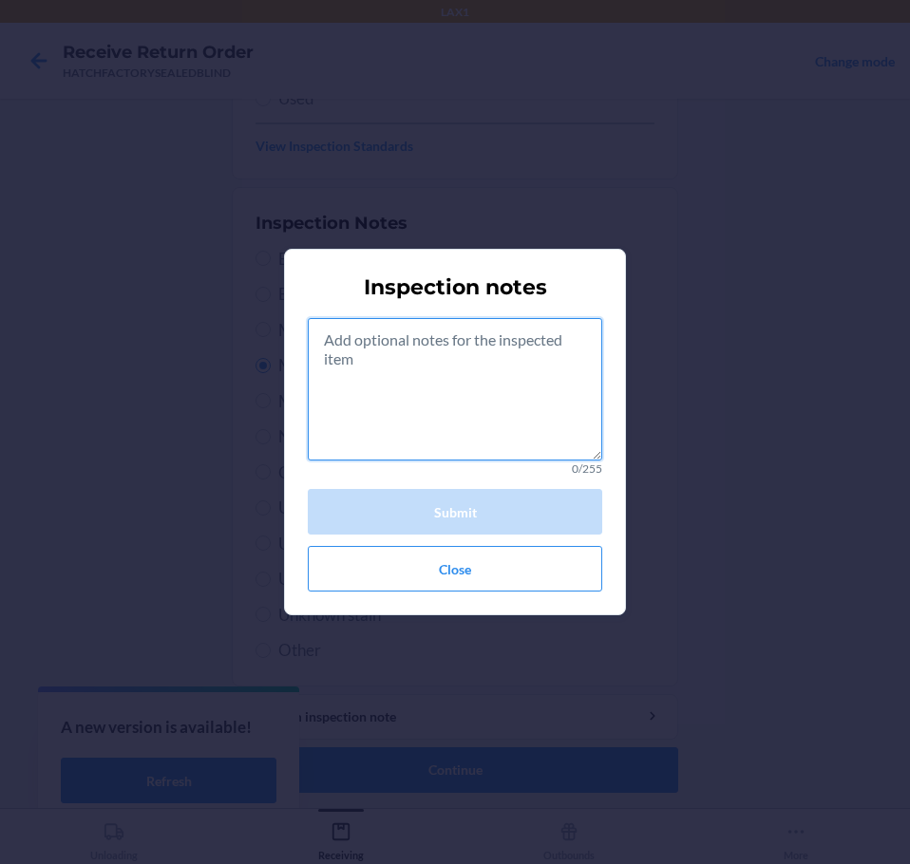
click at [487, 411] on textarea at bounding box center [455, 389] width 294 height 142
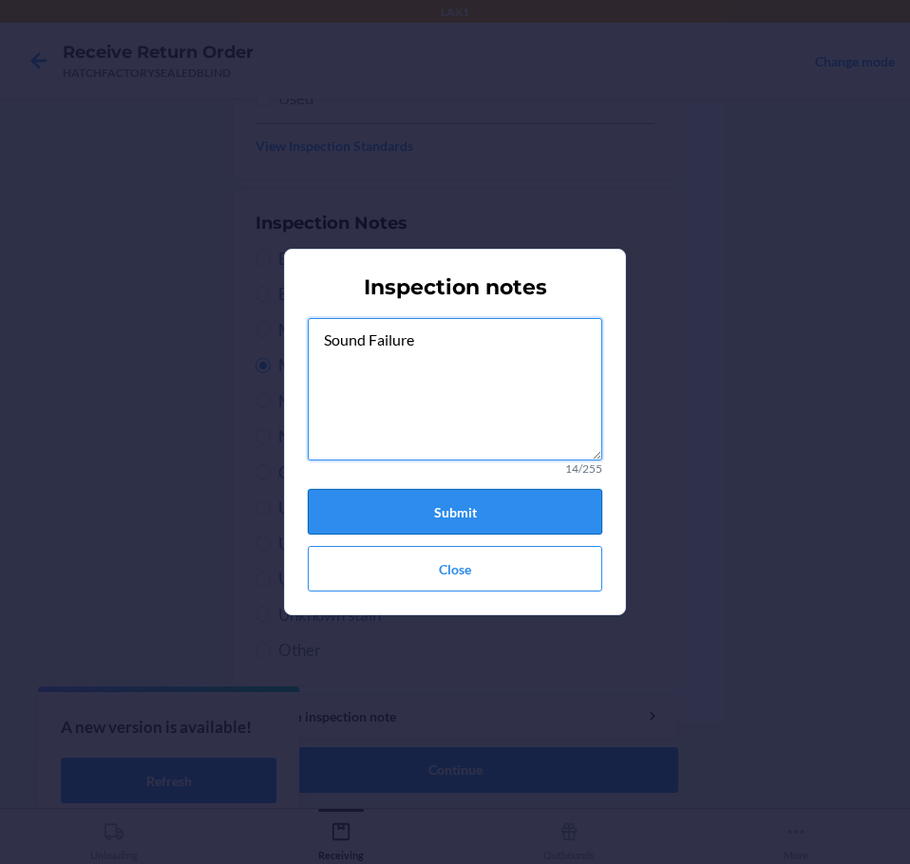
type textarea "Sound Failure"
click at [459, 508] on button "Submit" at bounding box center [455, 512] width 294 height 46
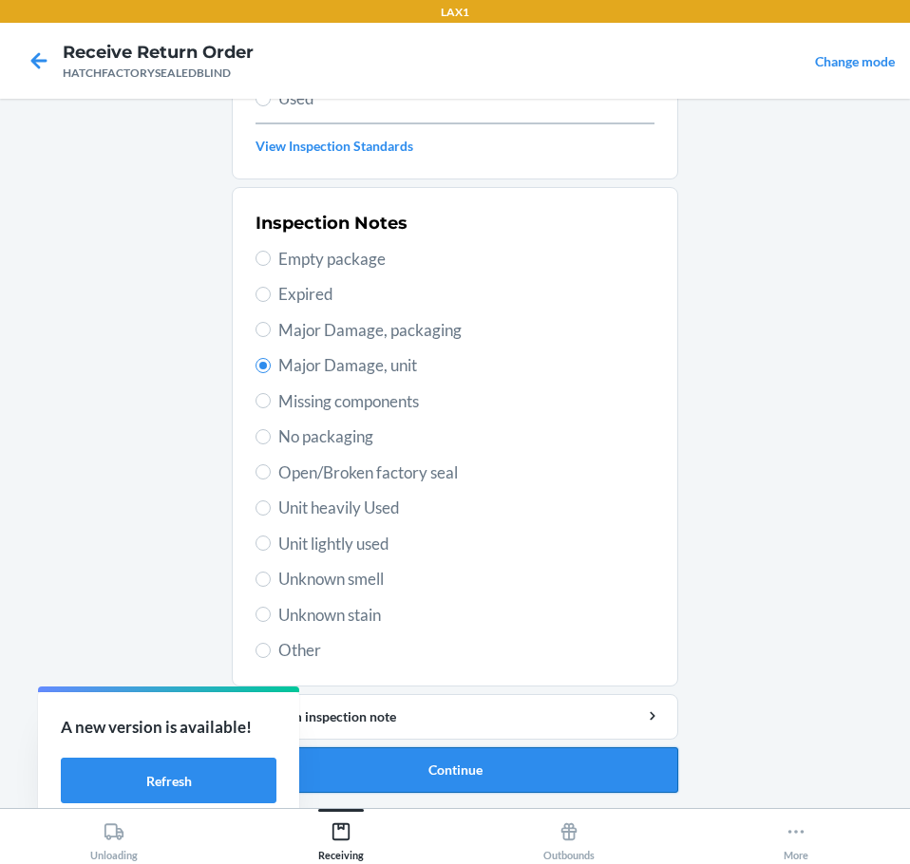
click at [531, 771] on button "Continue" at bounding box center [455, 770] width 446 height 46
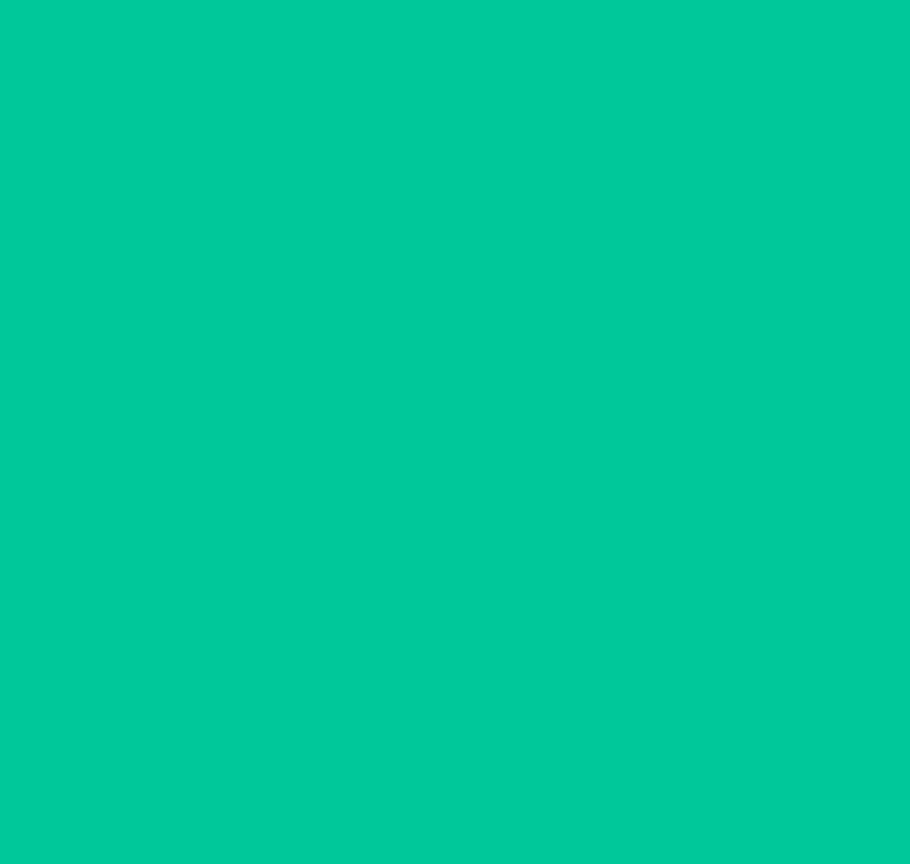
scroll to position [123, 0]
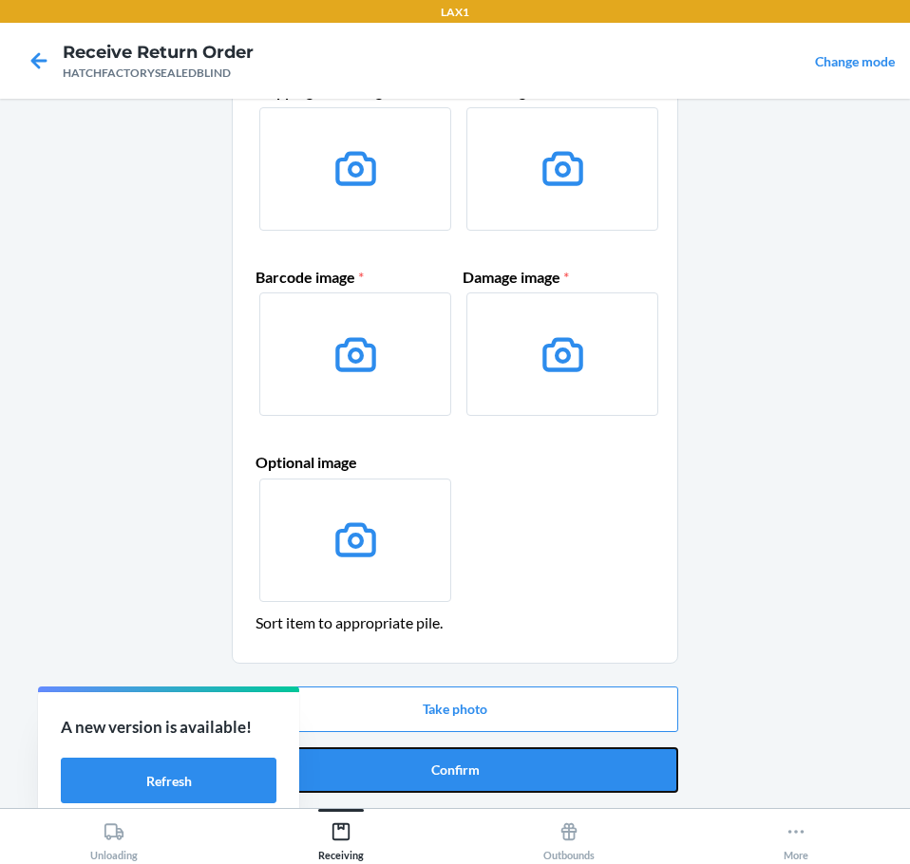
click at [531, 771] on button "Confirm" at bounding box center [455, 770] width 446 height 46
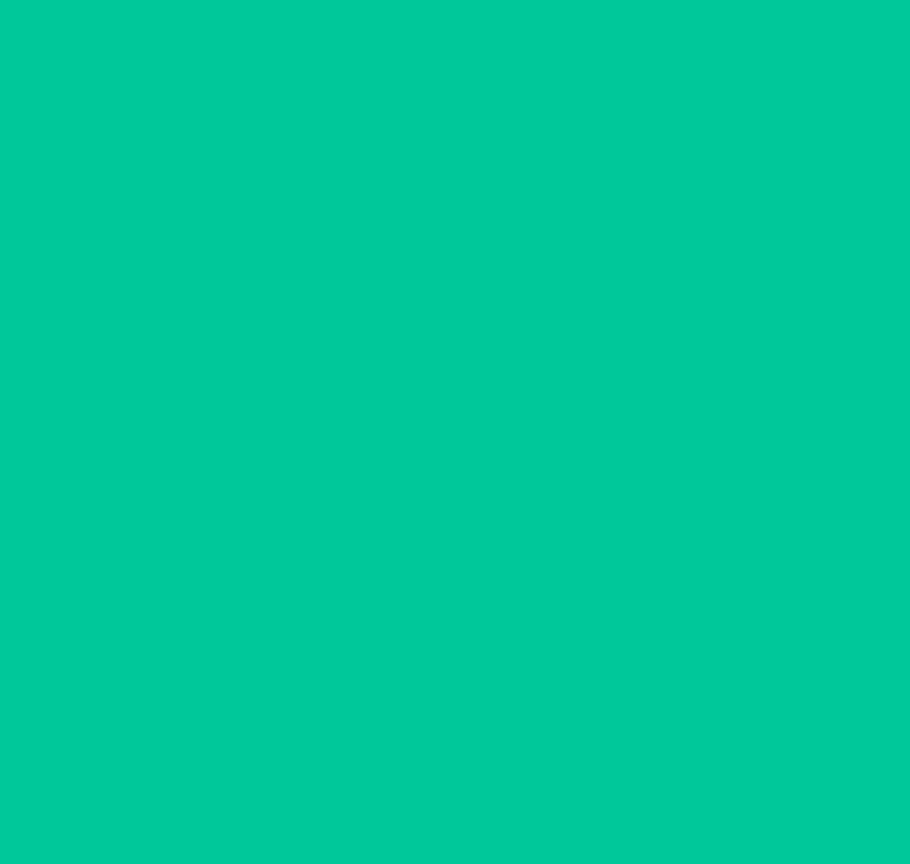
scroll to position [0, 0]
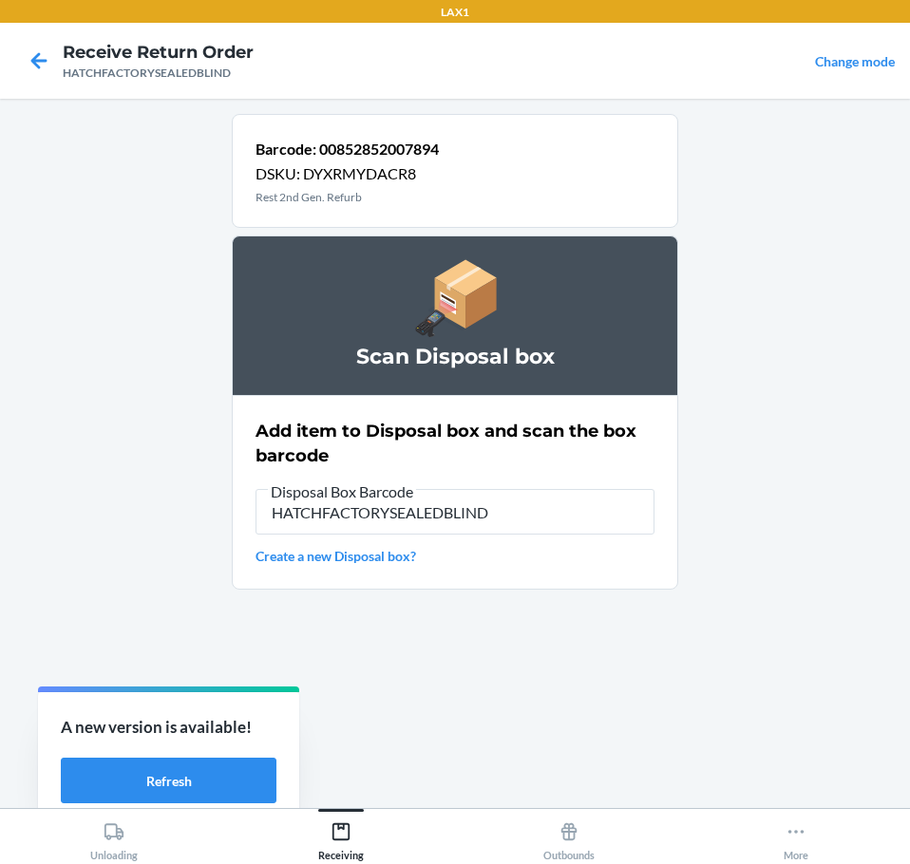
type input "HATCHFACTORYSEALEDBLIND"
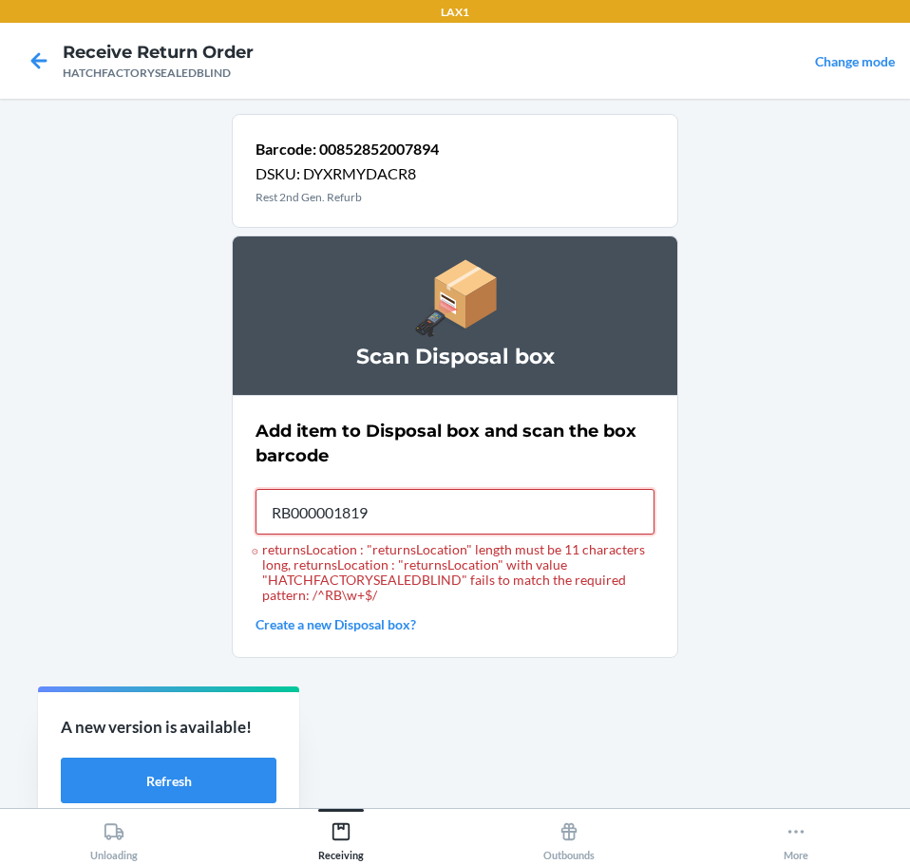
type input "RB000001819"
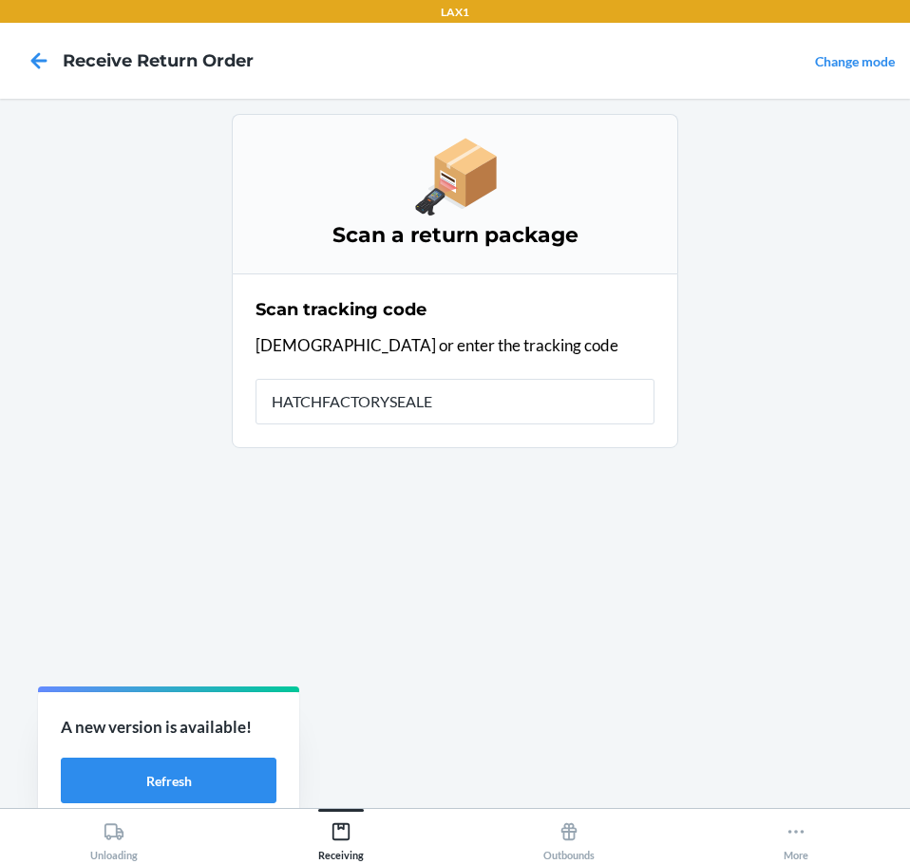
type input "HATCHFACTORYSEALED"
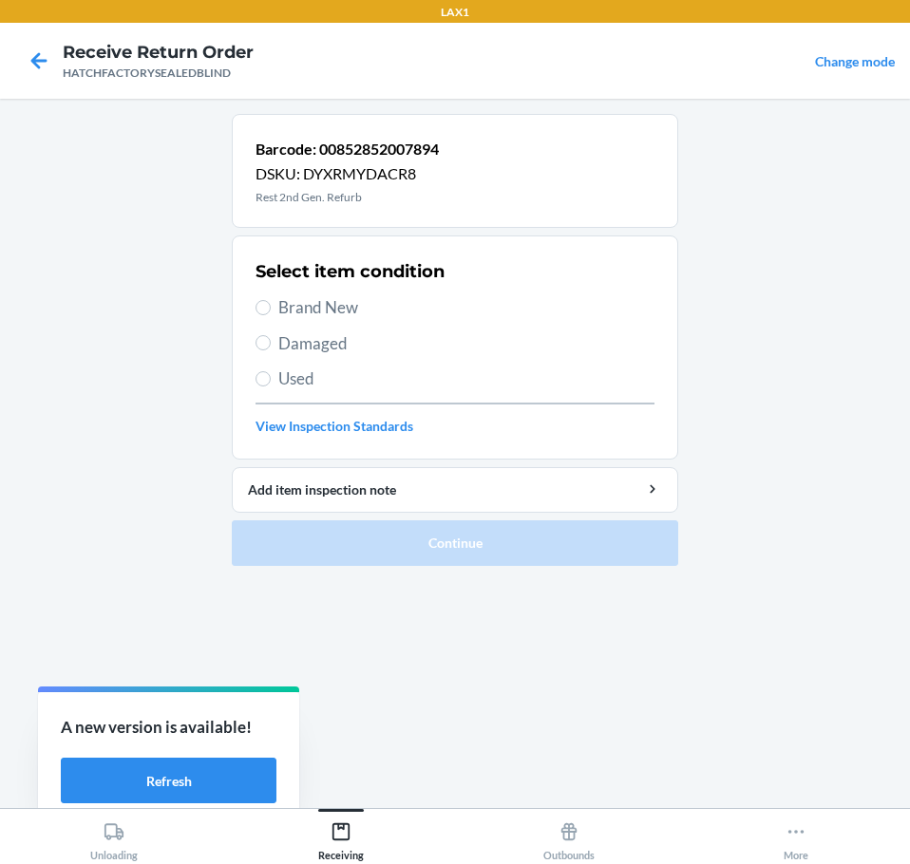
click at [311, 344] on span "Damaged" at bounding box center [466, 343] width 376 height 25
click at [271, 344] on input "Damaged" at bounding box center [262, 342] width 15 height 15
radio input "true"
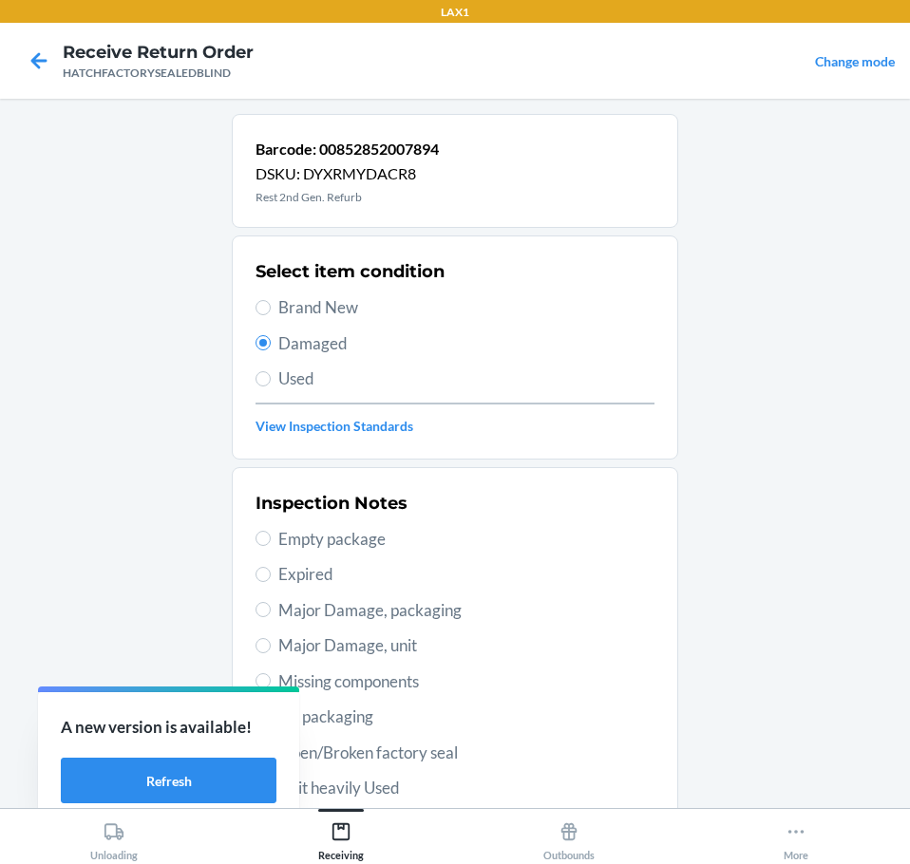
click at [332, 647] on span "Major Damage, unit" at bounding box center [466, 645] width 376 height 25
click at [271, 647] on input "Major Damage, unit" at bounding box center [262, 645] width 15 height 15
radio input "true"
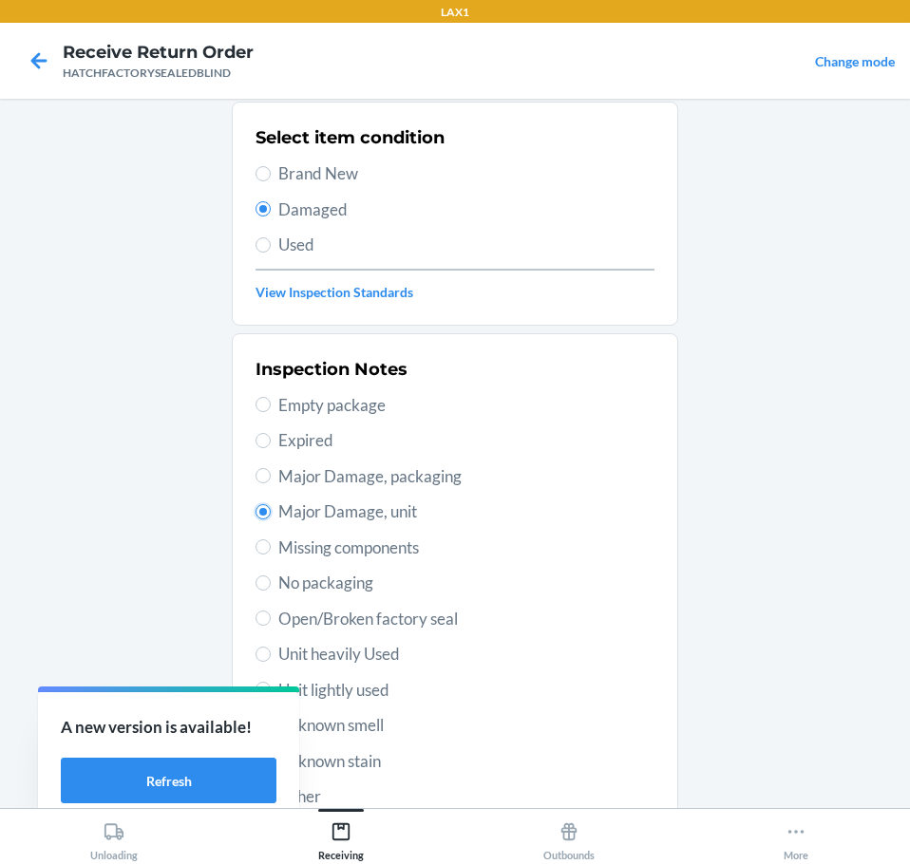
scroll to position [280, 0]
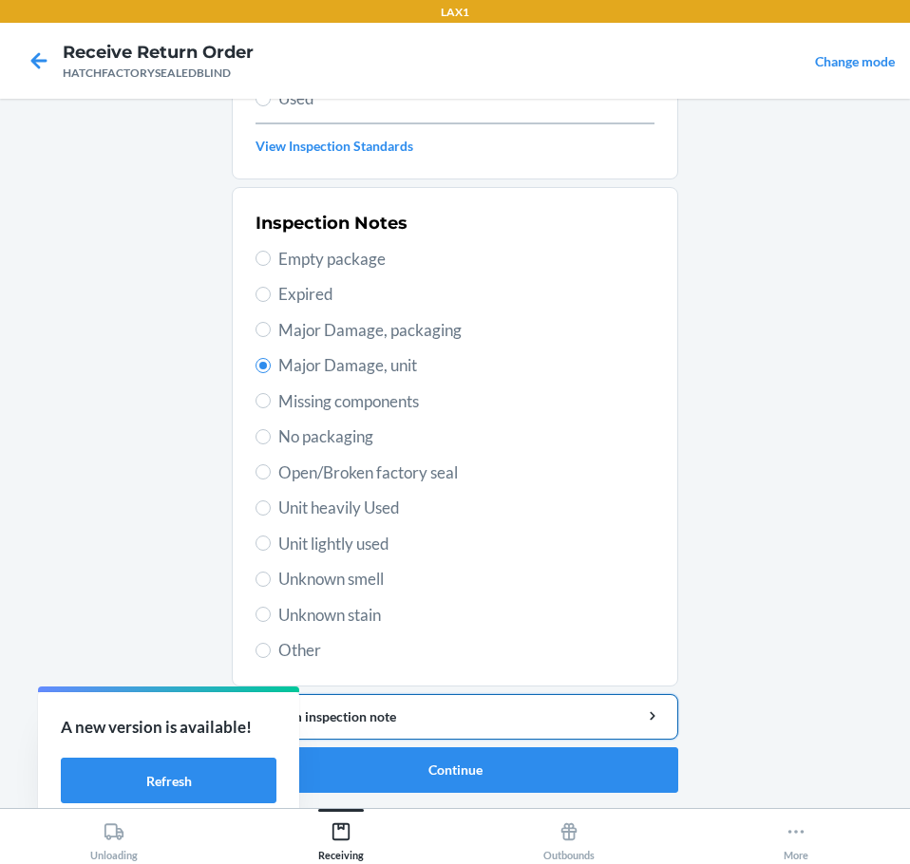
click at [462, 710] on div "Add item inspection note" at bounding box center [455, 717] width 414 height 20
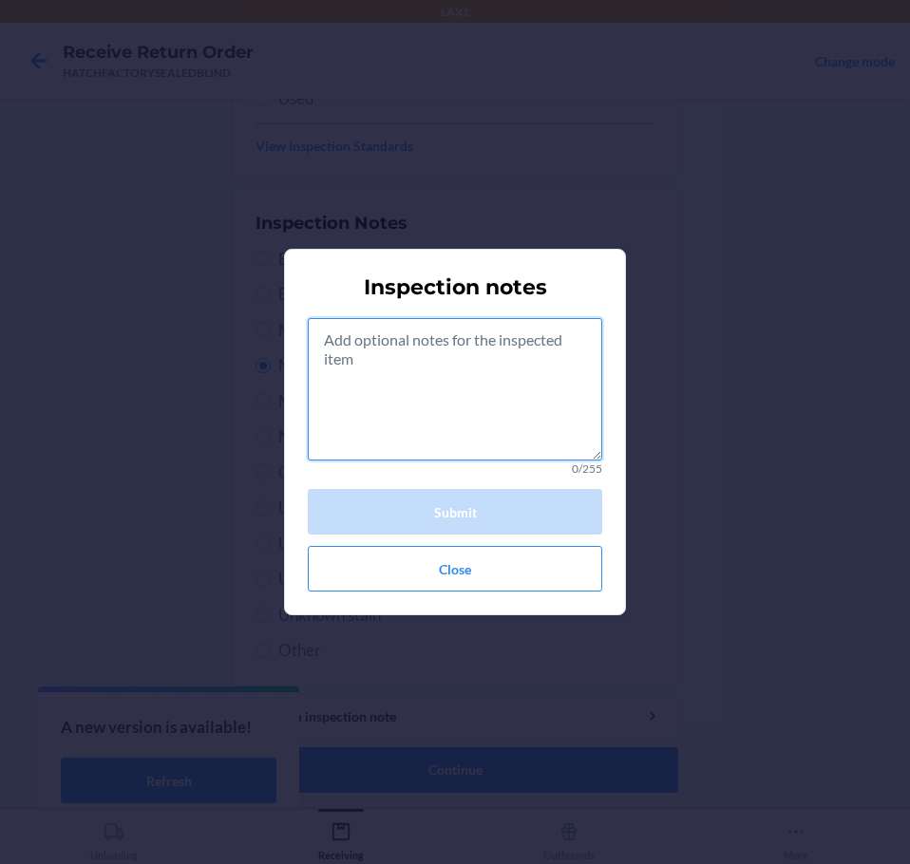
click at [480, 402] on textarea at bounding box center [455, 389] width 294 height 142
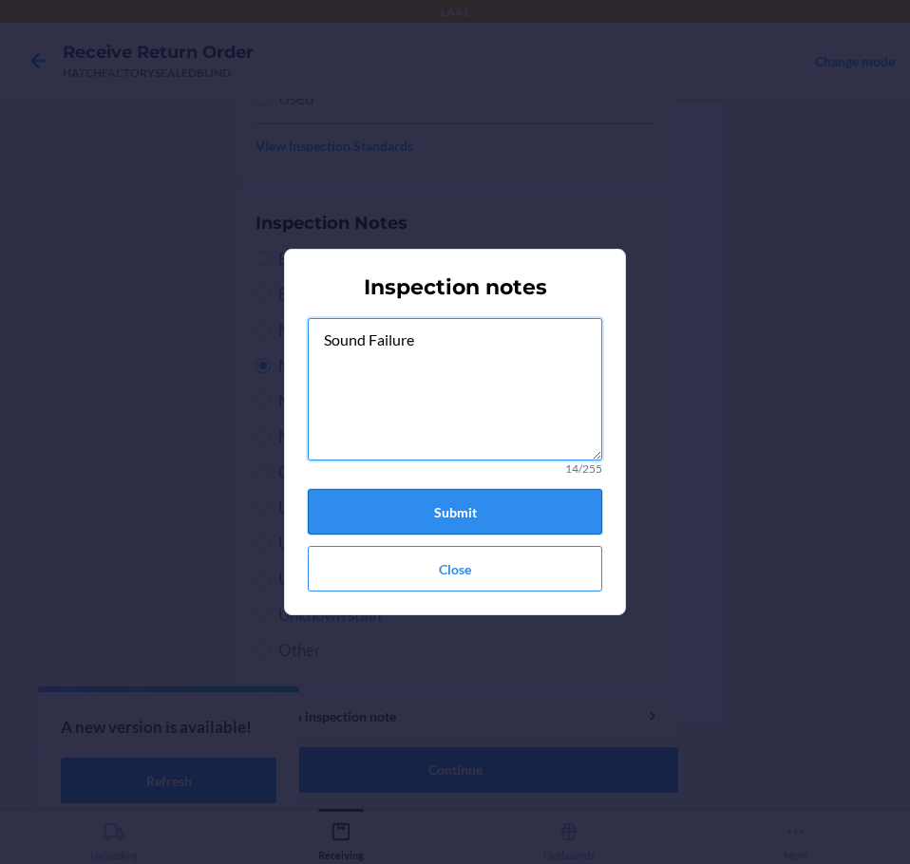
type textarea "Sound Failure"
click at [420, 513] on button "Submit" at bounding box center [455, 512] width 294 height 46
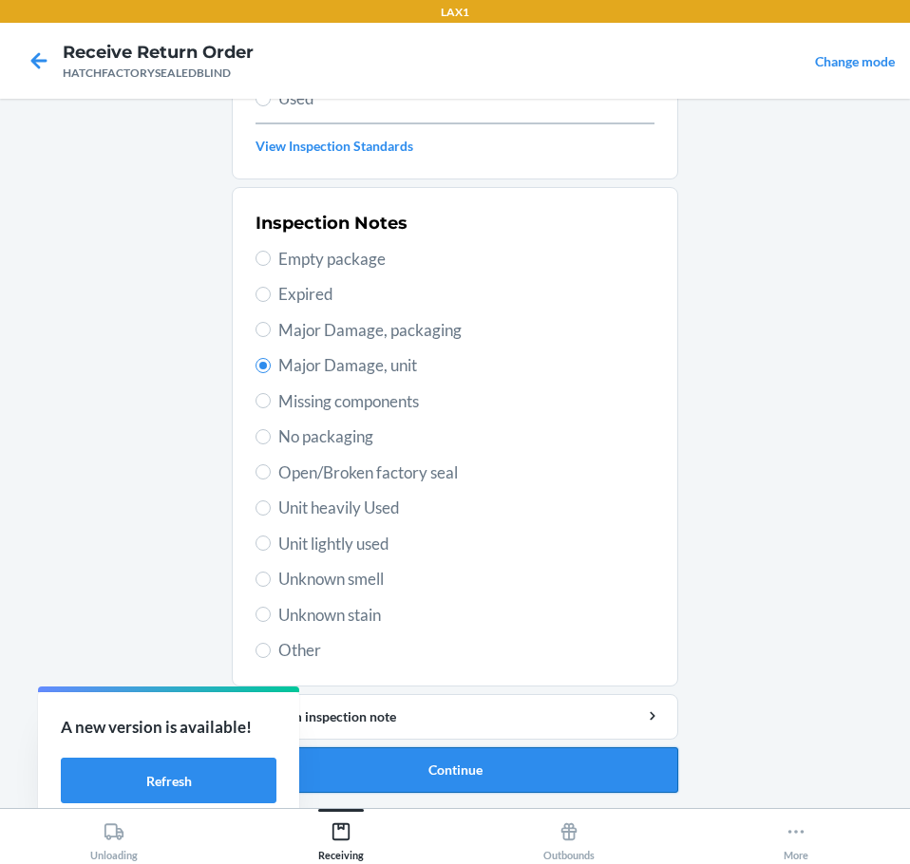
click at [447, 772] on button "Continue" at bounding box center [455, 770] width 446 height 46
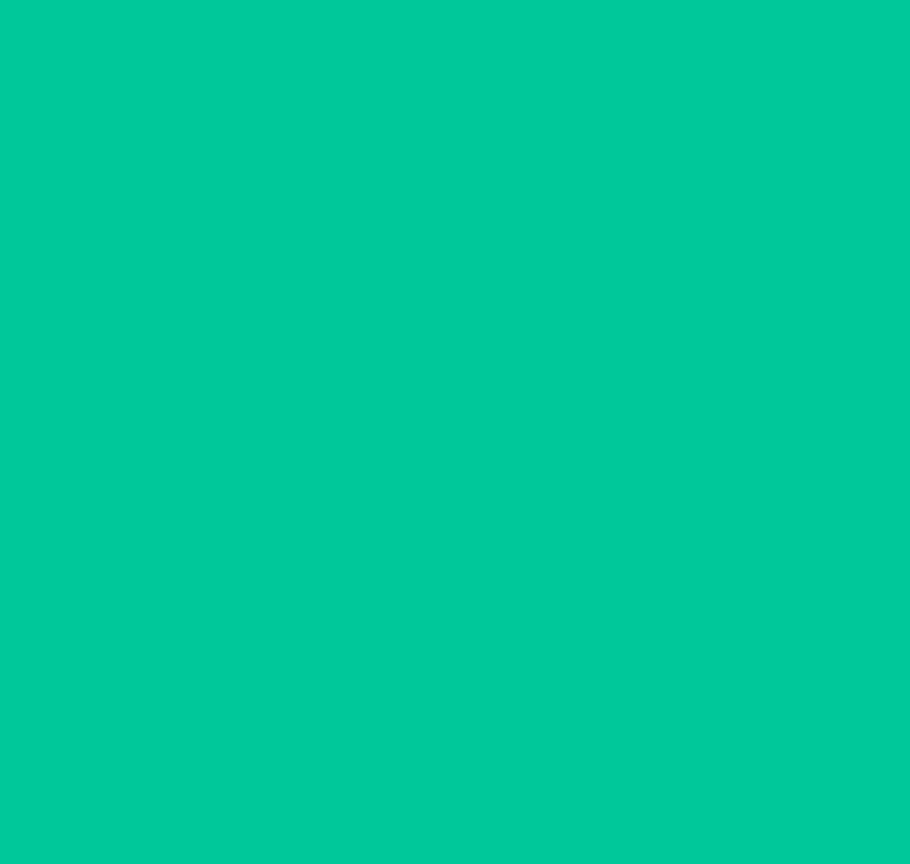
click at [449, 772] on button "Confirm" at bounding box center [455, 770] width 446 height 46
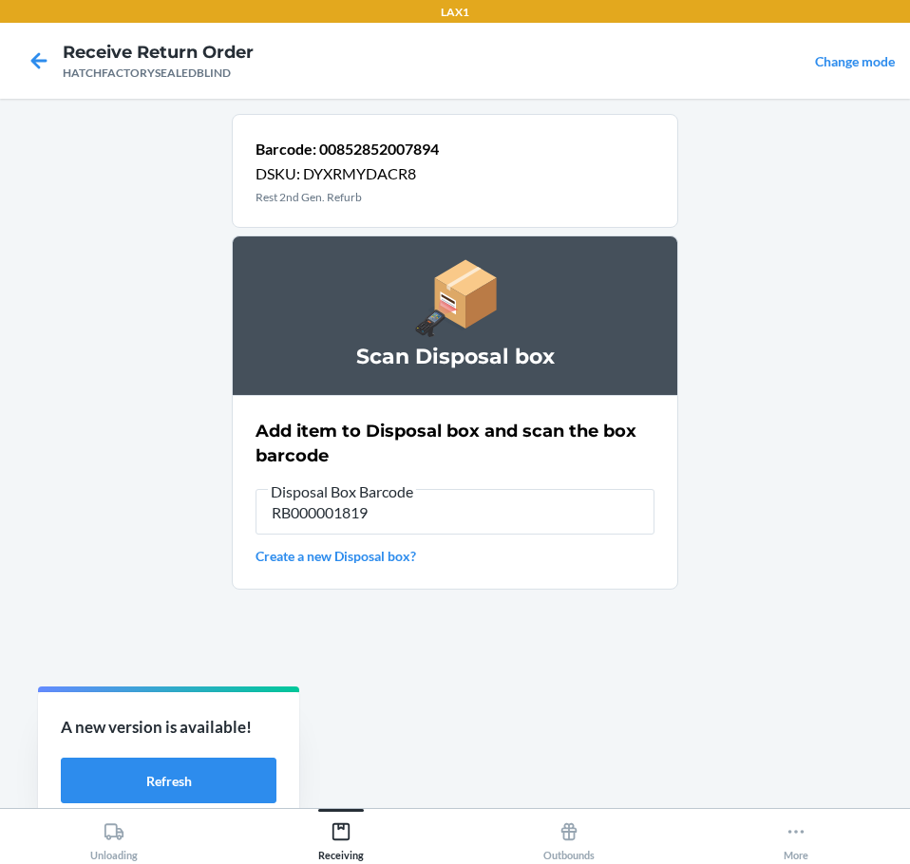
type input "RB000001819"
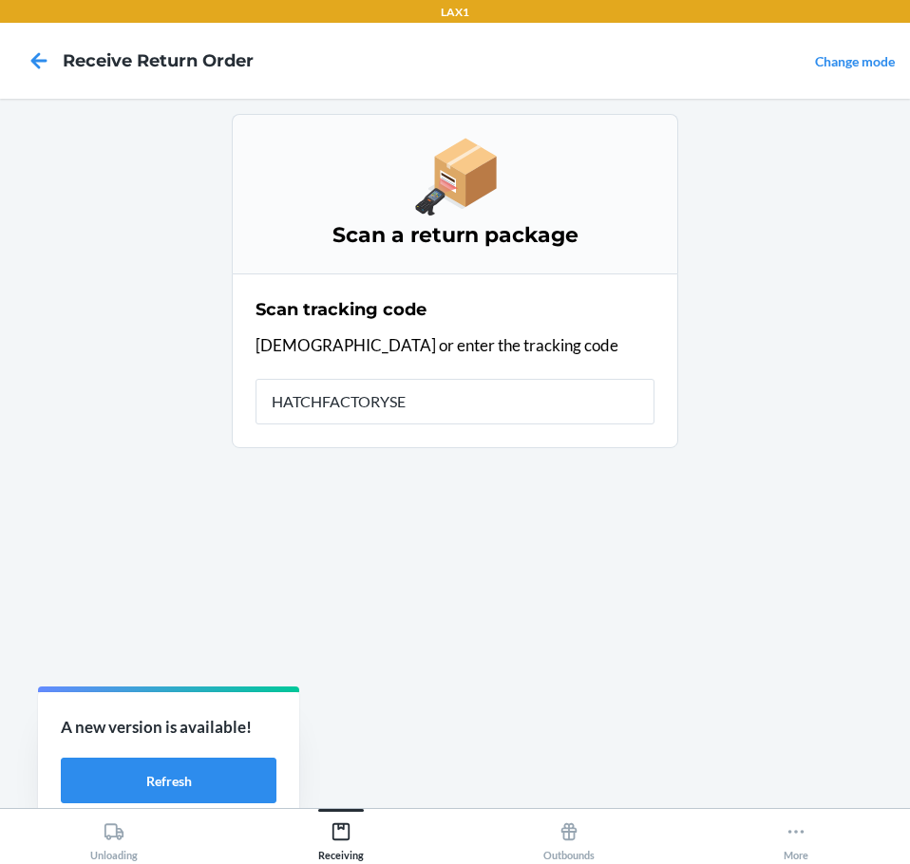
type input "HATCHFACTORYSEA"
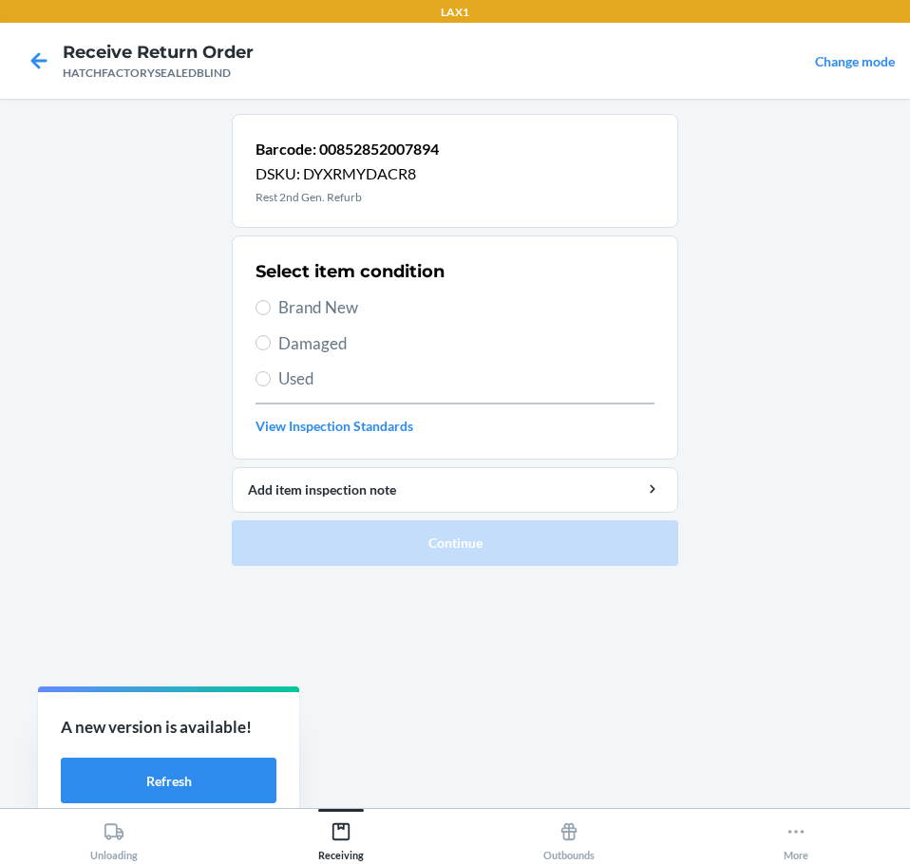
click at [331, 344] on span "Damaged" at bounding box center [466, 343] width 376 height 25
click at [271, 344] on input "Damaged" at bounding box center [262, 342] width 15 height 15
radio input "true"
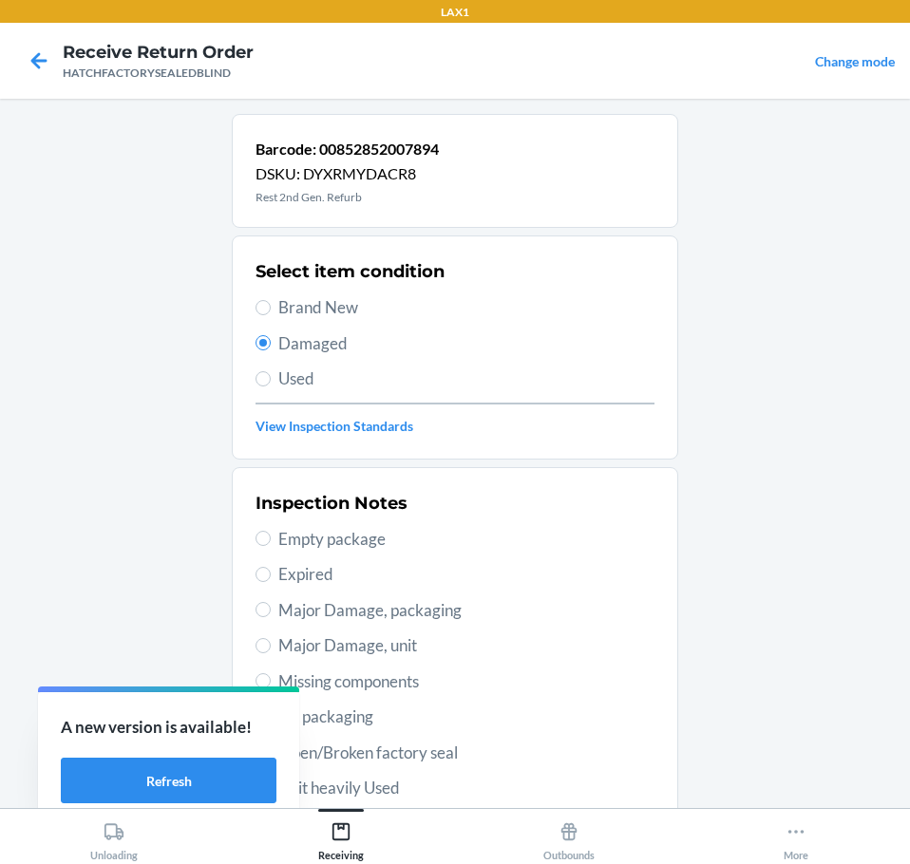
drag, startPoint x: 340, startPoint y: 649, endPoint x: 323, endPoint y: 660, distance: 20.5
click at [330, 649] on span "Major Damage, unit" at bounding box center [466, 645] width 376 height 25
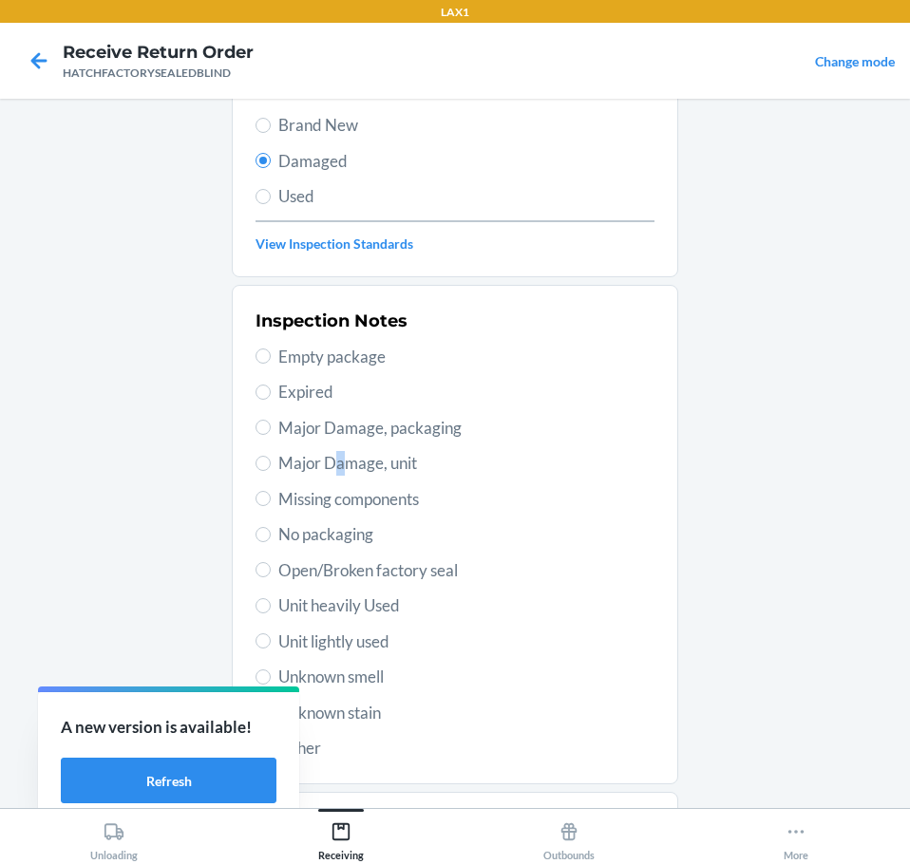
scroll to position [280, 0]
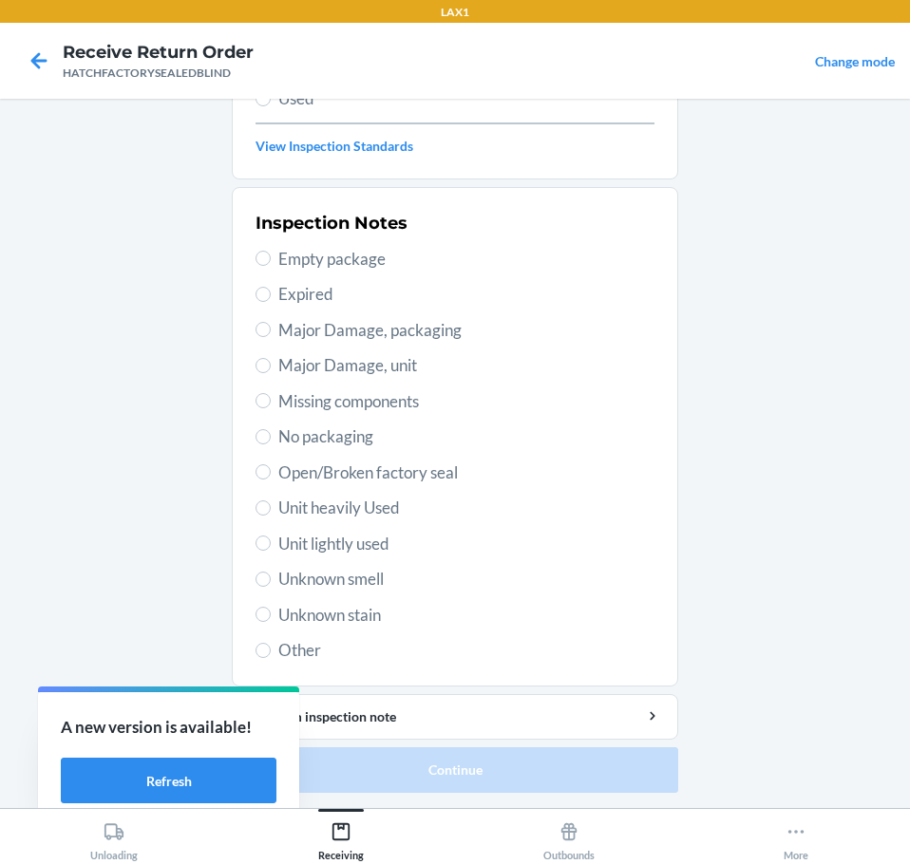
click at [278, 359] on span "Major Damage, unit" at bounding box center [466, 365] width 376 height 25
click at [271, 359] on input "Major Damage, unit" at bounding box center [262, 365] width 15 height 15
radio input "true"
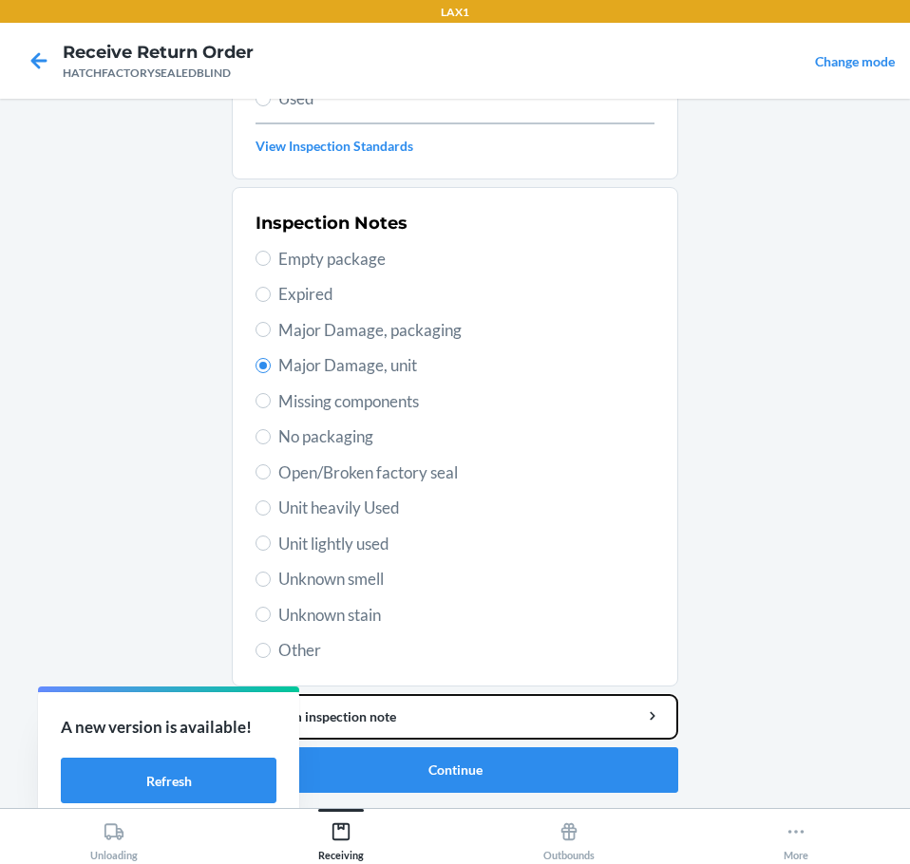
drag, startPoint x: 468, startPoint y: 712, endPoint x: 477, endPoint y: 665, distance: 48.2
click at [471, 692] on li "Barcode: 00852852007894 DSKU: DYXRMYDACR8 Rest 2nd Gen. Refurb Select item cond…" at bounding box center [455, 313] width 446 height 959
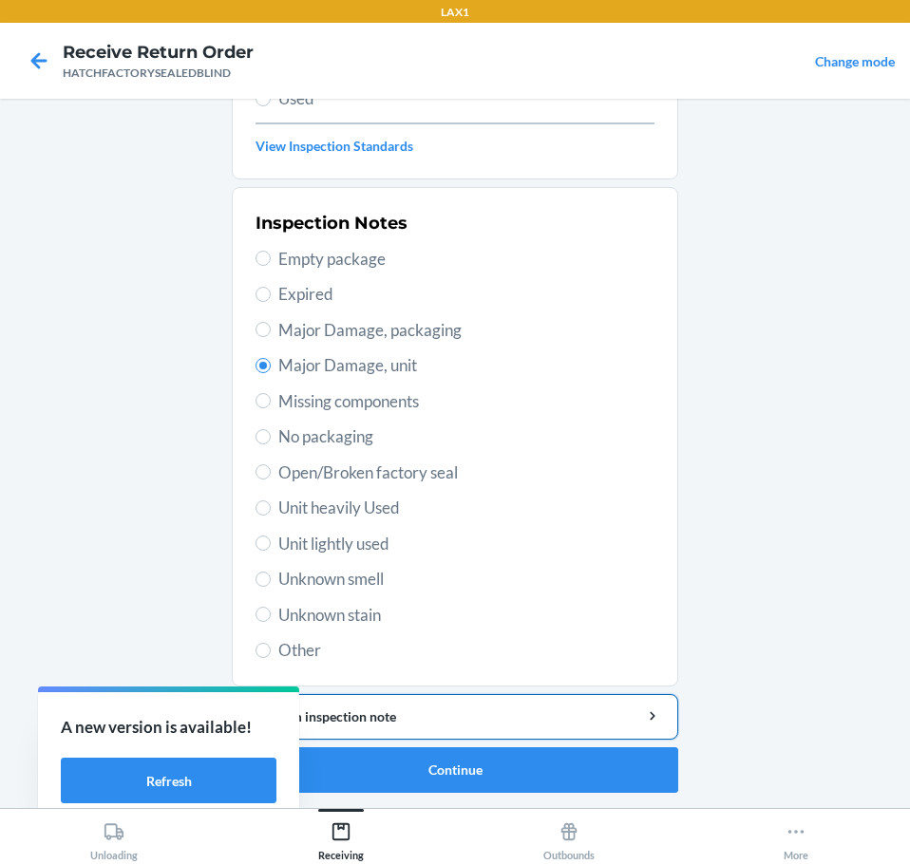
click at [487, 725] on div "Add item inspection note" at bounding box center [455, 717] width 414 height 20
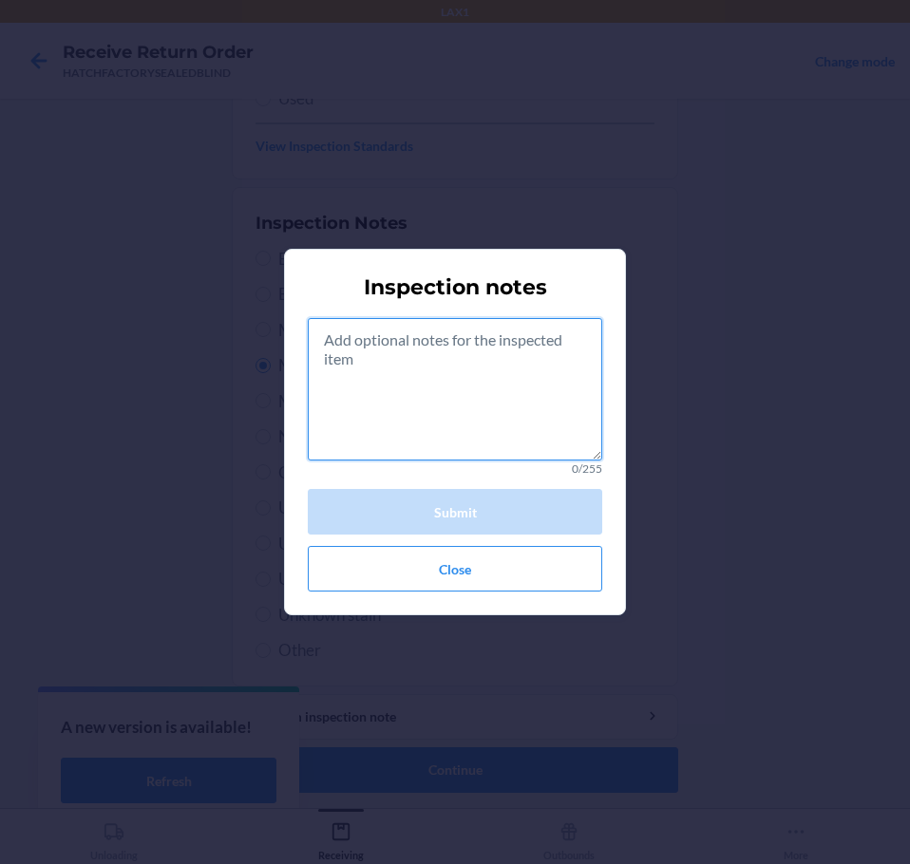
click at [491, 412] on textarea at bounding box center [455, 389] width 294 height 142
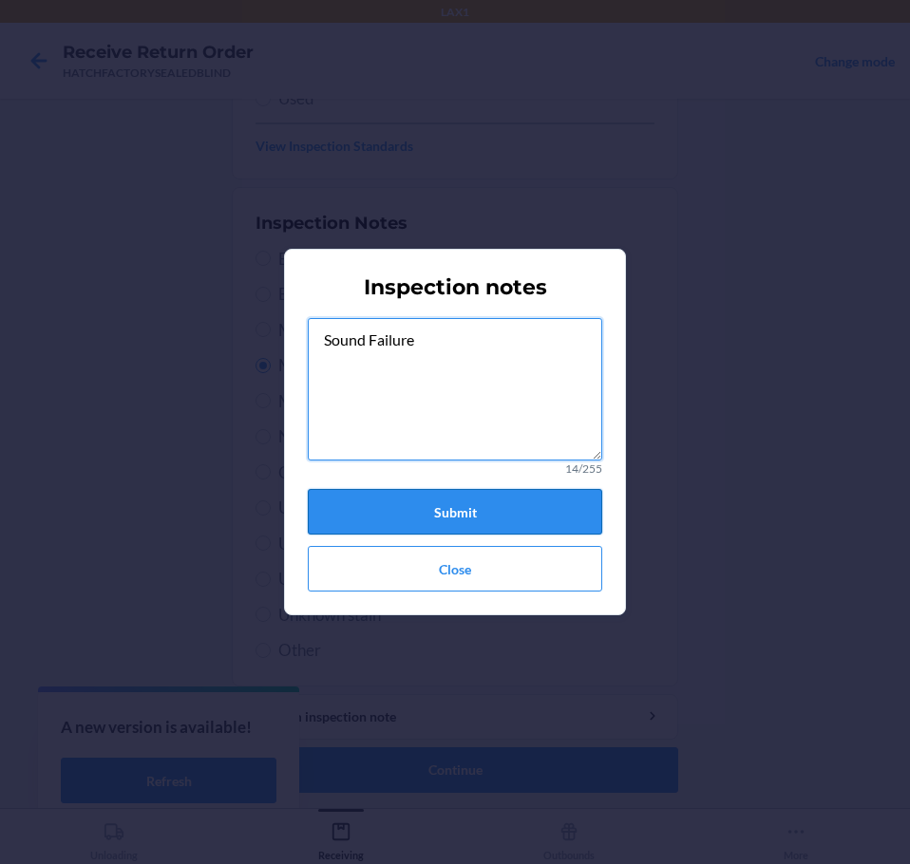
type textarea "Sound Failure"
click at [501, 514] on button "Submit" at bounding box center [455, 512] width 294 height 46
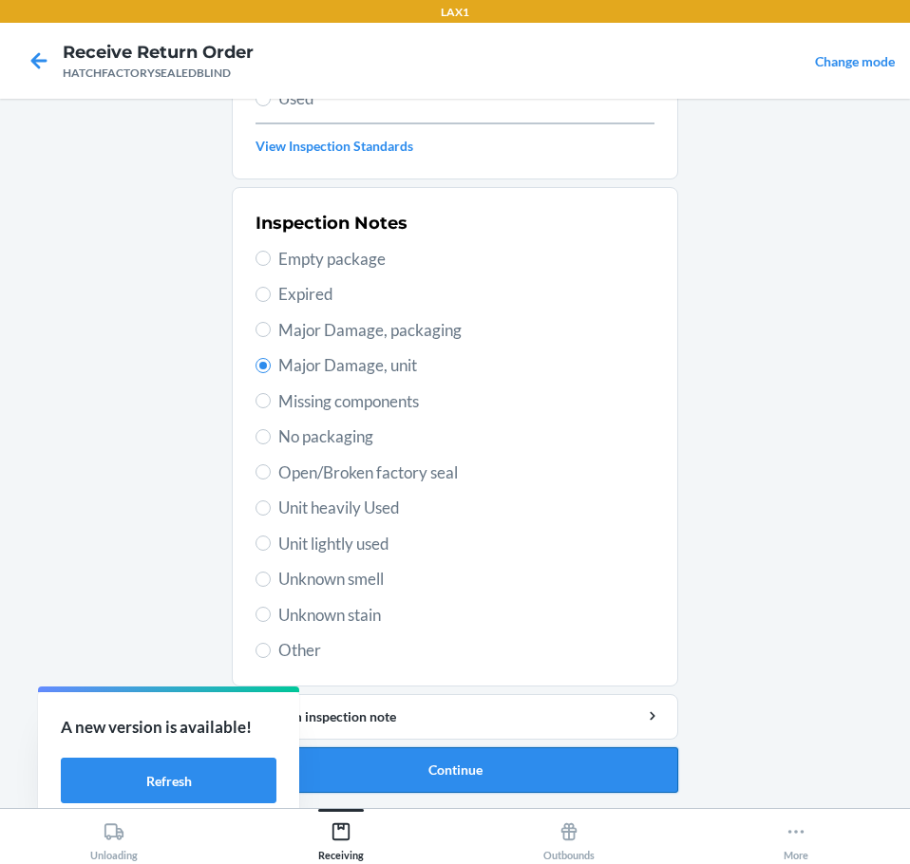
click at [494, 766] on button "Continue" at bounding box center [455, 770] width 446 height 46
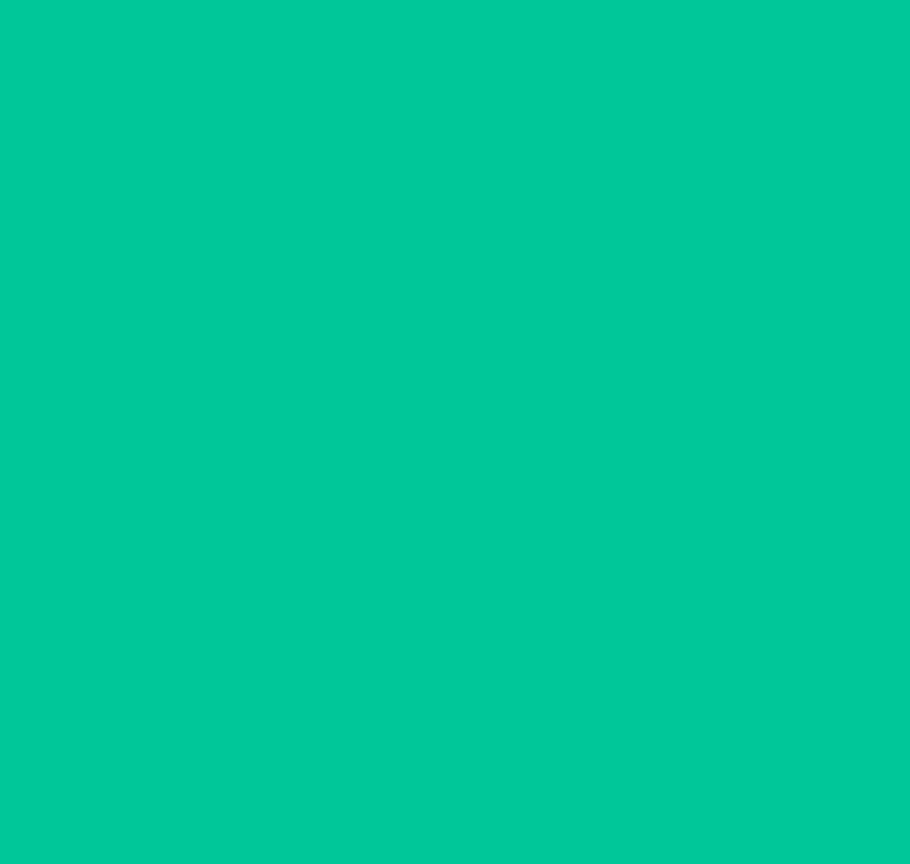
scroll to position [123, 0]
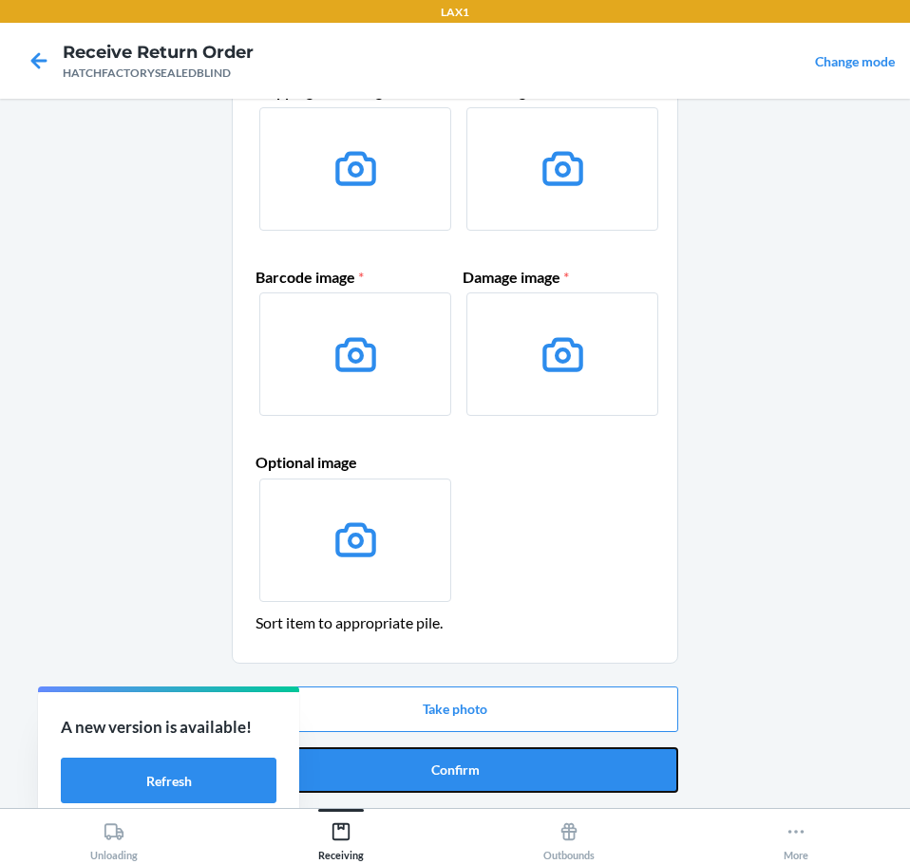
click at [496, 768] on button "Confirm" at bounding box center [455, 770] width 446 height 46
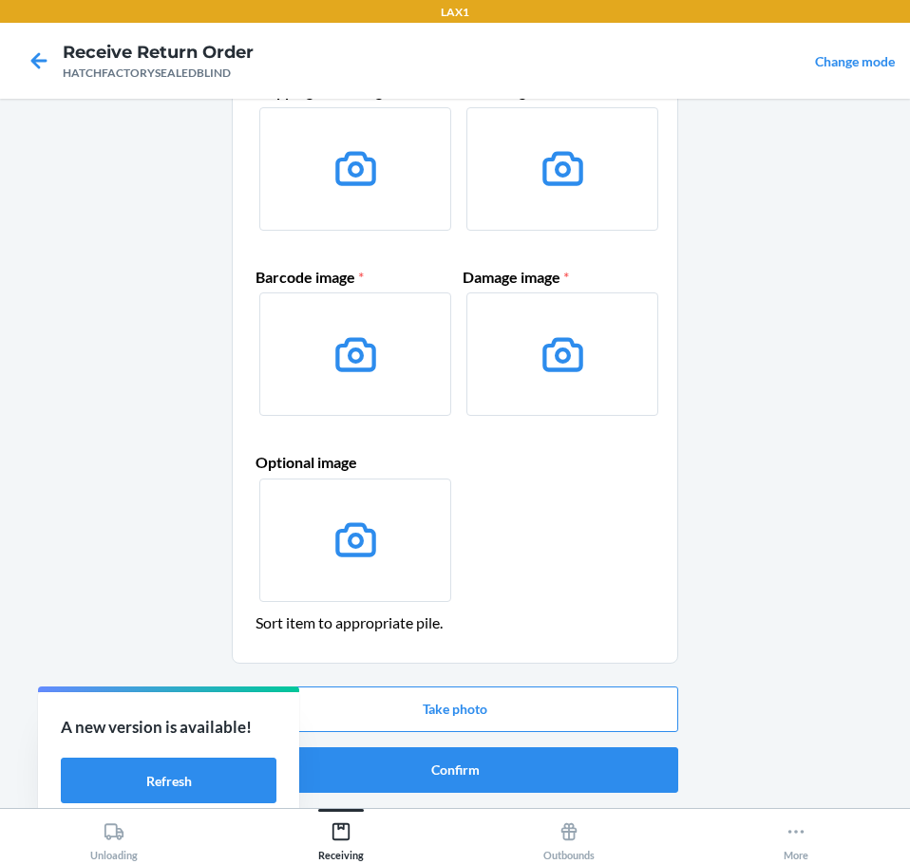
scroll to position [0, 0]
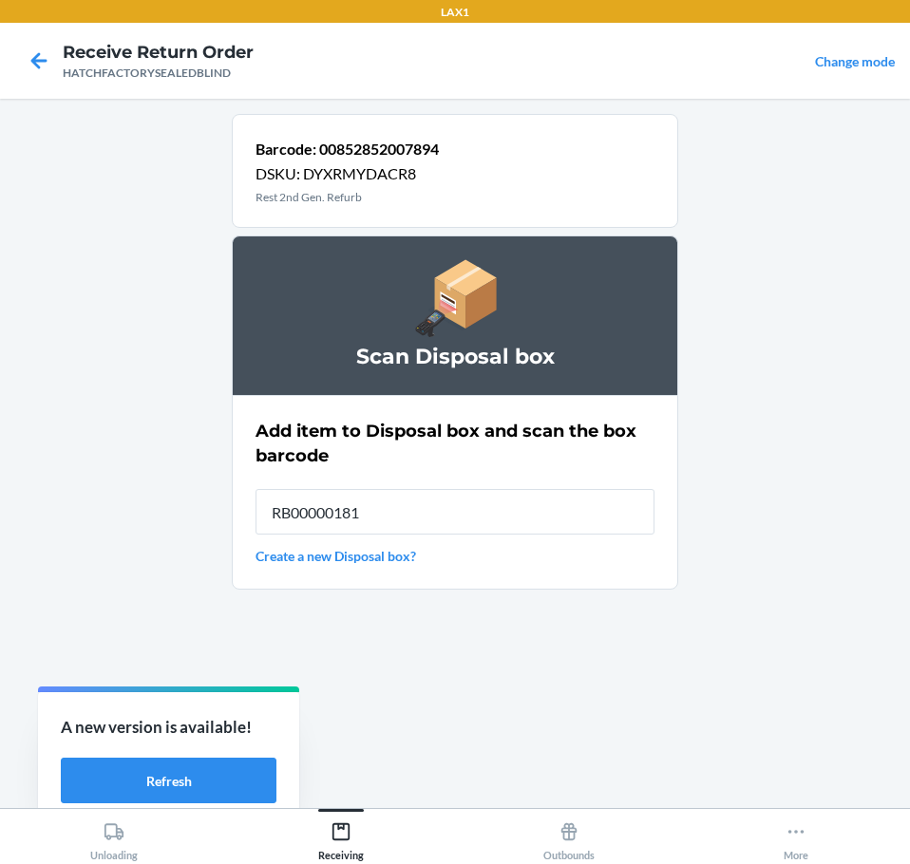
type input "RB000001819"
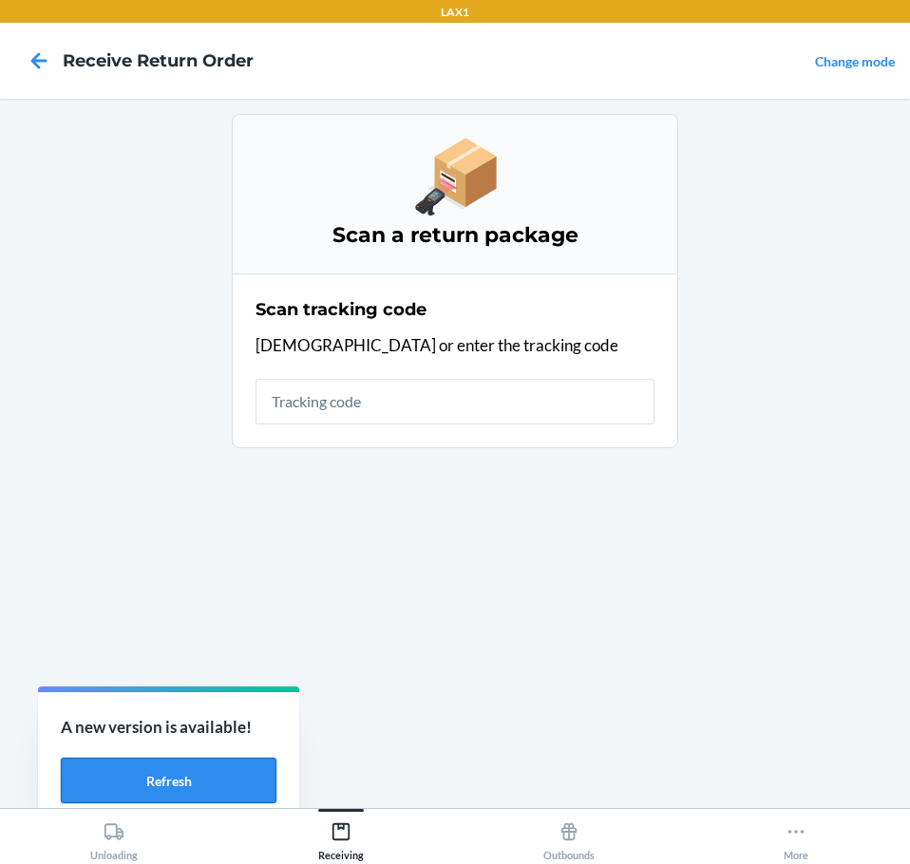
click at [187, 776] on button "Refresh" at bounding box center [169, 781] width 216 height 46
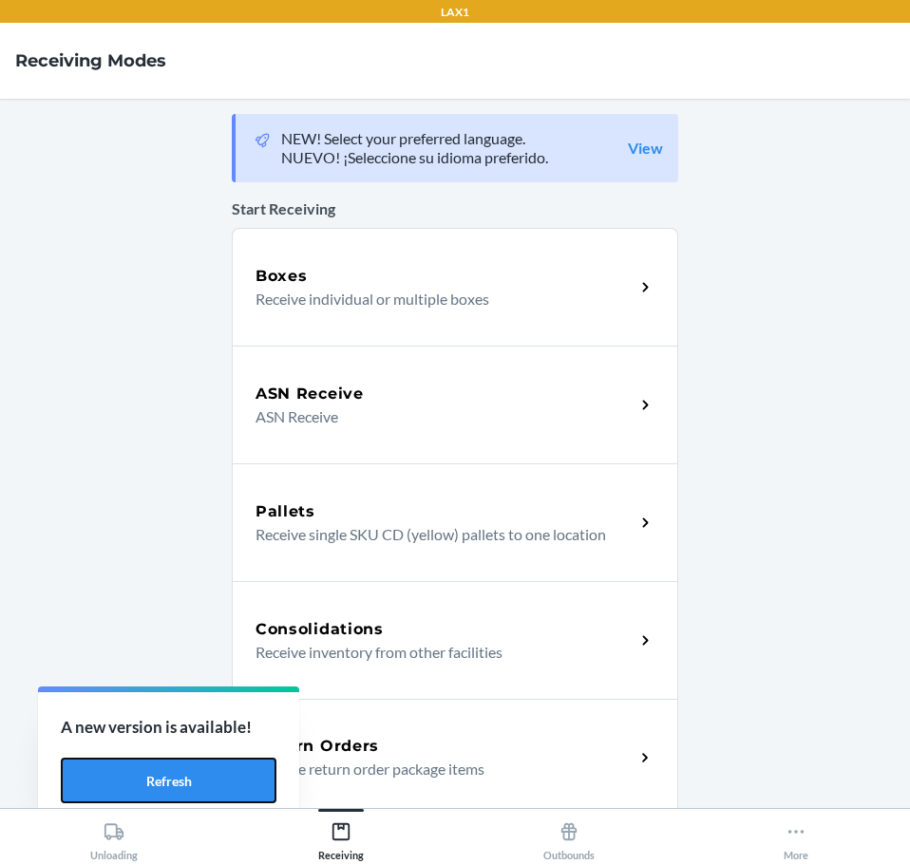
click at [186, 776] on button "Refresh" at bounding box center [169, 781] width 216 height 46
click at [344, 748] on h5 "Return Orders" at bounding box center [316, 746] width 123 height 23
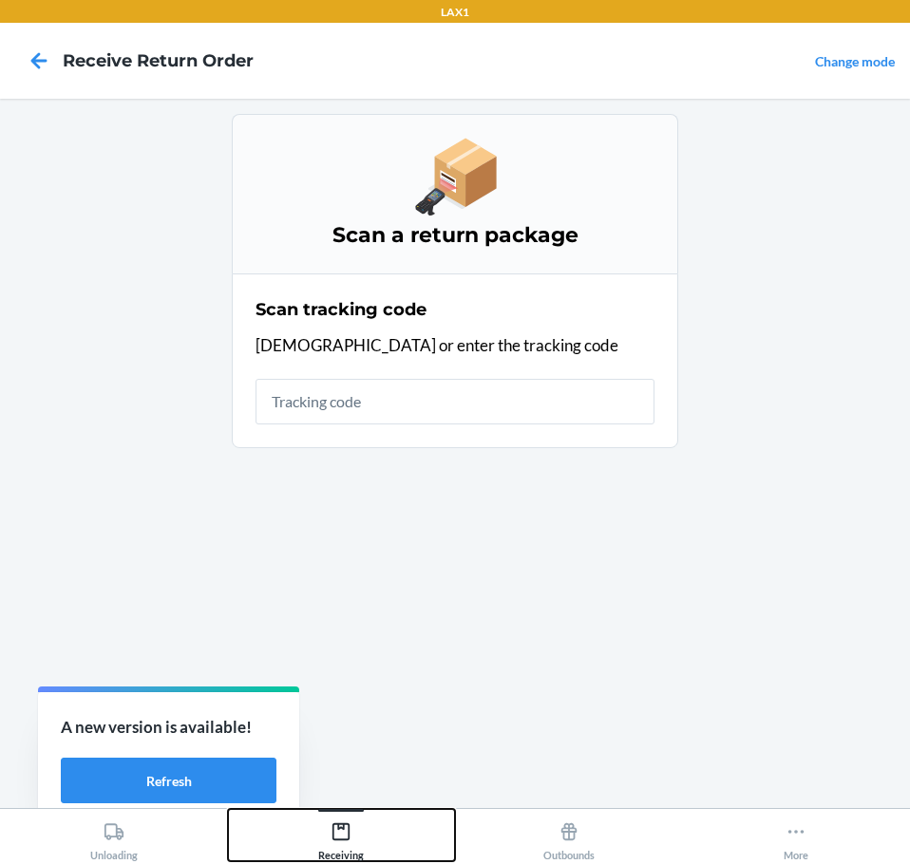
click at [337, 831] on icon at bounding box center [340, 831] width 21 height 21
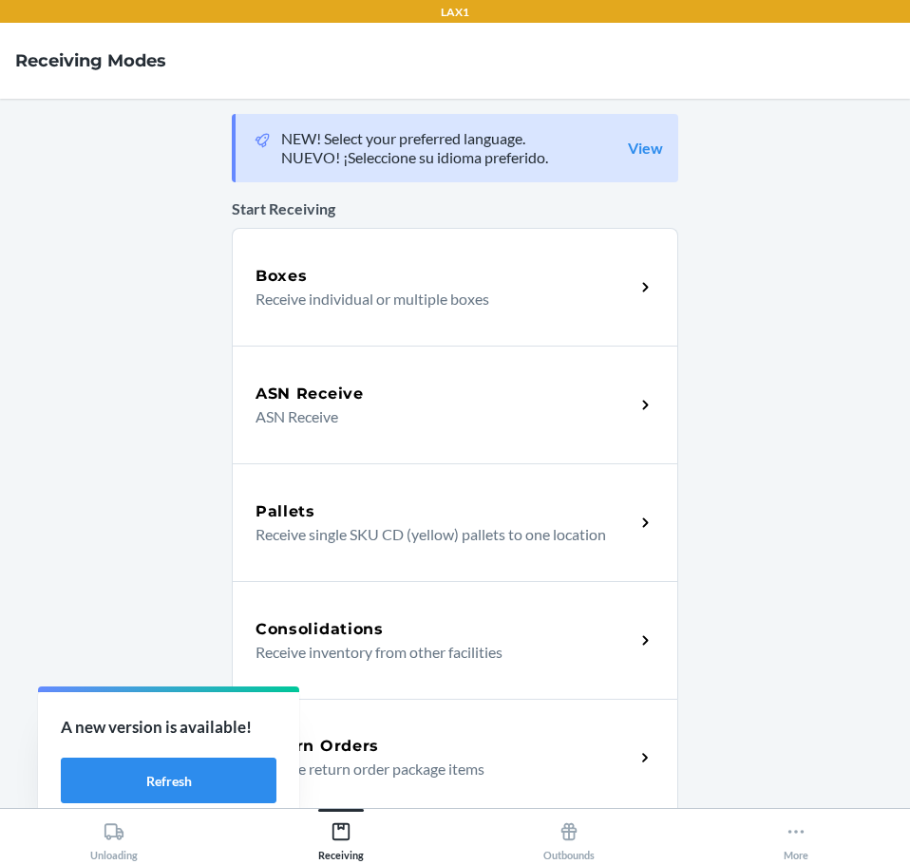
click at [481, 754] on div "Return Orders" at bounding box center [444, 746] width 379 height 23
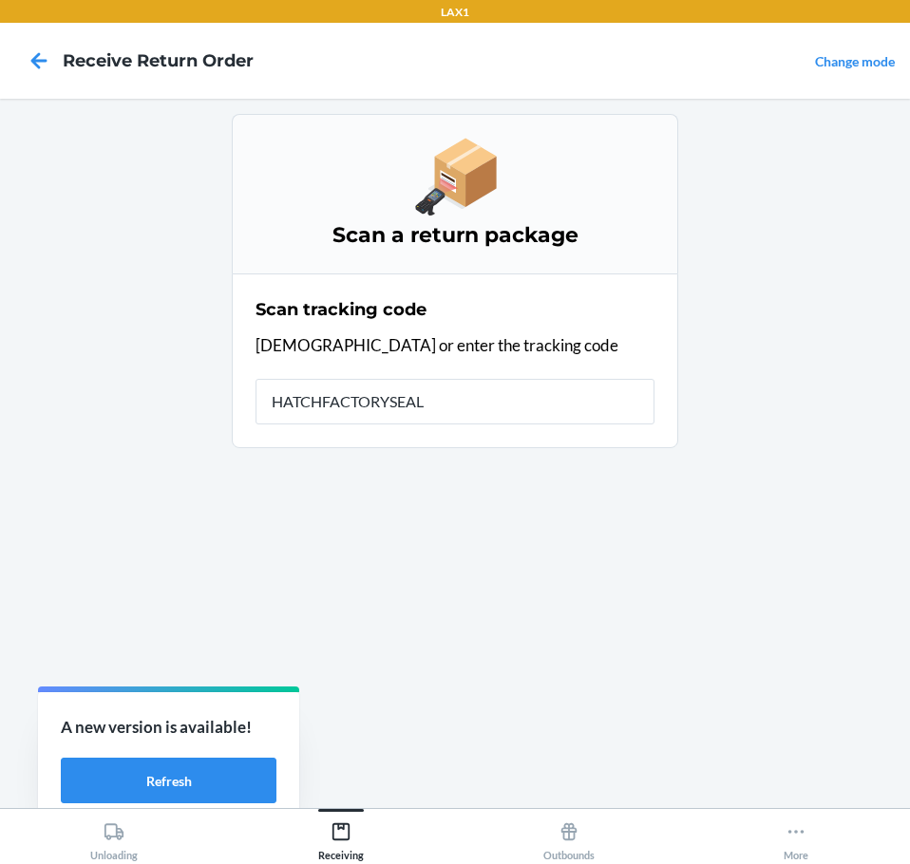
type input "HATCHFACTORYSEALE"
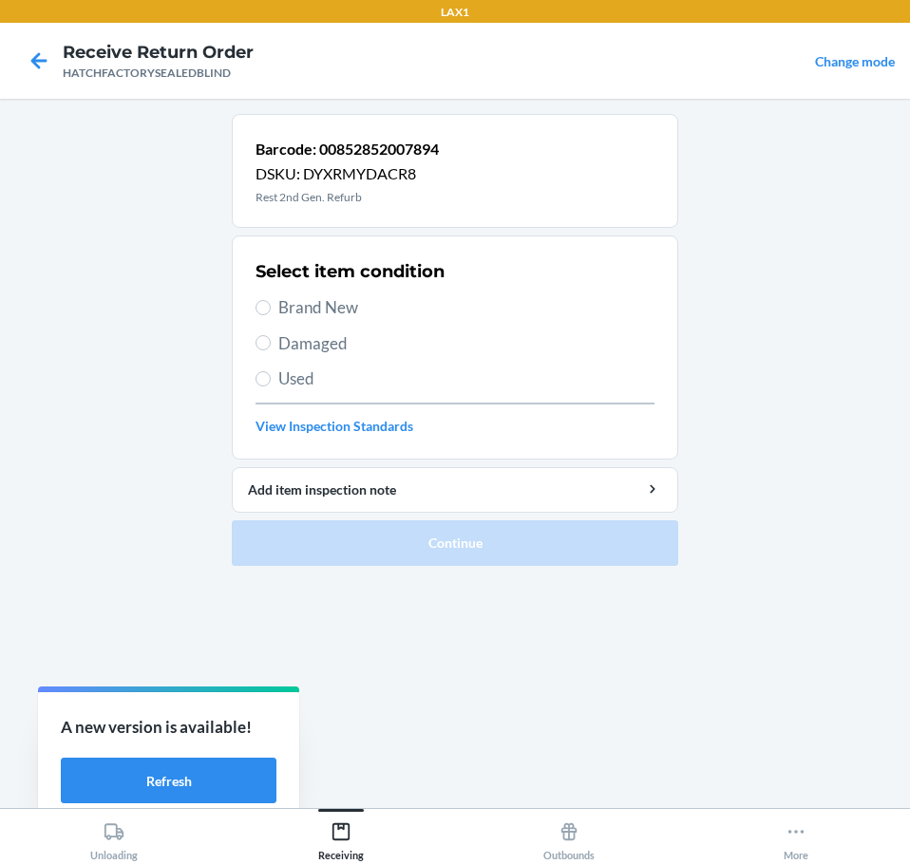
click at [274, 344] on label "Damaged" at bounding box center [454, 343] width 399 height 25
click at [271, 344] on input "Damaged" at bounding box center [262, 342] width 15 height 15
radio input "true"
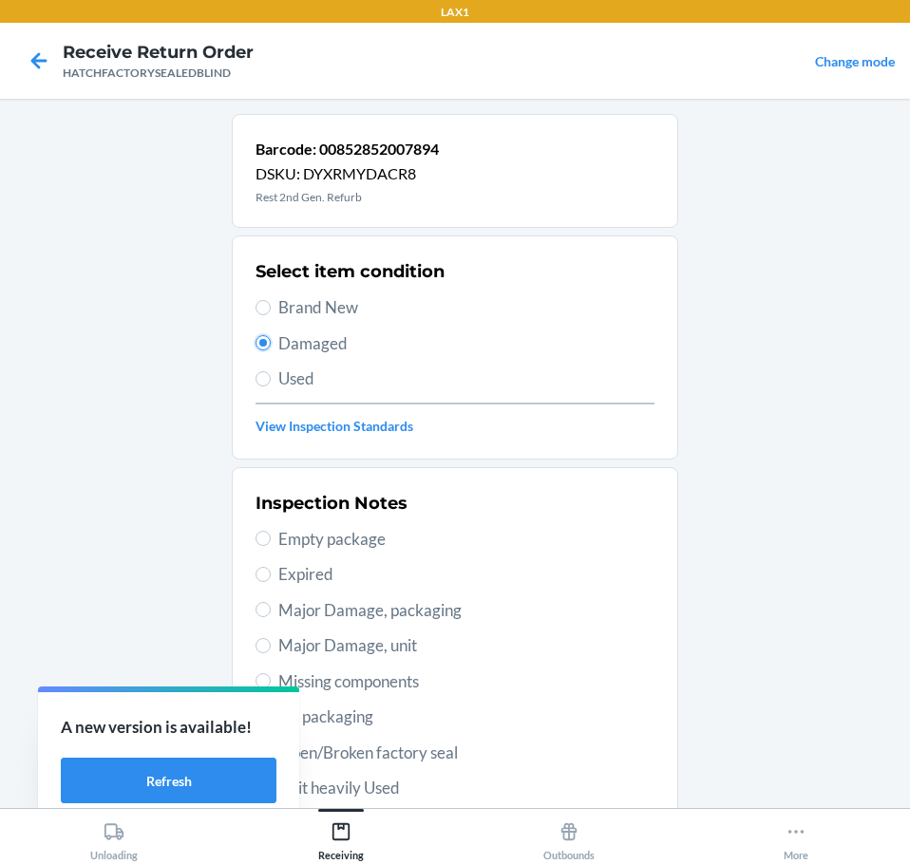
scroll to position [280, 0]
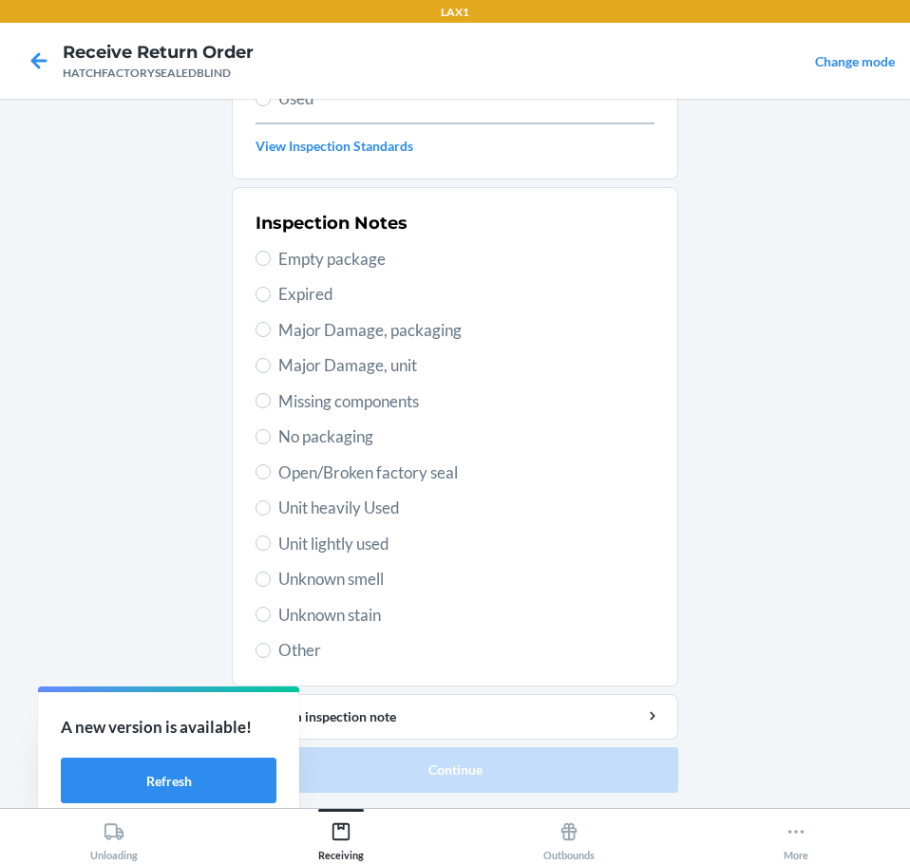
click at [295, 361] on span "Major Damage, unit" at bounding box center [466, 365] width 376 height 25
click at [271, 361] on input "Major Damage, unit" at bounding box center [262, 365] width 15 height 15
radio input "true"
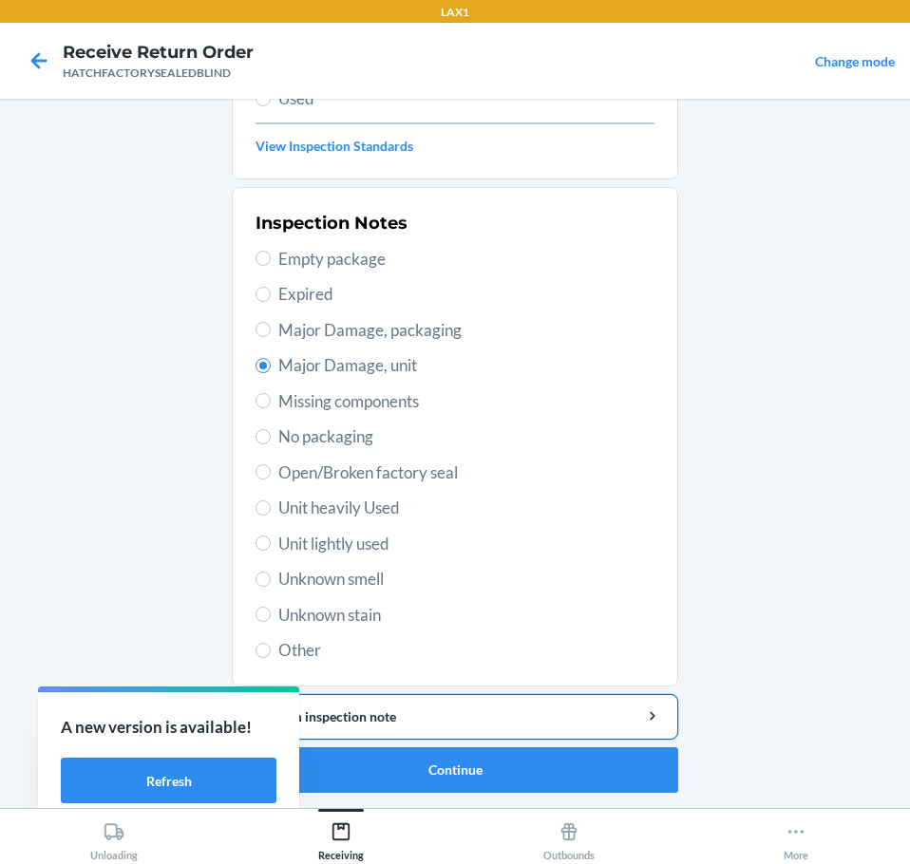
click at [447, 708] on div "Add item inspection note" at bounding box center [455, 717] width 414 height 20
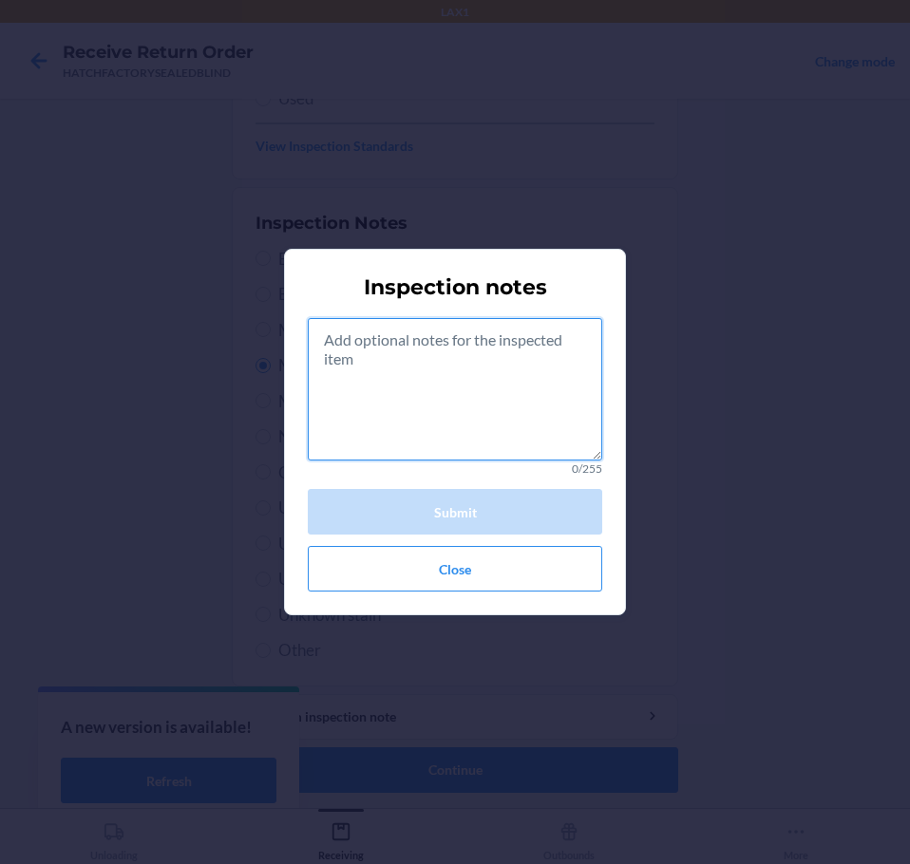
click at [461, 432] on textarea at bounding box center [455, 389] width 294 height 142
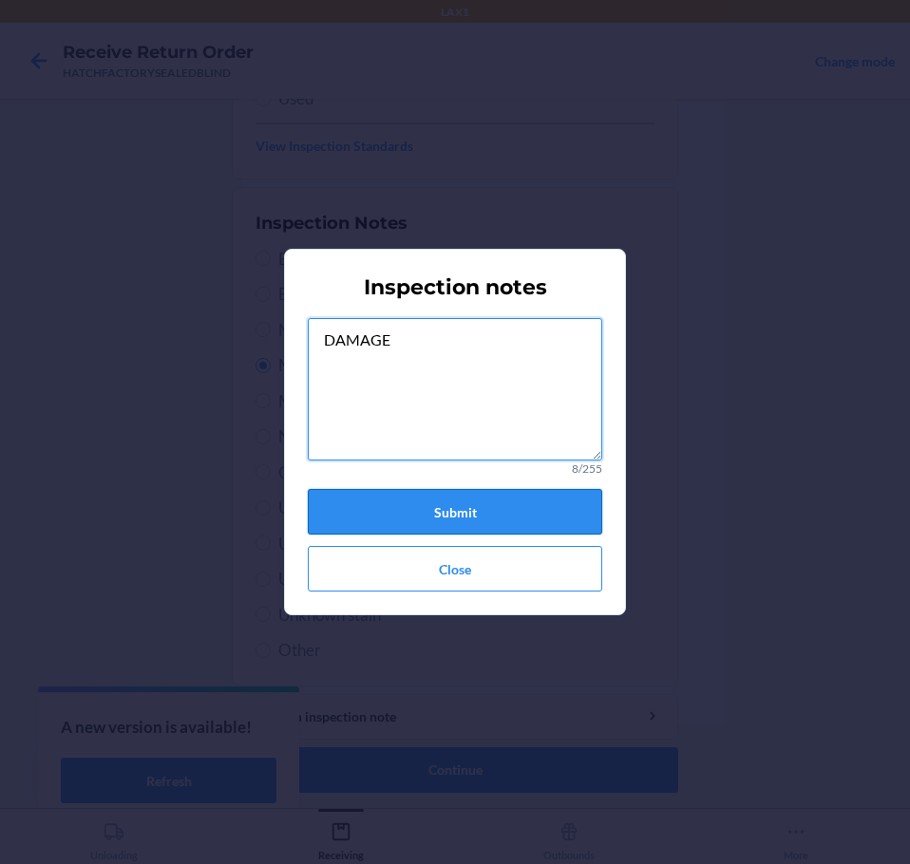
type textarea "DAMAGE"
click at [446, 504] on button "Submit" at bounding box center [455, 512] width 294 height 46
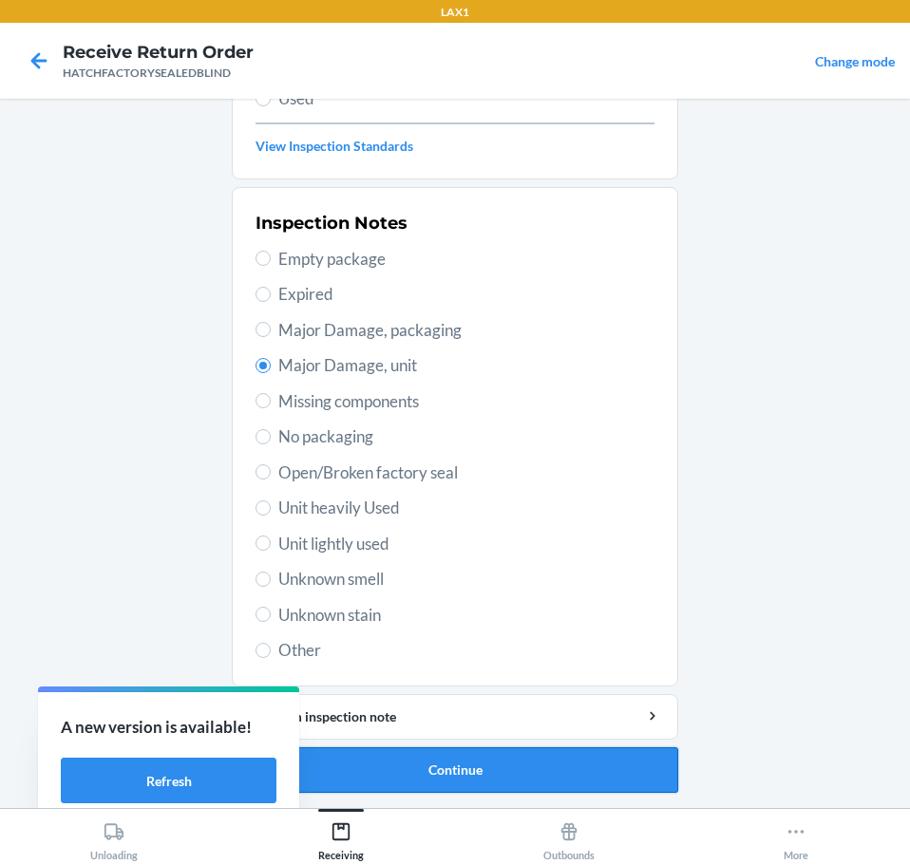
click at [504, 768] on button "Continue" at bounding box center [455, 770] width 446 height 46
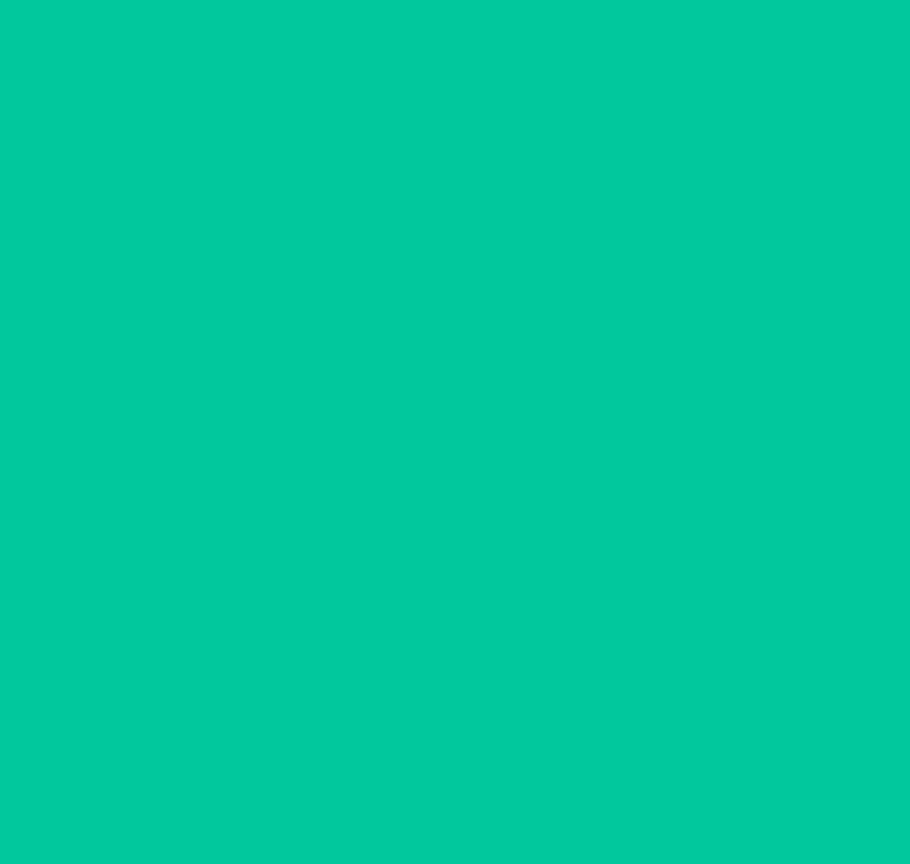
scroll to position [123, 0]
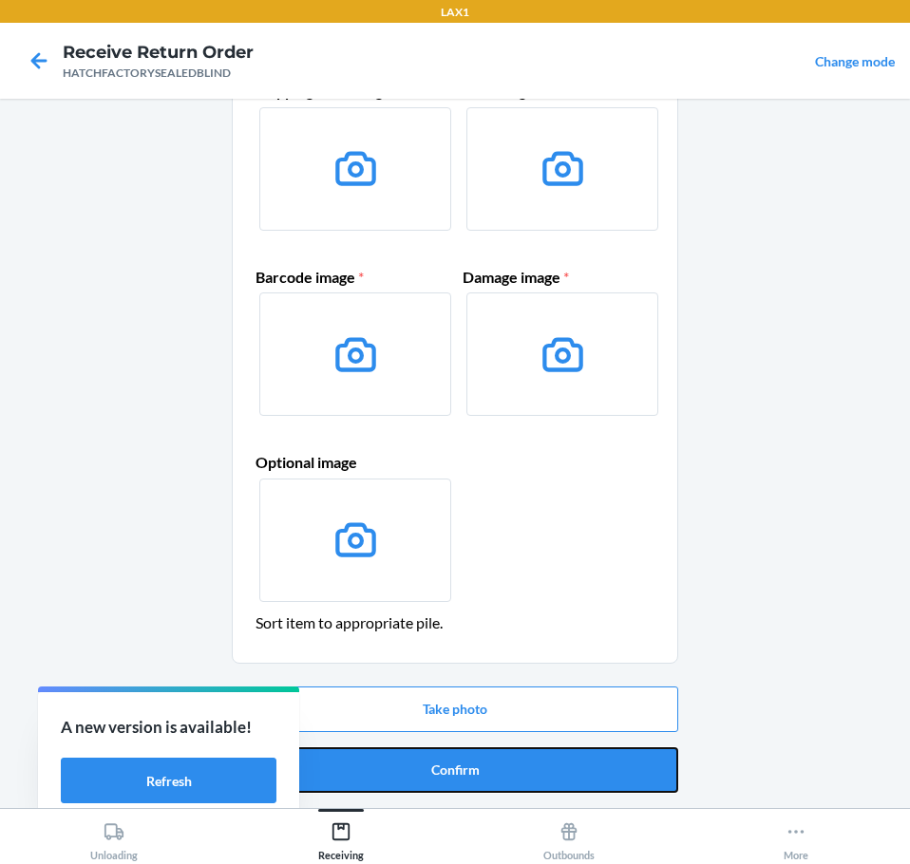
click at [504, 768] on button "Confirm" at bounding box center [455, 770] width 446 height 46
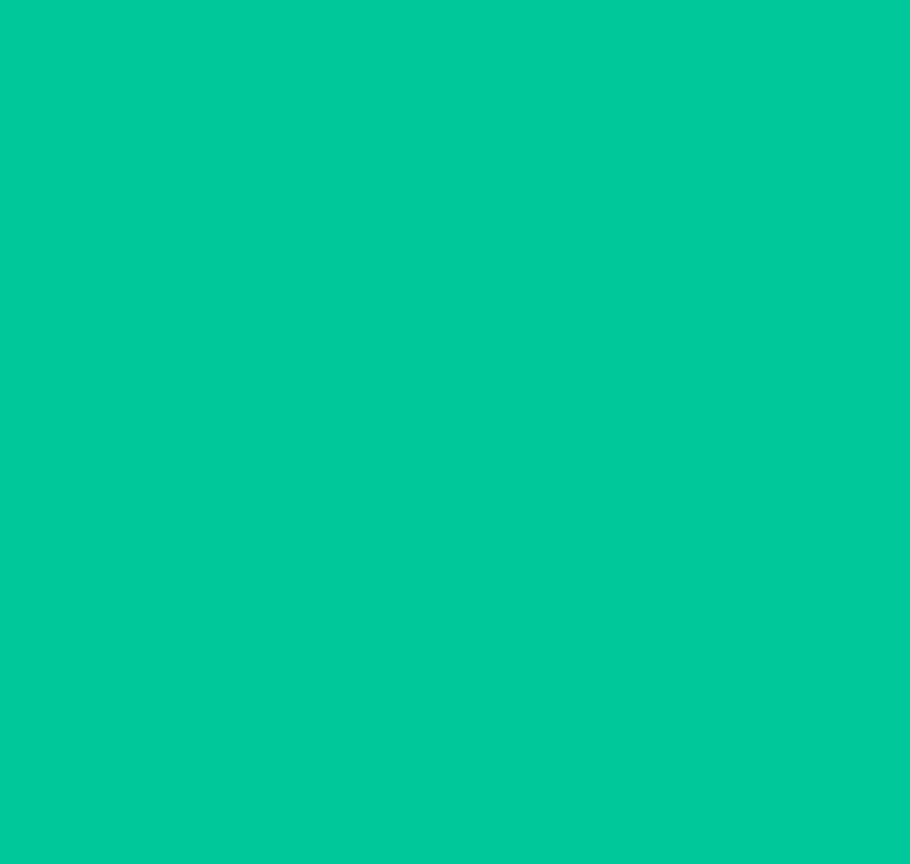
scroll to position [0, 0]
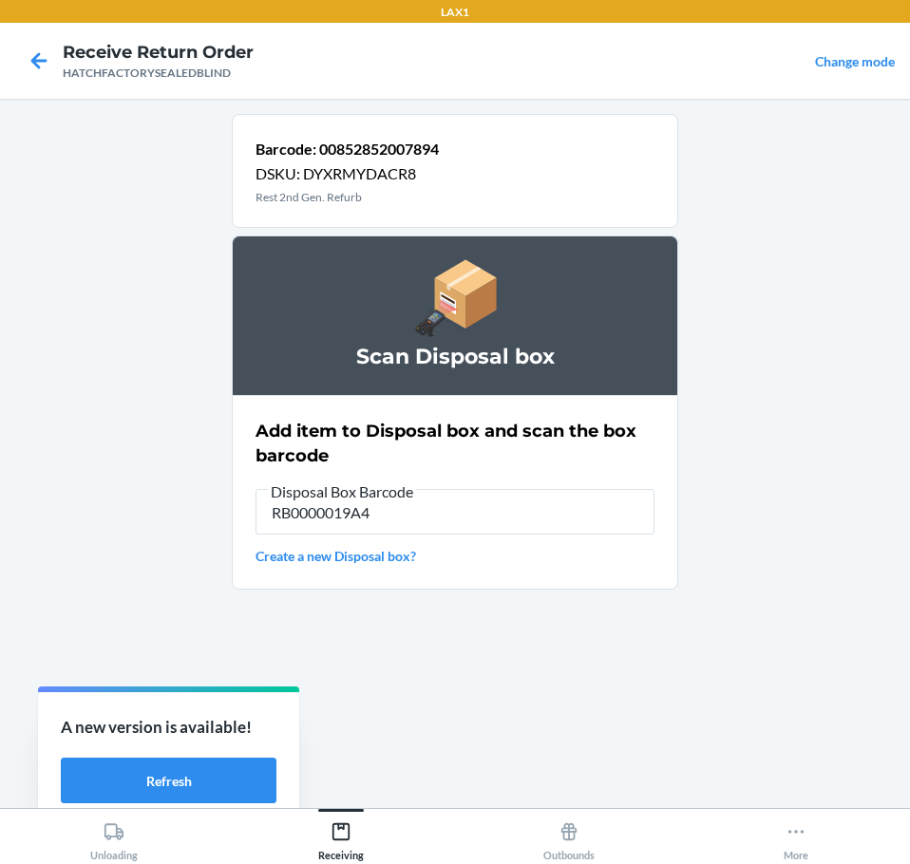
type input "RB0000019A4"
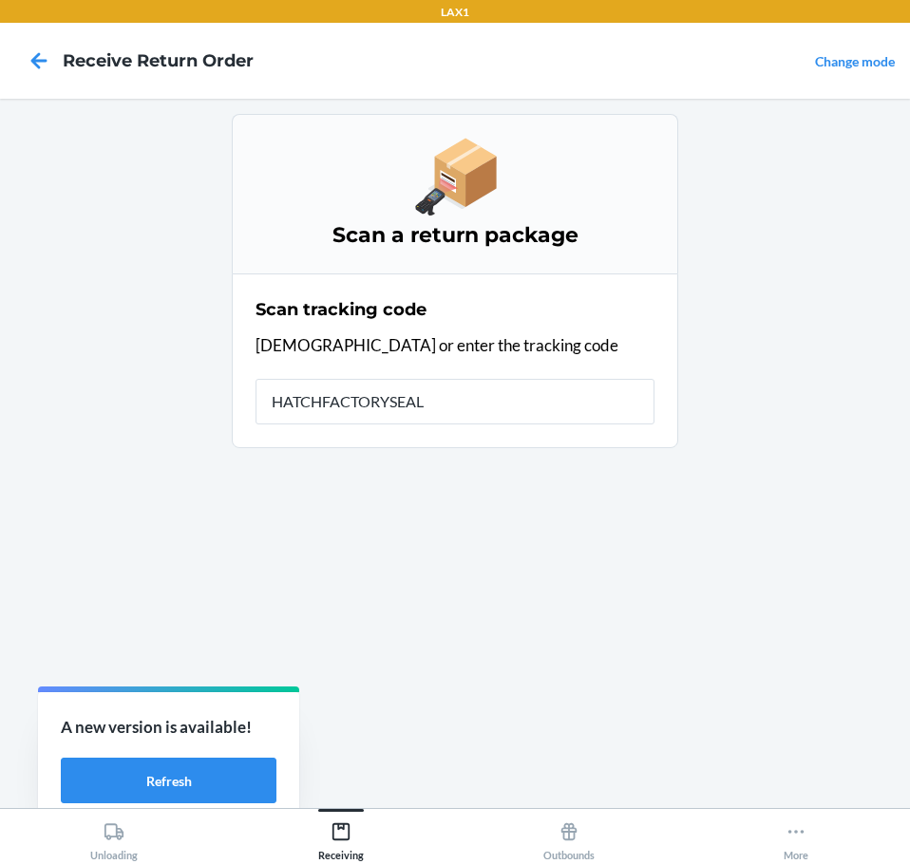
type input "HATCHFACTORYSEALE"
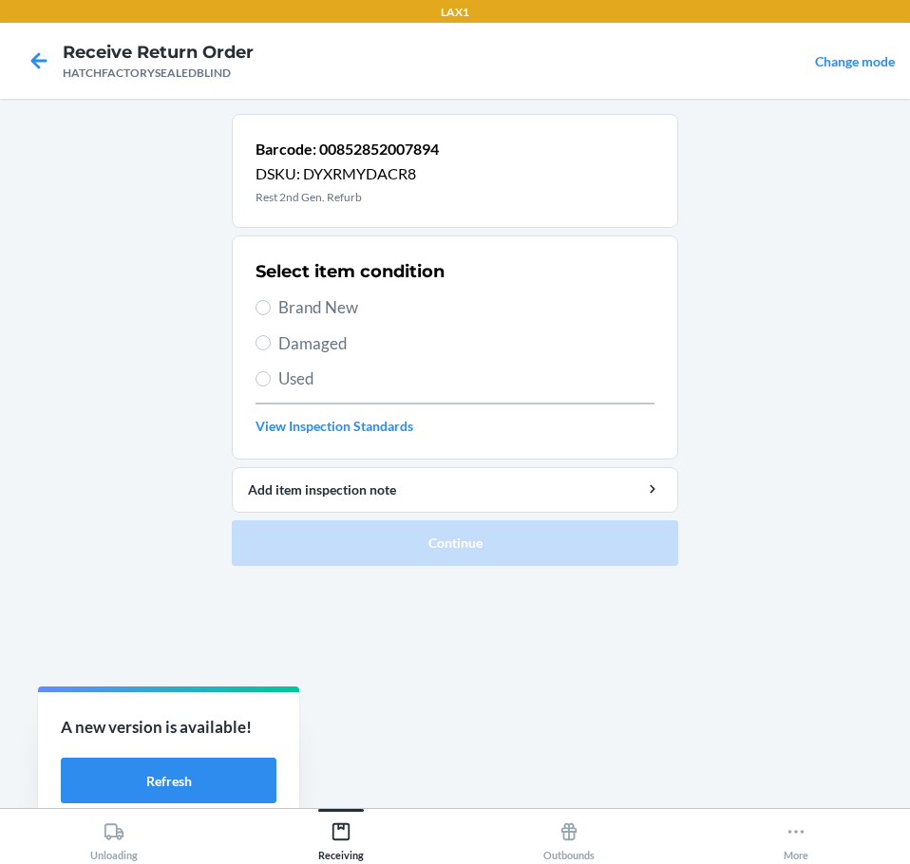
click at [302, 341] on span "Damaged" at bounding box center [466, 343] width 376 height 25
click at [271, 341] on input "Damaged" at bounding box center [262, 342] width 15 height 15
radio input "true"
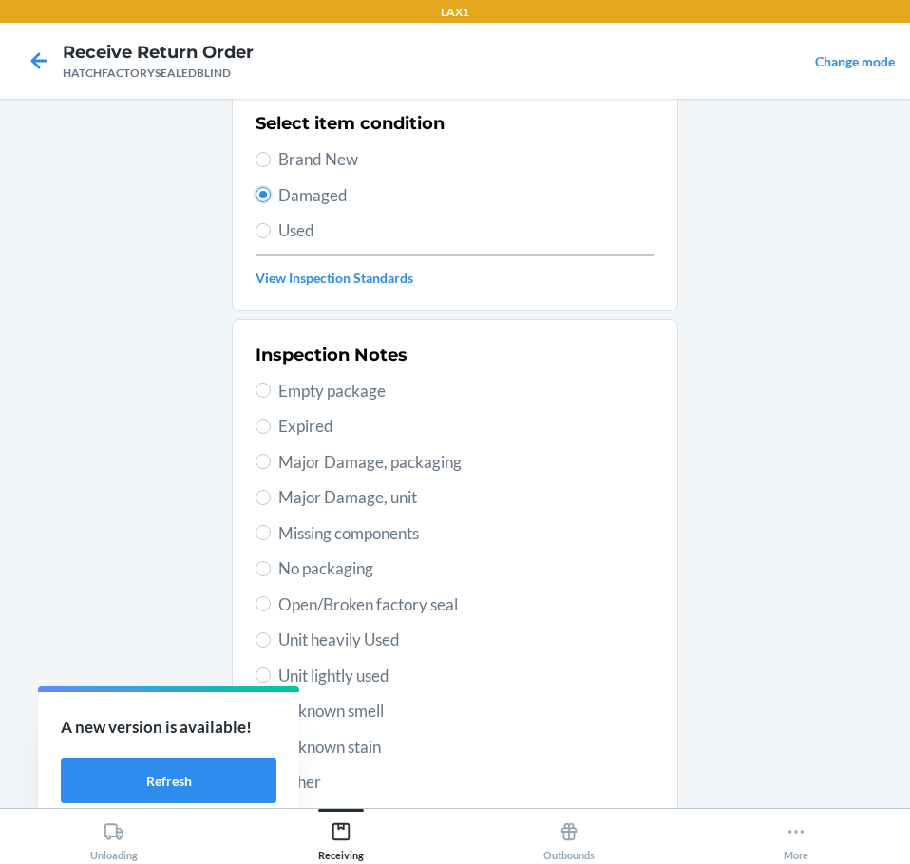
scroll to position [190, 0]
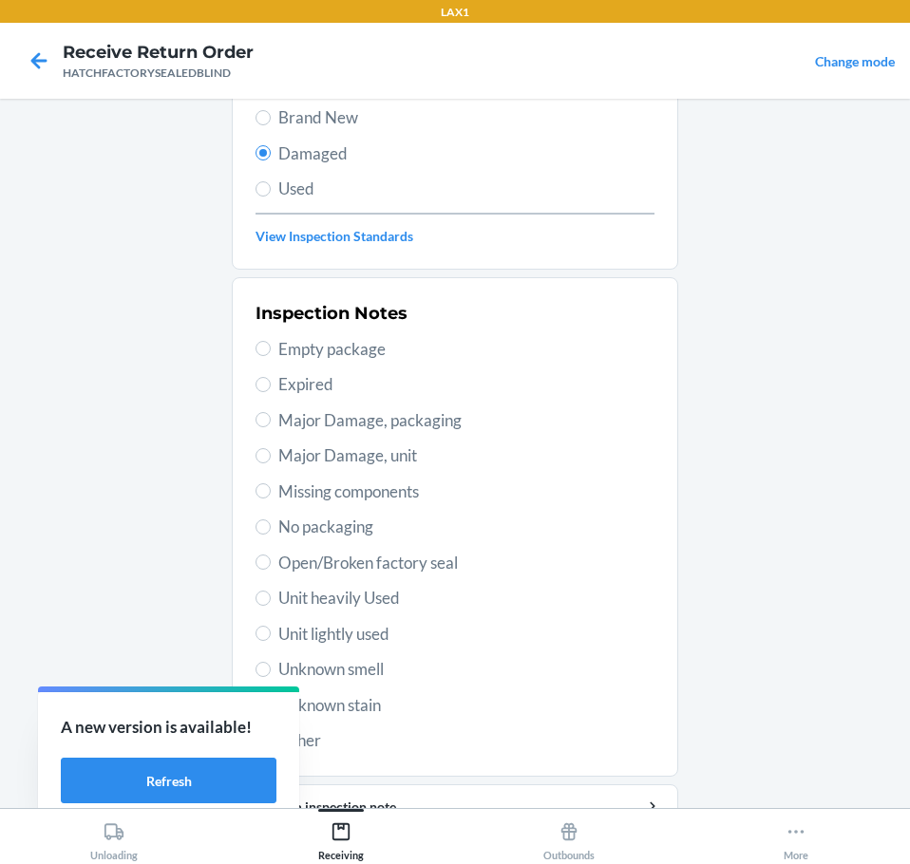
click at [305, 455] on span "Major Damage, unit" at bounding box center [466, 455] width 376 height 25
click at [271, 455] on input "Major Damage, unit" at bounding box center [262, 455] width 15 height 15
radio input "true"
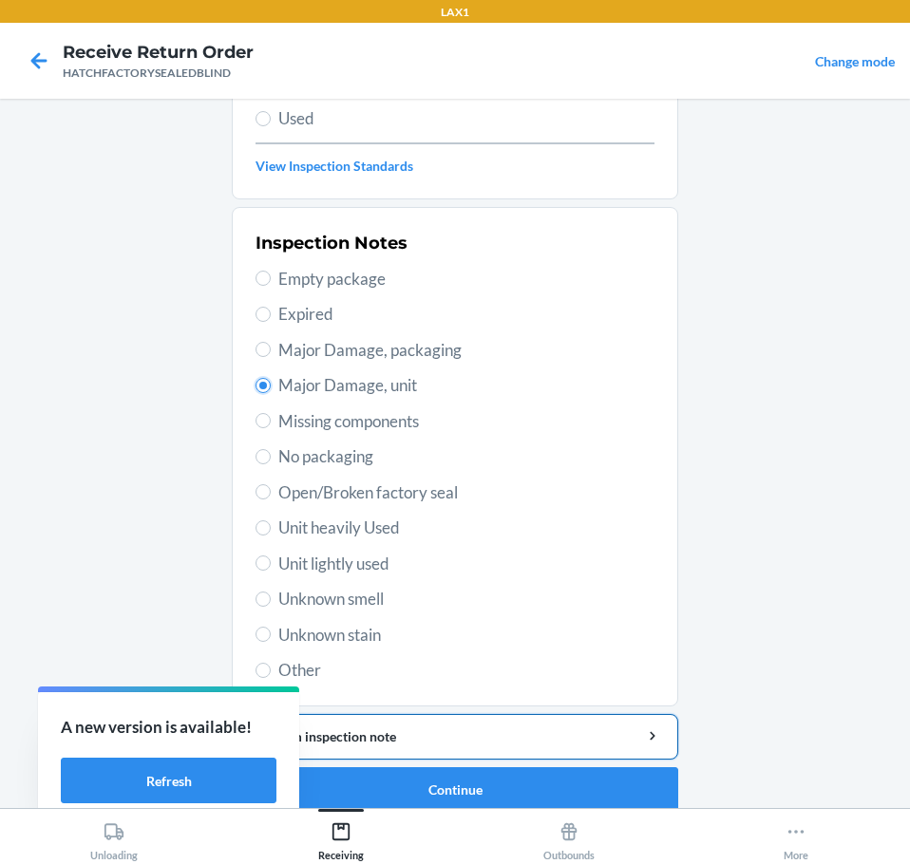
scroll to position [280, 0]
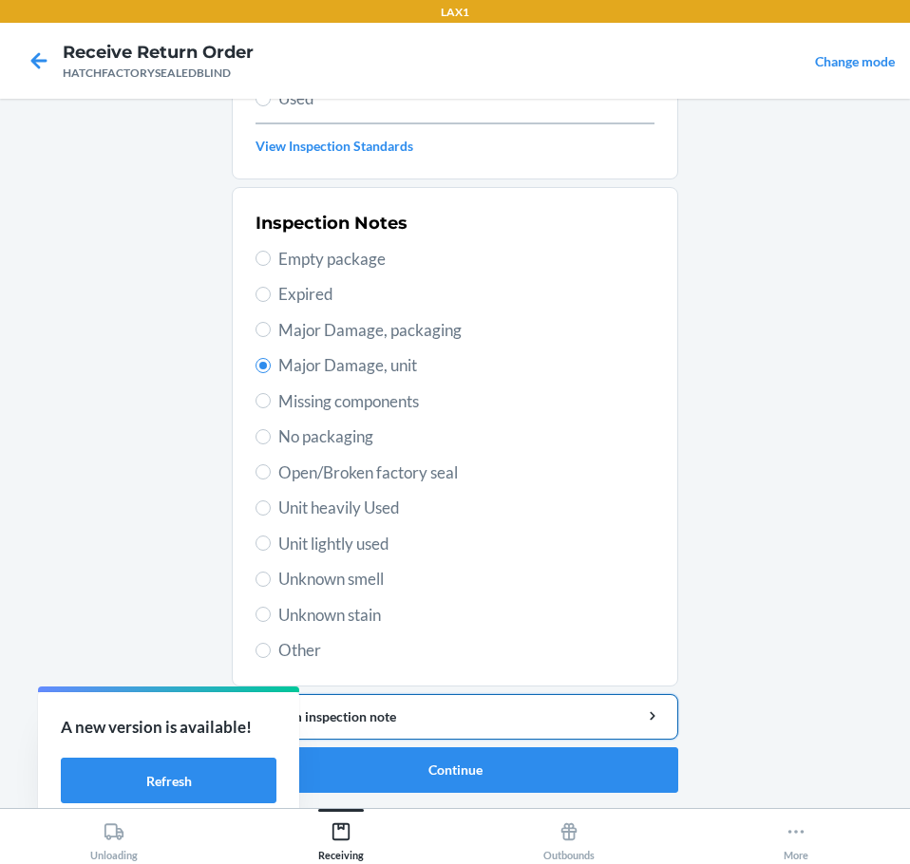
click at [440, 714] on div "Add item inspection note" at bounding box center [455, 717] width 414 height 20
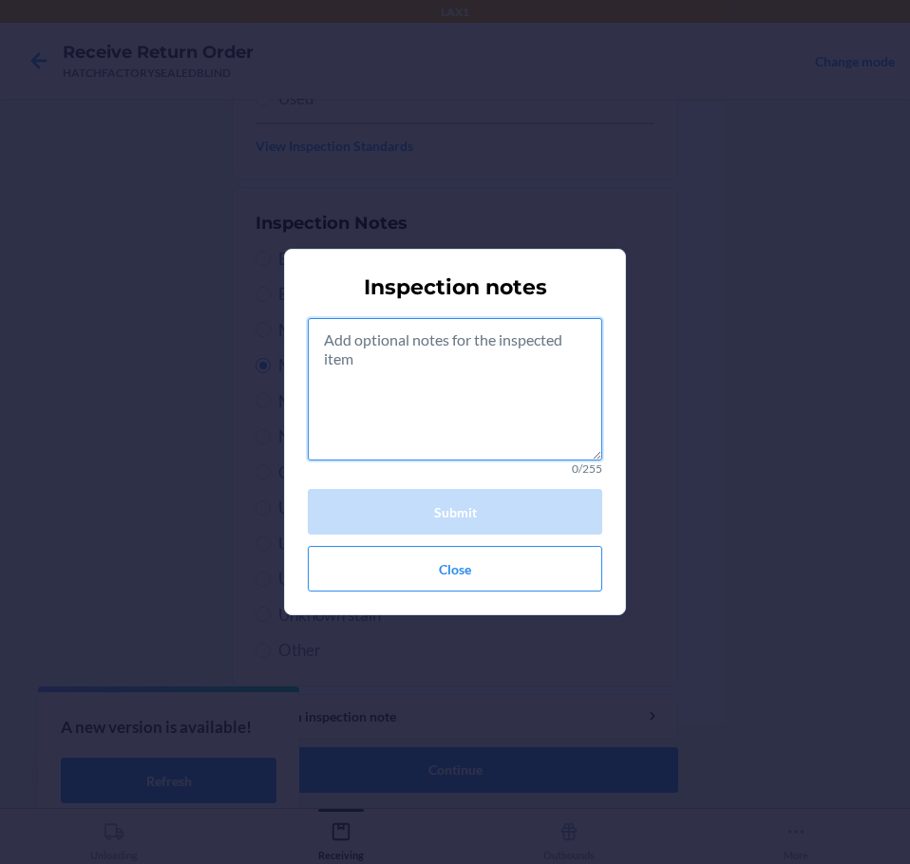
click at [503, 417] on textarea at bounding box center [455, 389] width 294 height 142
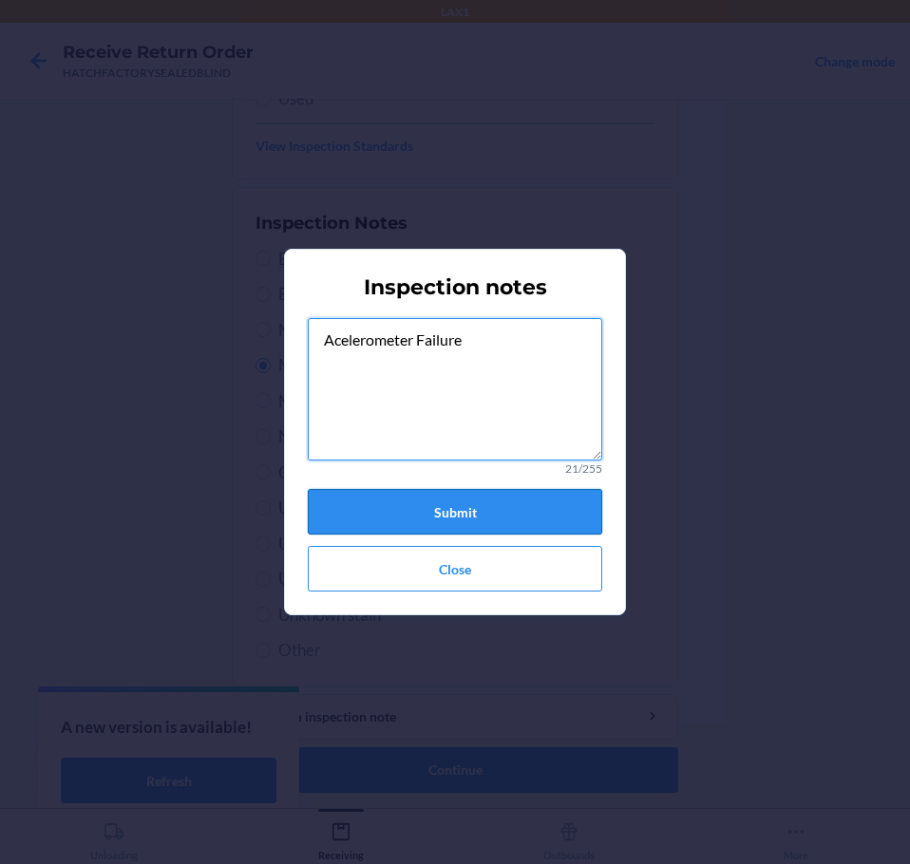
type textarea "Acelerometer Failure"
click at [516, 510] on button "Submit" at bounding box center [455, 512] width 294 height 46
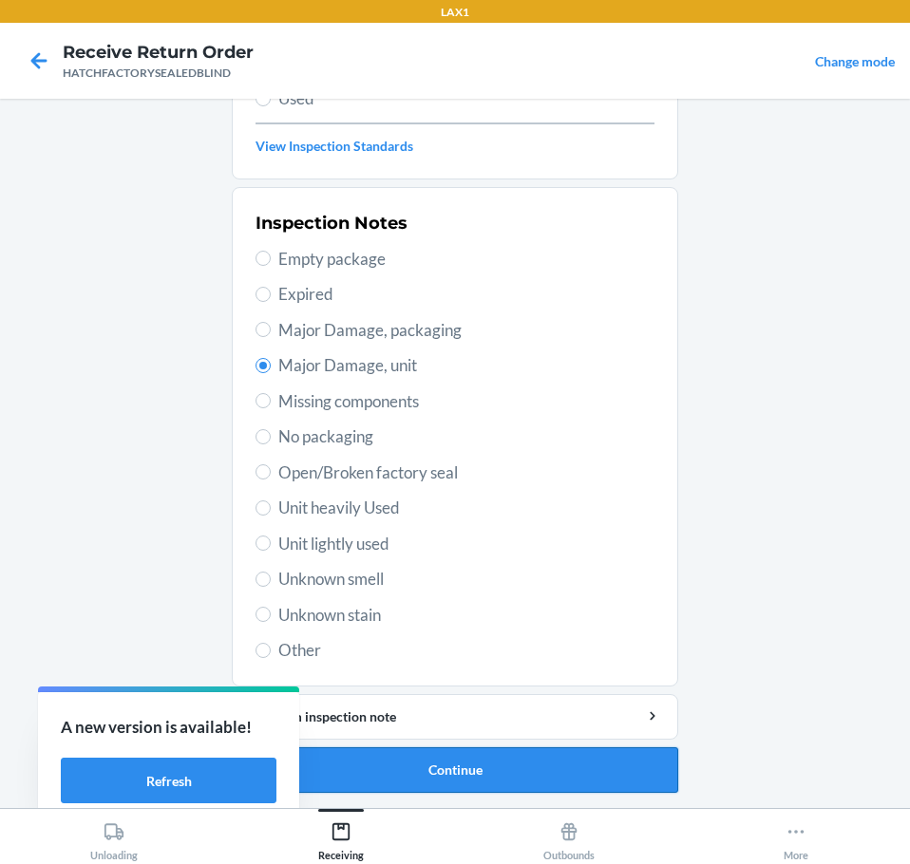
click at [533, 766] on button "Continue" at bounding box center [455, 770] width 446 height 46
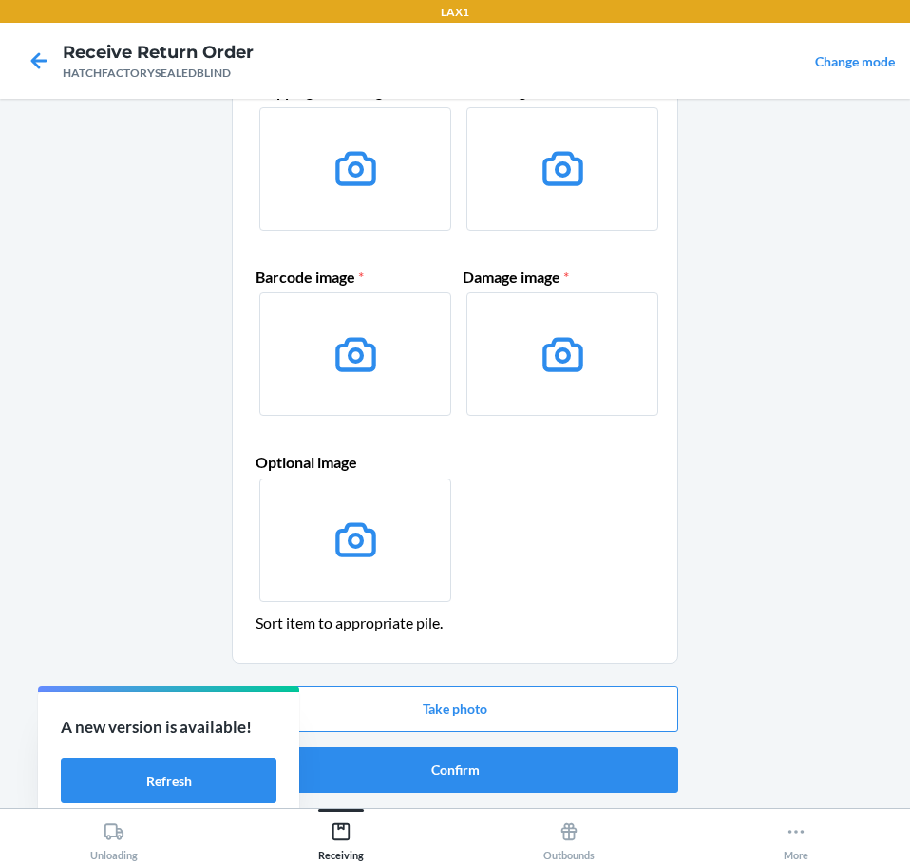
click at [533, 766] on button "Confirm" at bounding box center [455, 770] width 446 height 46
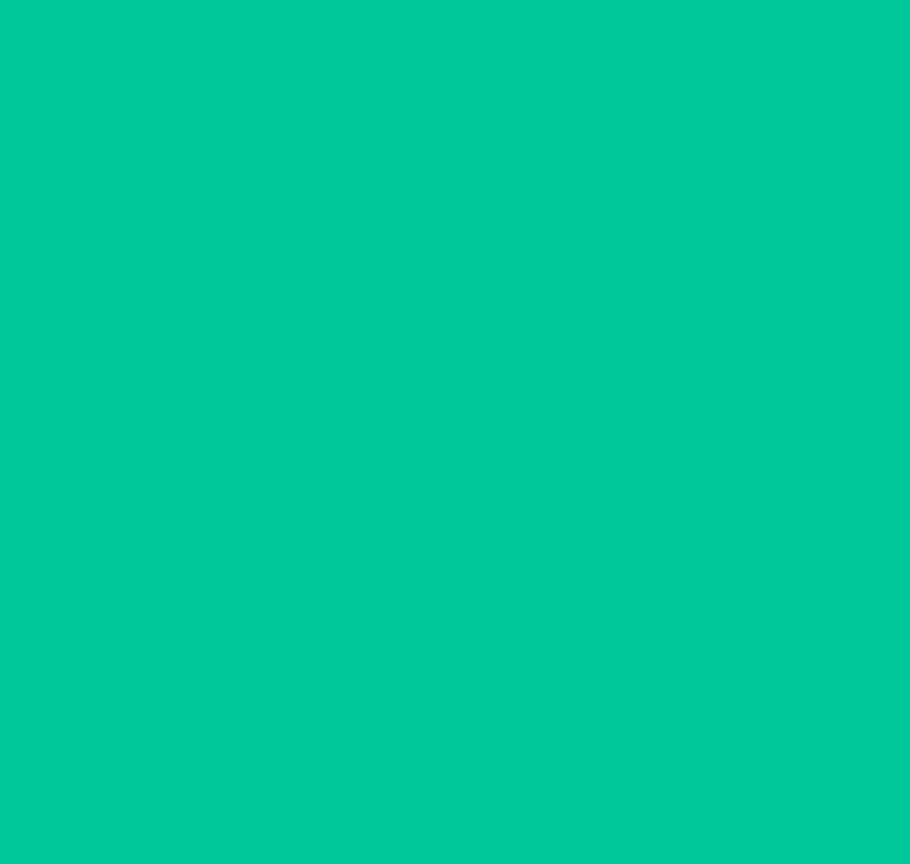
scroll to position [0, 0]
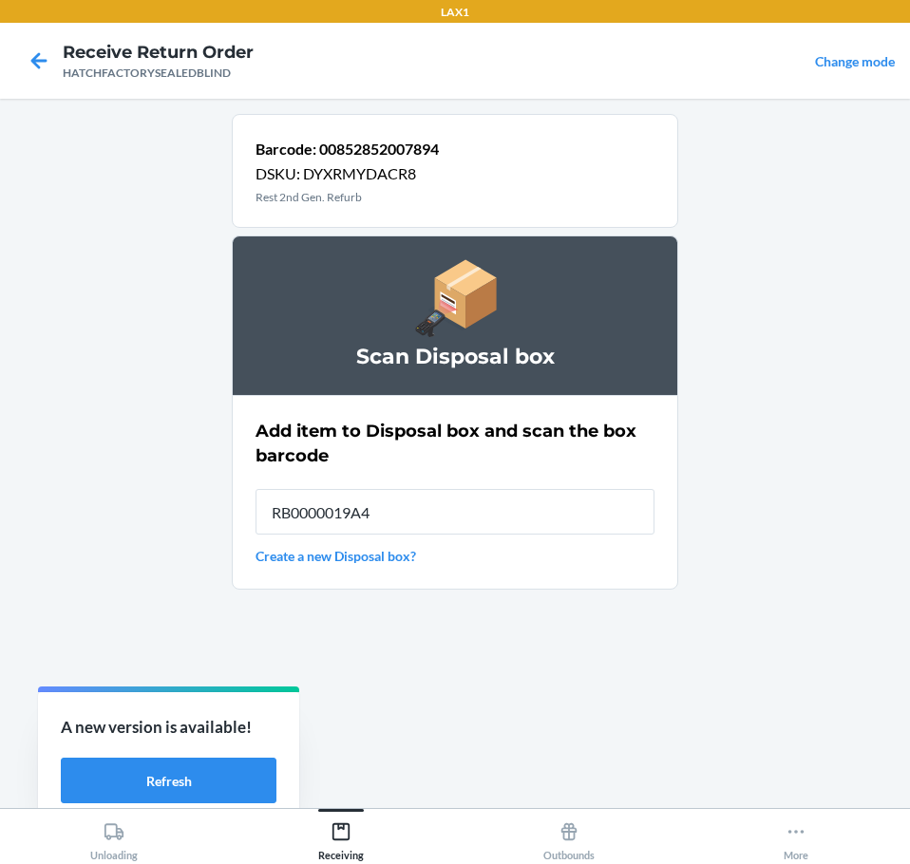
type input "RB0000019A4"
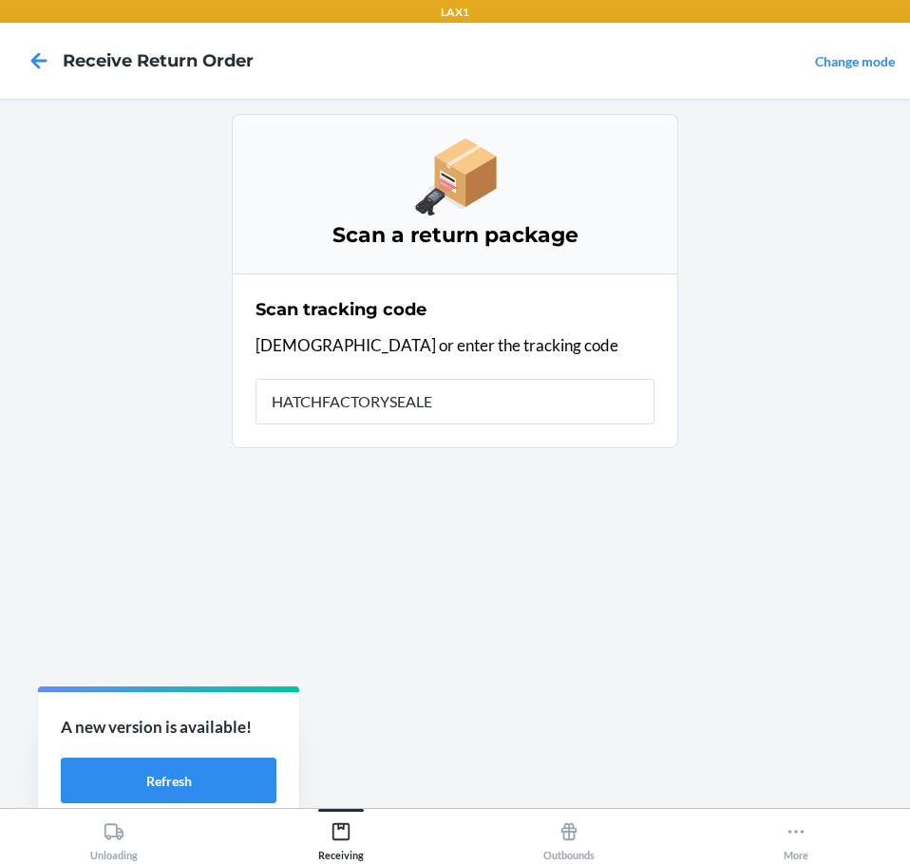
type input "HATCHFACTORYSEALED"
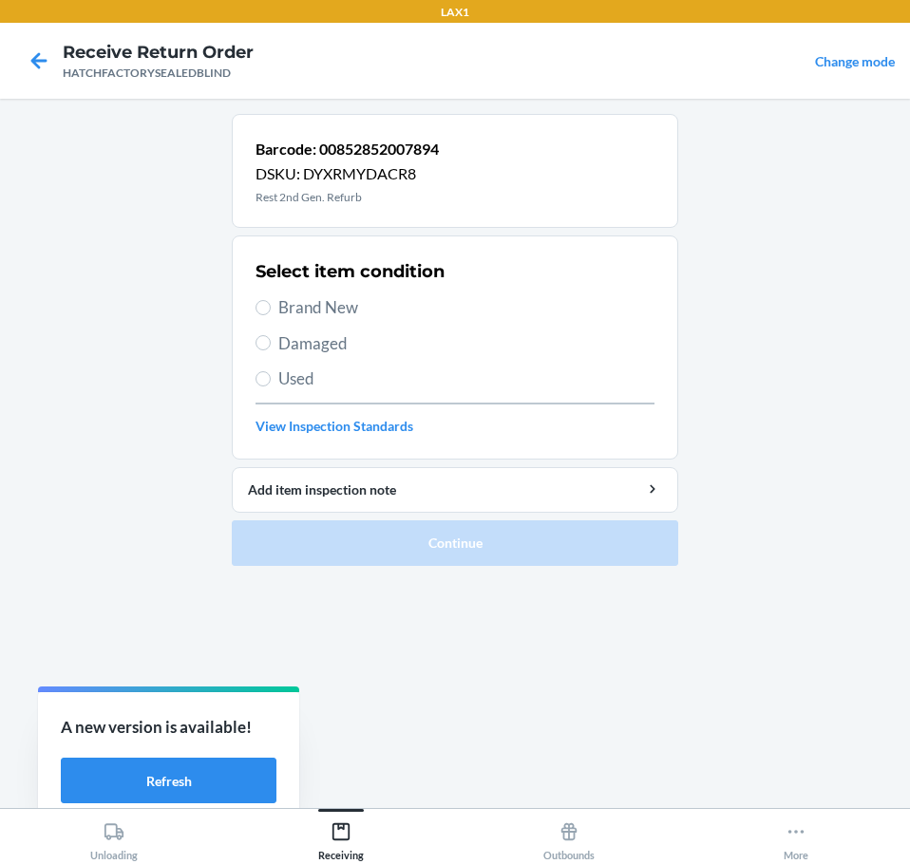
click at [275, 342] on label "Damaged" at bounding box center [454, 343] width 399 height 25
click at [271, 342] on input "Damaged" at bounding box center [262, 342] width 15 height 15
radio input "true"
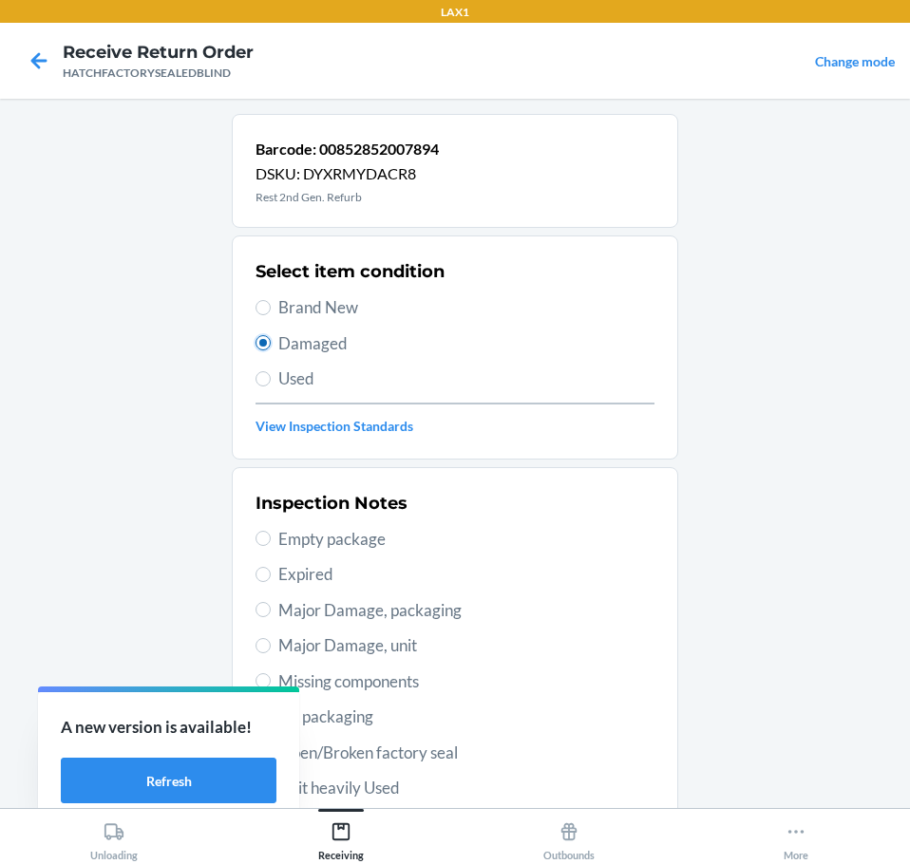
scroll to position [280, 0]
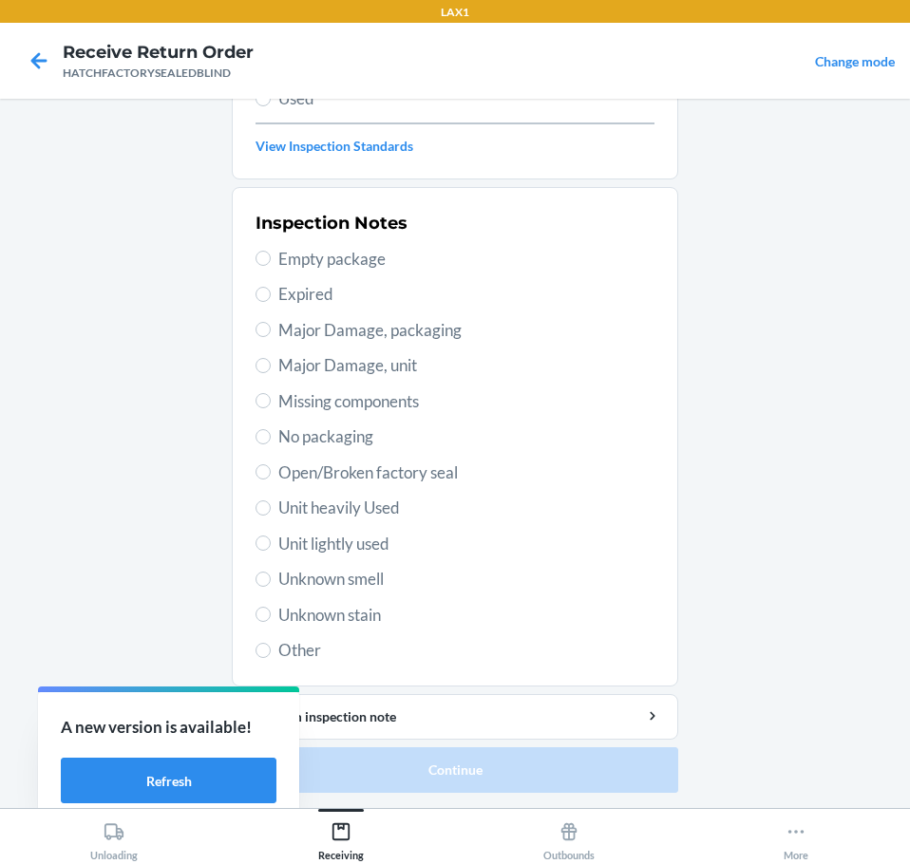
click at [283, 376] on span "Major Damage, unit" at bounding box center [466, 365] width 376 height 25
click at [271, 373] on input "Major Damage, unit" at bounding box center [262, 365] width 15 height 15
radio input "true"
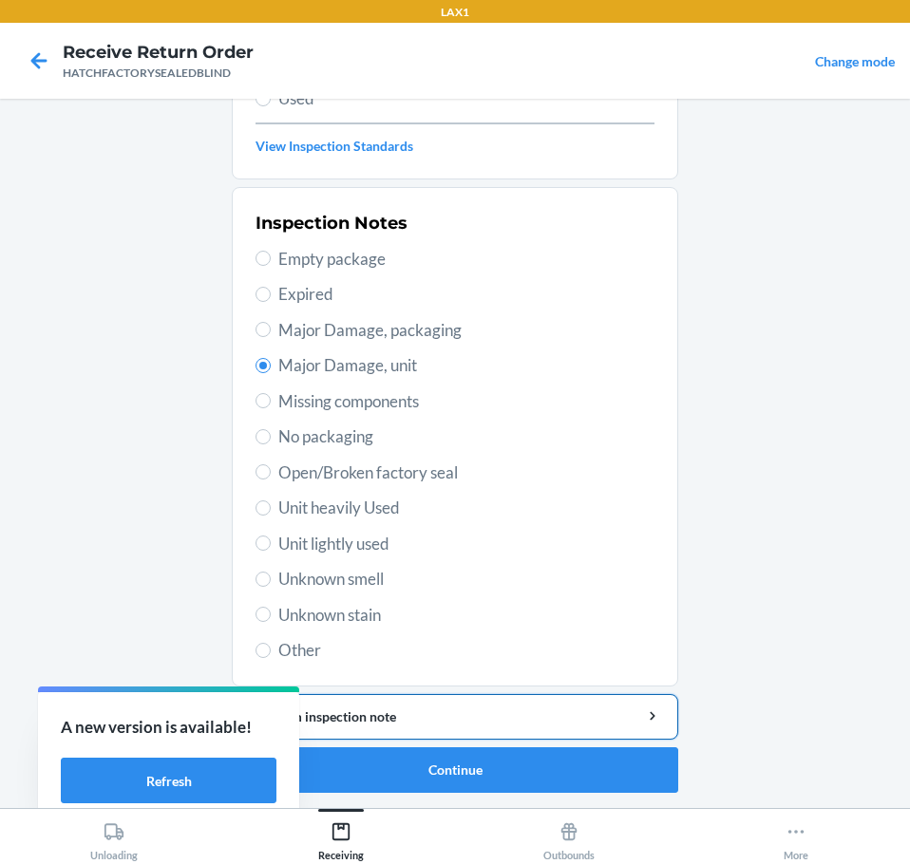
click at [425, 713] on div "Add item inspection note" at bounding box center [455, 717] width 414 height 20
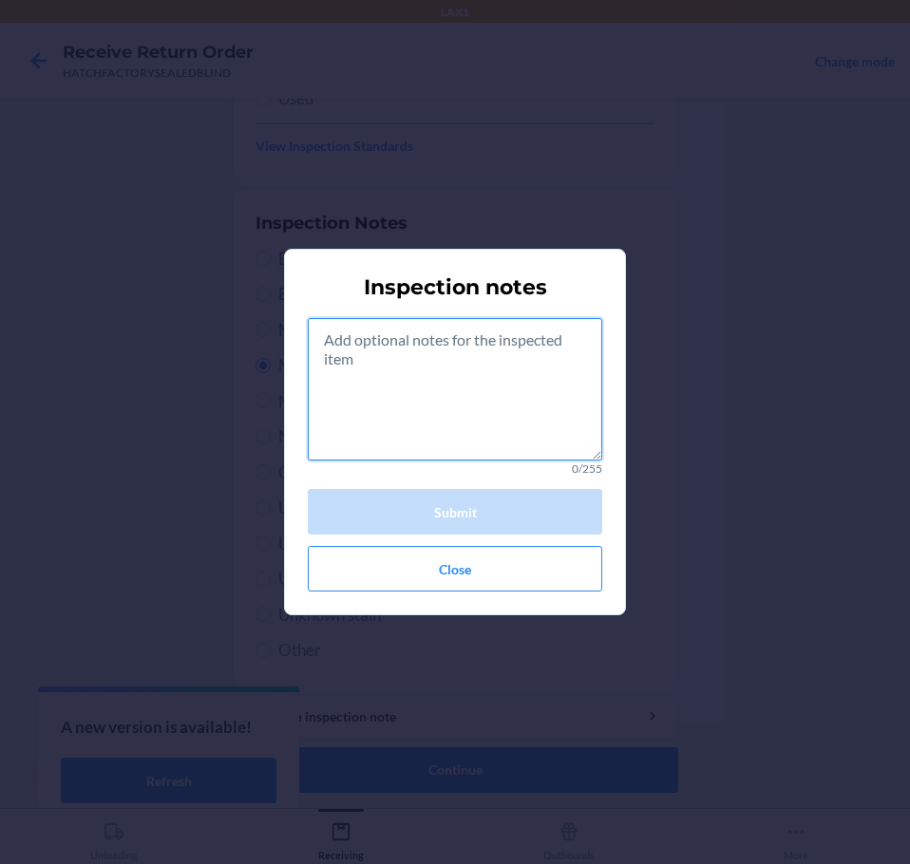
click at [416, 397] on textarea at bounding box center [455, 389] width 294 height 142
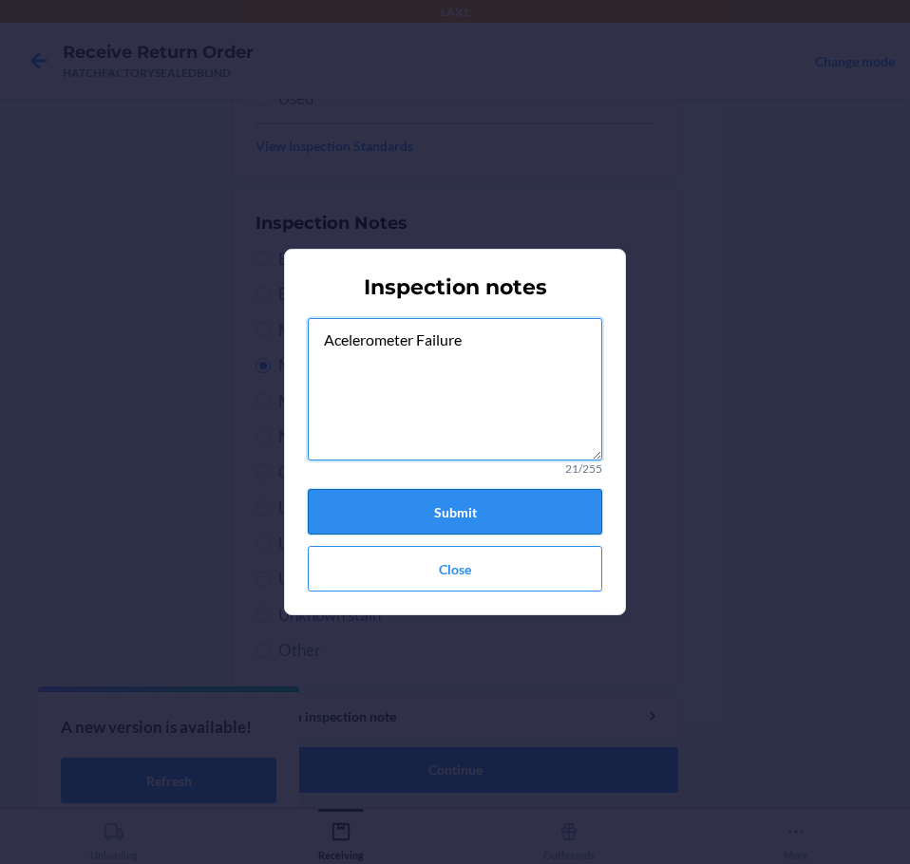
type textarea "Acelerometer Failure"
click at [459, 519] on button "Submit" at bounding box center [455, 512] width 294 height 46
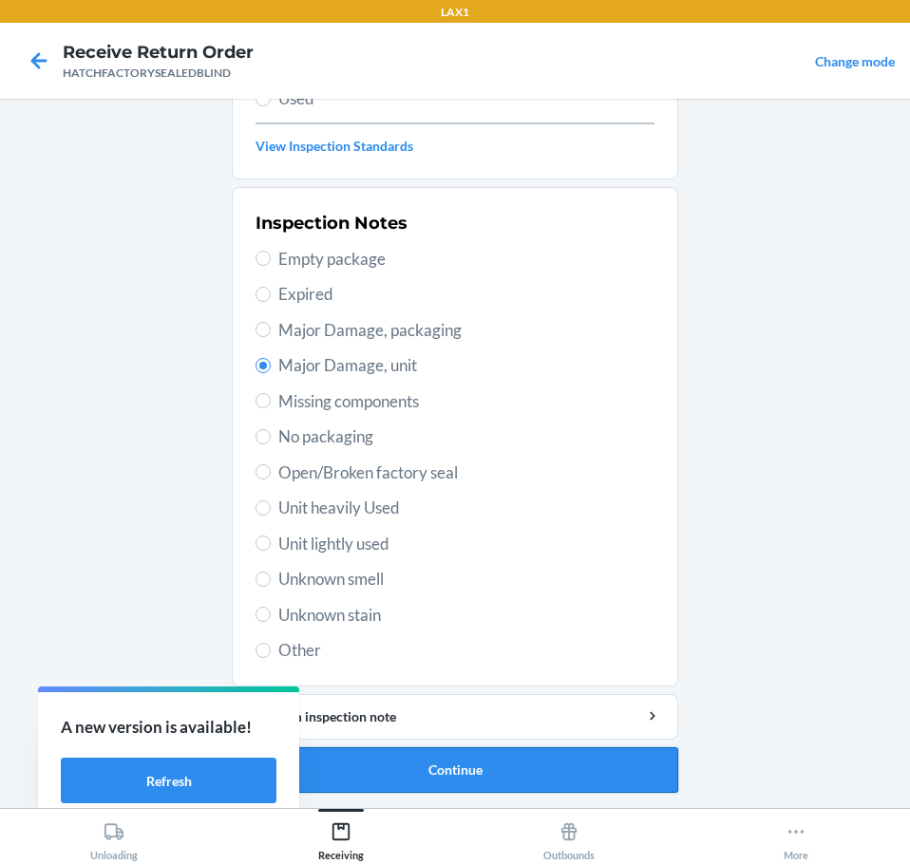
click at [474, 769] on button "Continue" at bounding box center [455, 770] width 446 height 46
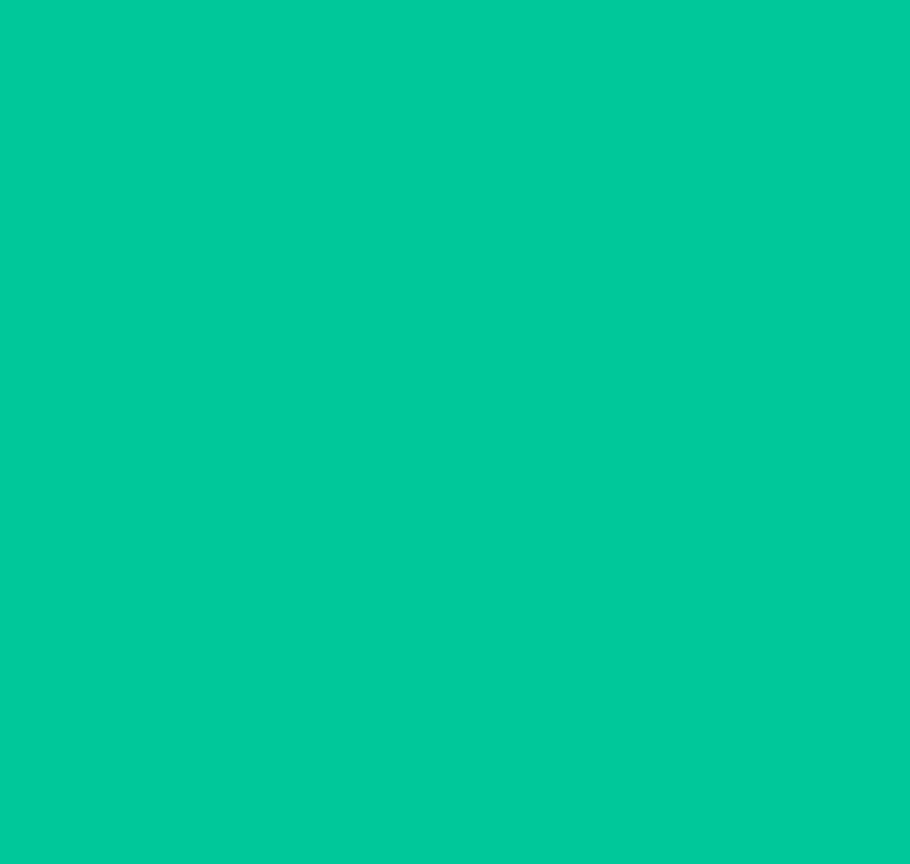
click at [474, 769] on button "Confirm" at bounding box center [455, 770] width 446 height 46
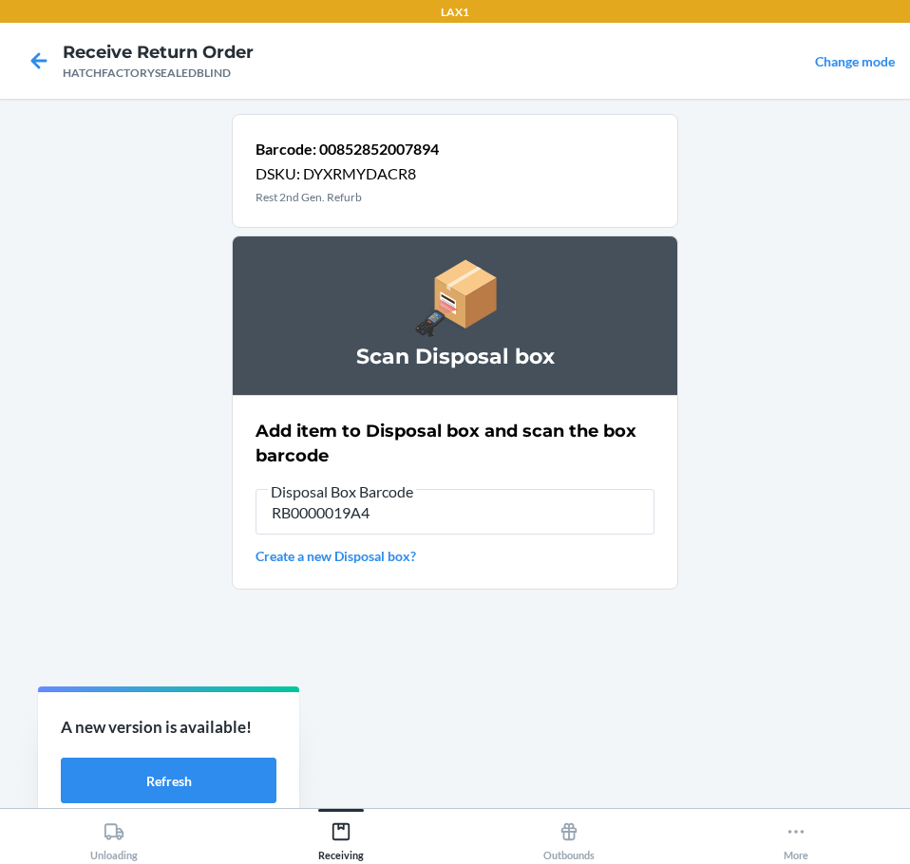
type input "RB0000019A4"
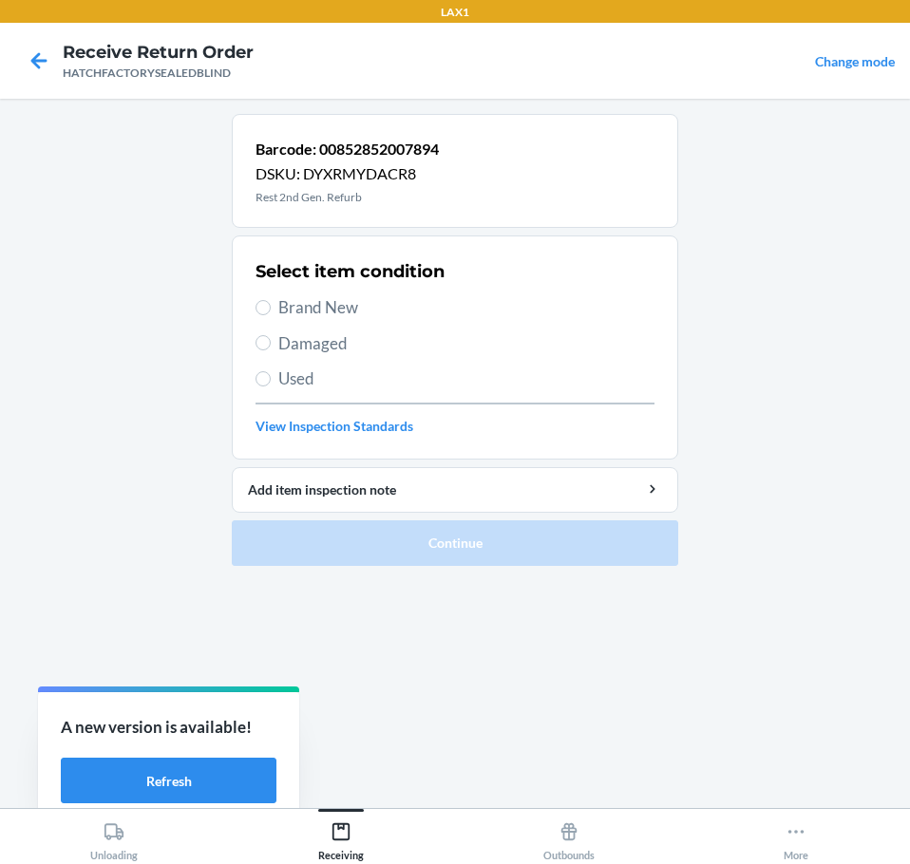
click at [286, 338] on span "Damaged" at bounding box center [466, 343] width 376 height 25
click at [271, 338] on input "Damaged" at bounding box center [262, 342] width 15 height 15
radio input "true"
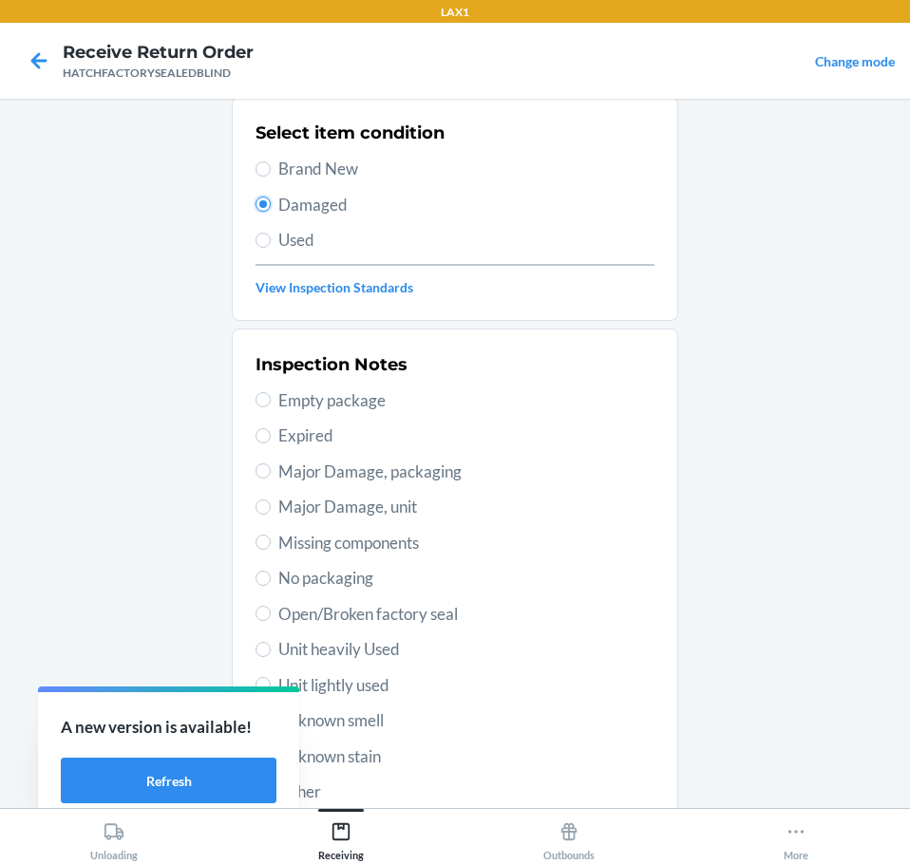
scroll to position [280, 0]
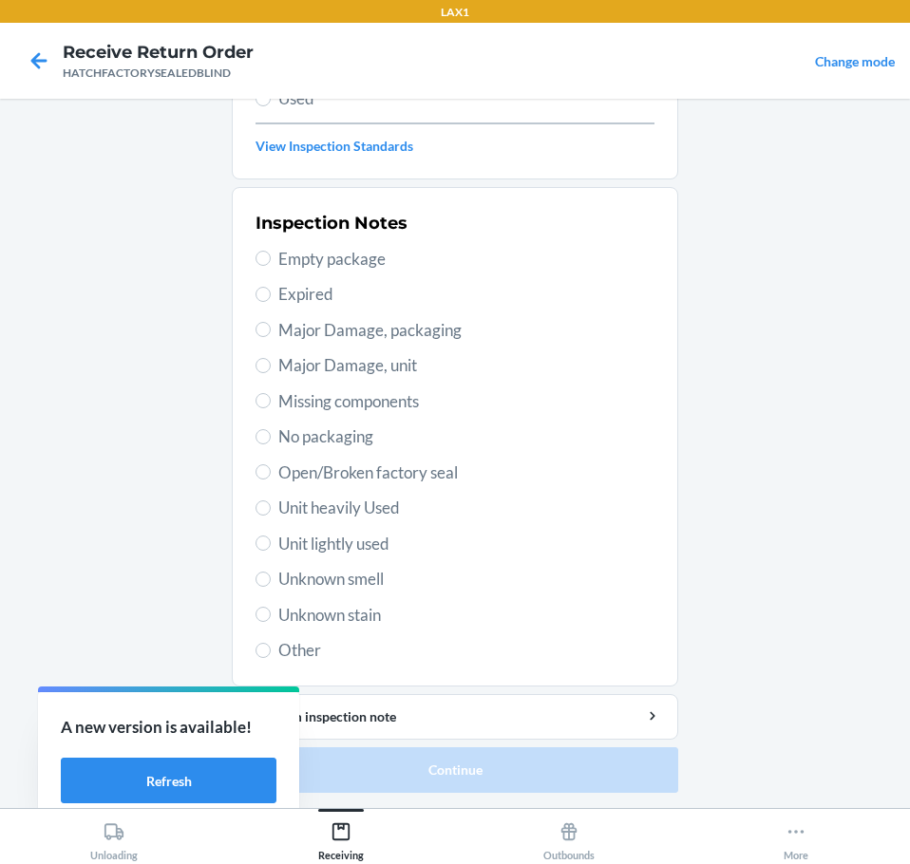
click at [284, 358] on span "Major Damage, unit" at bounding box center [466, 365] width 376 height 25
click at [271, 358] on input "Major Damage, unit" at bounding box center [262, 365] width 15 height 15
radio input "true"
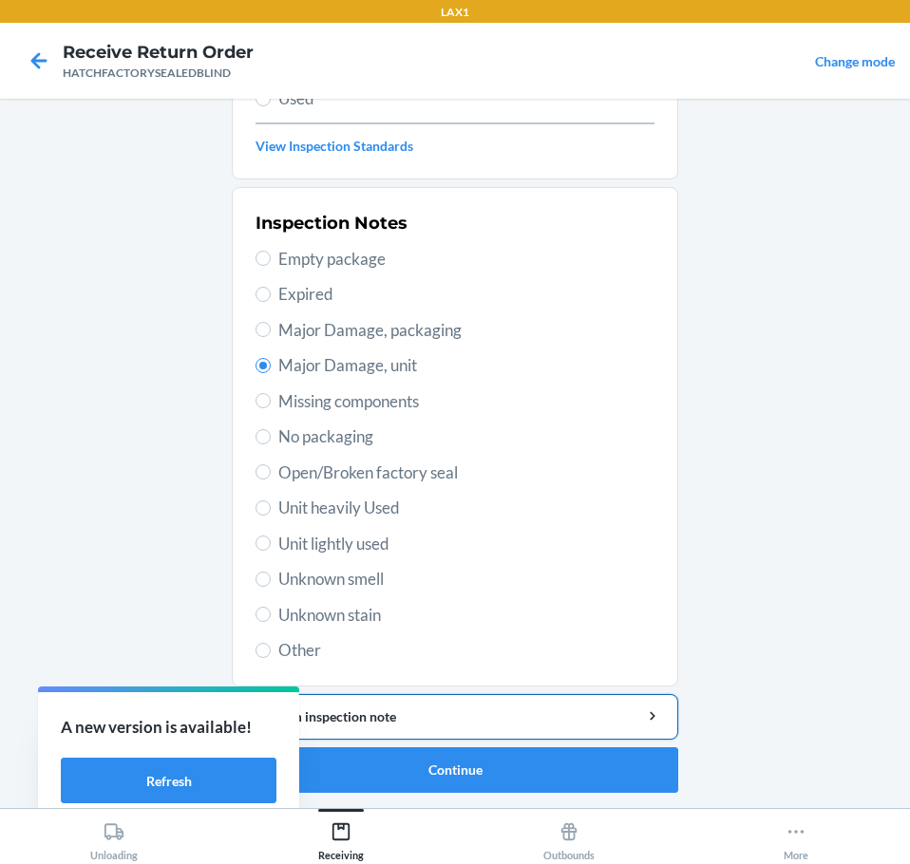
click at [444, 701] on button "Add item inspection note" at bounding box center [455, 717] width 446 height 46
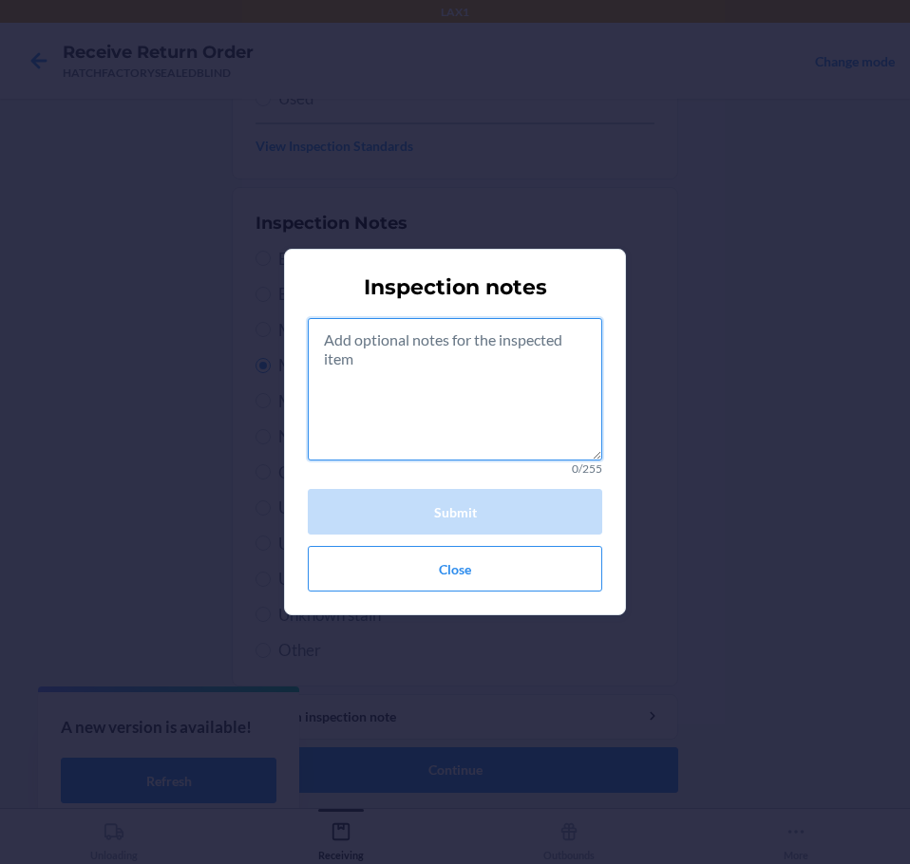
click at [439, 429] on textarea at bounding box center [455, 389] width 294 height 142
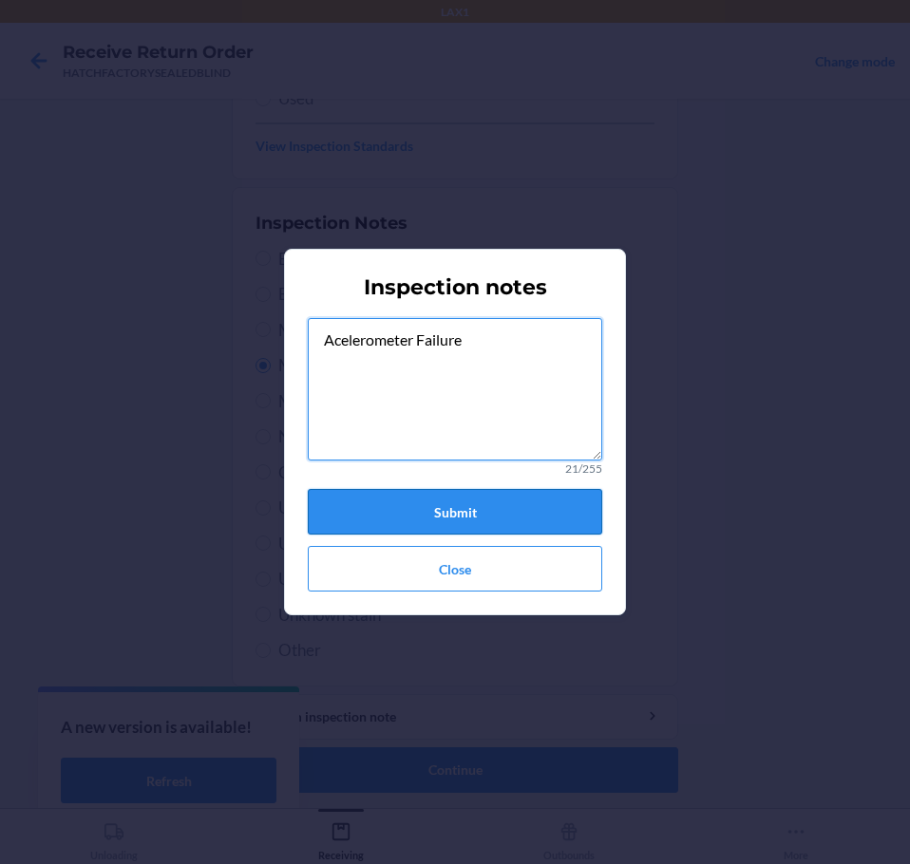
type textarea "Acelerometer Failure"
click at [443, 502] on button "Submit" at bounding box center [455, 512] width 294 height 46
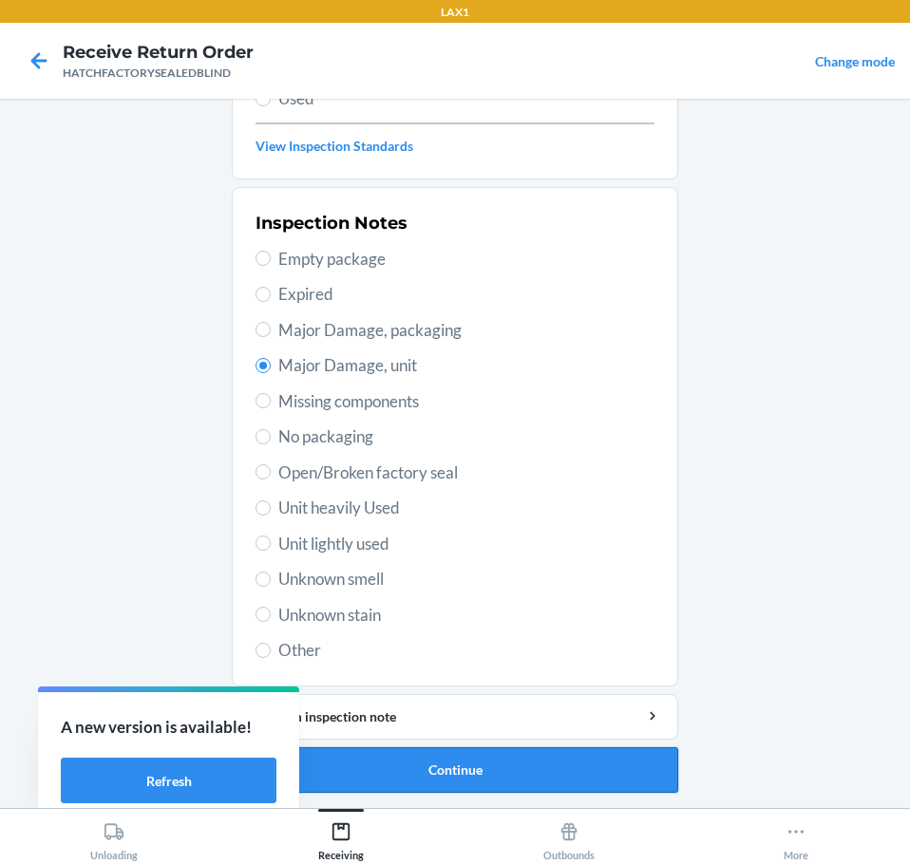
click at [504, 768] on button "Continue" at bounding box center [455, 770] width 446 height 46
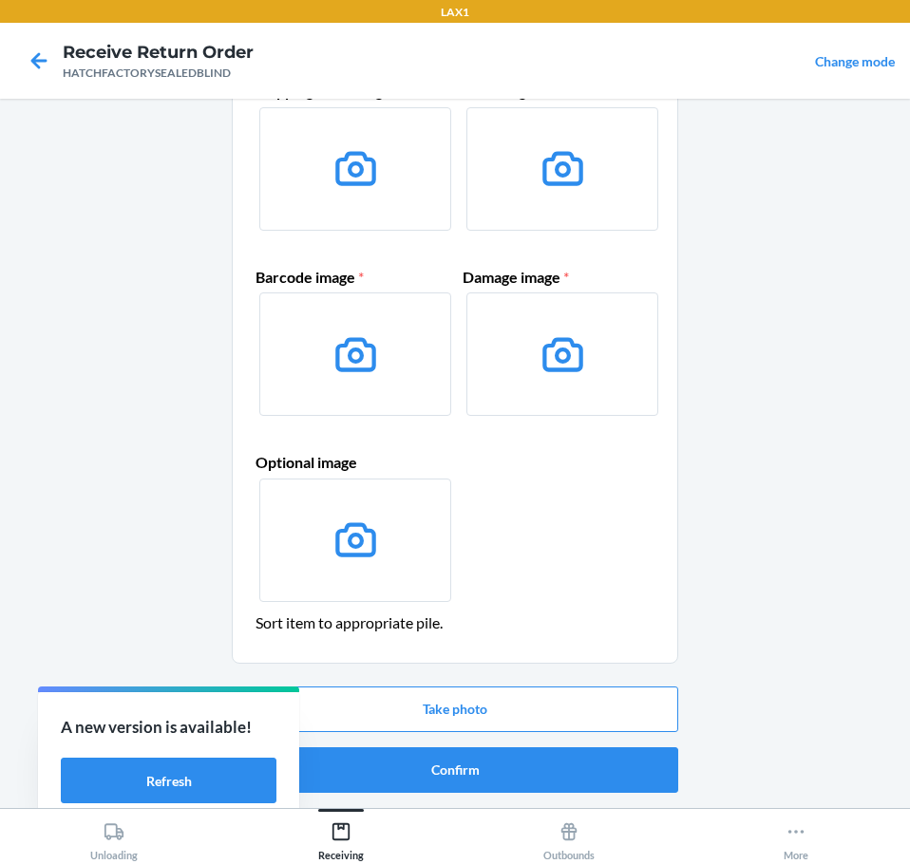
click at [504, 768] on button "Confirm" at bounding box center [455, 770] width 446 height 46
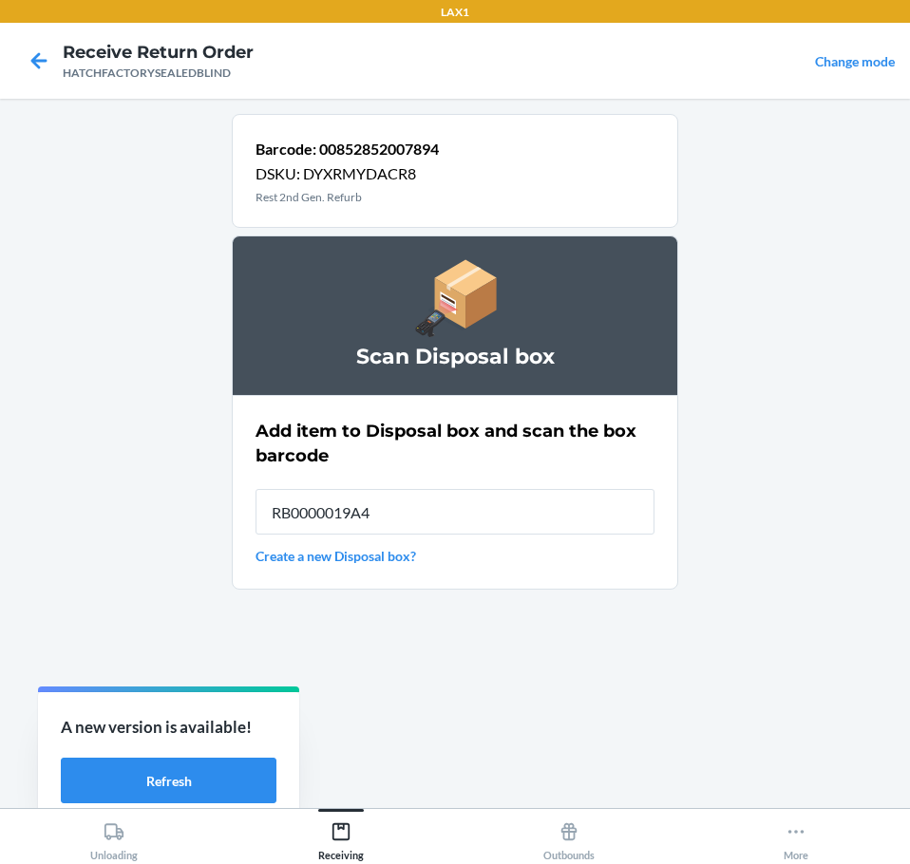
type input "RB0000019A4"
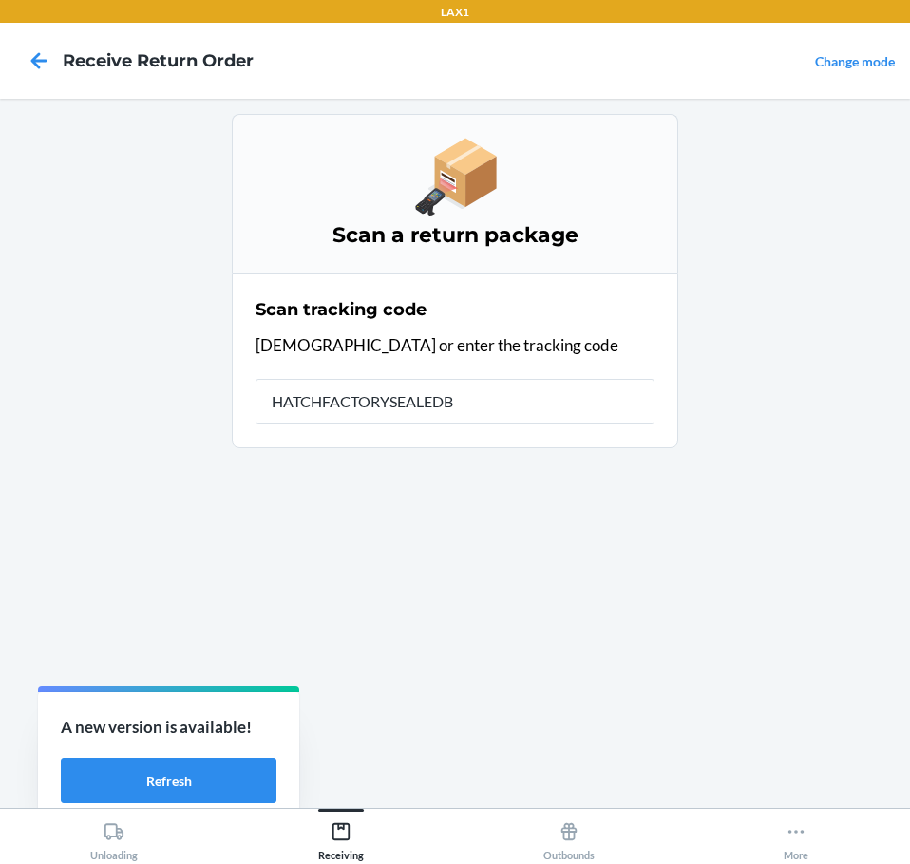
type input "HATCHFACTORYSEALEDBL"
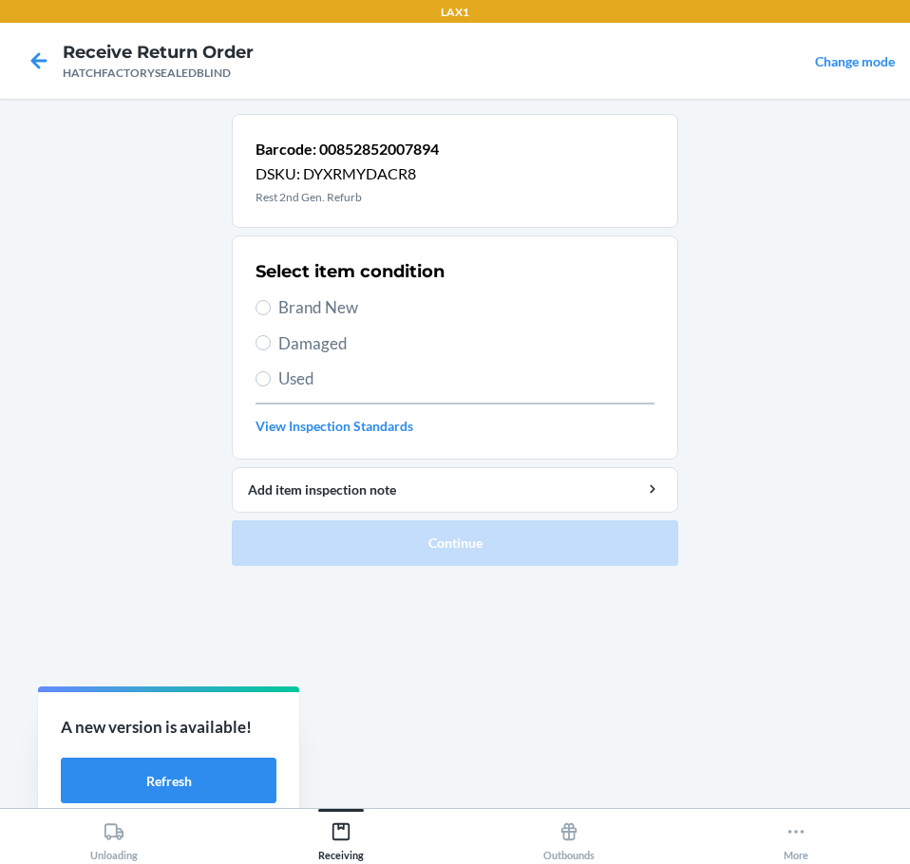
click at [304, 305] on span "Brand New" at bounding box center [466, 307] width 376 height 25
click at [271, 305] on input "Brand New" at bounding box center [262, 307] width 15 height 15
radio input "true"
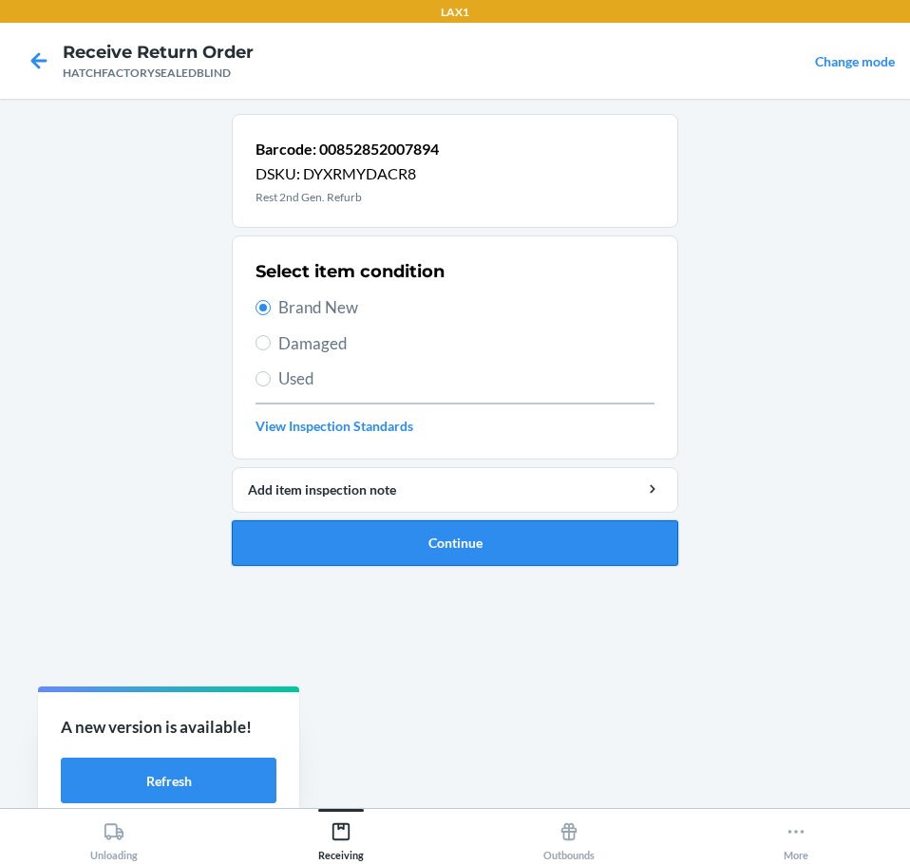
click at [332, 531] on button "Continue" at bounding box center [455, 543] width 446 height 46
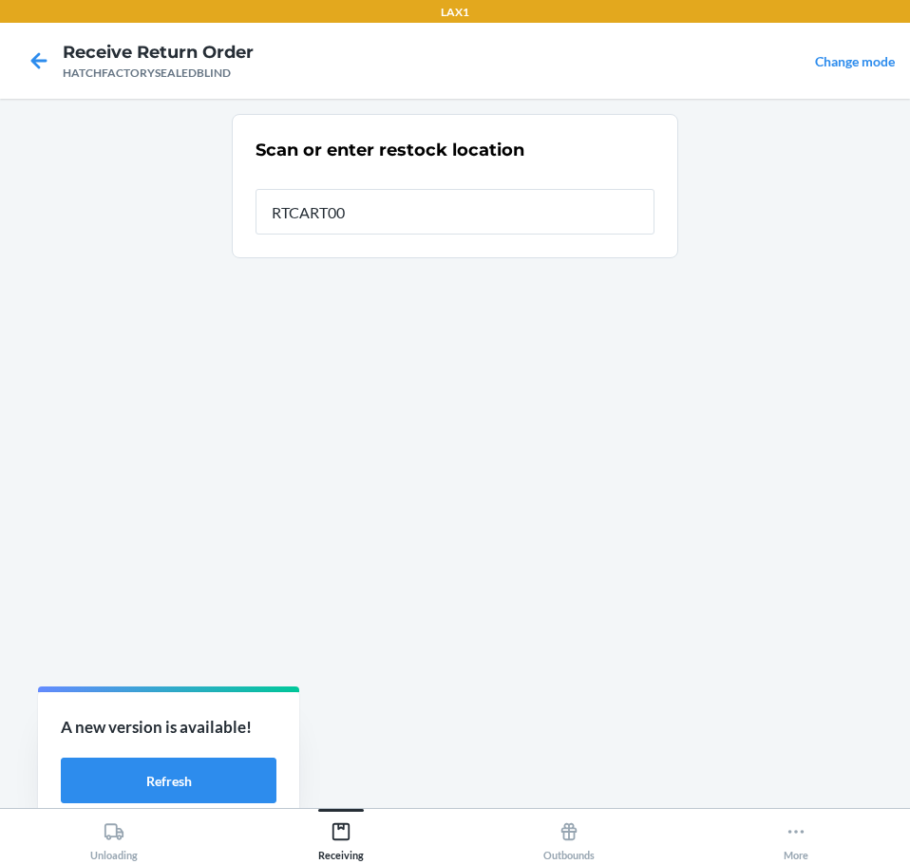
type input "RTCART004"
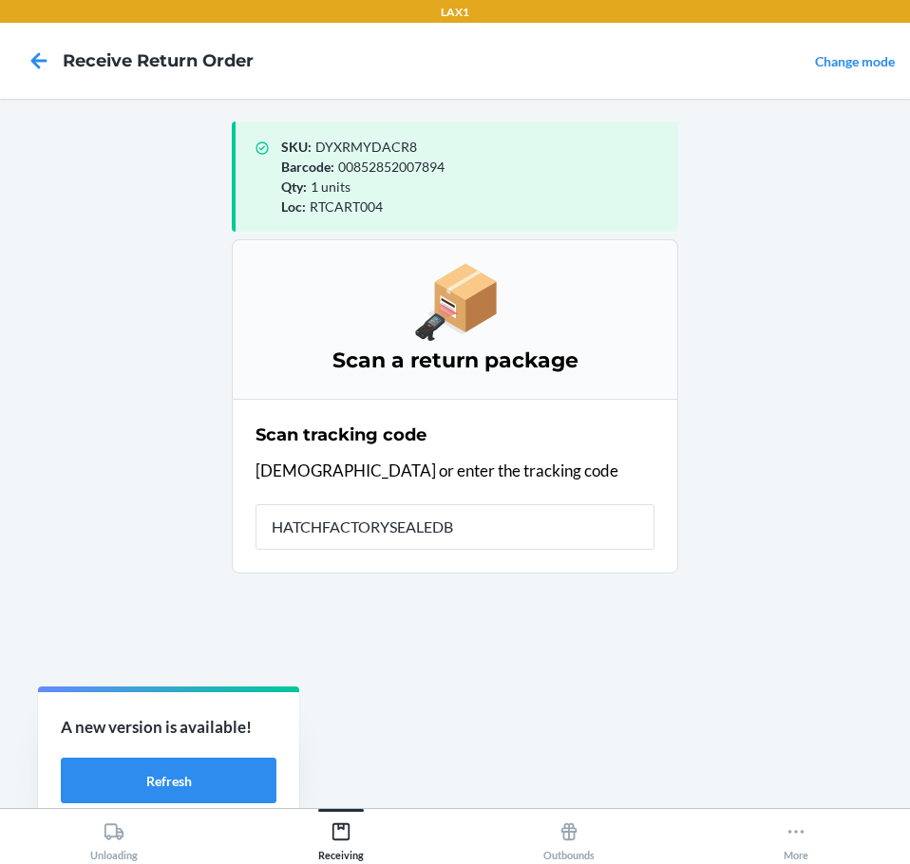
type input "HATCHFACTORYSEALEDBL"
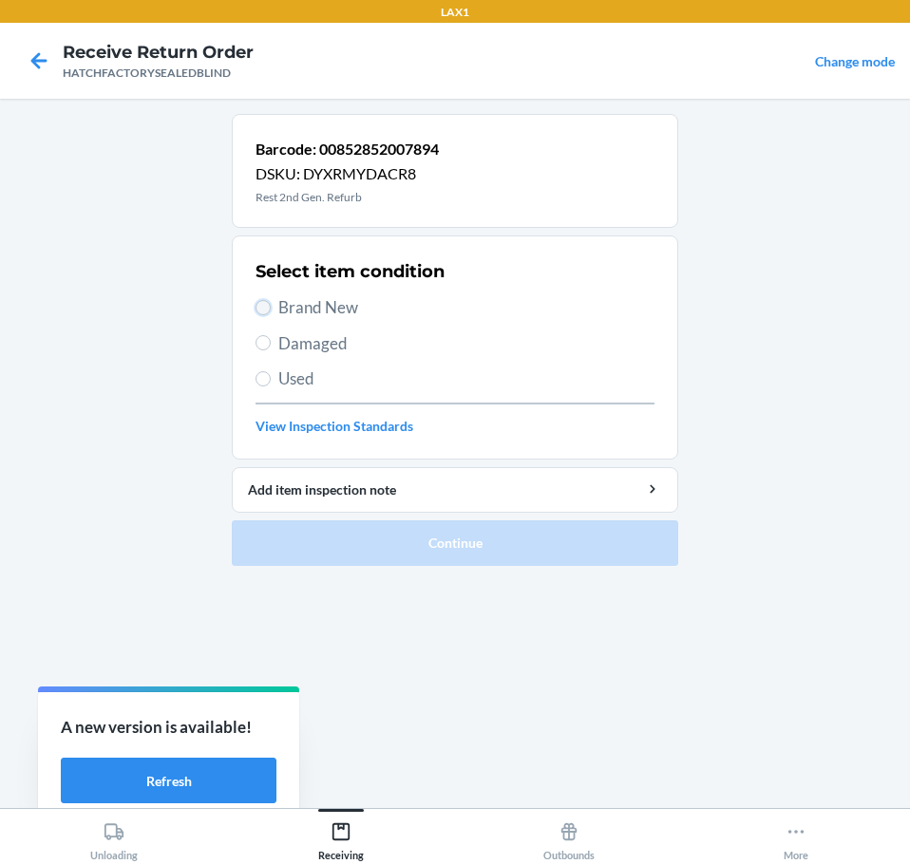
click at [264, 307] on input "Brand New" at bounding box center [262, 307] width 15 height 15
radio input "true"
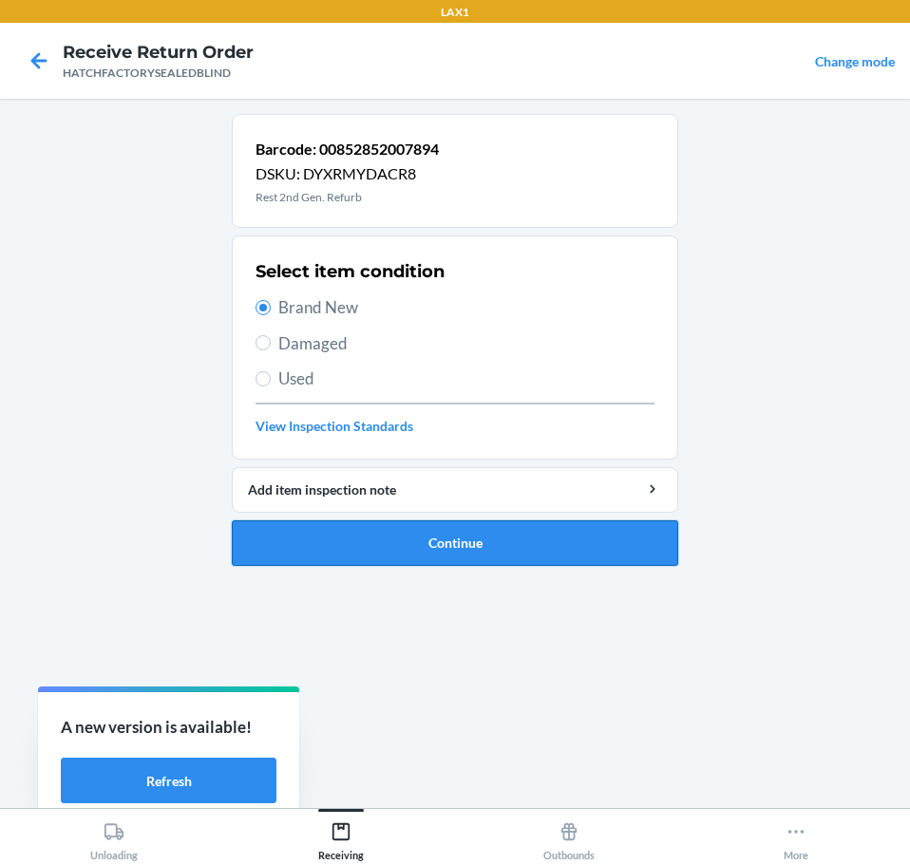
click at [355, 538] on button "Continue" at bounding box center [455, 543] width 446 height 46
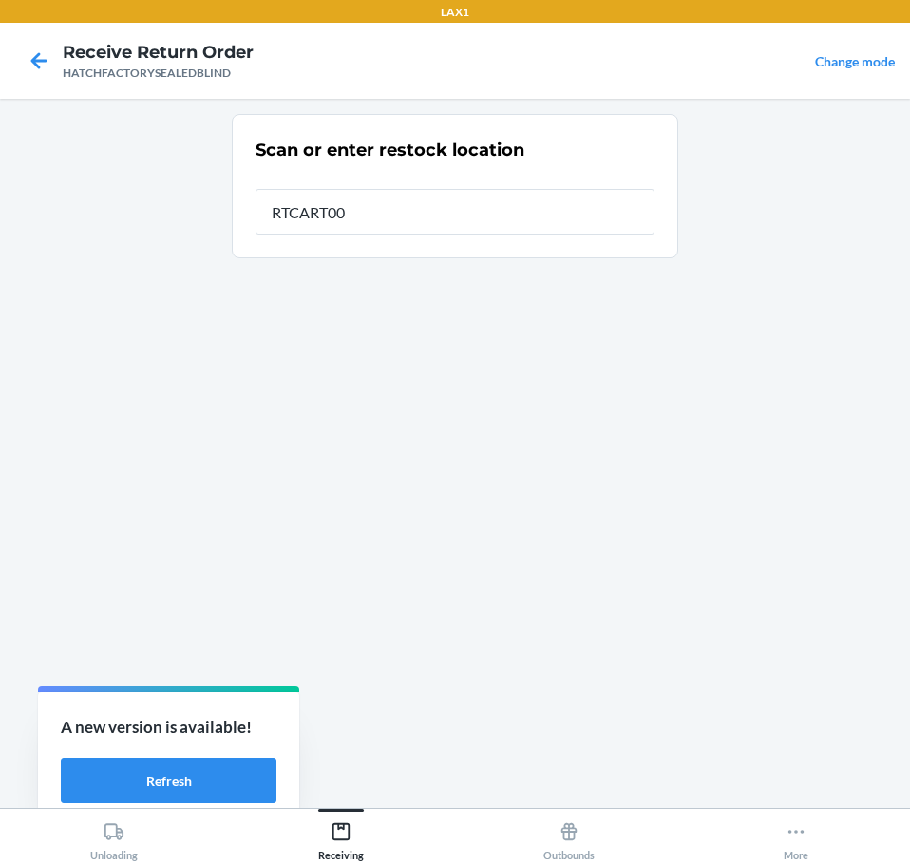
type input "RTCART004"
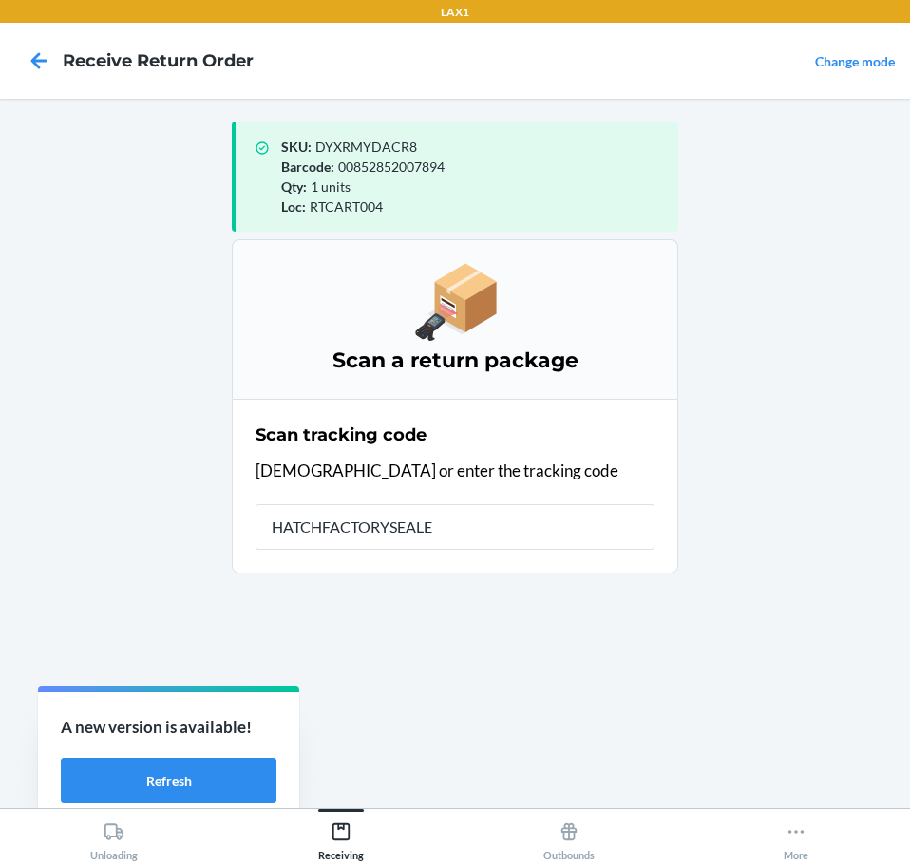
type input "HATCHFACTORYSEALED"
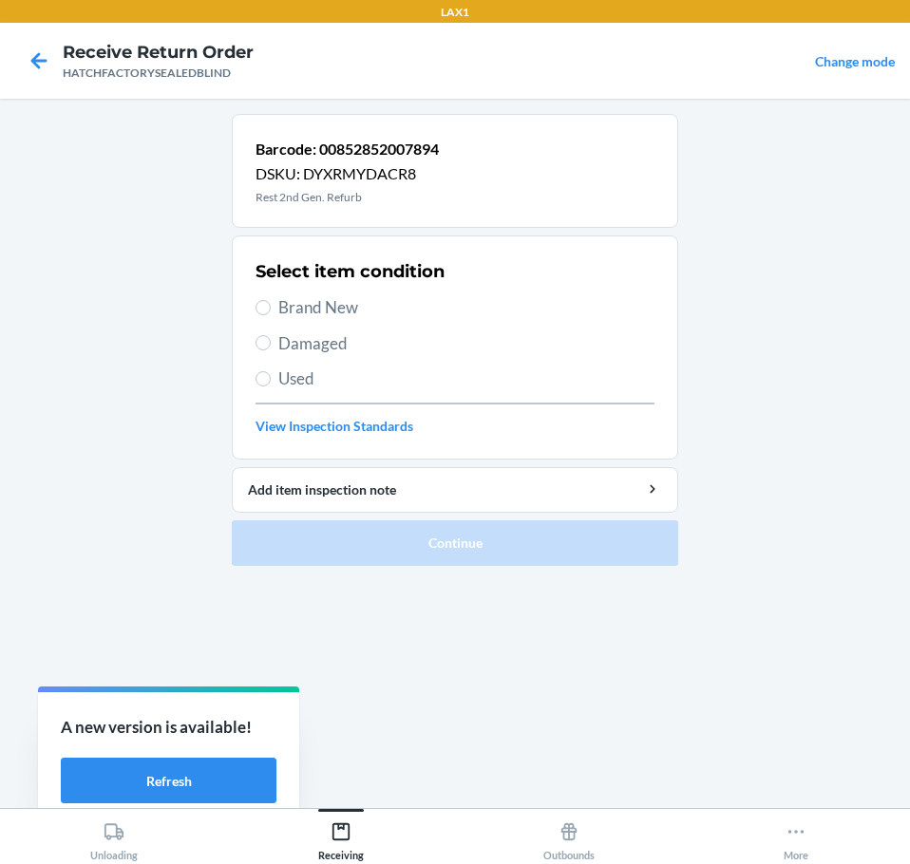
click at [313, 306] on span "Brand New" at bounding box center [466, 307] width 376 height 25
click at [271, 306] on input "Brand New" at bounding box center [262, 307] width 15 height 15
radio input "true"
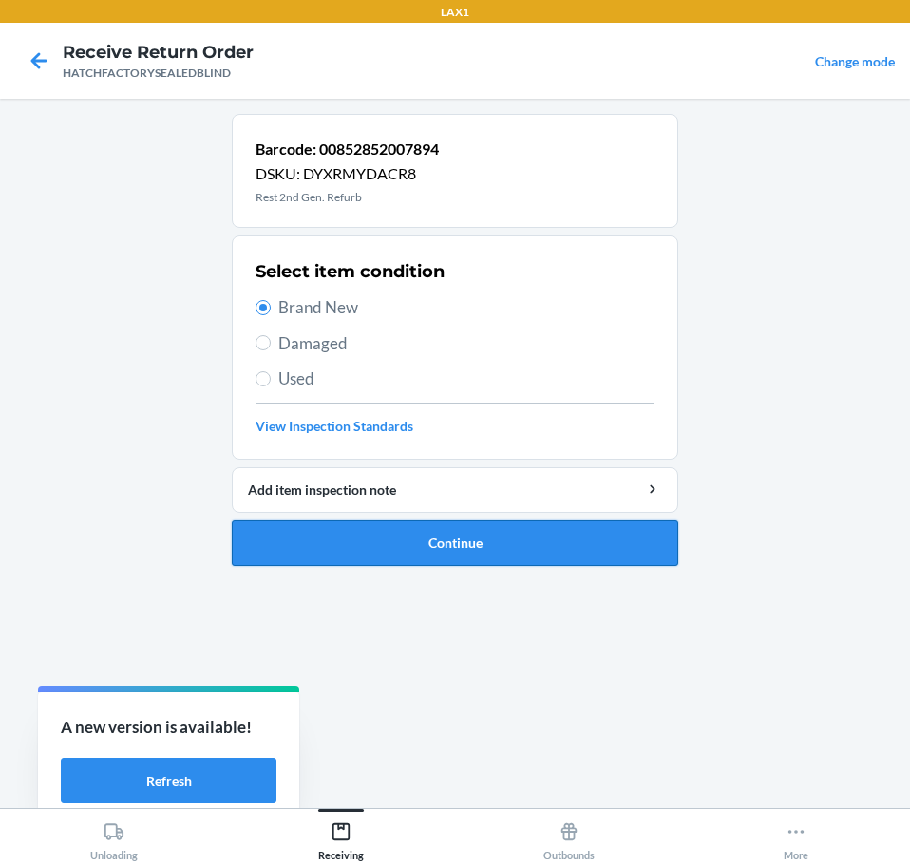
click at [370, 522] on button "Continue" at bounding box center [455, 543] width 446 height 46
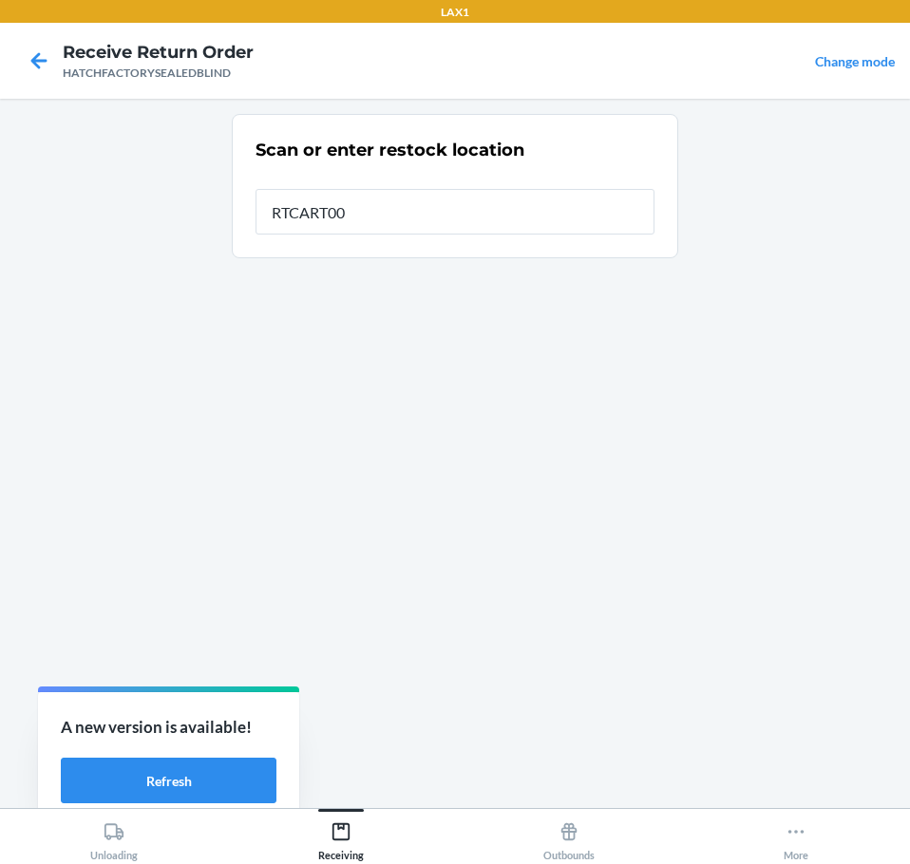
type input "RTCART004"
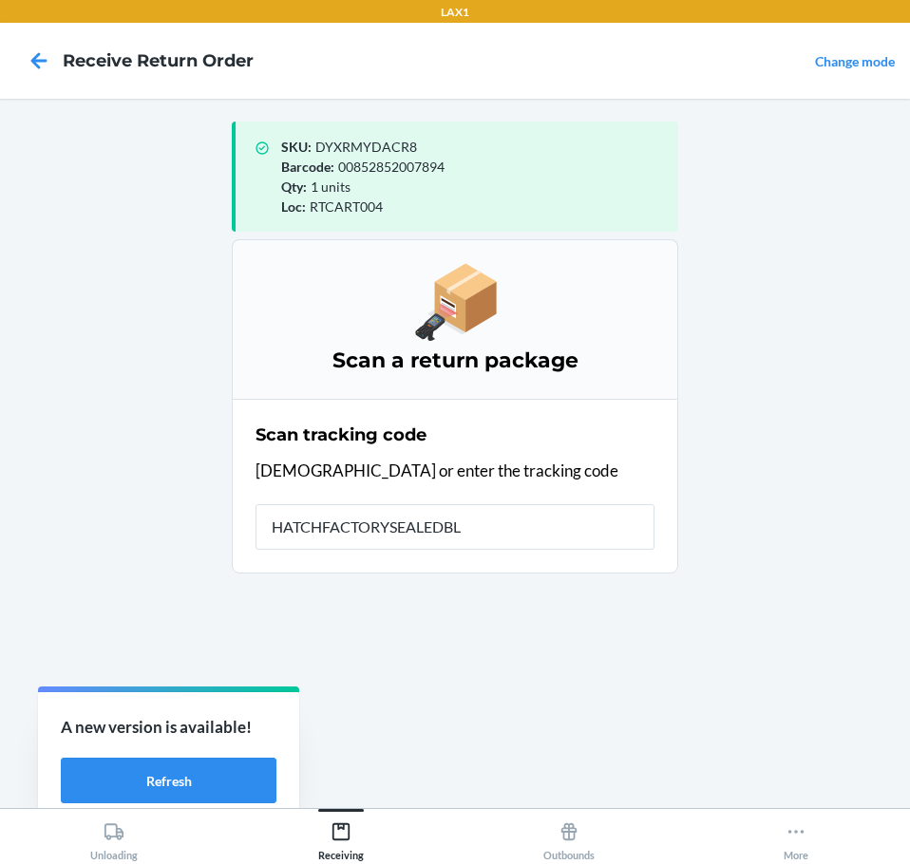
type input "HATCHFACTORYSEALEDBLI"
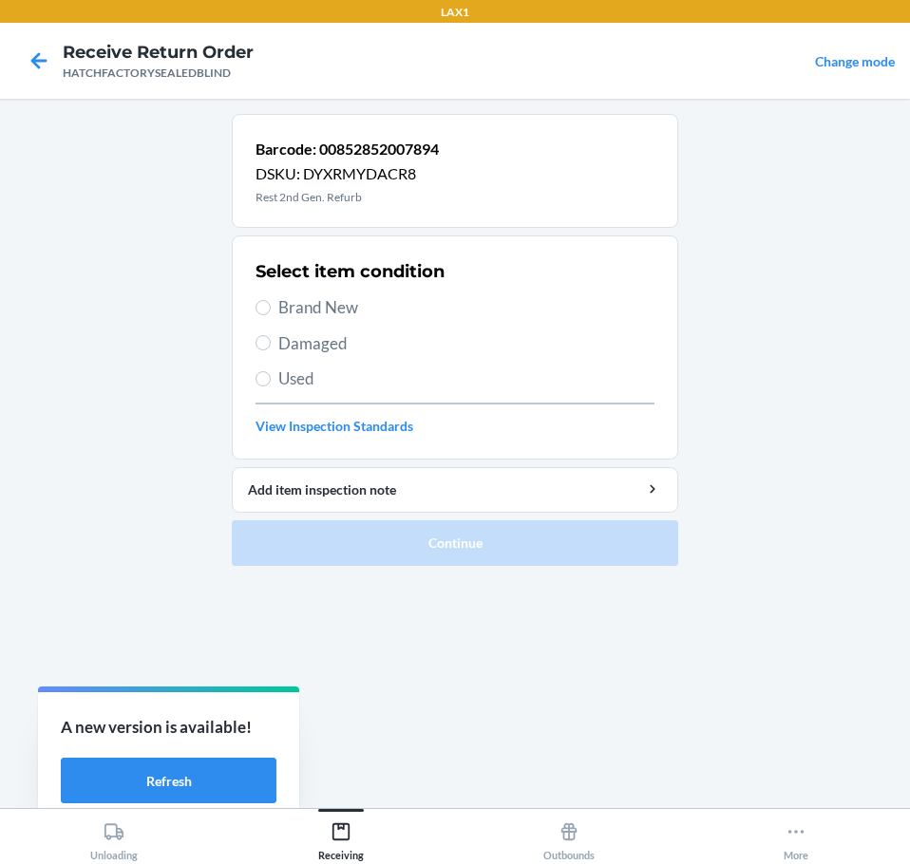
click at [291, 343] on span "Damaged" at bounding box center [466, 343] width 376 height 25
click at [271, 343] on input "Damaged" at bounding box center [262, 342] width 15 height 15
radio input "true"
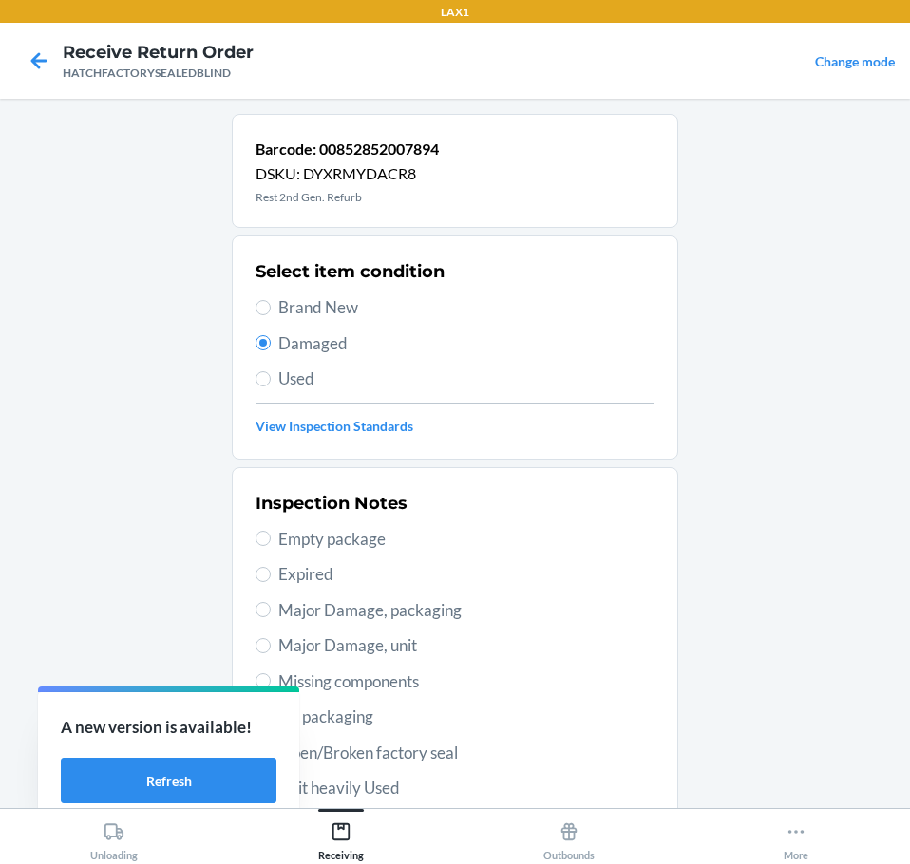
click at [293, 631] on div "Inspection Notes Empty package Expired Major Damage, packaging Major Damage, un…" at bounding box center [454, 716] width 399 height 463
drag, startPoint x: 296, startPoint y: 640, endPoint x: 299, endPoint y: 657, distance: 17.3
click at [297, 650] on span "Major Damage, unit" at bounding box center [466, 645] width 376 height 25
click at [271, 650] on input "Major Damage, unit" at bounding box center [262, 645] width 15 height 15
radio input "true"
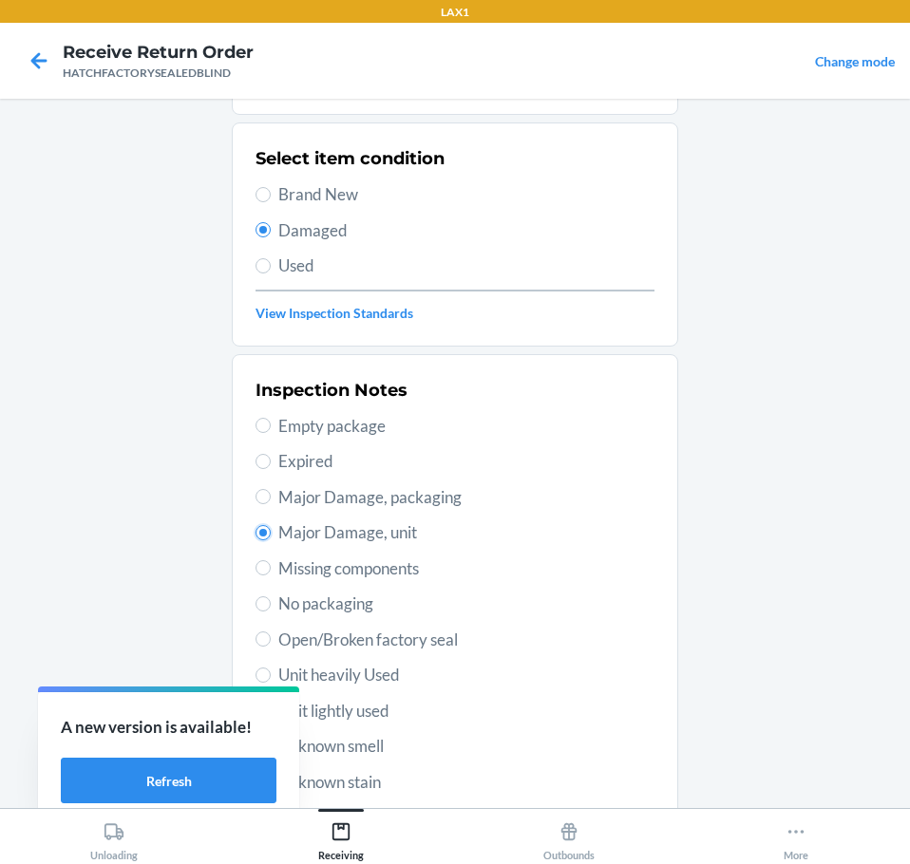
scroll to position [280, 0]
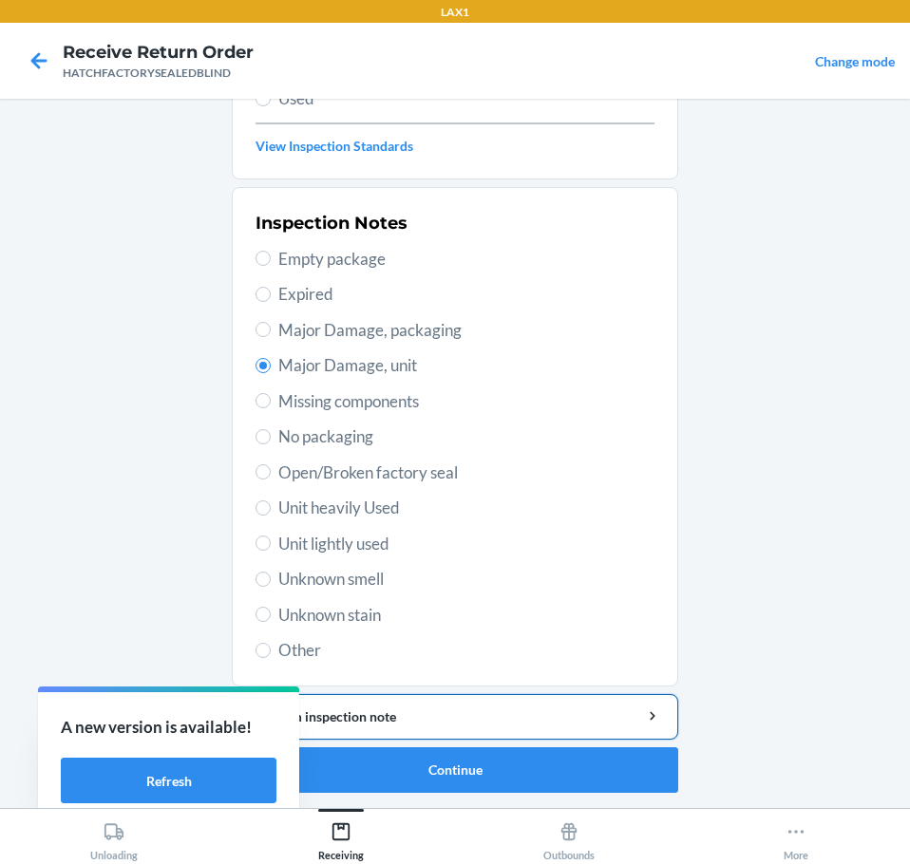
drag, startPoint x: 406, startPoint y: 723, endPoint x: 401, endPoint y: 714, distance: 10.3
click at [403, 716] on div "Add item inspection note" at bounding box center [455, 717] width 414 height 20
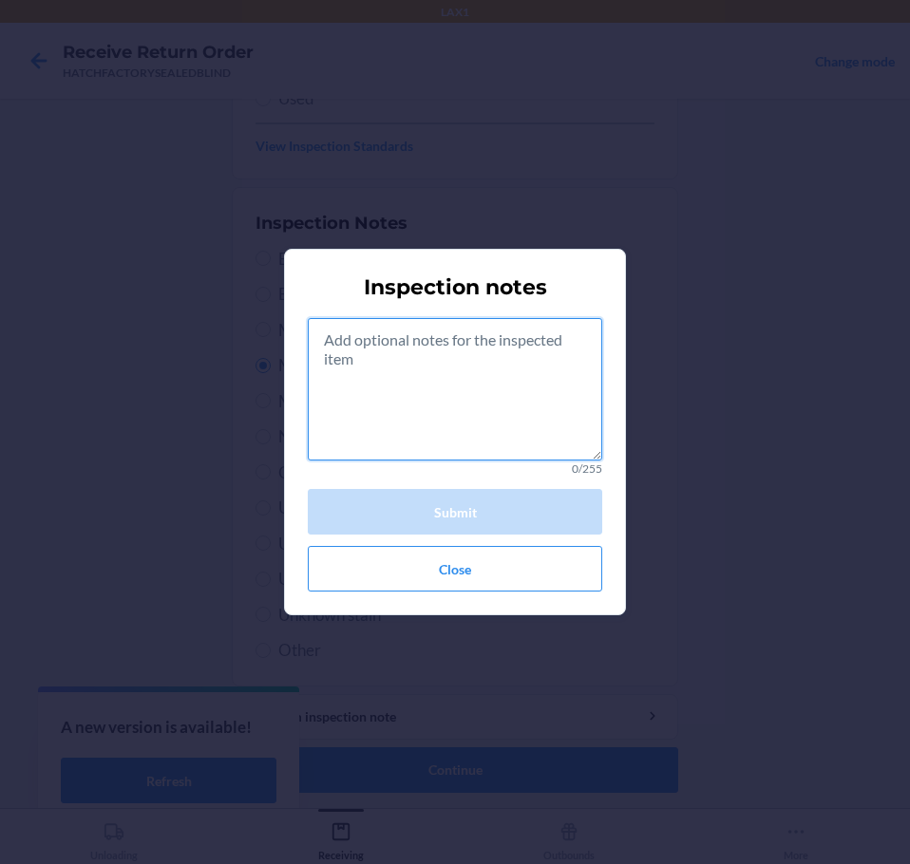
click at [440, 399] on textarea at bounding box center [455, 389] width 294 height 142
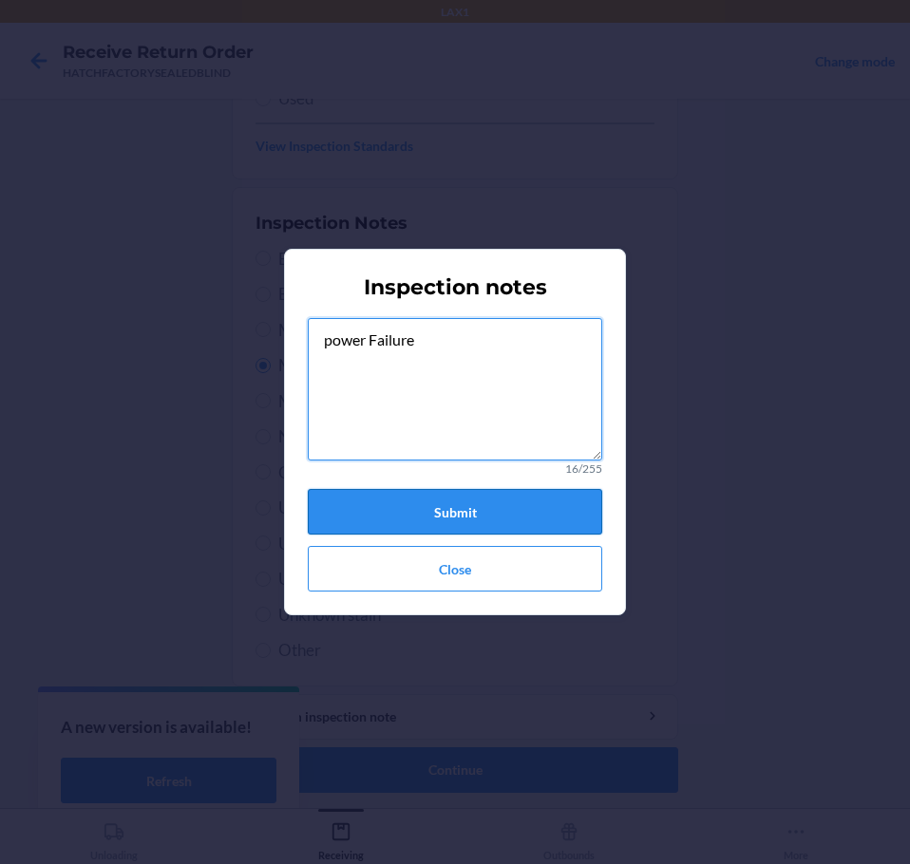
type textarea "power Failure"
click at [465, 524] on button "Submit" at bounding box center [455, 512] width 294 height 46
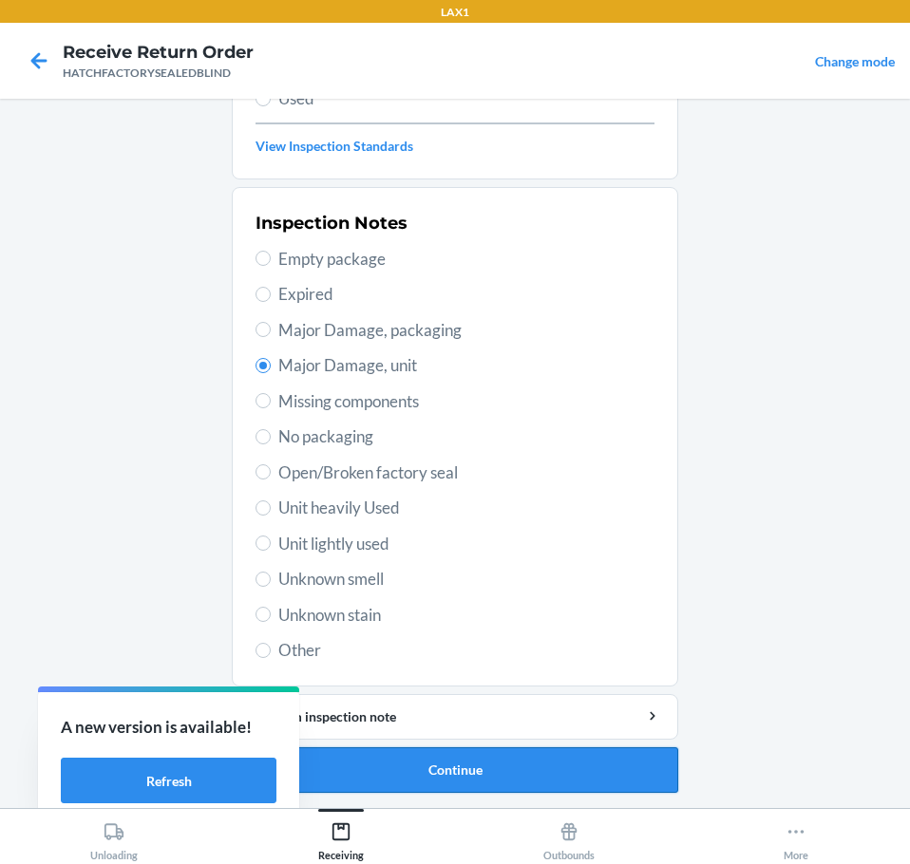
click at [514, 769] on button "Continue" at bounding box center [455, 770] width 446 height 46
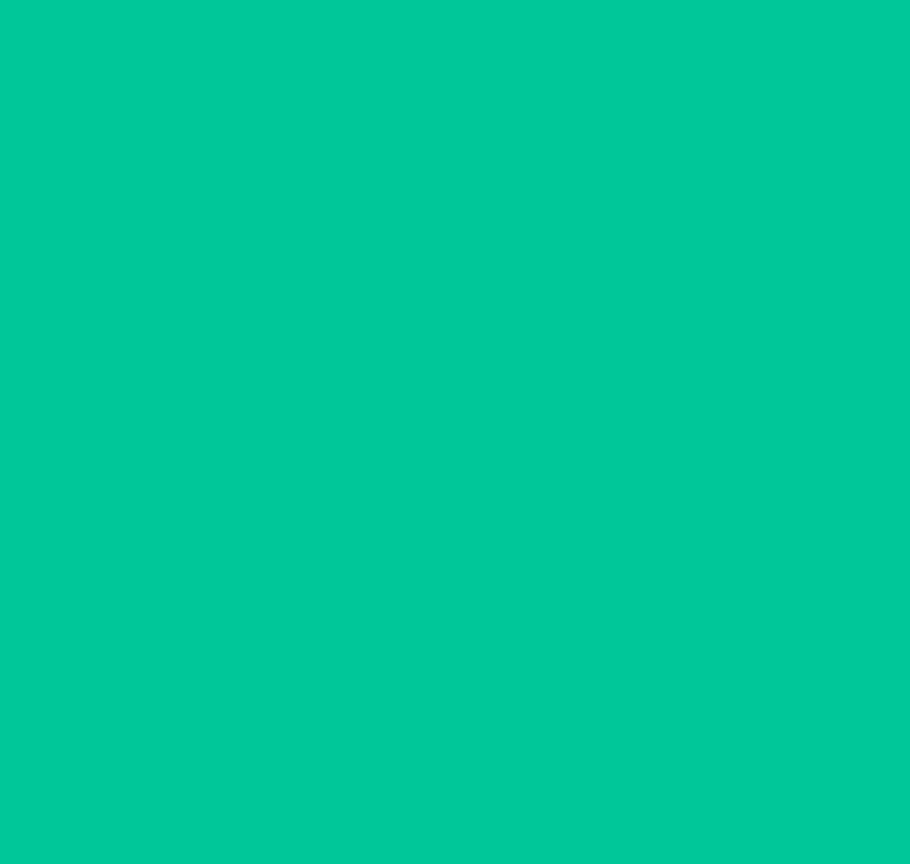
scroll to position [123, 0]
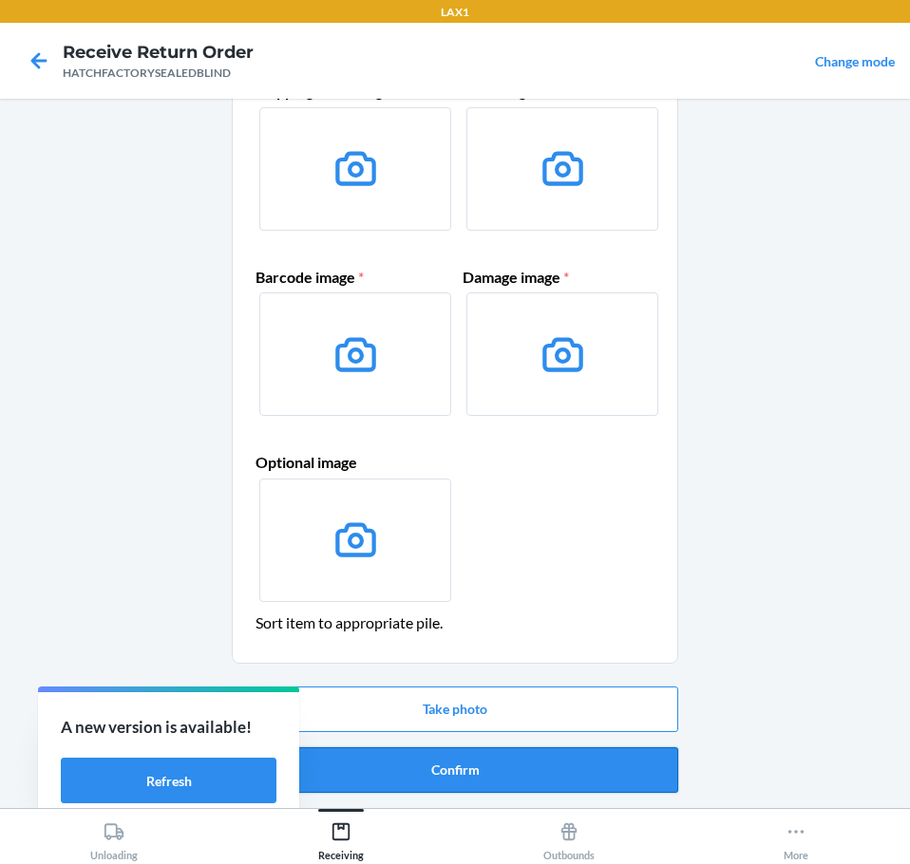
click at [513, 769] on button "Confirm" at bounding box center [455, 770] width 446 height 46
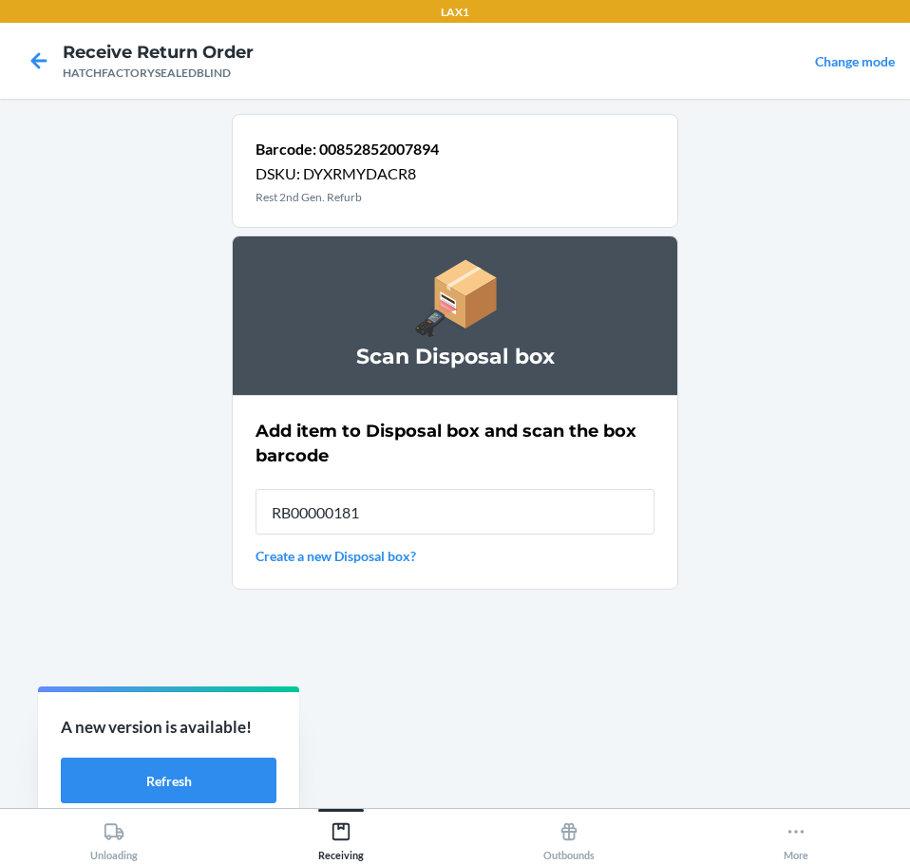
type input "RB000001819"
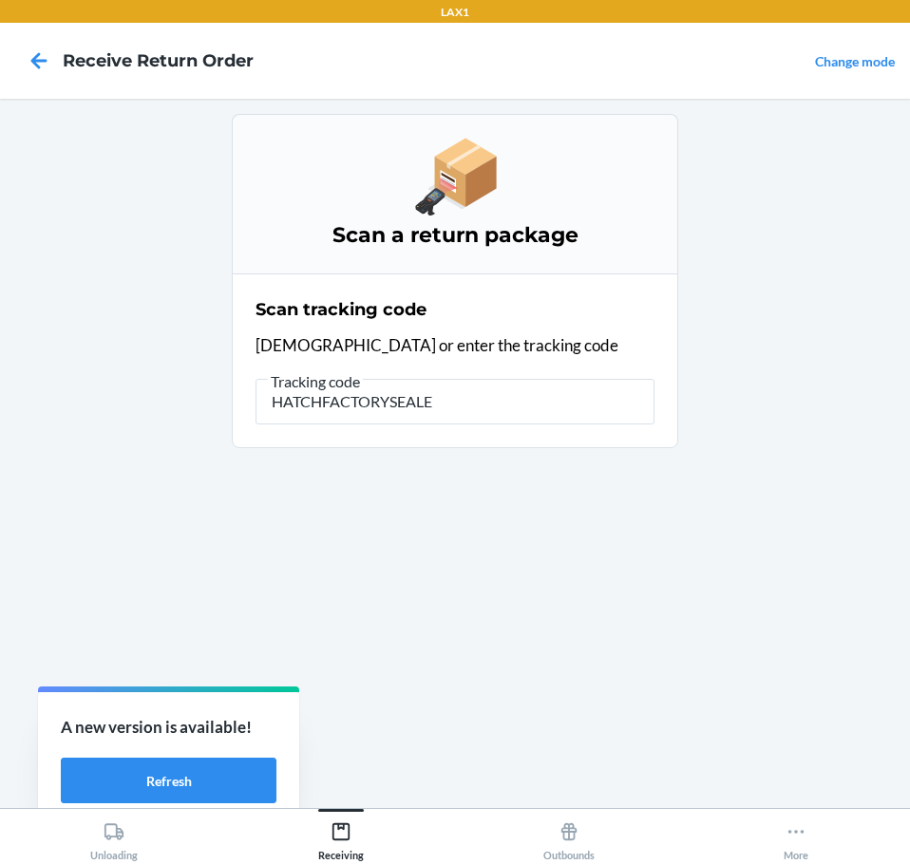
type input "HATCHFACTORYSEALED"
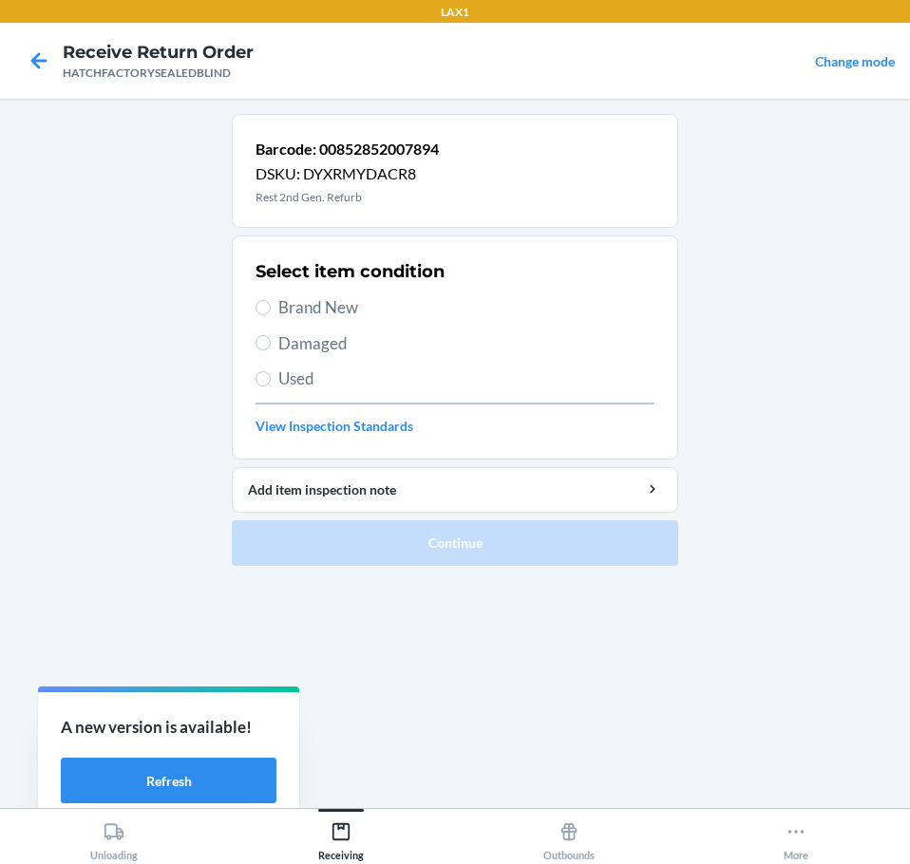
click at [282, 343] on span "Damaged" at bounding box center [466, 343] width 376 height 25
click at [271, 343] on input "Damaged" at bounding box center [262, 342] width 15 height 15
radio input "true"
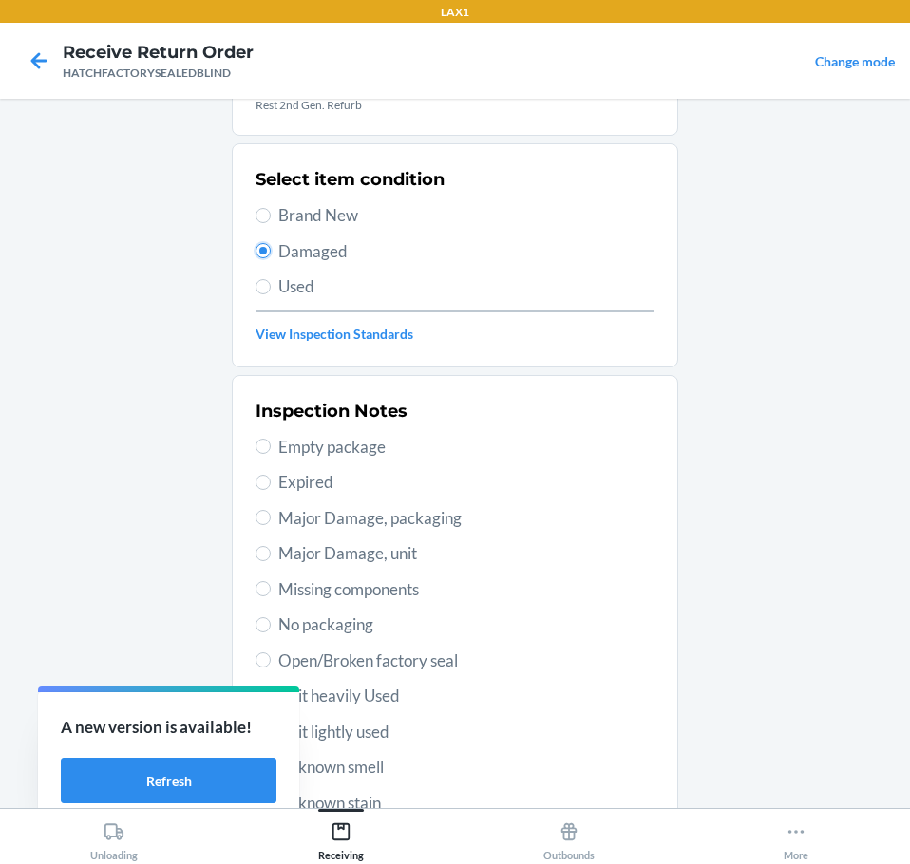
scroll to position [280, 0]
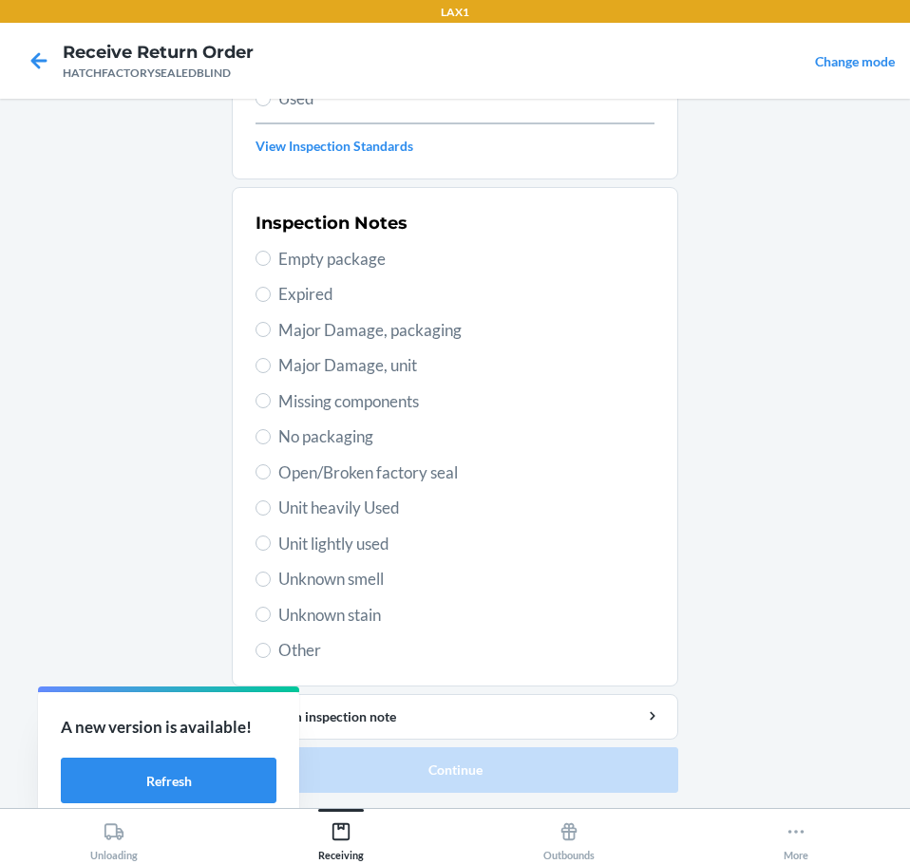
click at [316, 359] on span "Major Damage, unit" at bounding box center [466, 365] width 376 height 25
click at [271, 359] on input "Major Damage, unit" at bounding box center [262, 365] width 15 height 15
radio input "true"
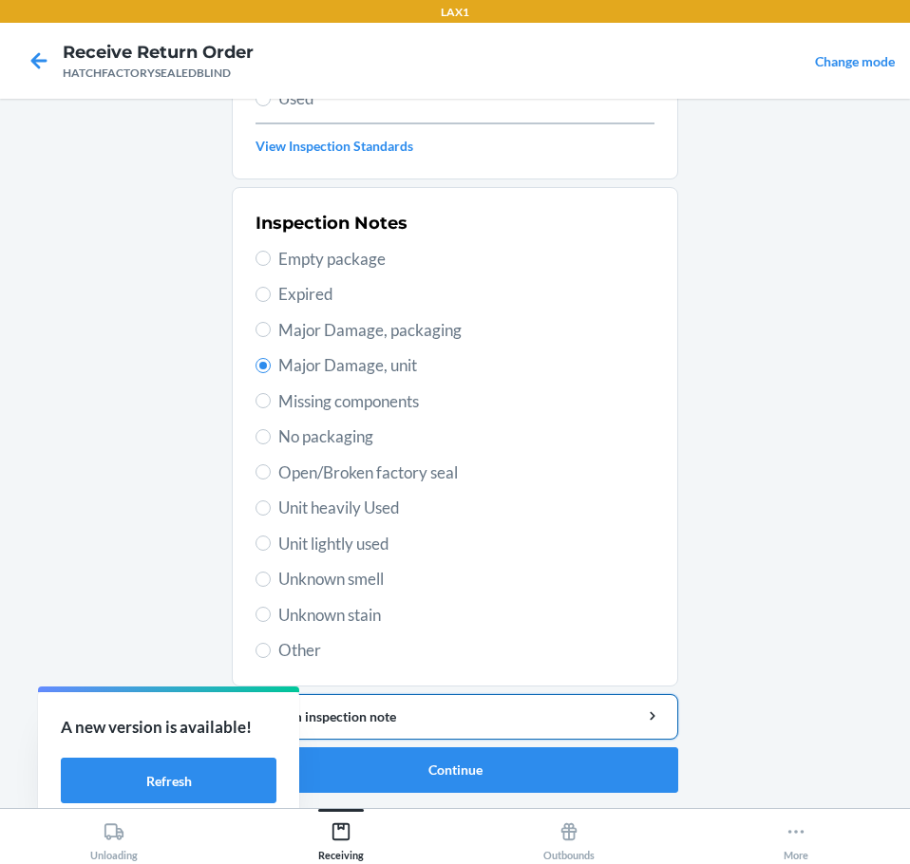
click at [385, 715] on div "Add item inspection note" at bounding box center [455, 717] width 414 height 20
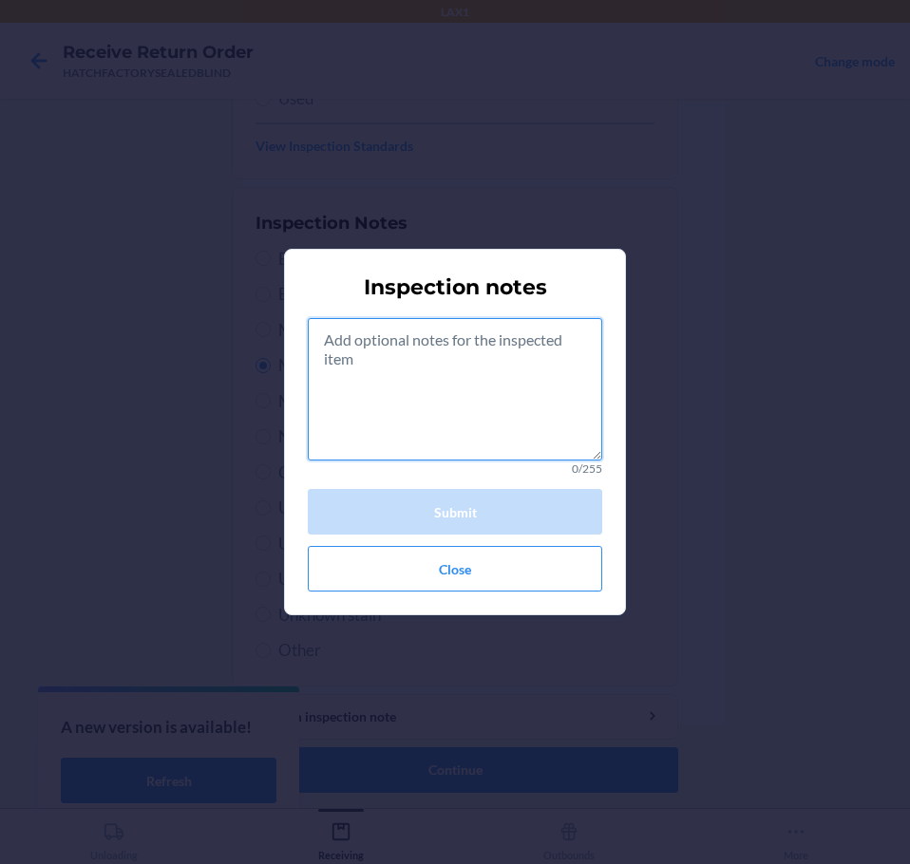
click at [470, 435] on textarea at bounding box center [455, 389] width 294 height 142
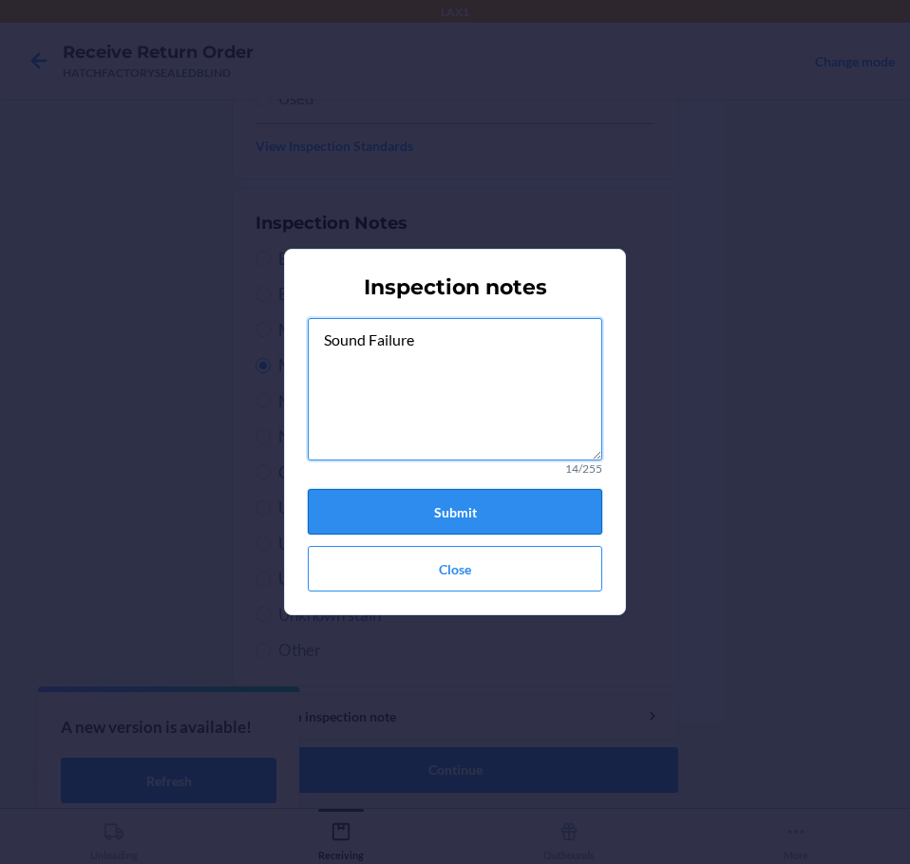
type textarea "Sound Failure"
click at [497, 512] on button "Submit" at bounding box center [455, 512] width 294 height 46
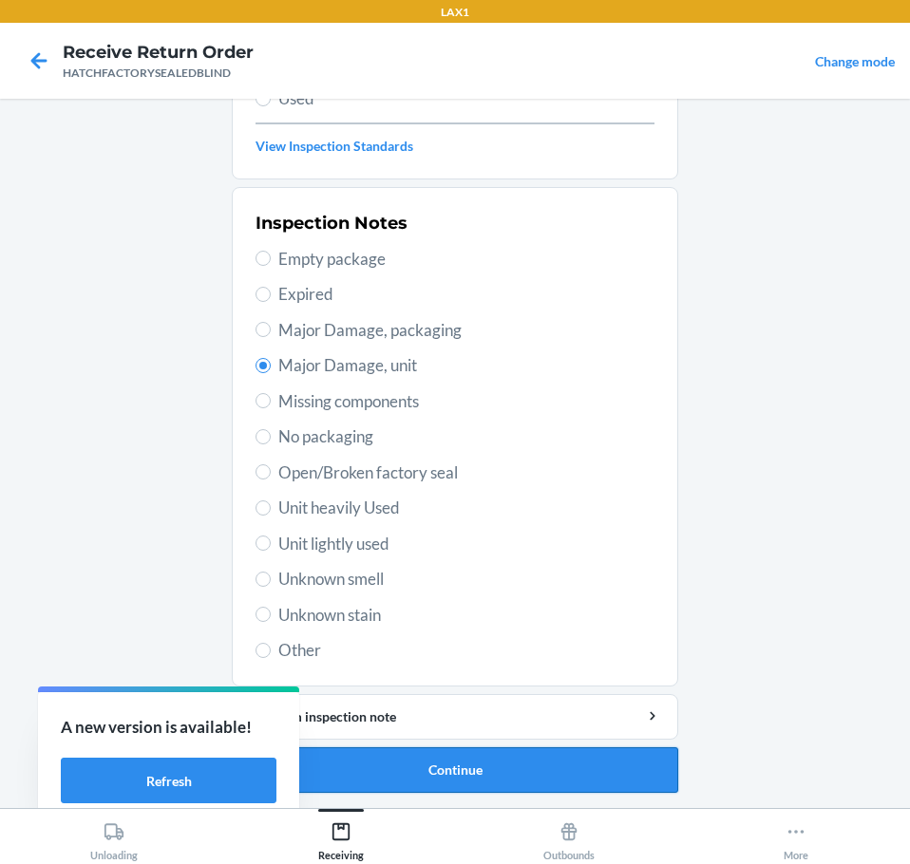
click at [490, 769] on button "Continue" at bounding box center [455, 770] width 446 height 46
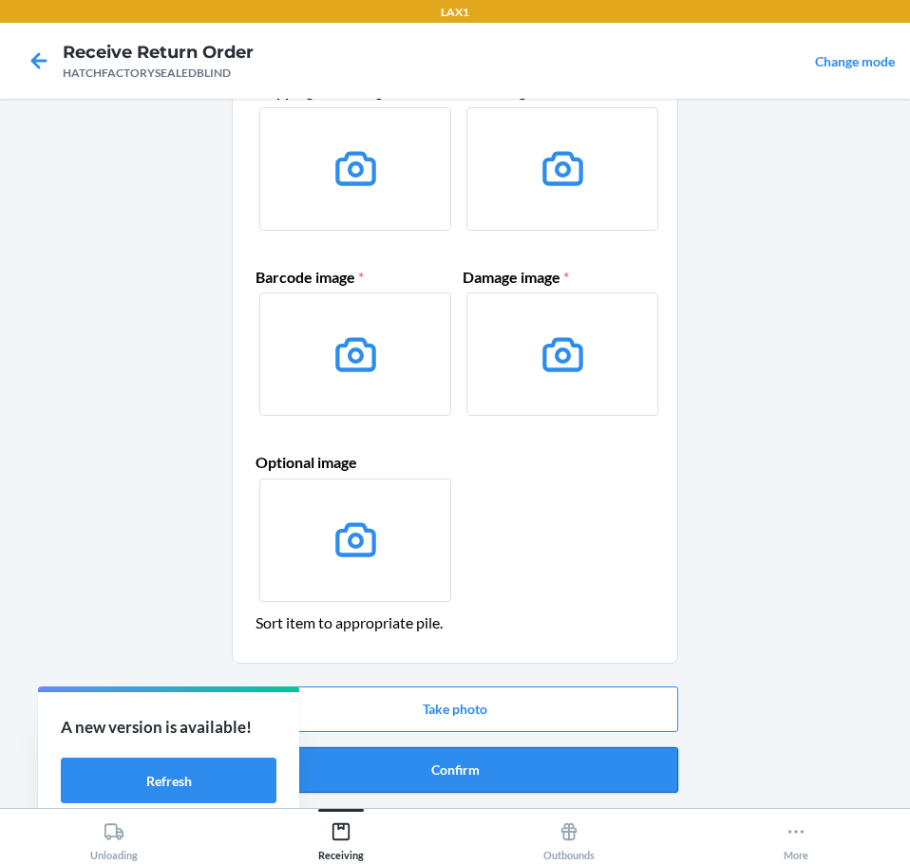
click at [489, 773] on button "Confirm" at bounding box center [455, 770] width 446 height 46
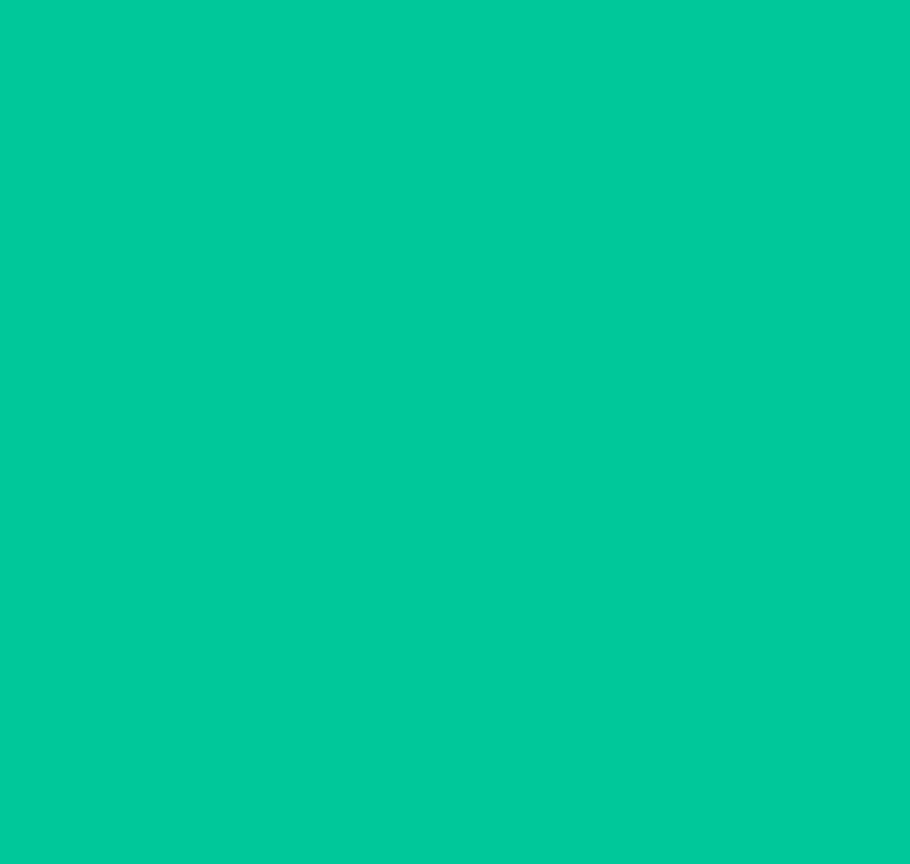
scroll to position [0, 0]
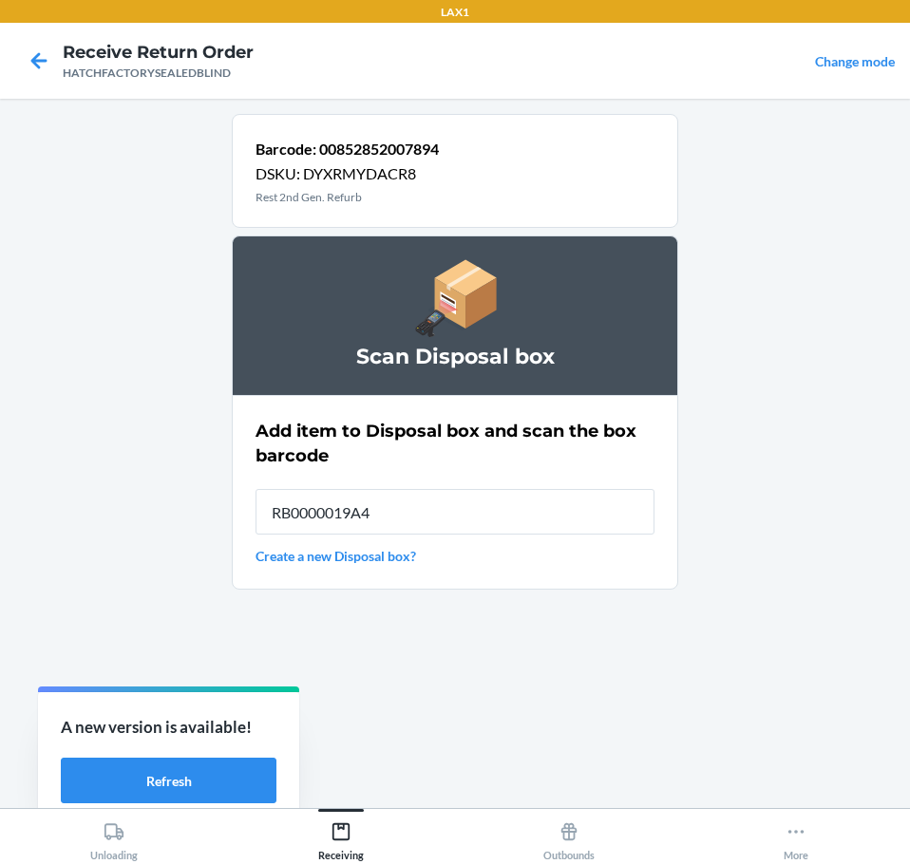
type input "RB0000019A4"
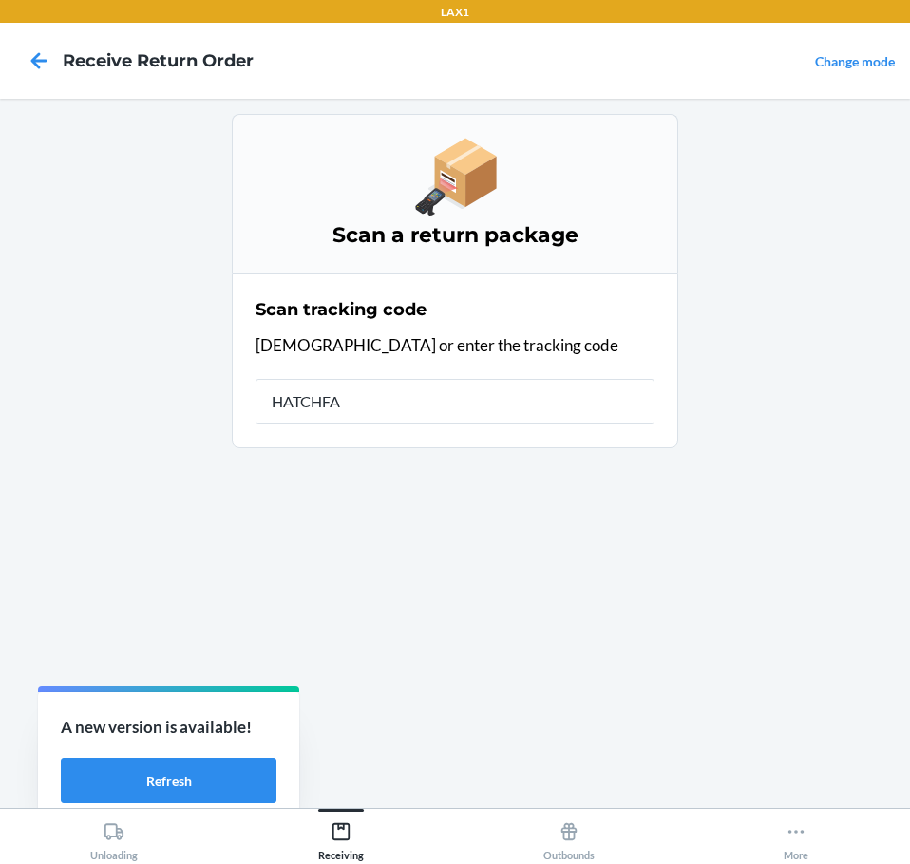
type input "HATCHFAC"
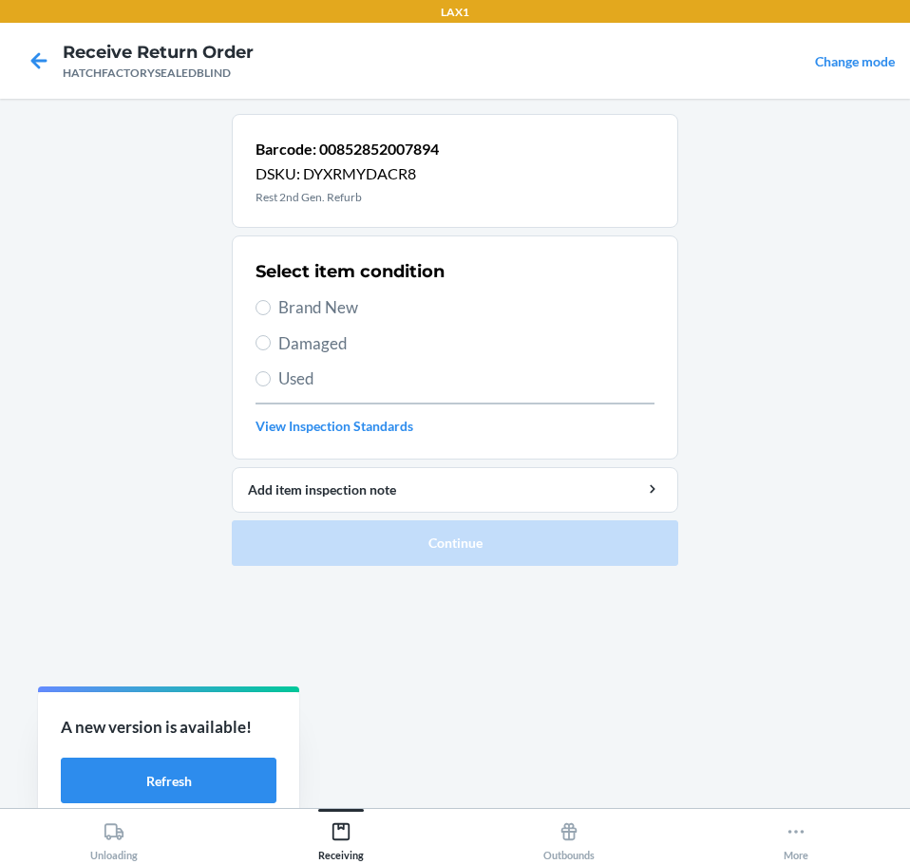
click at [303, 343] on span "Damaged" at bounding box center [466, 343] width 376 height 25
click at [271, 343] on input "Damaged" at bounding box center [262, 342] width 15 height 15
radio input "true"
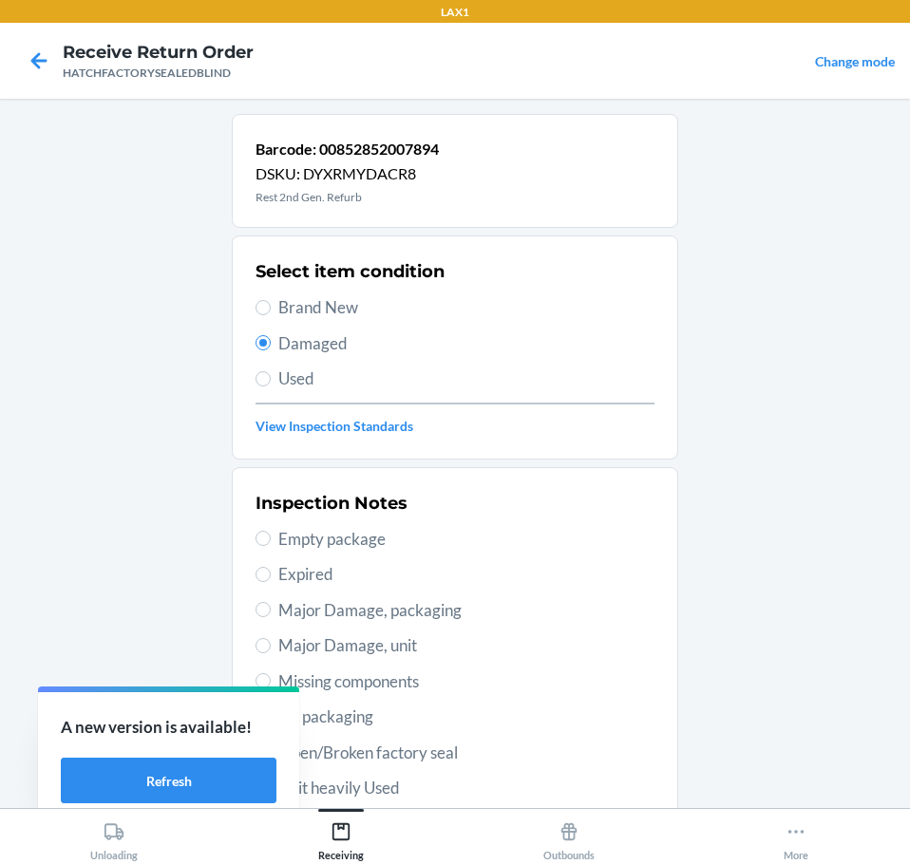
click at [304, 646] on span "Major Damage, unit" at bounding box center [466, 645] width 376 height 25
click at [271, 646] on input "Major Damage, unit" at bounding box center [262, 645] width 15 height 15
radio input "true"
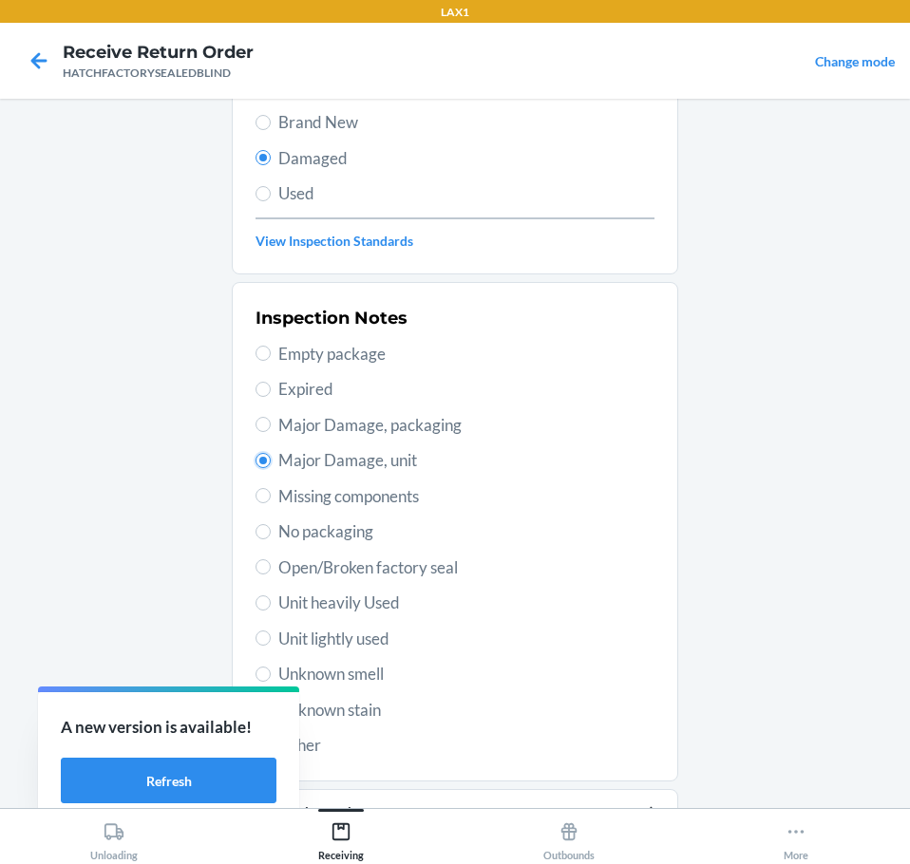
scroll to position [280, 0]
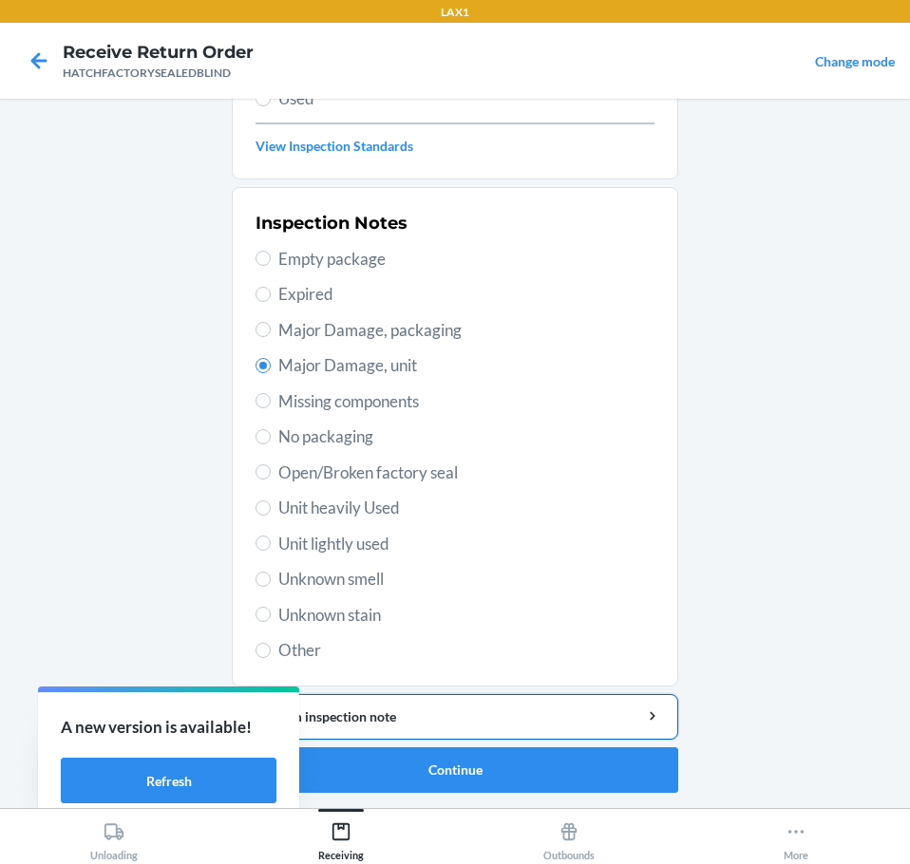
click at [510, 722] on div "Add item inspection note" at bounding box center [455, 717] width 414 height 20
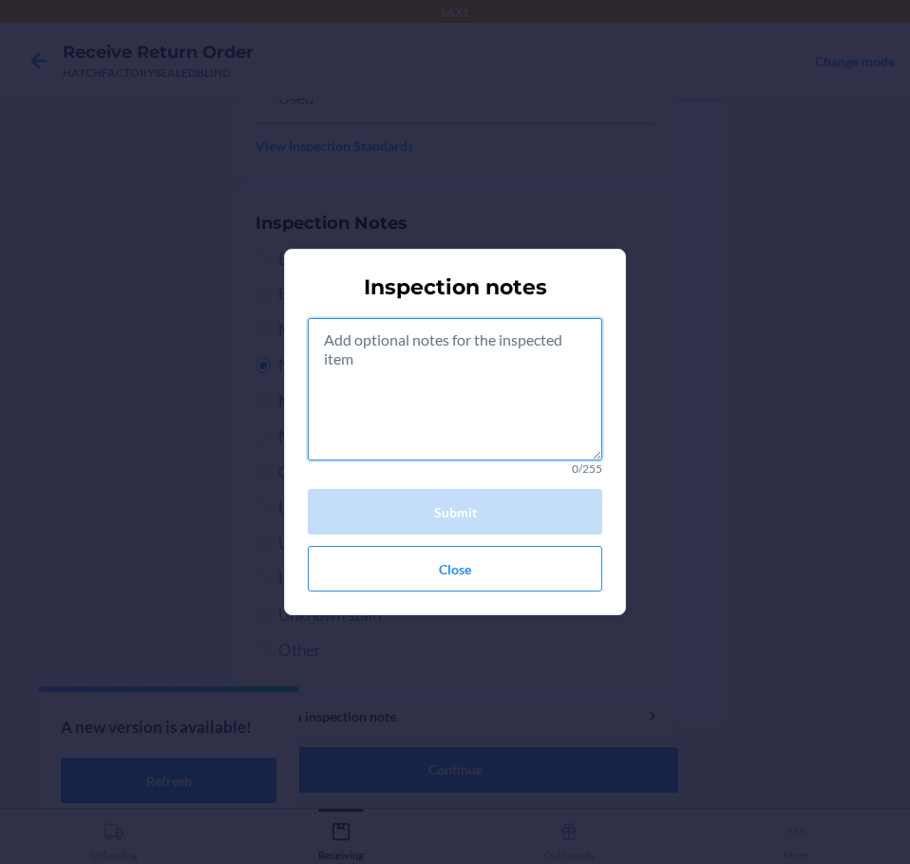
click at [473, 426] on textarea at bounding box center [455, 389] width 294 height 142
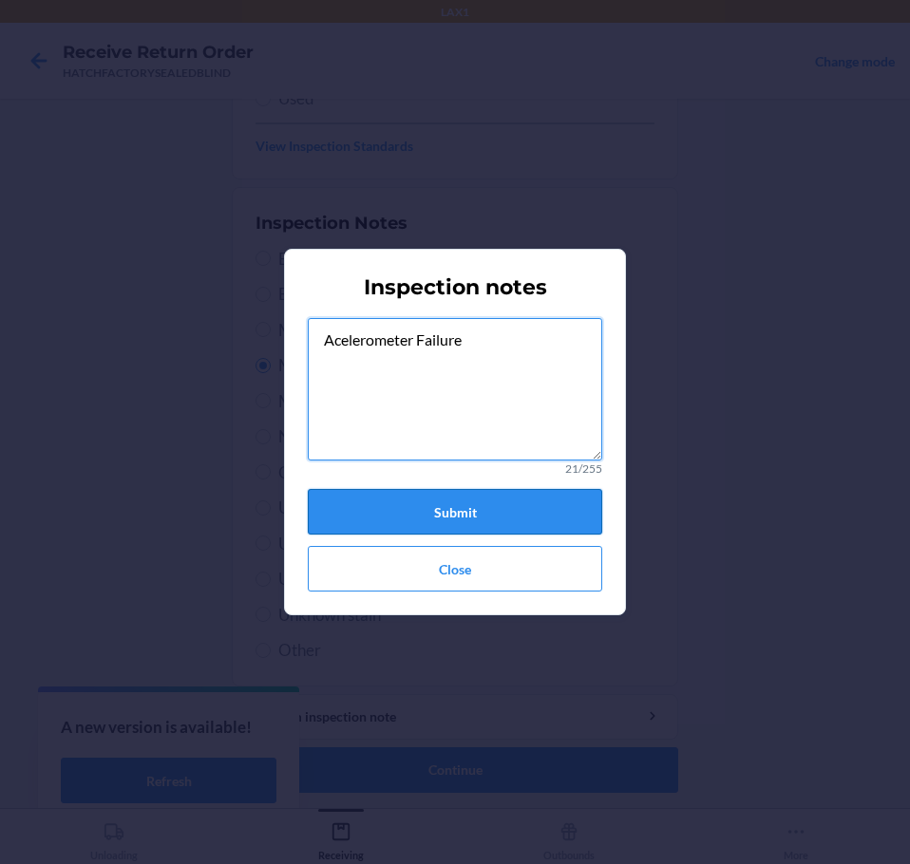
type textarea "Acelerometer Failure"
click at [469, 511] on button "Submit" at bounding box center [455, 512] width 294 height 46
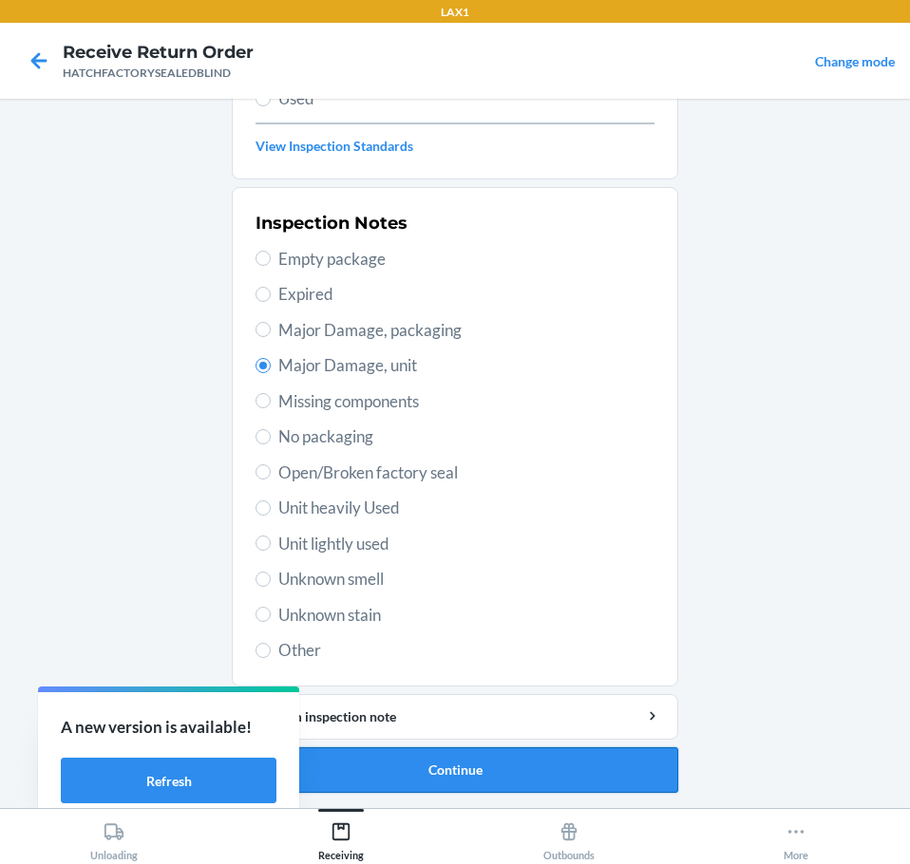
click at [461, 770] on button "Continue" at bounding box center [455, 770] width 446 height 46
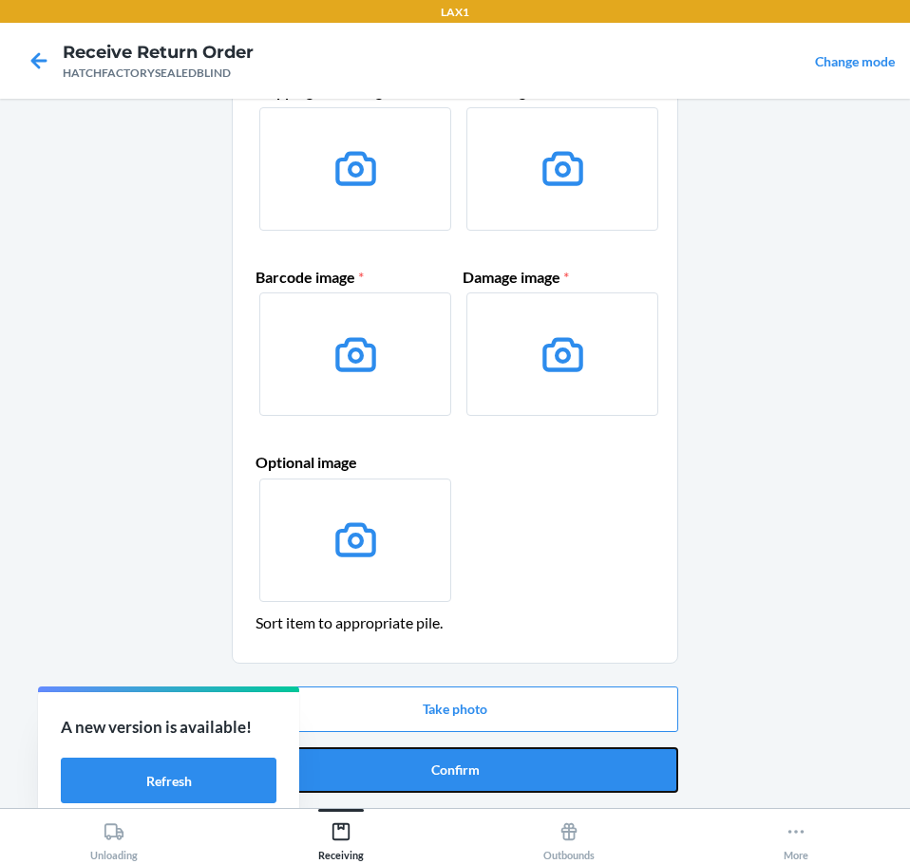
click at [461, 770] on button "Confirm" at bounding box center [455, 770] width 446 height 46
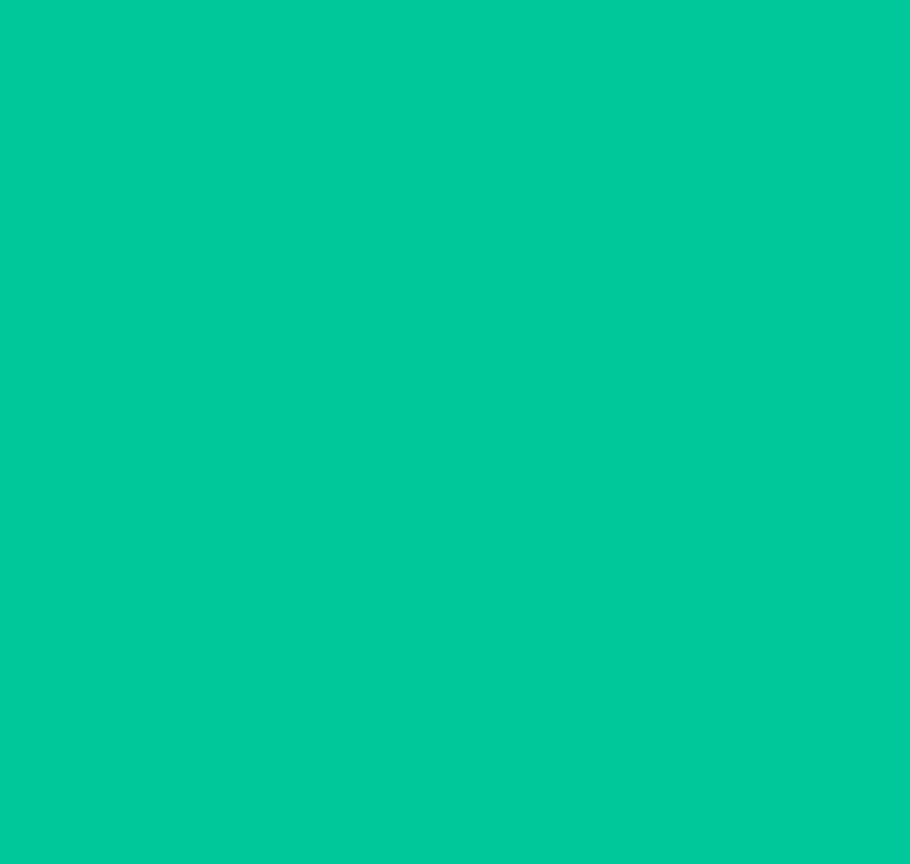
scroll to position [0, 0]
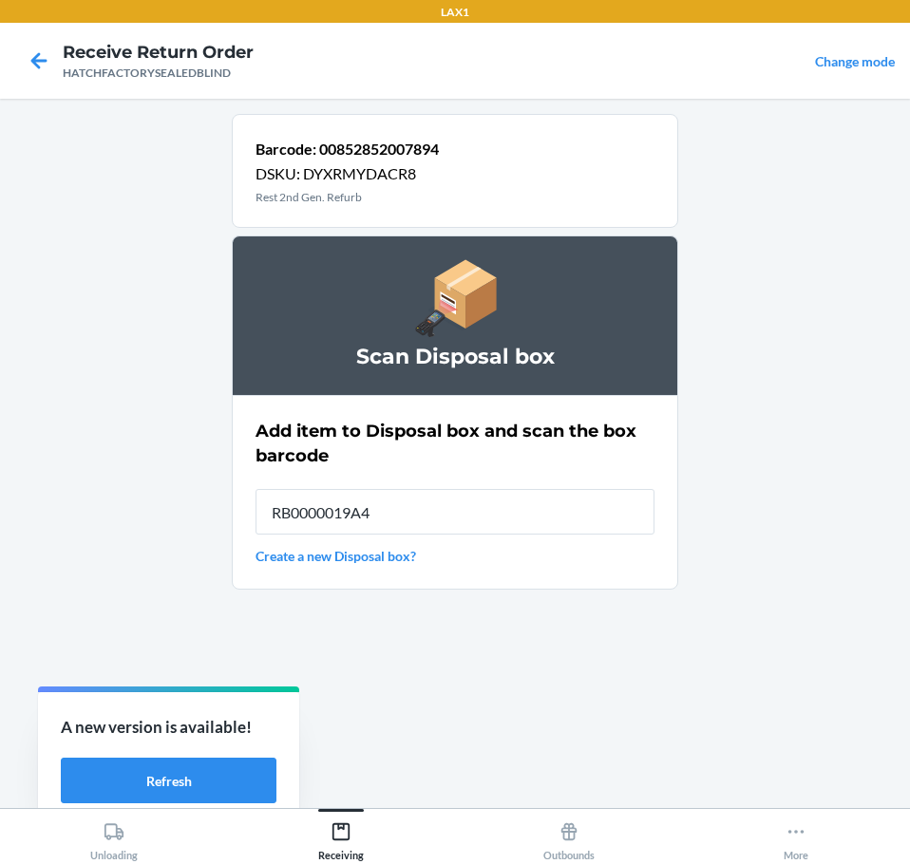
type input "RB0000019A4"
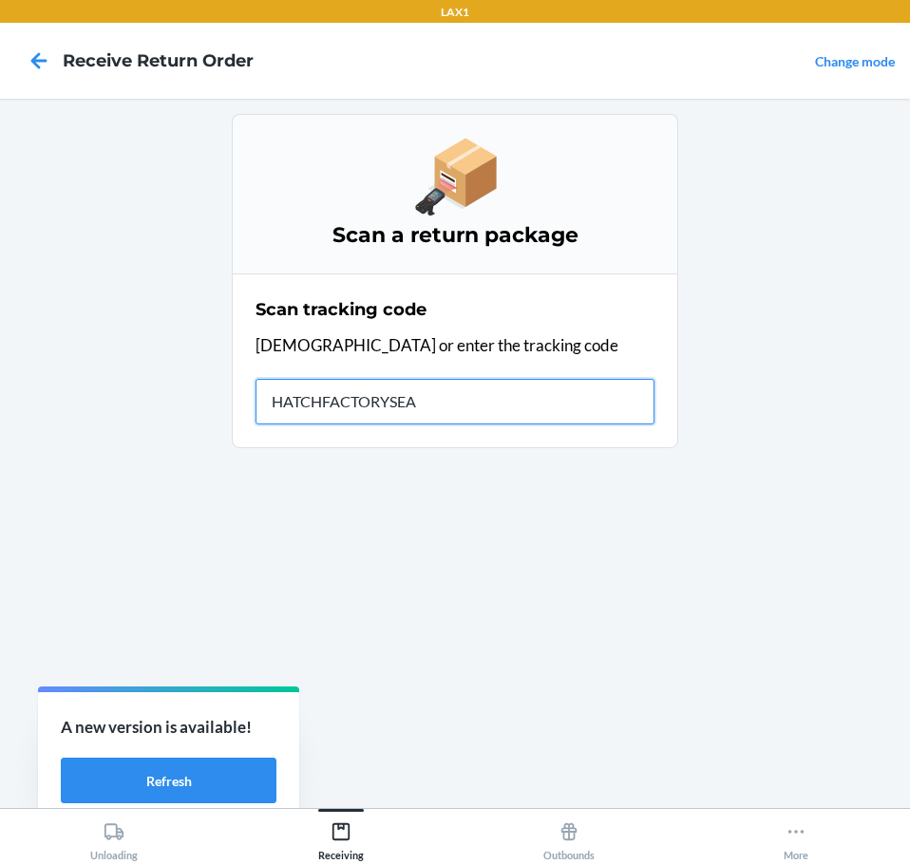
type input "HATCHFACTORYSEAL"
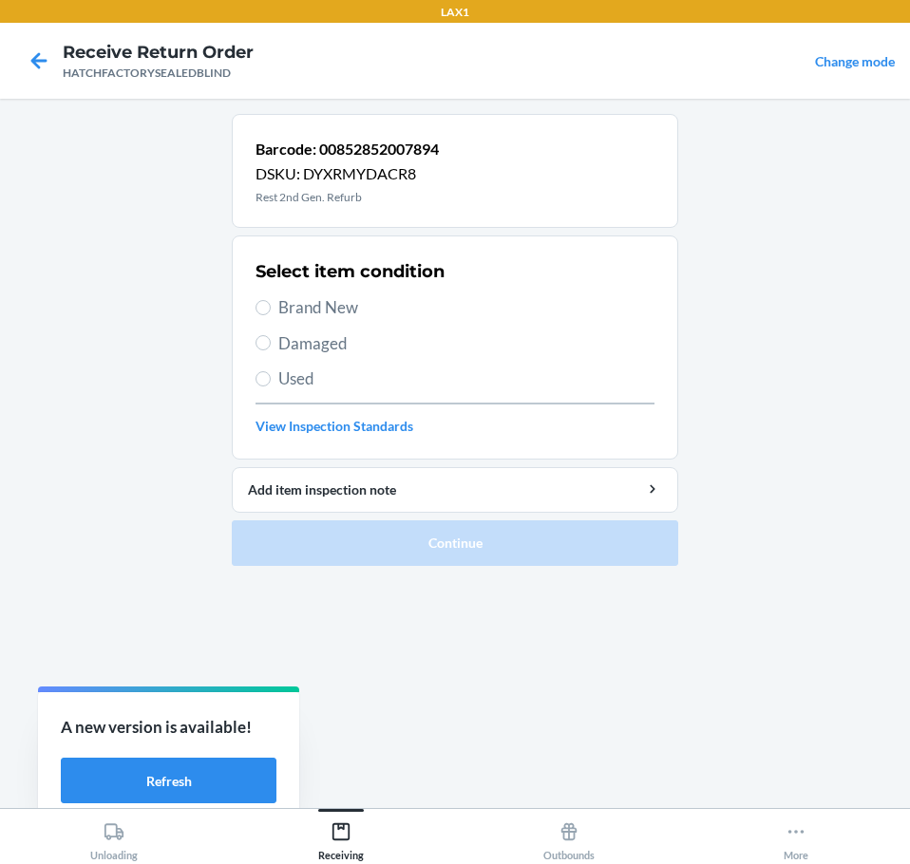
click at [283, 311] on span "Brand New" at bounding box center [466, 307] width 376 height 25
click at [271, 311] on input "Brand New" at bounding box center [262, 307] width 15 height 15
radio input "true"
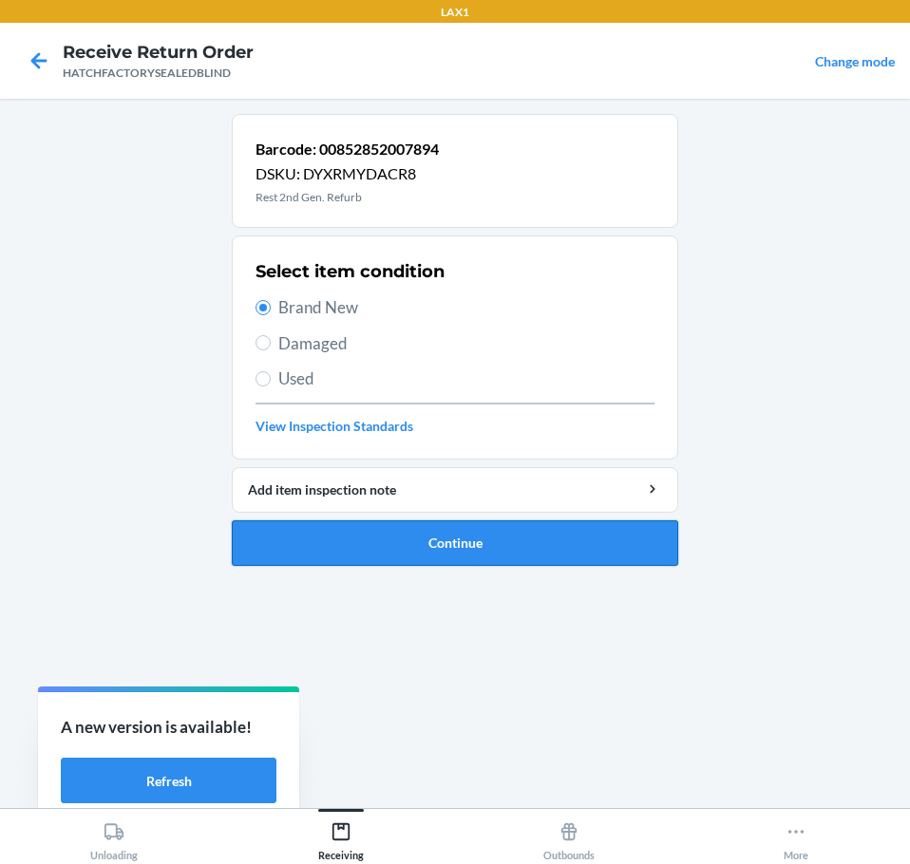
click at [407, 552] on button "Continue" at bounding box center [455, 543] width 446 height 46
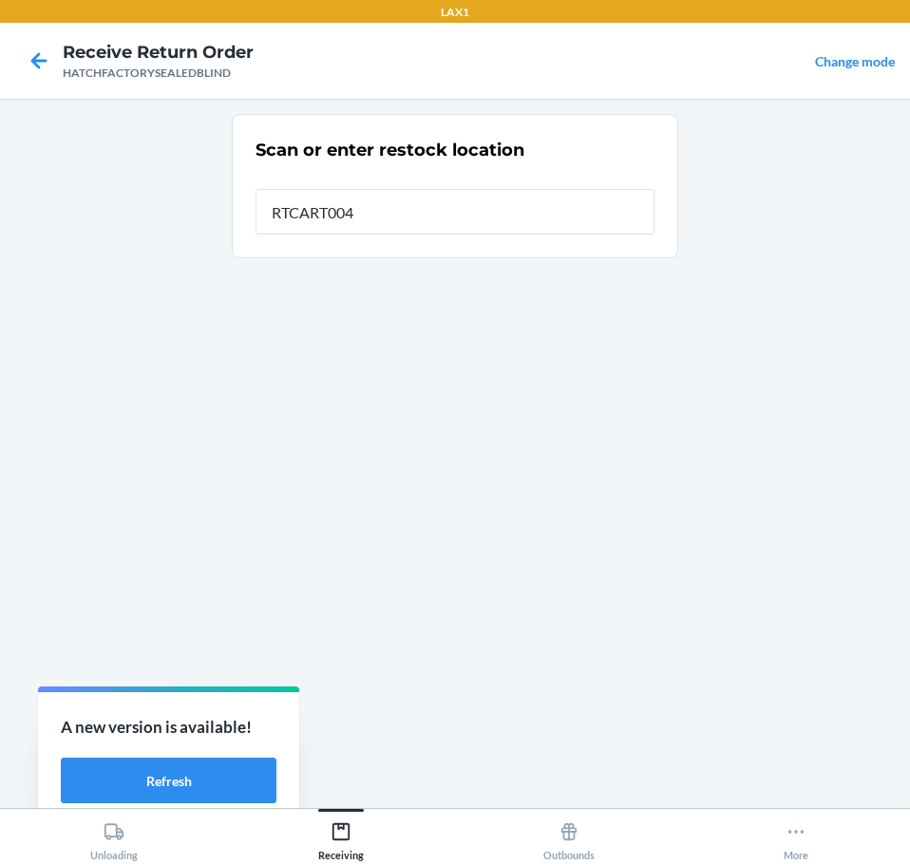
type input "RTCART004"
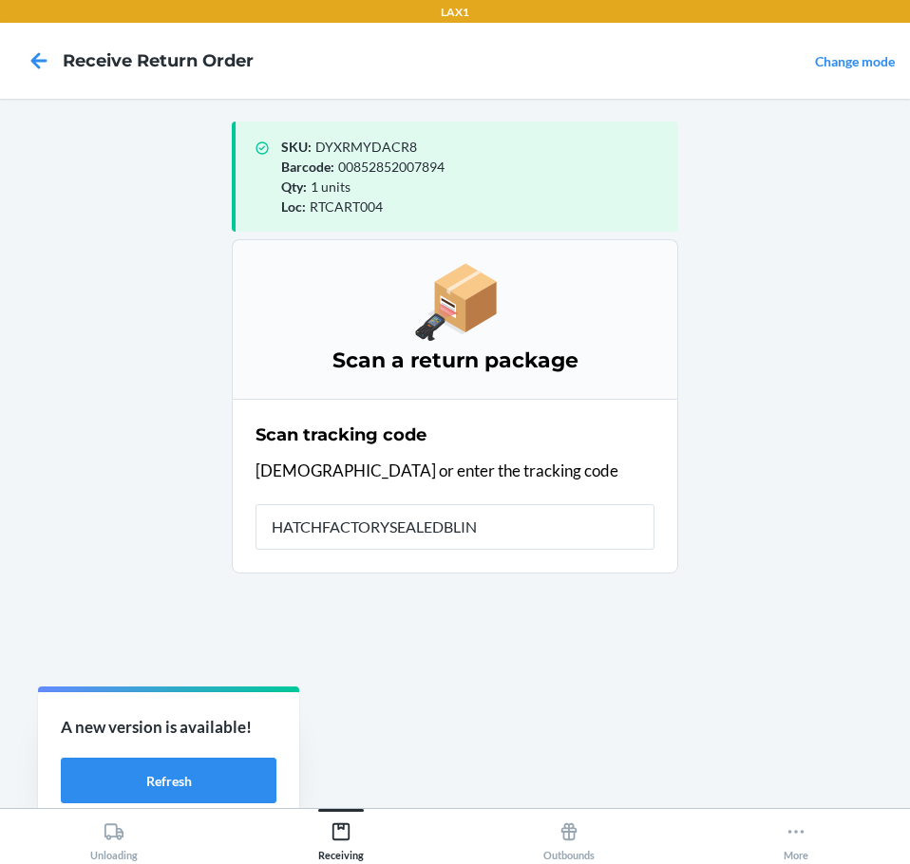
type input "HATCHFACTORYSEALEDBLIND"
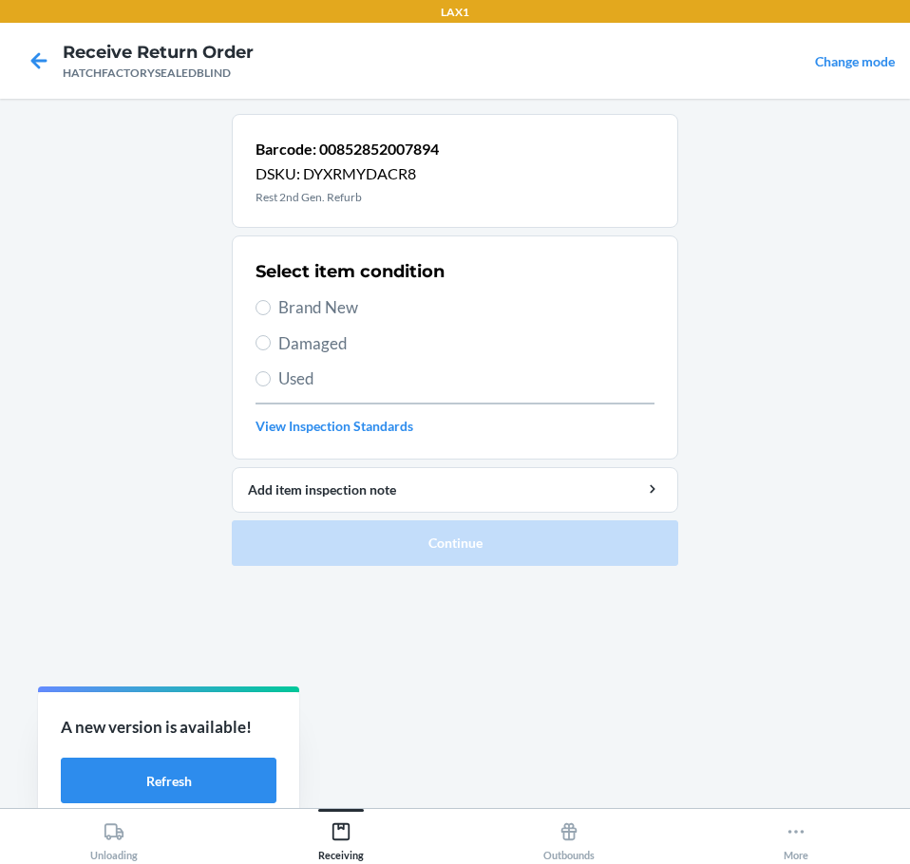
click at [290, 342] on span "Damaged" at bounding box center [466, 343] width 376 height 25
click at [271, 342] on input "Damaged" at bounding box center [262, 342] width 15 height 15
radio input "true"
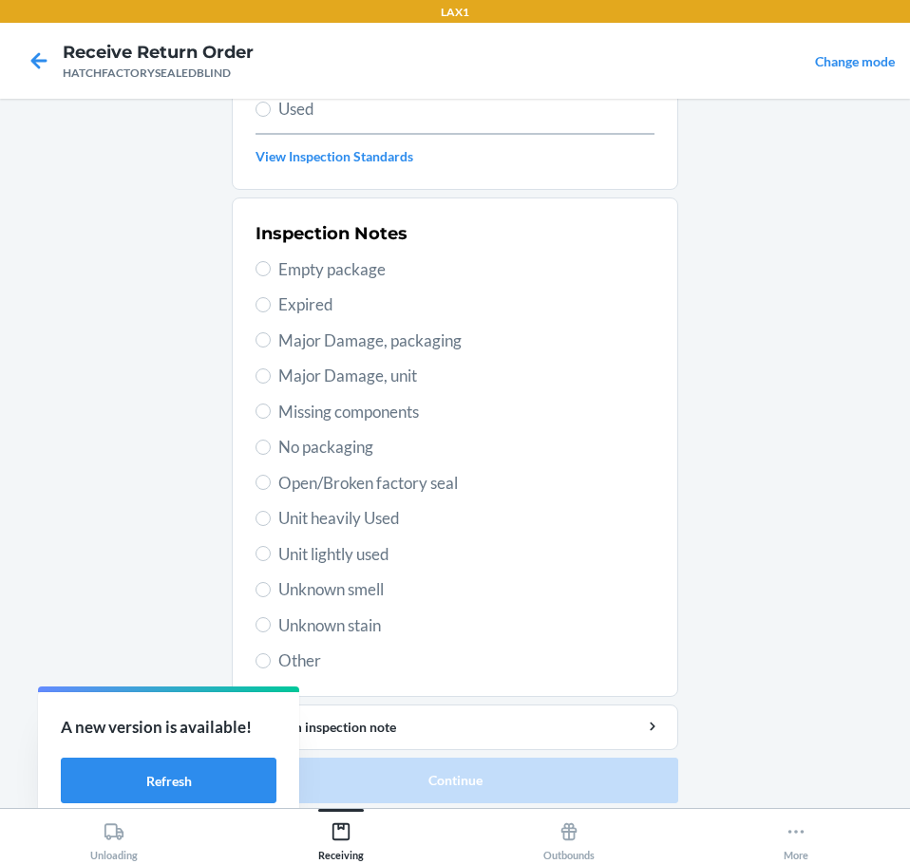
scroll to position [280, 0]
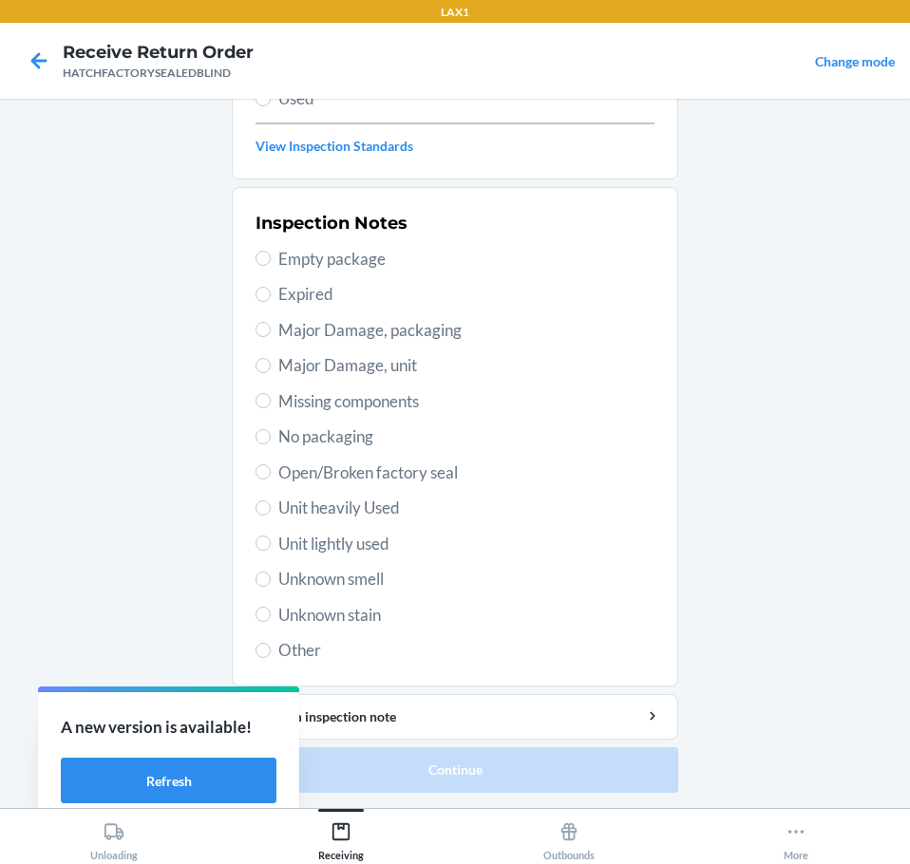
drag, startPoint x: 274, startPoint y: 364, endPoint x: 288, endPoint y: 381, distance: 22.3
click at [278, 363] on span "Major Damage, unit" at bounding box center [466, 365] width 376 height 25
click at [271, 363] on input "Major Damage, unit" at bounding box center [262, 365] width 15 height 15
radio input "true"
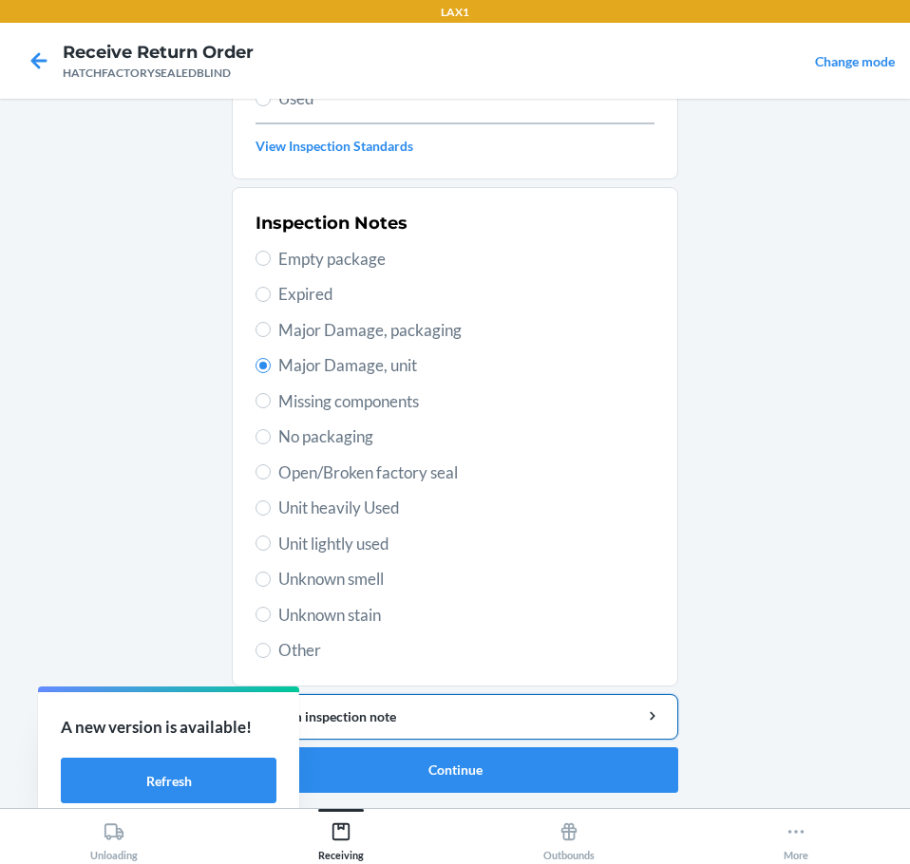
click at [448, 716] on div "Add item inspection note" at bounding box center [455, 717] width 414 height 20
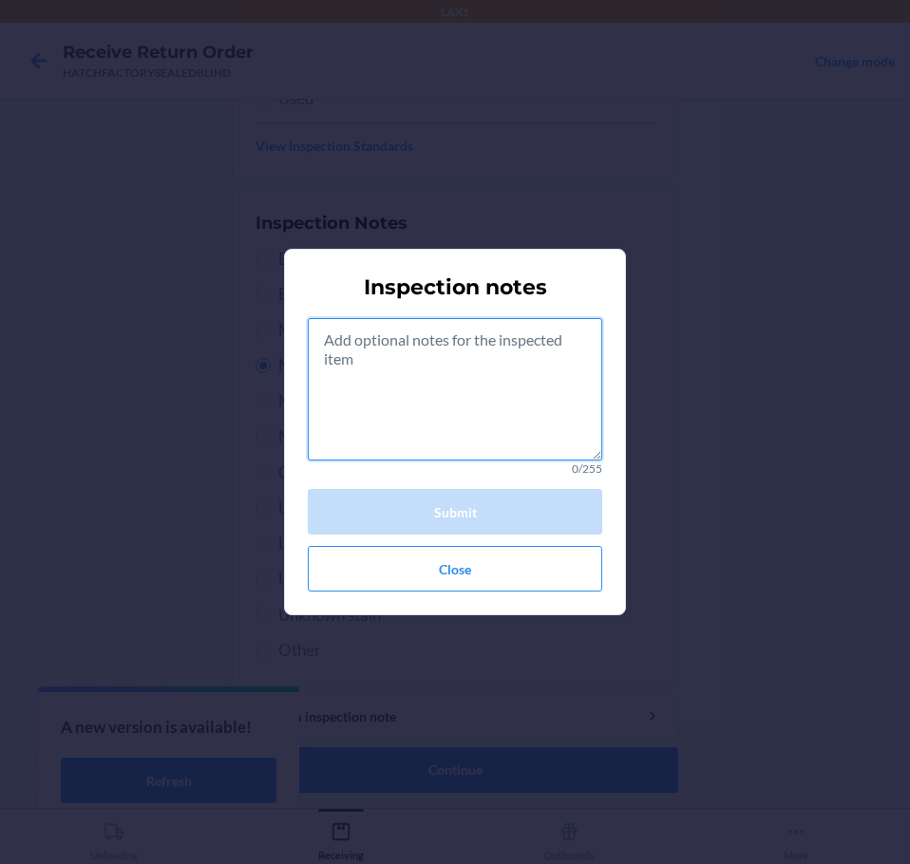
click at [475, 412] on textarea at bounding box center [455, 389] width 294 height 142
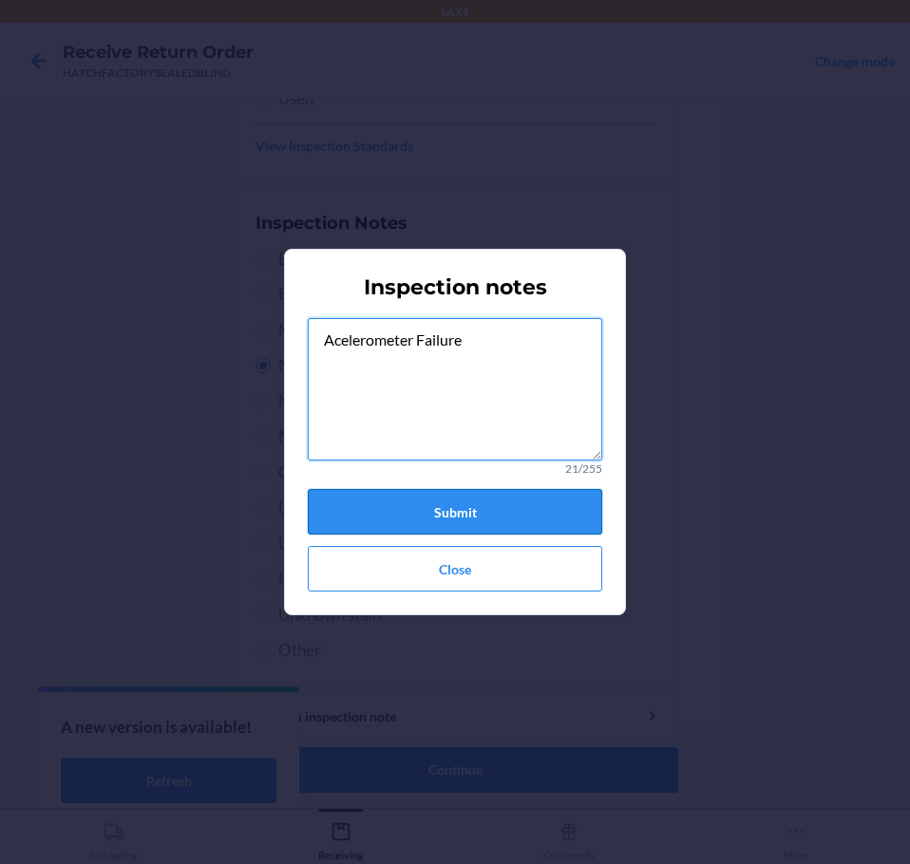
type textarea "Acelerometer Failure"
click at [503, 504] on button "Submit" at bounding box center [455, 512] width 294 height 46
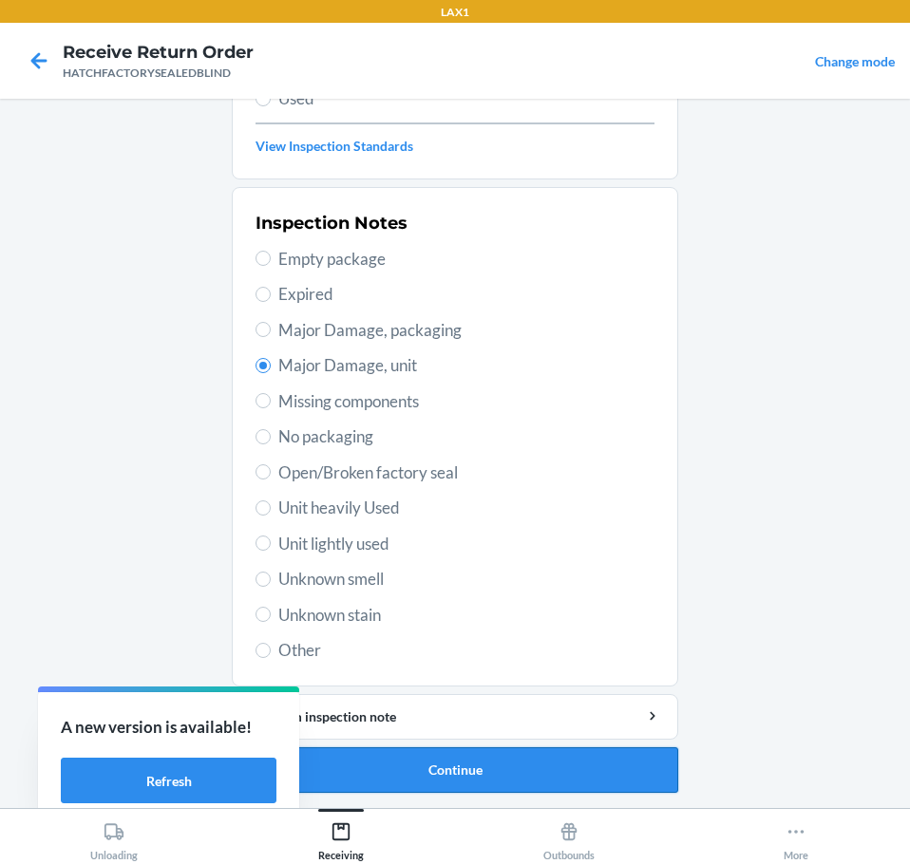
click at [444, 766] on button "Continue" at bounding box center [455, 770] width 446 height 46
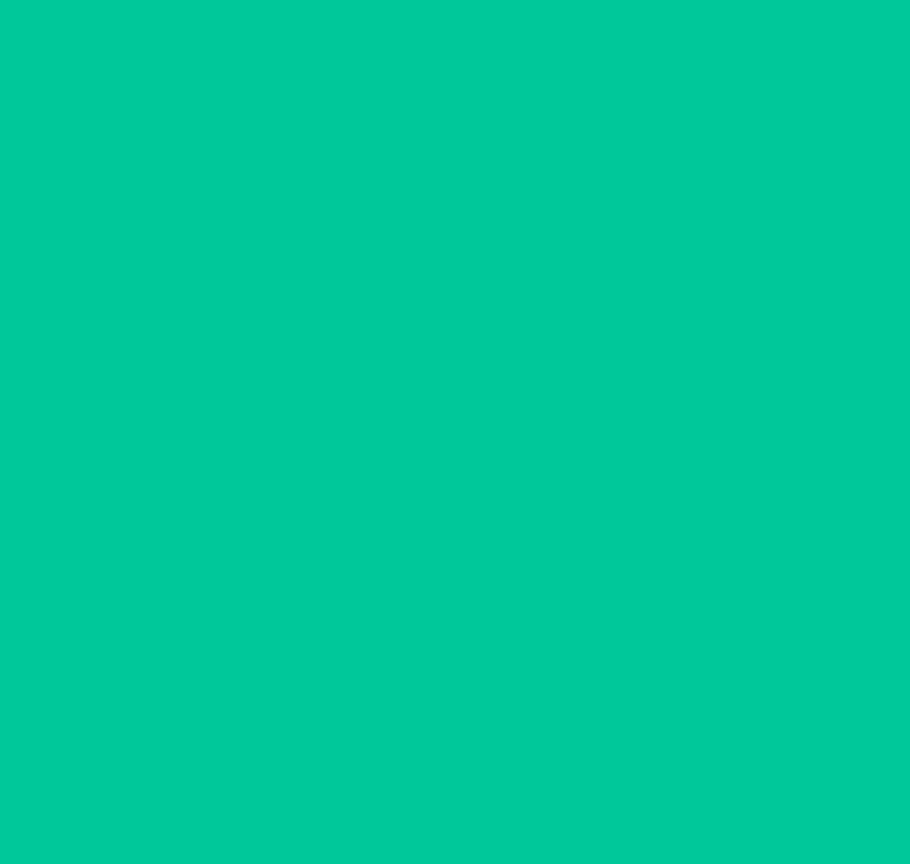
scroll to position [123, 0]
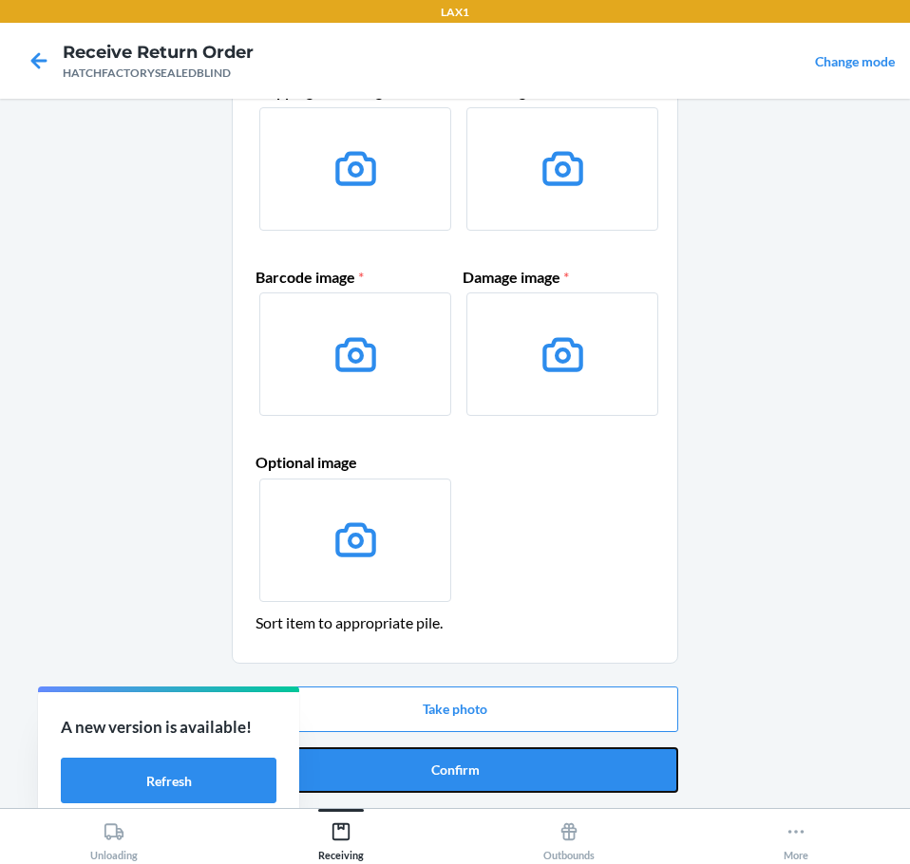
click at [444, 766] on button "Confirm" at bounding box center [455, 770] width 446 height 46
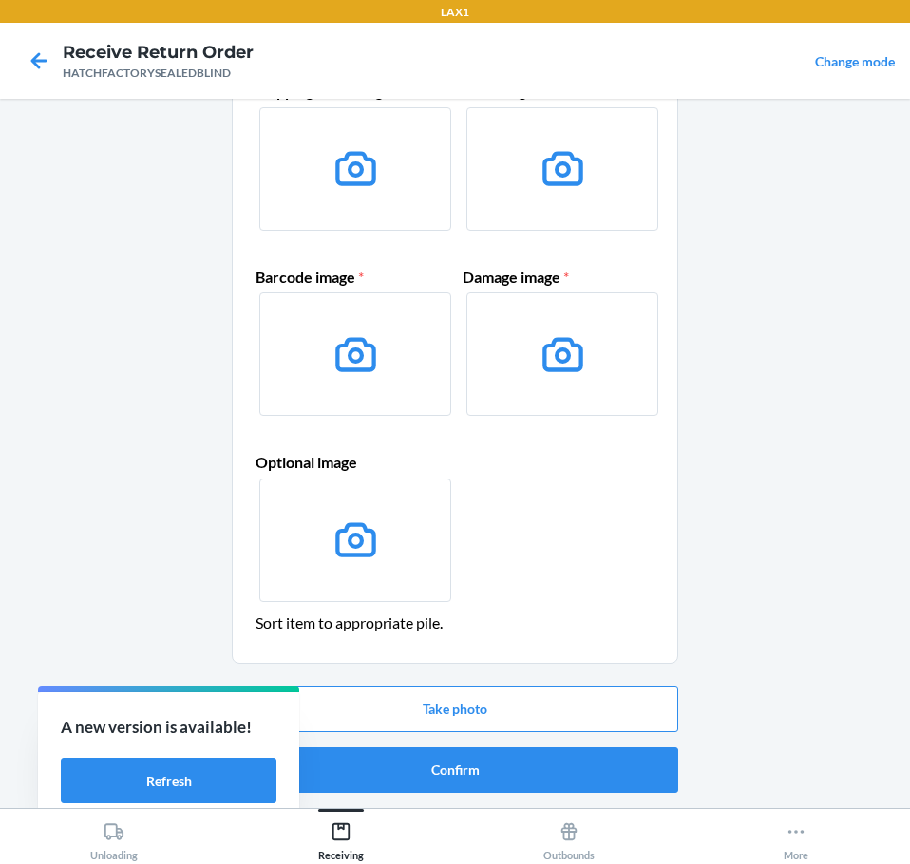
scroll to position [0, 0]
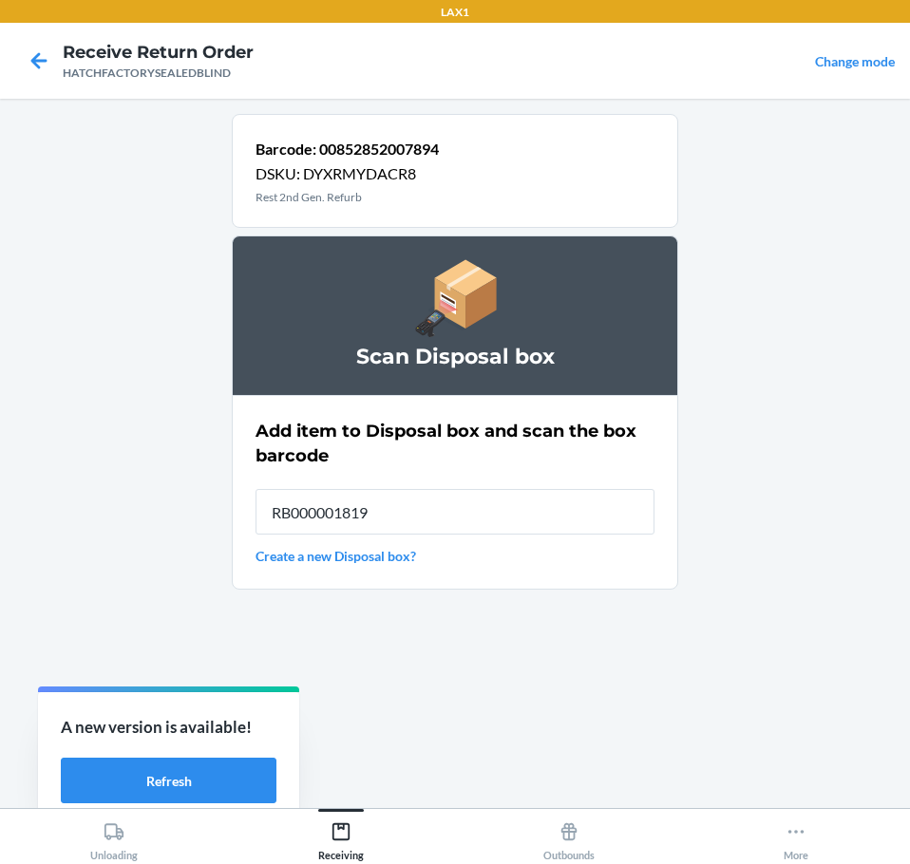
type input "RB000001819"
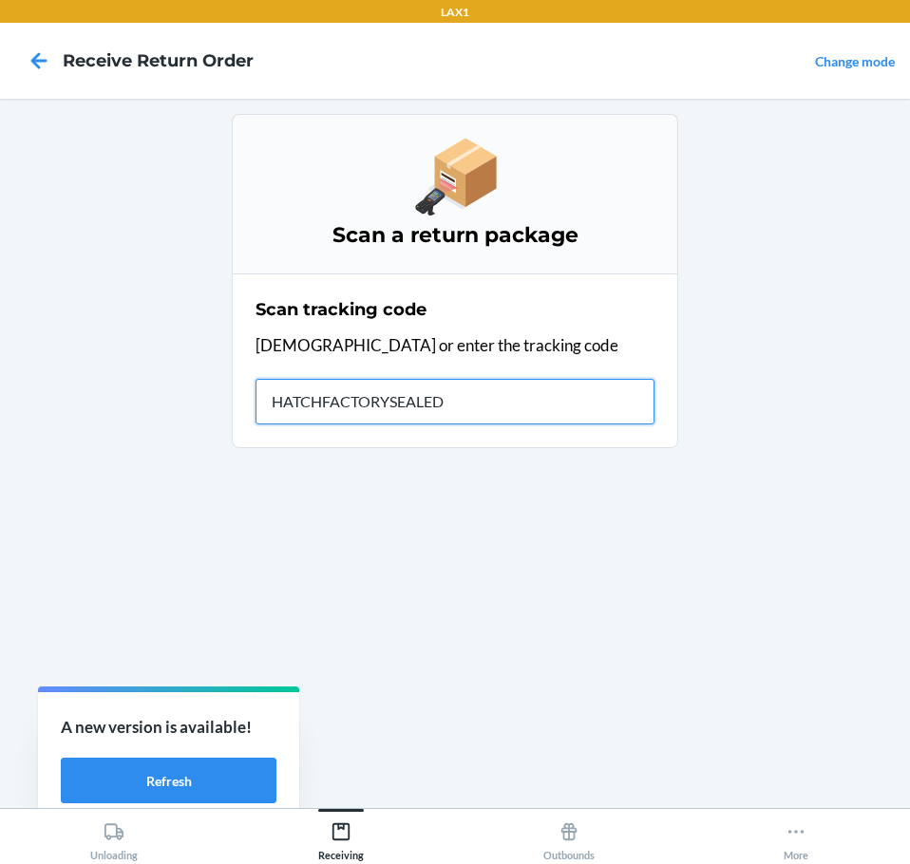
type input "HATCHFACTORYSEALEDB"
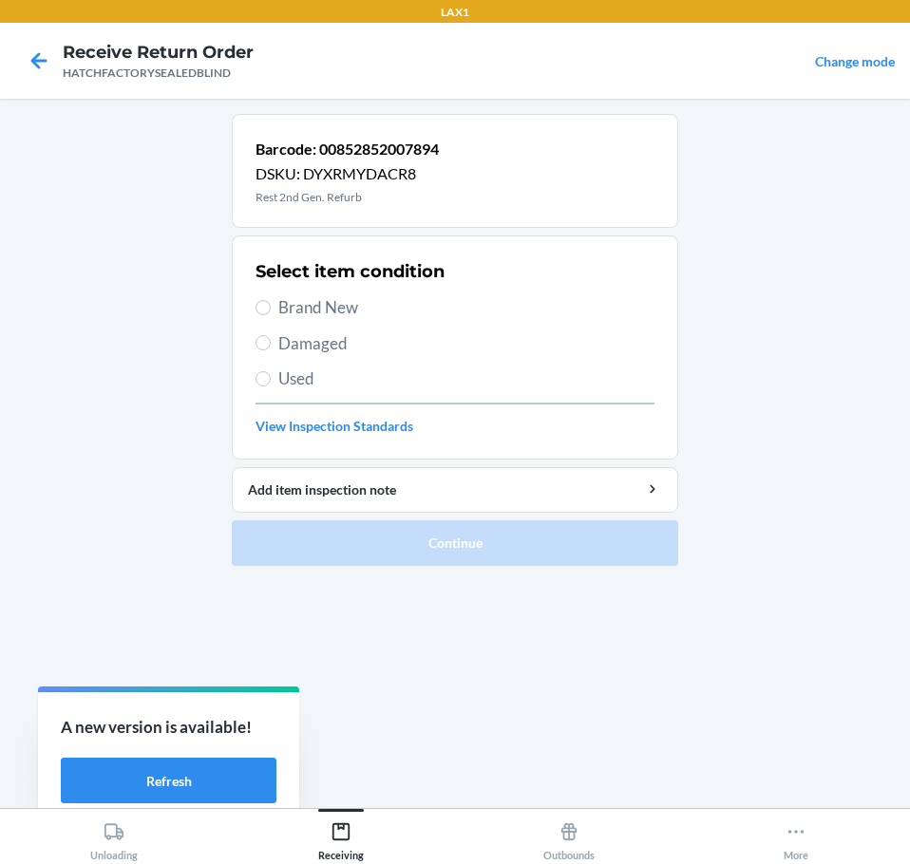
click at [272, 292] on div "Select item condition Brand New Damaged Used View Inspection Standards" at bounding box center [454, 348] width 399 height 188
click at [272, 310] on label "Brand New" at bounding box center [454, 307] width 399 height 25
click at [271, 310] on input "Brand New" at bounding box center [262, 307] width 15 height 15
radio input "true"
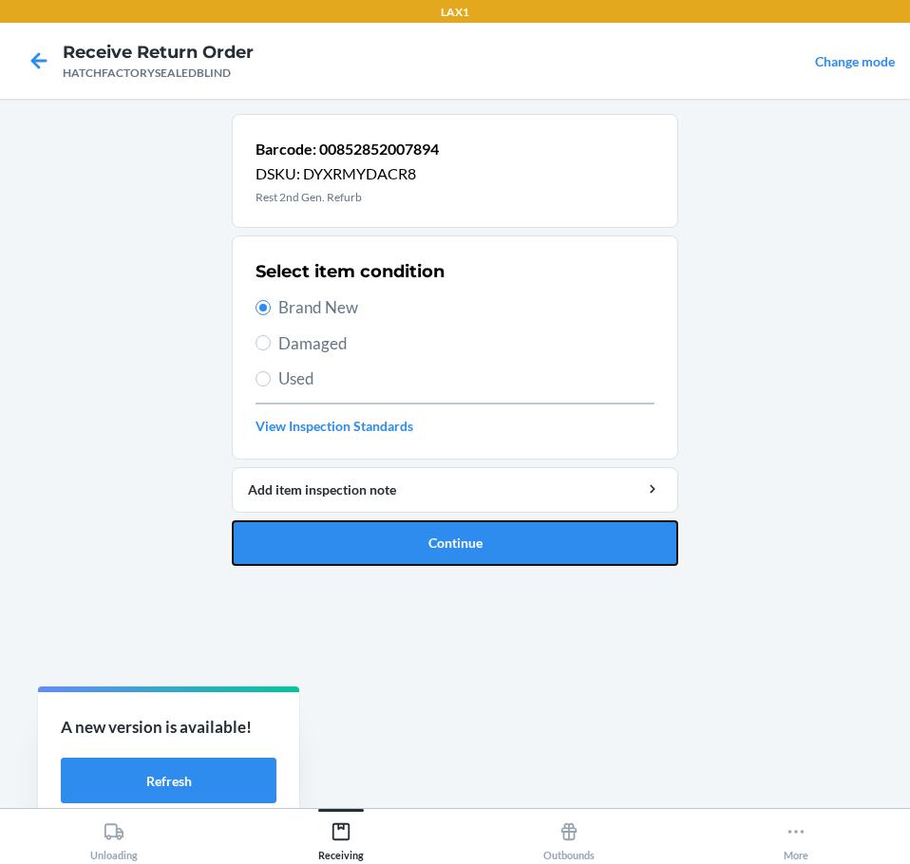
drag, startPoint x: 420, startPoint y: 540, endPoint x: 418, endPoint y: 565, distance: 24.8
click at [420, 548] on button "Continue" at bounding box center [455, 543] width 446 height 46
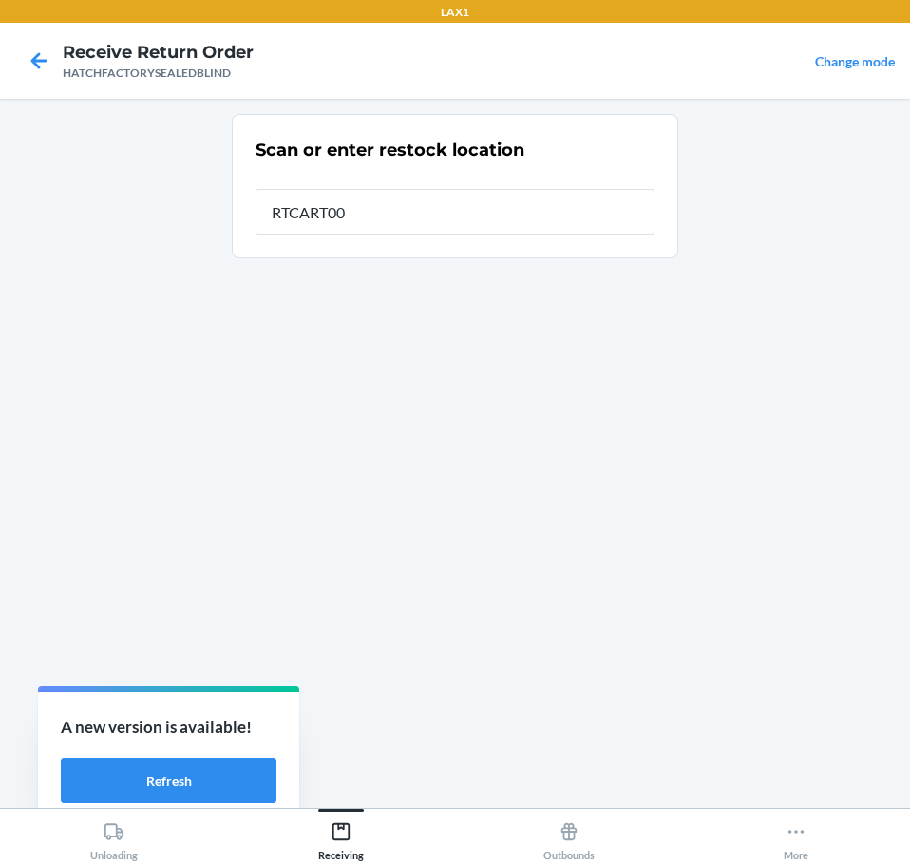
type input "RTCART004"
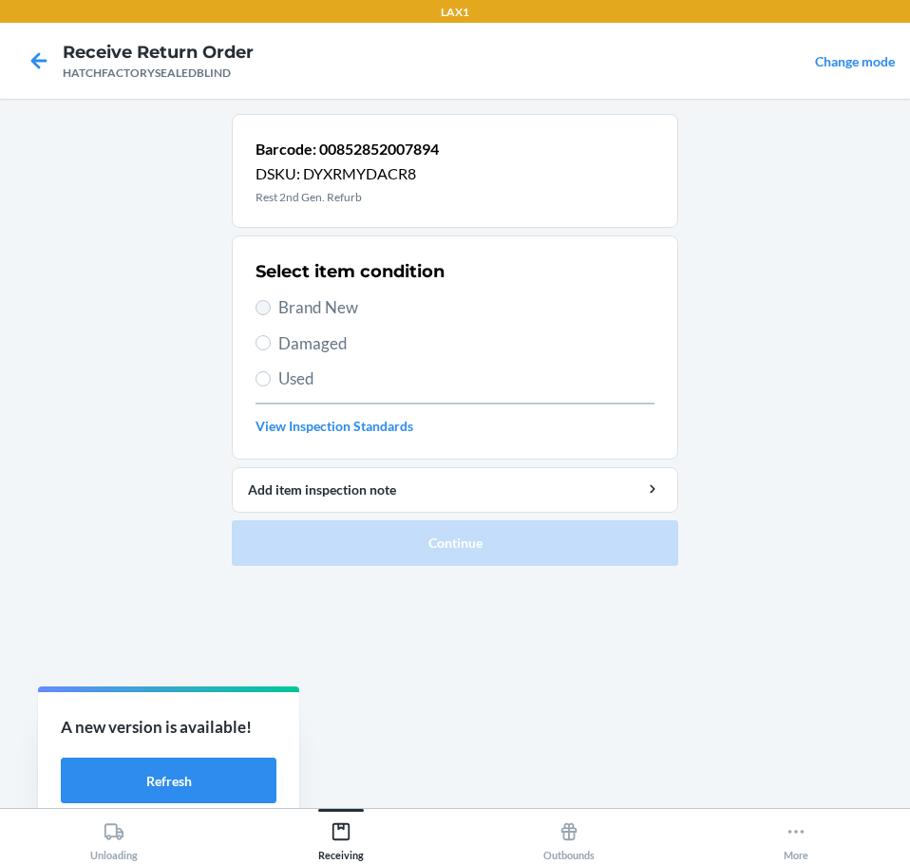
click at [266, 311] on div "Select item condition Brand New Damaged Used View Inspection Standards" at bounding box center [454, 348] width 399 height 188
click at [291, 314] on span "Brand New" at bounding box center [466, 307] width 376 height 25
click at [271, 314] on input "Brand New" at bounding box center [262, 307] width 15 height 15
radio input "true"
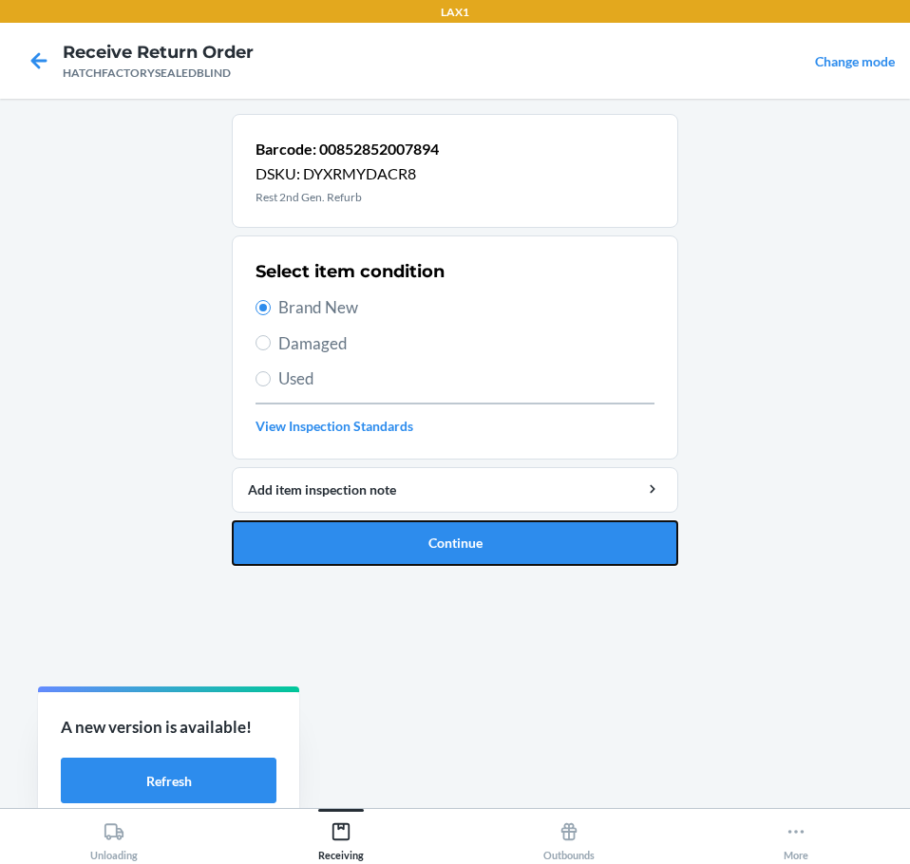
drag, startPoint x: 383, startPoint y: 539, endPoint x: 358, endPoint y: 615, distance: 79.9
click at [383, 545] on button "Continue" at bounding box center [455, 543] width 446 height 46
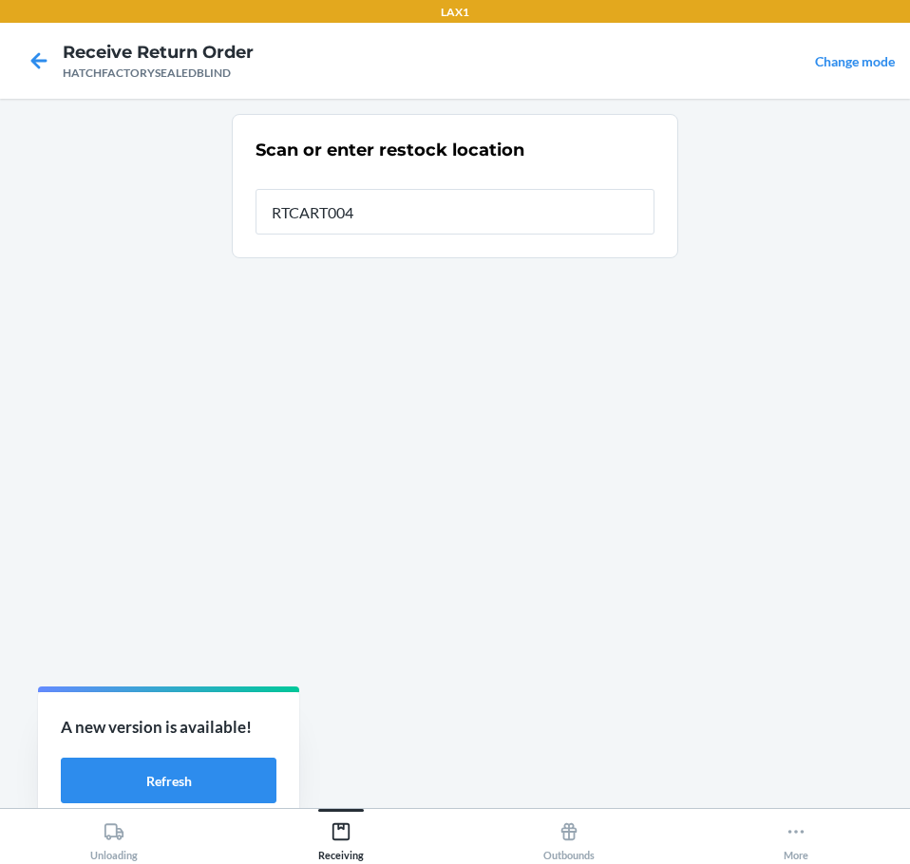
type input "RTCART004"
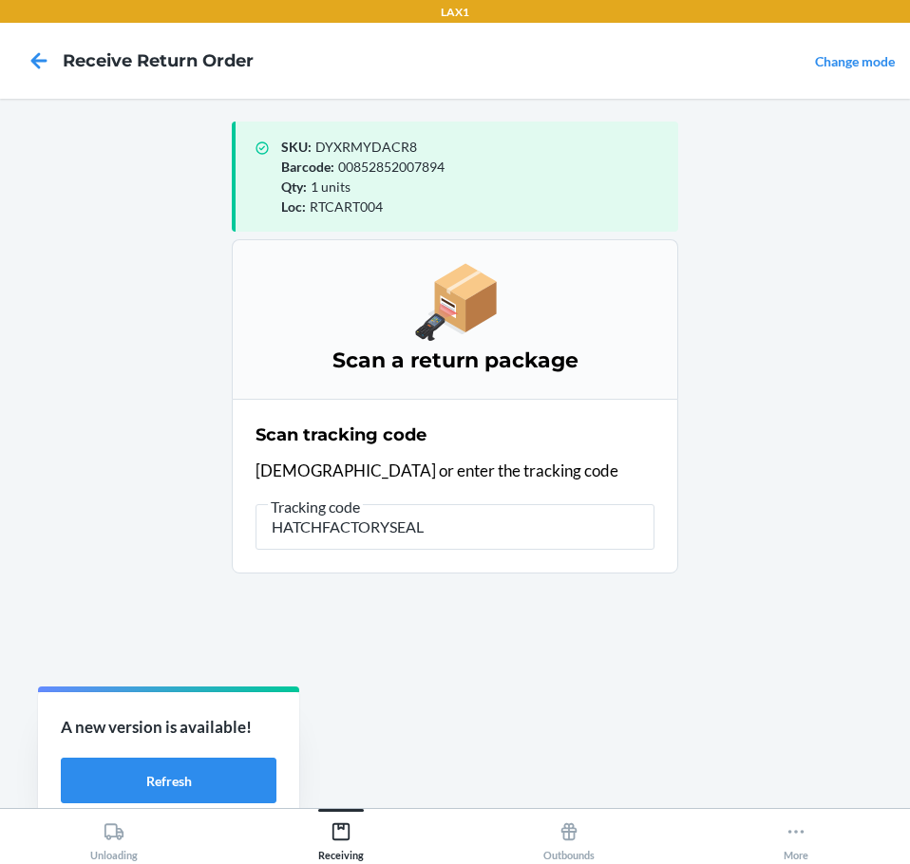
type input "HATCHFACTORYSEALE"
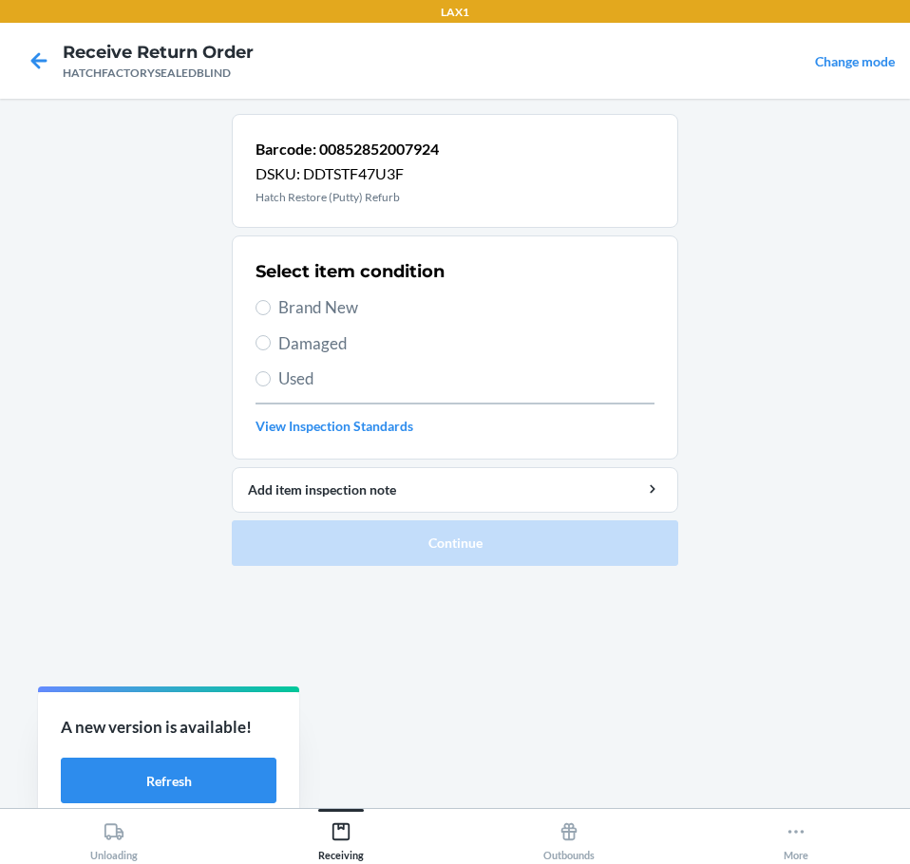
click at [269, 298] on label "Brand New" at bounding box center [454, 307] width 399 height 25
click at [269, 300] on input "Brand New" at bounding box center [262, 307] width 15 height 15
radio input "true"
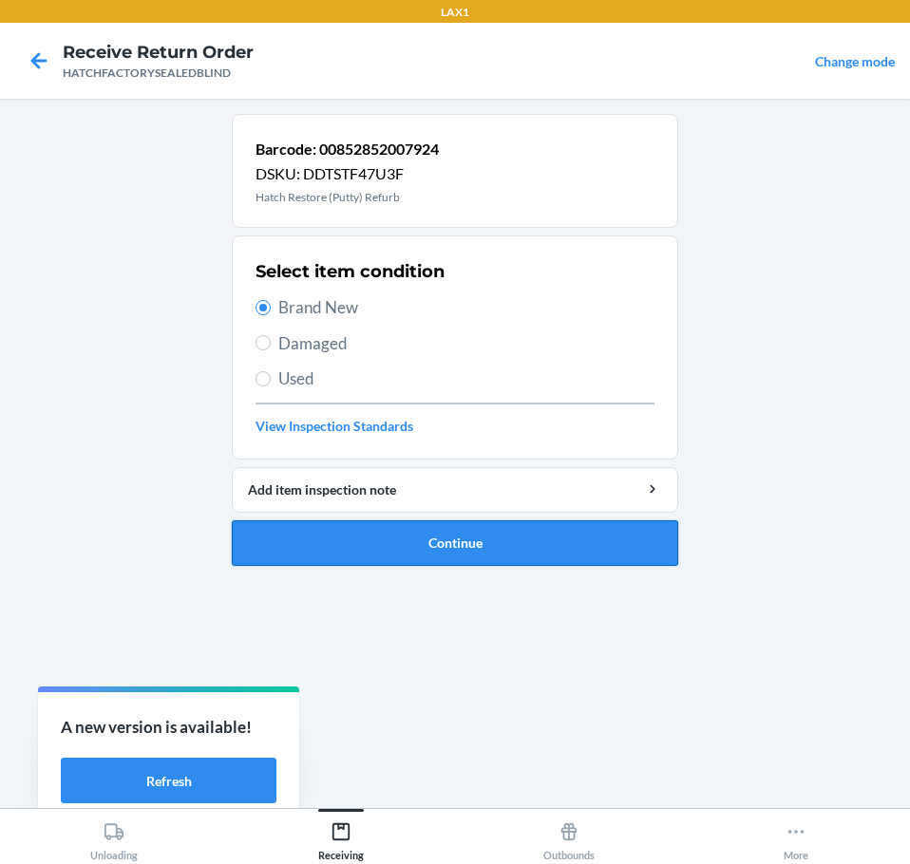
click at [364, 543] on button "Continue" at bounding box center [455, 543] width 446 height 46
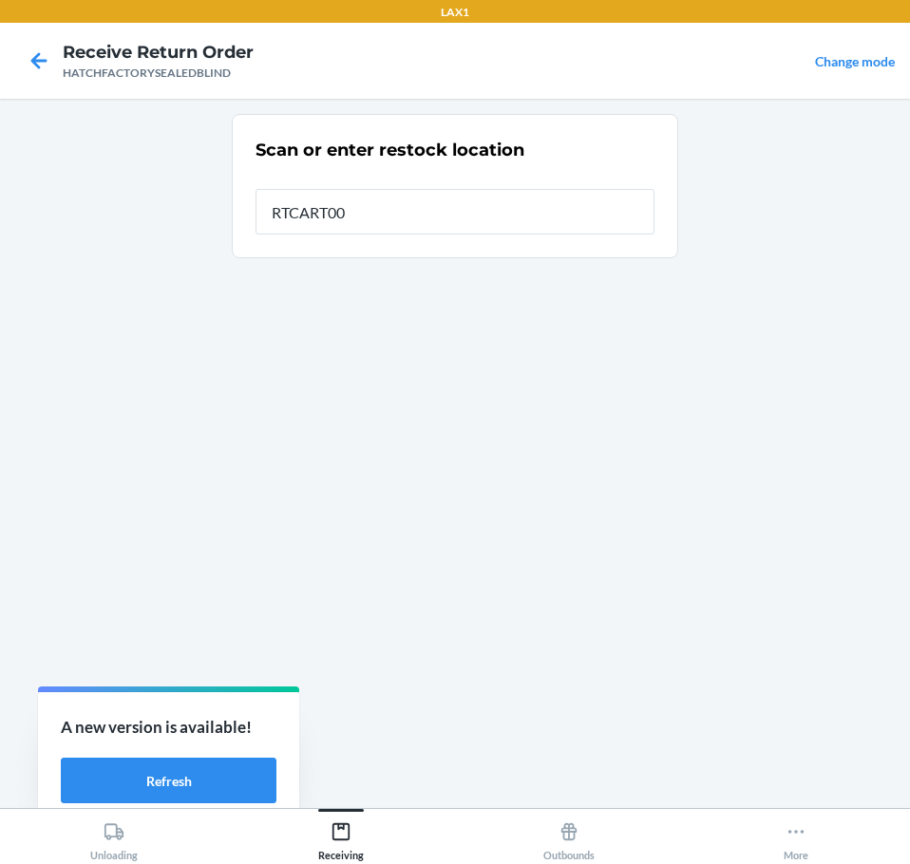
type input "RTCART002"
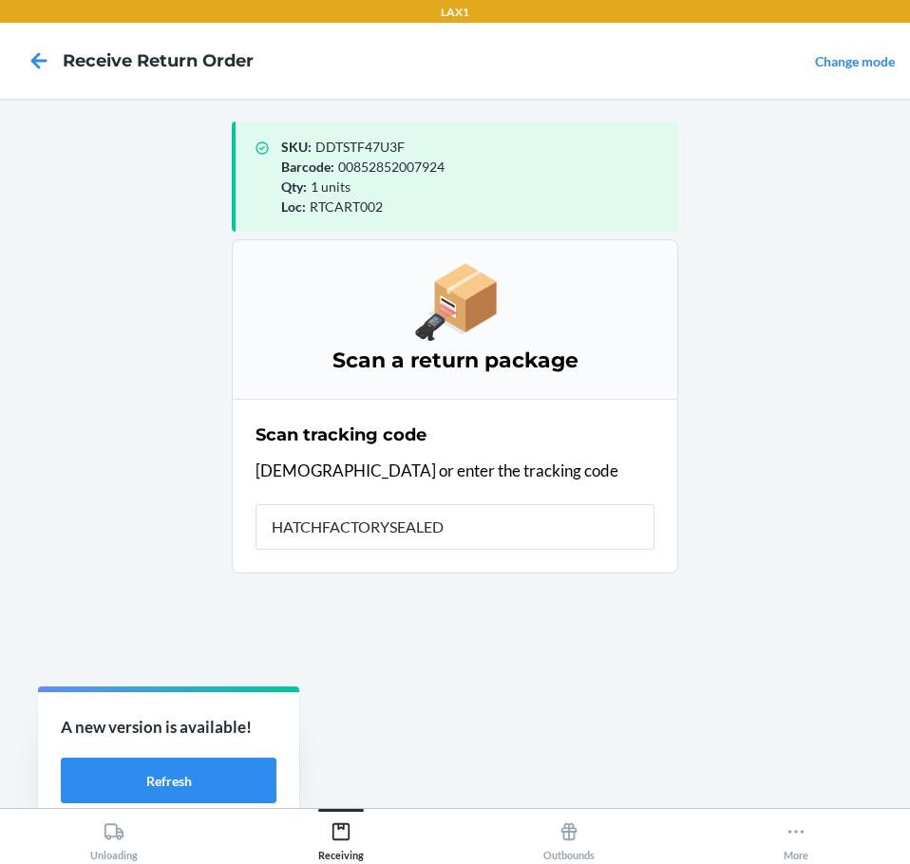
type input "HATCHFACTORYSEALEDB"
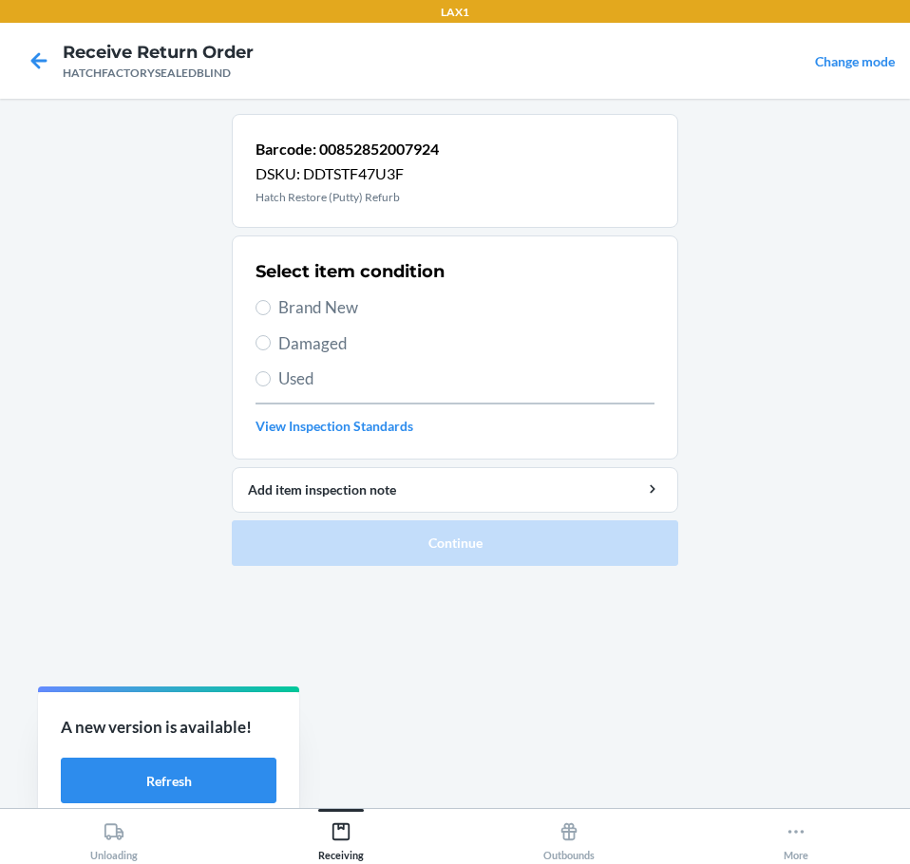
click at [298, 306] on span "Brand New" at bounding box center [466, 307] width 376 height 25
click at [271, 306] on input "Brand New" at bounding box center [262, 307] width 15 height 15
radio input "true"
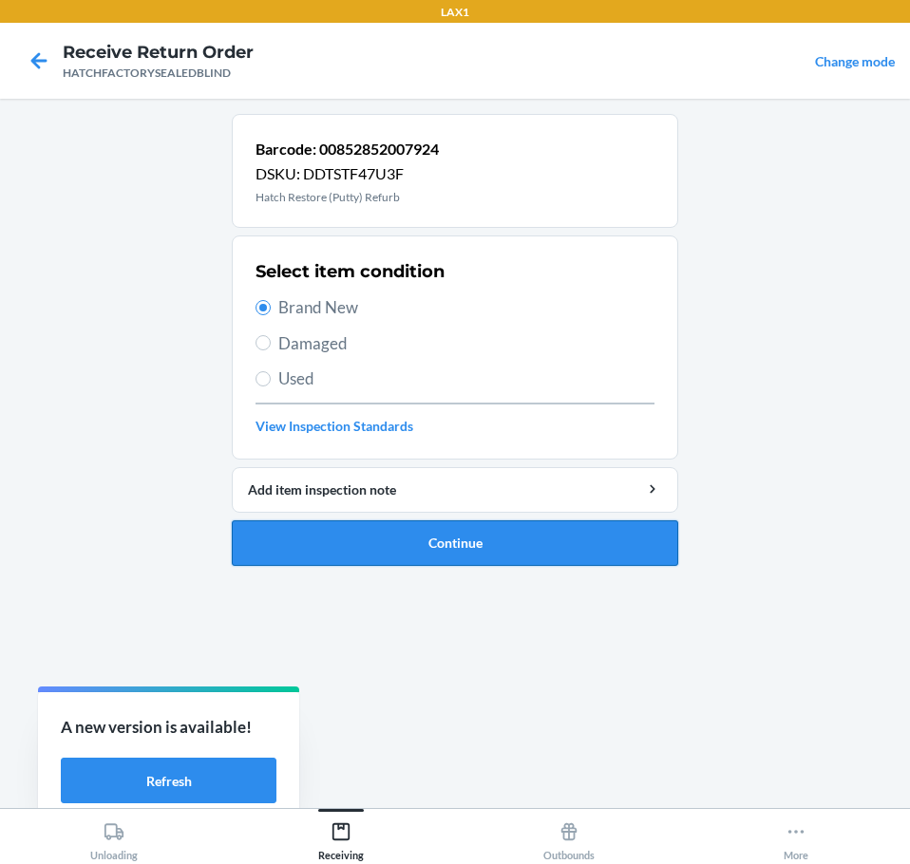
click at [377, 537] on button "Continue" at bounding box center [455, 543] width 446 height 46
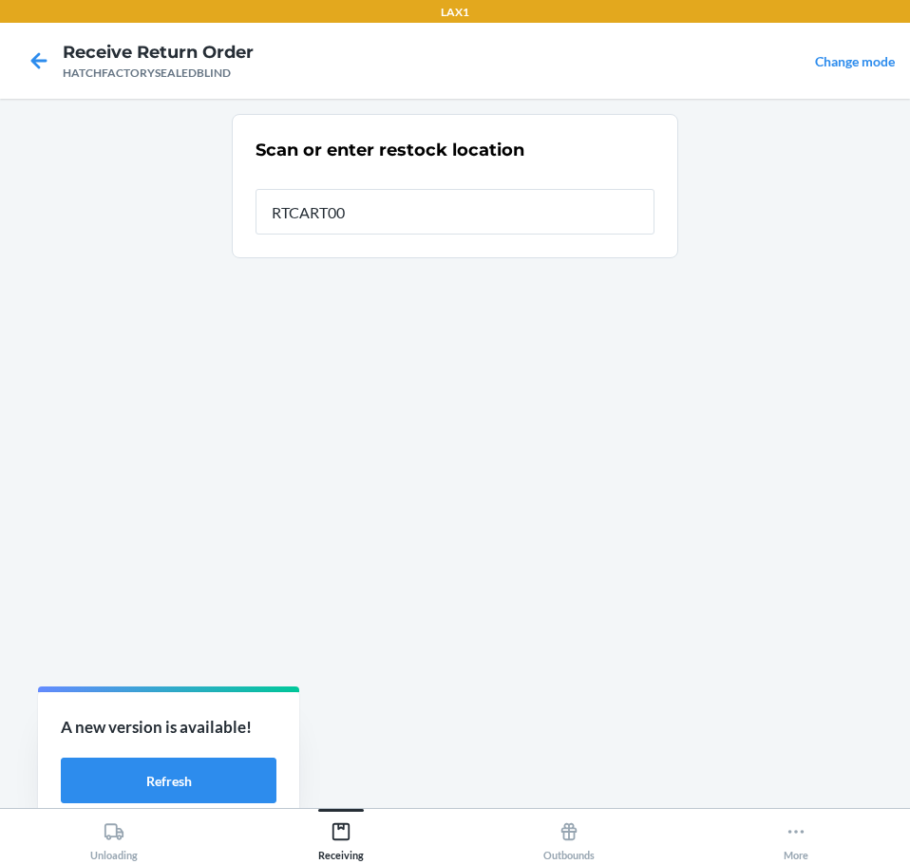
type input "RTCART002"
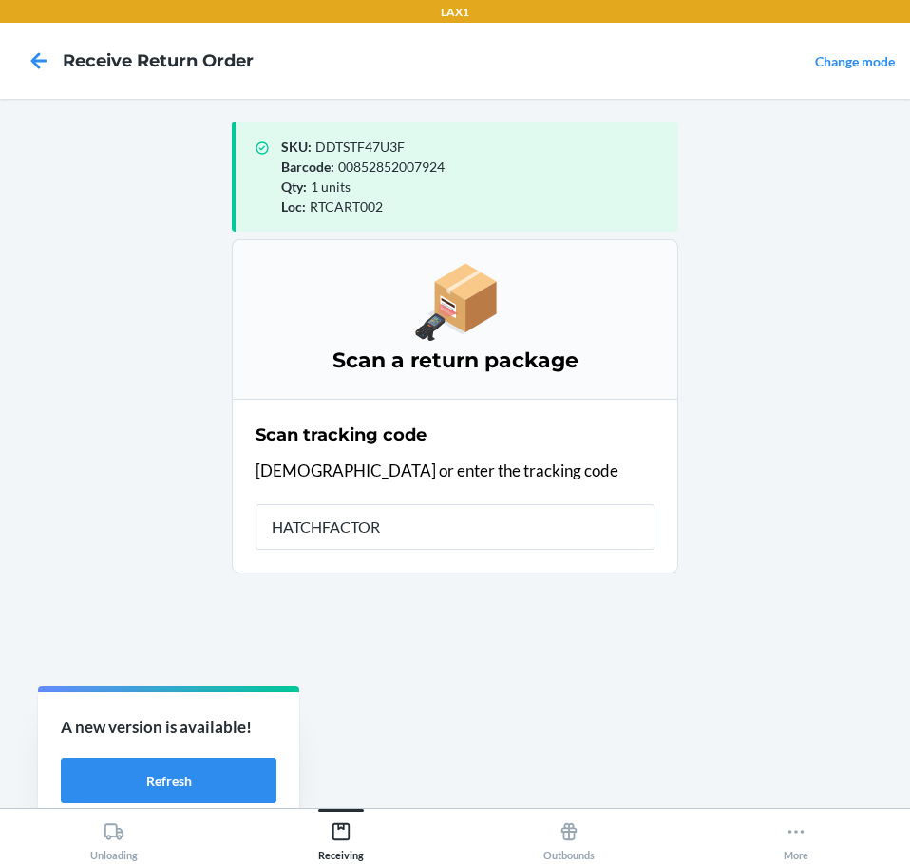
type input "HATCHFACTORY"
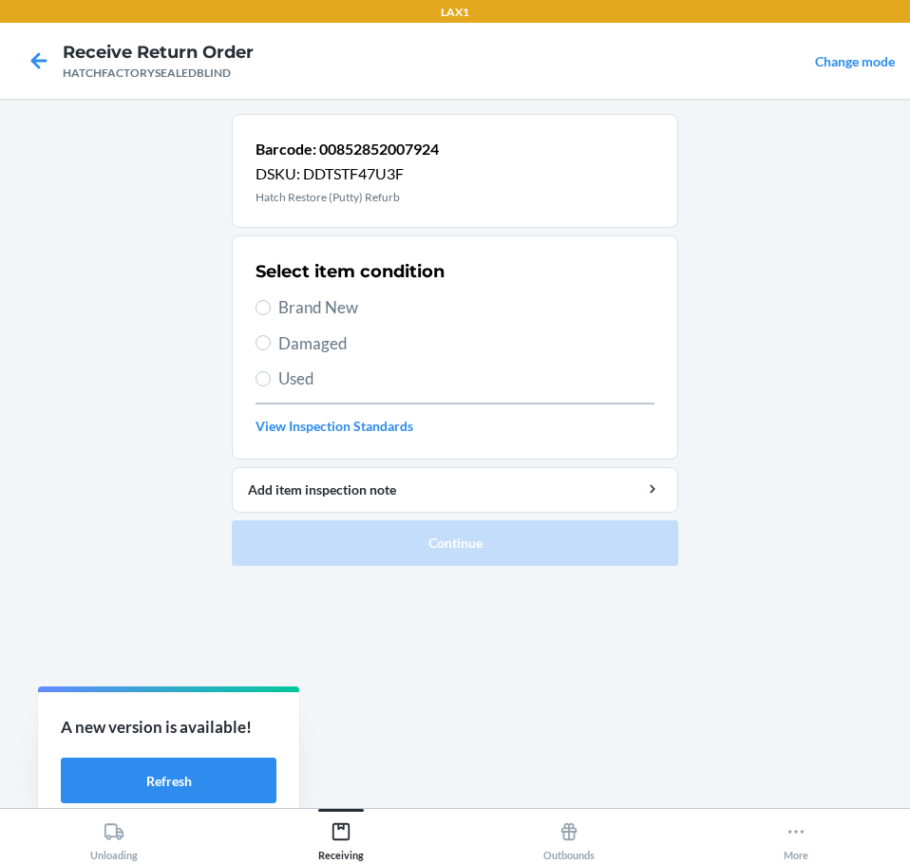
click at [291, 307] on span "Brand New" at bounding box center [466, 307] width 376 height 25
click at [271, 307] on input "Brand New" at bounding box center [262, 307] width 15 height 15
radio input "true"
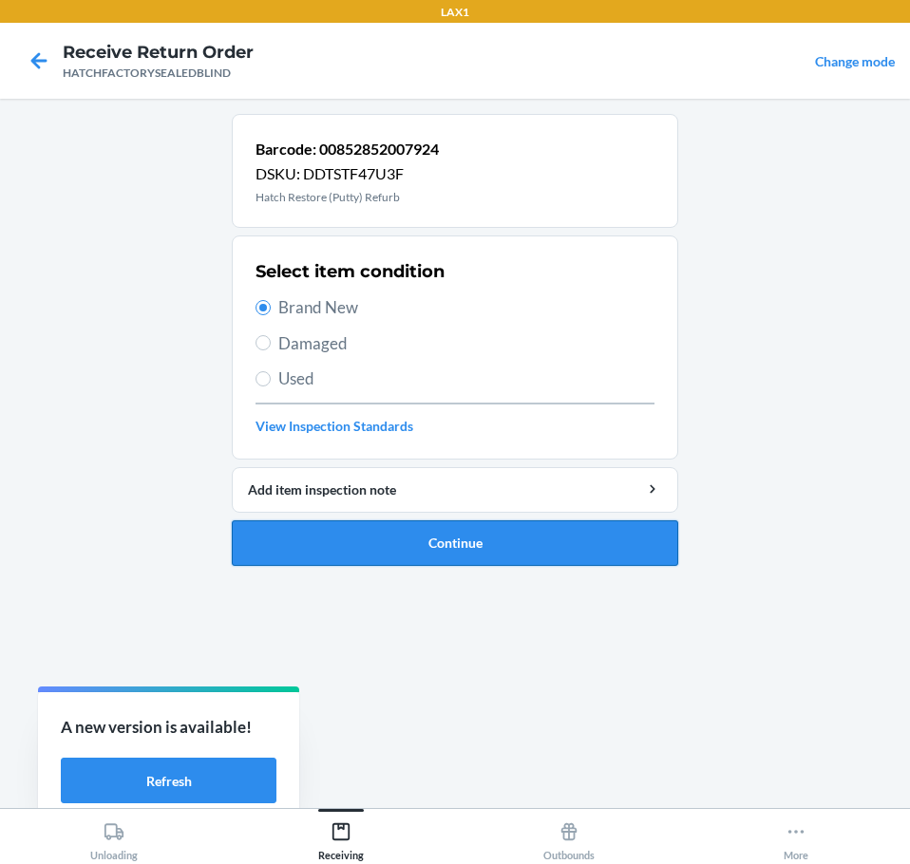
click at [333, 538] on button "Continue" at bounding box center [455, 543] width 446 height 46
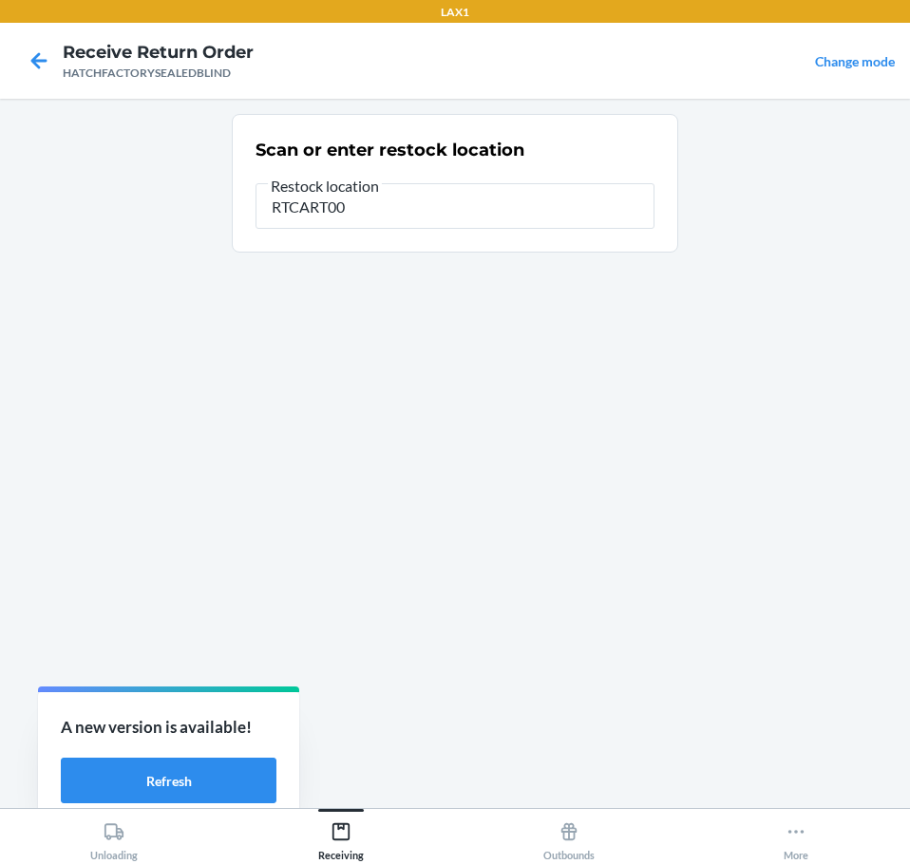
type input "RTCART002"
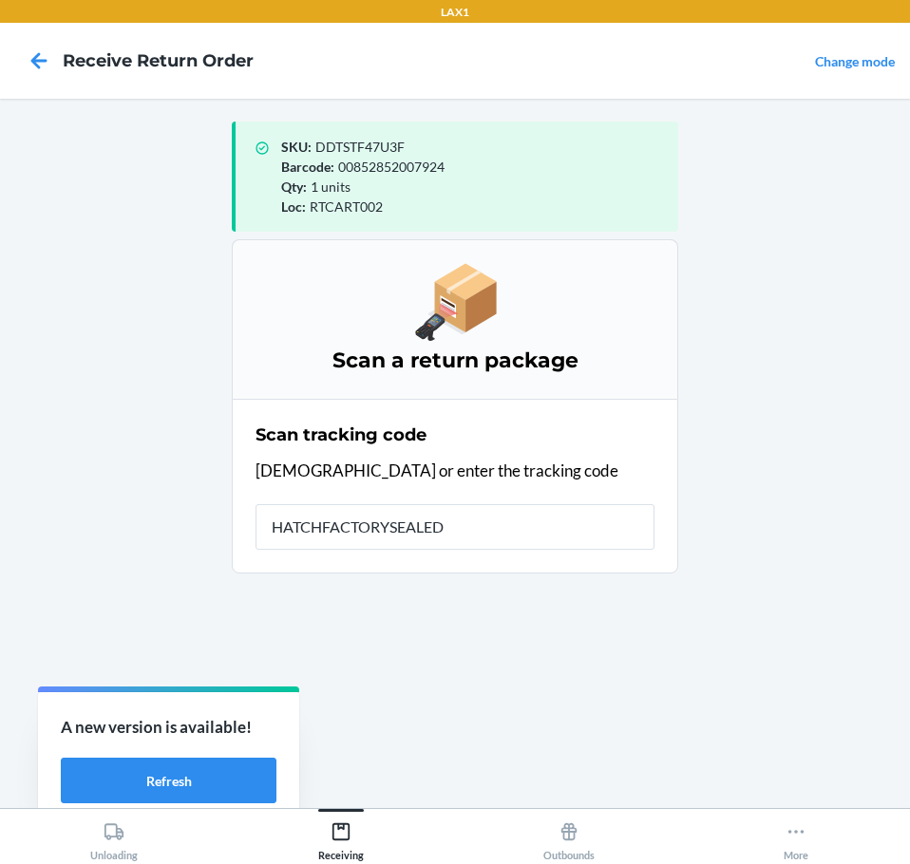
type input "HATCHFACTORYSEALEDB"
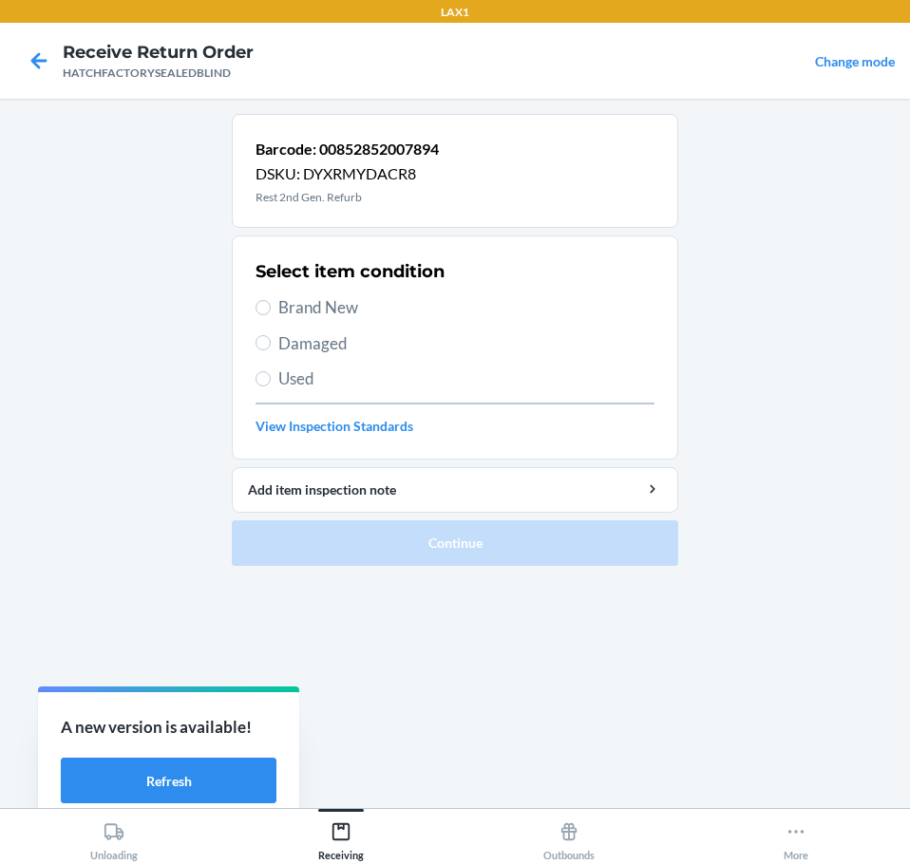
drag, startPoint x: 292, startPoint y: 352, endPoint x: 332, endPoint y: 368, distance: 42.7
click at [295, 356] on div "Select item condition Brand New Damaged Used View Inspection Standards" at bounding box center [454, 348] width 399 height 188
drag, startPoint x: 258, startPoint y: 345, endPoint x: 387, endPoint y: 467, distance: 177.3
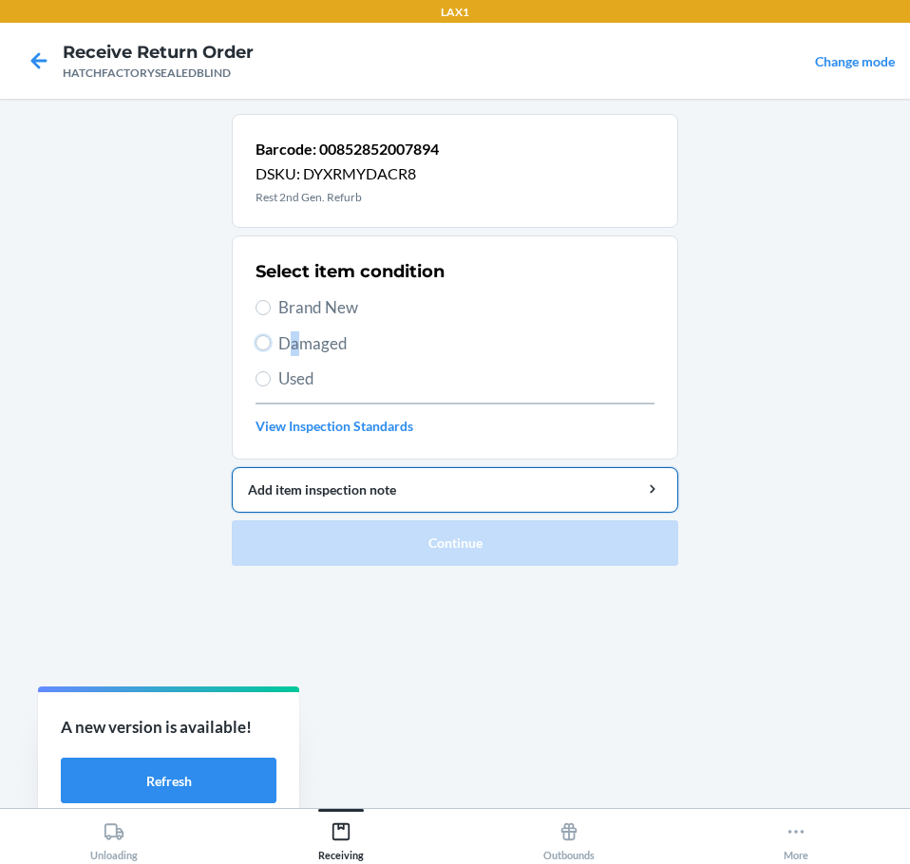
click at [269, 349] on label "Damaged" at bounding box center [454, 343] width 399 height 25
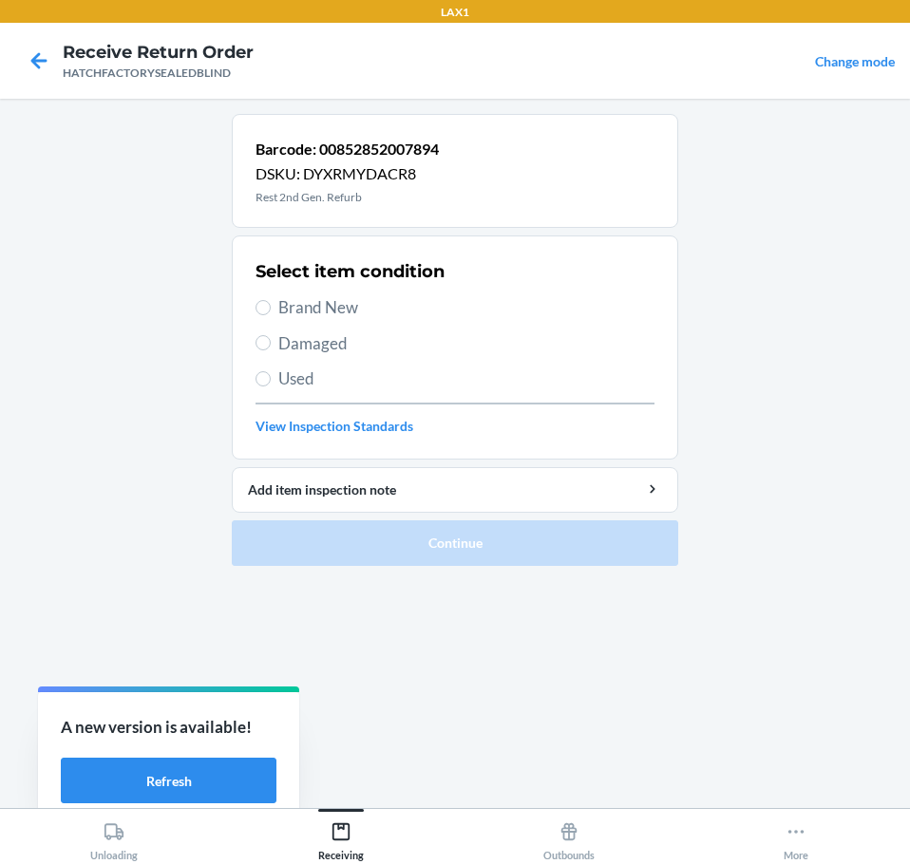
click at [276, 345] on label "Damaged" at bounding box center [454, 343] width 399 height 25
click at [271, 345] on input "Damaged" at bounding box center [262, 342] width 15 height 15
radio input "true"
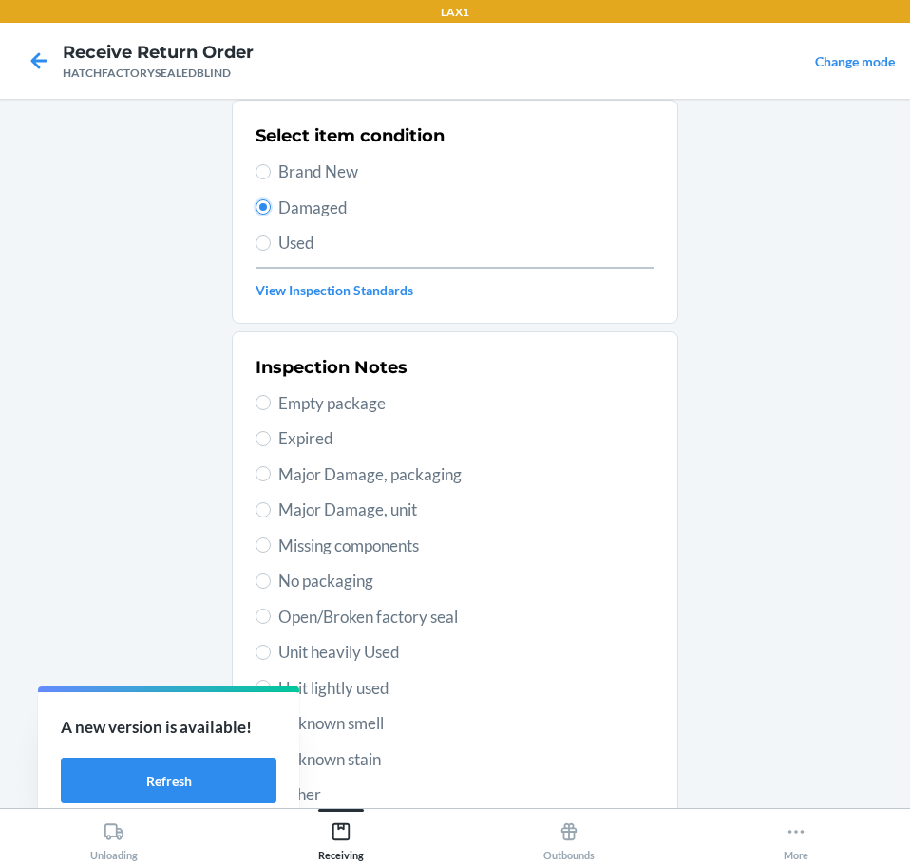
scroll to position [280, 0]
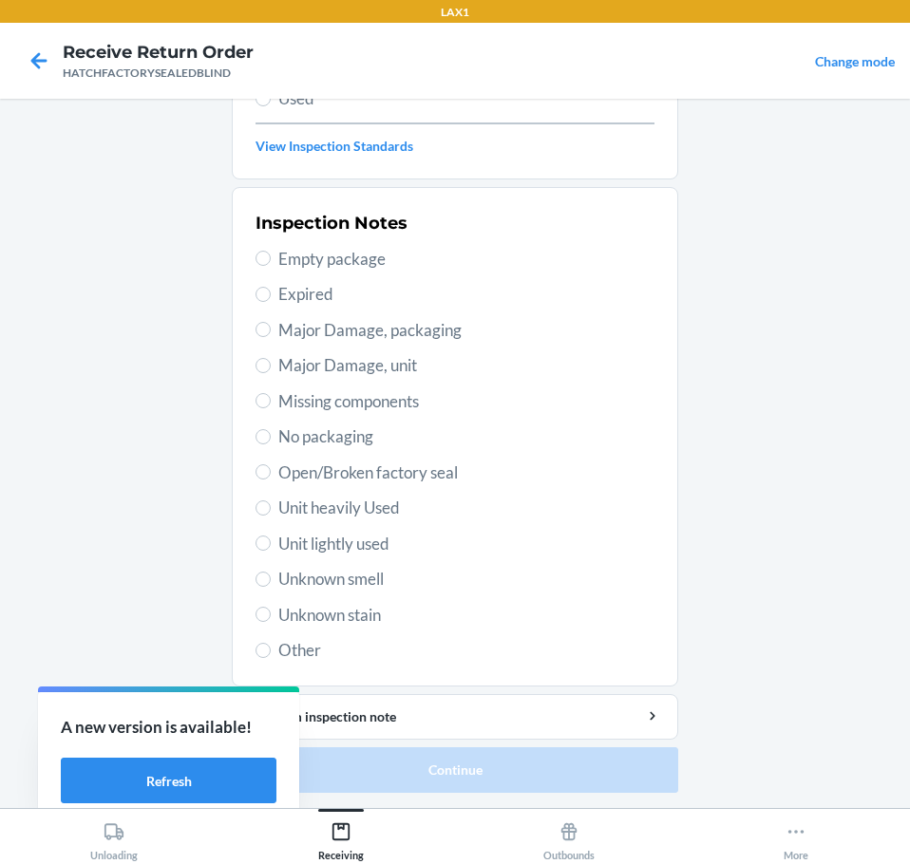
click at [307, 372] on span "Major Damage, unit" at bounding box center [466, 365] width 376 height 25
click at [271, 372] on input "Major Damage, unit" at bounding box center [262, 365] width 15 height 15
radio input "true"
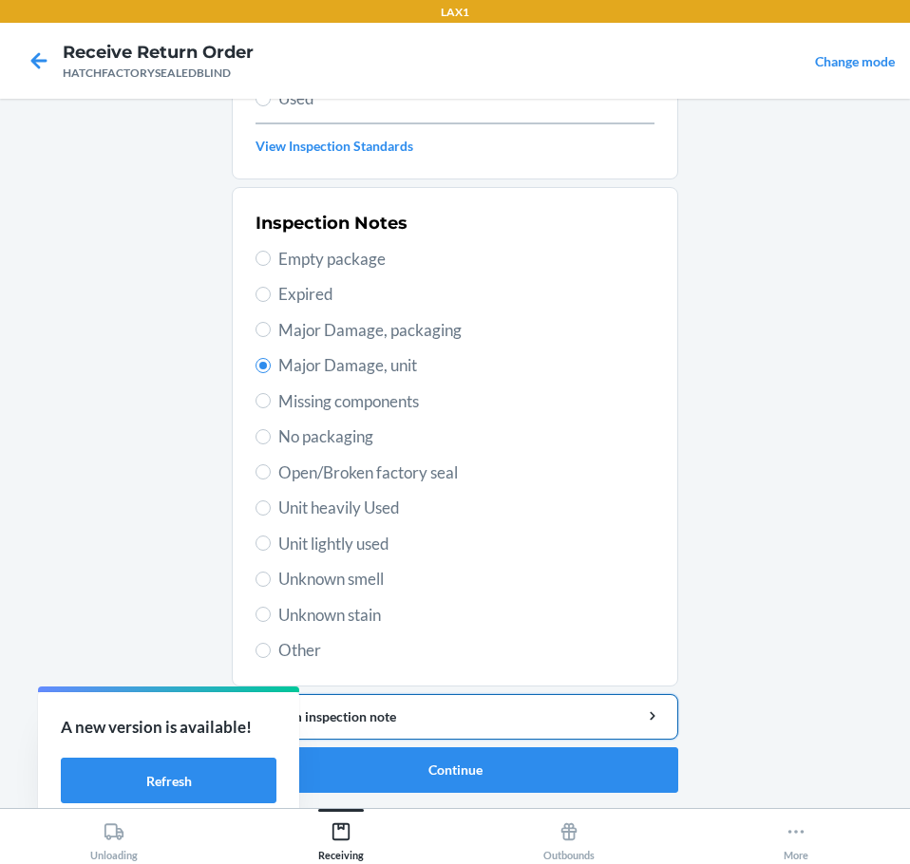
click at [462, 728] on button "Add item inspection note" at bounding box center [455, 717] width 446 height 46
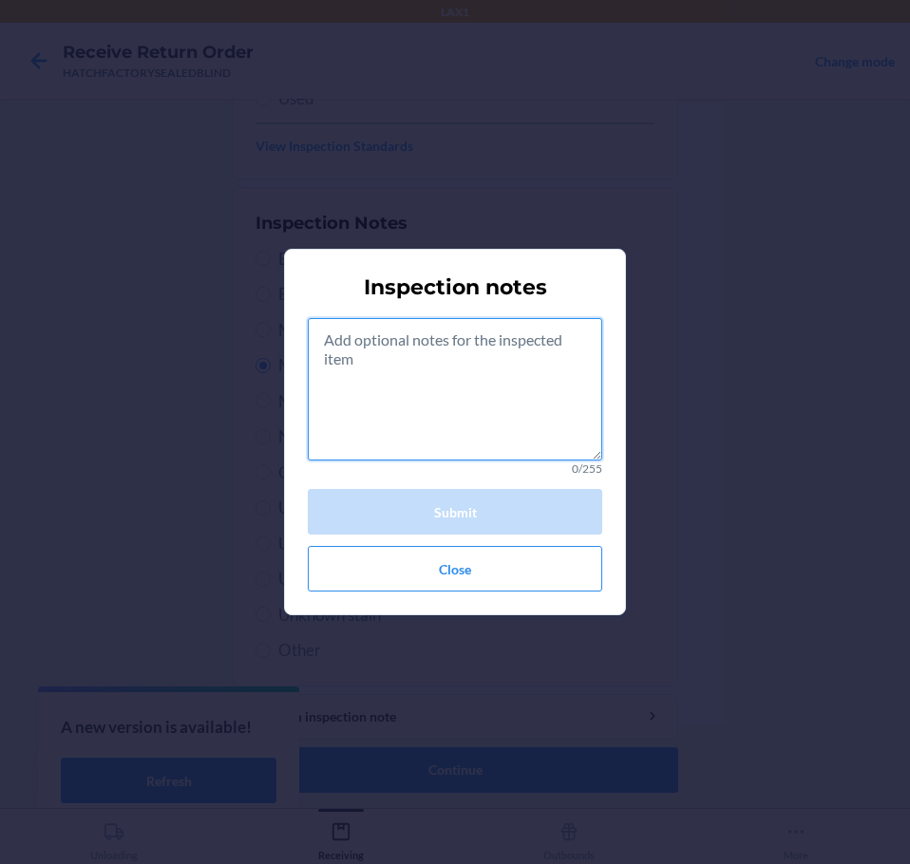
click at [453, 406] on textarea at bounding box center [455, 389] width 294 height 142
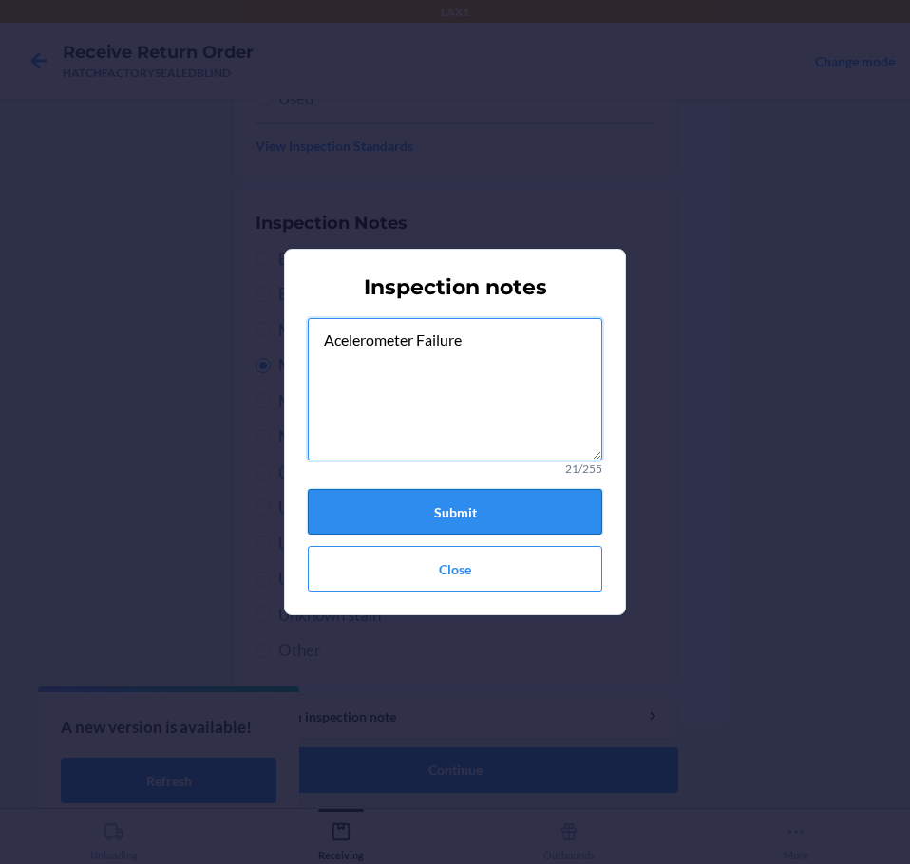
type textarea "Acelerometer Failure"
click at [475, 516] on button "Submit" at bounding box center [455, 512] width 294 height 46
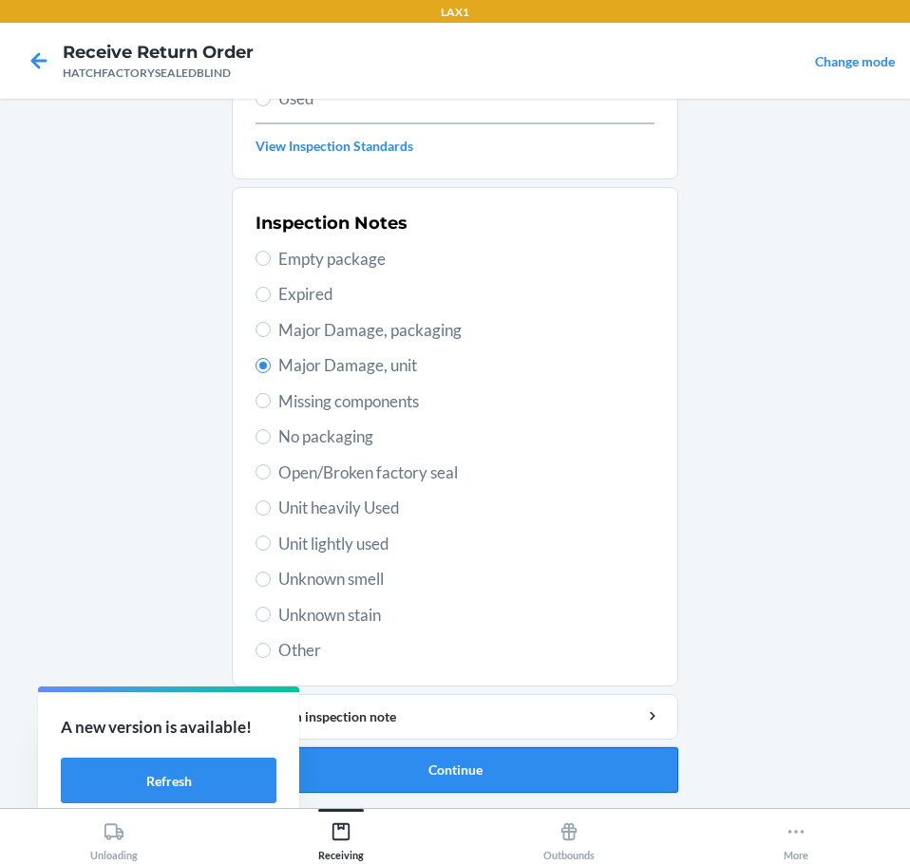
click at [480, 772] on button "Continue" at bounding box center [455, 770] width 446 height 46
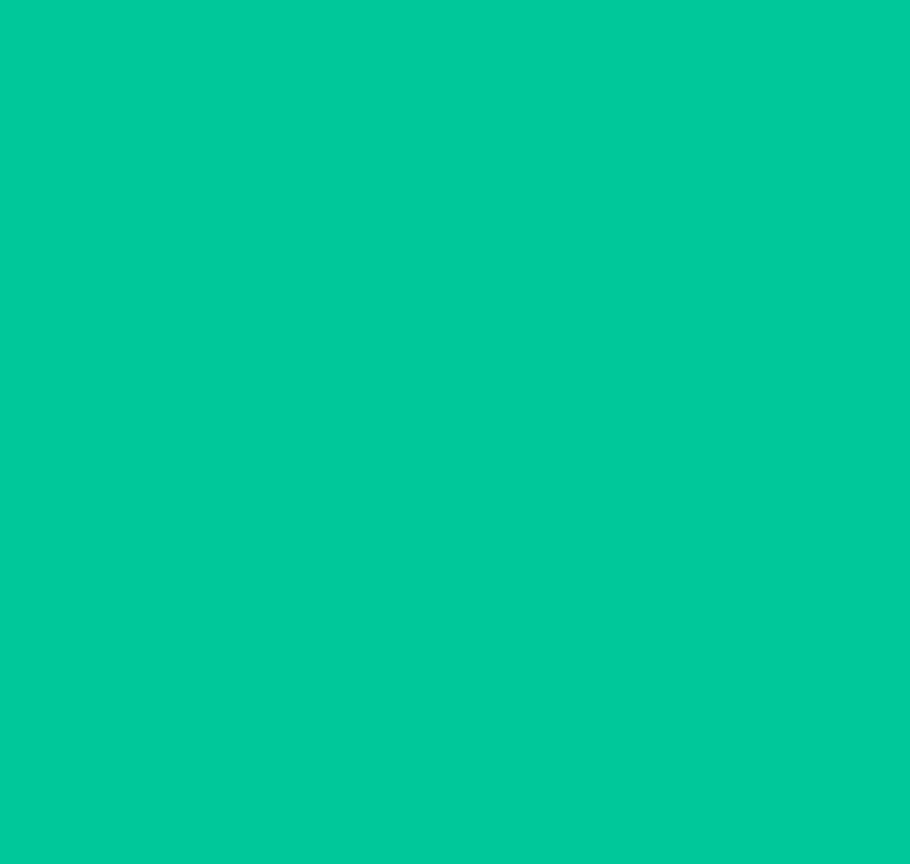
scroll to position [123, 0]
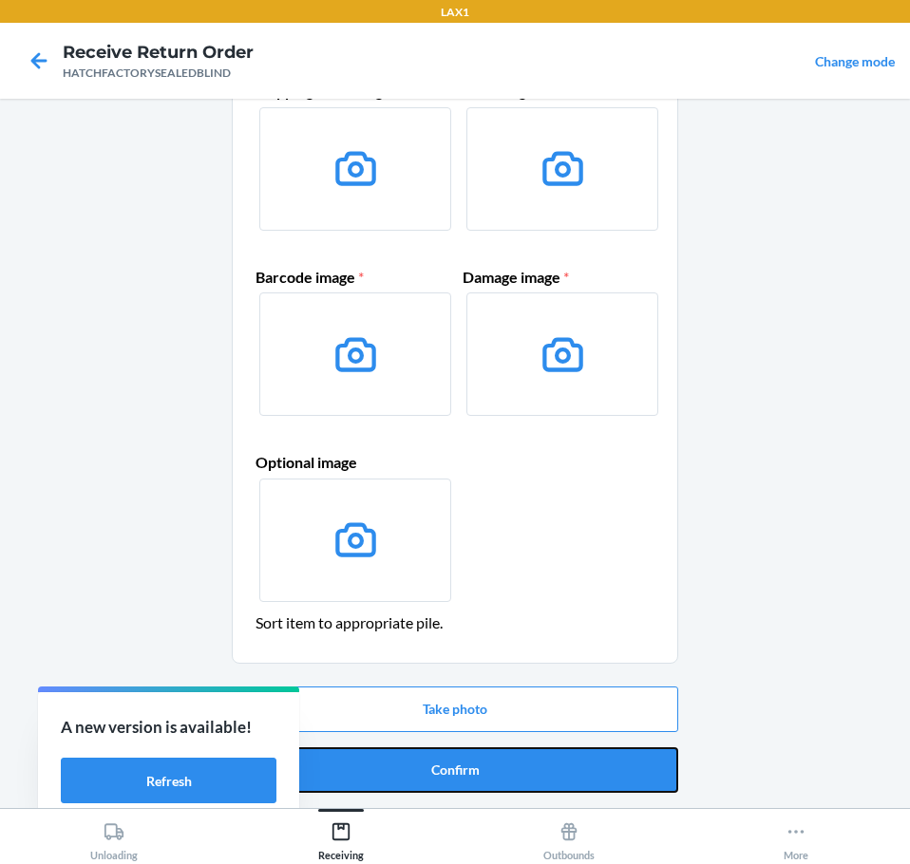
click at [480, 772] on button "Confirm" at bounding box center [455, 770] width 446 height 46
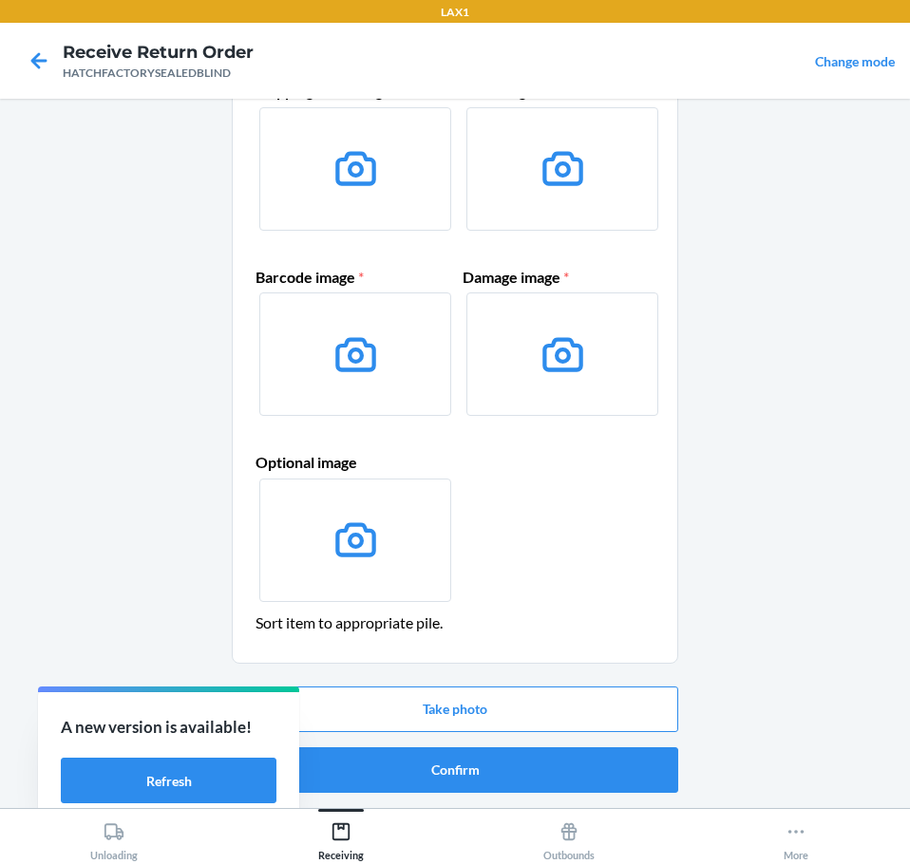
scroll to position [0, 0]
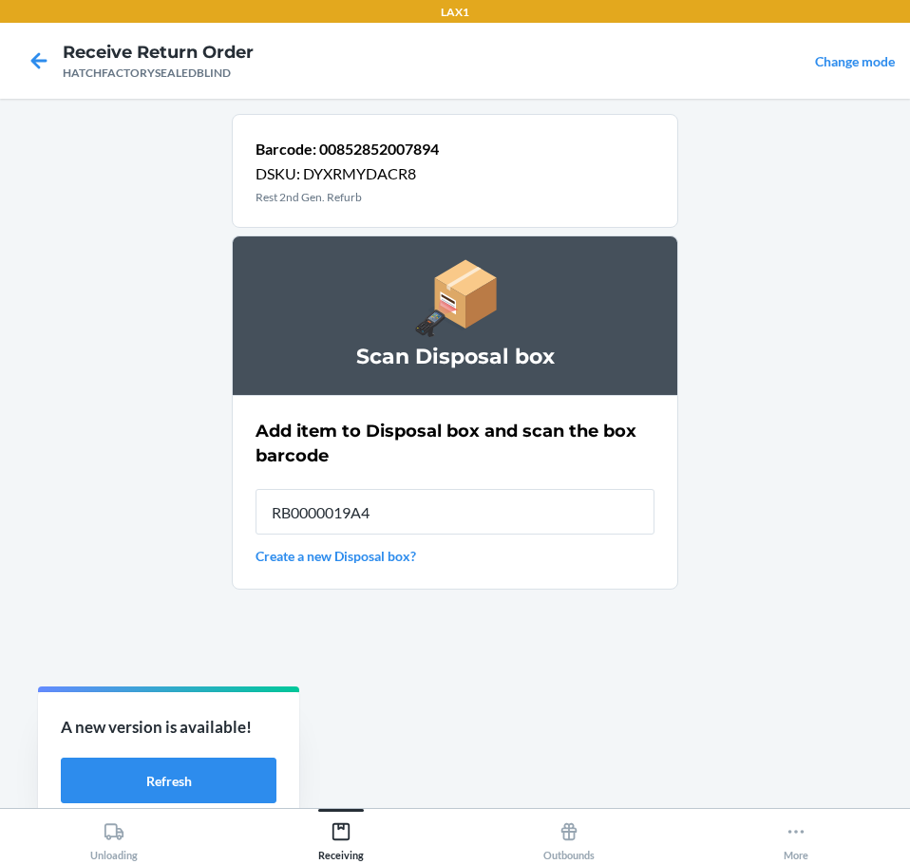
type input "RB0000019A4"
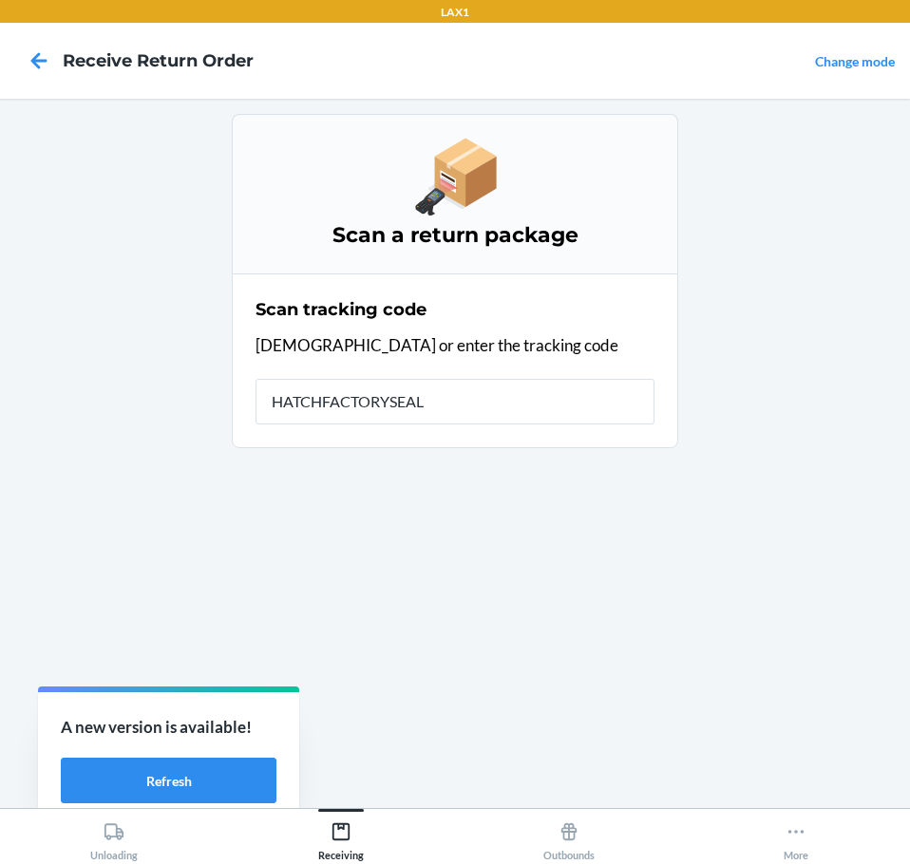
type input "HATCHFACTORYSEALE"
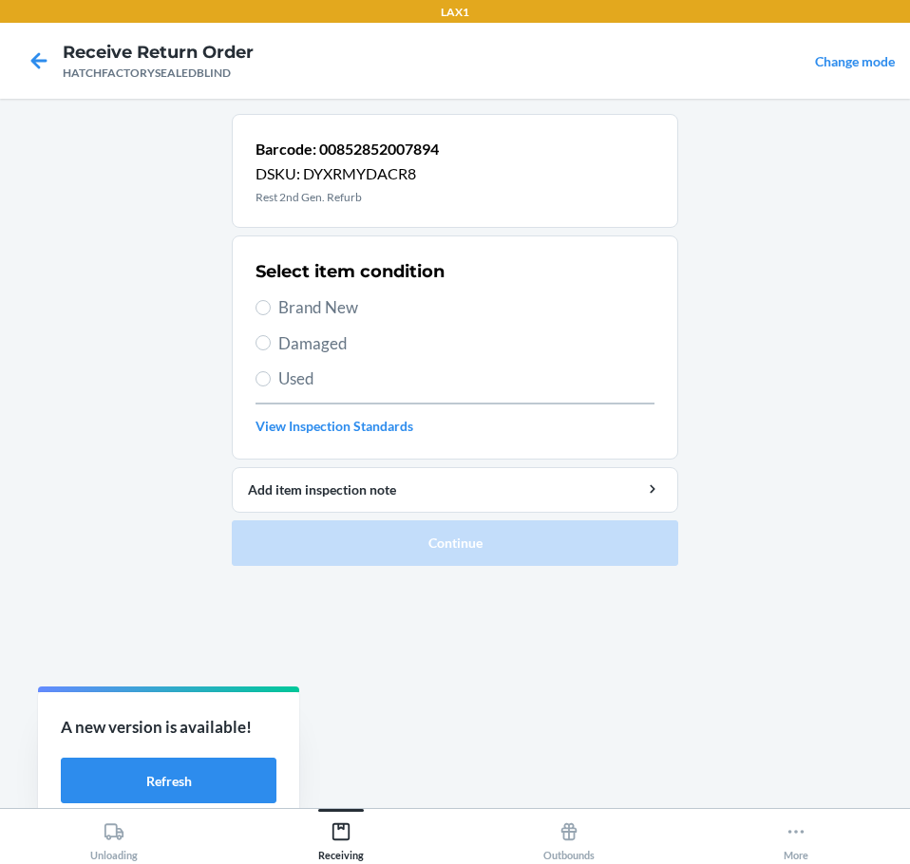
click at [293, 298] on span "Brand New" at bounding box center [466, 307] width 376 height 25
click at [271, 300] on input "Brand New" at bounding box center [262, 307] width 15 height 15
radio input "true"
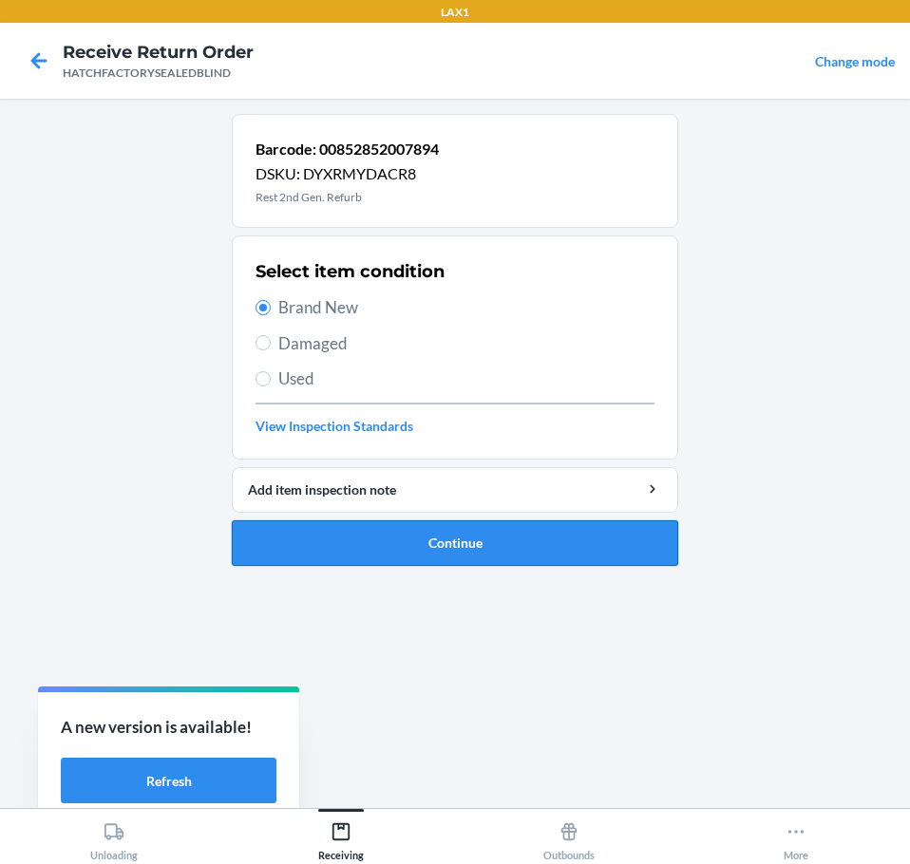
click at [404, 532] on button "Continue" at bounding box center [455, 543] width 446 height 46
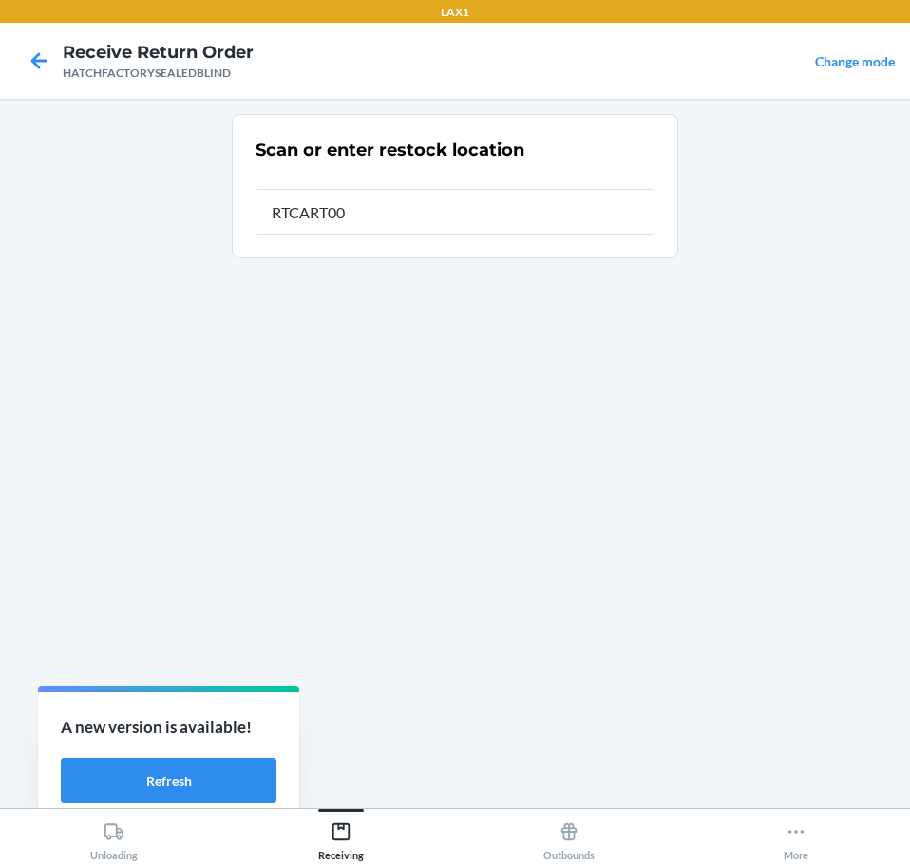
type input "RTCART004"
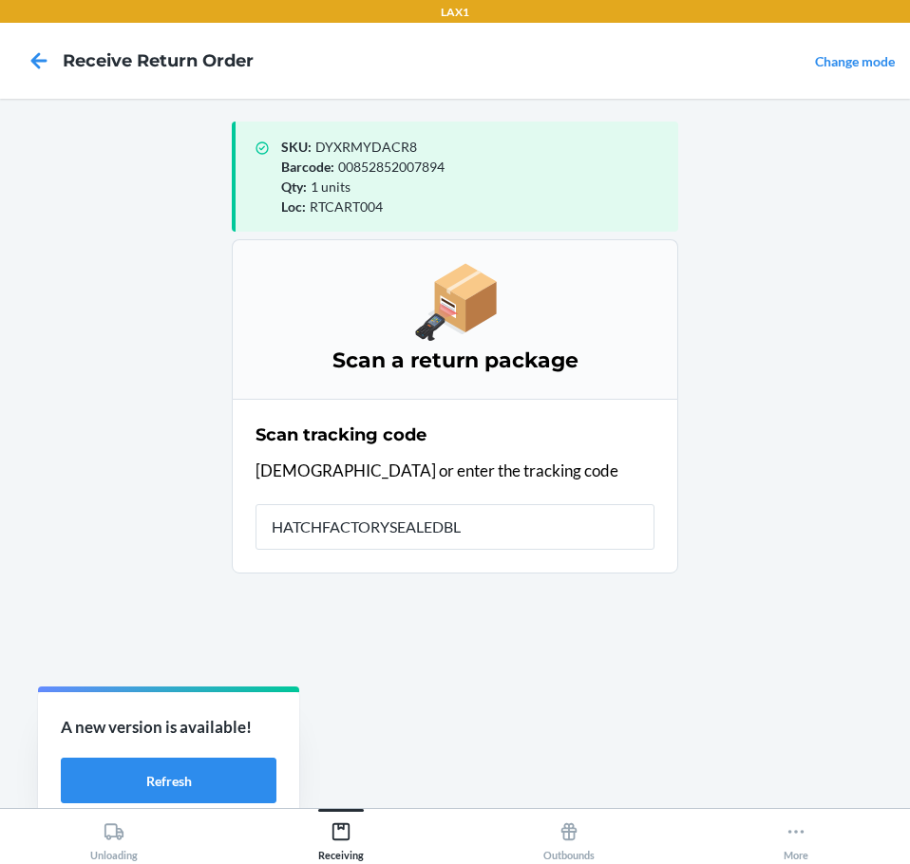
type input "HATCHFACTORYSEALEDBLI"
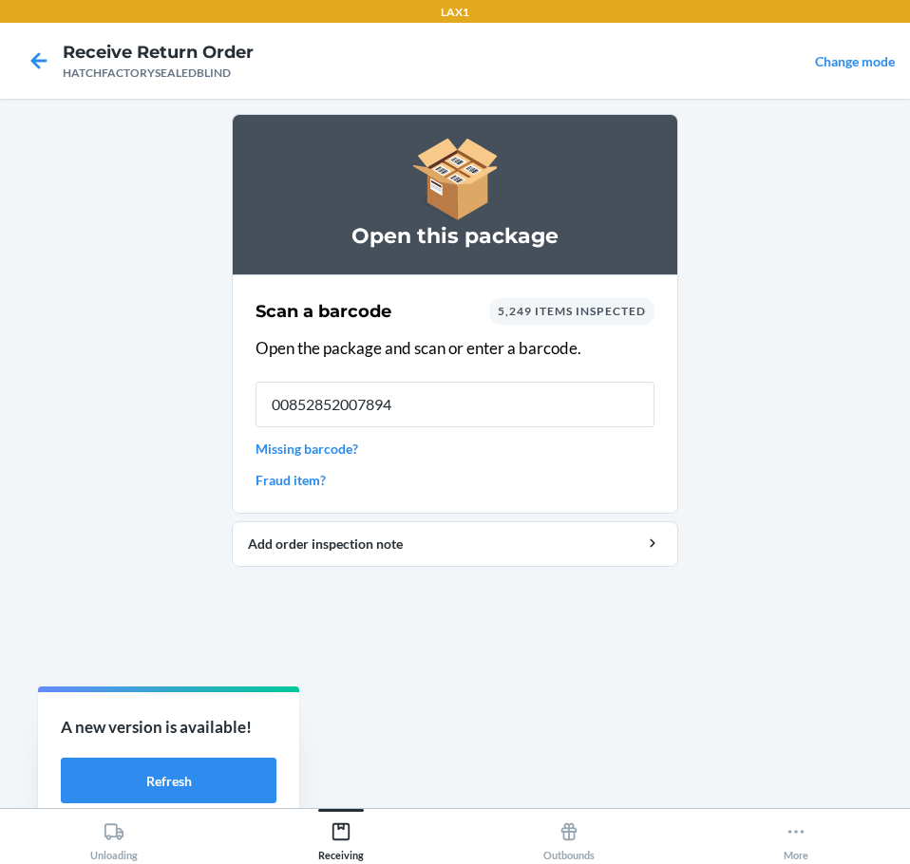
type input "00852852007894"
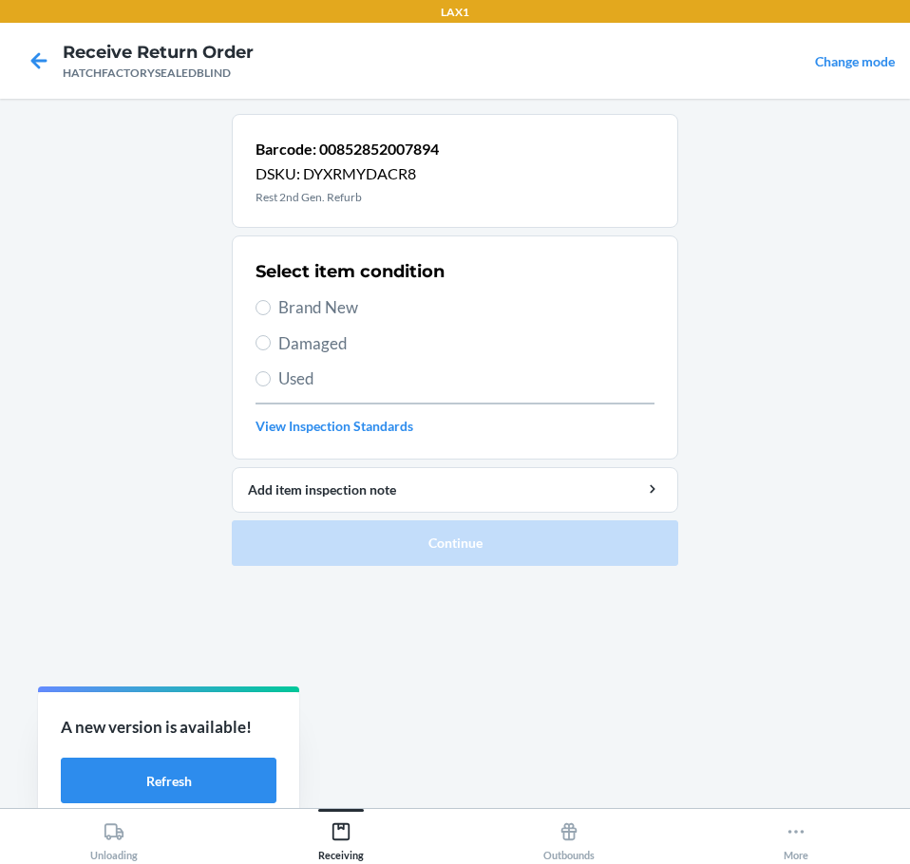
drag, startPoint x: 290, startPoint y: 310, endPoint x: 300, endPoint y: 316, distance: 12.4
click at [300, 316] on span "Brand New" at bounding box center [466, 307] width 376 height 25
click at [272, 342] on label "Damaged" at bounding box center [454, 343] width 399 height 25
click at [271, 342] on input "Damaged" at bounding box center [262, 342] width 15 height 15
radio input "true"
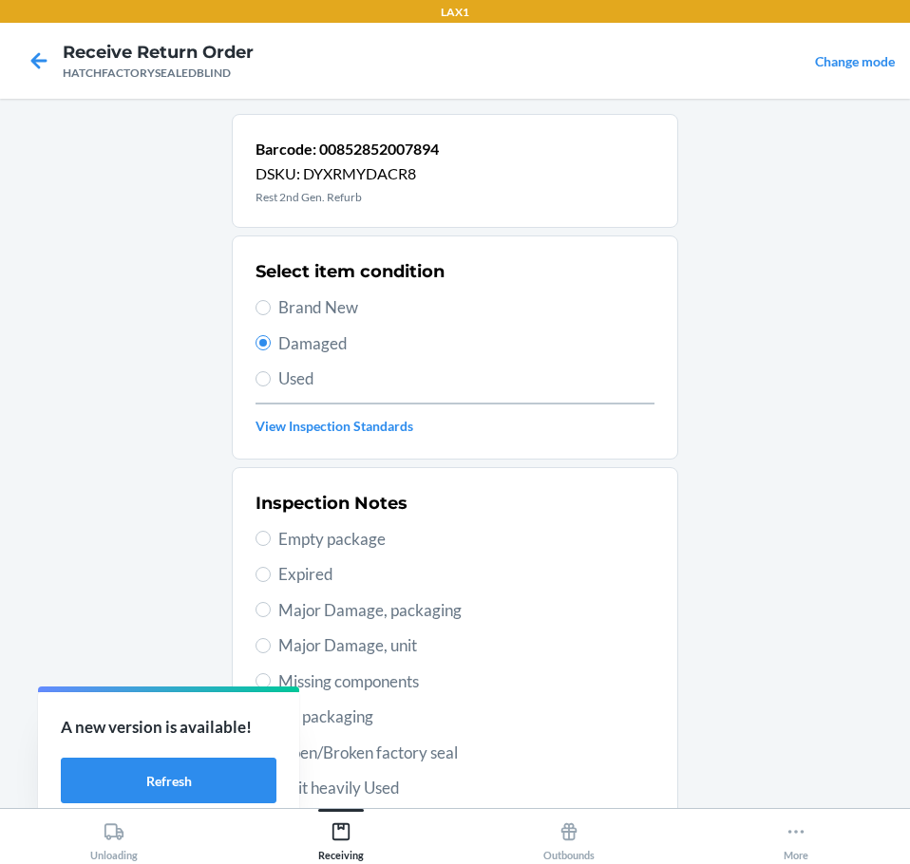
click at [347, 646] on span "Major Damage, unit" at bounding box center [466, 645] width 376 height 25
click at [271, 646] on input "Major Damage, unit" at bounding box center [262, 645] width 15 height 15
radio input "true"
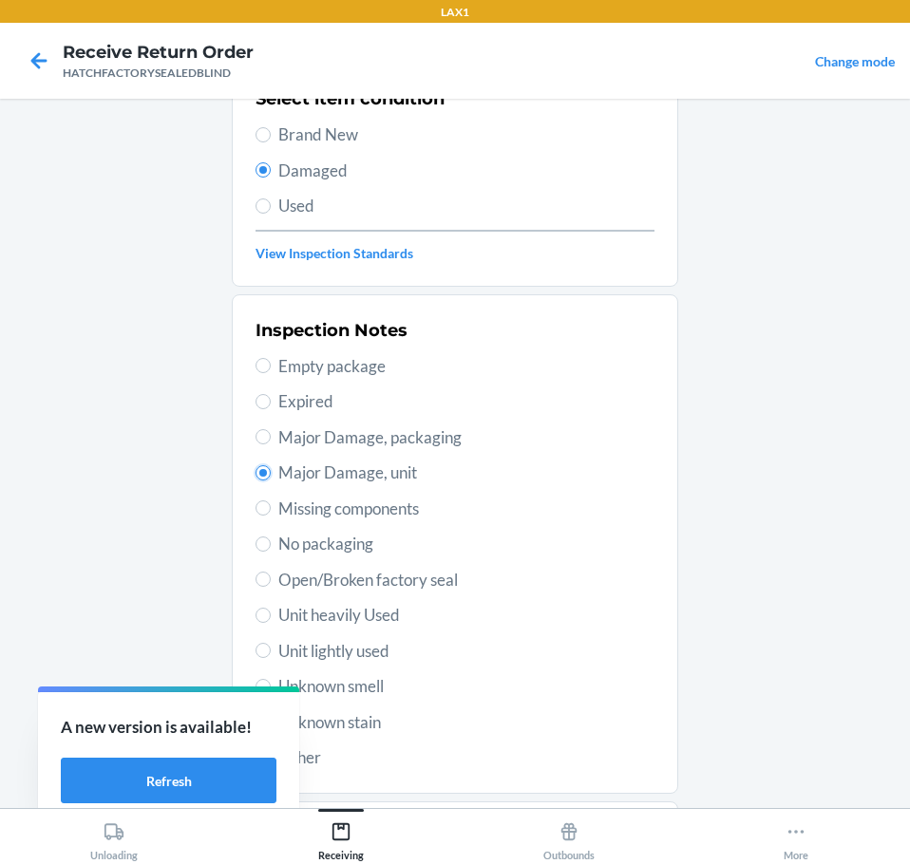
scroll to position [280, 0]
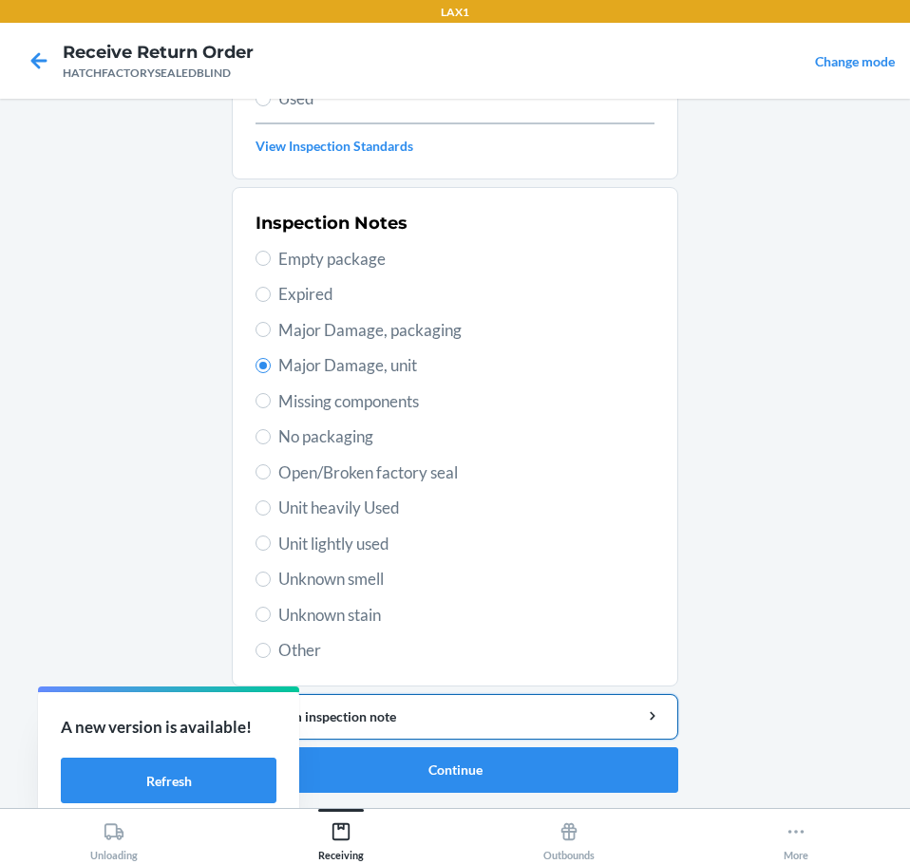
click at [481, 710] on div "Add item inspection note" at bounding box center [455, 717] width 414 height 20
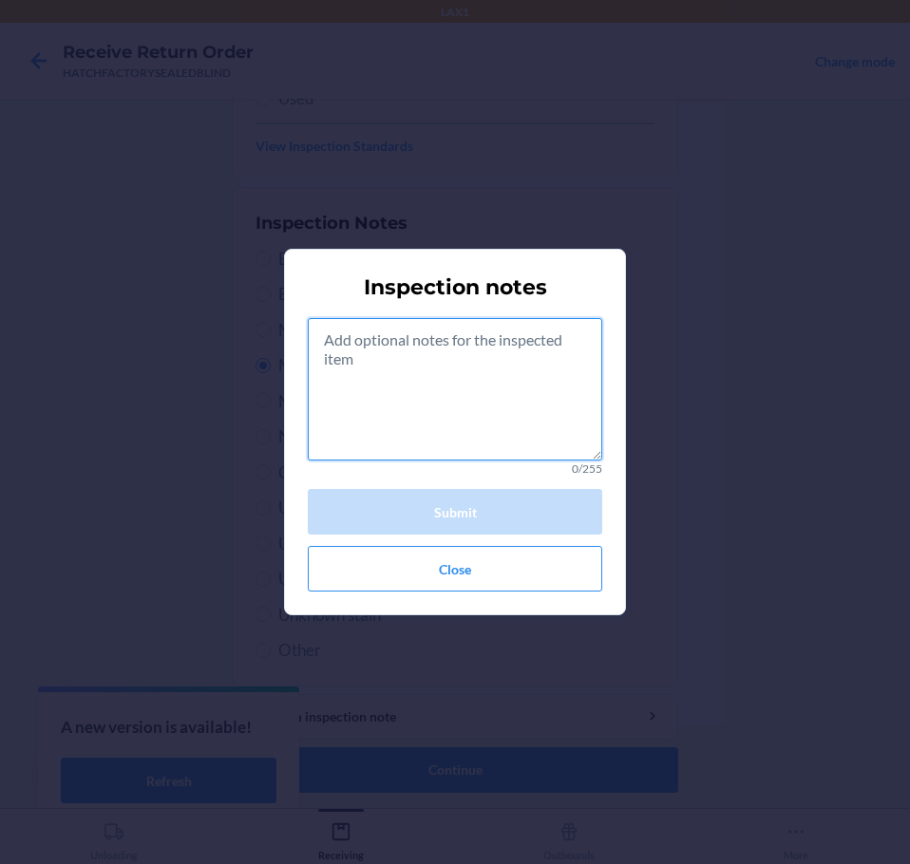
click at [513, 401] on textarea at bounding box center [455, 389] width 294 height 142
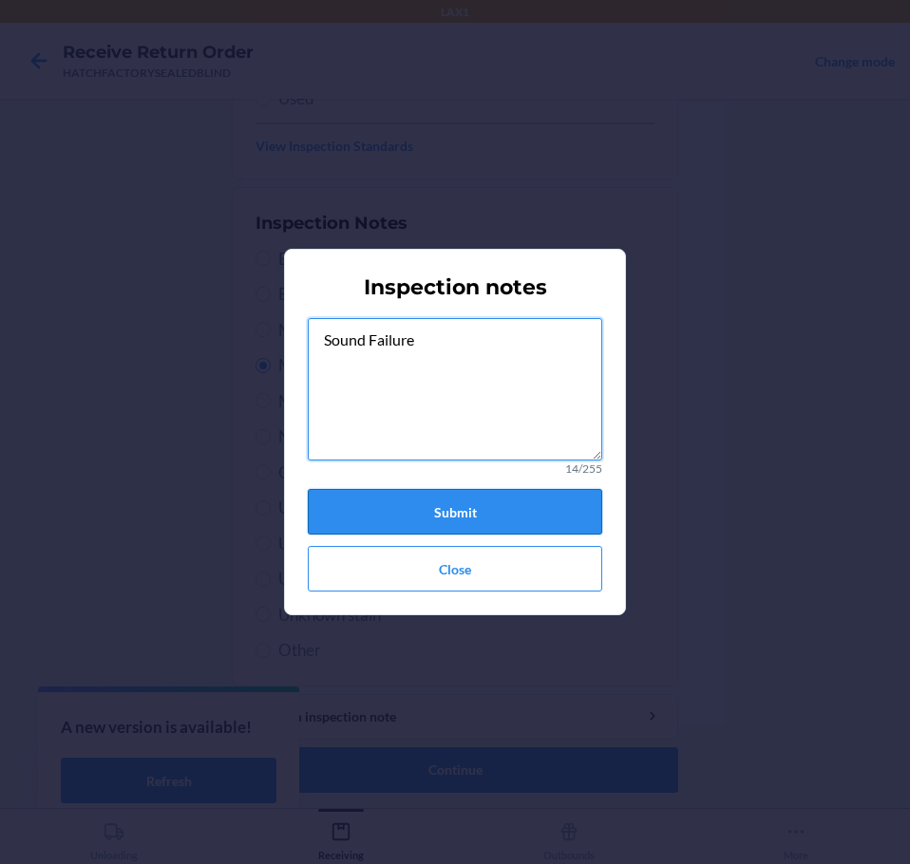
type textarea "Sound Failure"
click at [447, 513] on button "Submit" at bounding box center [455, 512] width 294 height 46
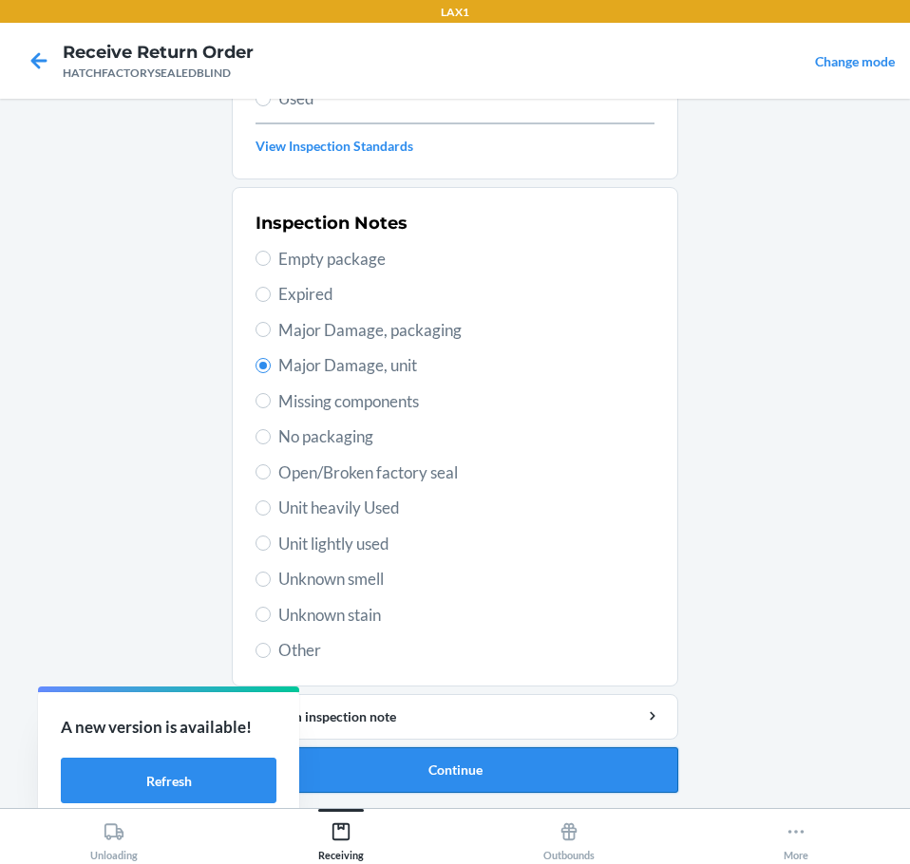
click at [453, 773] on button "Continue" at bounding box center [455, 770] width 446 height 46
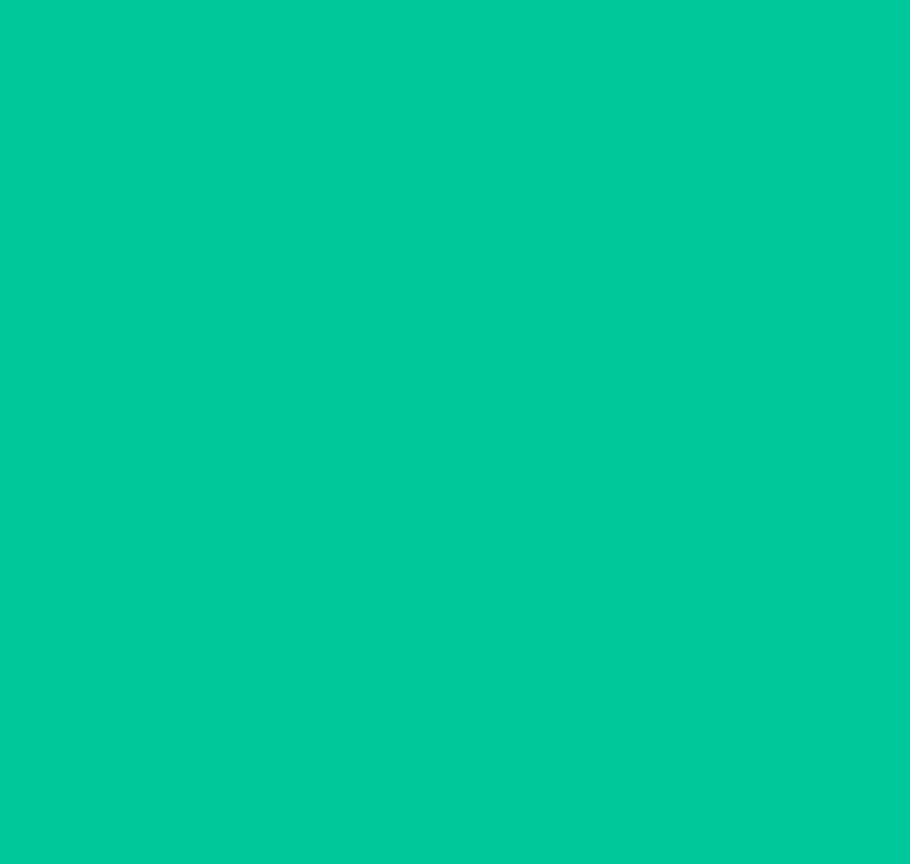
scroll to position [123, 0]
click at [453, 773] on button "Confirm" at bounding box center [455, 770] width 446 height 46
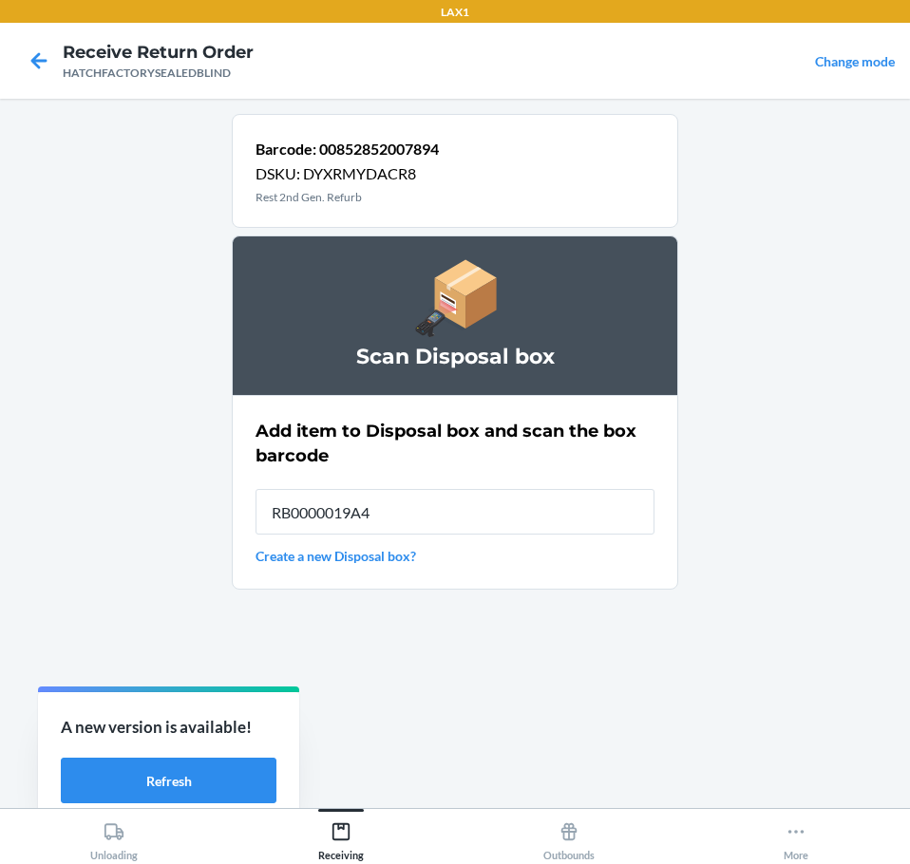
type input "RB0000019A4"
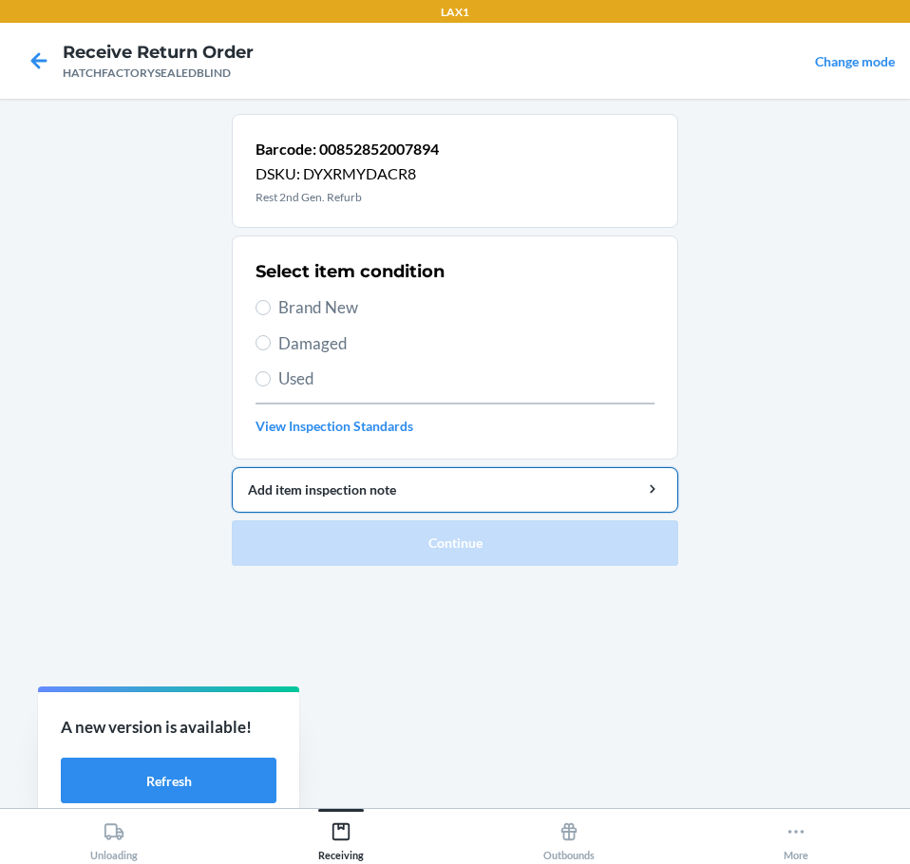
drag, startPoint x: 304, startPoint y: 341, endPoint x: 319, endPoint y: 478, distance: 137.6
click at [309, 345] on span "Damaged" at bounding box center [466, 343] width 376 height 25
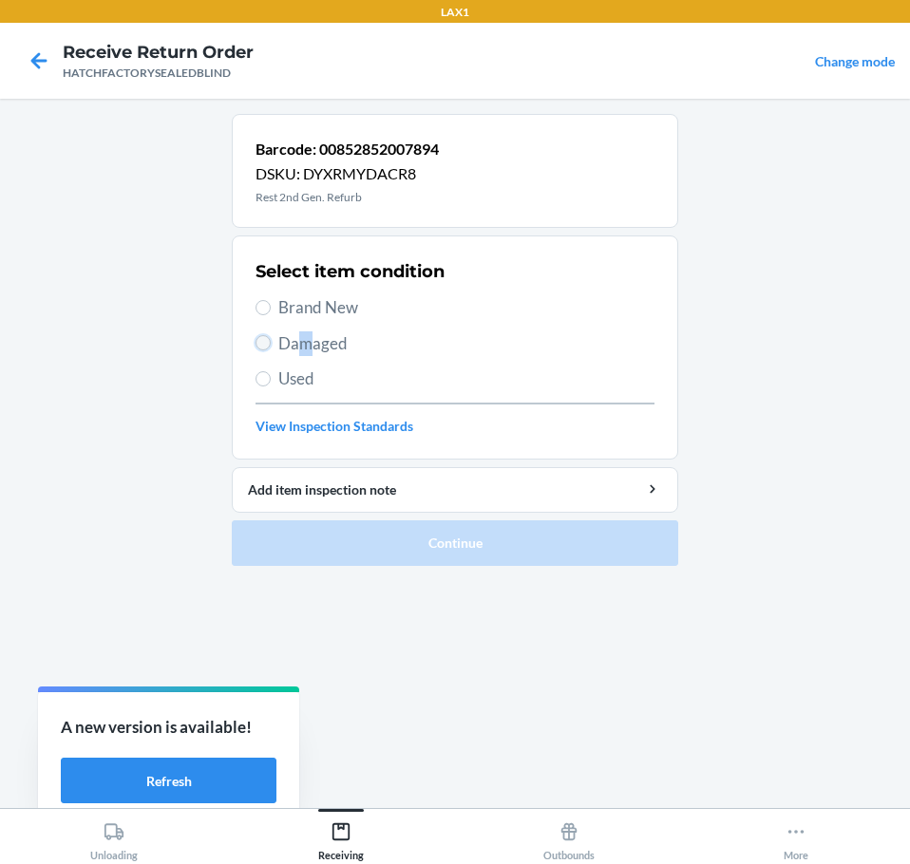
click at [256, 339] on input "Damaged" at bounding box center [262, 342] width 15 height 15
radio input "true"
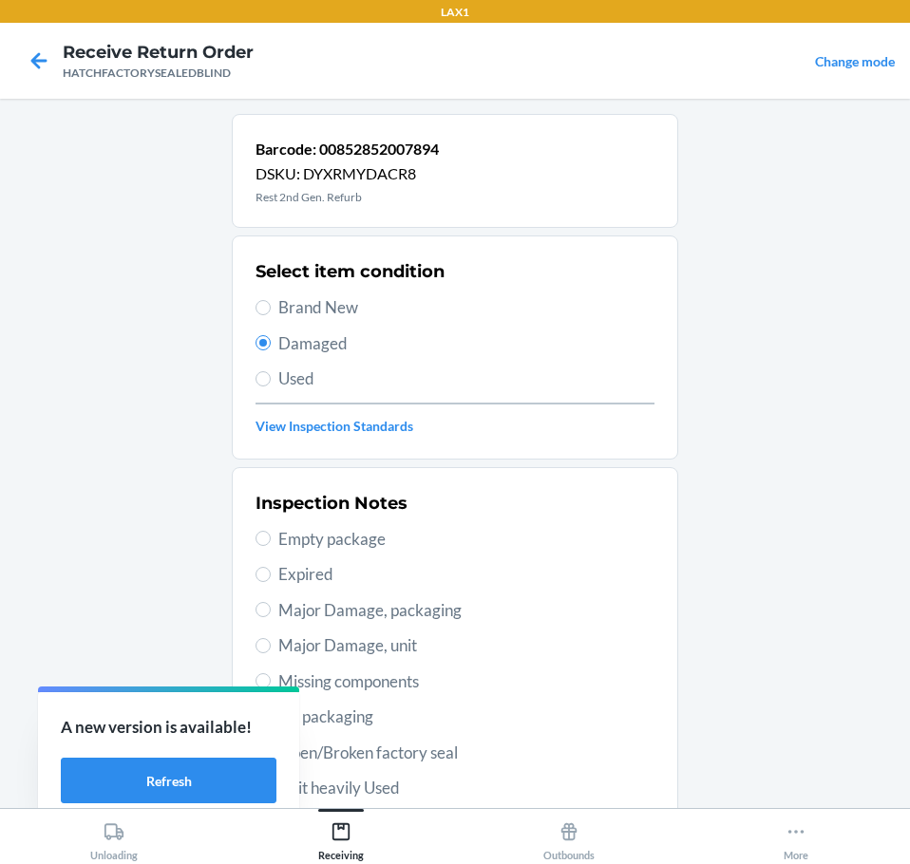
click at [313, 645] on span "Major Damage, unit" at bounding box center [466, 645] width 376 height 25
click at [271, 645] on input "Major Damage, unit" at bounding box center [262, 645] width 15 height 15
radio input "true"
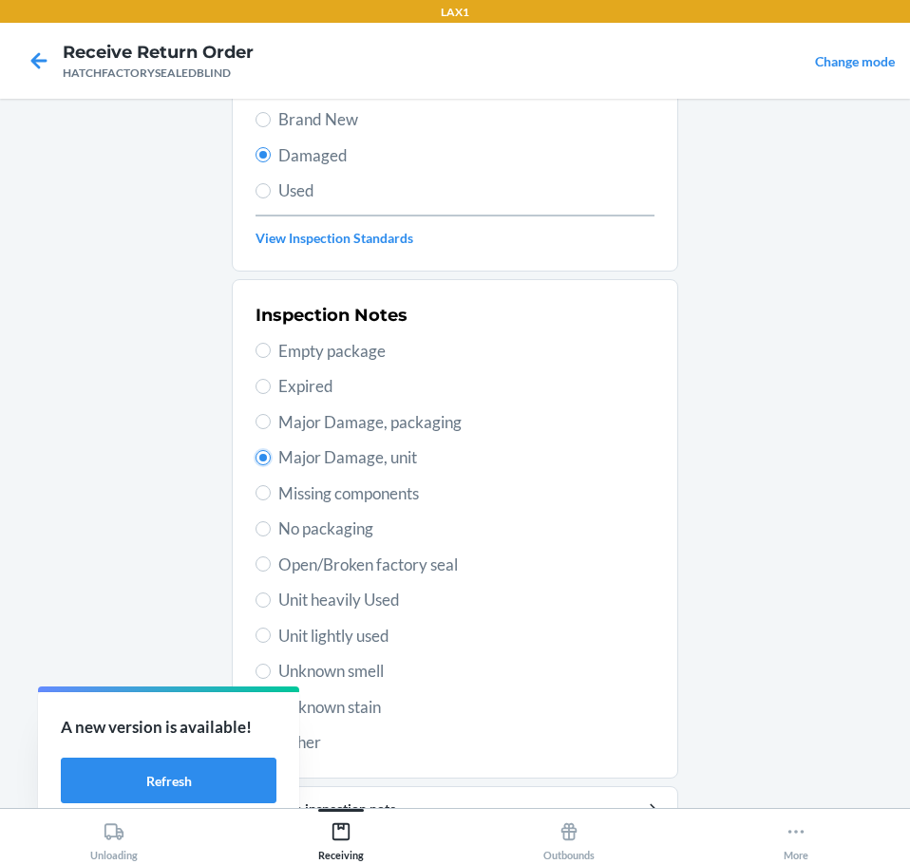
scroll to position [280, 0]
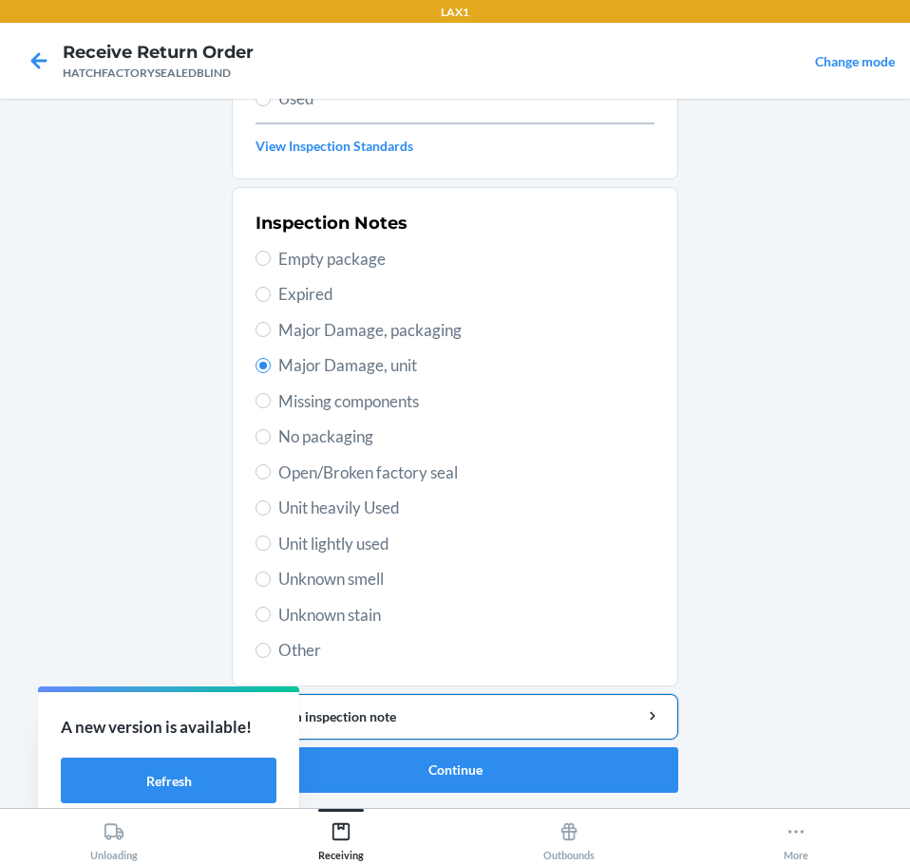
click at [417, 708] on div "Add item inspection note" at bounding box center [455, 717] width 414 height 20
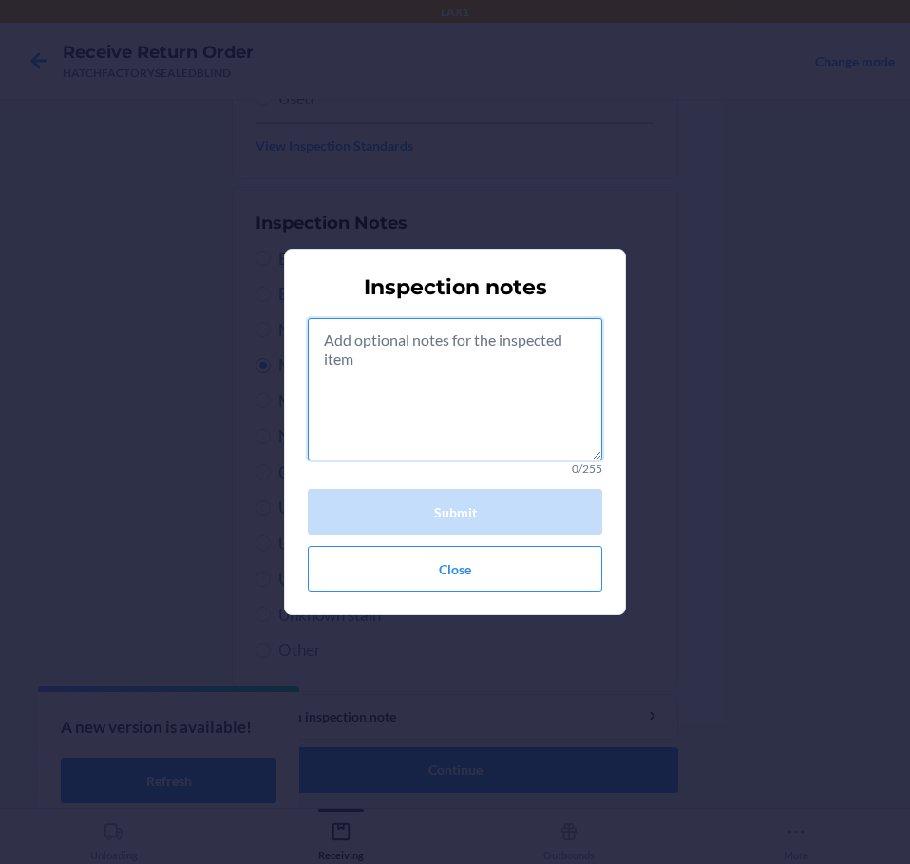
click at [434, 395] on textarea at bounding box center [455, 389] width 294 height 142
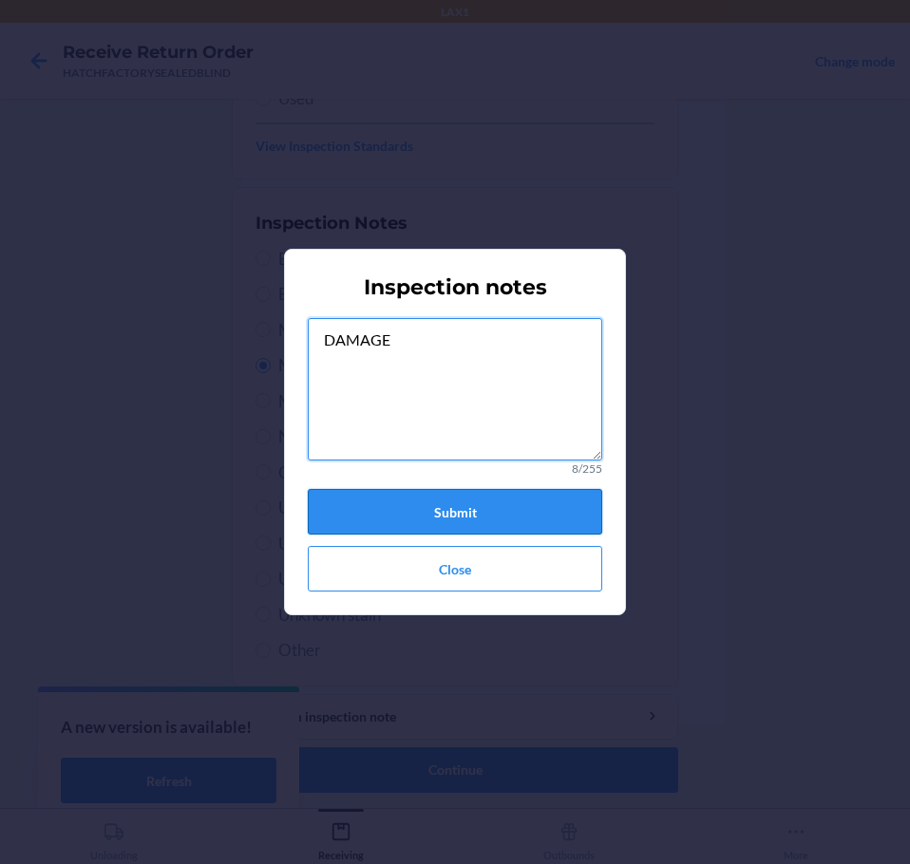
type textarea "DAMAGE"
click at [392, 517] on button "Submit" at bounding box center [455, 512] width 294 height 46
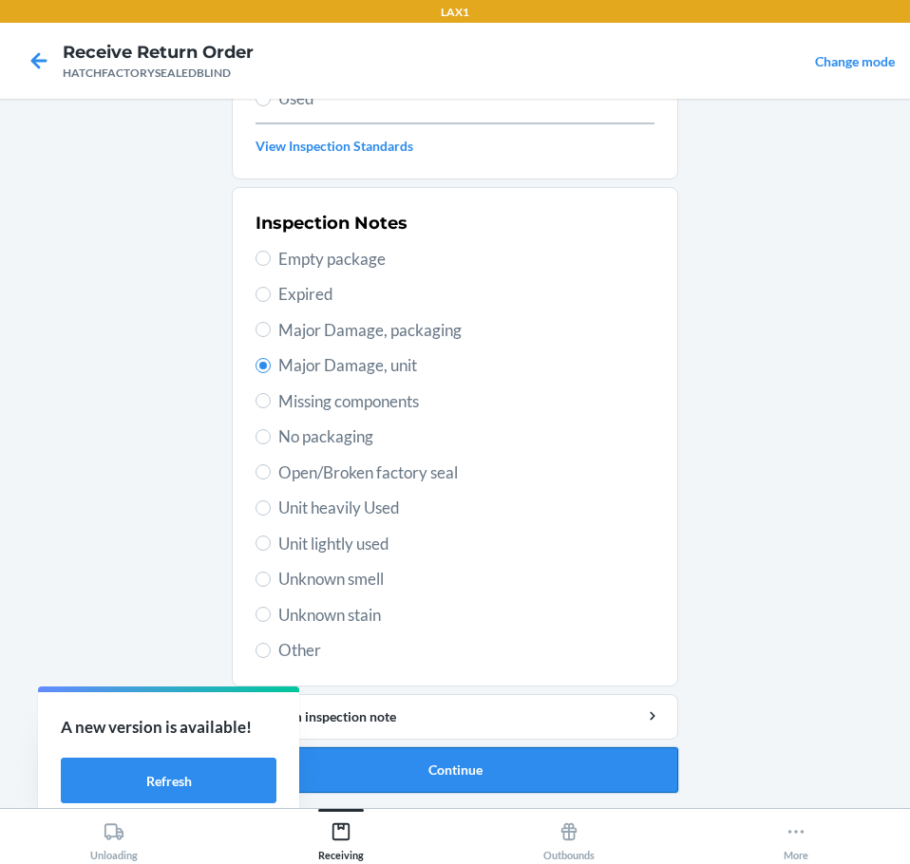
click at [496, 771] on button "Continue" at bounding box center [455, 770] width 446 height 46
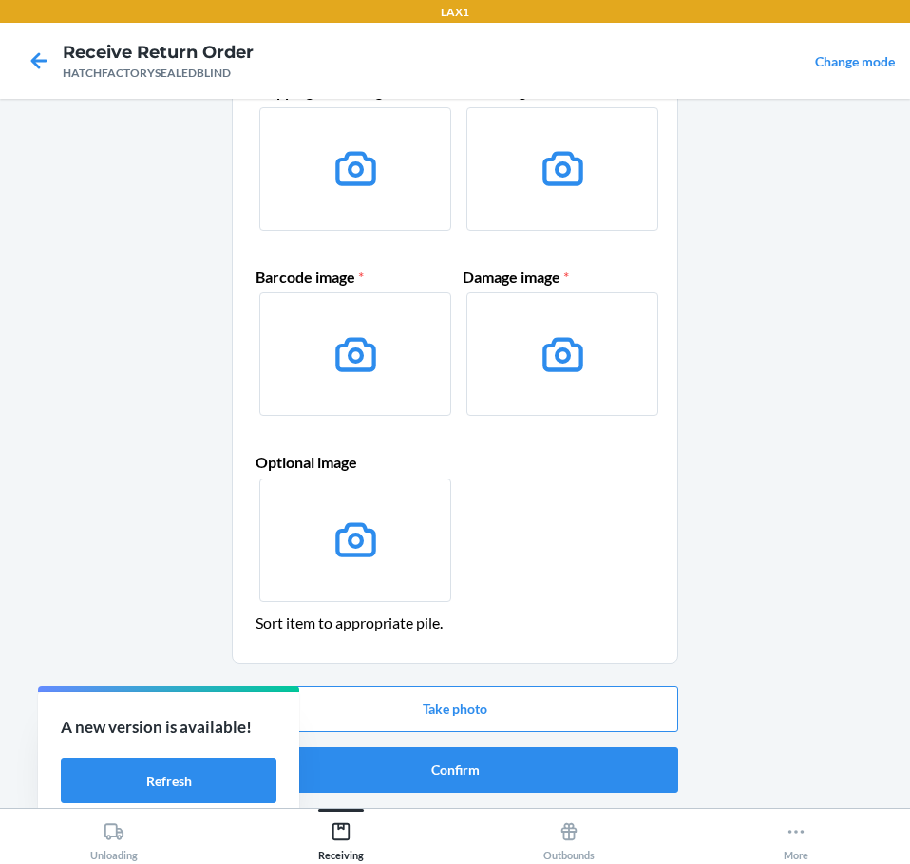
click at [496, 771] on button "Confirm" at bounding box center [455, 770] width 446 height 46
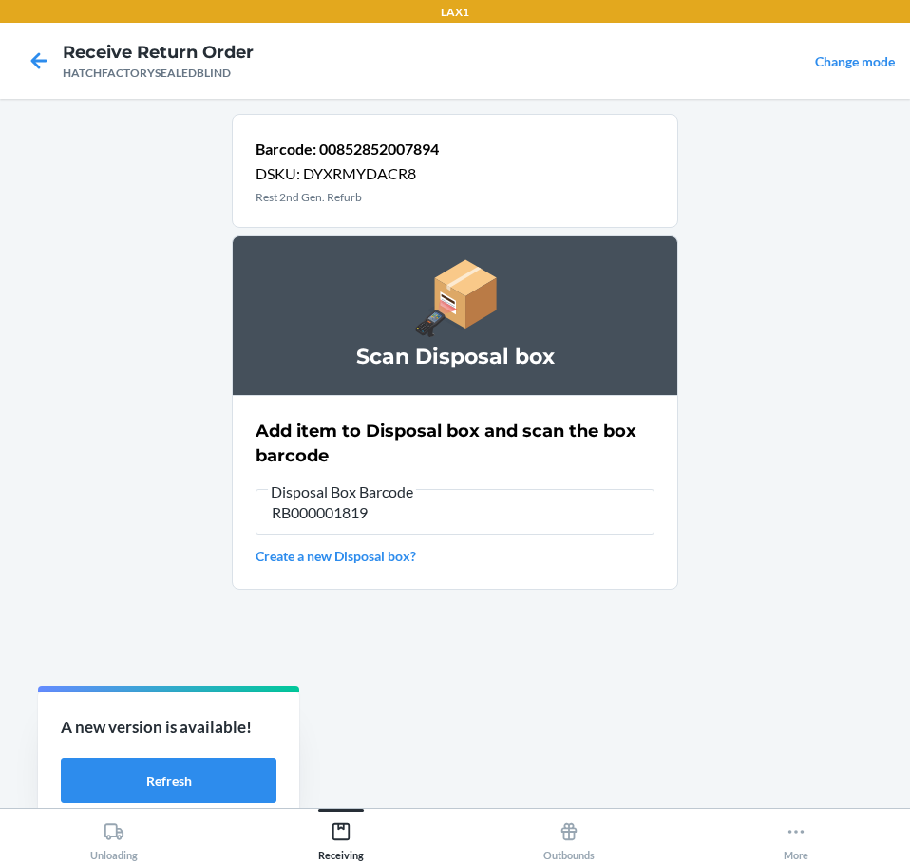
type input "RB000001819"
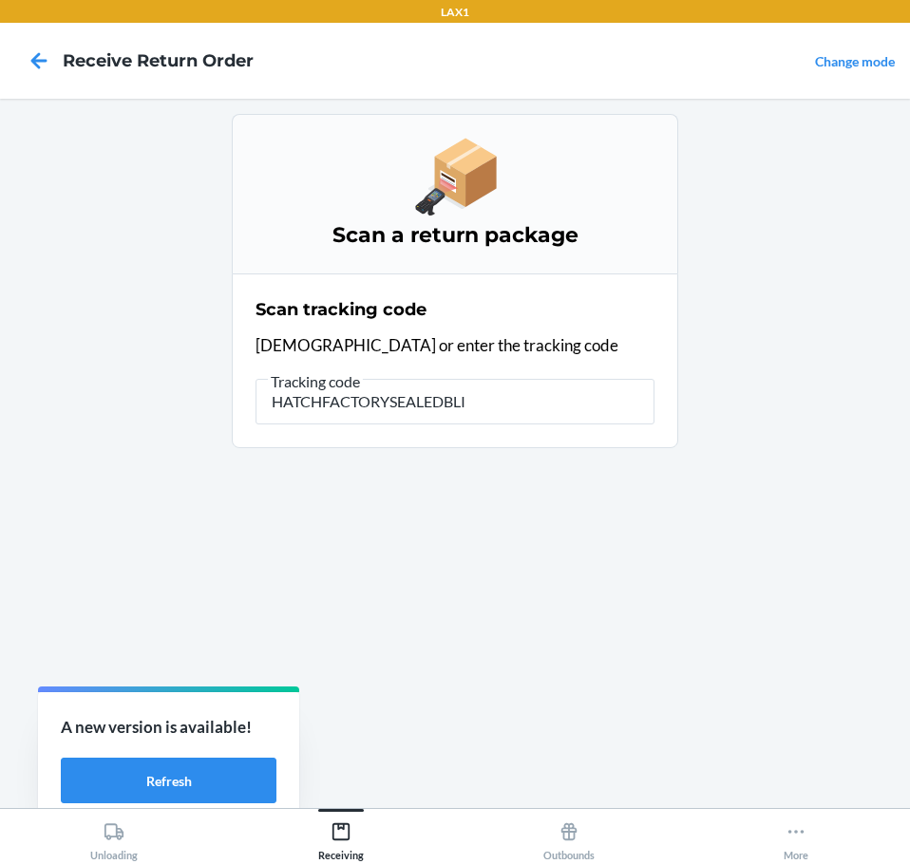
type input "HATCHFACTORYSEALEDBLIN"
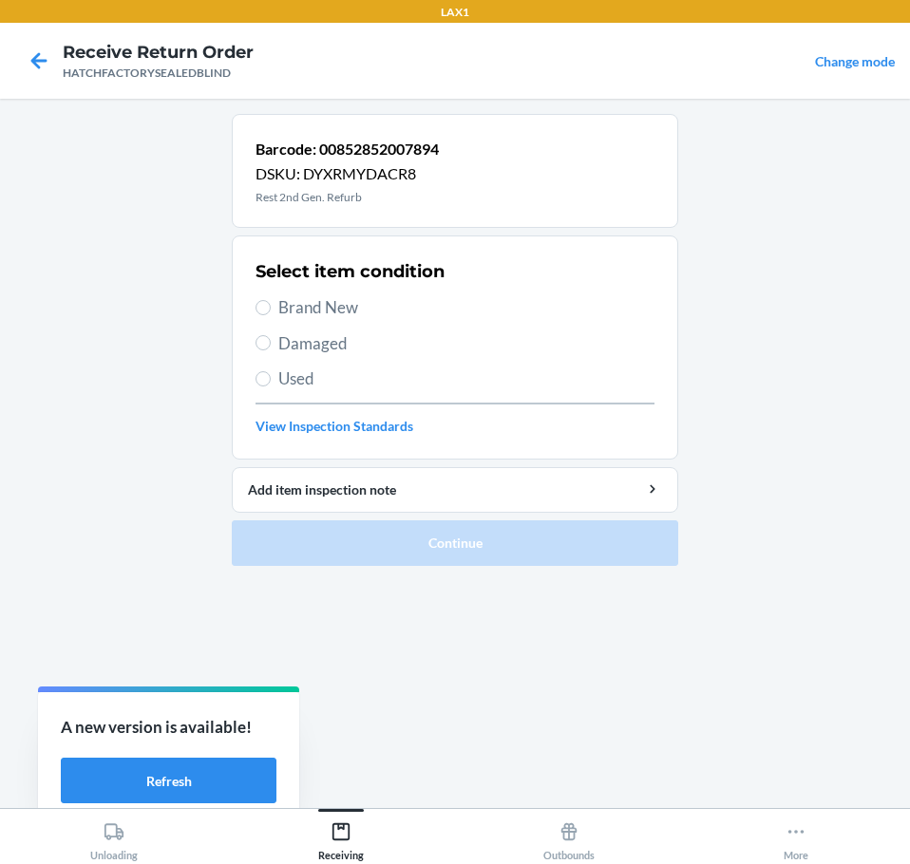
click at [312, 349] on span "Damaged" at bounding box center [466, 343] width 376 height 25
click at [271, 349] on input "Damaged" at bounding box center [262, 342] width 15 height 15
radio input "true"
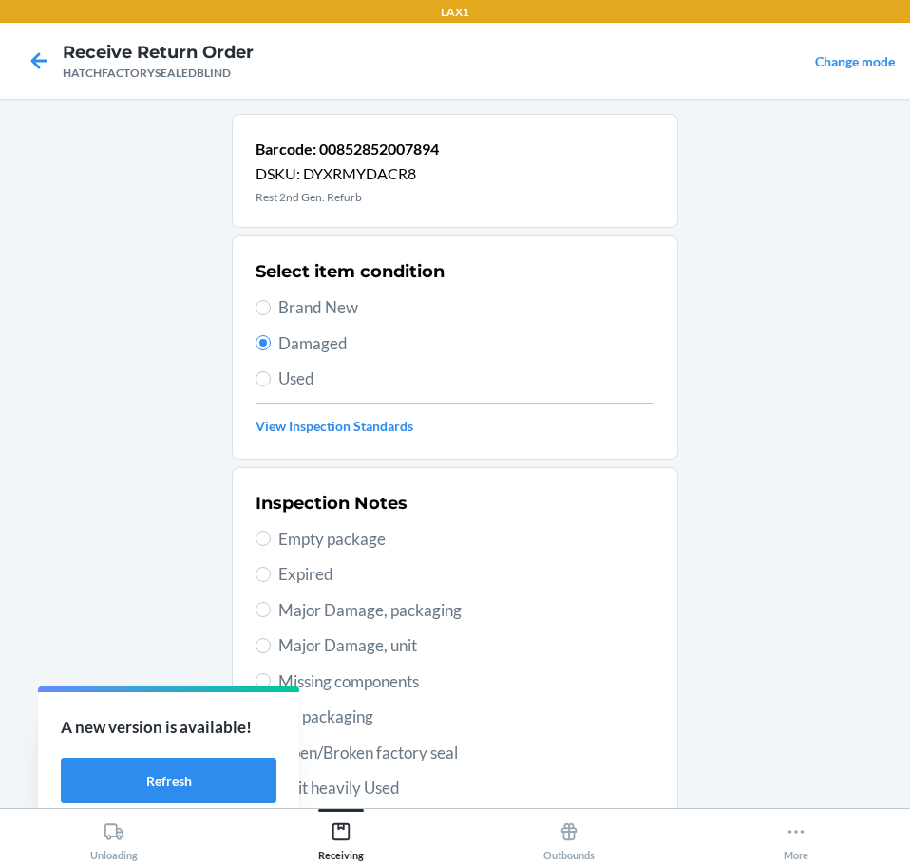
click at [302, 644] on span "Major Damage, unit" at bounding box center [466, 645] width 376 height 25
click at [271, 644] on input "Major Damage, unit" at bounding box center [262, 645] width 15 height 15
radio input "true"
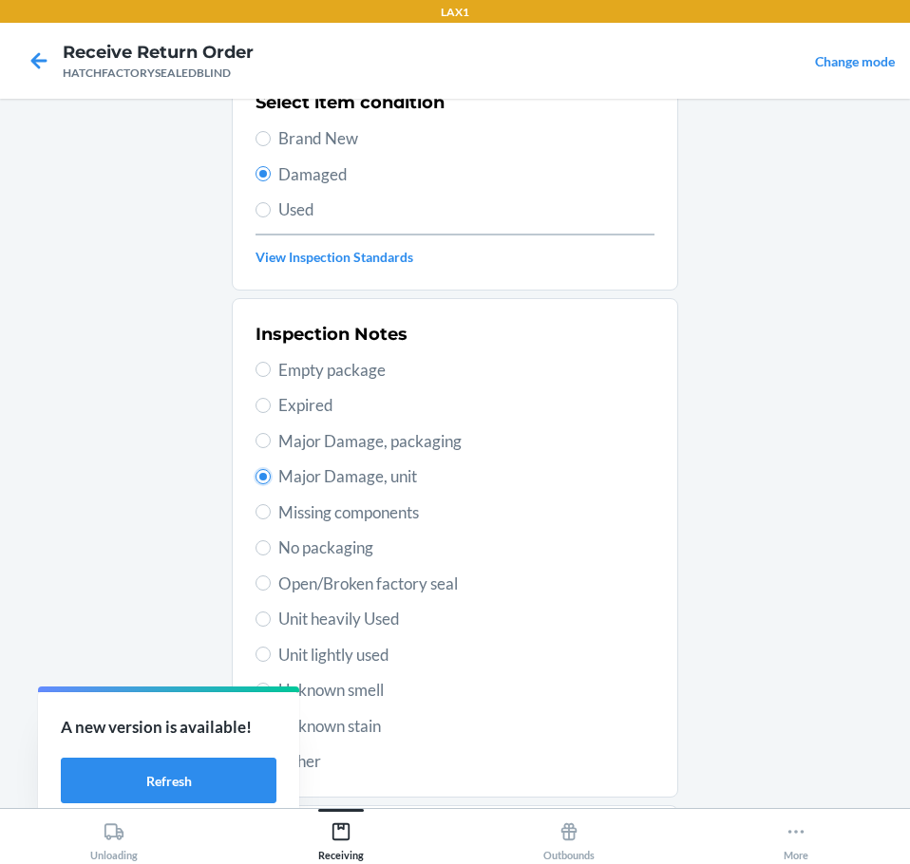
scroll to position [280, 0]
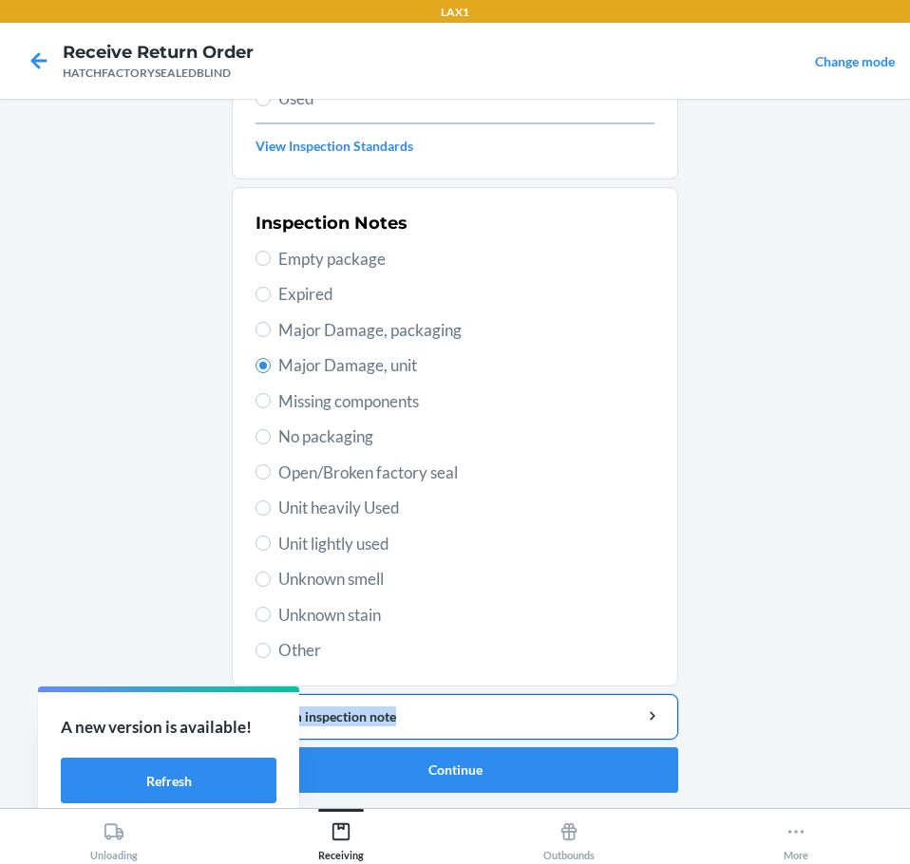
click at [452, 714] on li "Barcode: 00852852007894 DSKU: DYXRMYDACR8 Rest 2nd Gen. Refurb Select item cond…" at bounding box center [455, 313] width 446 height 959
click at [425, 722] on div "Add item inspection note" at bounding box center [455, 717] width 414 height 20
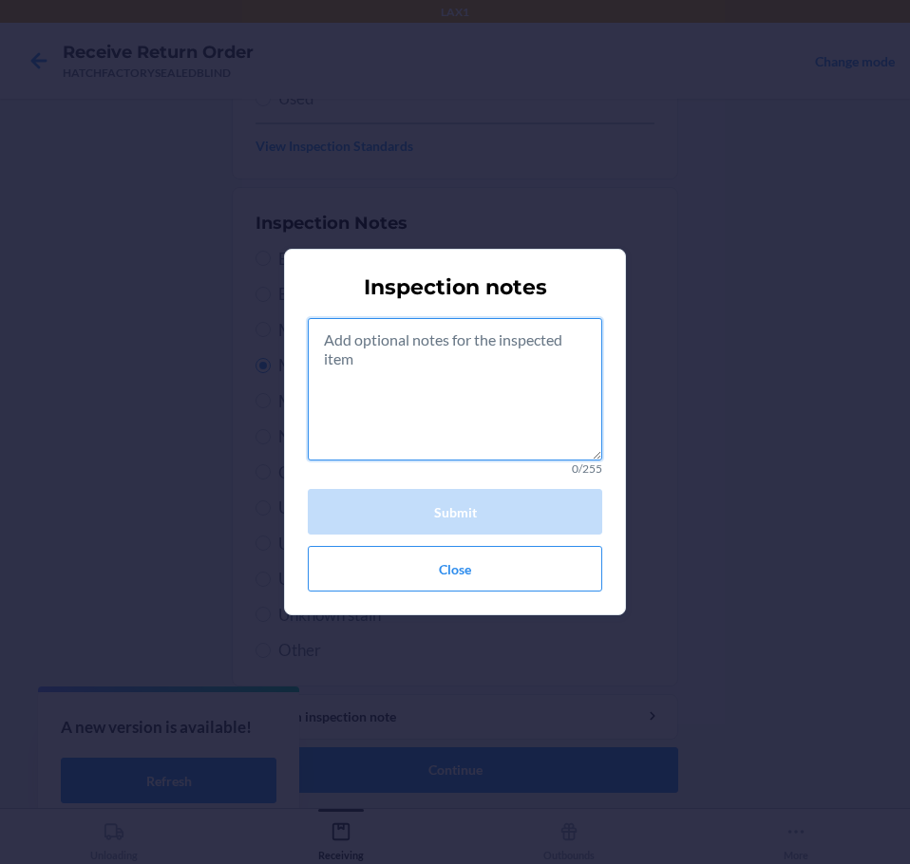
click at [415, 402] on textarea at bounding box center [455, 389] width 294 height 142
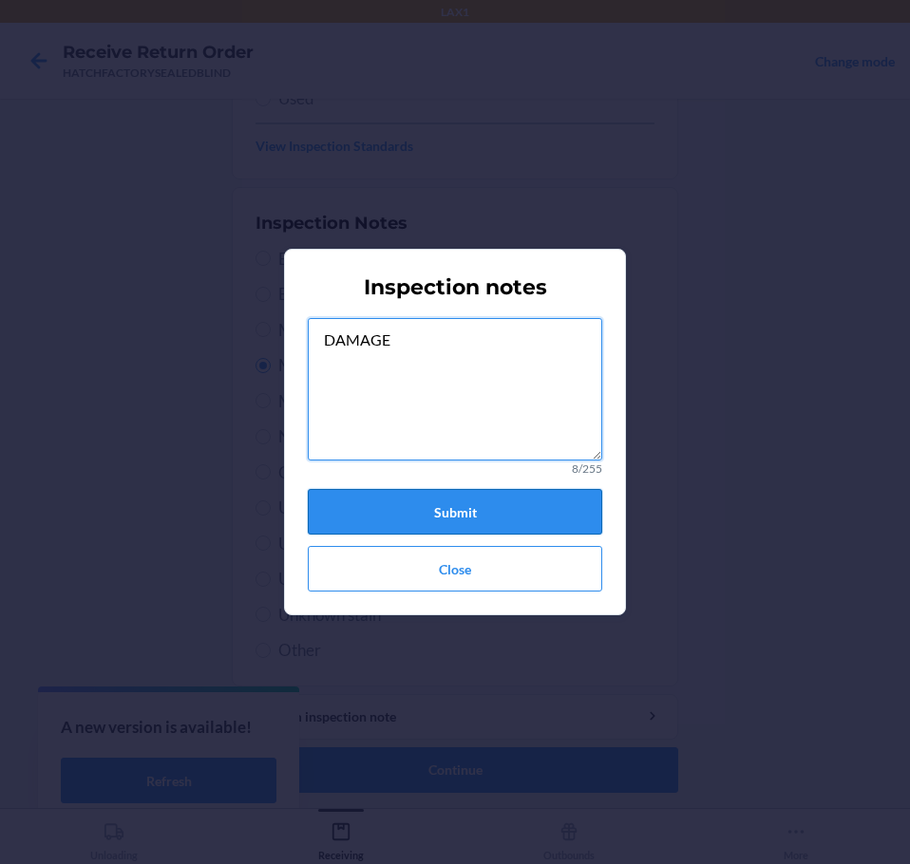
type textarea "DAMAGE"
click at [495, 507] on button "Submit" at bounding box center [455, 512] width 294 height 46
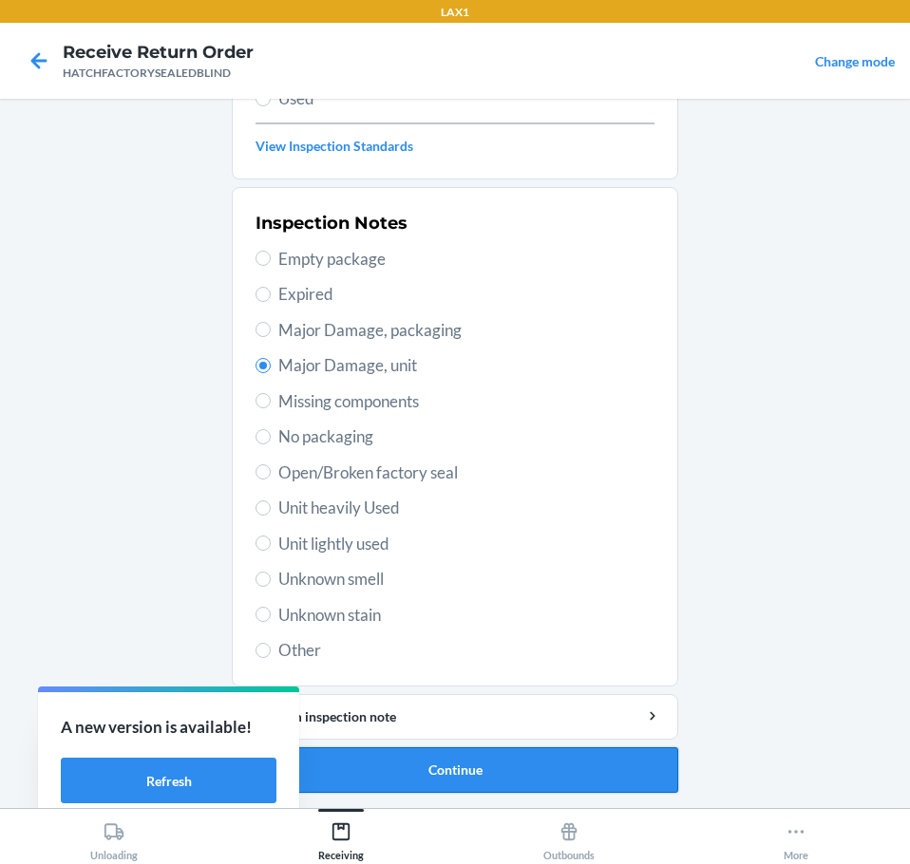
click at [569, 779] on button "Continue" at bounding box center [455, 770] width 446 height 46
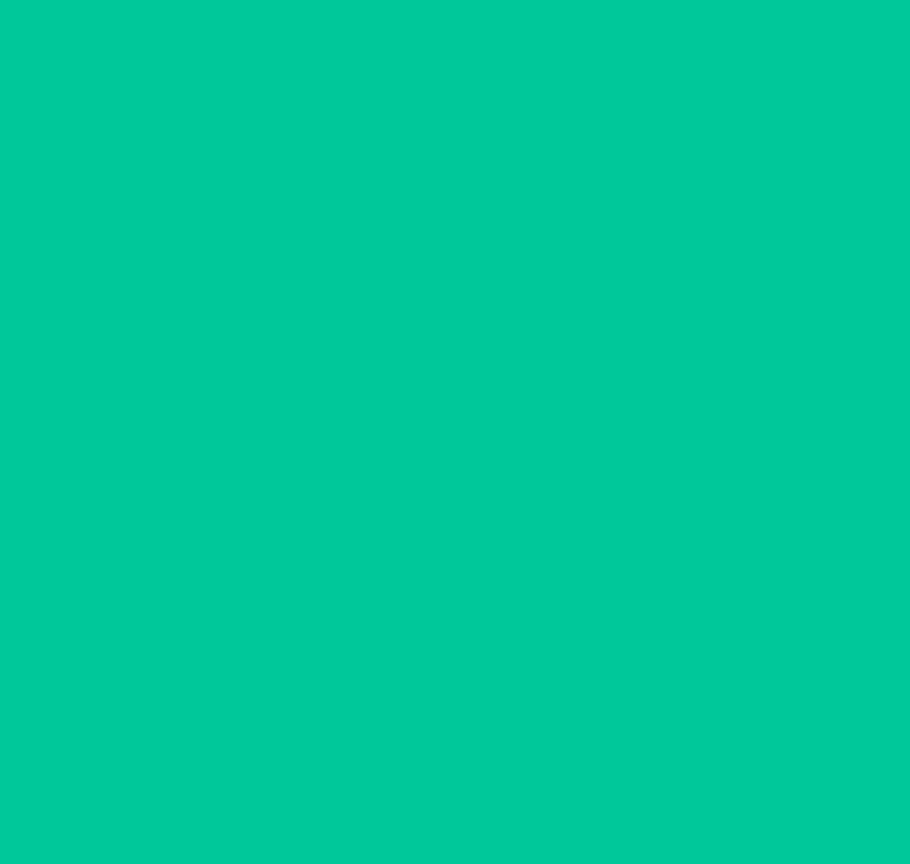
scroll to position [123, 0]
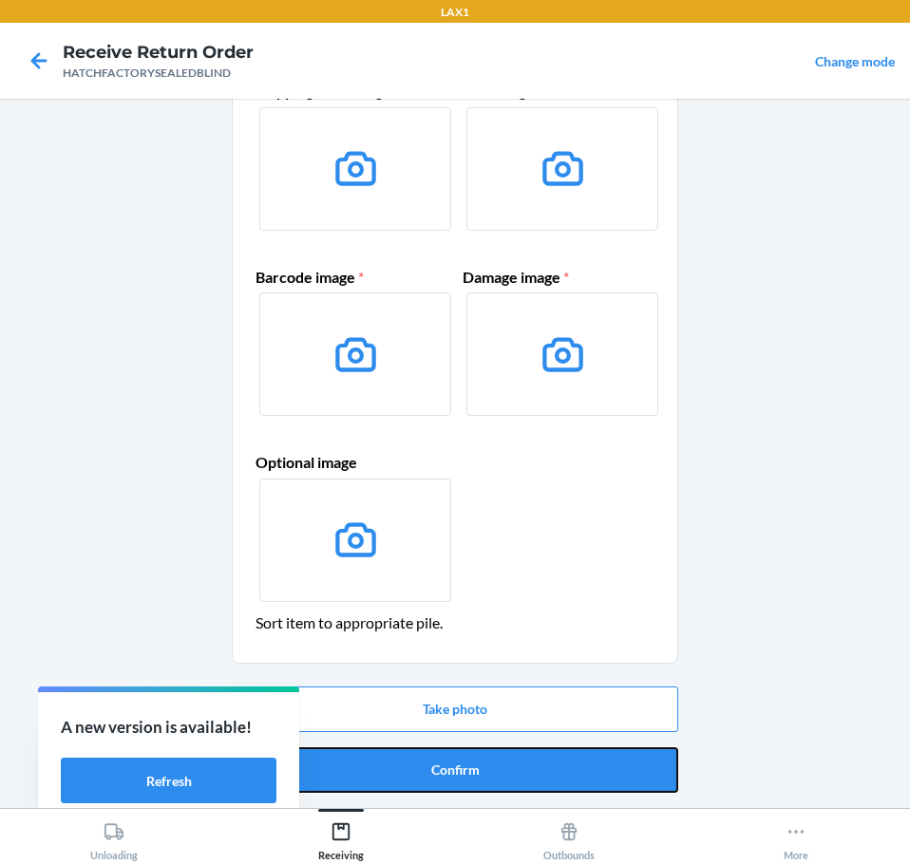
click at [569, 779] on button "Confirm" at bounding box center [455, 770] width 446 height 46
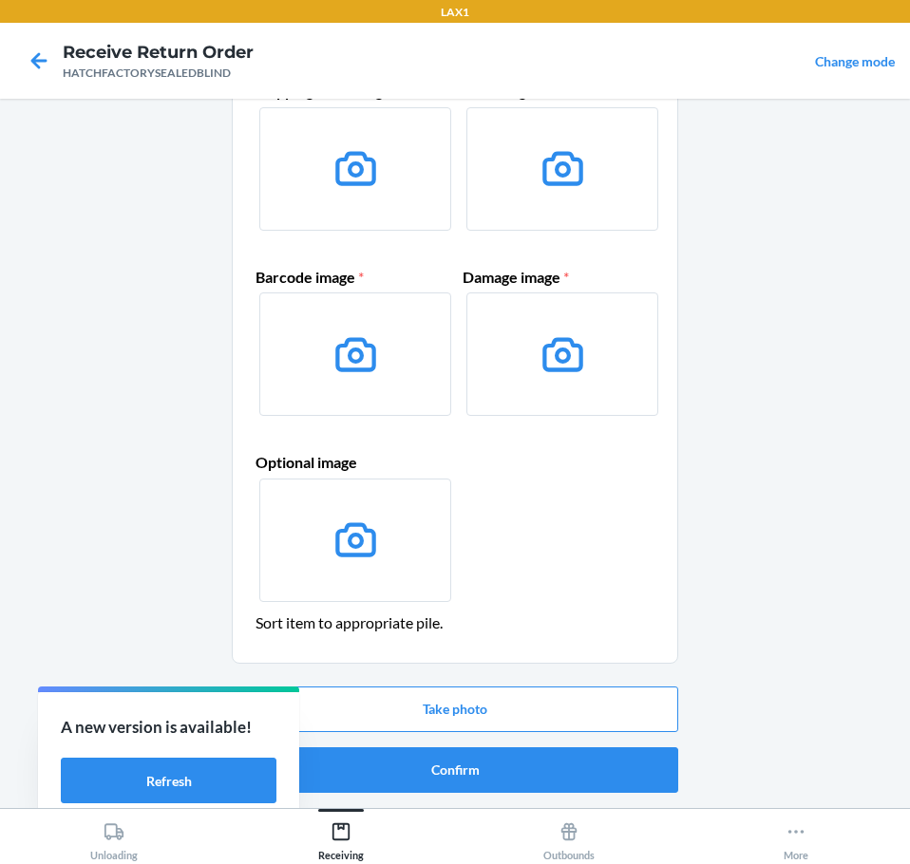
scroll to position [0, 0]
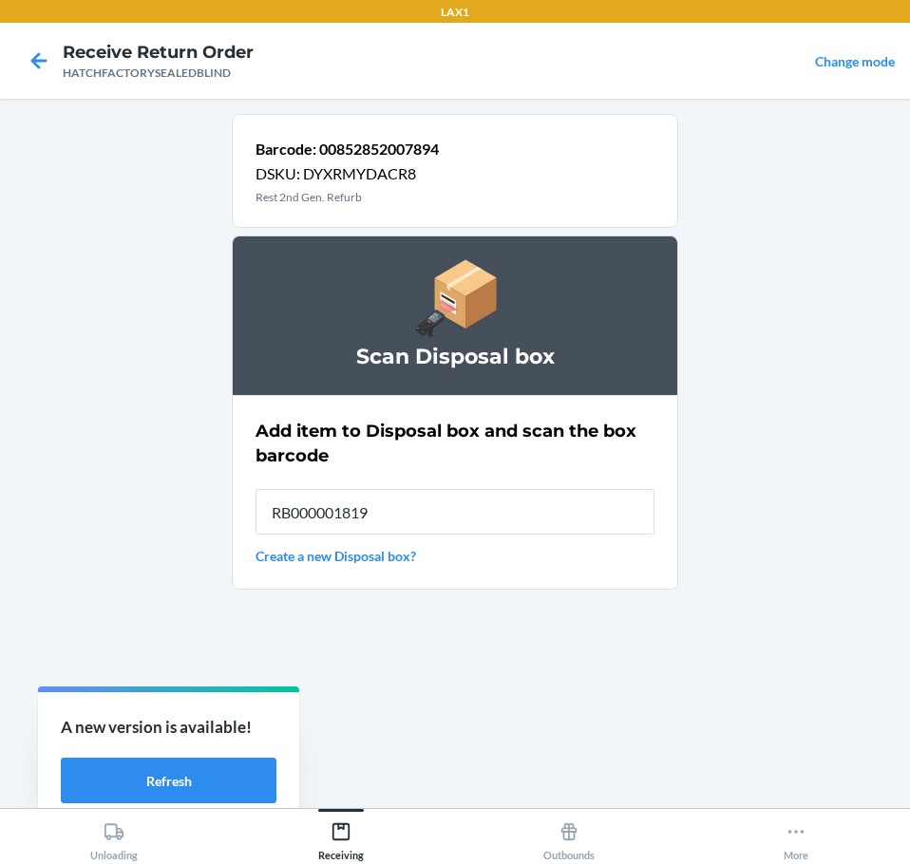
type input "RB000001819"
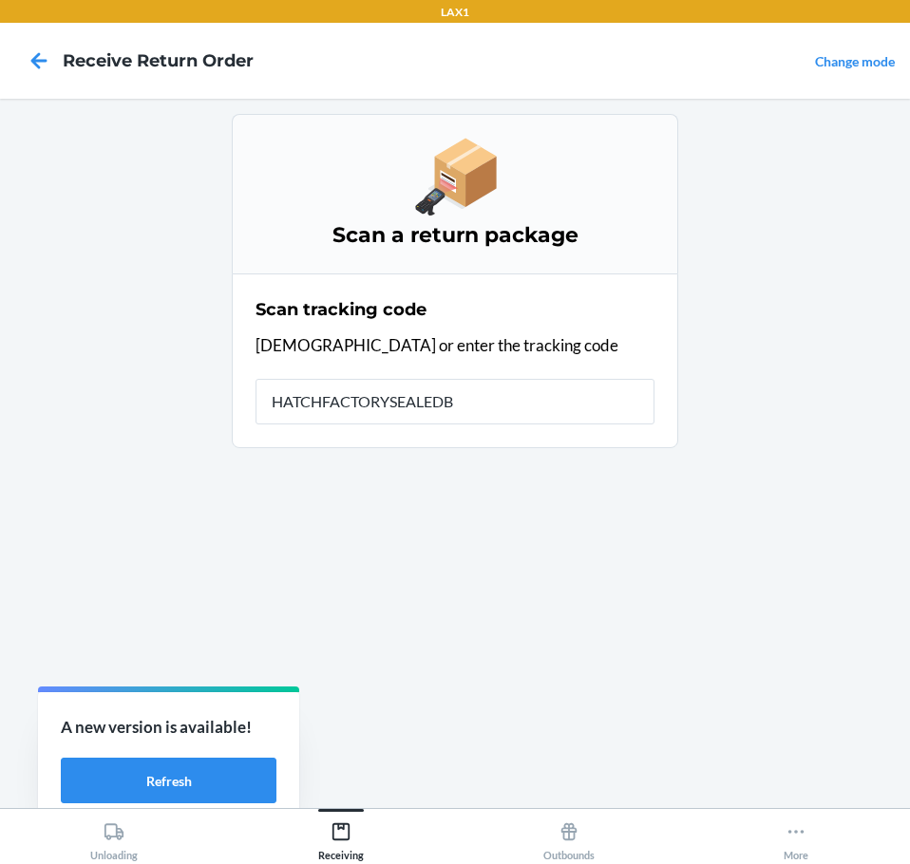
type input "HATCHFACTORYSEALEDBL"
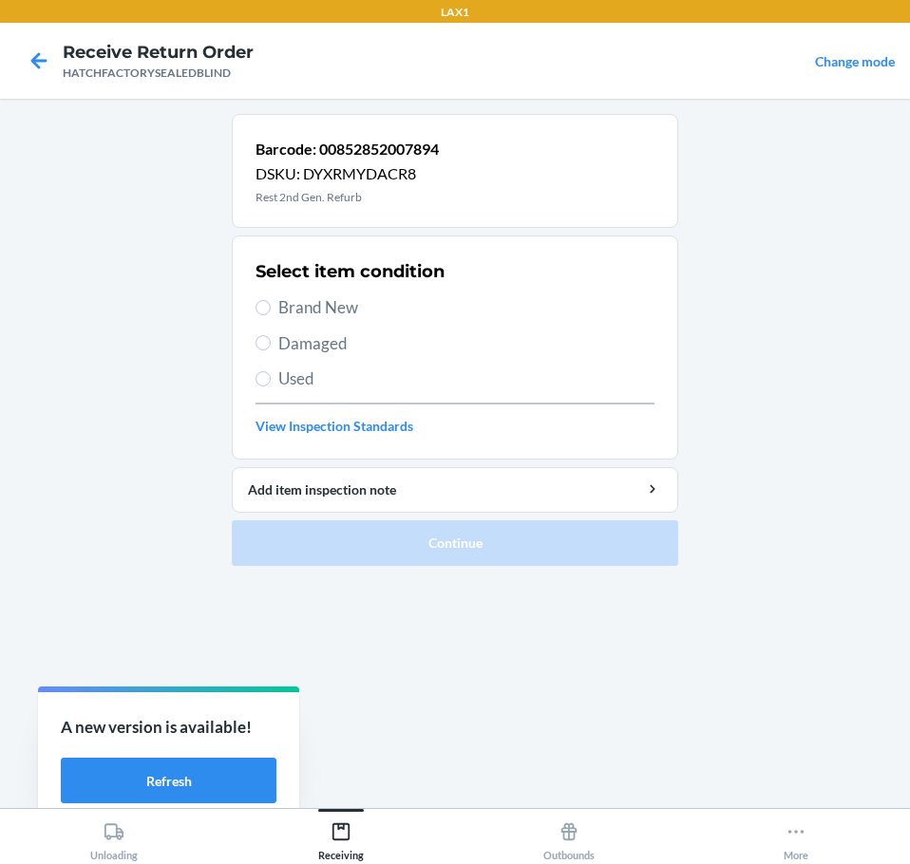
click at [323, 348] on span "Damaged" at bounding box center [466, 343] width 376 height 25
click at [271, 348] on input "Damaged" at bounding box center [262, 342] width 15 height 15
radio input "true"
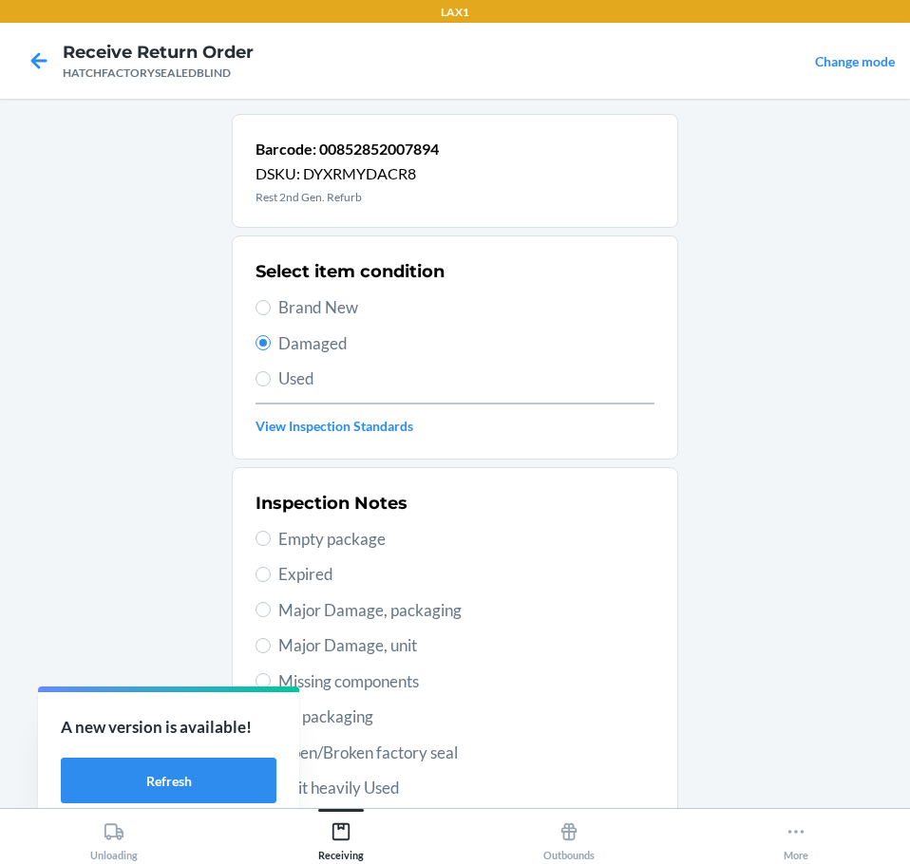
click at [324, 636] on span "Major Damage, unit" at bounding box center [466, 645] width 376 height 25
click at [271, 638] on input "Major Damage, unit" at bounding box center [262, 645] width 15 height 15
radio input "true"
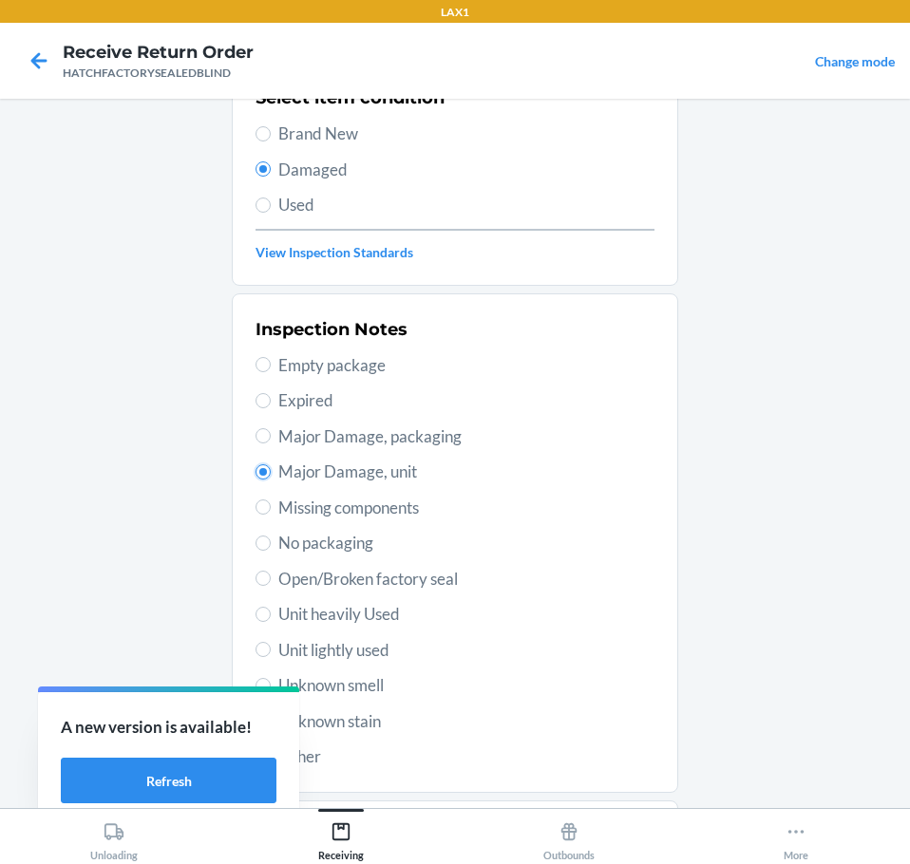
scroll to position [280, 0]
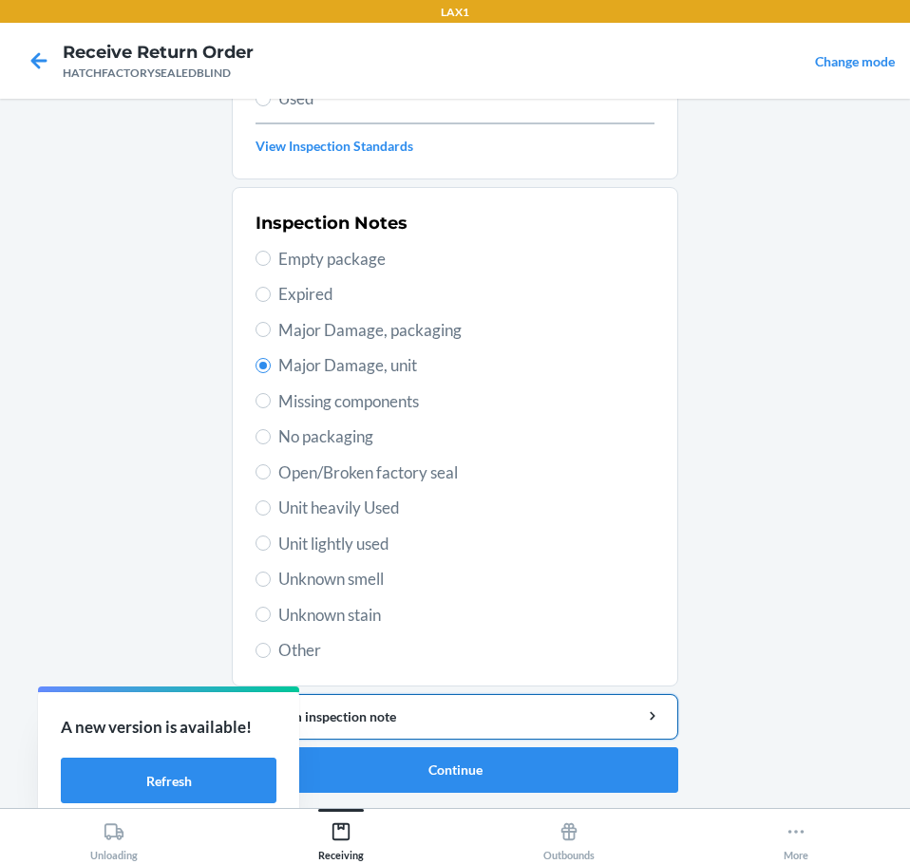
drag, startPoint x: 554, startPoint y: 720, endPoint x: 559, endPoint y: 711, distance: 10.3
click at [556, 718] on div "Add item inspection note" at bounding box center [455, 717] width 414 height 20
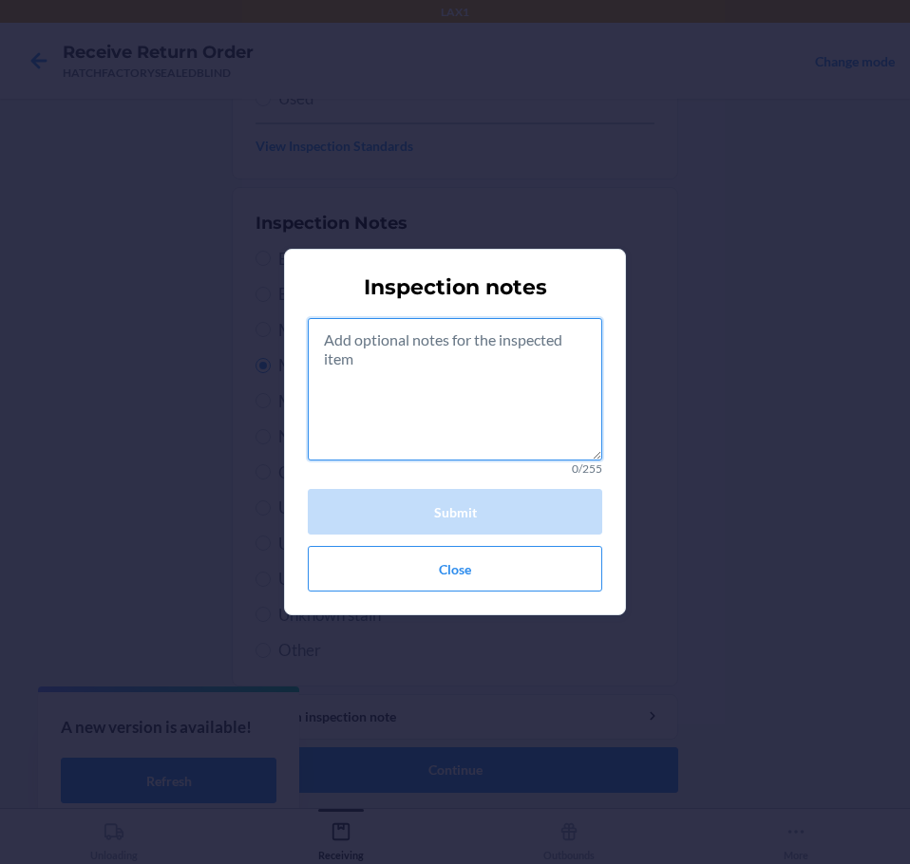
click at [460, 395] on textarea at bounding box center [455, 389] width 294 height 142
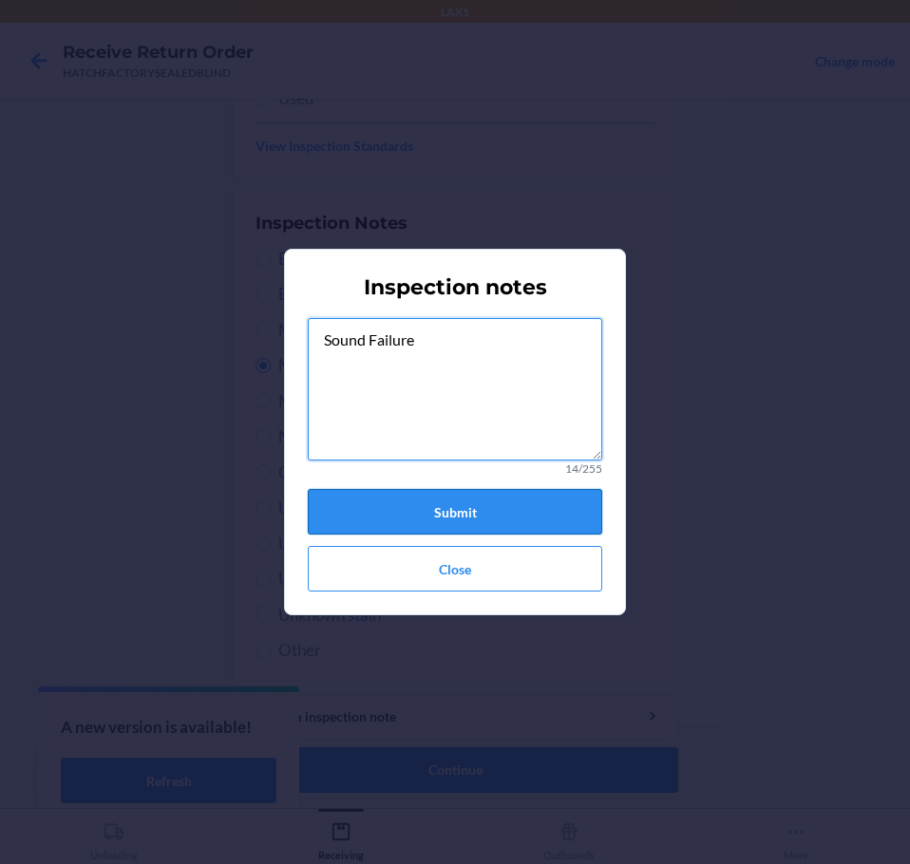
type textarea "Sound Failure"
click at [488, 504] on button "Submit" at bounding box center [455, 512] width 294 height 46
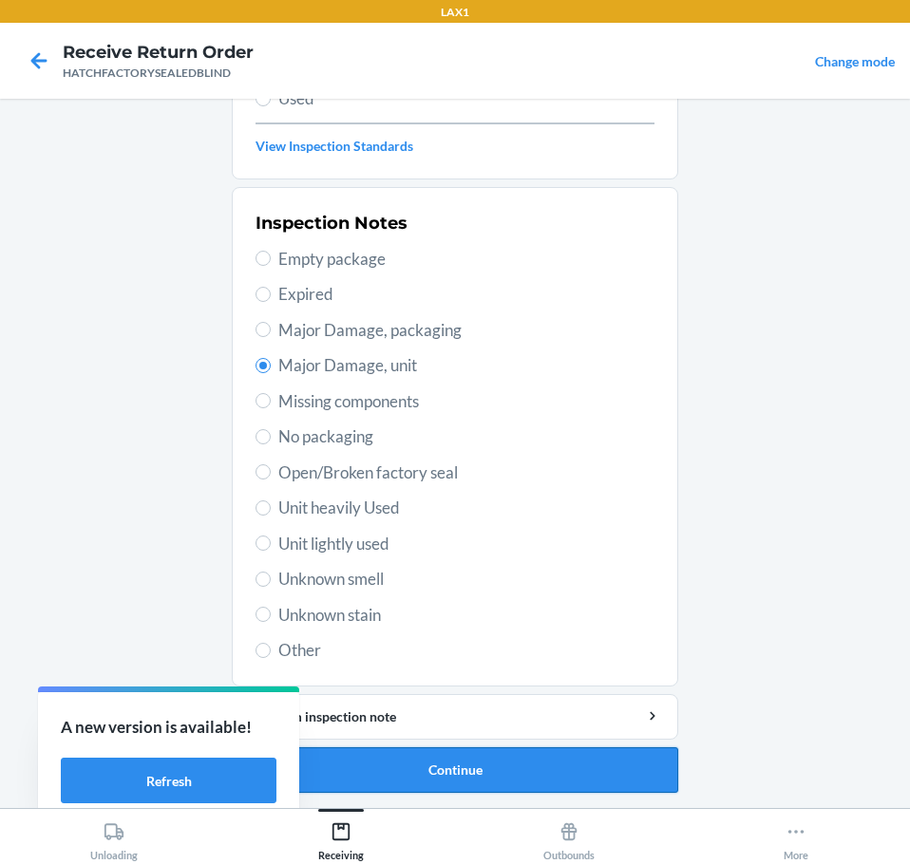
click at [480, 760] on button "Continue" at bounding box center [455, 770] width 446 height 46
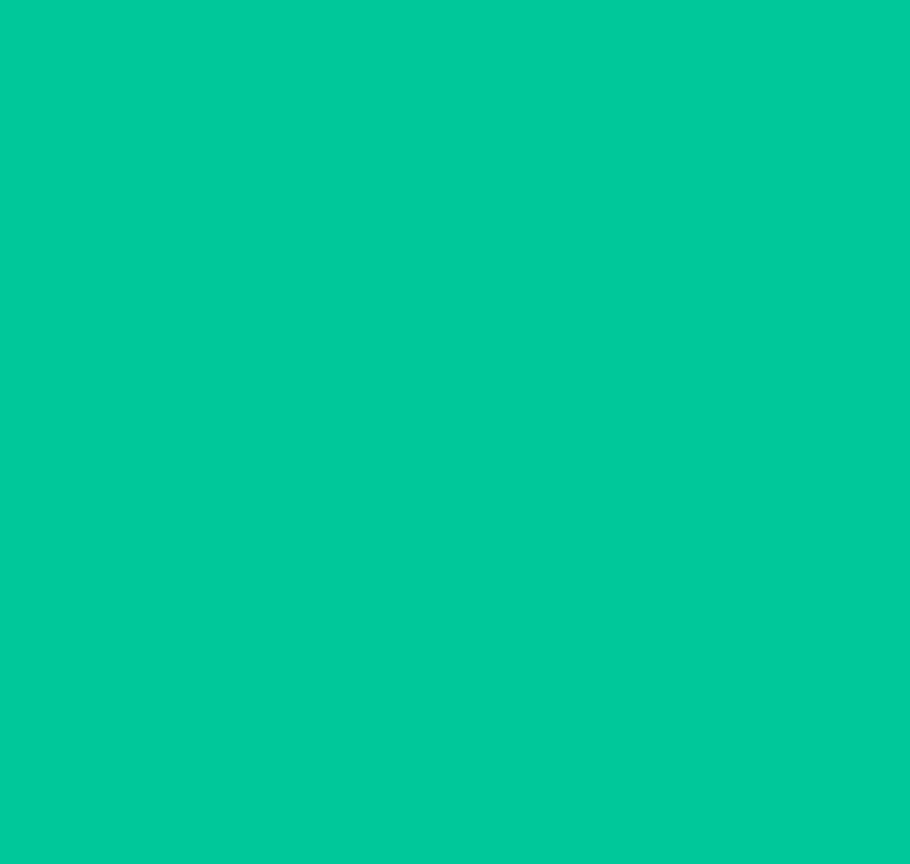
scroll to position [123, 0]
click at [481, 763] on button "Confirm" at bounding box center [455, 770] width 446 height 46
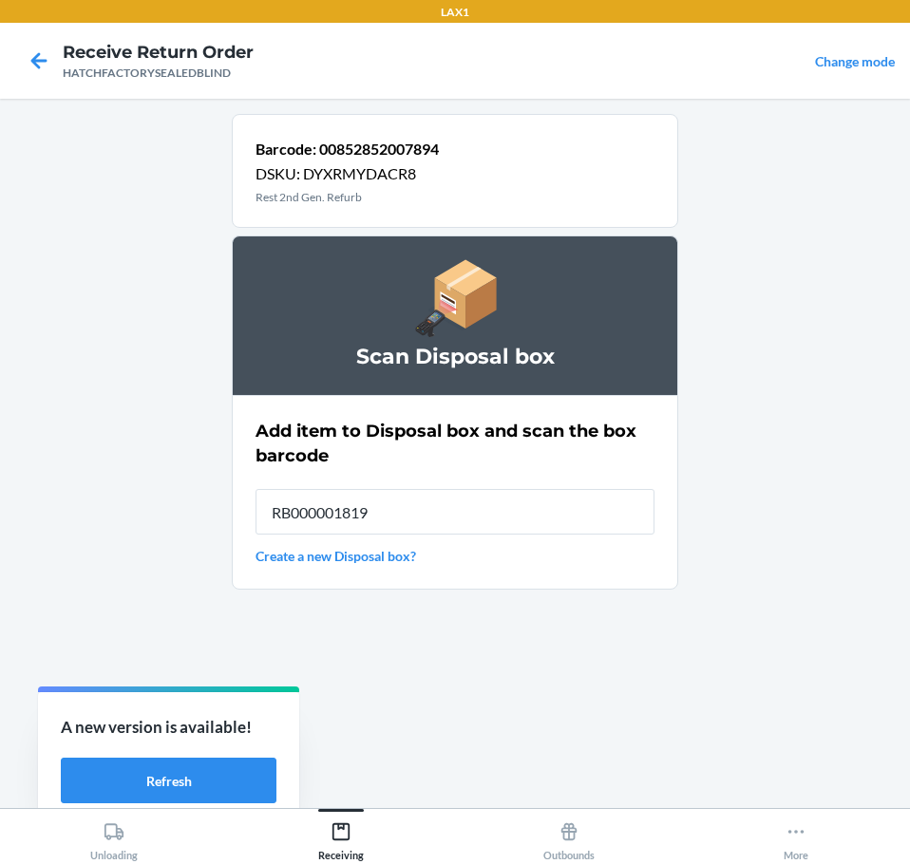
type input "RB000001819"
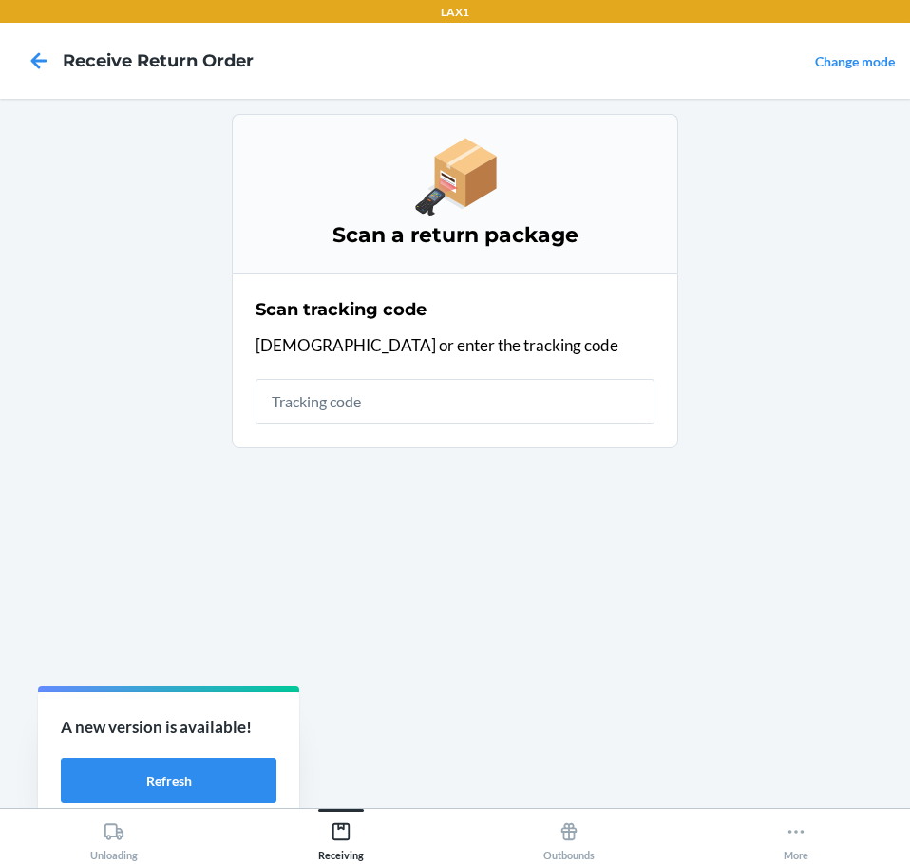
click at [112, 279] on main "Scan a return package Scan tracking code Scan or enter the tracking code" at bounding box center [455, 453] width 910 height 709
click at [373, 400] on input "text" at bounding box center [454, 402] width 399 height 46
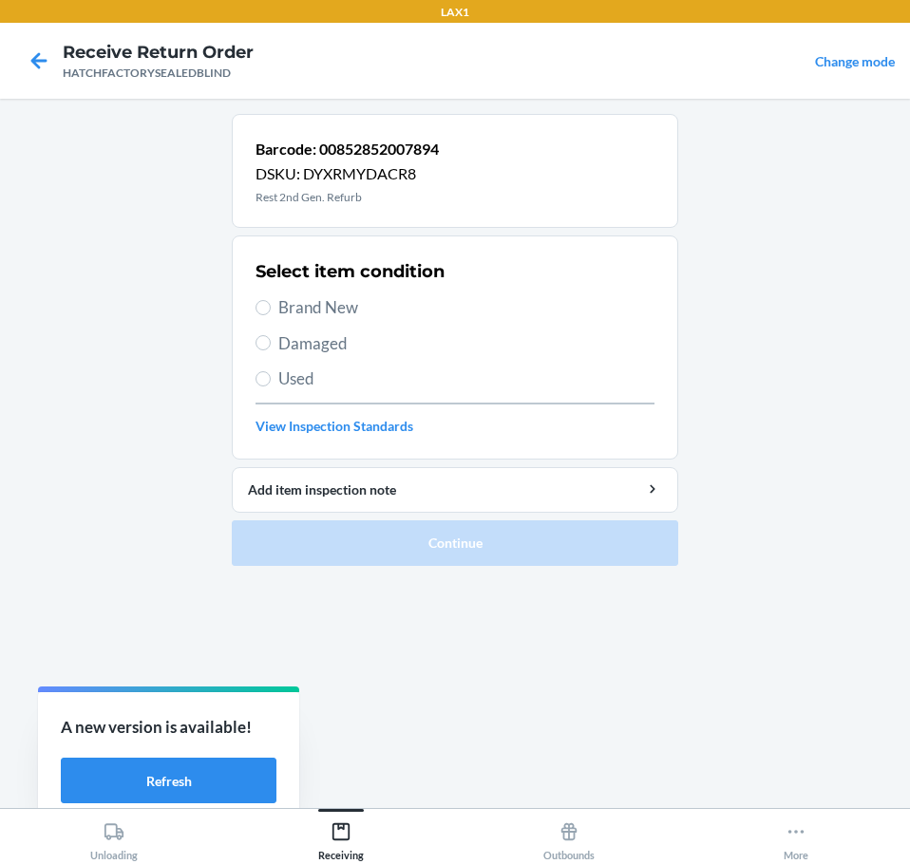
click at [285, 349] on span "Damaged" at bounding box center [466, 343] width 376 height 25
click at [271, 349] on input "Damaged" at bounding box center [262, 342] width 15 height 15
radio input "true"
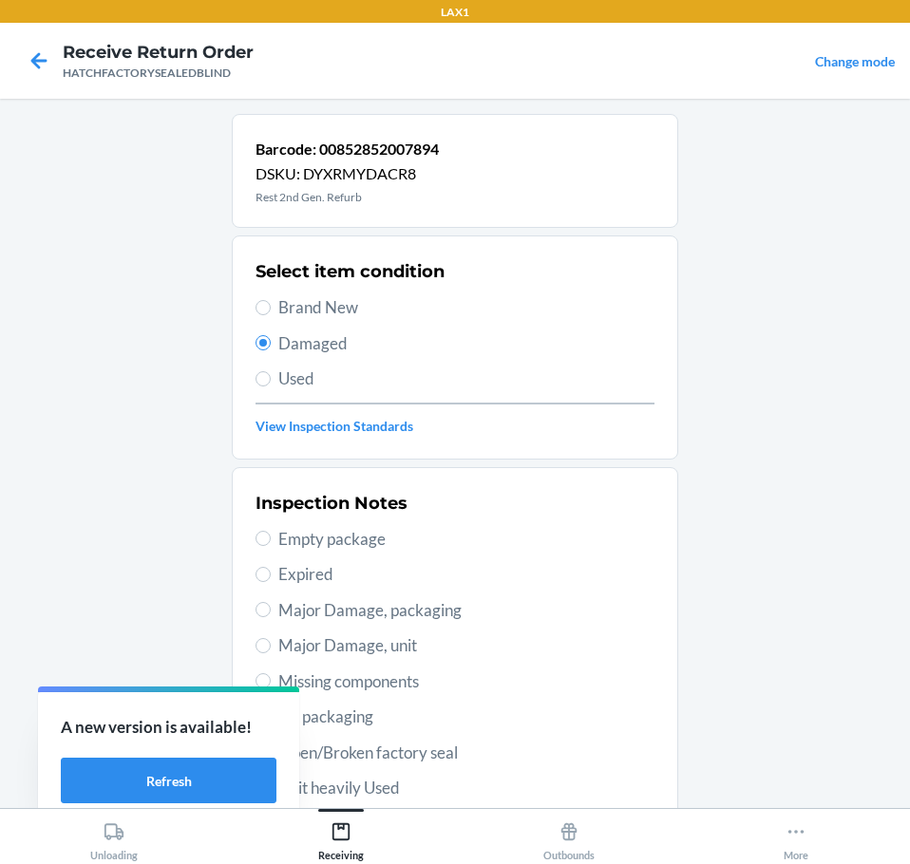
click at [334, 647] on span "Major Damage, unit" at bounding box center [466, 645] width 376 height 25
click at [271, 647] on input "Major Damage, unit" at bounding box center [262, 645] width 15 height 15
radio input "true"
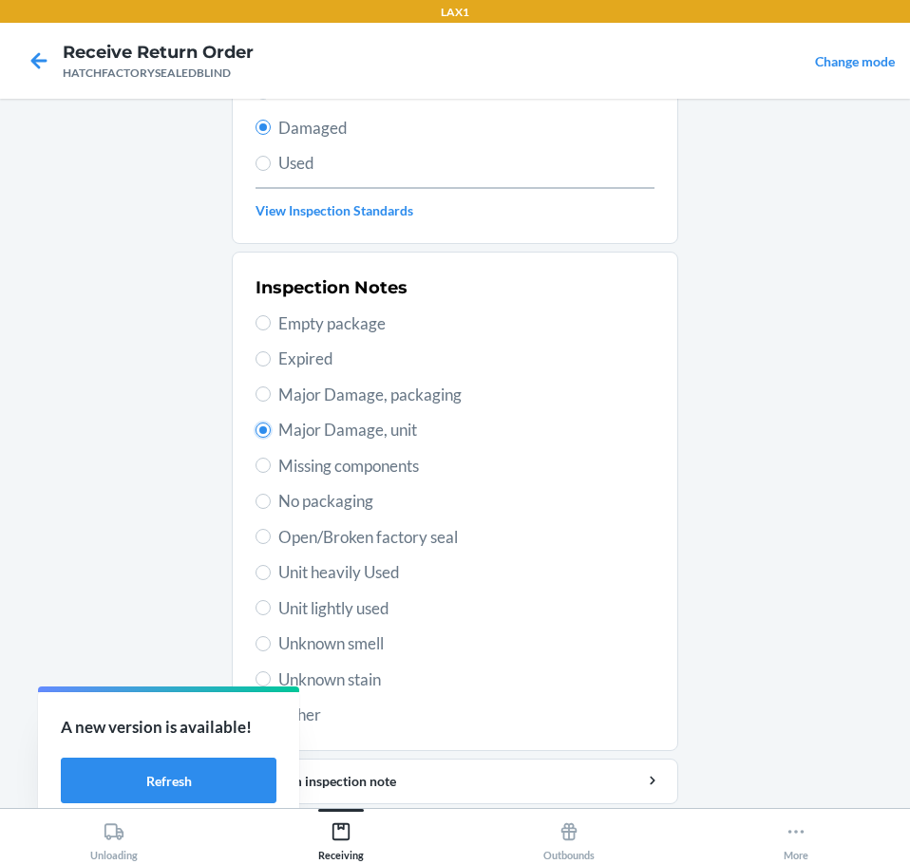
scroll to position [280, 0]
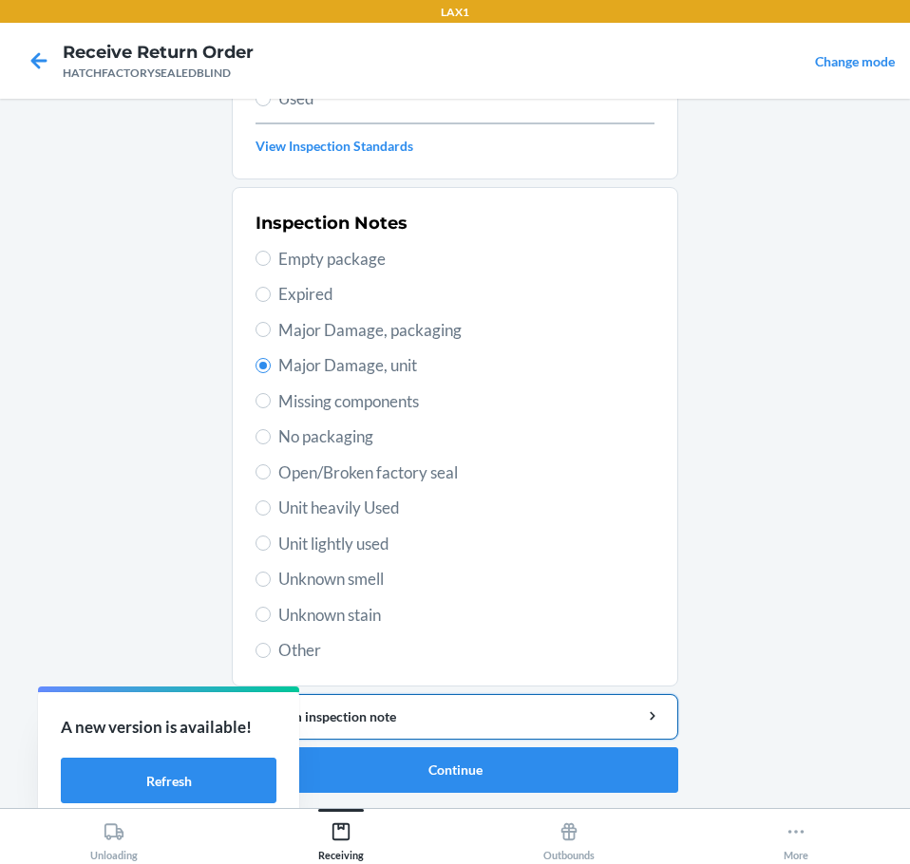
click at [528, 718] on div "Add item inspection note" at bounding box center [455, 717] width 414 height 20
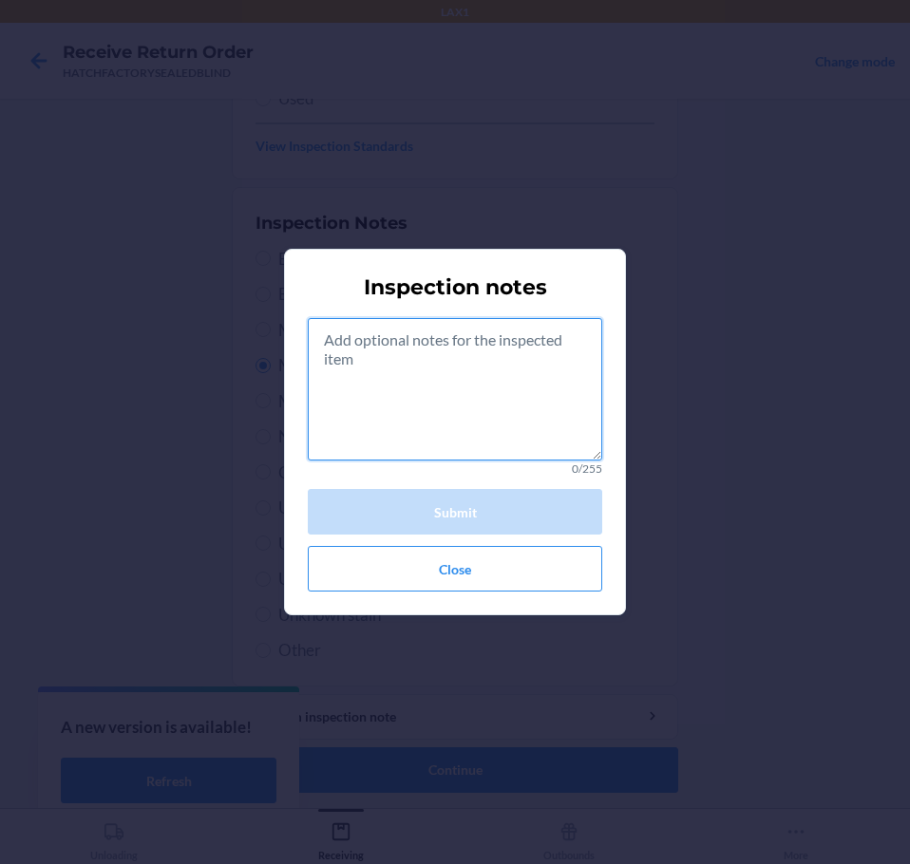
click at [490, 372] on textarea at bounding box center [455, 389] width 294 height 142
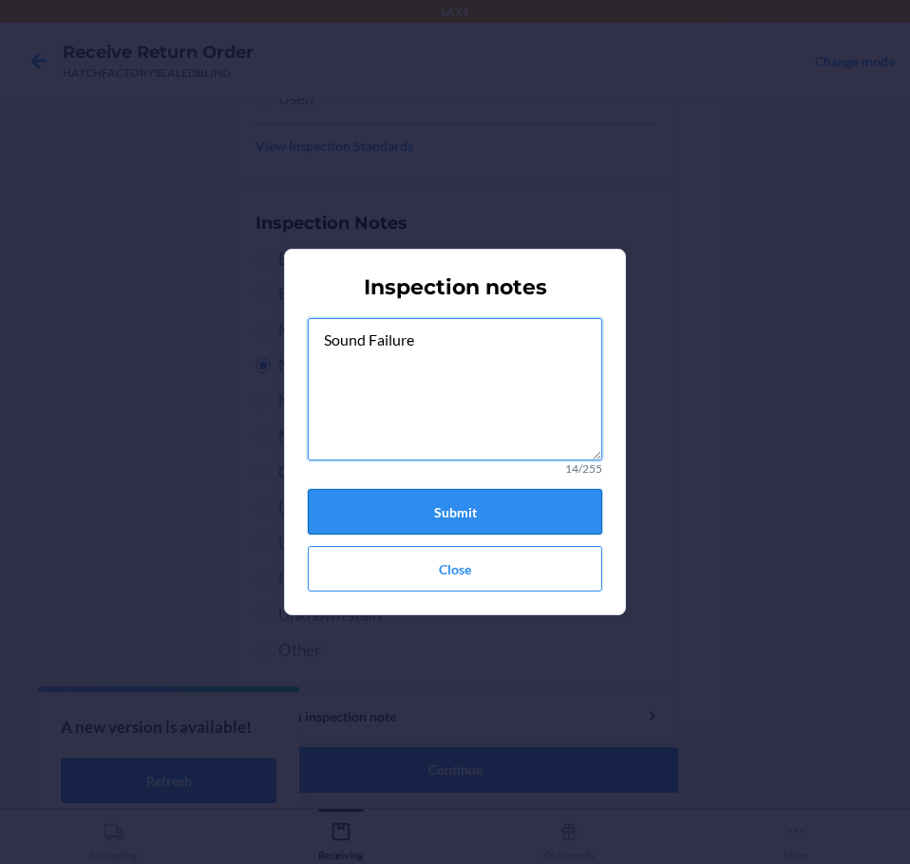
type textarea "Sound Failure"
click at [483, 516] on button "Submit" at bounding box center [455, 512] width 294 height 46
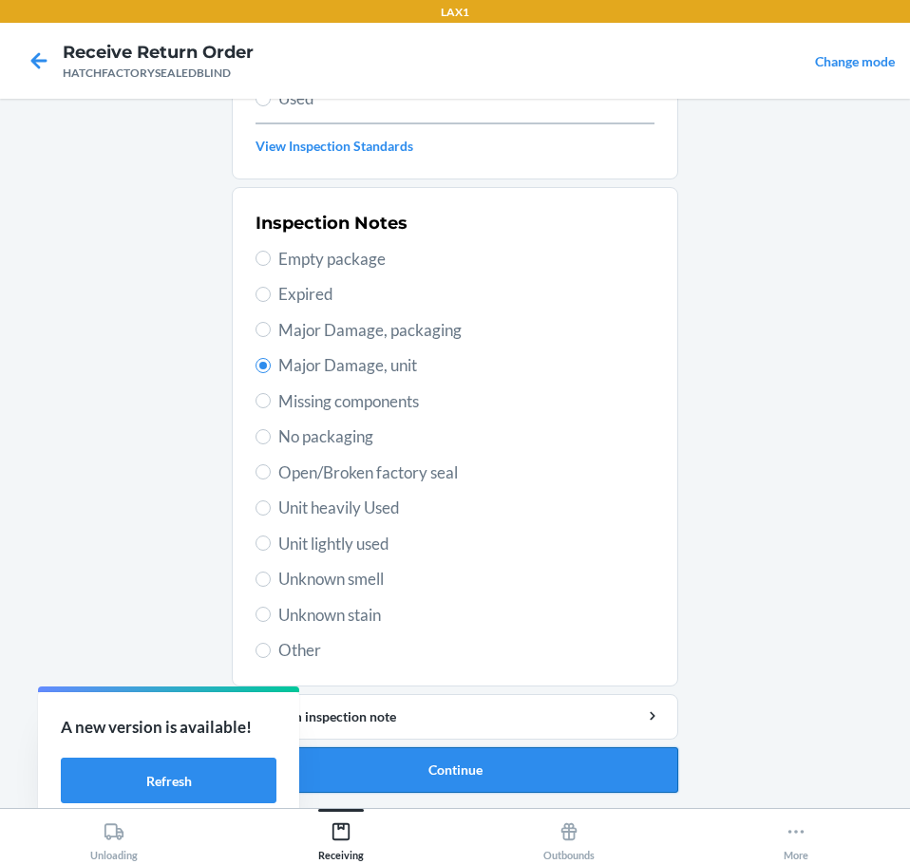
click at [462, 769] on button "Continue" at bounding box center [455, 770] width 446 height 46
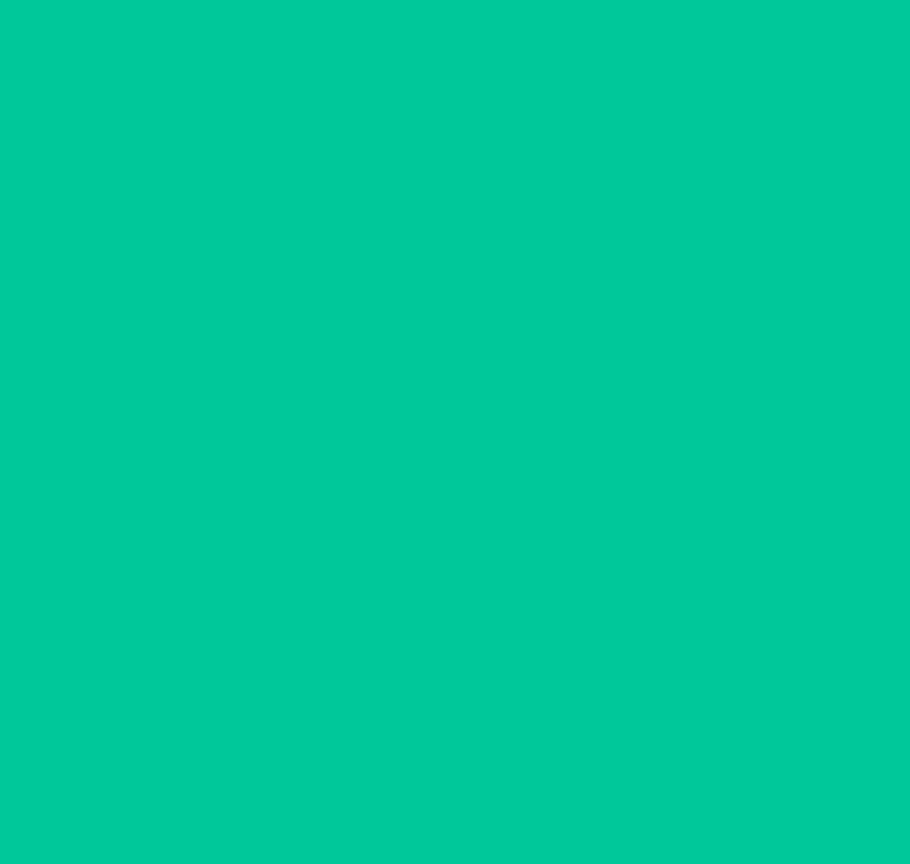
scroll to position [123, 0]
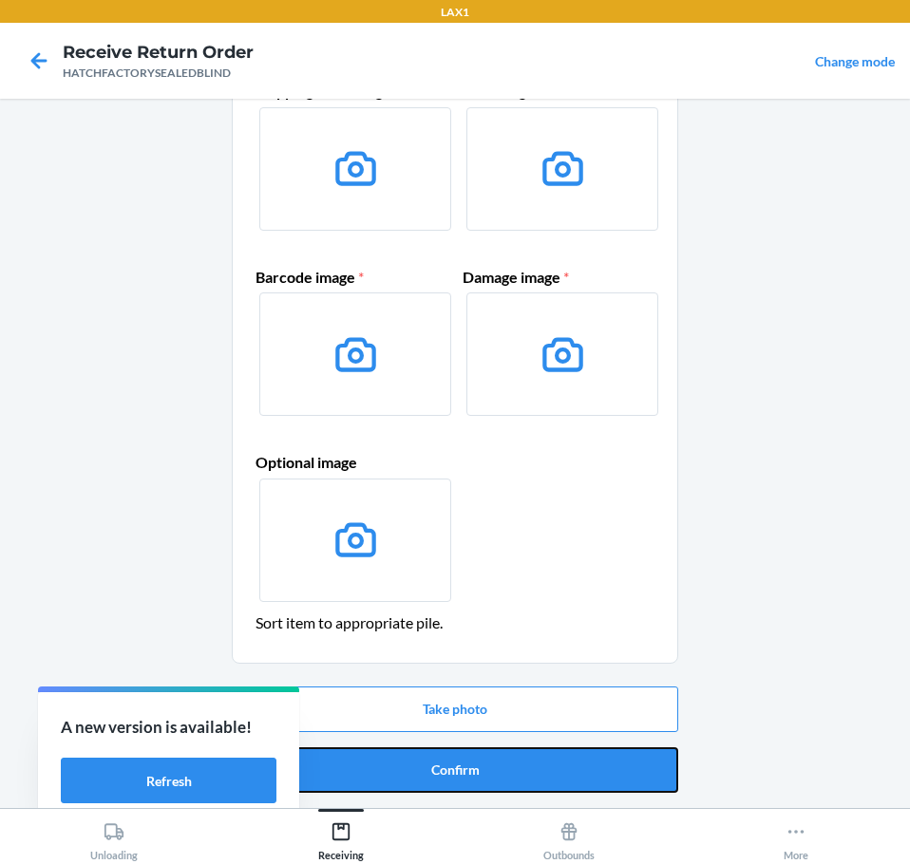
click at [462, 769] on button "Confirm" at bounding box center [455, 770] width 446 height 46
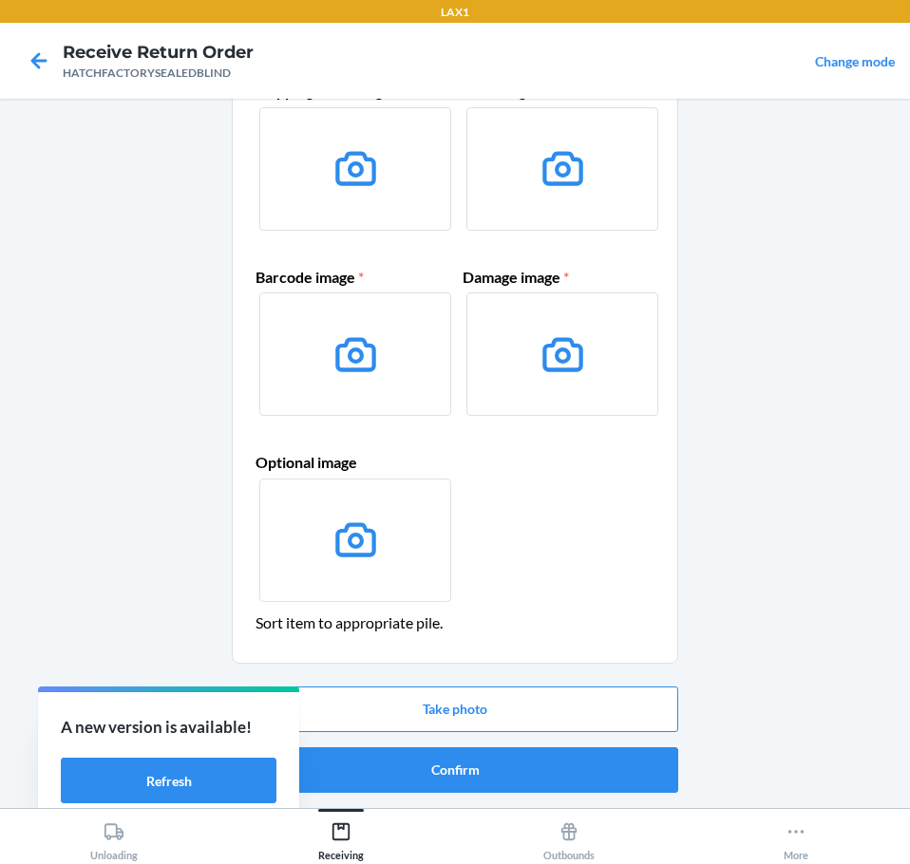
scroll to position [0, 0]
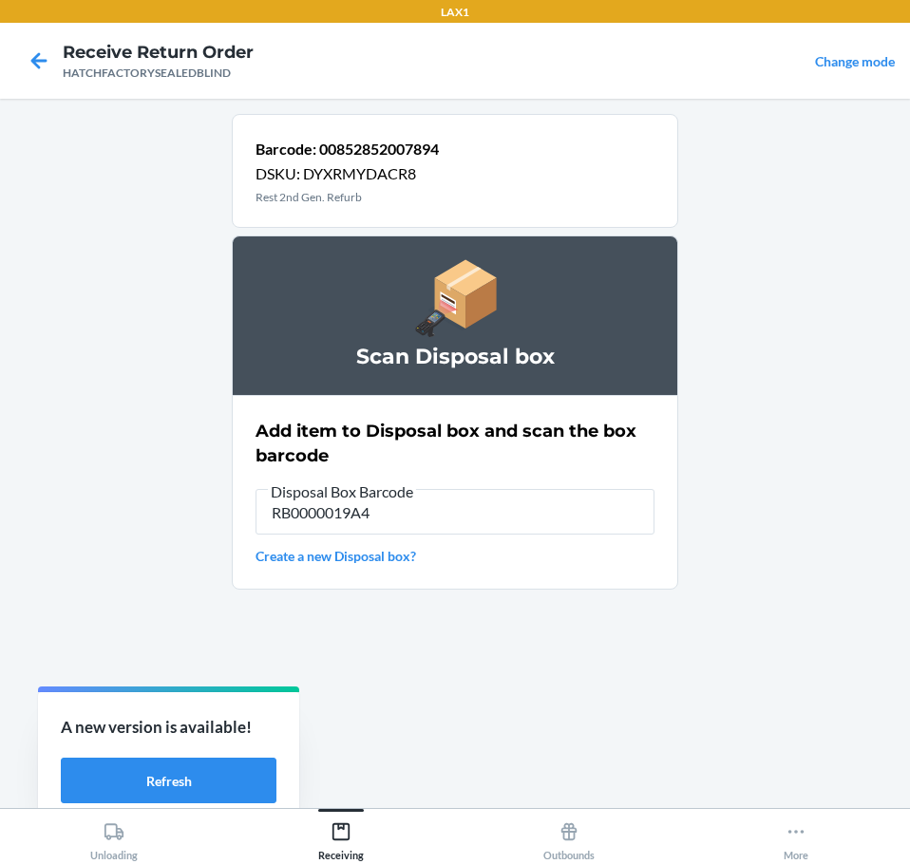
type input "RB0000019A4"
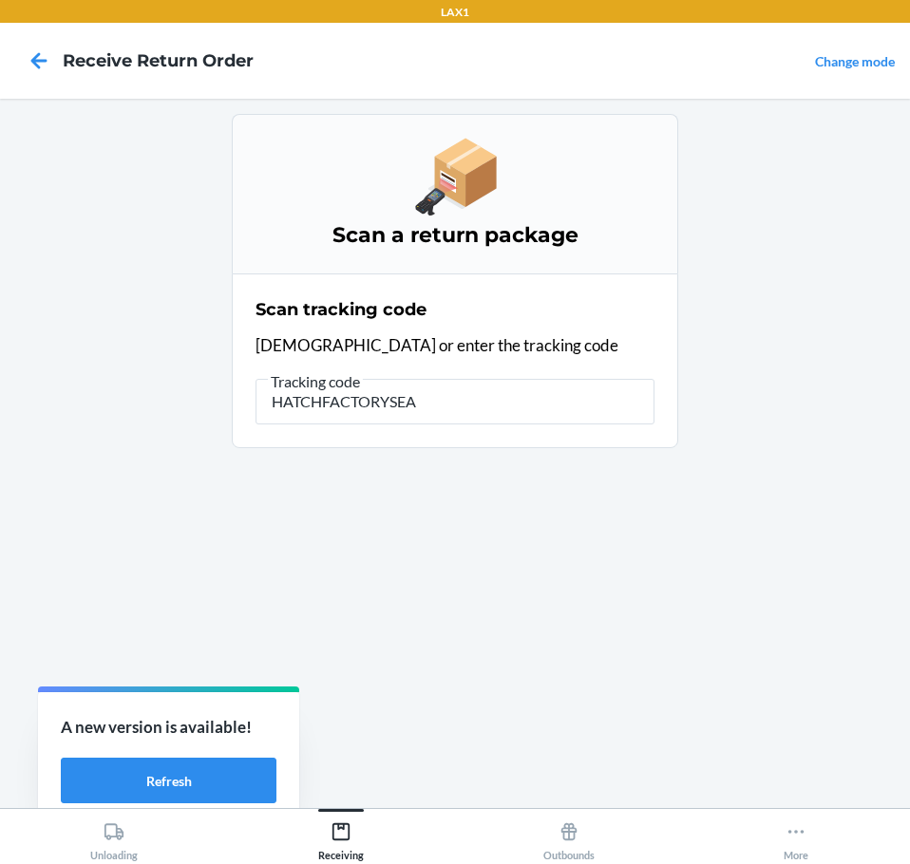
type input "HATCHFACTORYSEAL"
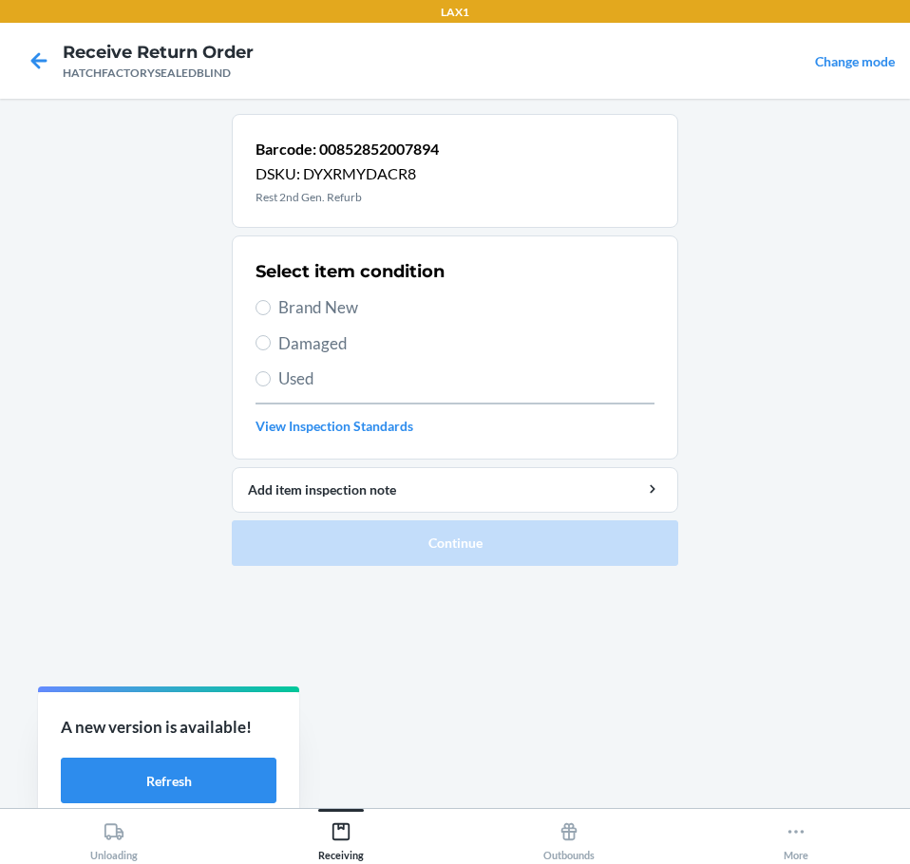
click at [294, 350] on span "Damaged" at bounding box center [466, 343] width 376 height 25
click at [271, 350] on input "Damaged" at bounding box center [262, 342] width 15 height 15
radio input "true"
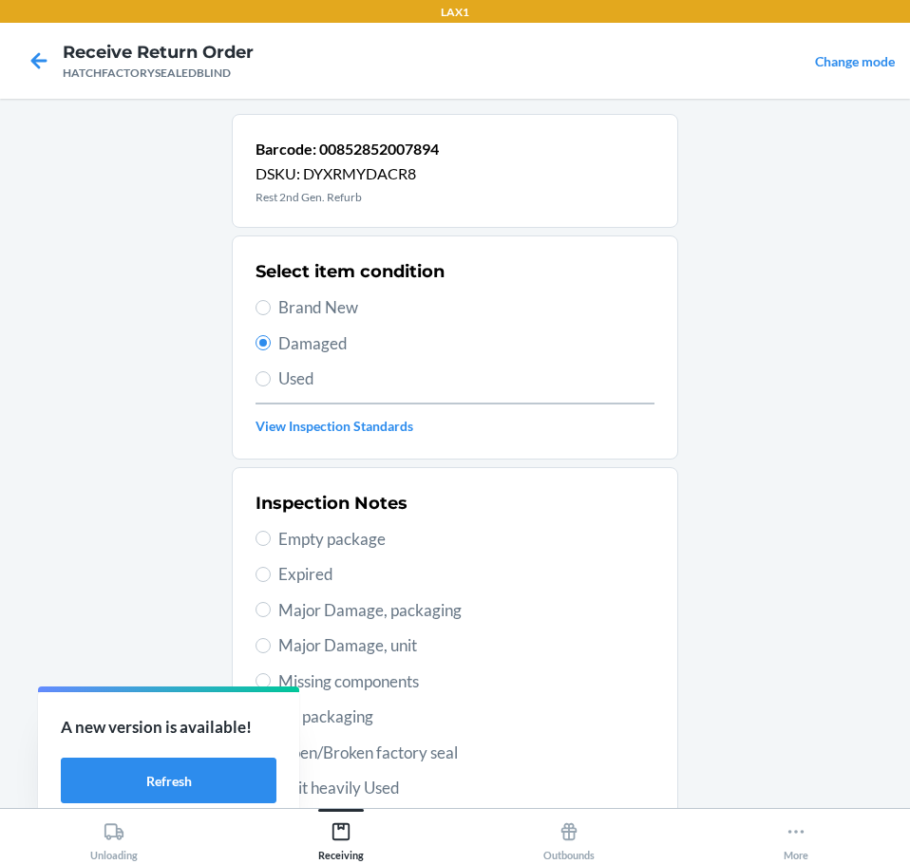
click at [280, 637] on span "Major Damage, unit" at bounding box center [466, 645] width 376 height 25
click at [271, 638] on input "Major Damage, unit" at bounding box center [262, 645] width 15 height 15
radio input "true"
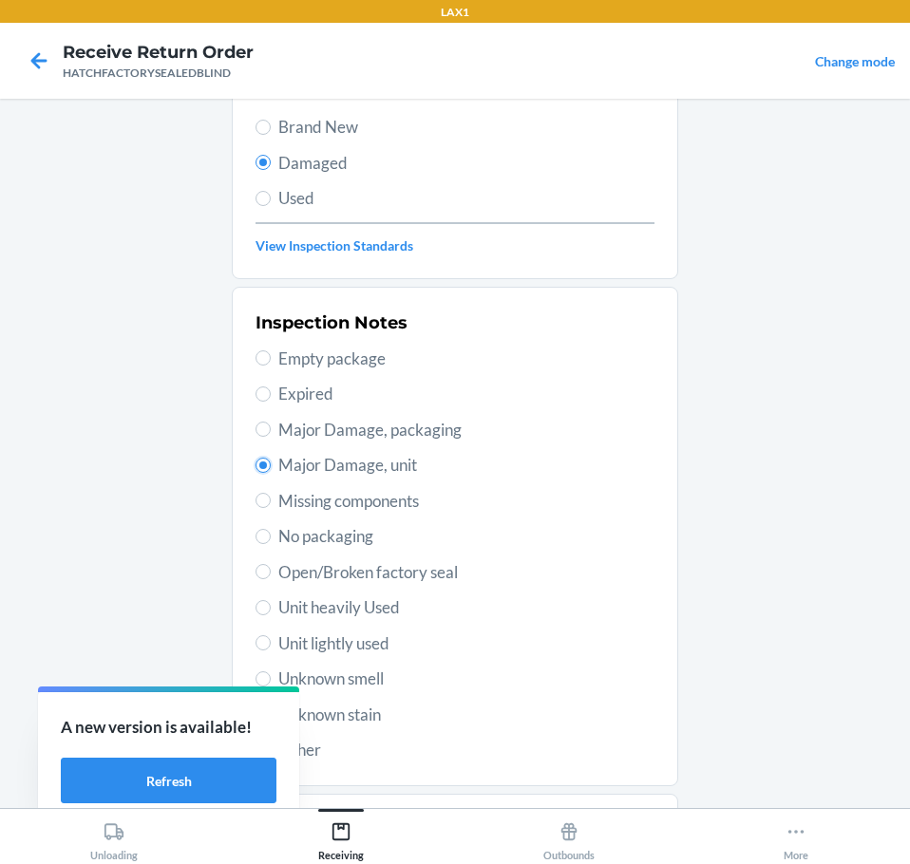
scroll to position [280, 0]
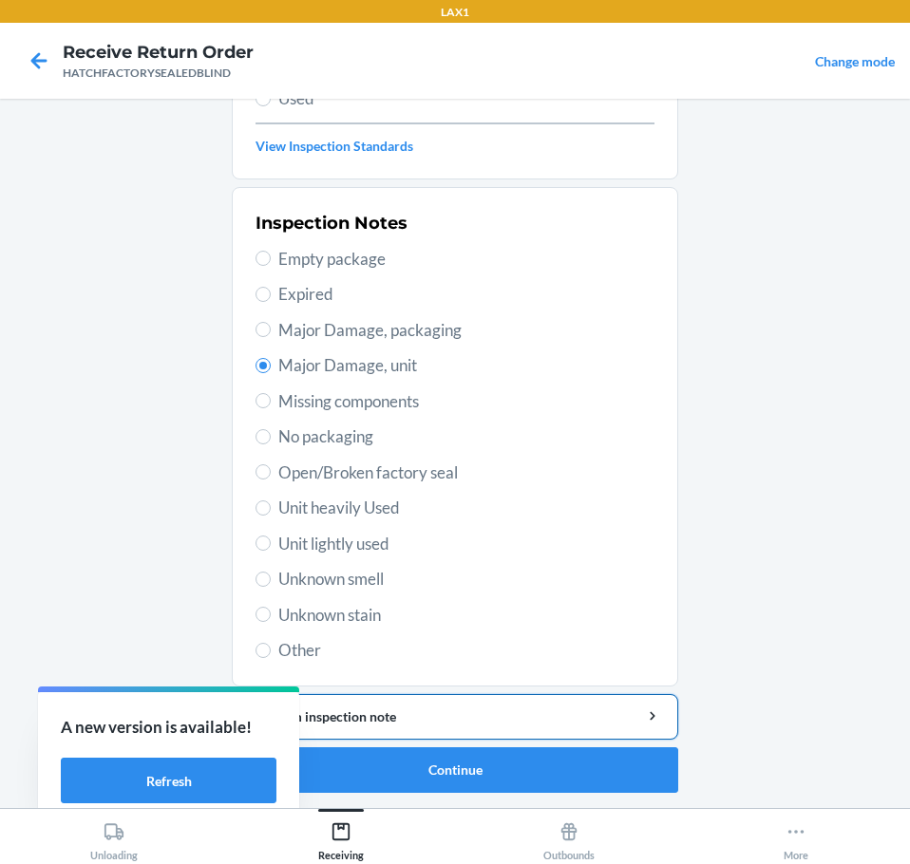
click at [508, 716] on div "Add item inspection note" at bounding box center [455, 717] width 414 height 20
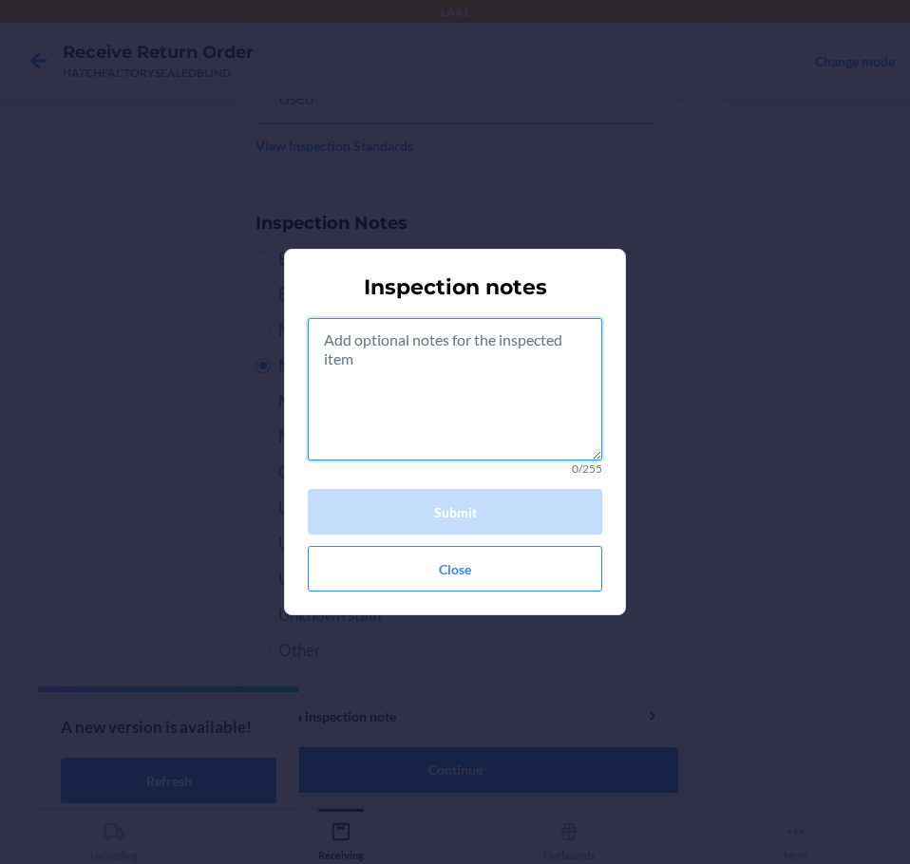
click at [481, 394] on textarea at bounding box center [455, 389] width 294 height 142
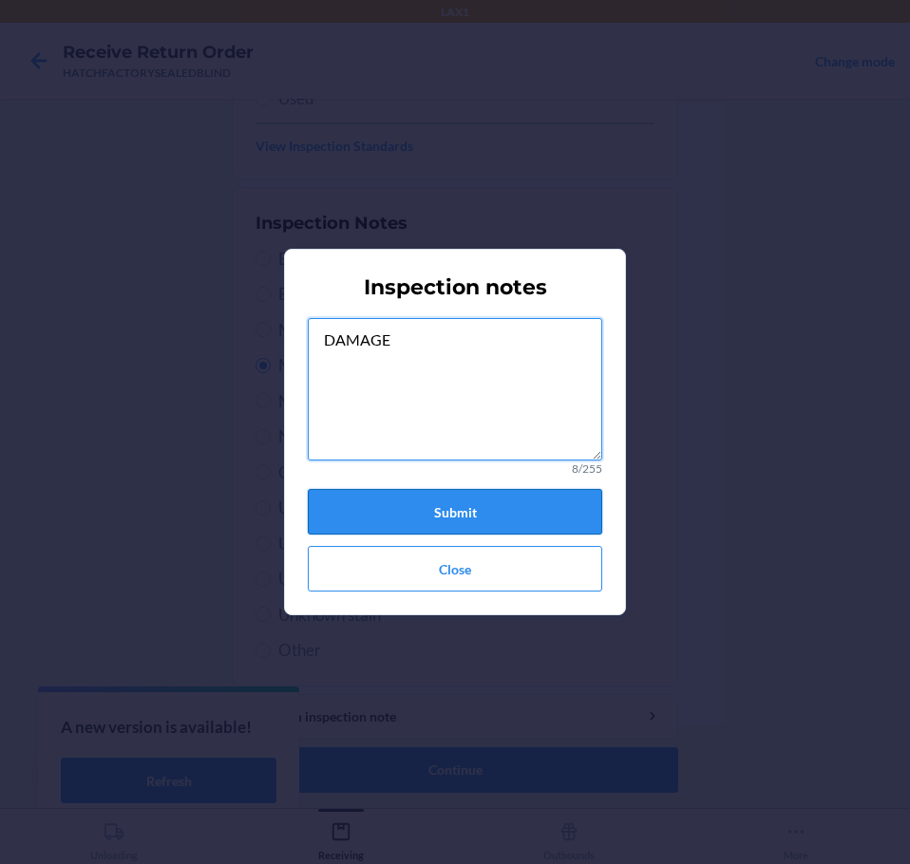
type textarea "DAMAGE"
click at [493, 500] on button "Submit" at bounding box center [455, 512] width 294 height 46
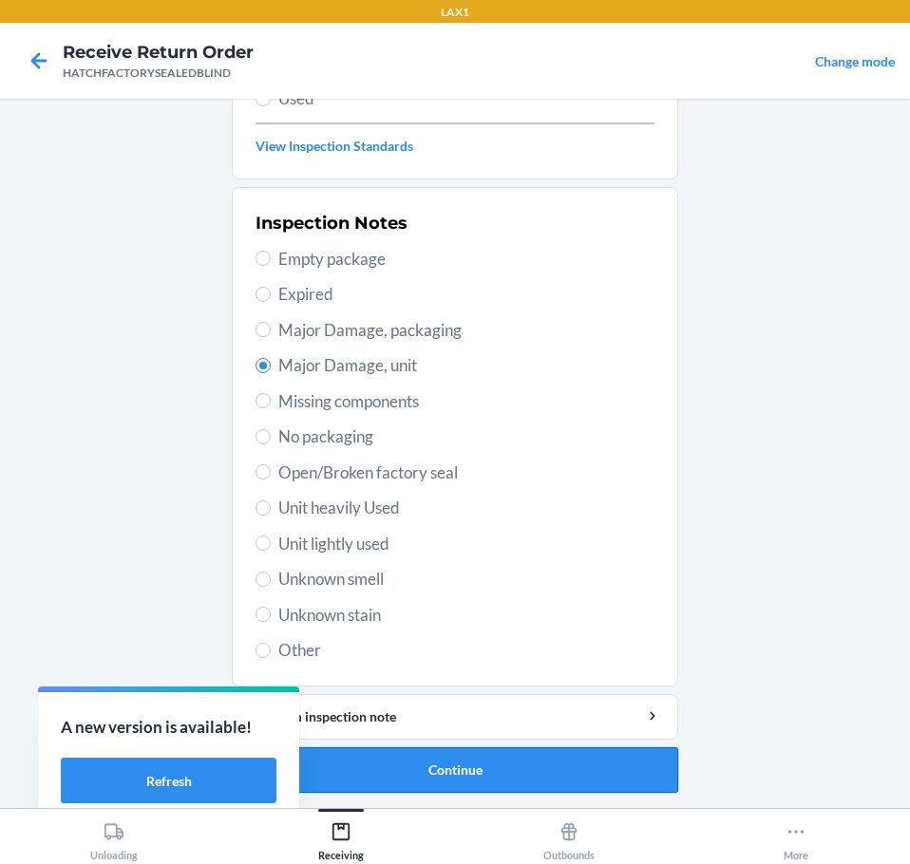
click at [459, 773] on button "Continue" at bounding box center [455, 770] width 446 height 46
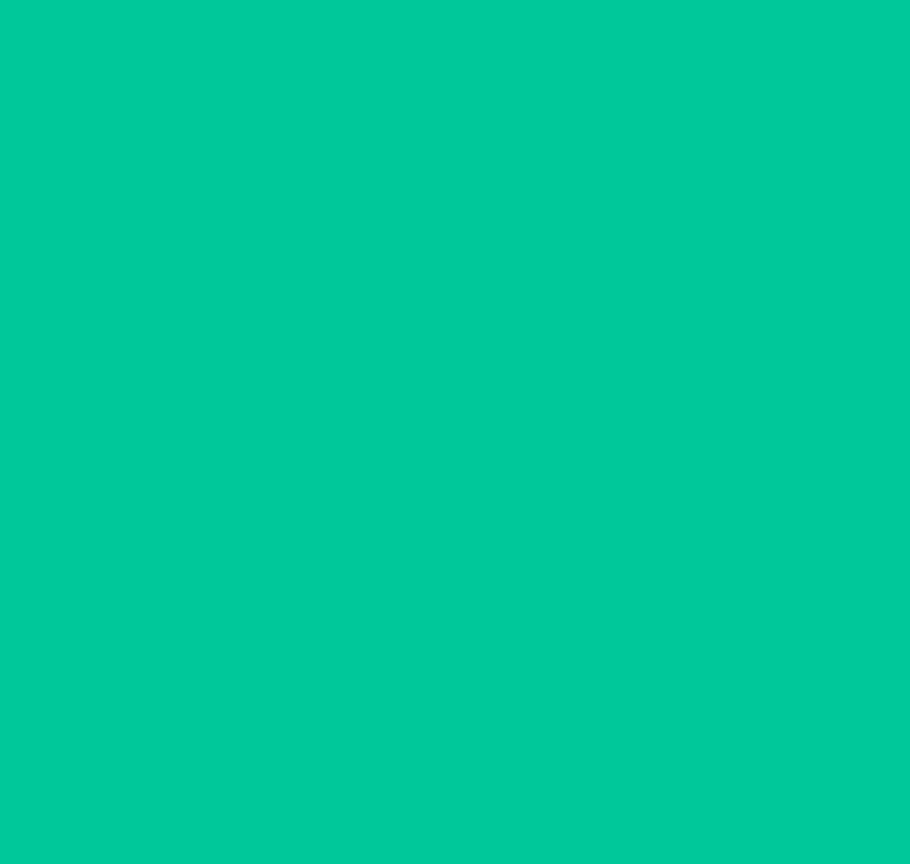
click at [459, 773] on button "Confirm" at bounding box center [455, 770] width 446 height 46
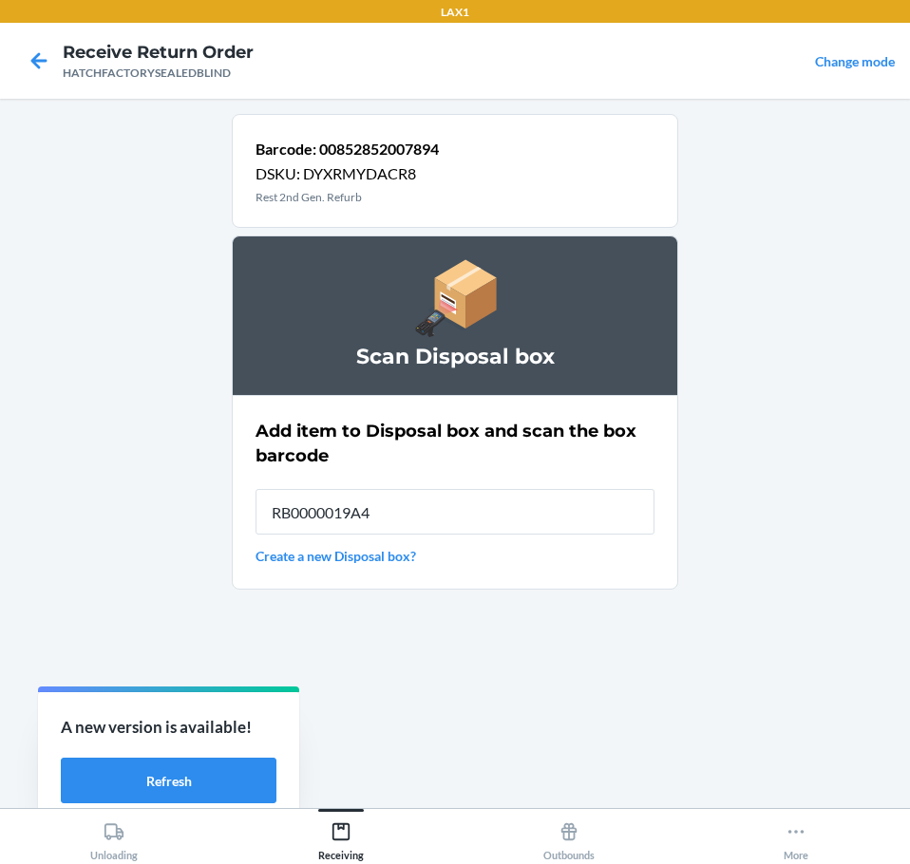
type input "RB0000019A4"
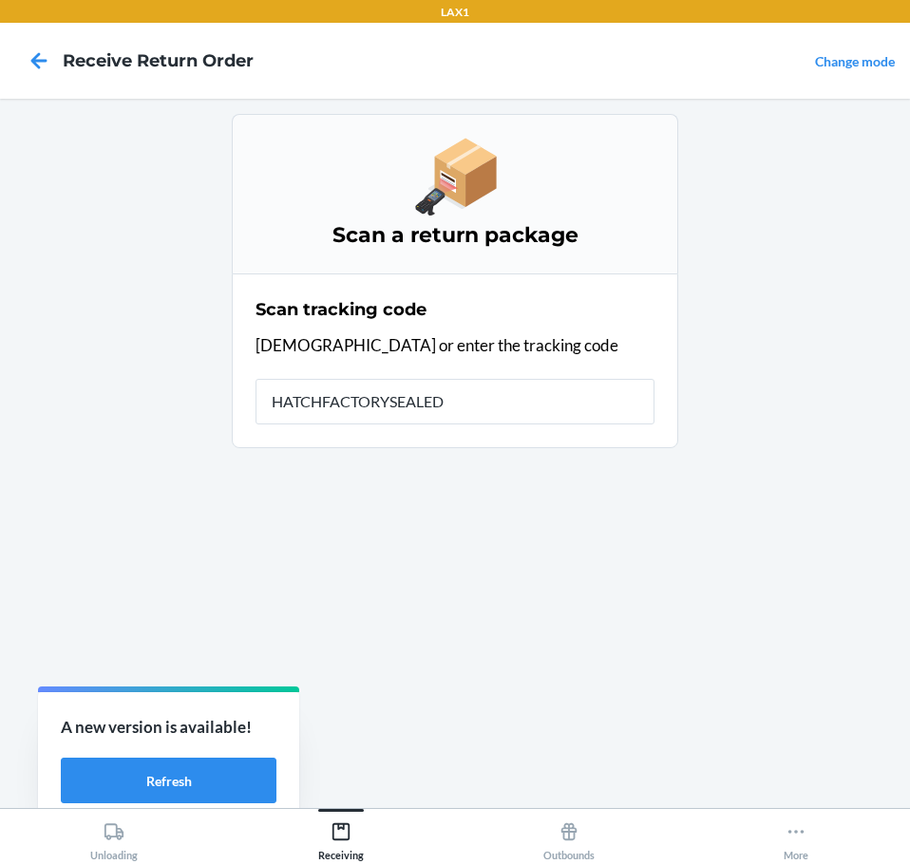
type input "HATCHFACTORYSEALEDB"
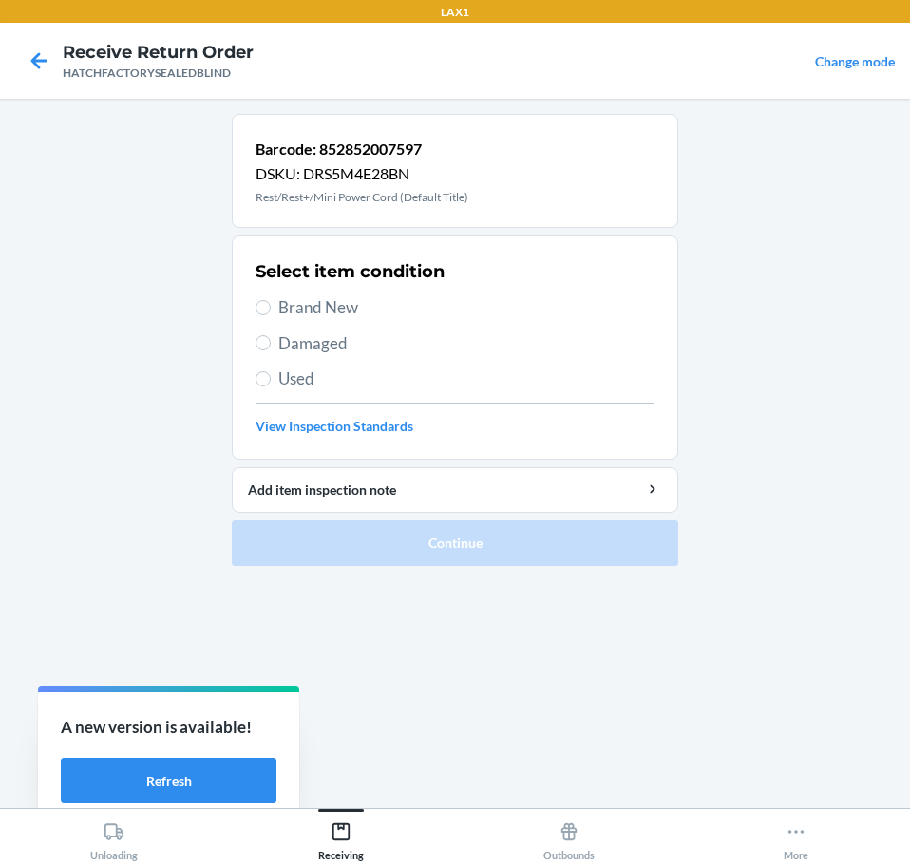
click at [288, 340] on span "Damaged" at bounding box center [466, 343] width 376 height 25
click at [271, 340] on input "Damaged" at bounding box center [262, 342] width 15 height 15
radio input "true"
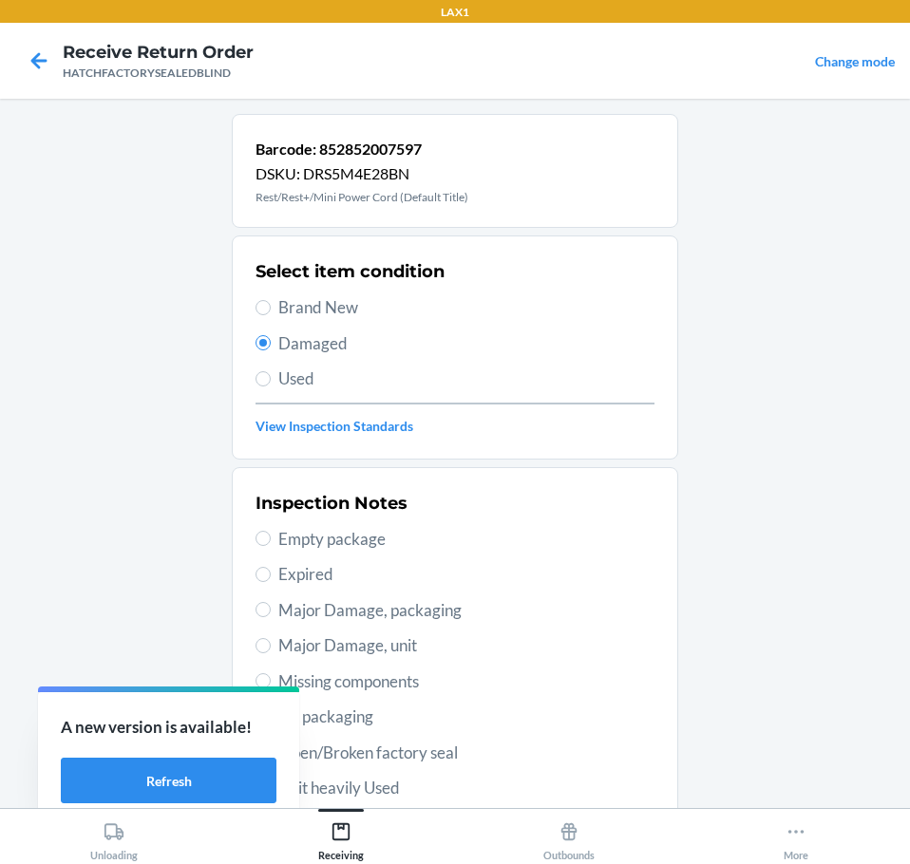
drag, startPoint x: 375, startPoint y: 748, endPoint x: 406, endPoint y: 726, distance: 38.0
click at [395, 732] on div "Inspection Notes Empty package Expired Major Damage, packaging Major Damage, un…" at bounding box center [454, 716] width 399 height 463
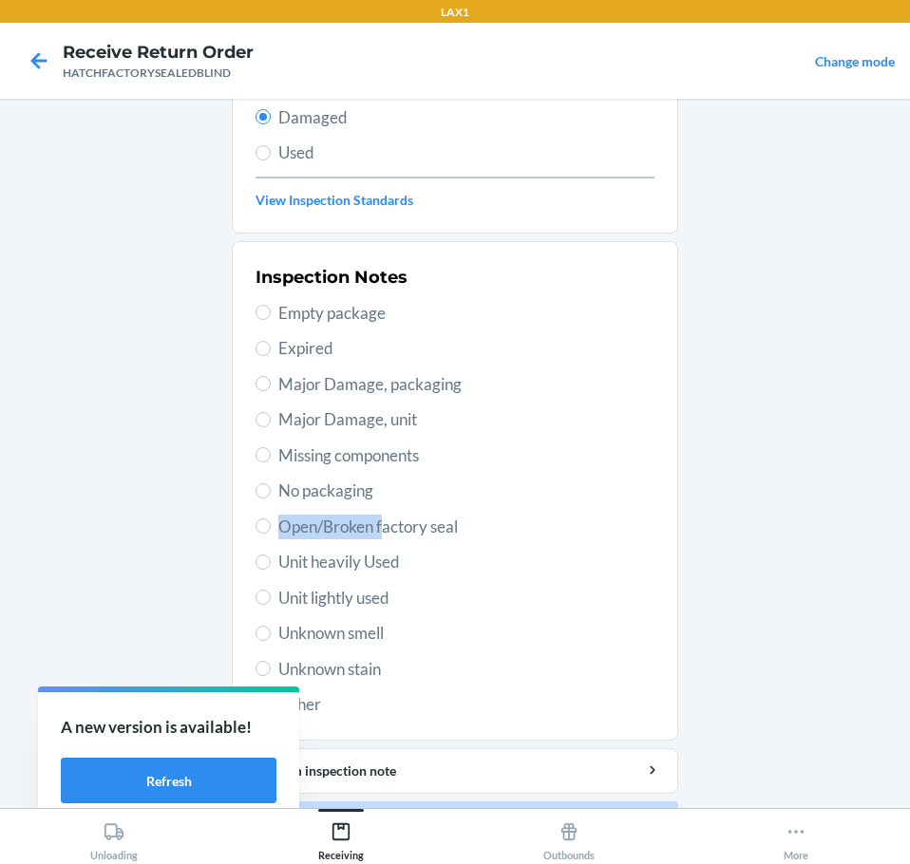
scroll to position [280, 0]
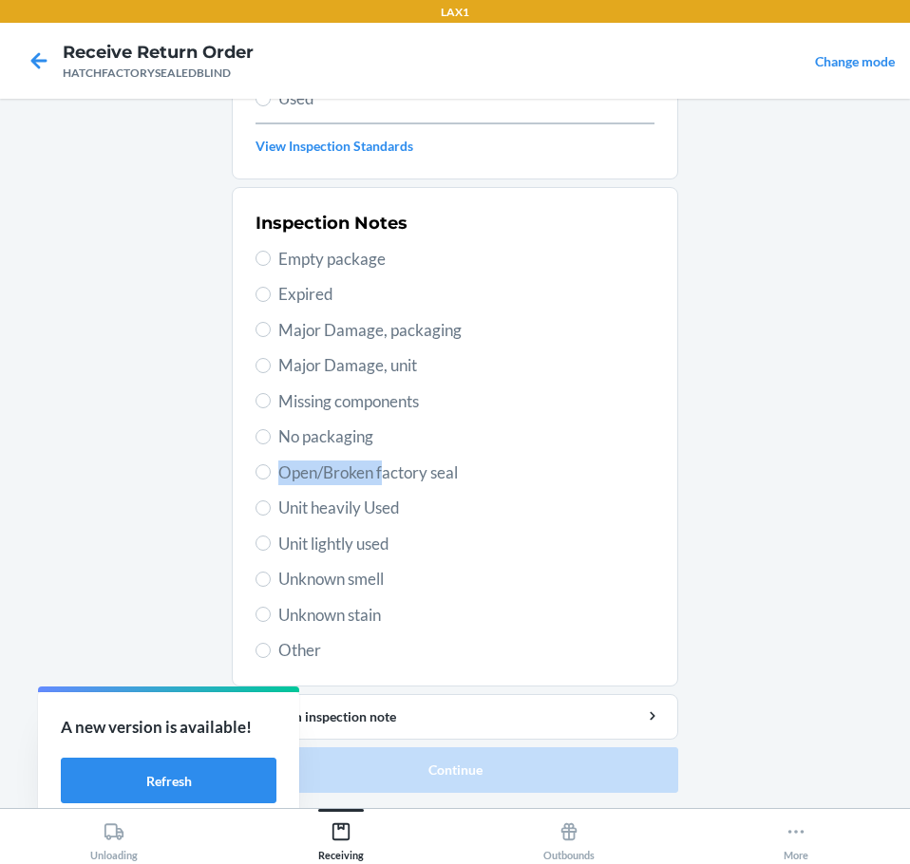
click at [278, 480] on span "Open/Broken factory seal" at bounding box center [466, 473] width 376 height 25
click at [271, 480] on input "Open/Broken factory seal" at bounding box center [262, 471] width 15 height 15
radio input "true"
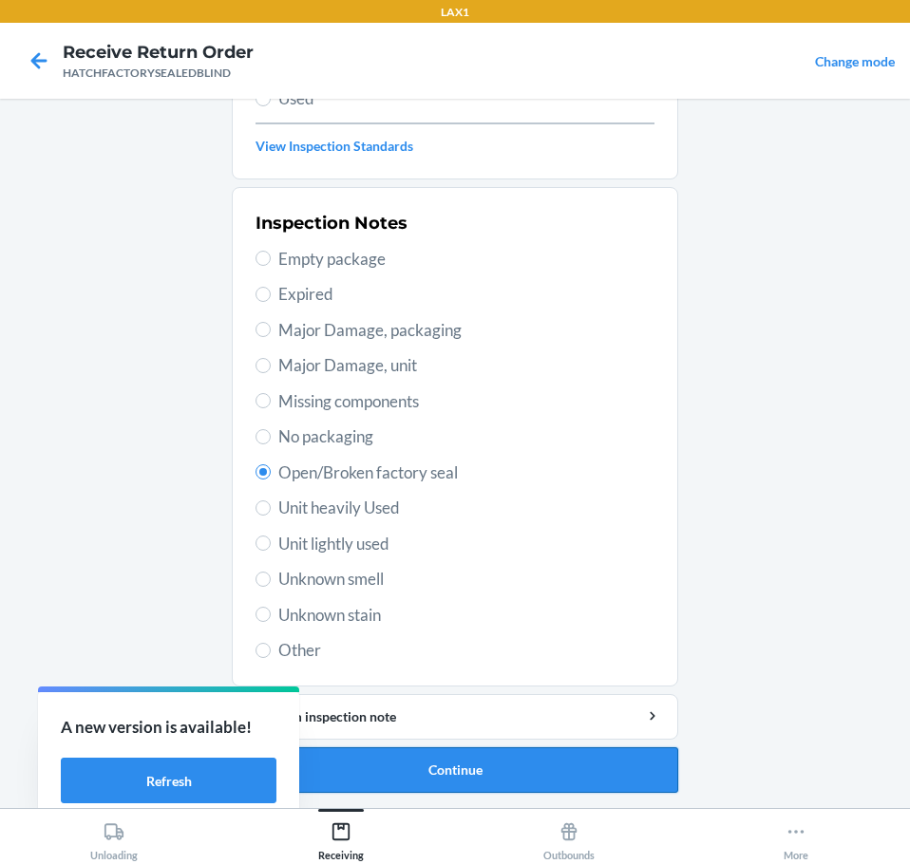
click at [424, 767] on button "Continue" at bounding box center [455, 770] width 446 height 46
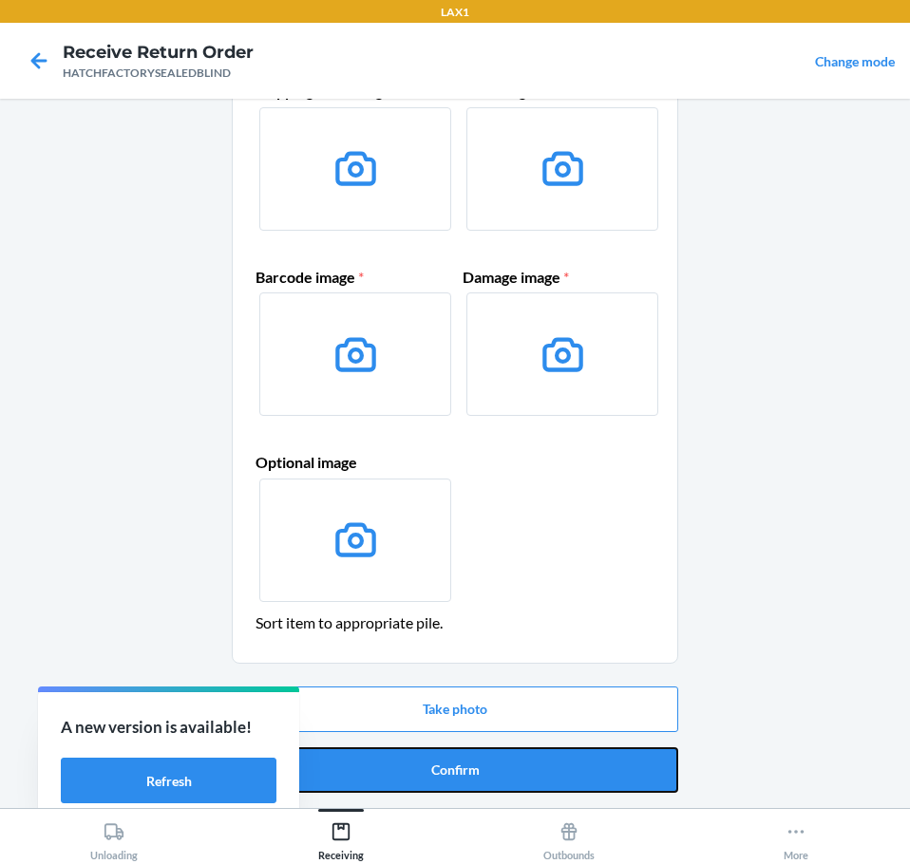
click at [424, 767] on button "Confirm" at bounding box center [455, 770] width 446 height 46
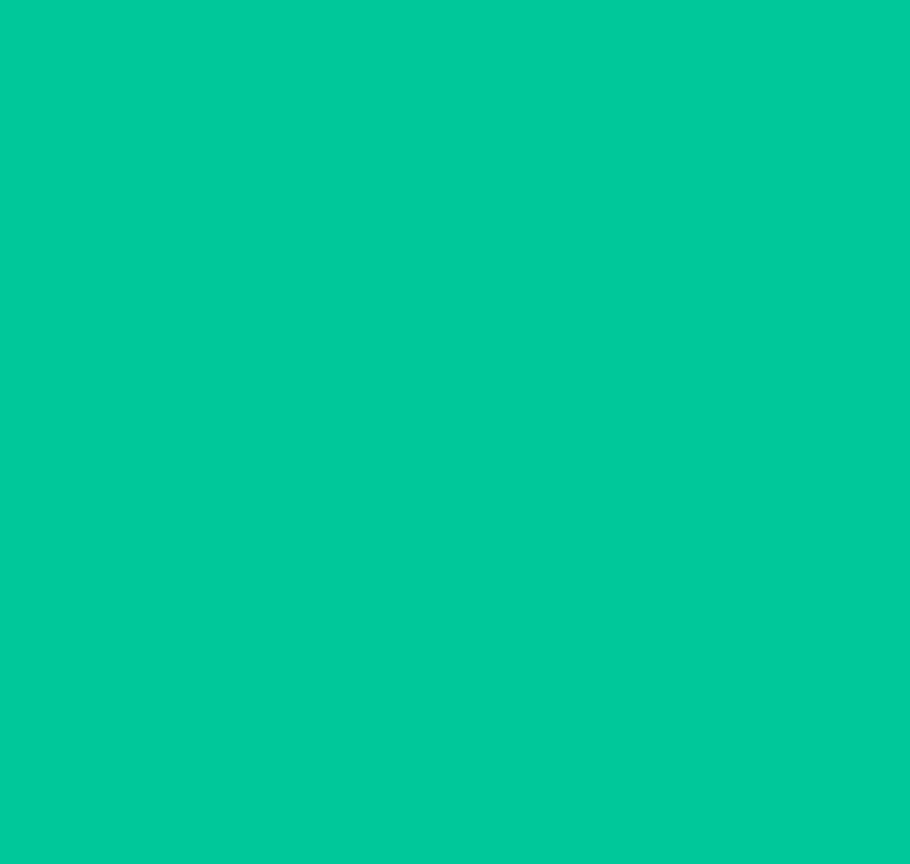
scroll to position [0, 0]
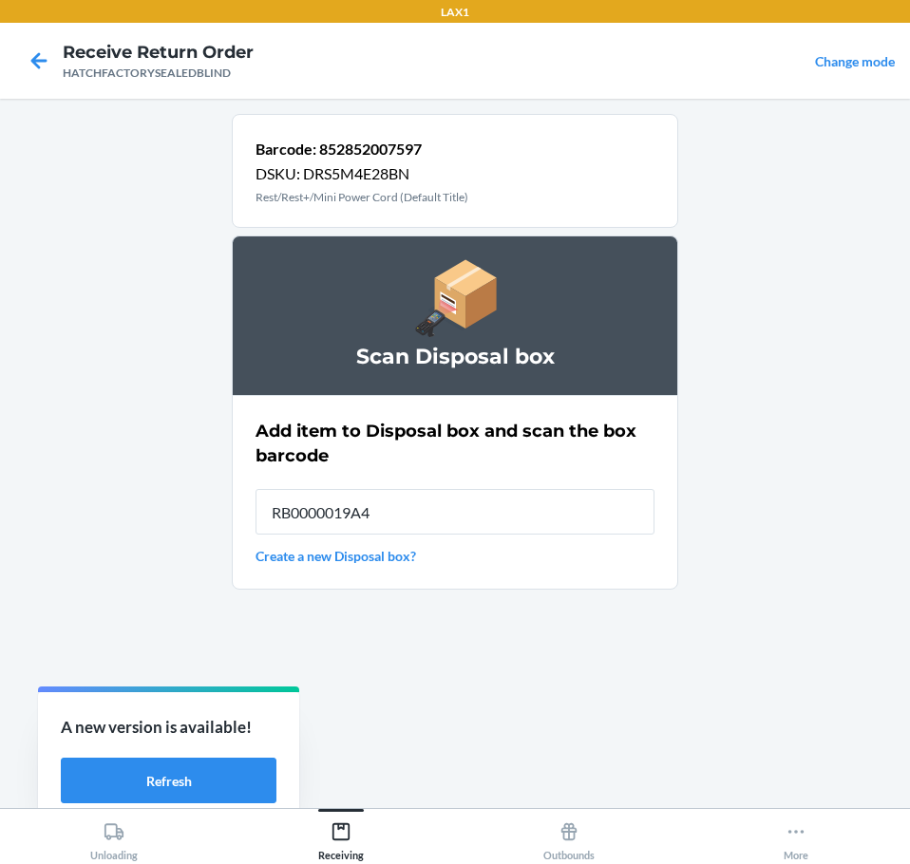
type input "RB0000019A4"
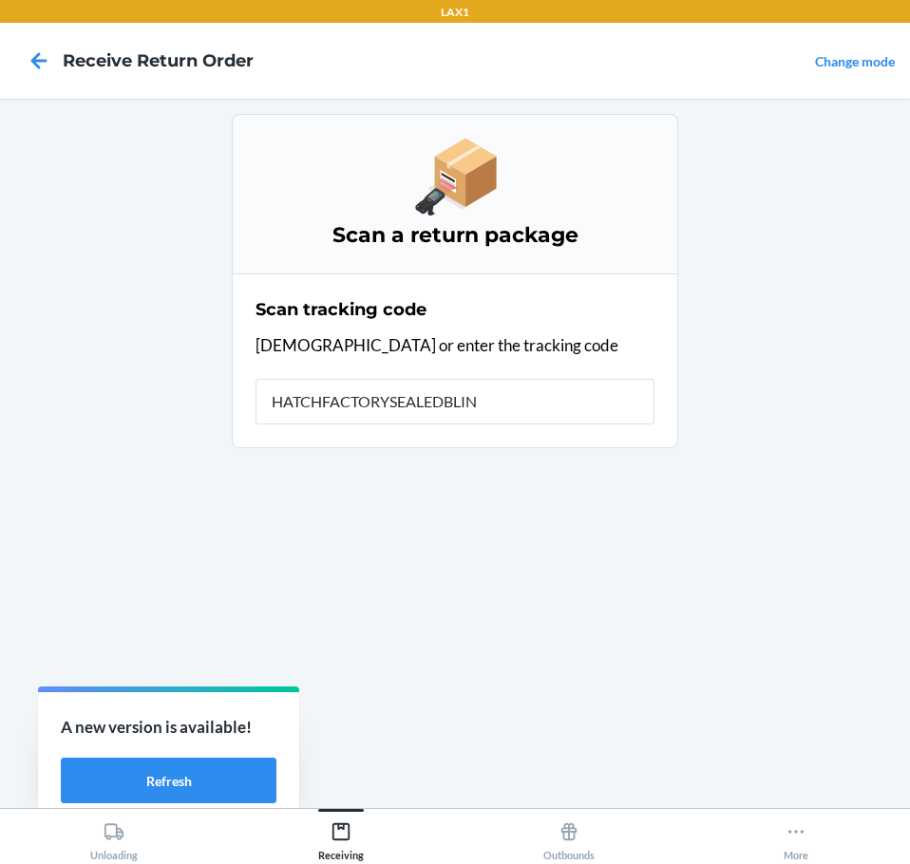
type input "HATCHFACTORYSEALEDBLIND"
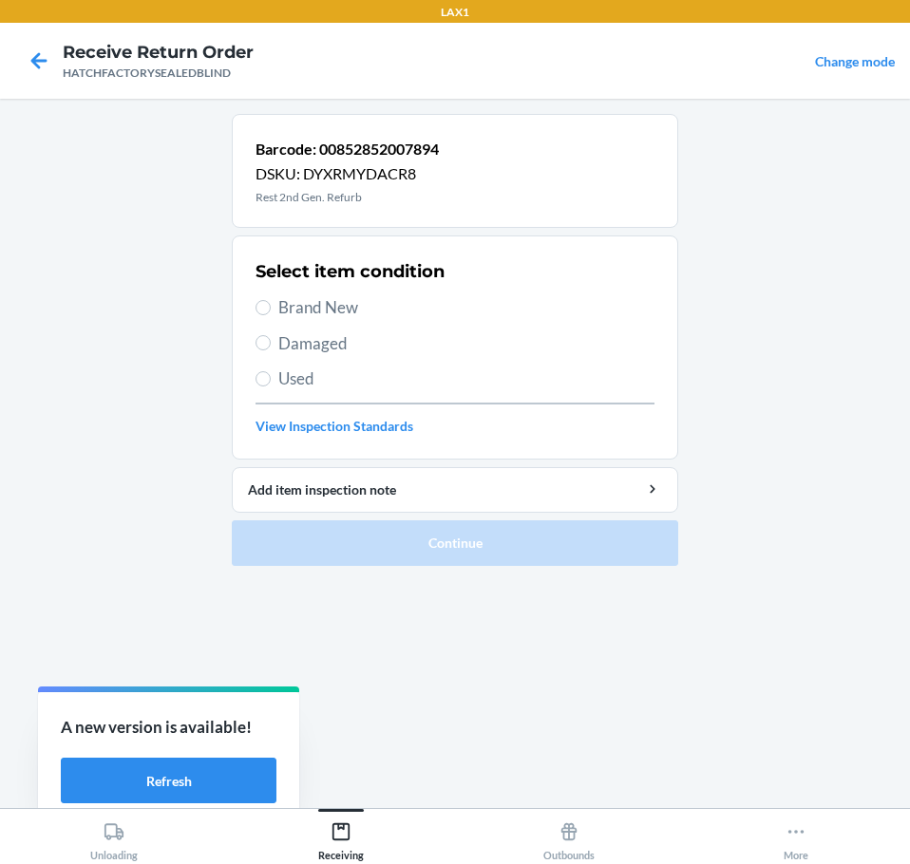
click at [290, 338] on span "Damaged" at bounding box center [466, 343] width 376 height 25
click at [271, 338] on input "Damaged" at bounding box center [262, 342] width 15 height 15
radio input "true"
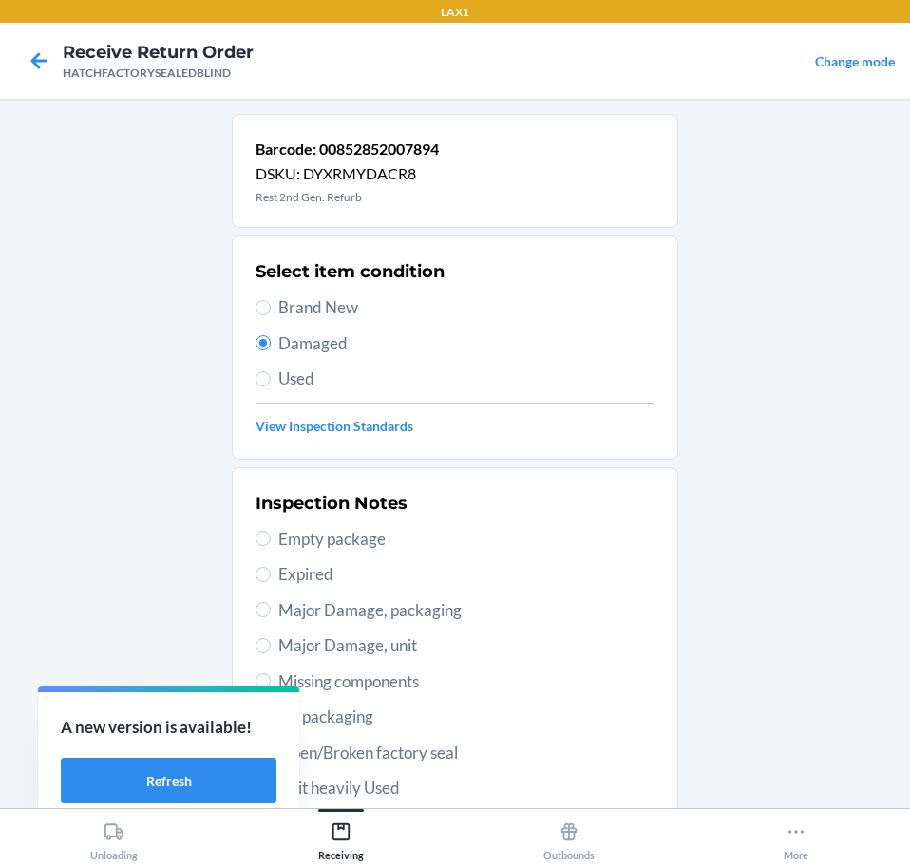
click at [325, 654] on span "Major Damage, unit" at bounding box center [466, 645] width 376 height 25
click at [271, 653] on input "Major Damage, unit" at bounding box center [262, 645] width 15 height 15
radio input "true"
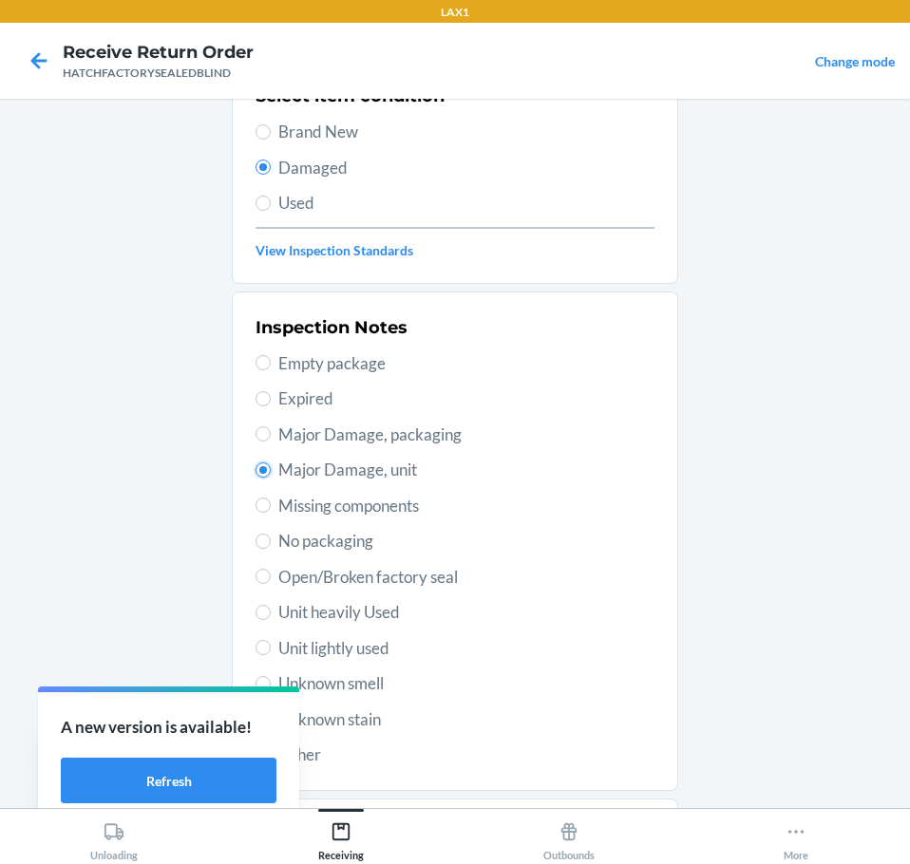
scroll to position [280, 0]
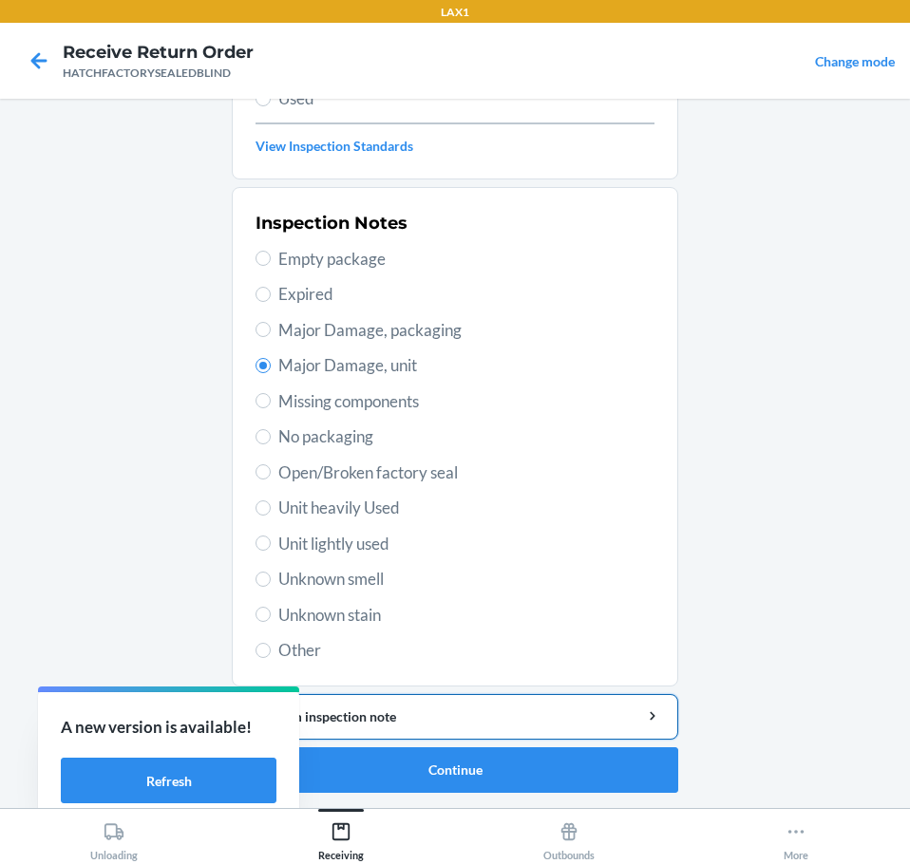
click at [491, 711] on div "Add item inspection note" at bounding box center [455, 717] width 414 height 20
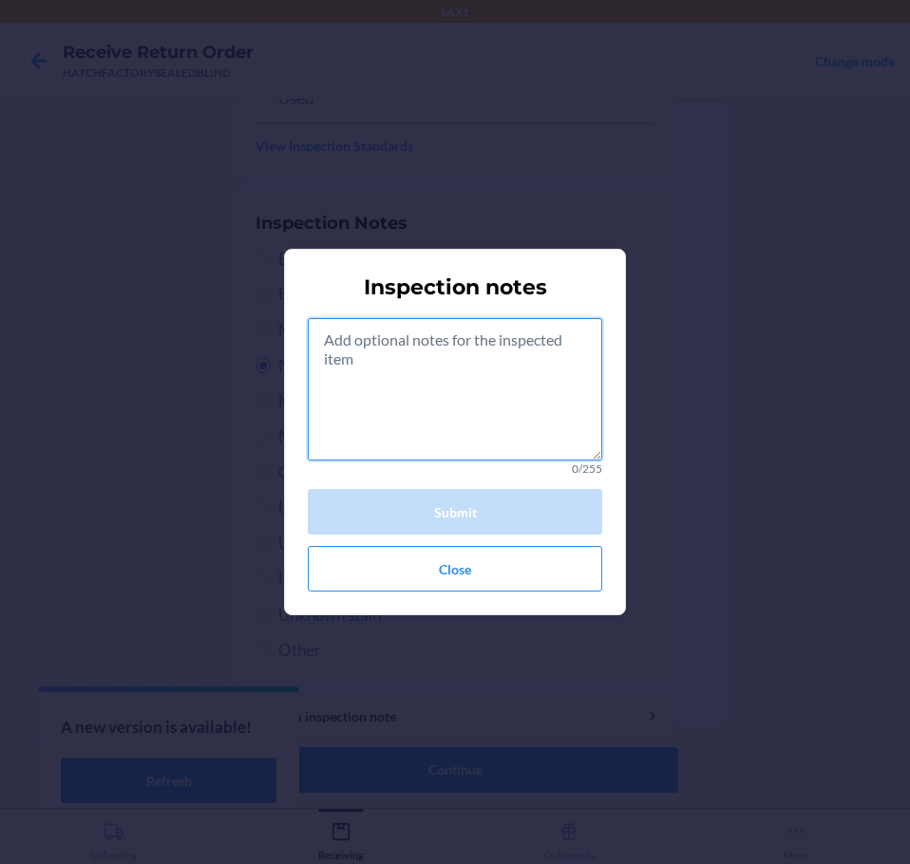
click at [479, 424] on textarea at bounding box center [455, 389] width 294 height 142
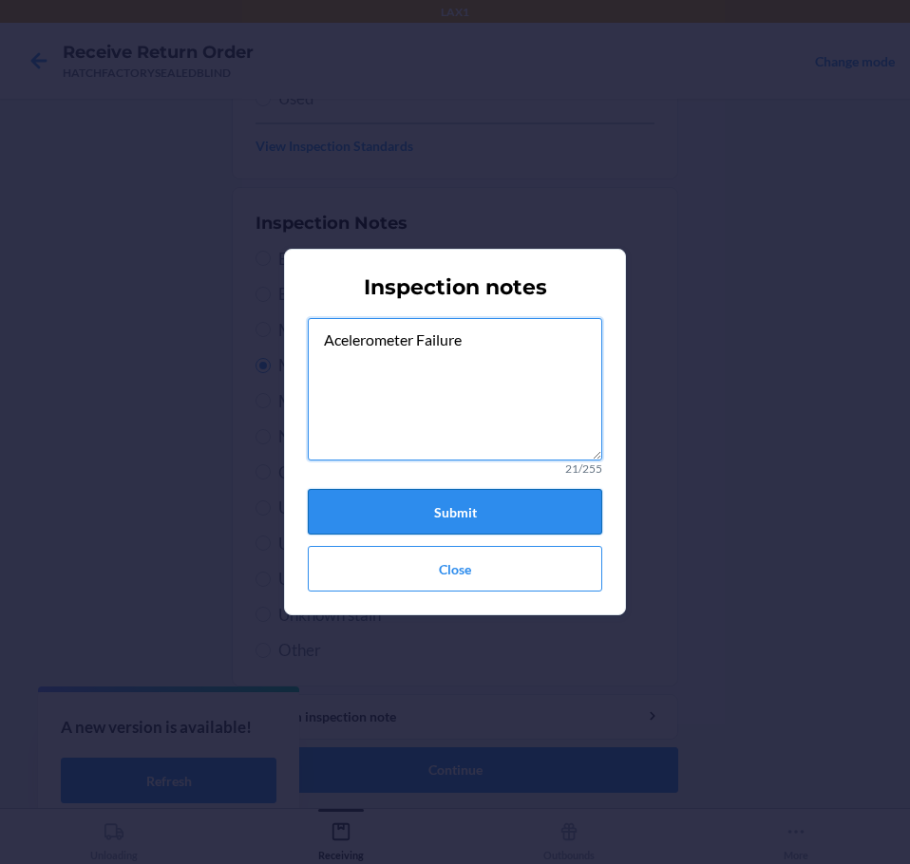
type textarea "Acelerometer Failure"
click at [495, 514] on button "Submit" at bounding box center [455, 512] width 294 height 46
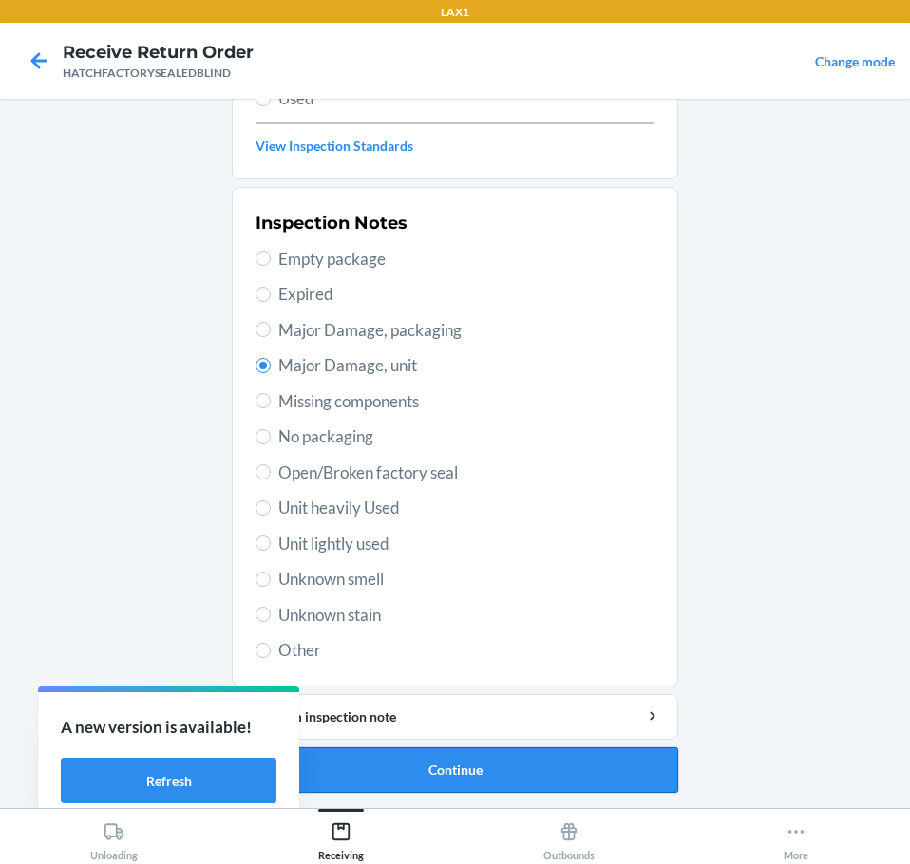
click at [457, 774] on button "Continue" at bounding box center [455, 770] width 446 height 46
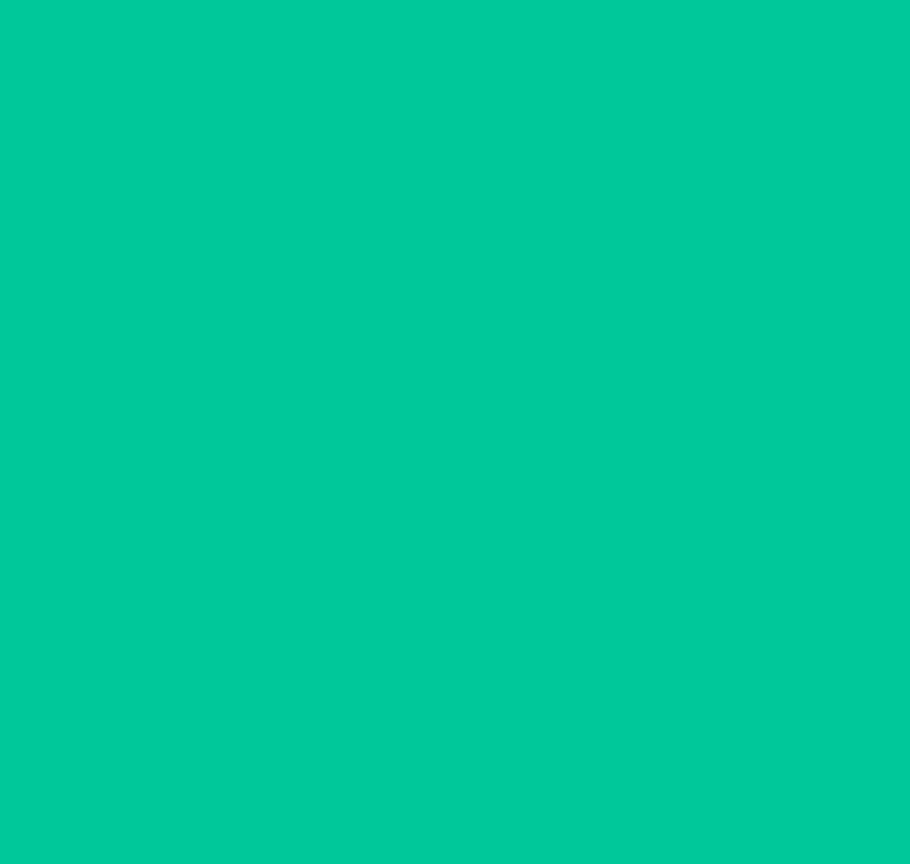
scroll to position [123, 0]
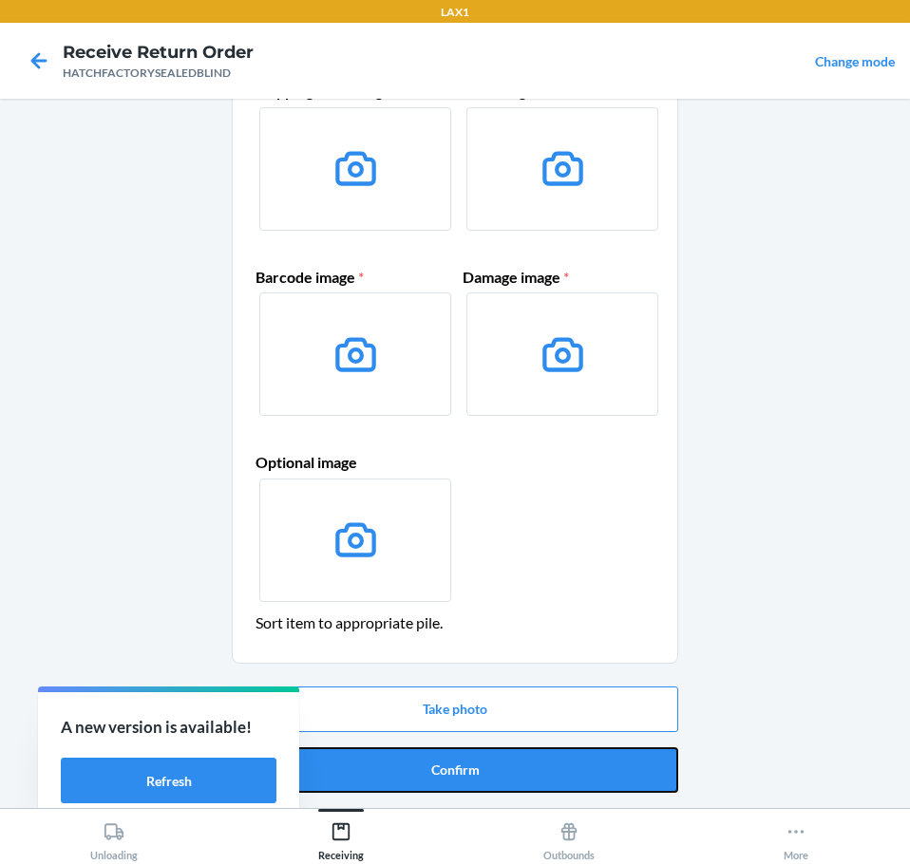
click at [457, 774] on button "Confirm" at bounding box center [455, 770] width 446 height 46
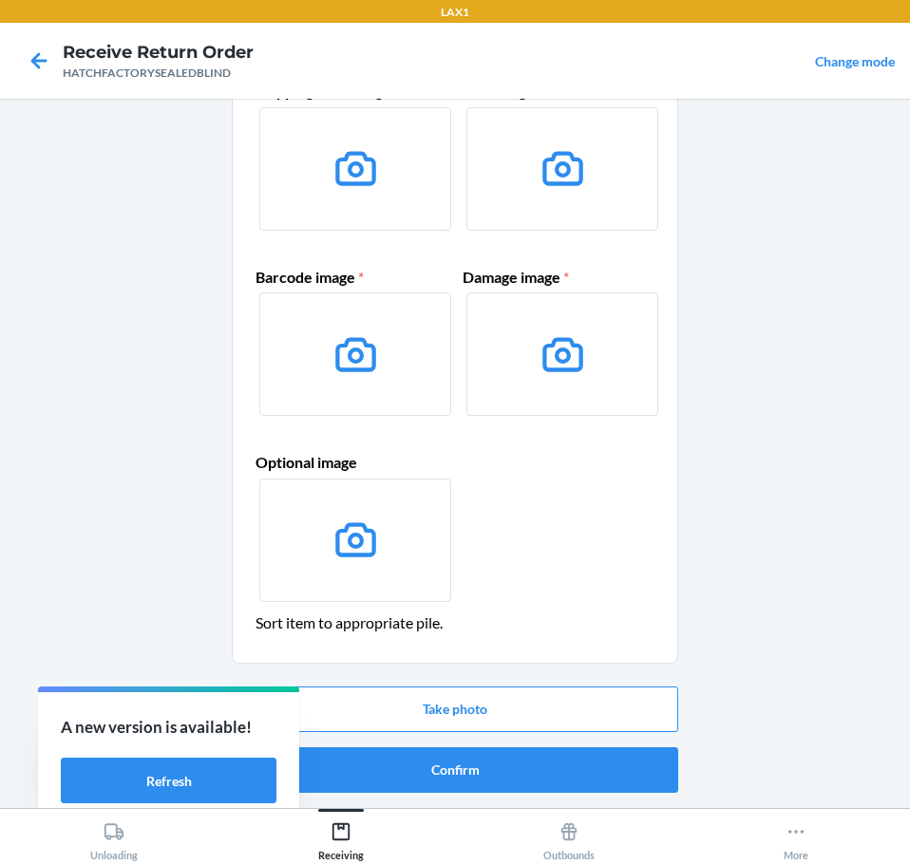
scroll to position [0, 0]
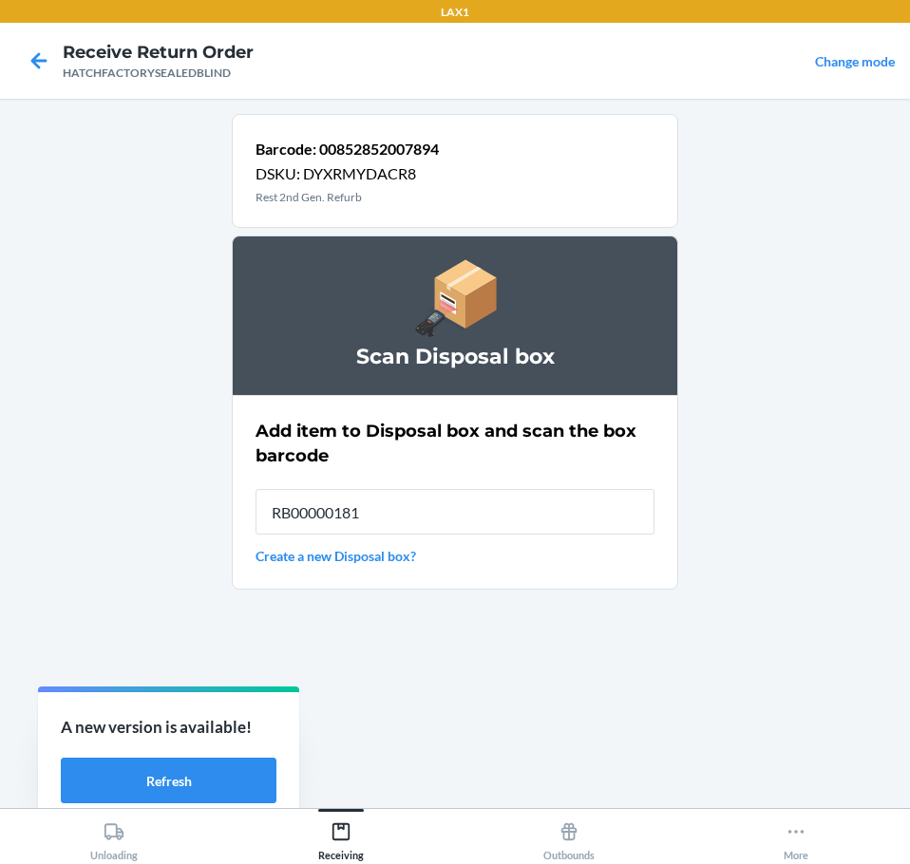
type input "RB000001819"
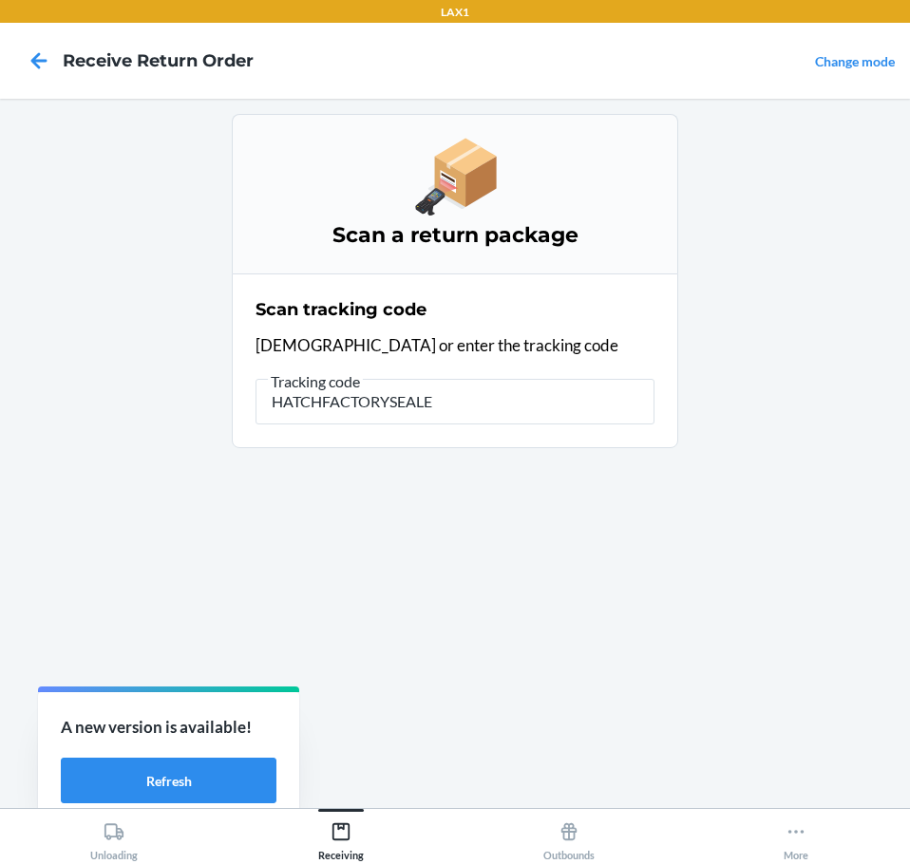
type input "HATCHFACTORYSEALED"
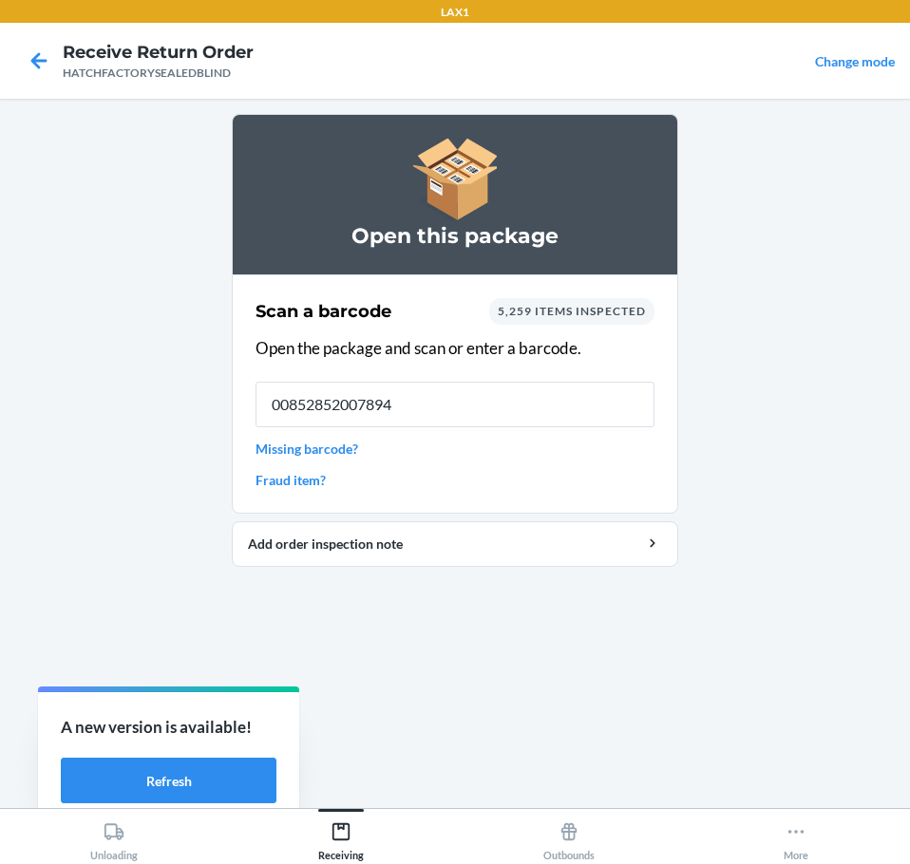
type input "00852852007894"
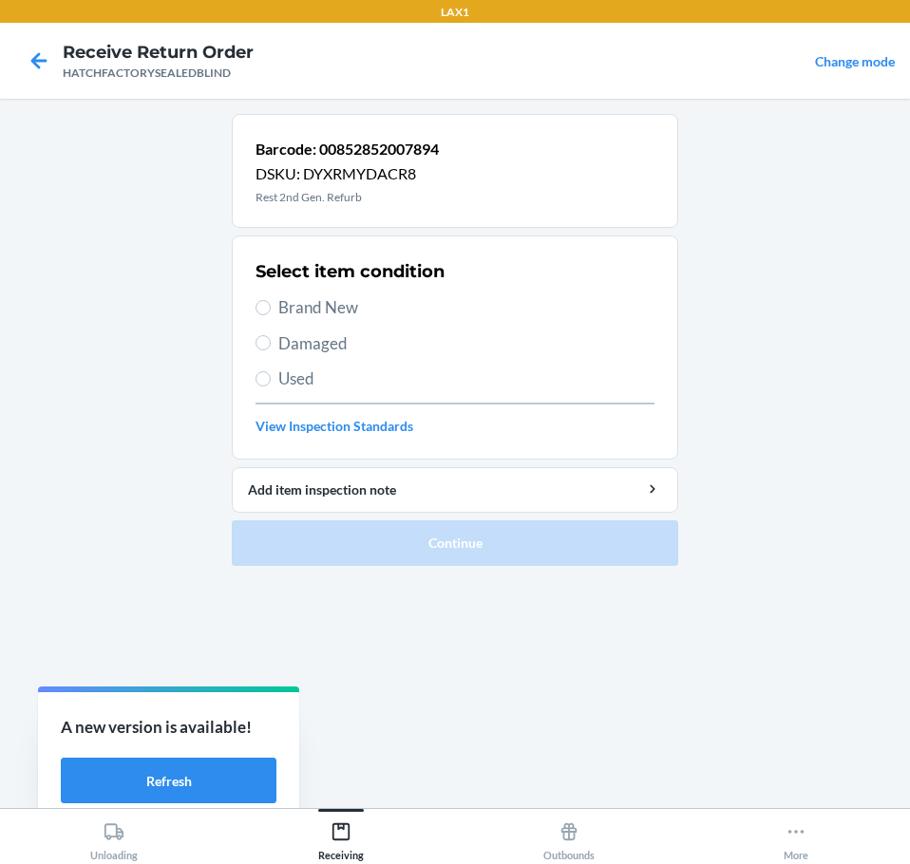
click at [282, 346] on span "Damaged" at bounding box center [466, 343] width 376 height 25
click at [271, 346] on input "Damaged" at bounding box center [262, 342] width 15 height 15
radio input "true"
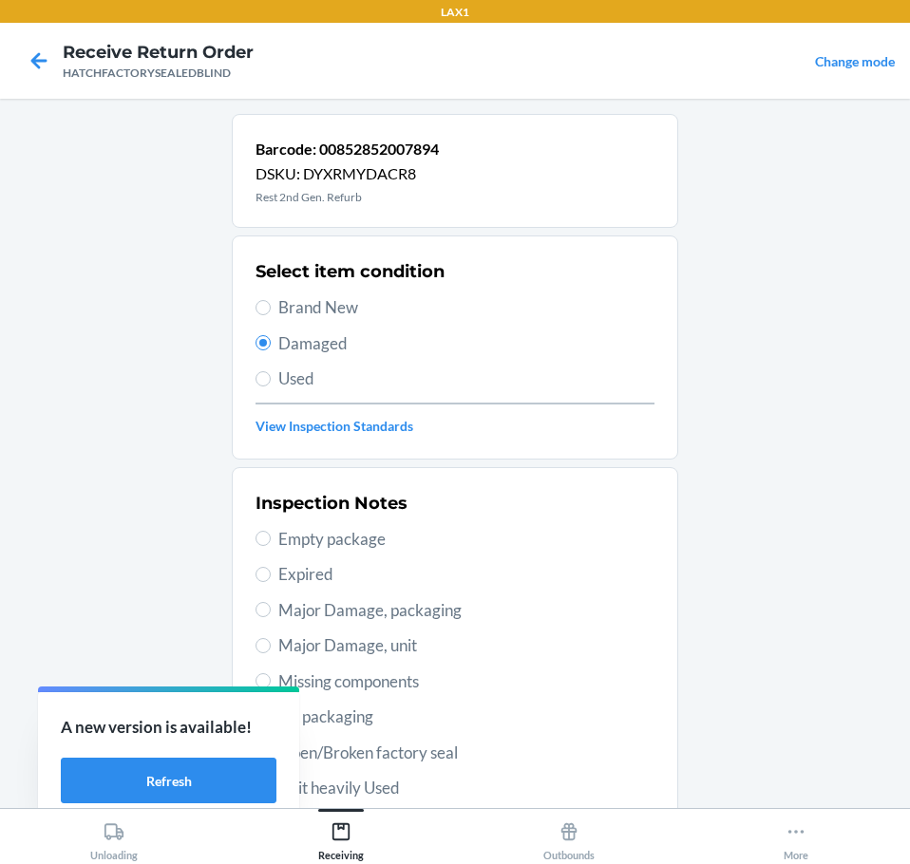
drag, startPoint x: 291, startPoint y: 626, endPoint x: 285, endPoint y: 646, distance: 20.7
click at [290, 631] on div "Inspection Notes Empty package Expired Major Damage, packaging Major Damage, un…" at bounding box center [454, 716] width 399 height 463
click at [286, 645] on span "Major Damage, unit" at bounding box center [466, 645] width 376 height 25
click at [271, 645] on input "Major Damage, unit" at bounding box center [262, 645] width 15 height 15
radio input "true"
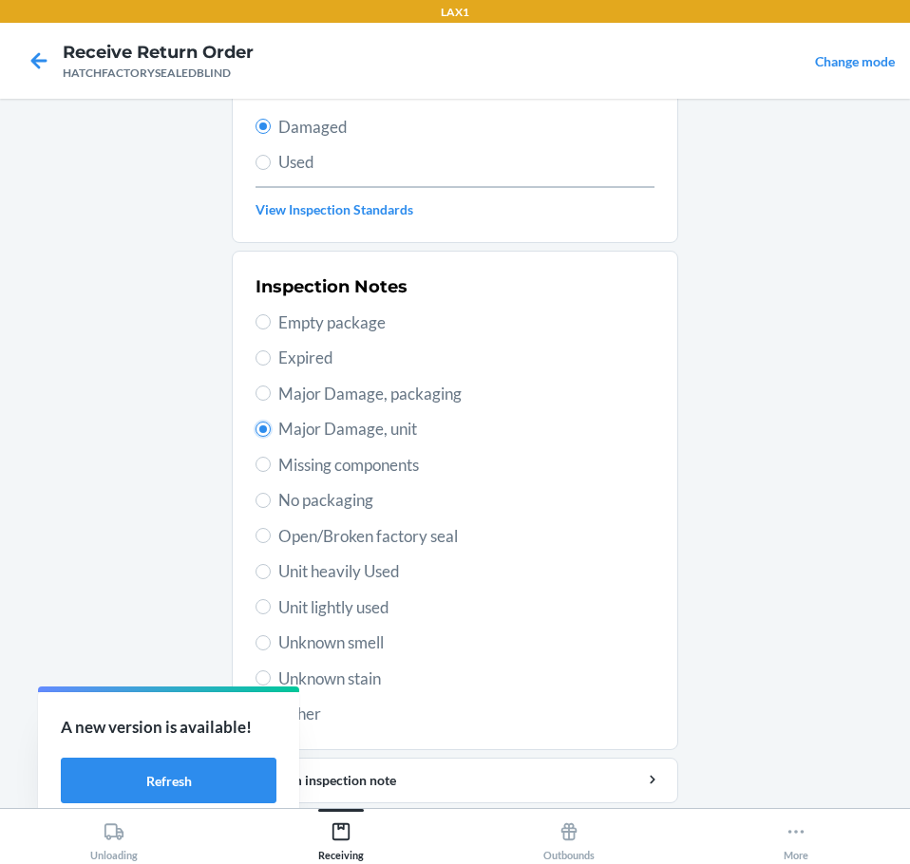
scroll to position [280, 0]
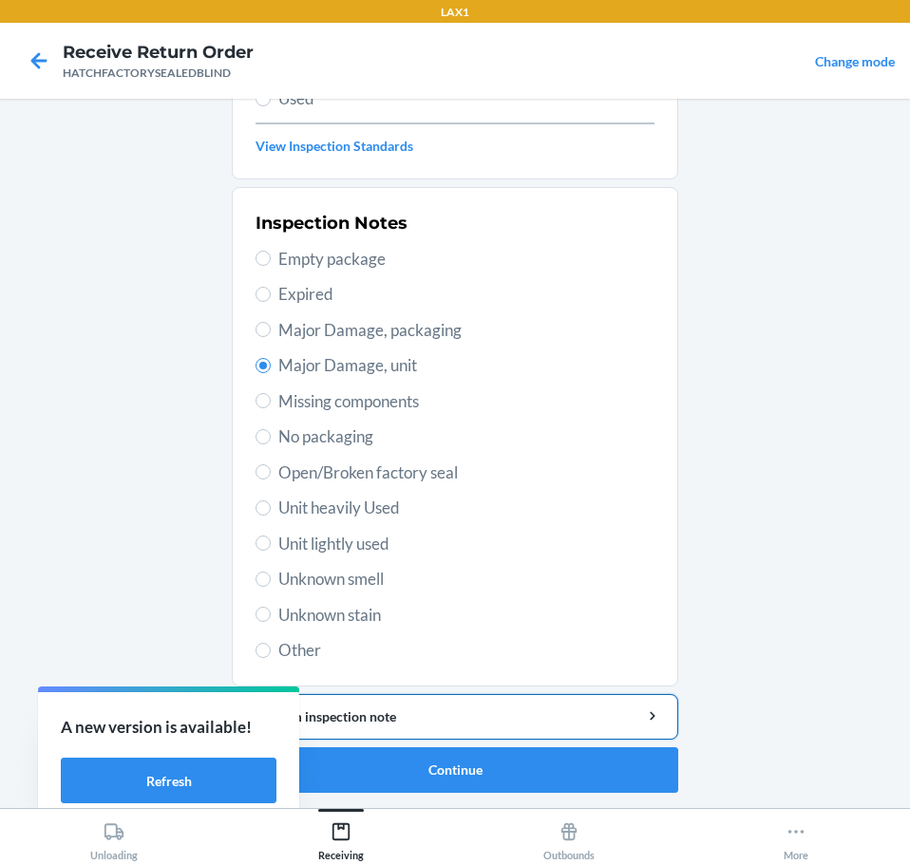
click at [480, 710] on div "Add item inspection note" at bounding box center [455, 717] width 414 height 20
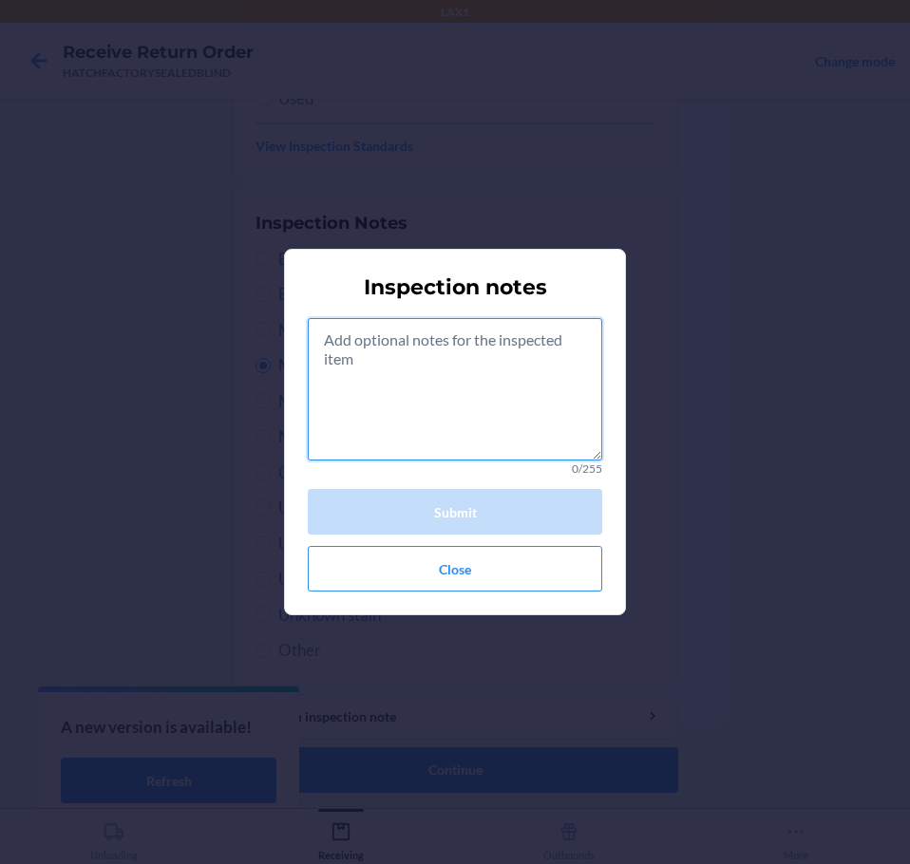
click at [488, 401] on textarea at bounding box center [455, 389] width 294 height 142
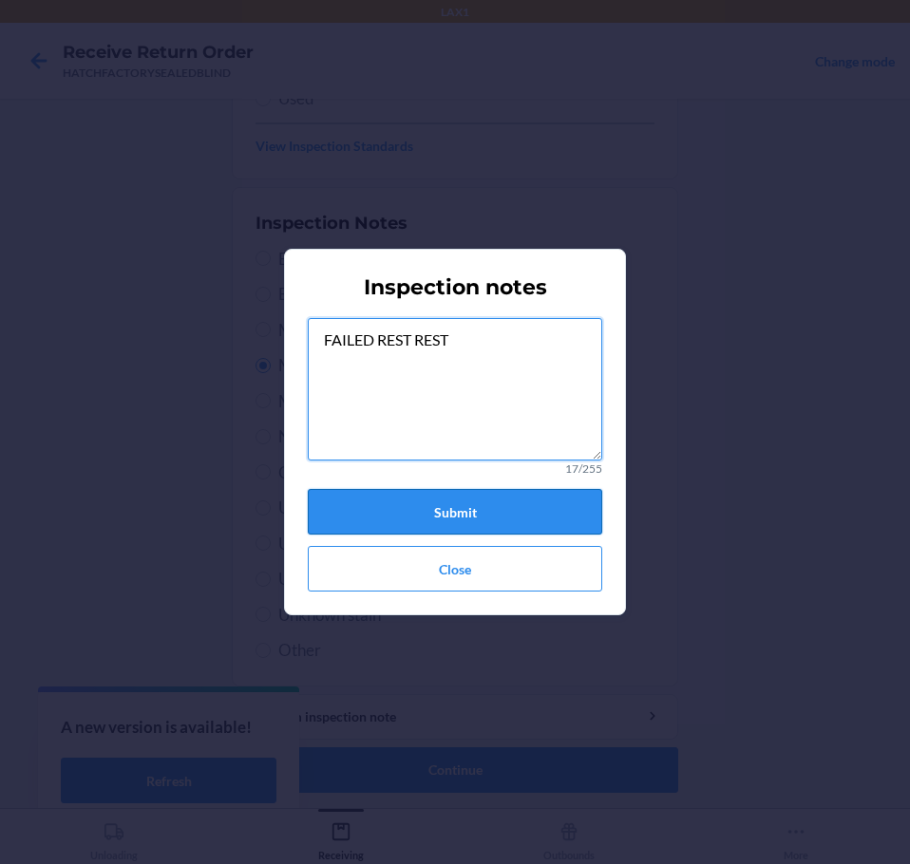
type textarea "FAILED REST REST"
click at [511, 516] on button "Submit" at bounding box center [455, 512] width 294 height 46
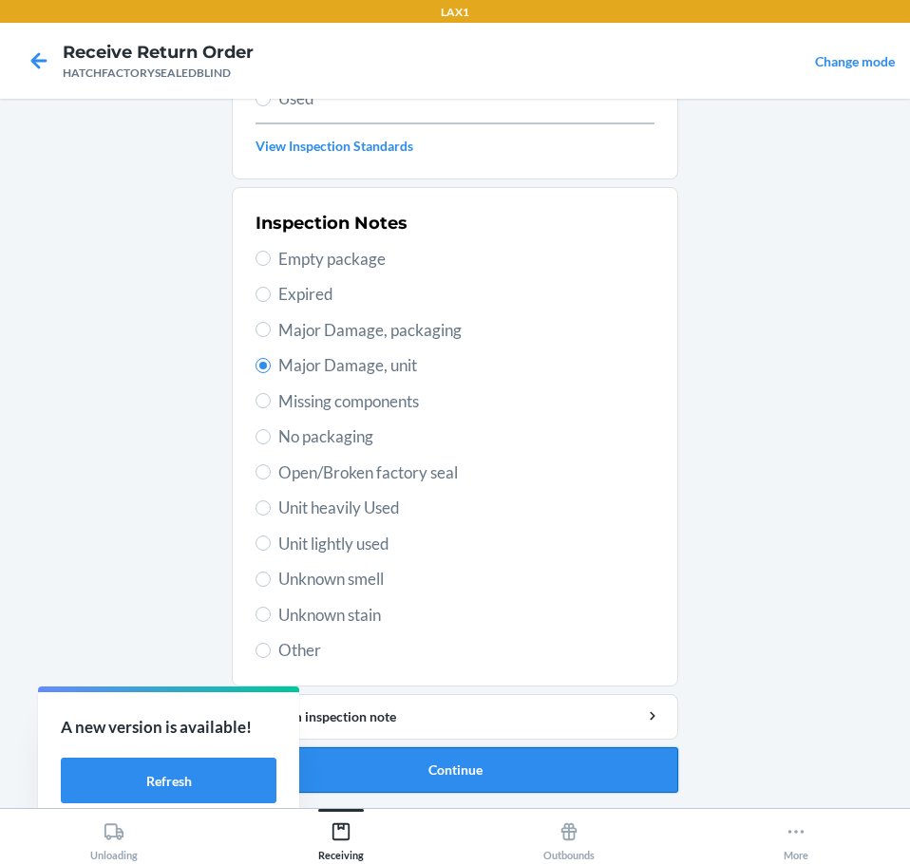
click at [454, 774] on button "Continue" at bounding box center [455, 770] width 446 height 46
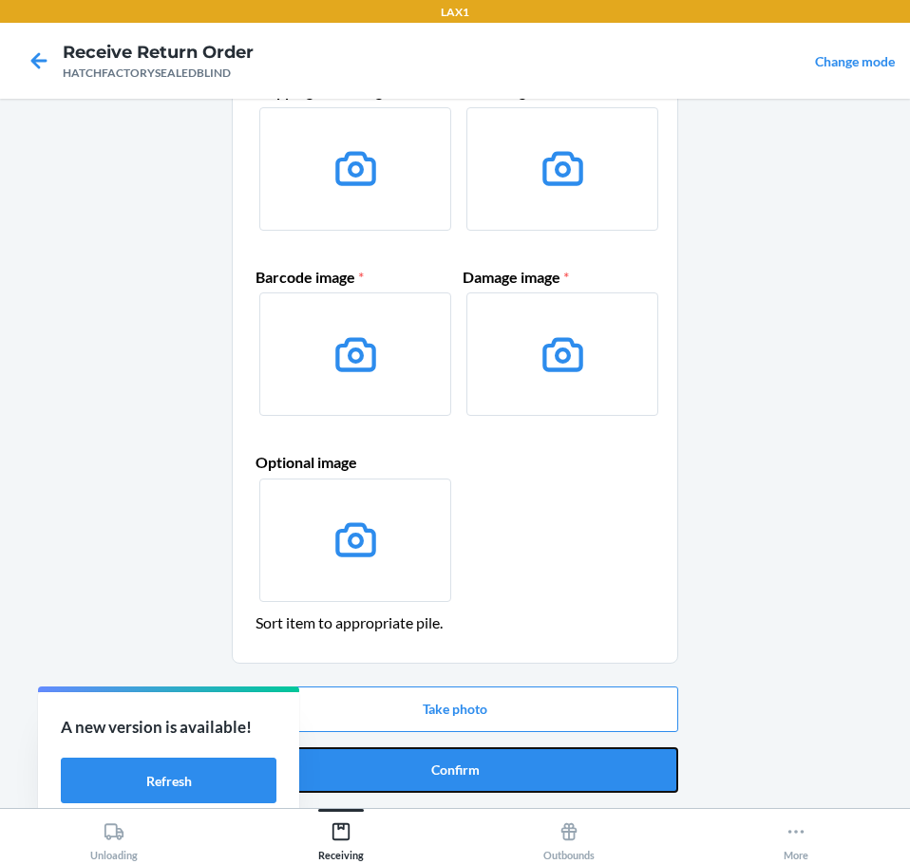
click at [454, 774] on button "Confirm" at bounding box center [455, 770] width 446 height 46
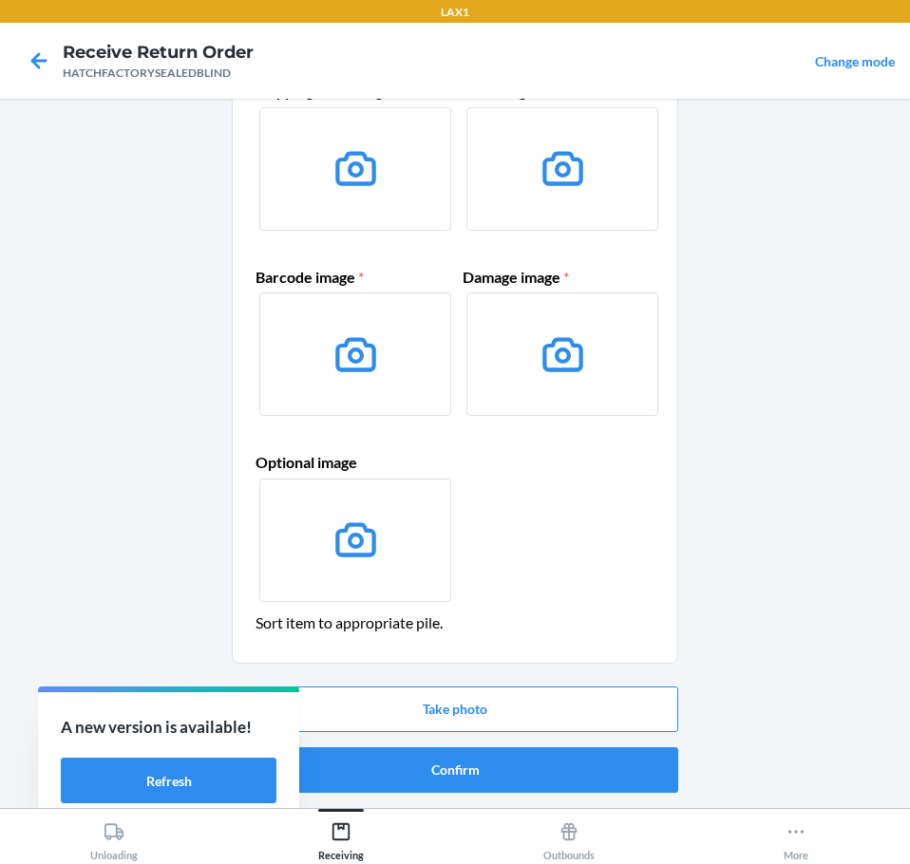
scroll to position [0, 0]
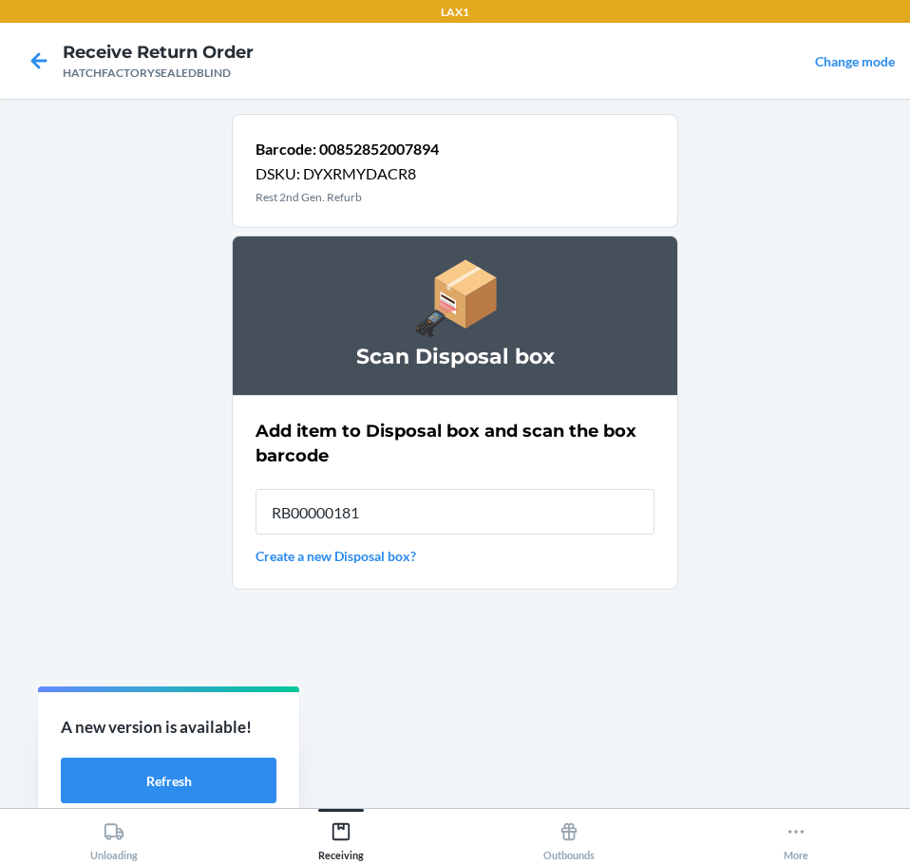
type input "RB000001819"
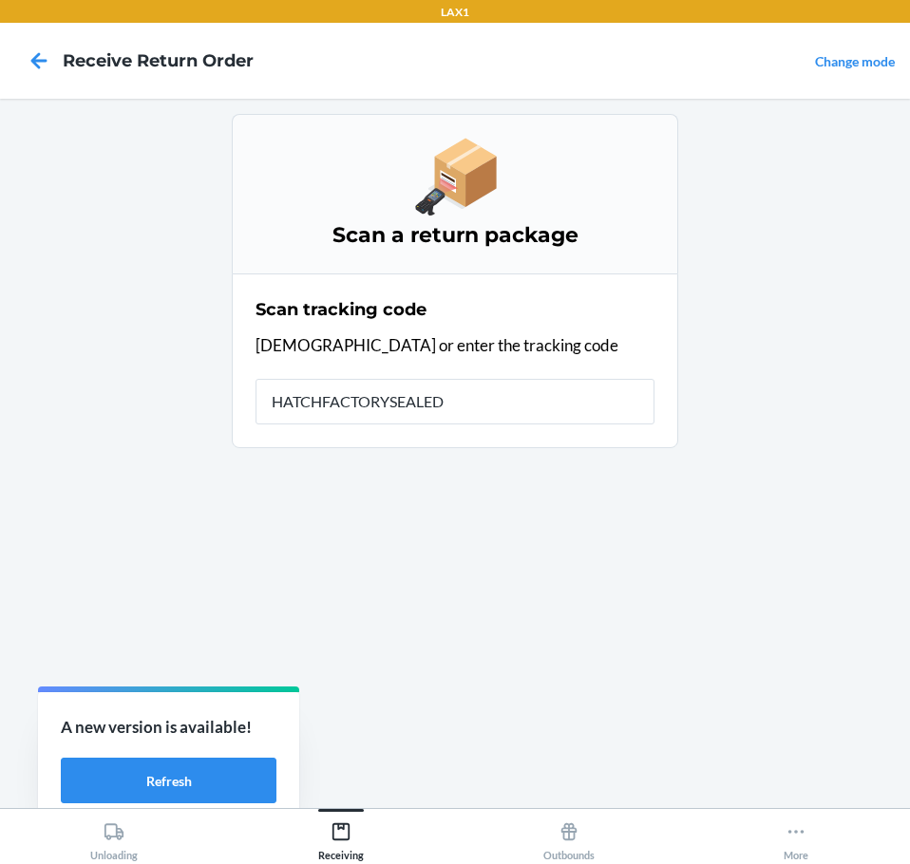
type input "HATCHFACTORYSEALEDB"
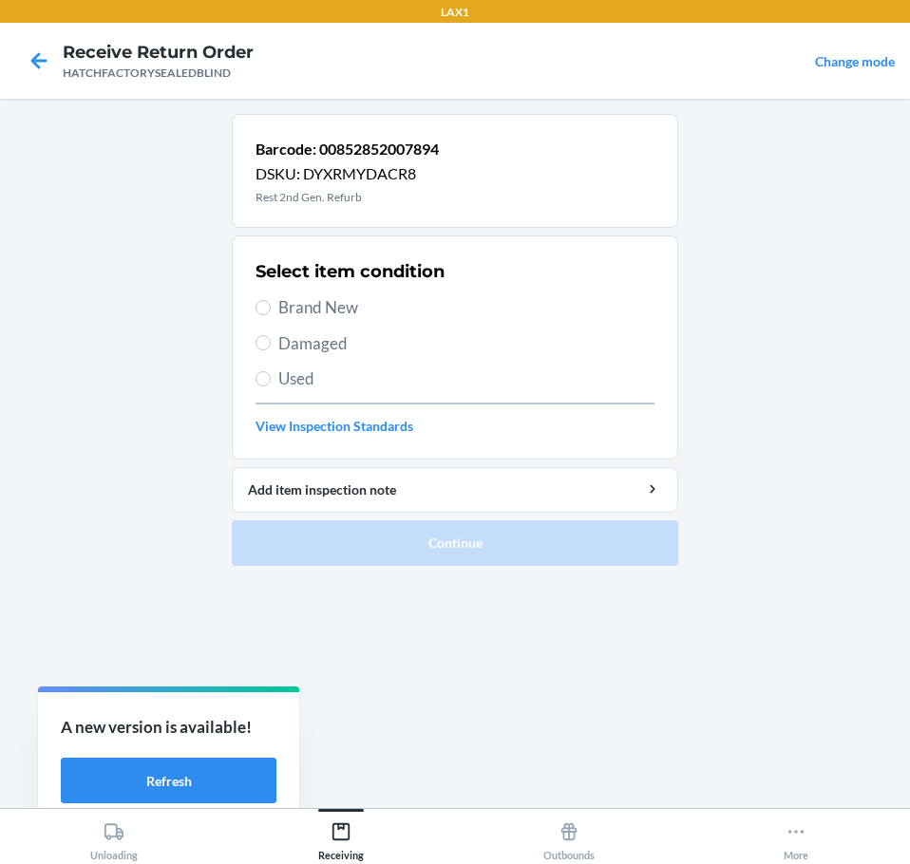
click at [296, 310] on span "Brand New" at bounding box center [466, 307] width 376 height 25
click at [271, 310] on input "Brand New" at bounding box center [262, 307] width 15 height 15
radio input "true"
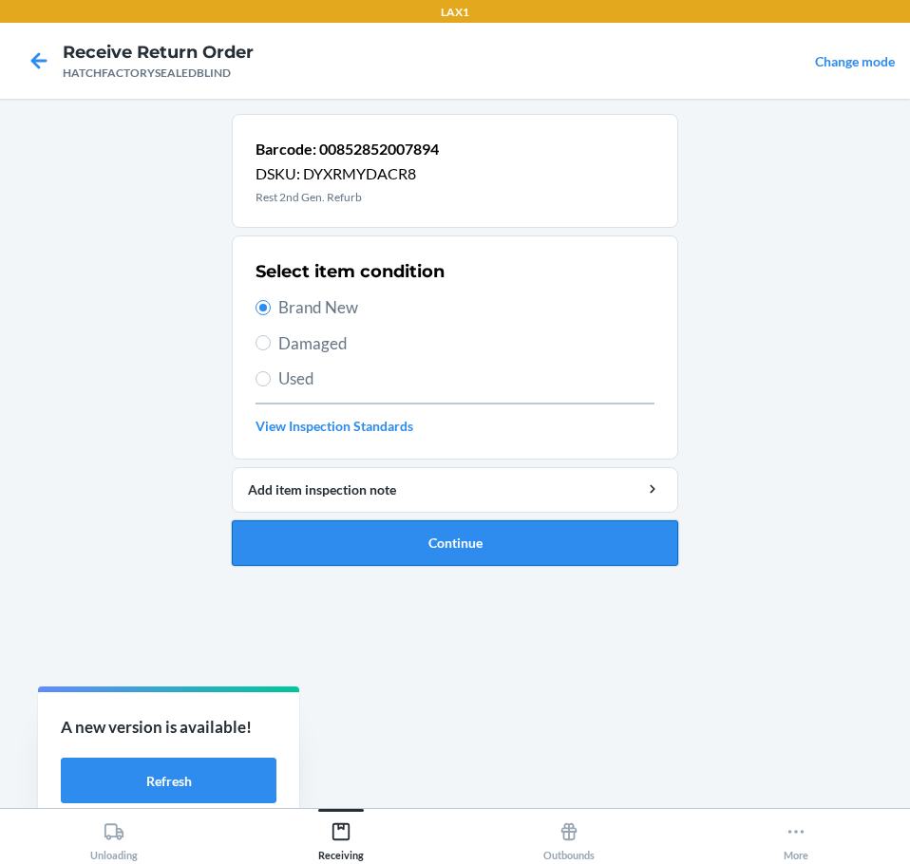
click at [482, 541] on button "Continue" at bounding box center [455, 543] width 446 height 46
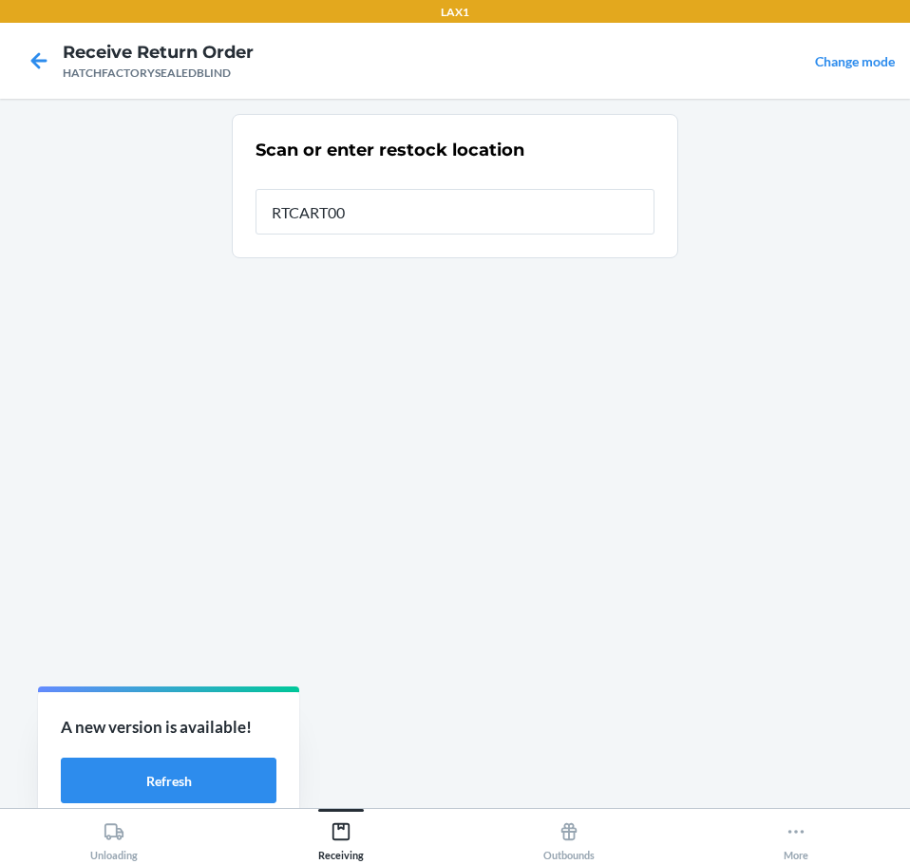
type input "RTCART004"
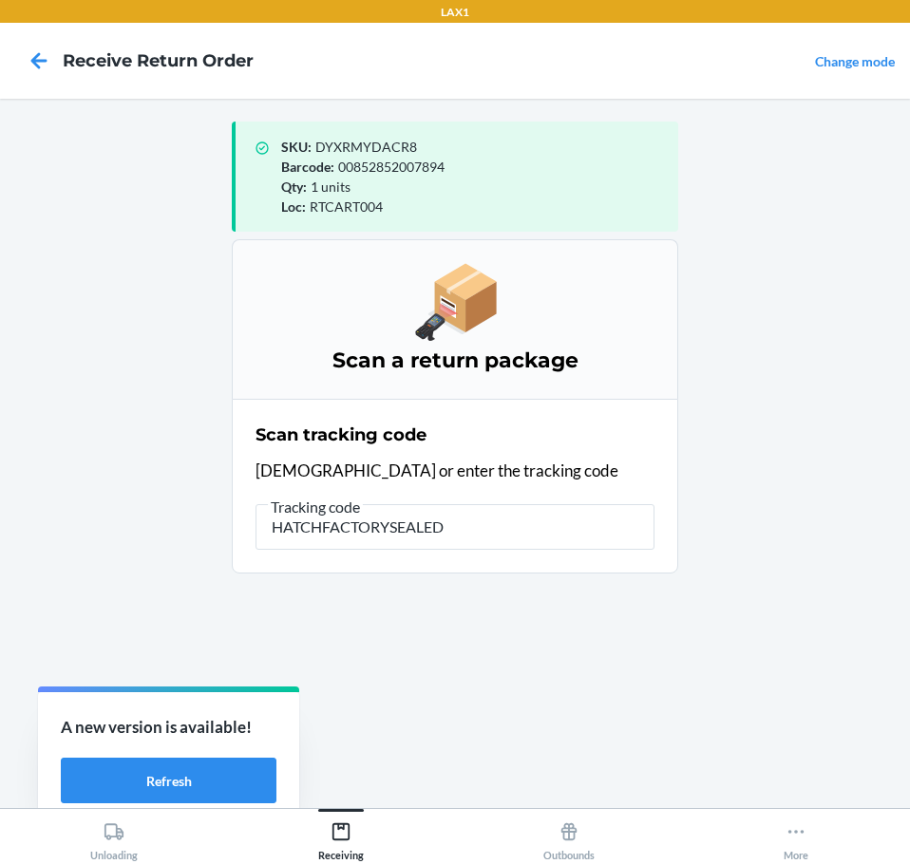
type input "HATCHFACTORYSEALEDB"
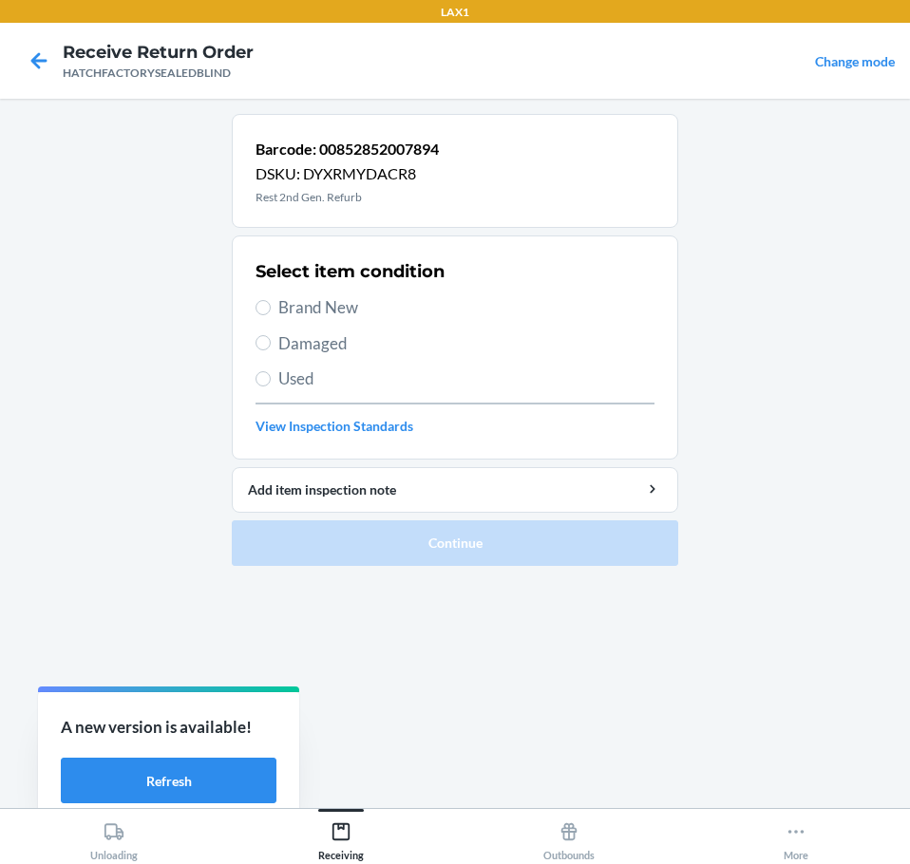
click at [297, 343] on span "Damaged" at bounding box center [466, 343] width 376 height 25
click at [271, 343] on input "Damaged" at bounding box center [262, 342] width 15 height 15
radio input "true"
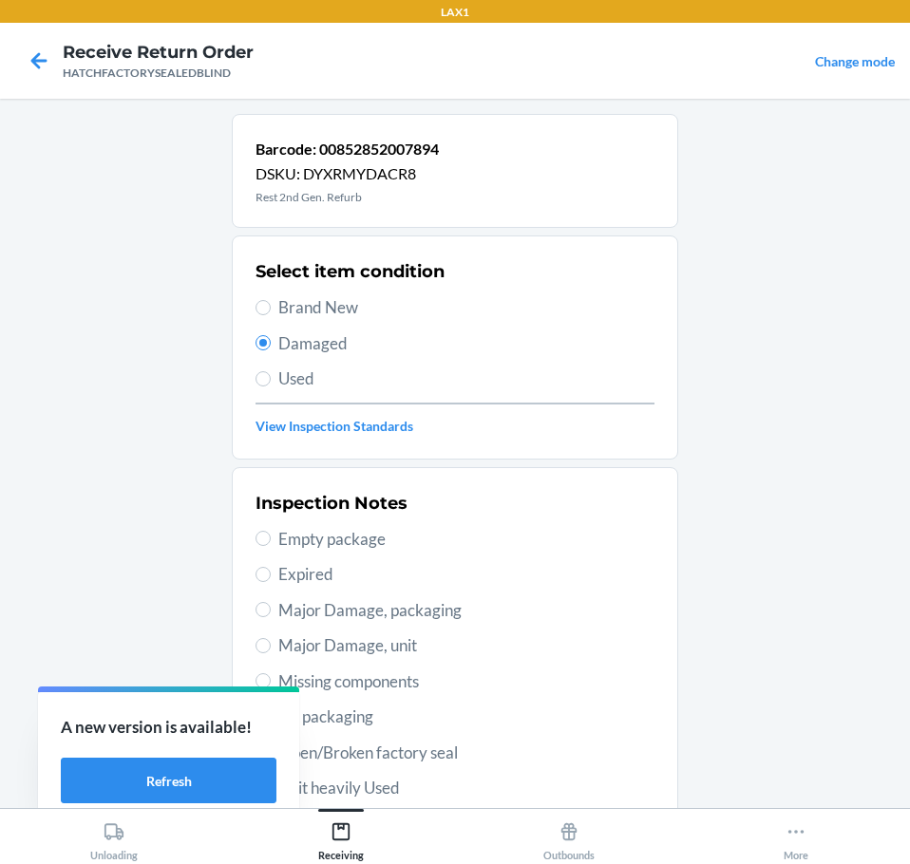
drag, startPoint x: 365, startPoint y: 647, endPoint x: 428, endPoint y: 665, distance: 66.1
click at [385, 651] on span "Major Damage, unit" at bounding box center [466, 645] width 376 height 25
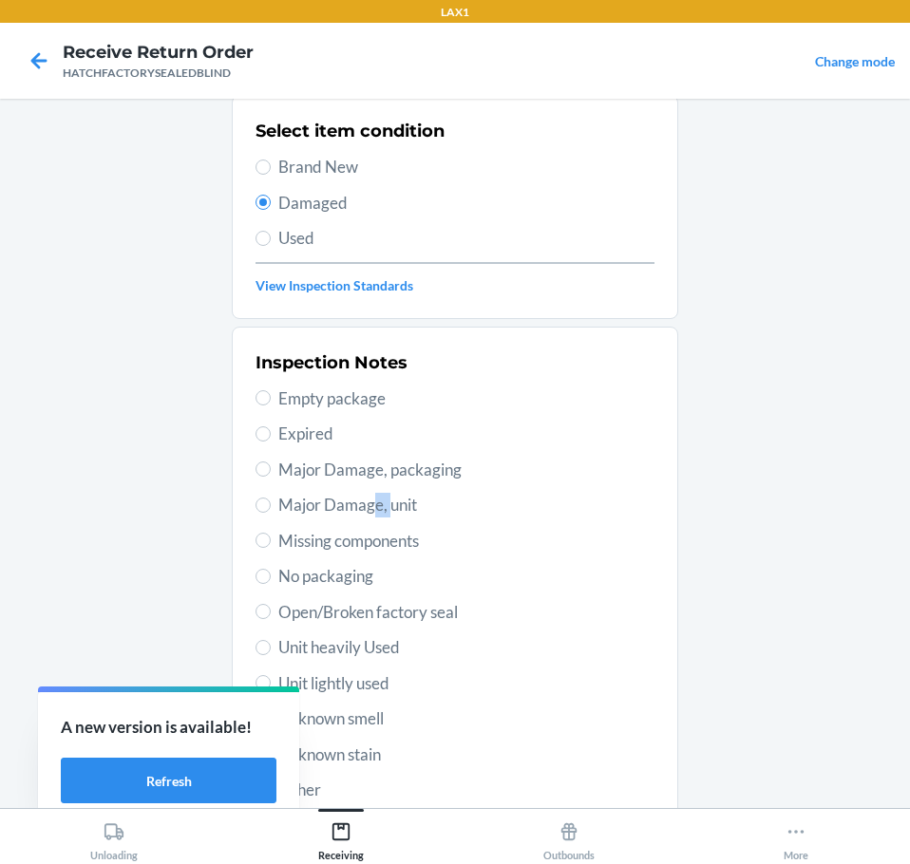
scroll to position [280, 0]
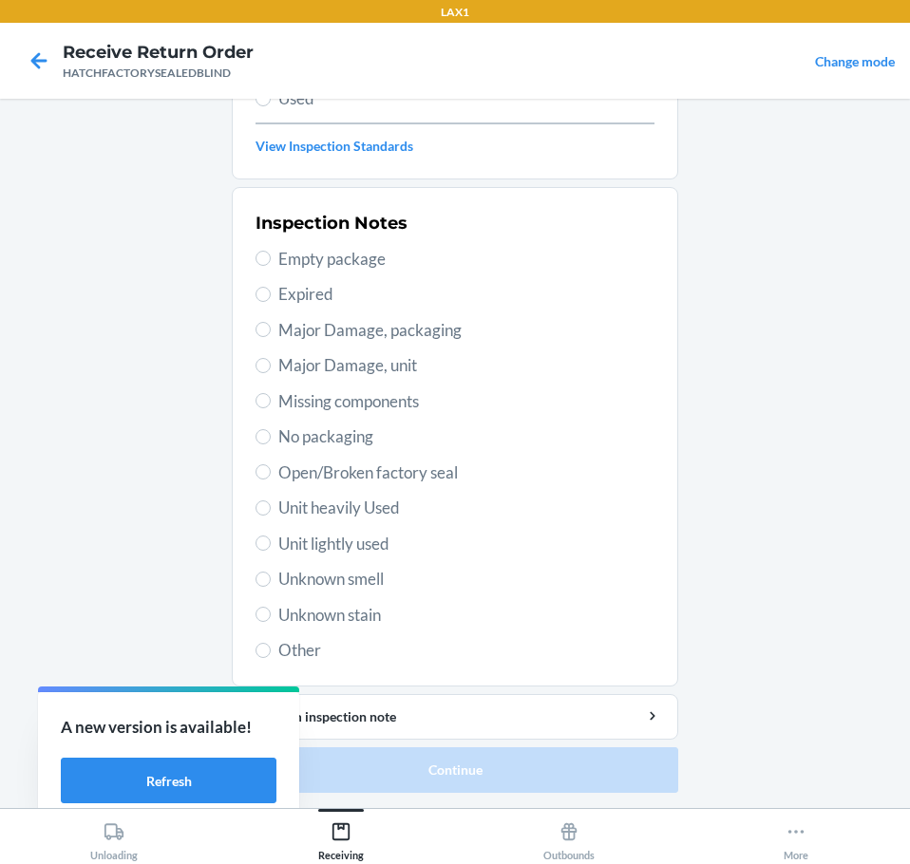
click at [265, 364] on label "Major Damage, unit" at bounding box center [454, 365] width 399 height 25
click at [265, 364] on input "Major Damage, unit" at bounding box center [262, 365] width 15 height 15
radio input "true"
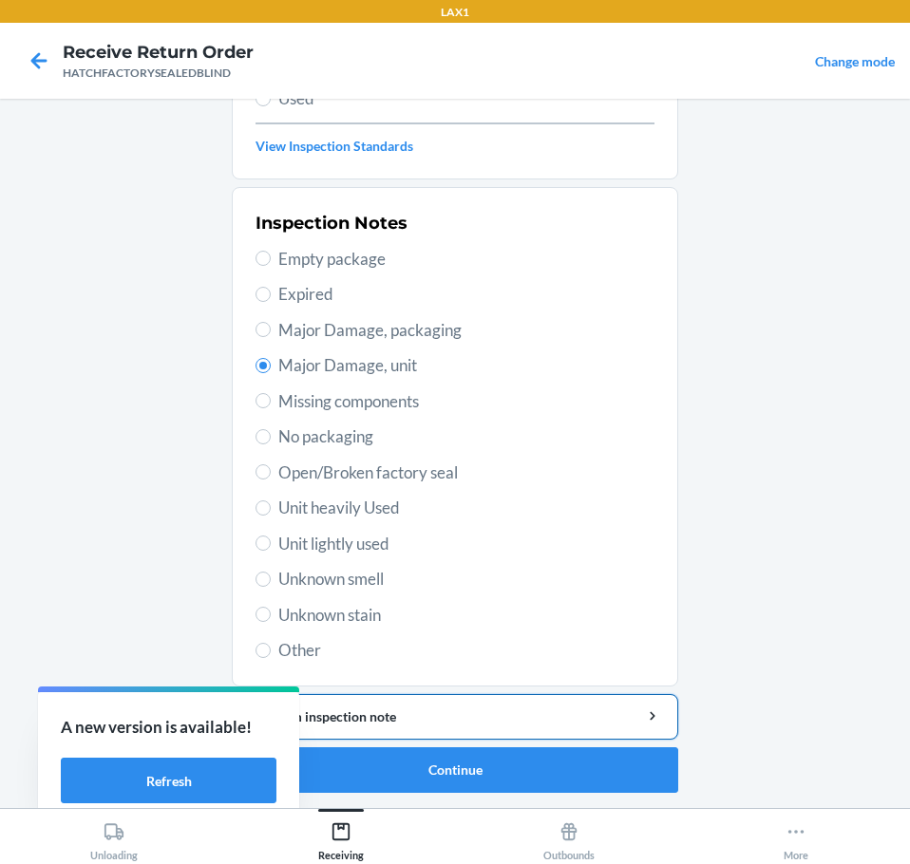
click at [522, 721] on div "Add item inspection note" at bounding box center [455, 717] width 414 height 20
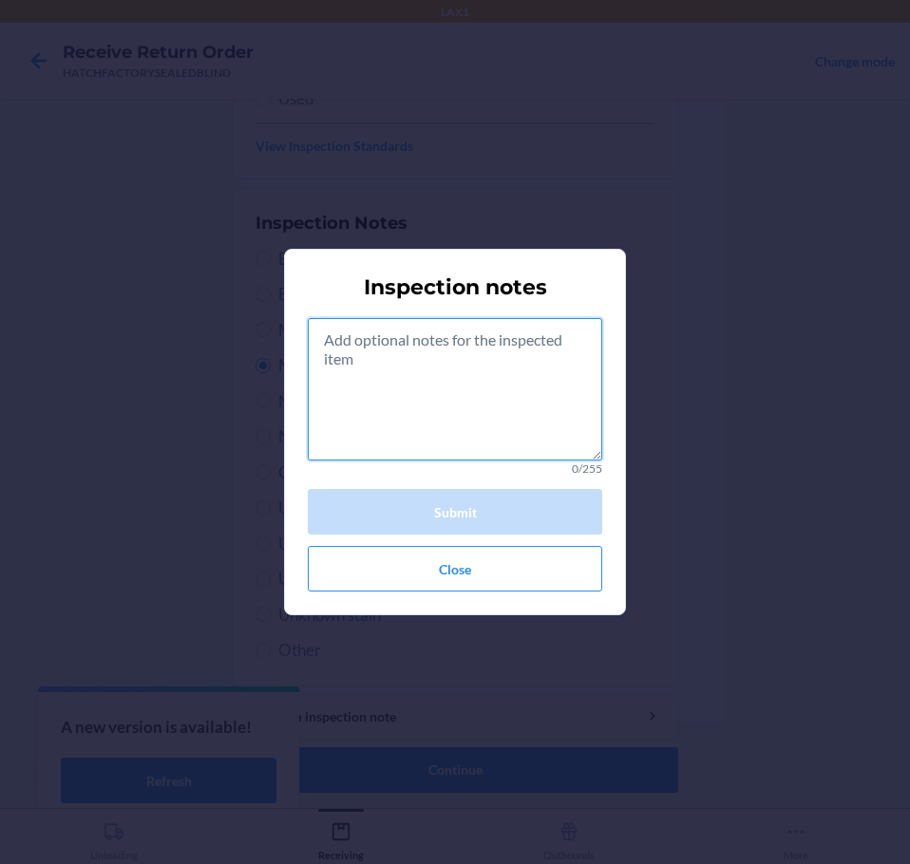
click at [456, 404] on textarea at bounding box center [455, 389] width 294 height 142
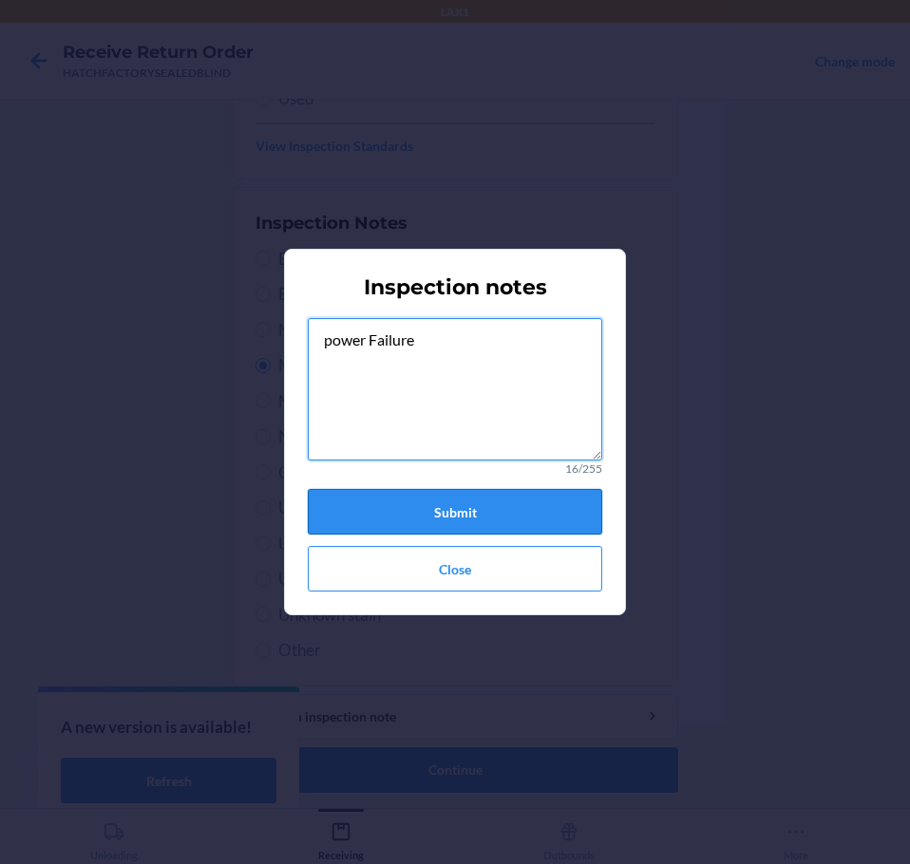
type textarea "power Failure"
click at [467, 520] on button "Submit" at bounding box center [455, 512] width 294 height 46
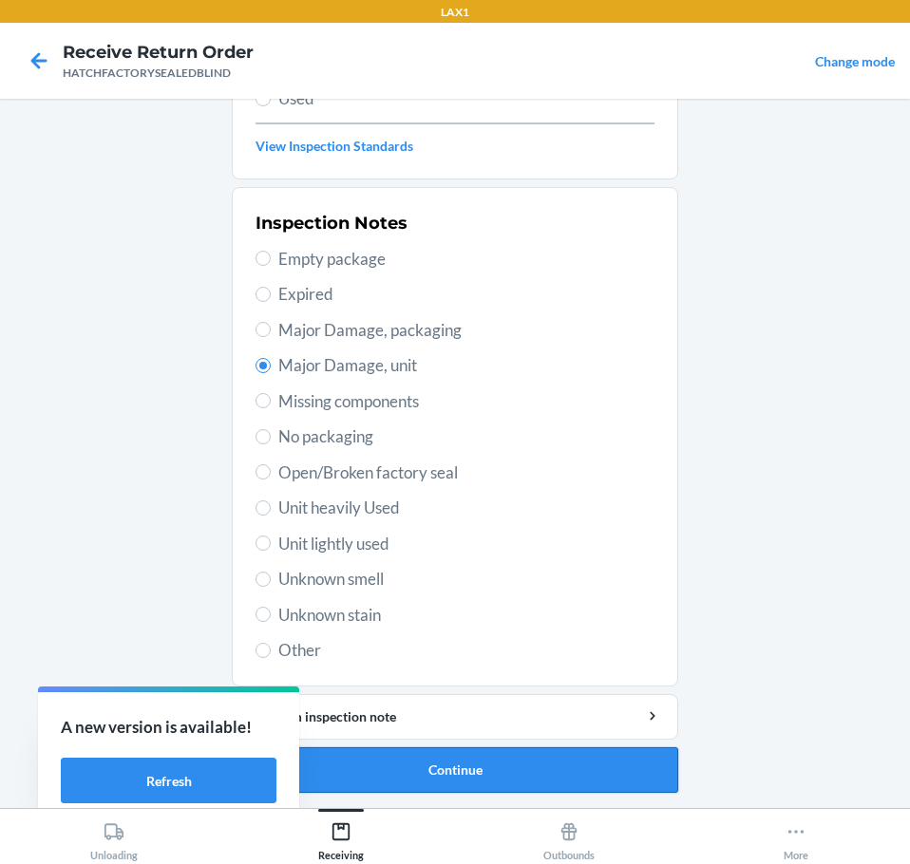
click at [521, 770] on button "Continue" at bounding box center [455, 770] width 446 height 46
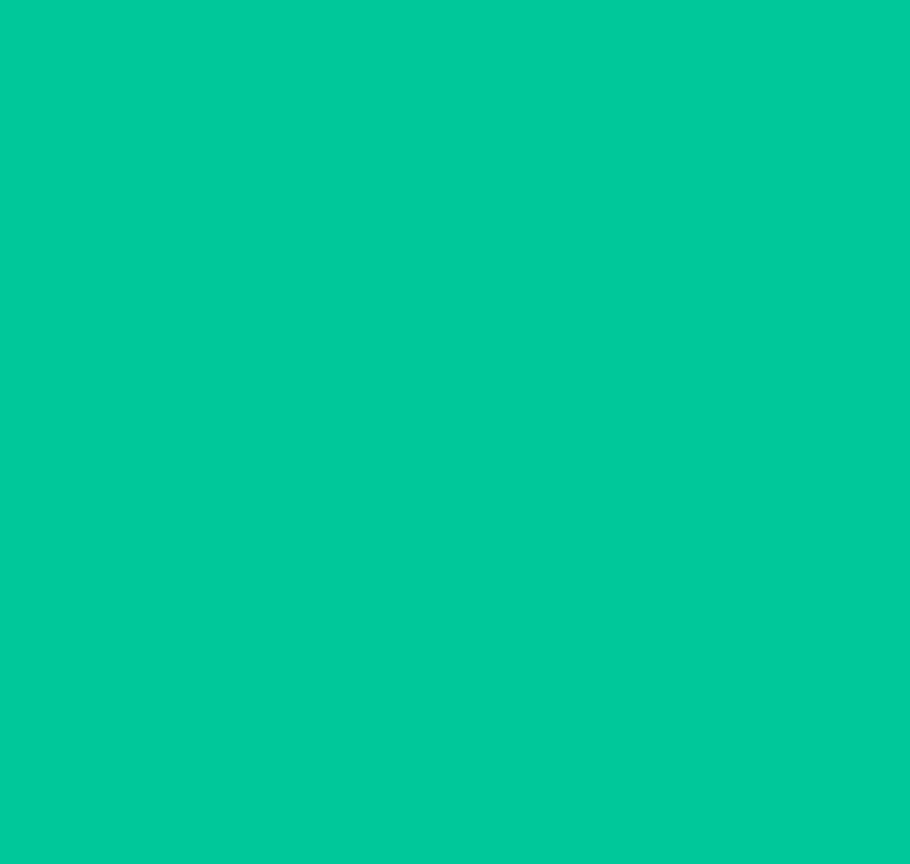
click at [521, 770] on button "Confirm" at bounding box center [455, 770] width 446 height 46
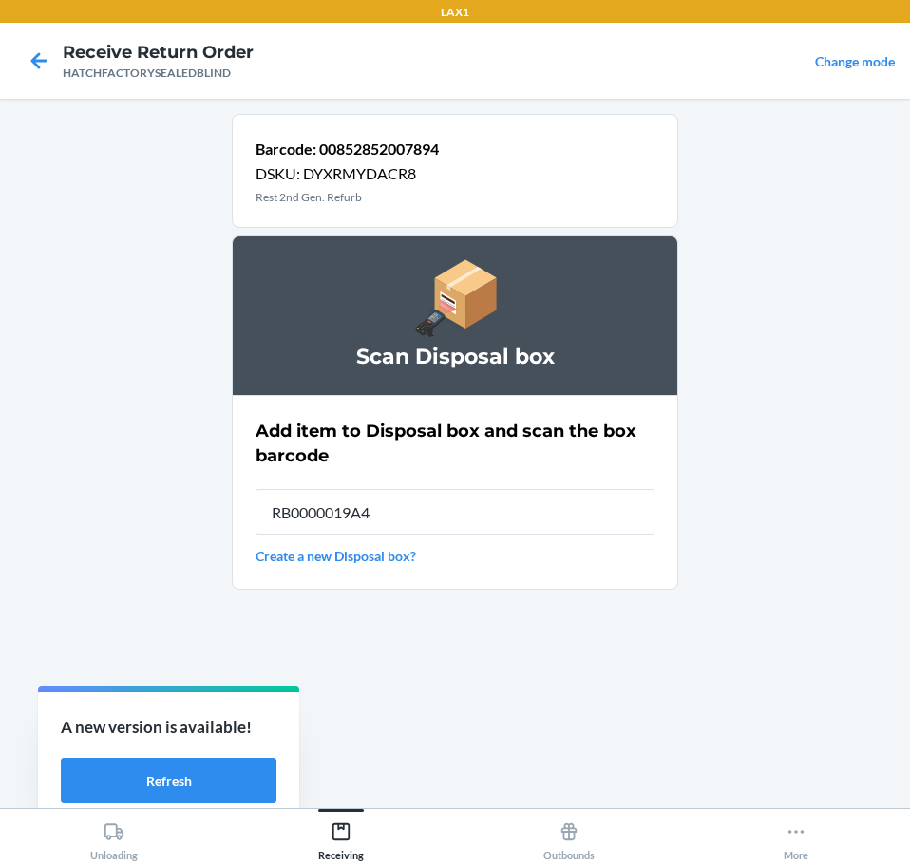
type input "RB0000019A4"
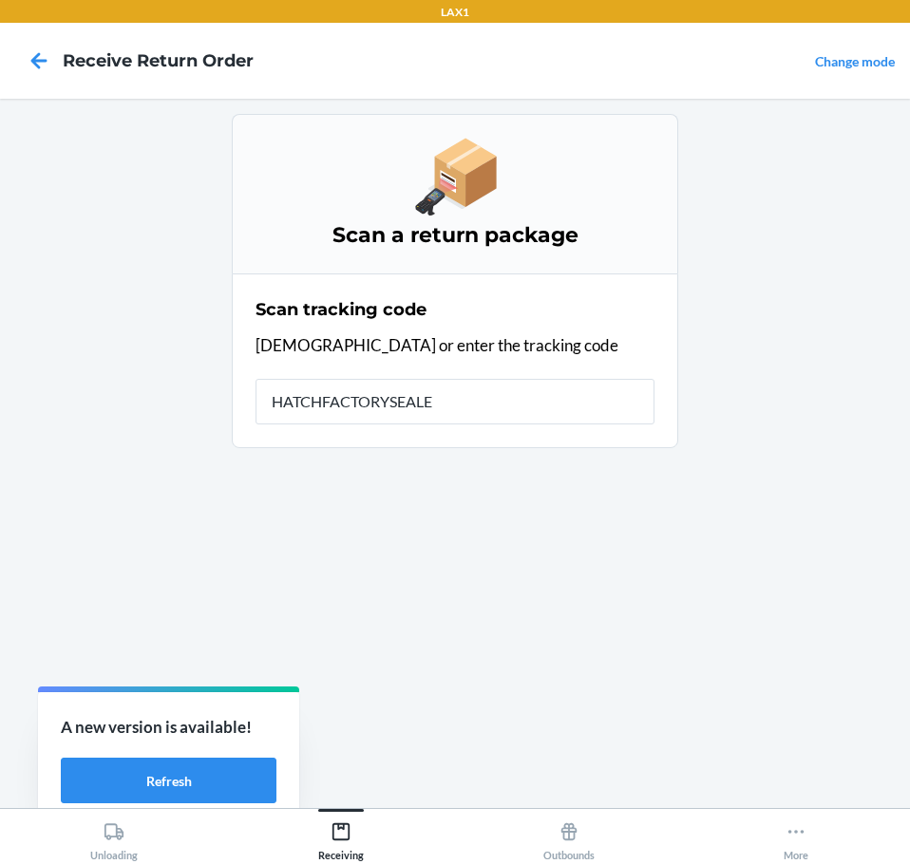
type input "HATCHFACTORYSEALED"
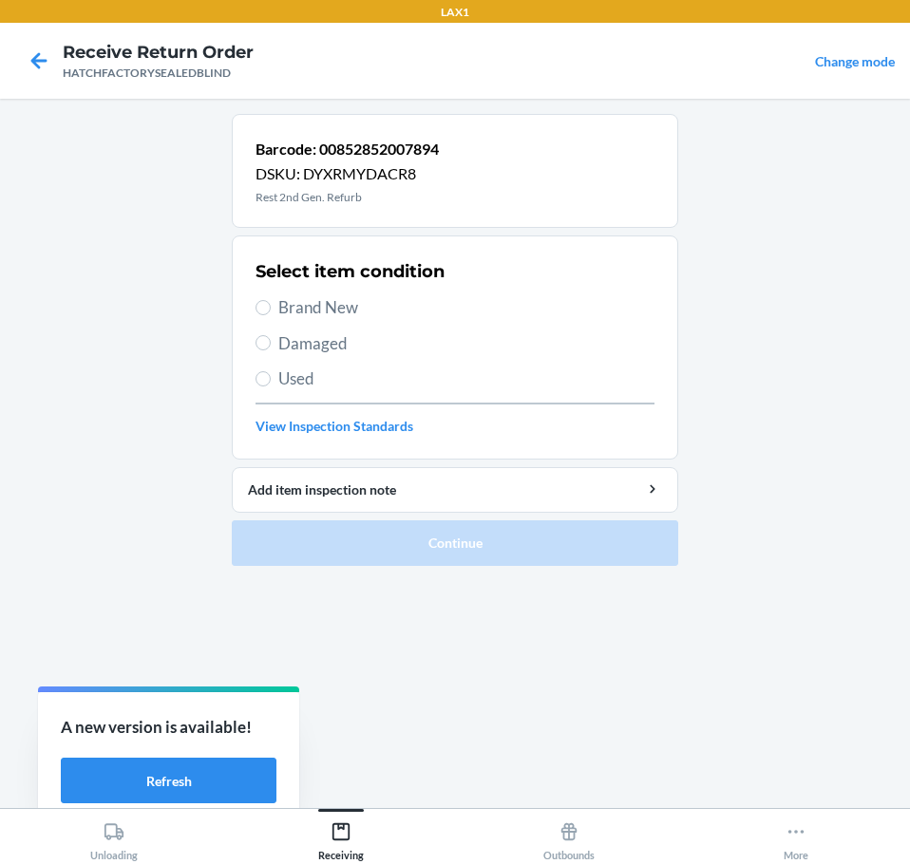
click at [292, 306] on span "Brand New" at bounding box center [466, 307] width 376 height 25
click at [271, 306] on input "Brand New" at bounding box center [262, 307] width 15 height 15
radio input "true"
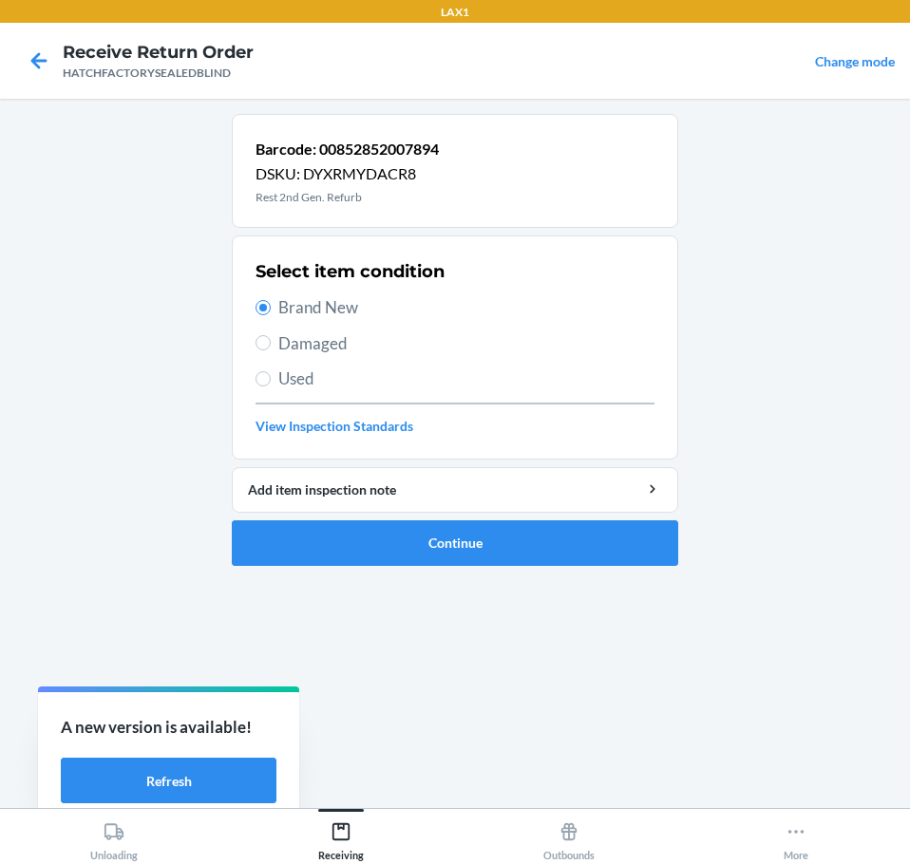
click at [314, 343] on span "Damaged" at bounding box center [466, 343] width 376 height 25
click at [271, 343] on input "Damaged" at bounding box center [262, 342] width 15 height 15
radio input "true"
radio input "false"
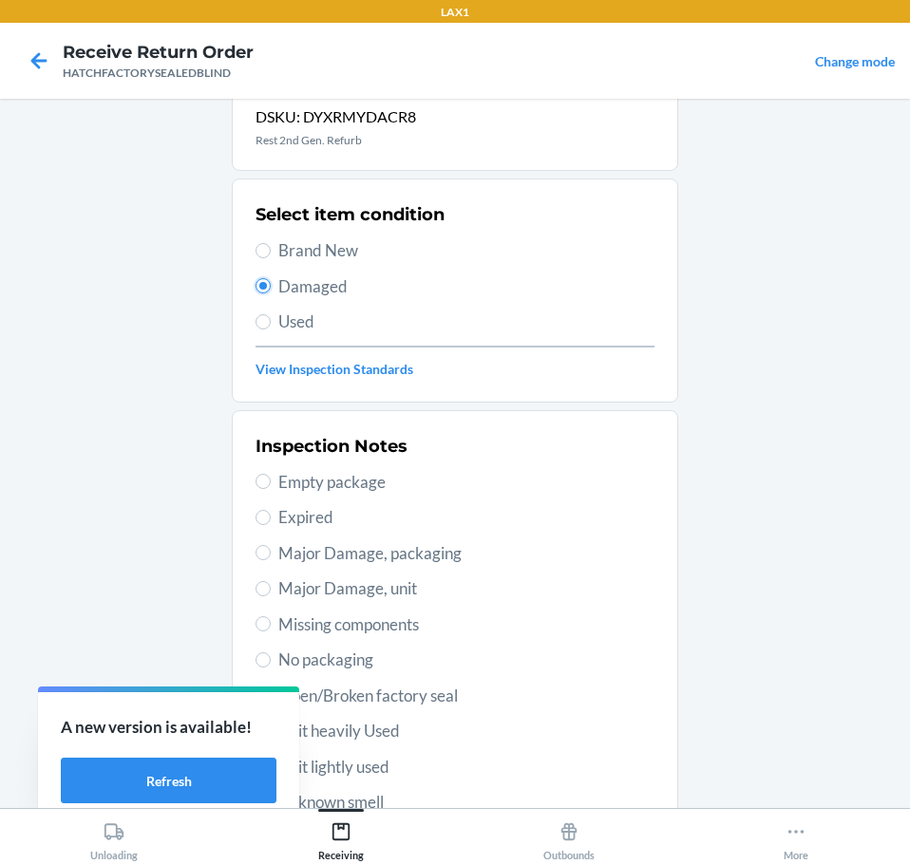
scroll to position [280, 0]
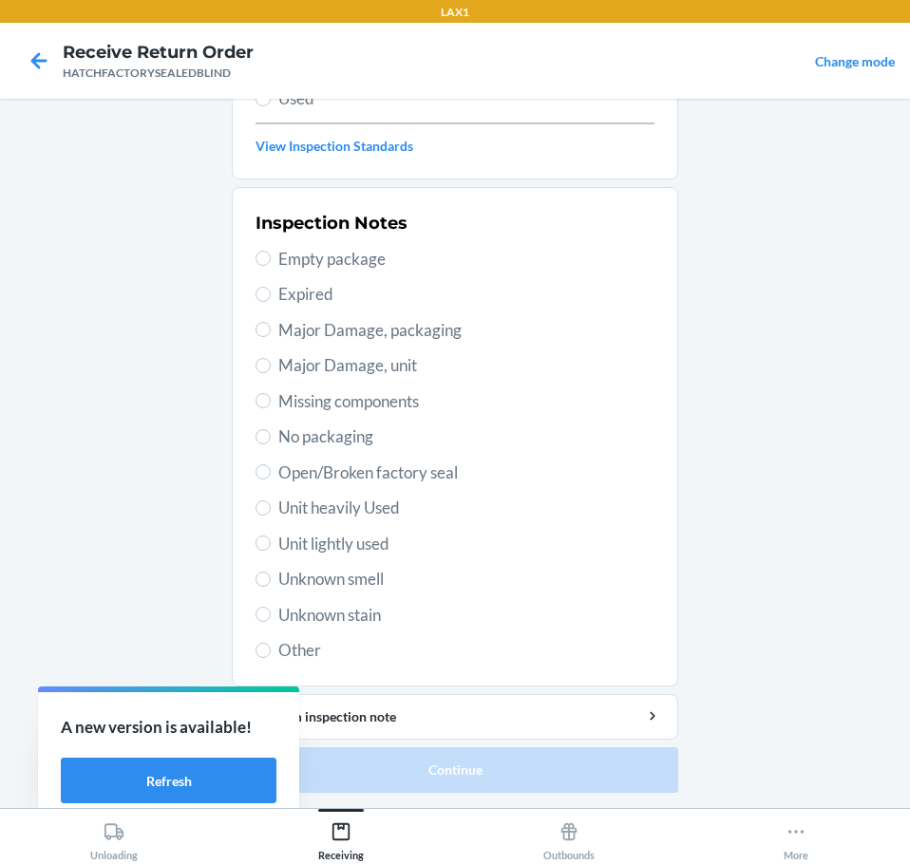
click at [315, 366] on span "Major Damage, unit" at bounding box center [466, 365] width 376 height 25
click at [271, 366] on input "Major Damage, unit" at bounding box center [262, 365] width 15 height 15
radio input "true"
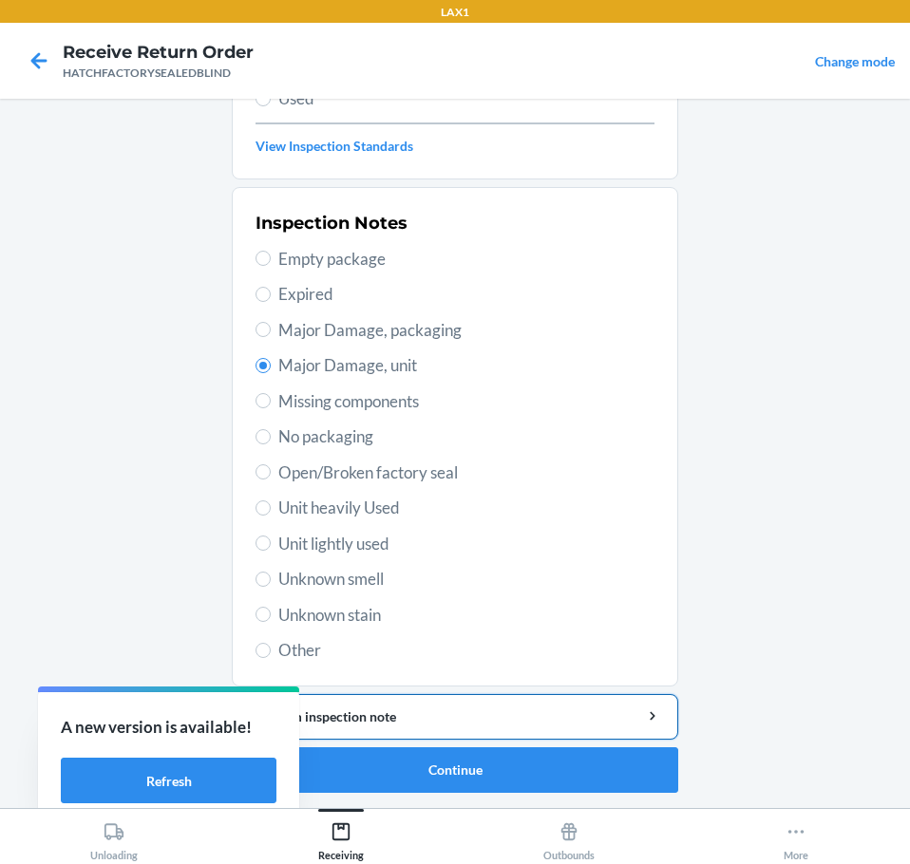
click at [462, 709] on div "Add item inspection note" at bounding box center [455, 717] width 414 height 20
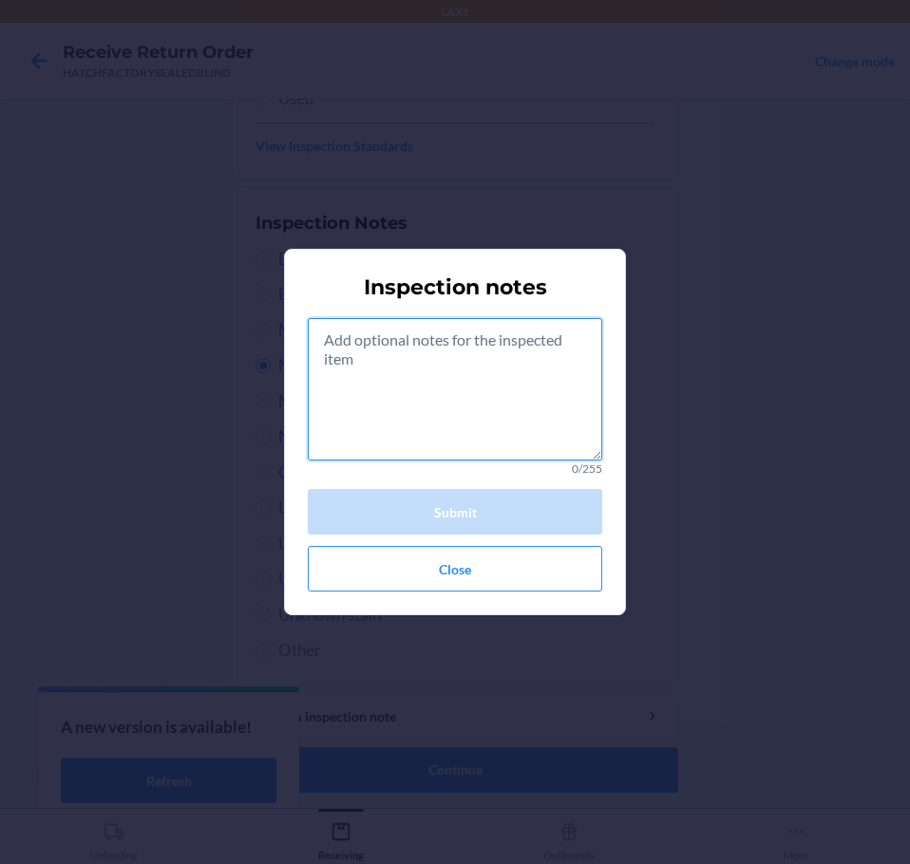
click at [459, 386] on textarea at bounding box center [455, 389] width 294 height 142
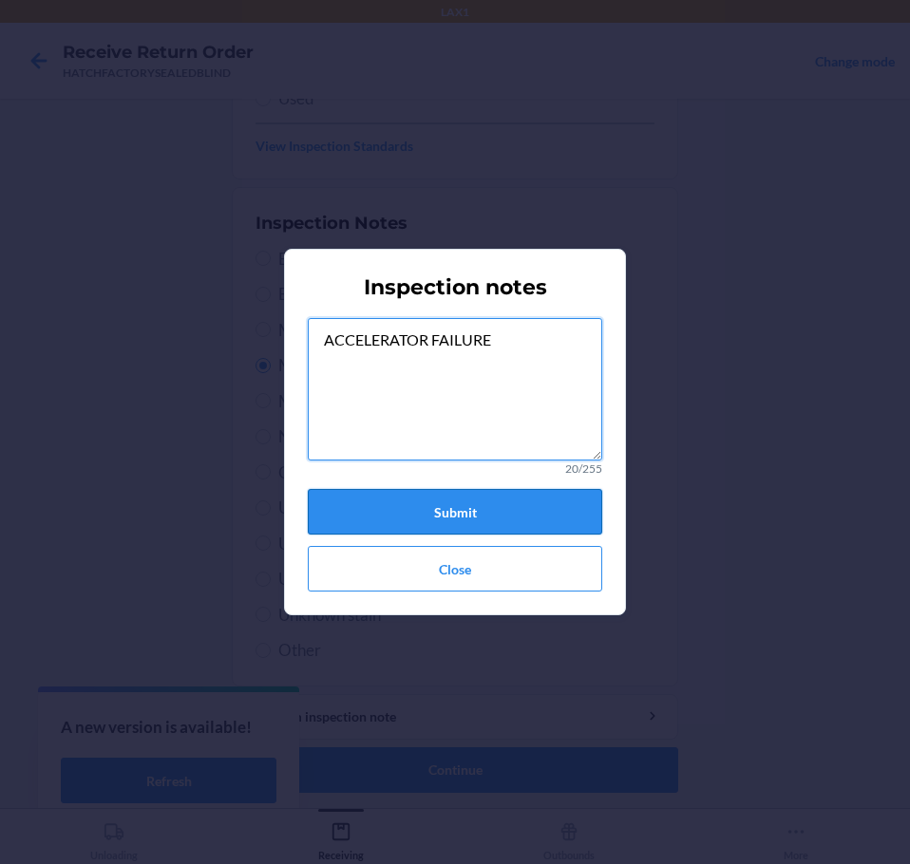
type textarea "ACCELERATOR FAILURE"
click at [445, 513] on button "Submit" at bounding box center [455, 512] width 294 height 46
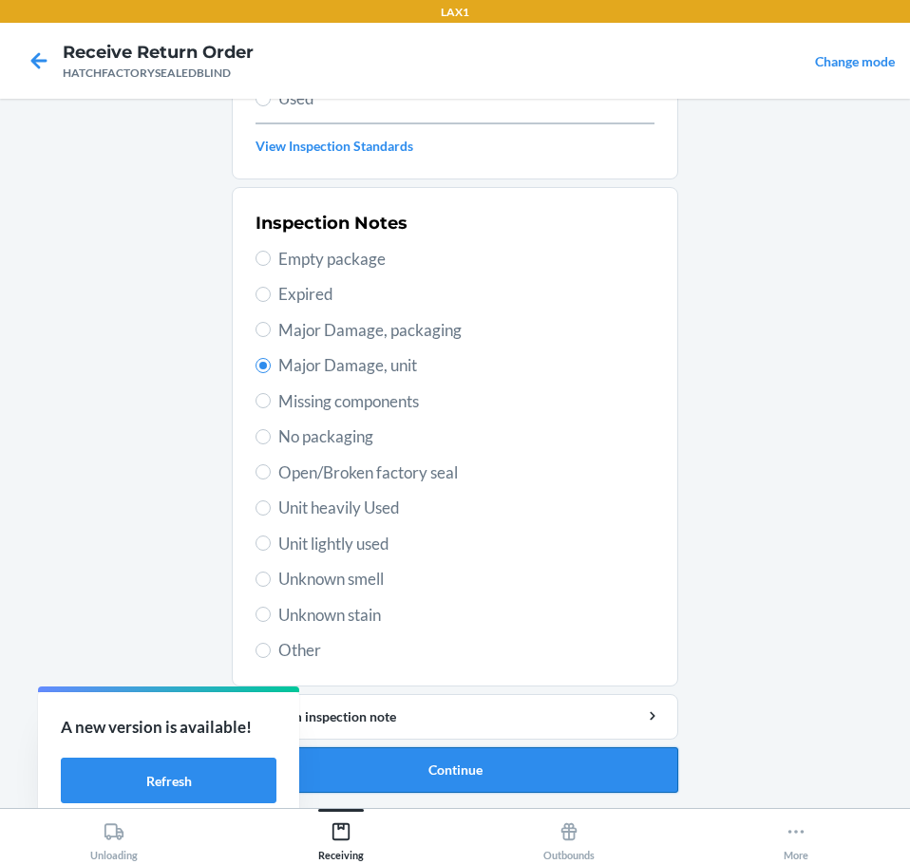
click at [535, 773] on button "Continue" at bounding box center [455, 770] width 446 height 46
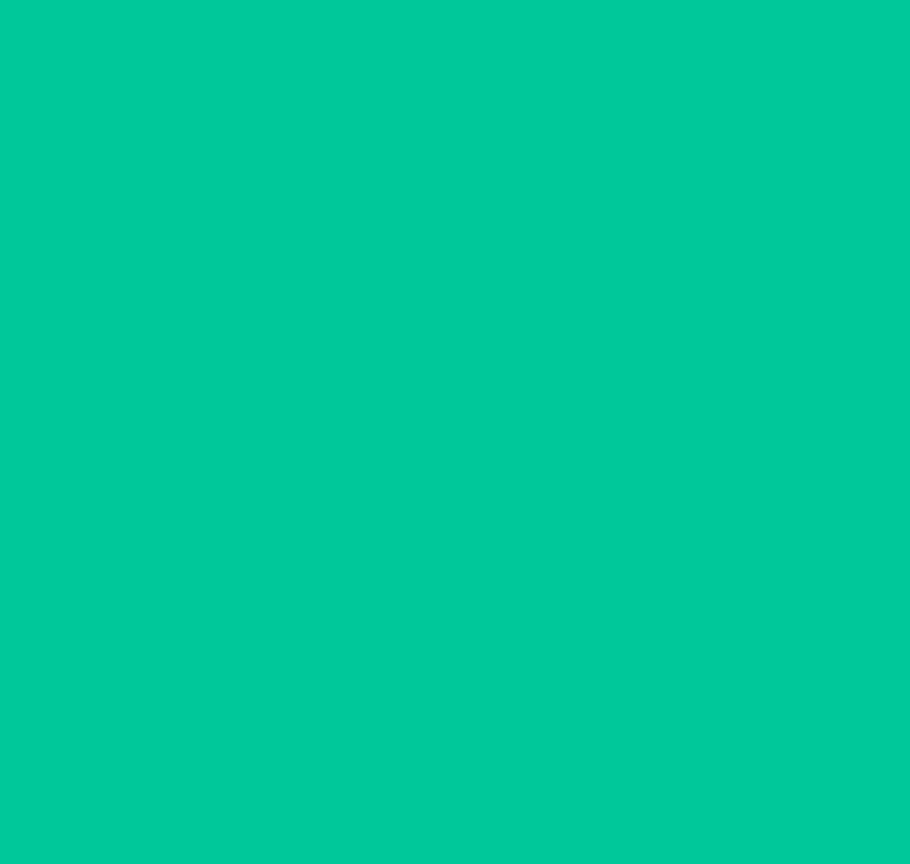
scroll to position [123, 0]
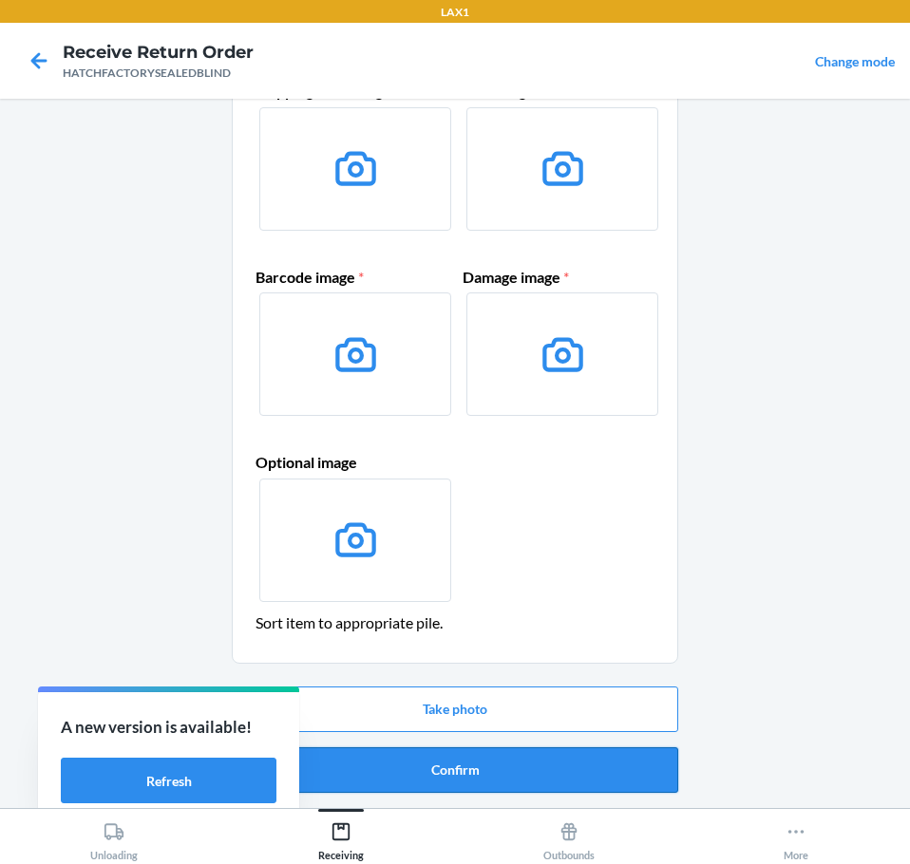
click at [511, 782] on button "Confirm" at bounding box center [455, 770] width 446 height 46
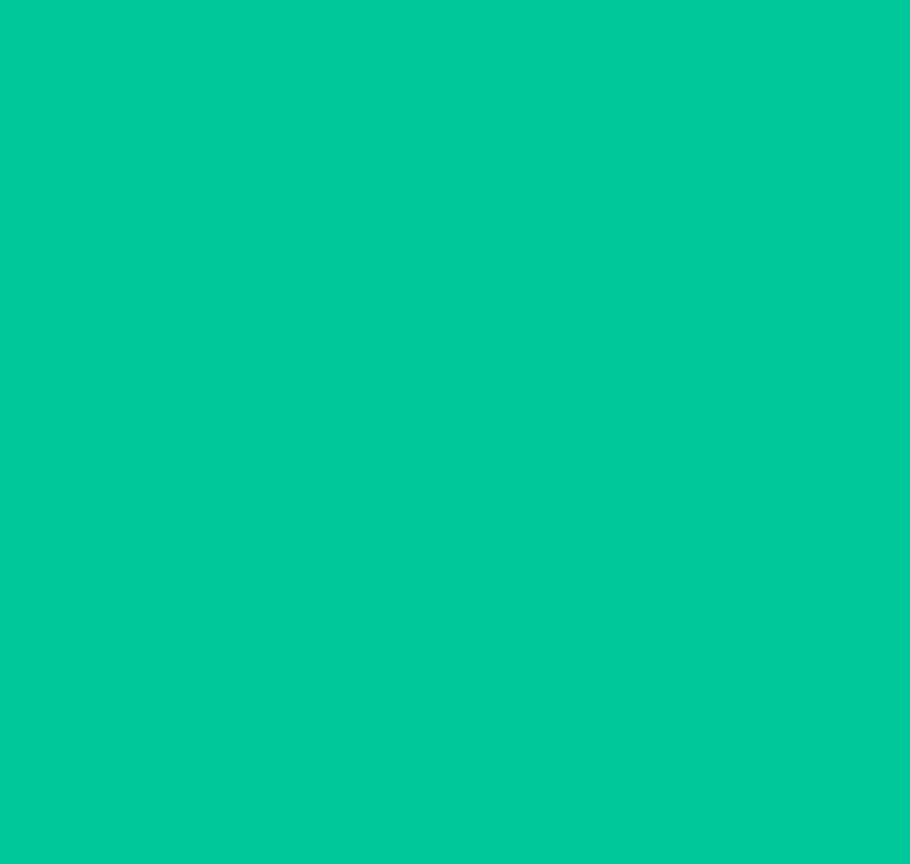
scroll to position [0, 0]
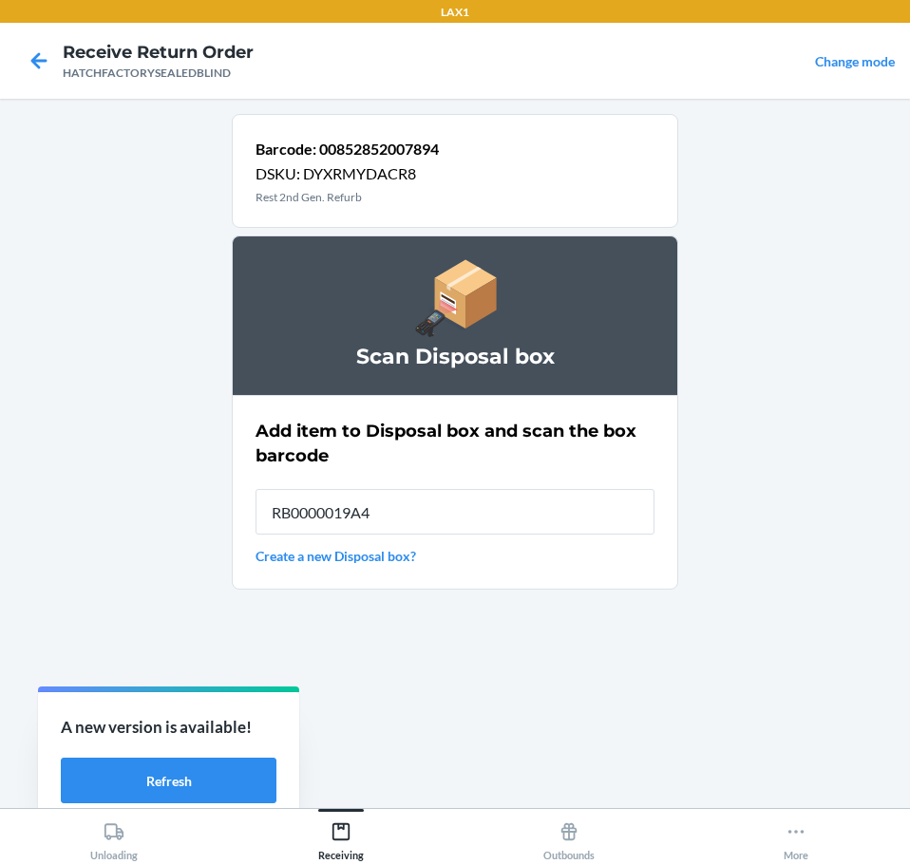
type input "RB0000019A4"
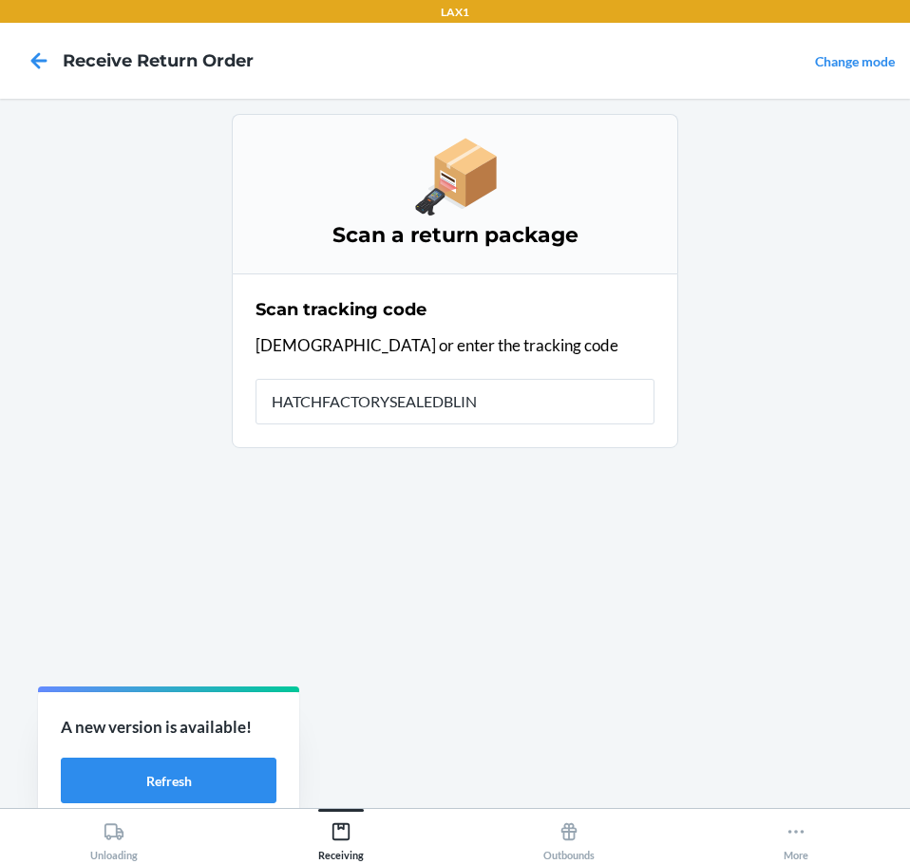
type input "HATCHFACTORYSEALEDBLIND"
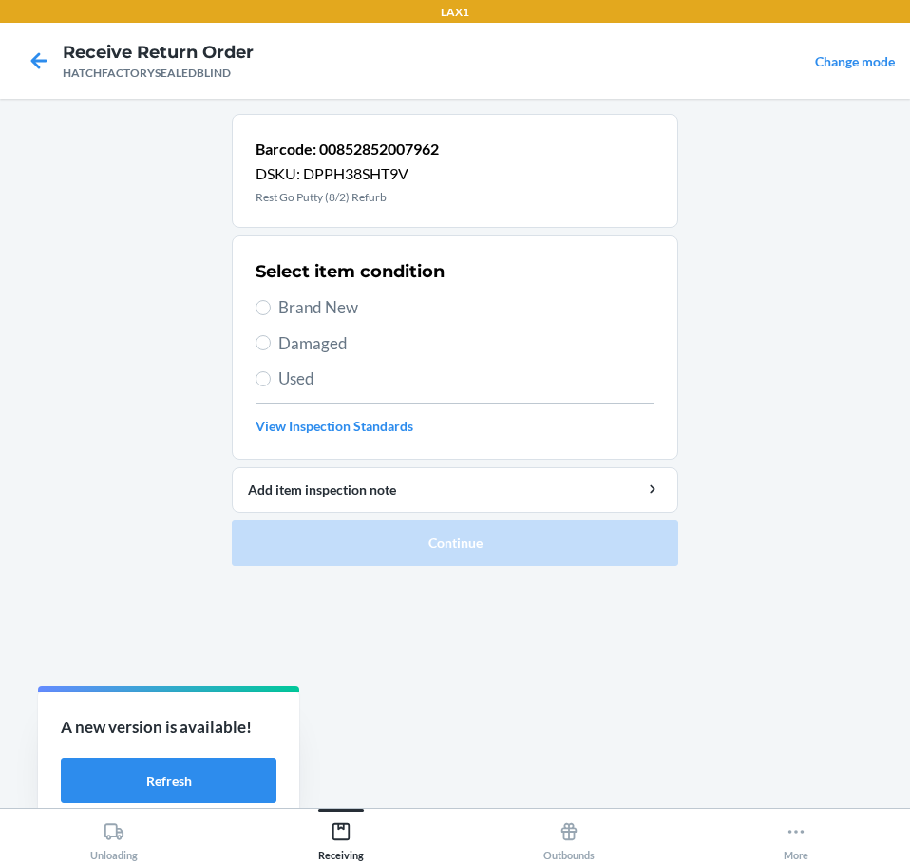
drag, startPoint x: 304, startPoint y: 346, endPoint x: 312, endPoint y: 352, distance: 10.8
click at [305, 346] on span "Damaged" at bounding box center [466, 343] width 376 height 25
click at [271, 346] on input "Damaged" at bounding box center [262, 342] width 15 height 15
radio input "true"
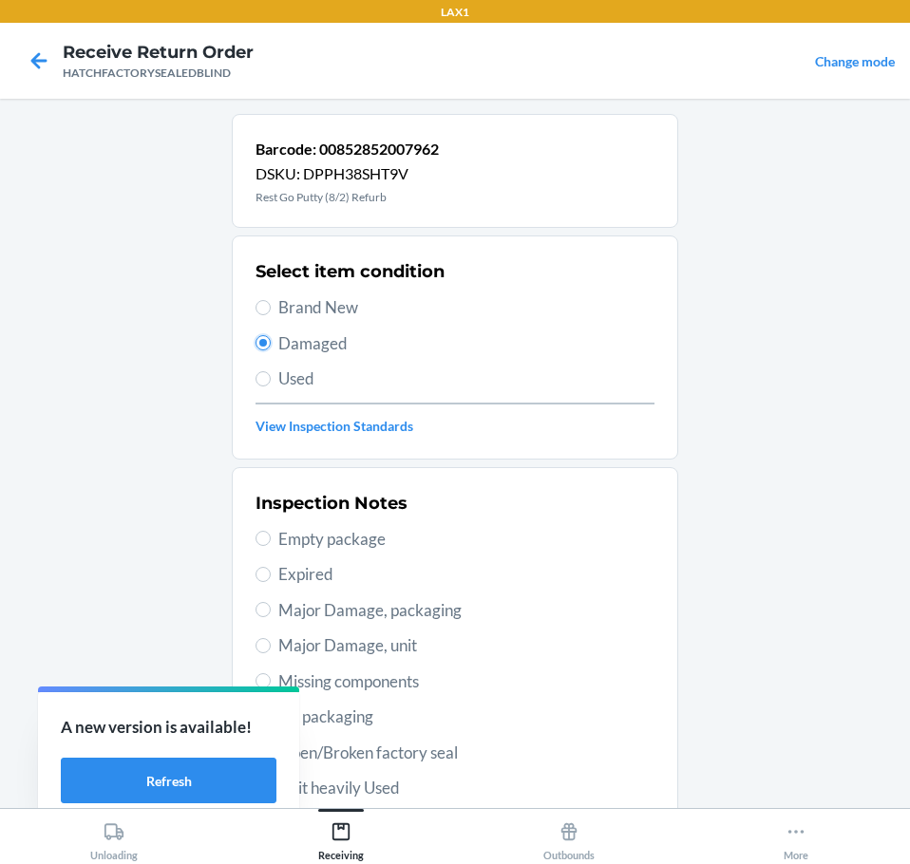
scroll to position [280, 0]
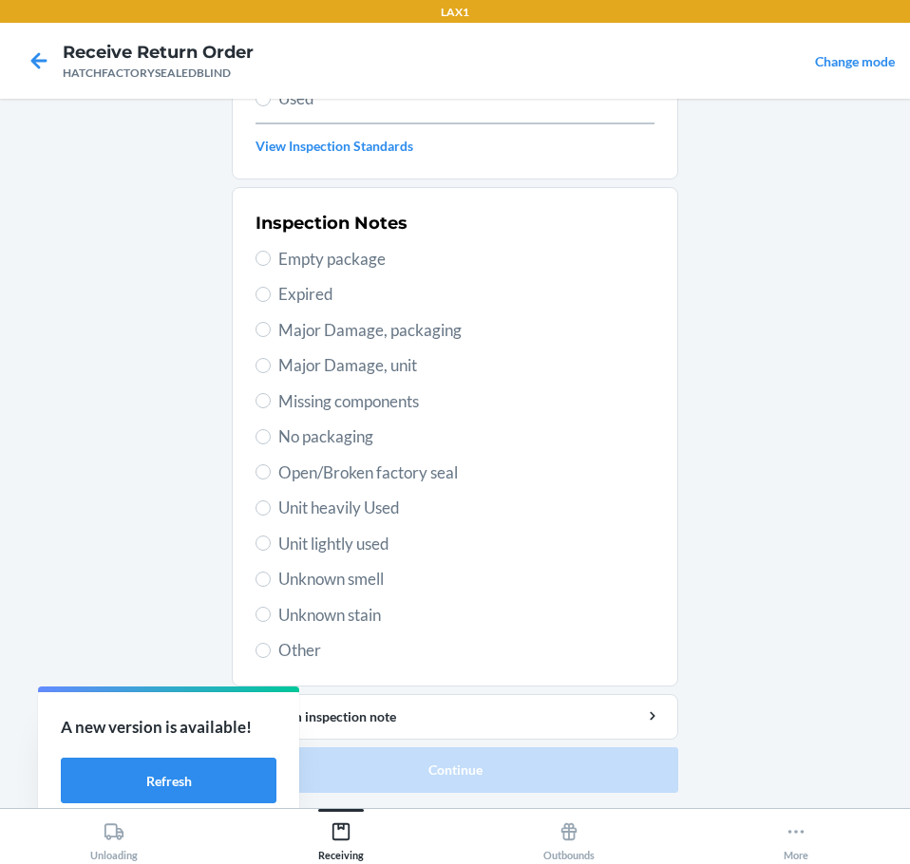
click at [289, 468] on span "Open/Broken factory seal" at bounding box center [466, 473] width 376 height 25
click at [271, 468] on input "Open/Broken factory seal" at bounding box center [262, 471] width 15 height 15
radio input "true"
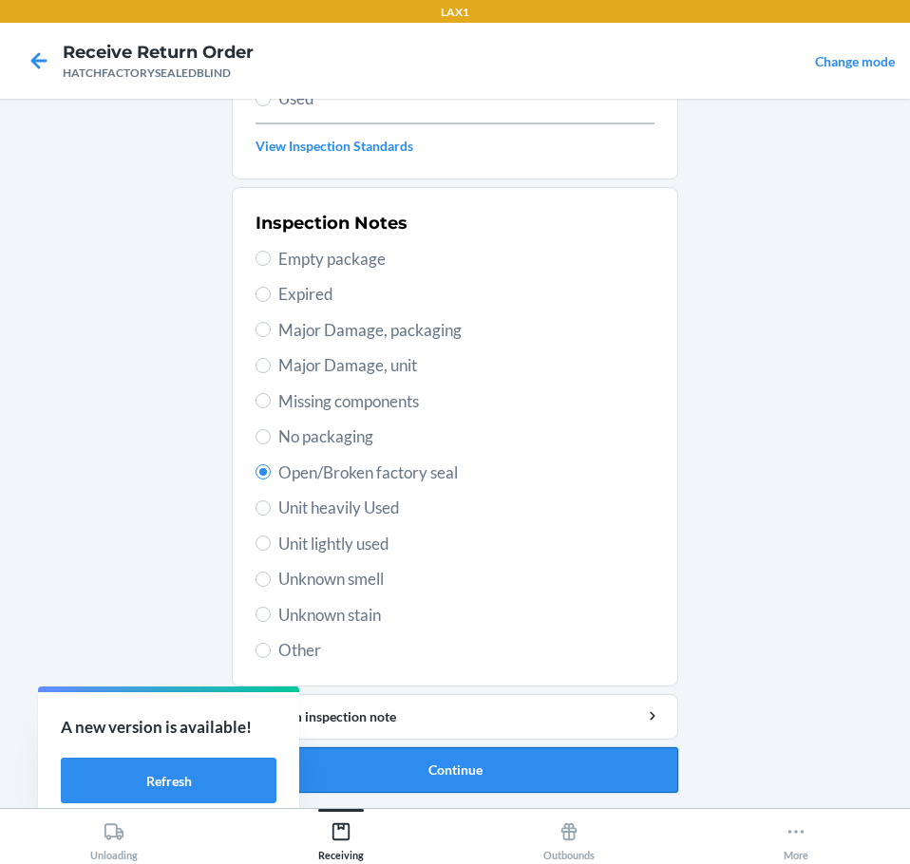
click at [462, 770] on button "Continue" at bounding box center [455, 770] width 446 height 46
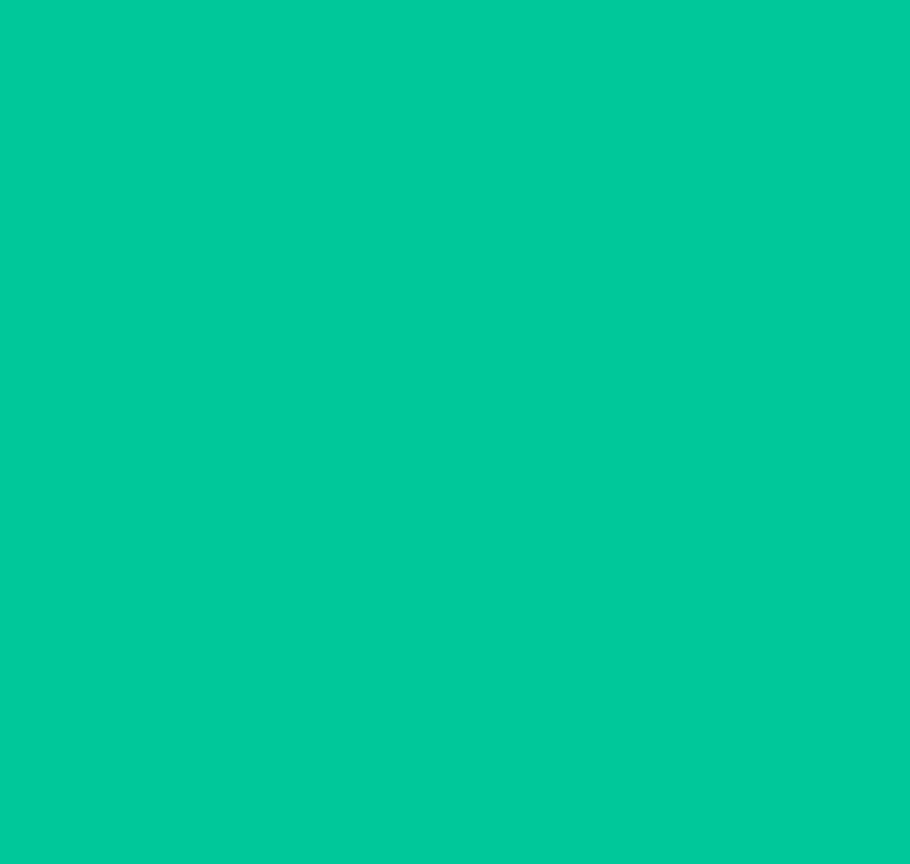
scroll to position [123, 0]
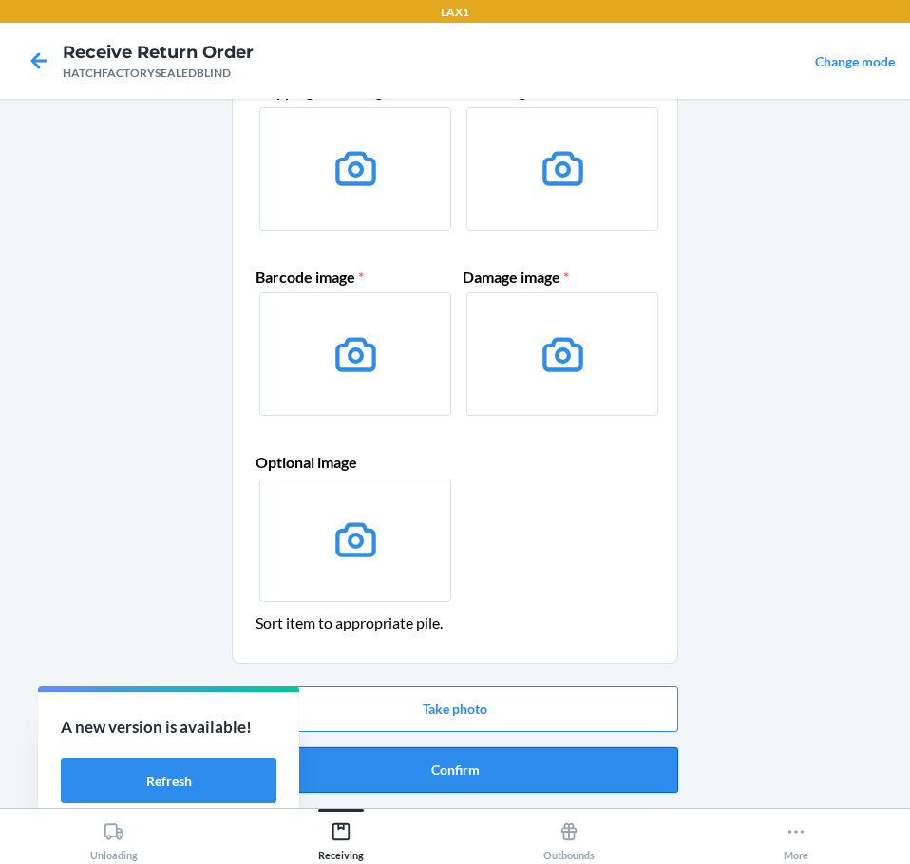
click at [466, 770] on button "Confirm" at bounding box center [455, 770] width 446 height 46
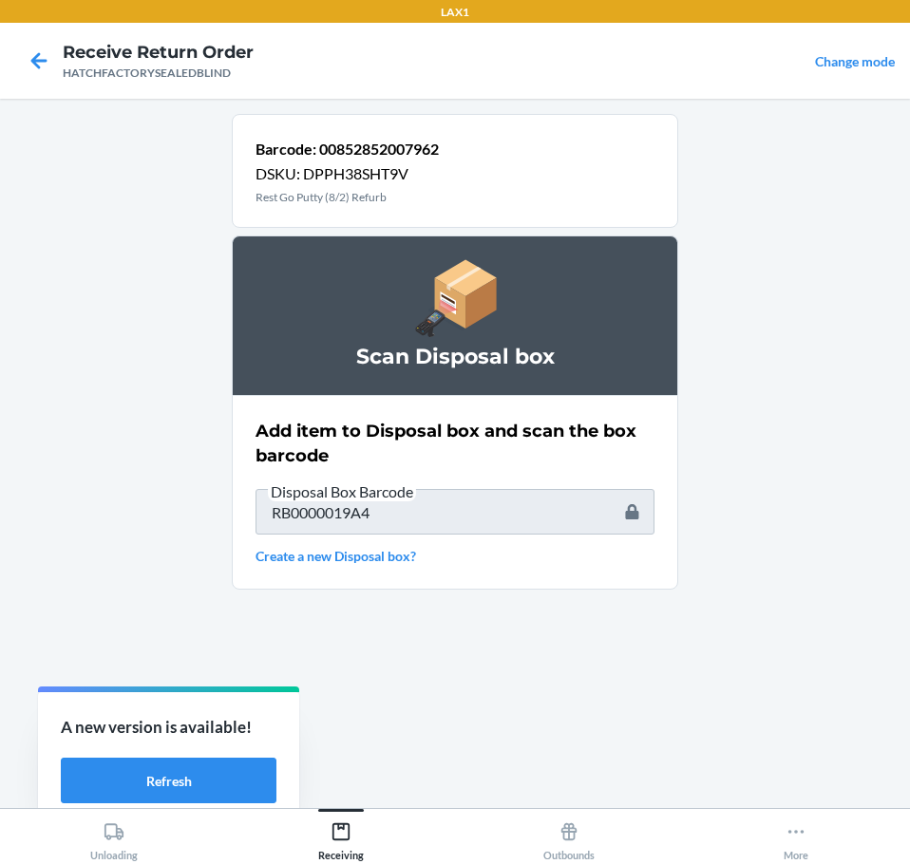
type input "HATCHFACTORYSEALEDBLIND"
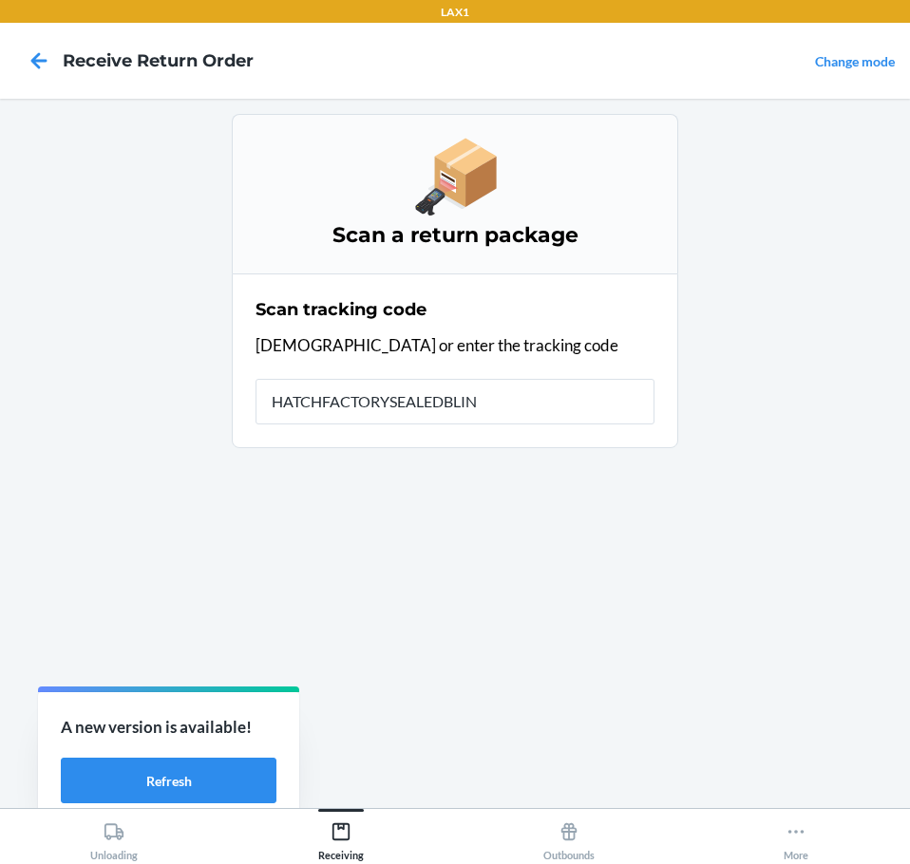
type input "HATCHFACTORYSEALEDBLIND"
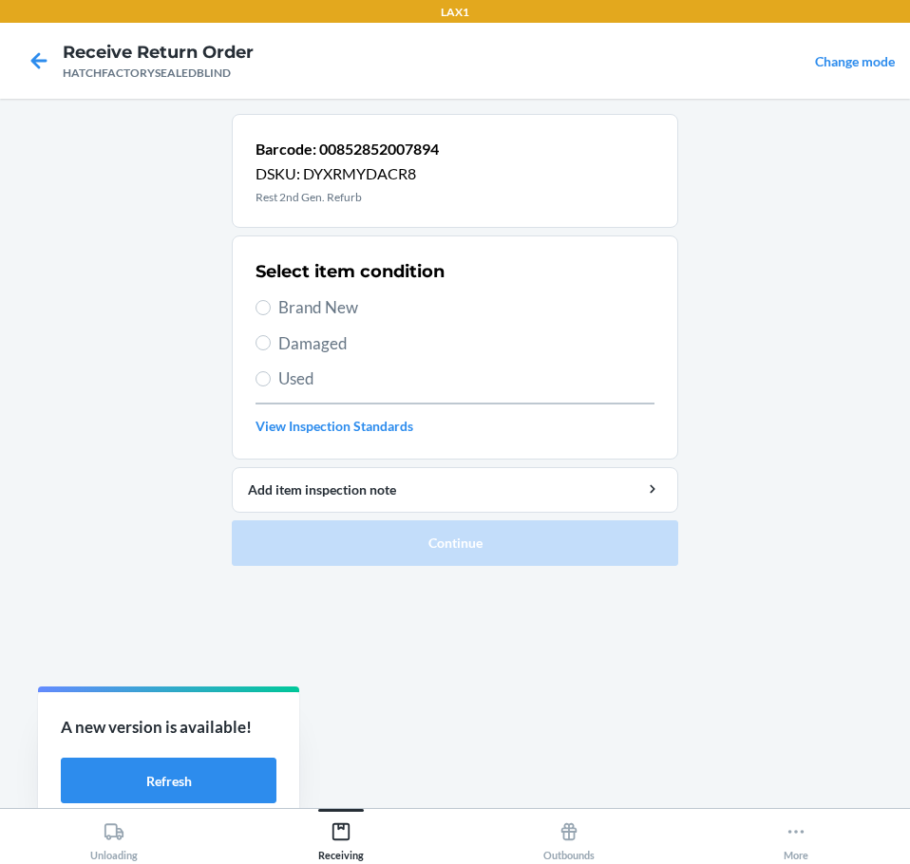
click at [298, 347] on span "Damaged" at bounding box center [466, 343] width 376 height 25
click at [271, 347] on input "Damaged" at bounding box center [262, 342] width 15 height 15
radio input "true"
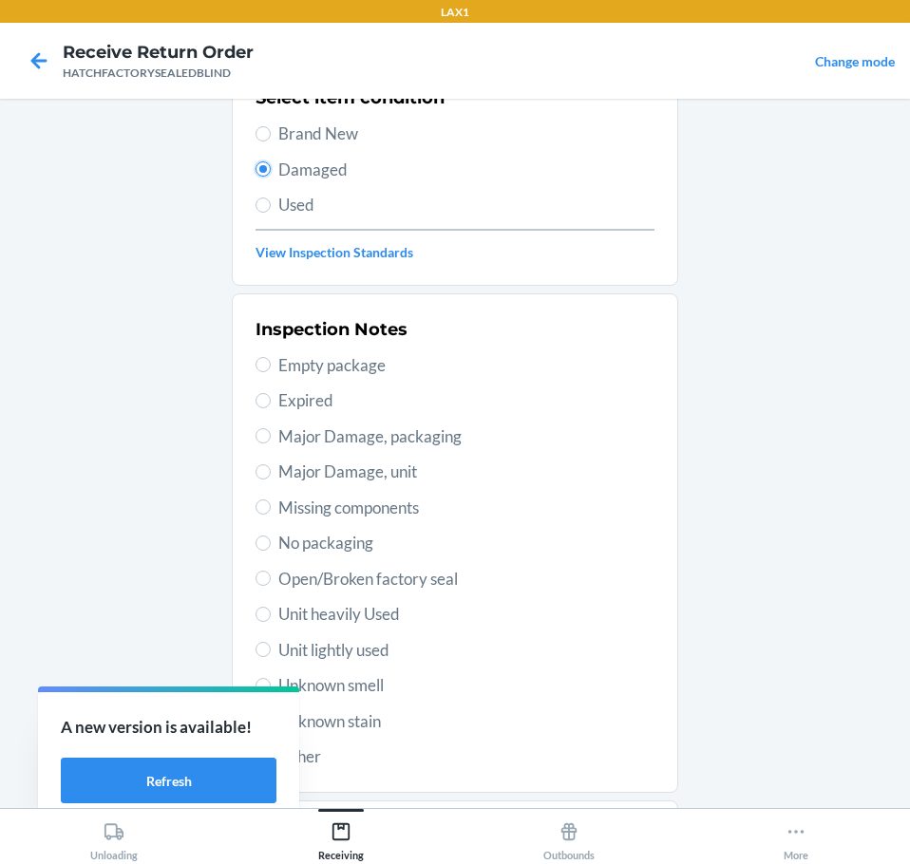
scroll to position [280, 0]
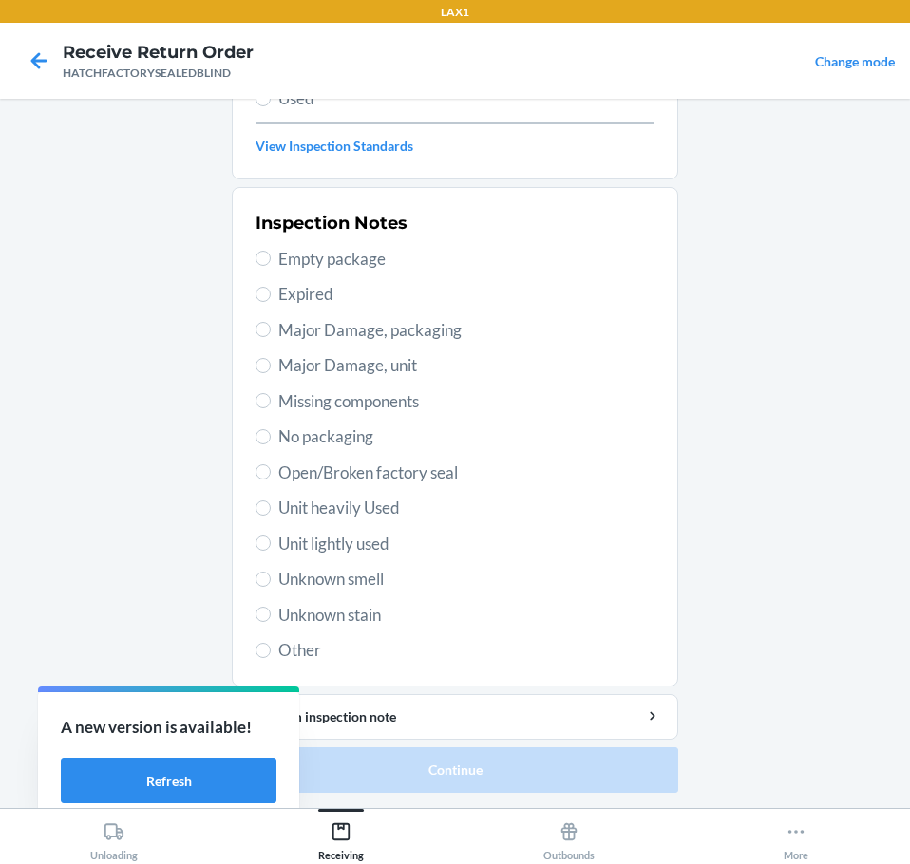
drag, startPoint x: 302, startPoint y: 365, endPoint x: 309, endPoint y: 379, distance: 15.7
click at [306, 373] on span "Major Damage, unit" at bounding box center [466, 365] width 376 height 25
click at [257, 368] on input "Major Damage, unit" at bounding box center [262, 365] width 15 height 15
radio input "true"
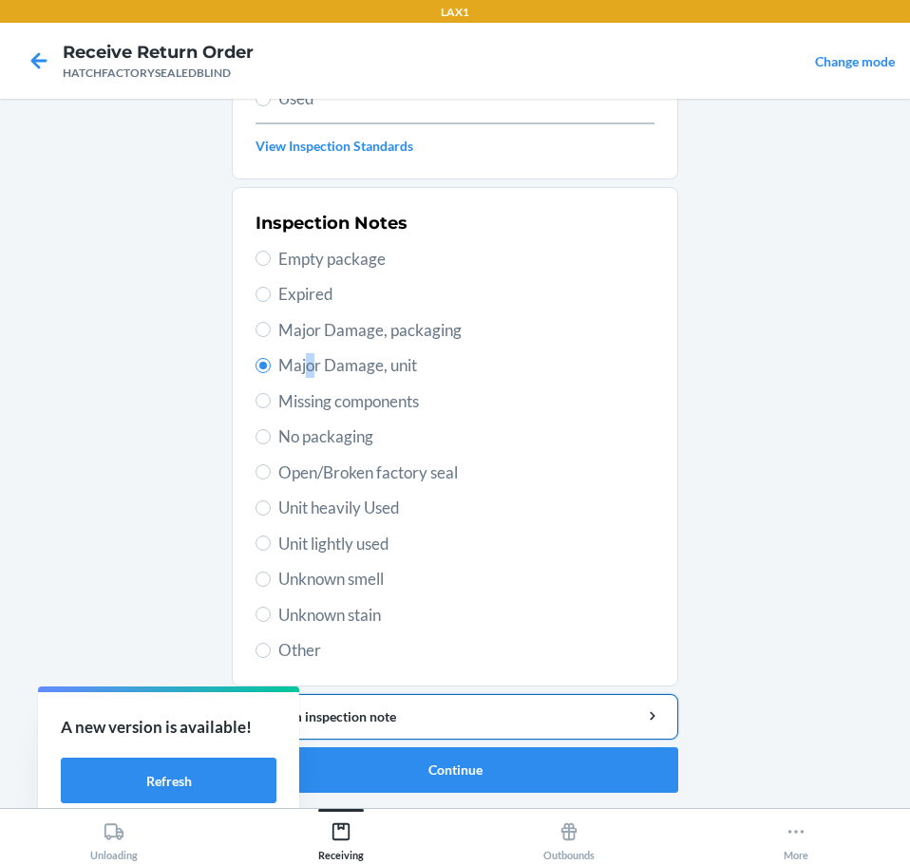
click at [443, 720] on div "Add item inspection note" at bounding box center [455, 717] width 414 height 20
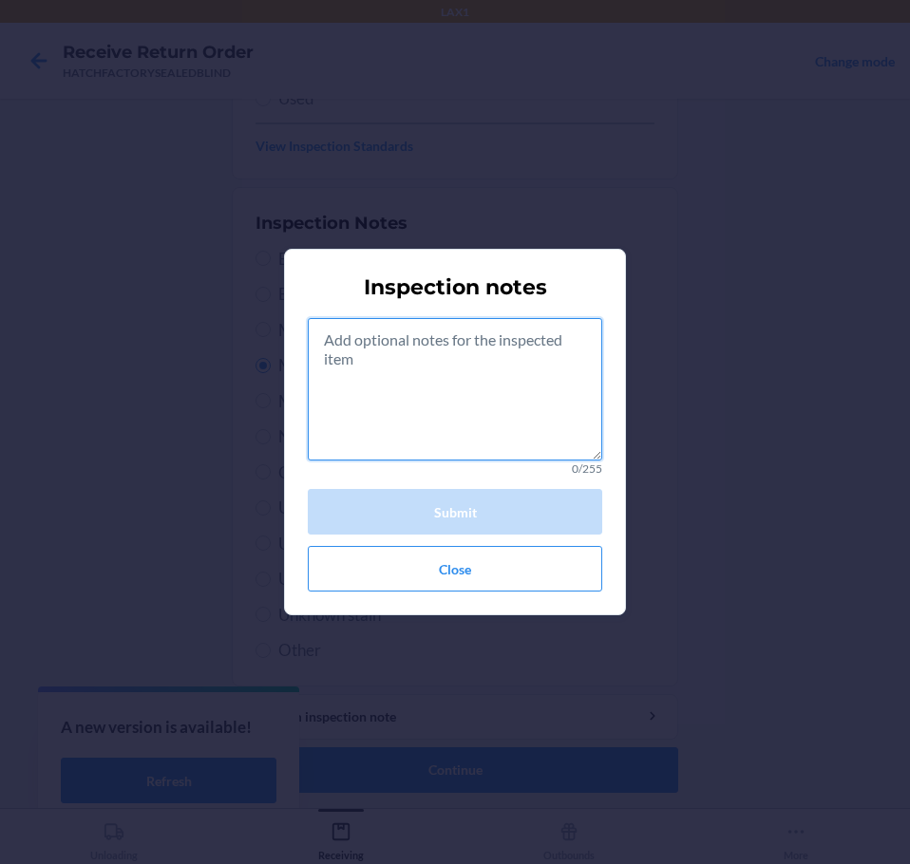
click at [492, 423] on textarea at bounding box center [455, 389] width 294 height 142
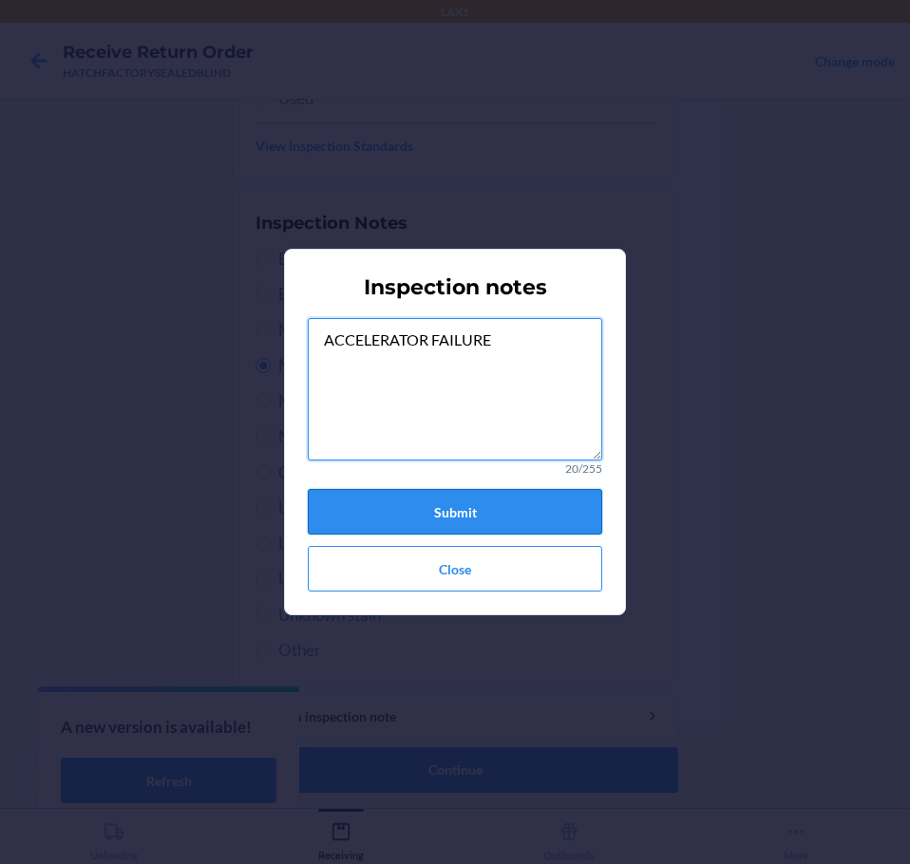
type textarea "ACCELERATOR FAILURE"
click at [460, 513] on button "Submit" at bounding box center [455, 512] width 294 height 46
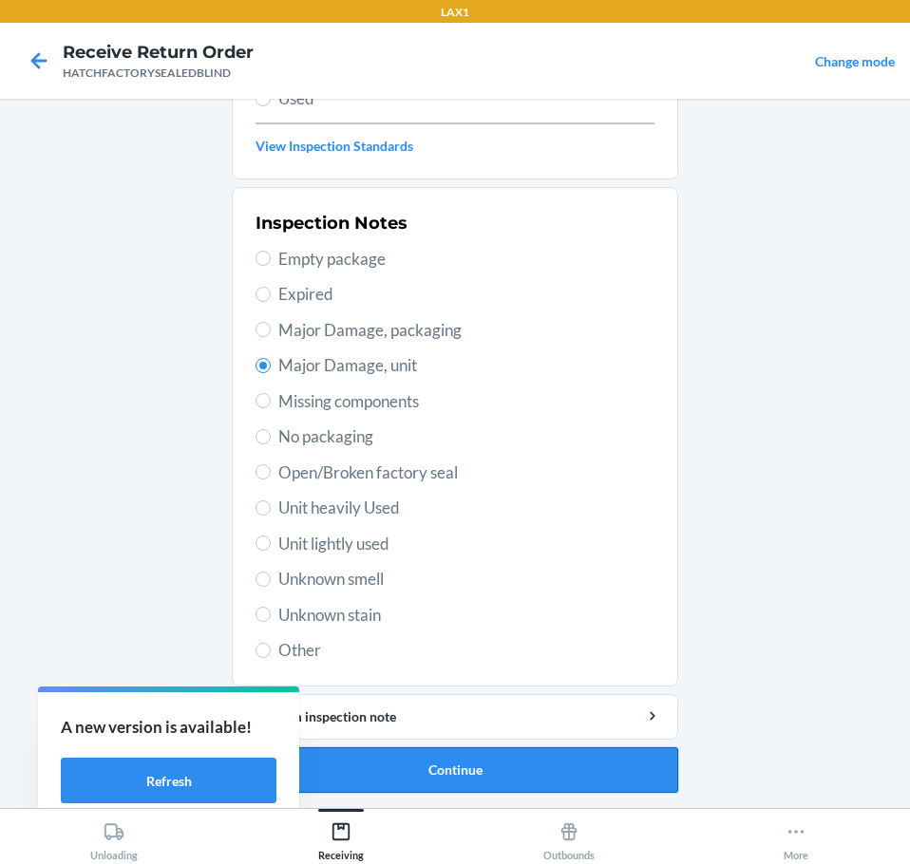
click at [459, 767] on button "Continue" at bounding box center [455, 770] width 446 height 46
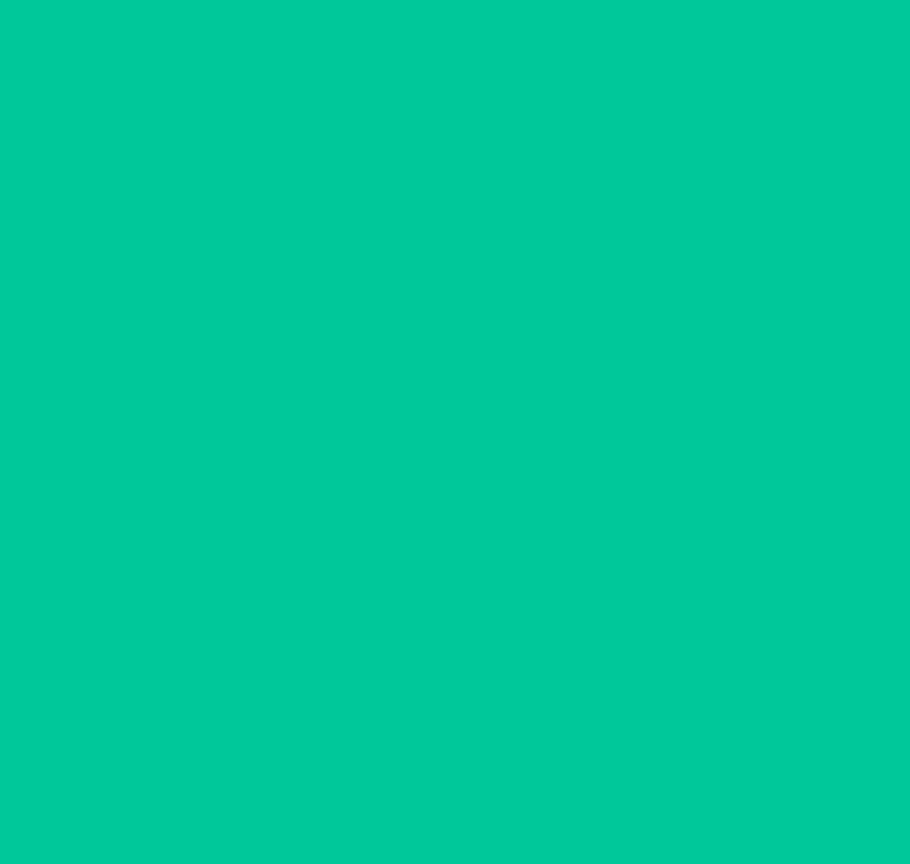
scroll to position [123, 0]
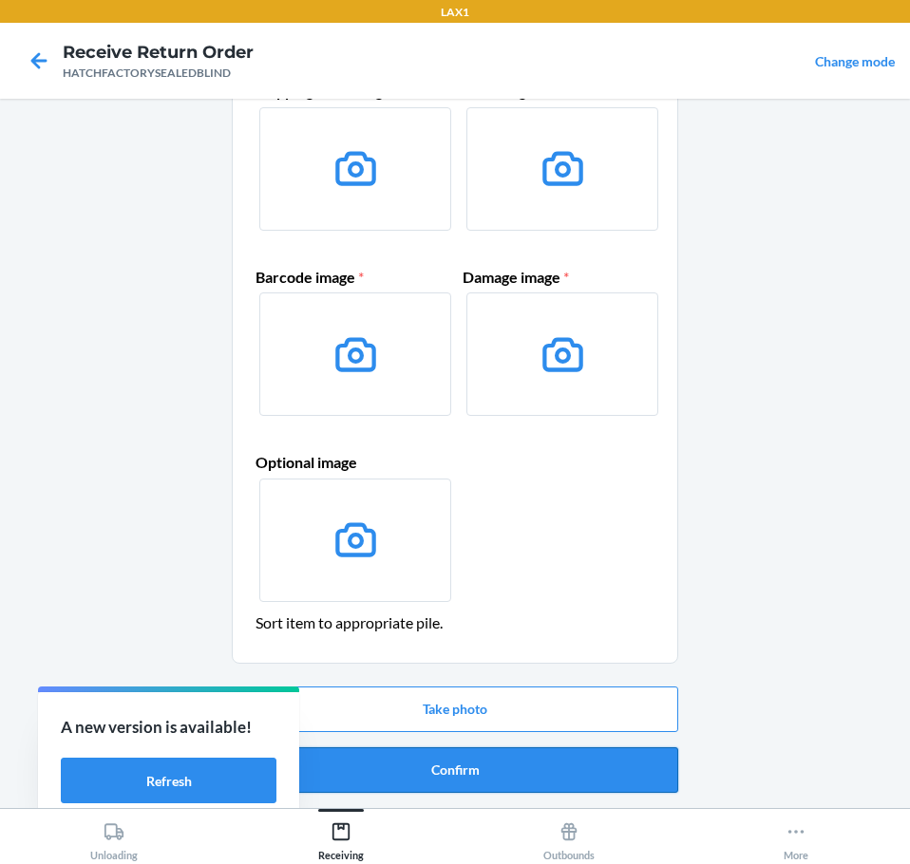
click at [459, 766] on button "Confirm" at bounding box center [455, 770] width 446 height 46
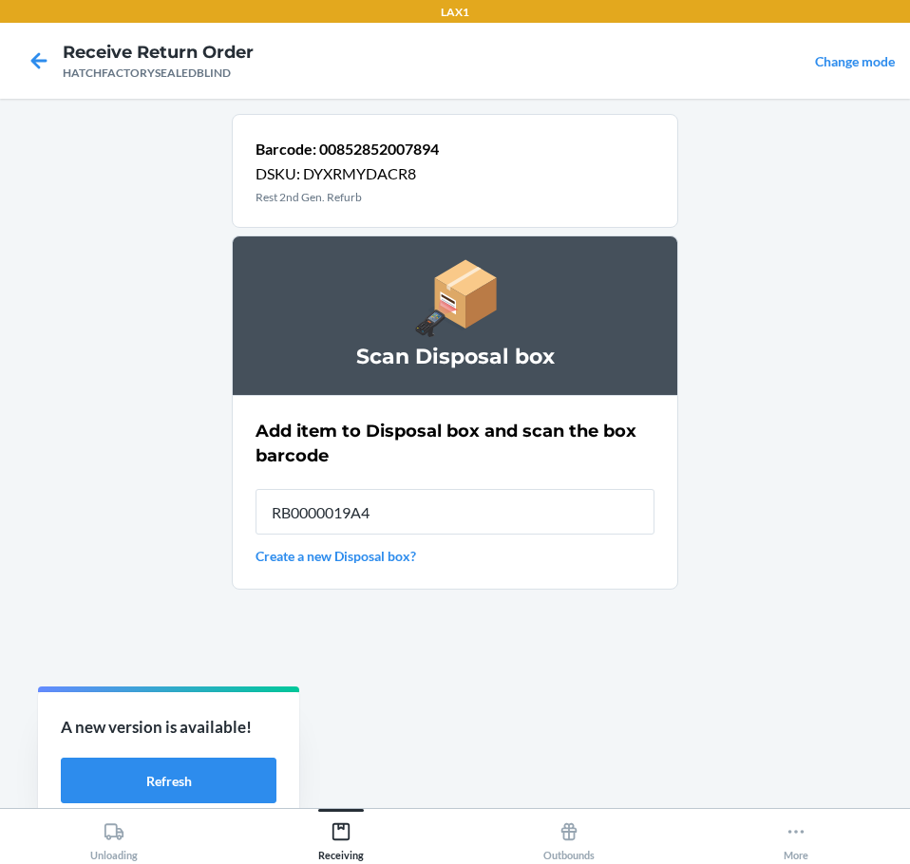
type input "RB0000019A4"
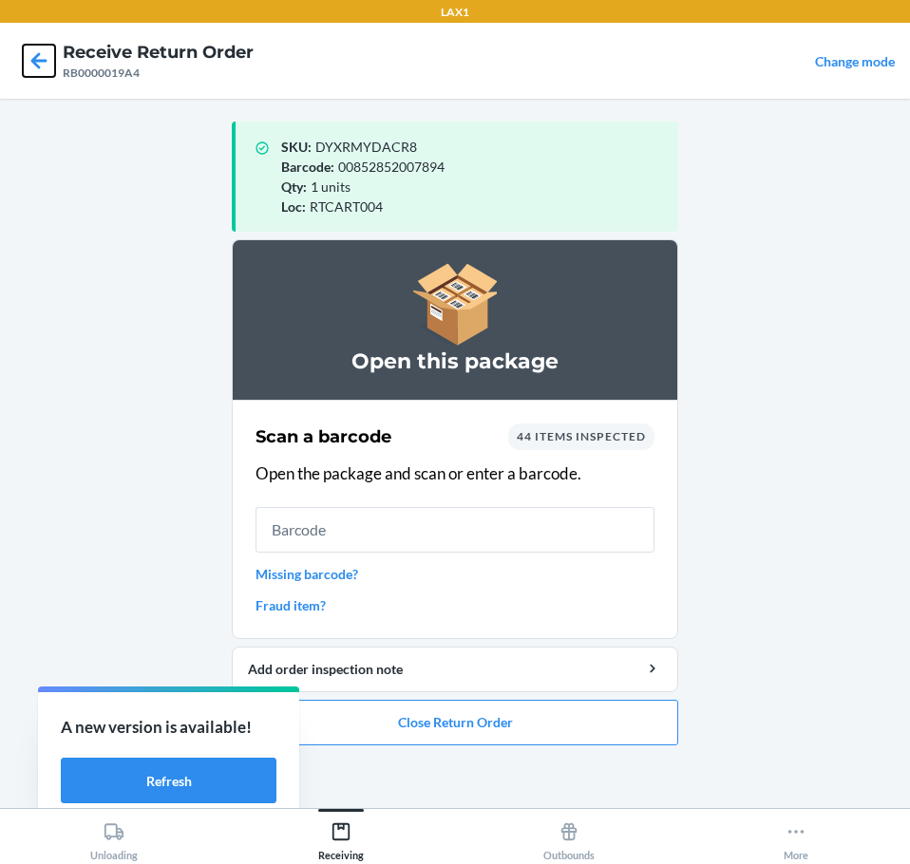
click at [35, 58] on icon at bounding box center [39, 60] width 16 height 16
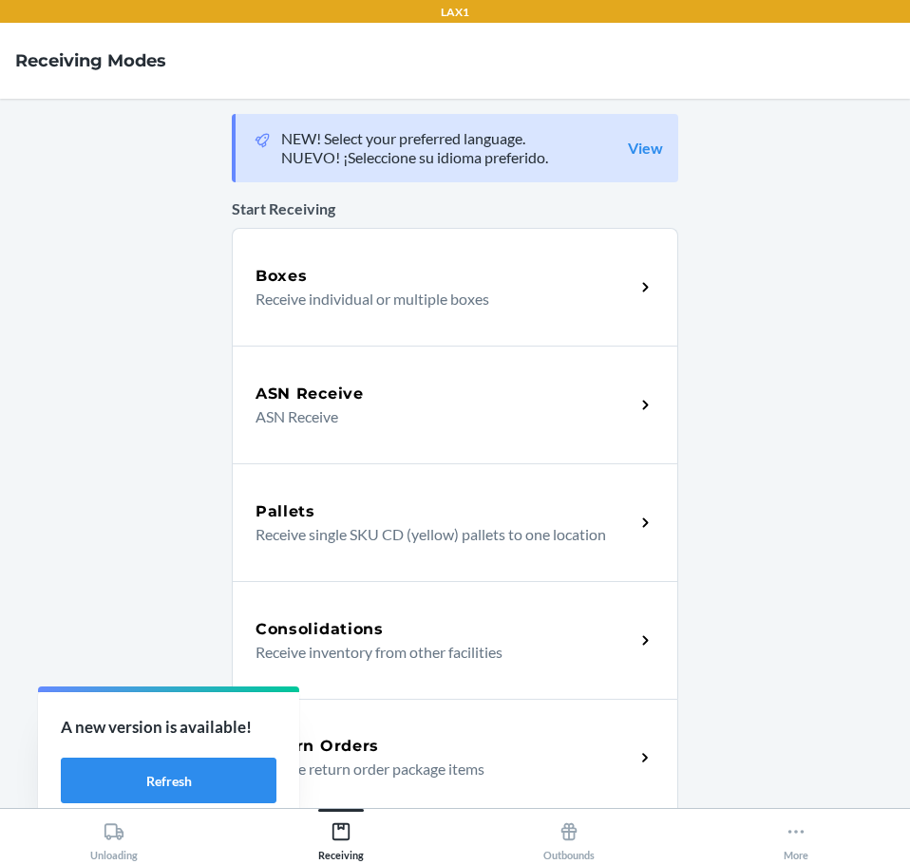
click at [481, 756] on div "Return Orders" at bounding box center [444, 746] width 379 height 23
